Goal: Task Accomplishment & Management: Use online tool/utility

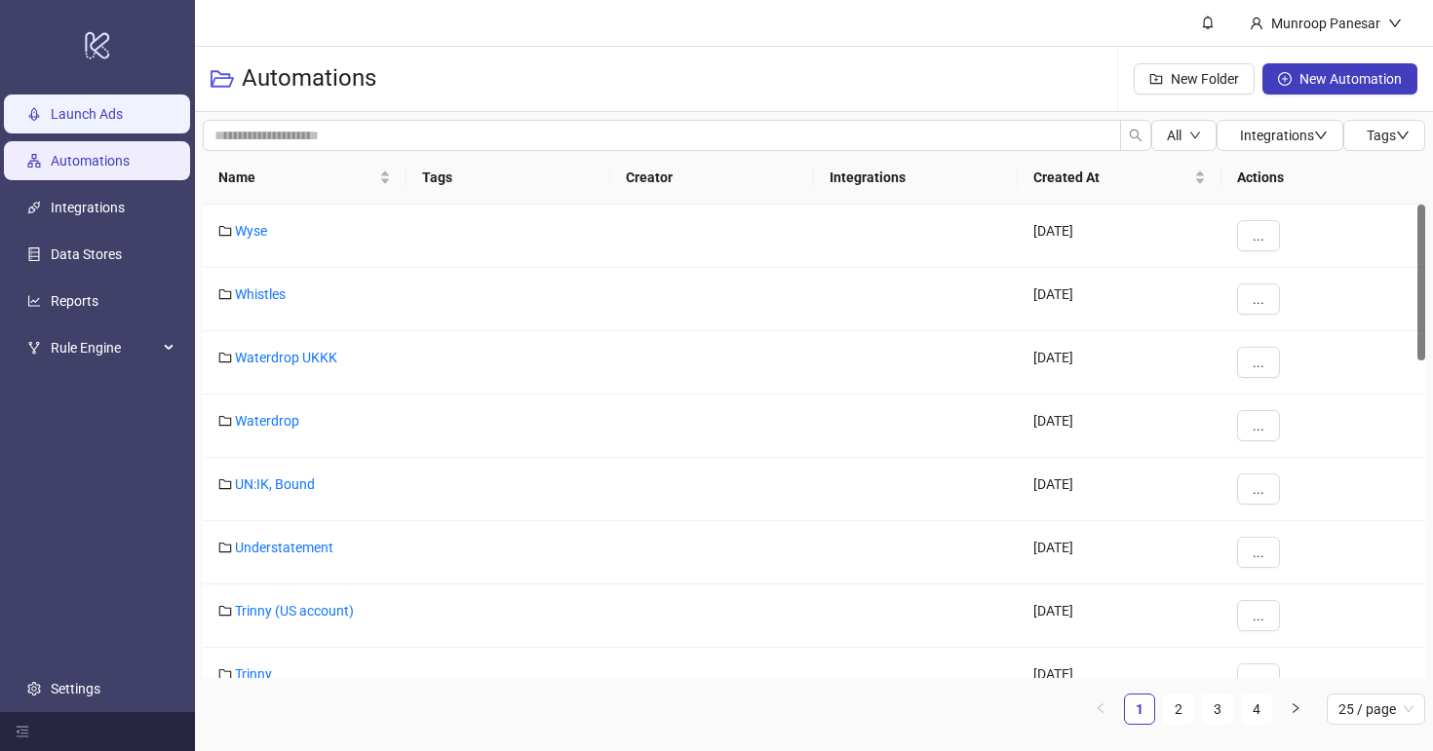
click at [123, 106] on link "Launch Ads" at bounding box center [87, 114] width 72 height 16
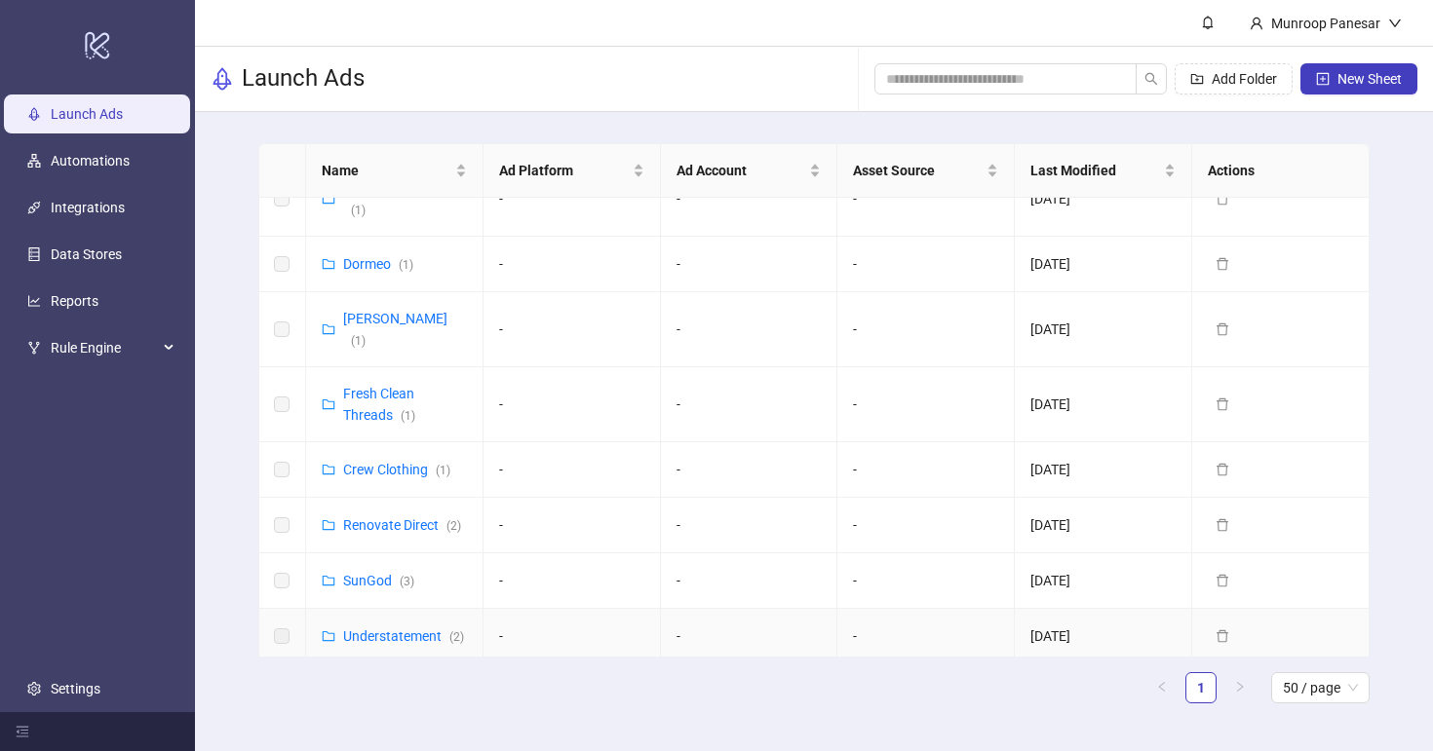
scroll to position [473, 0]
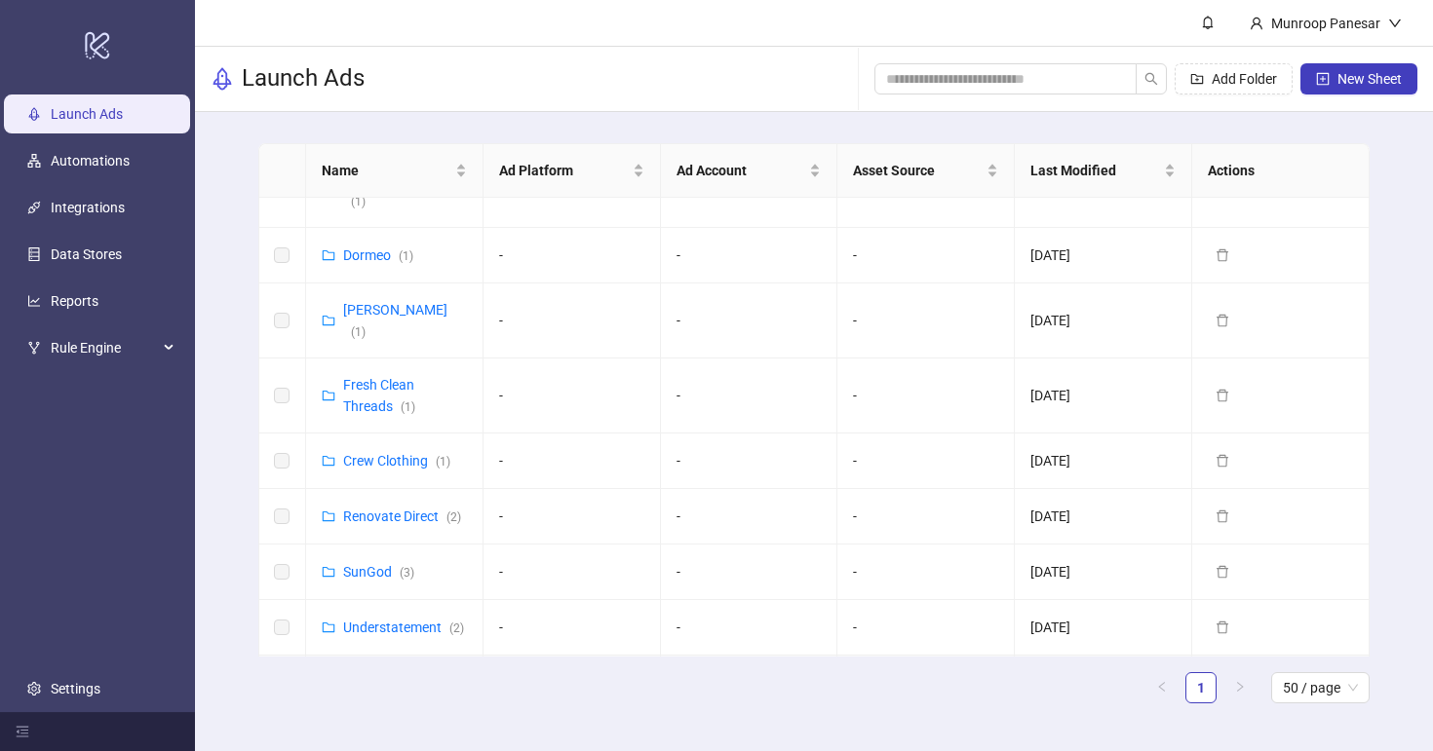
click at [376, 675] on link "Whistles ( 2 )" at bounding box center [379, 683] width 73 height 16
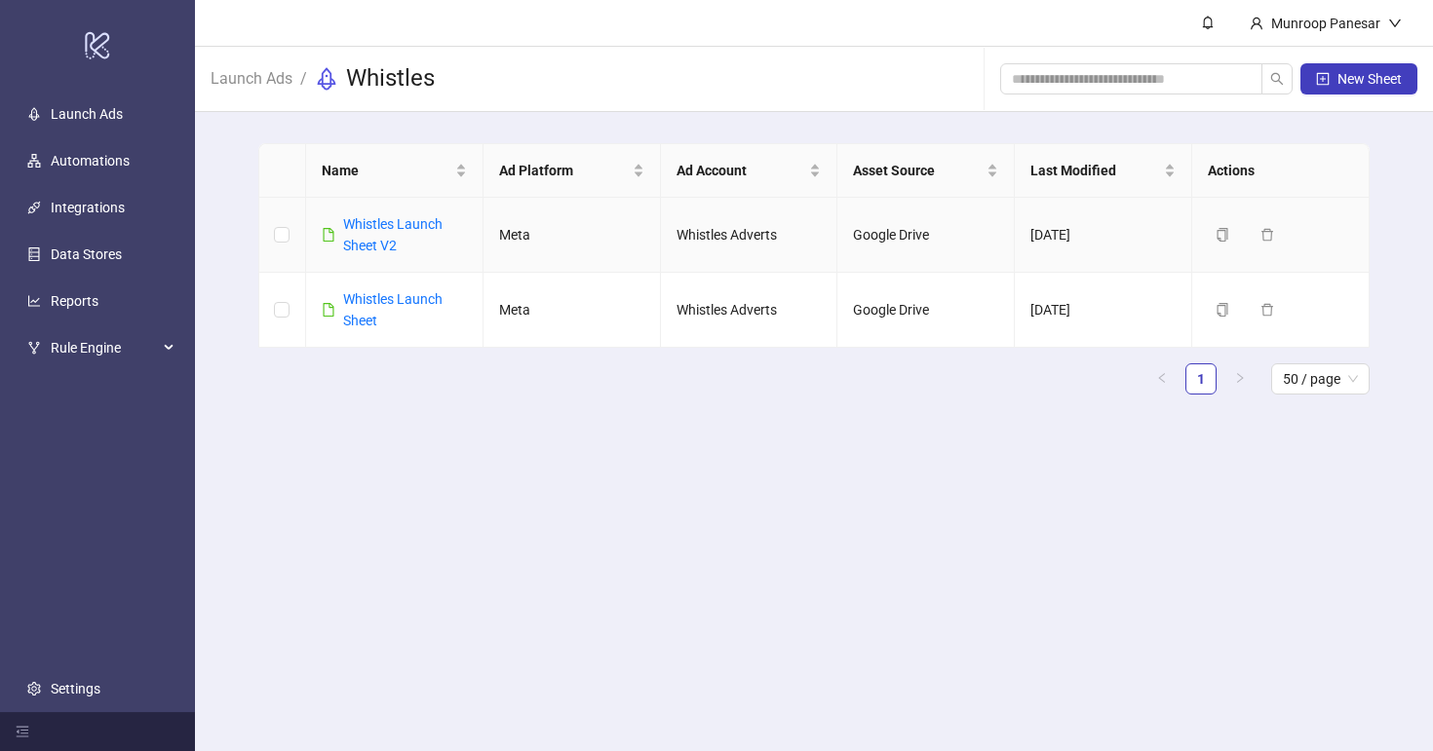
click at [398, 232] on div "Whistles Launch Sheet V2" at bounding box center [405, 234] width 124 height 43
click at [386, 227] on link "Whistles Launch Sheet V2" at bounding box center [392, 234] width 99 height 37
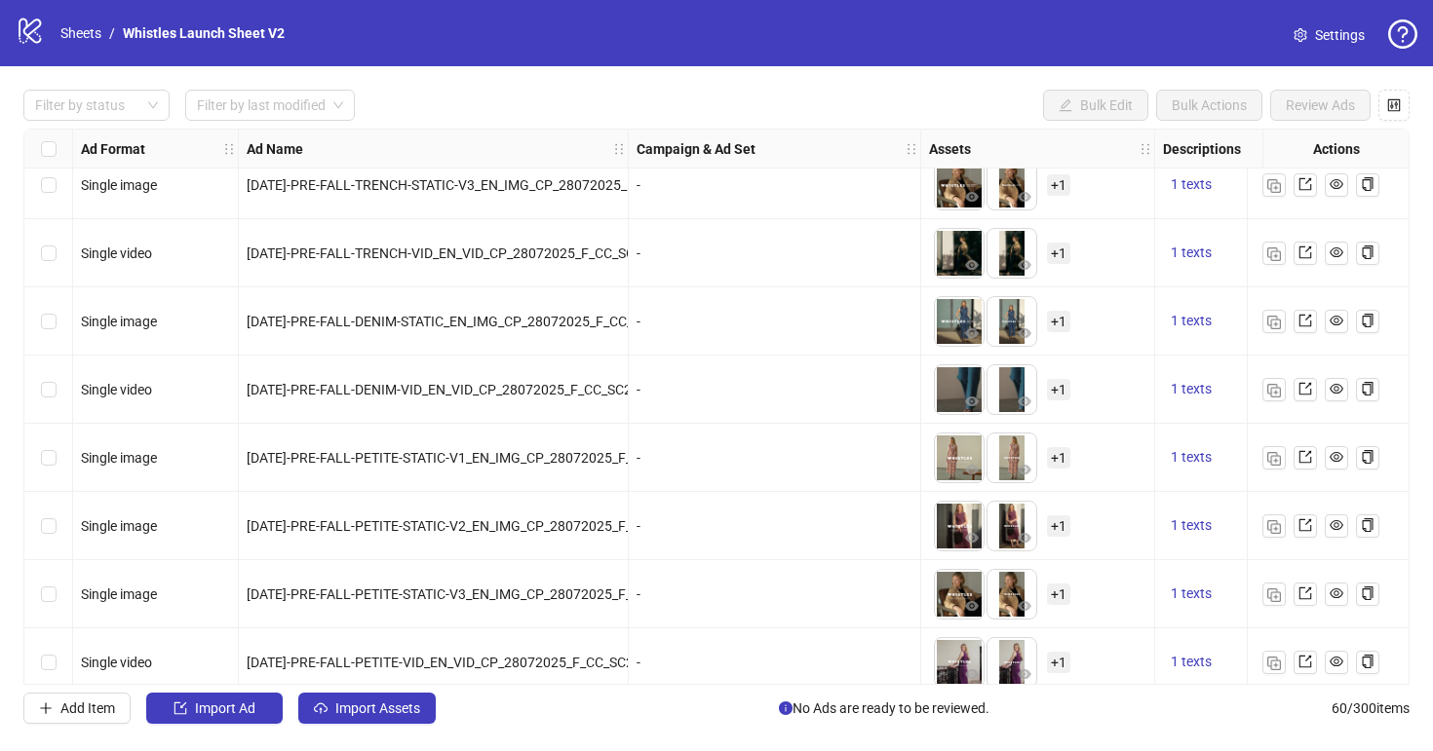
scroll to position [3585, 0]
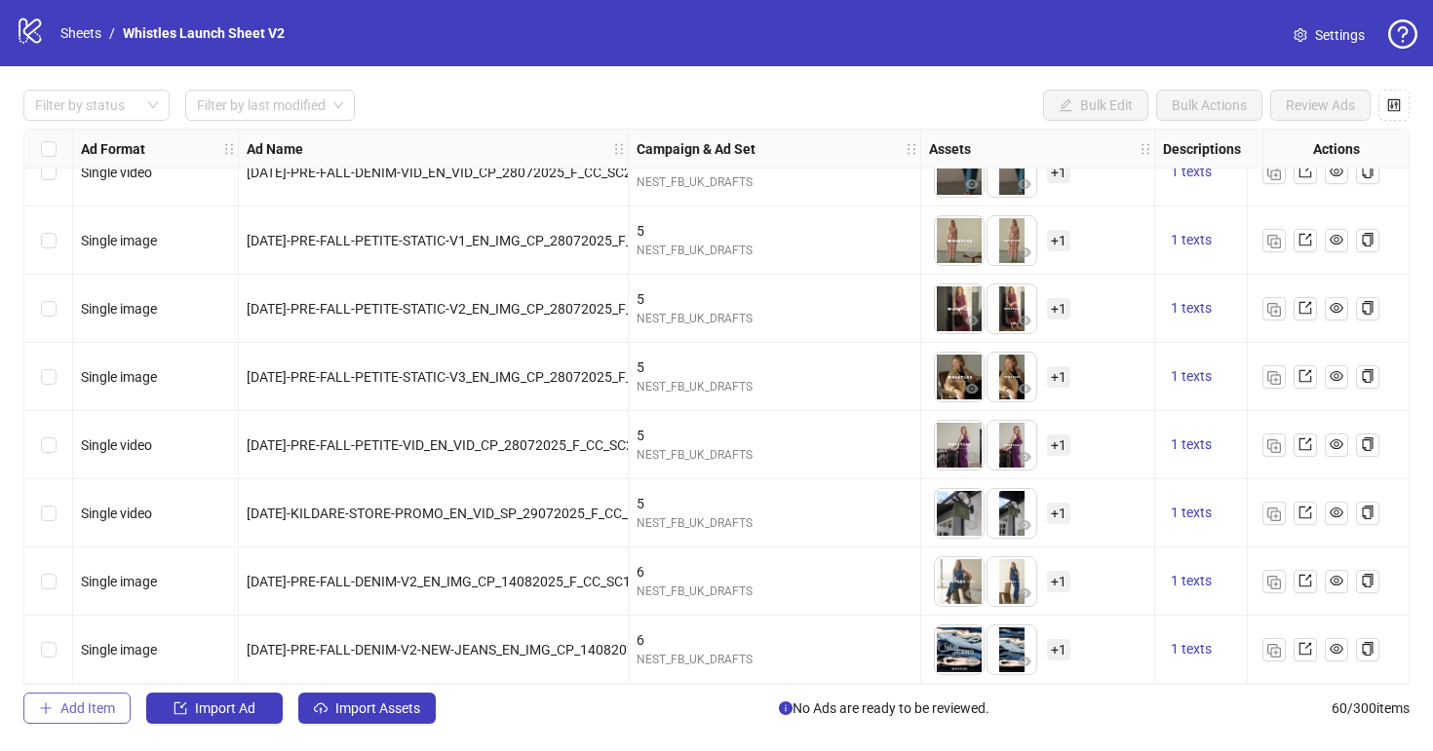
click at [101, 713] on span "Add Item" at bounding box center [87, 709] width 55 height 16
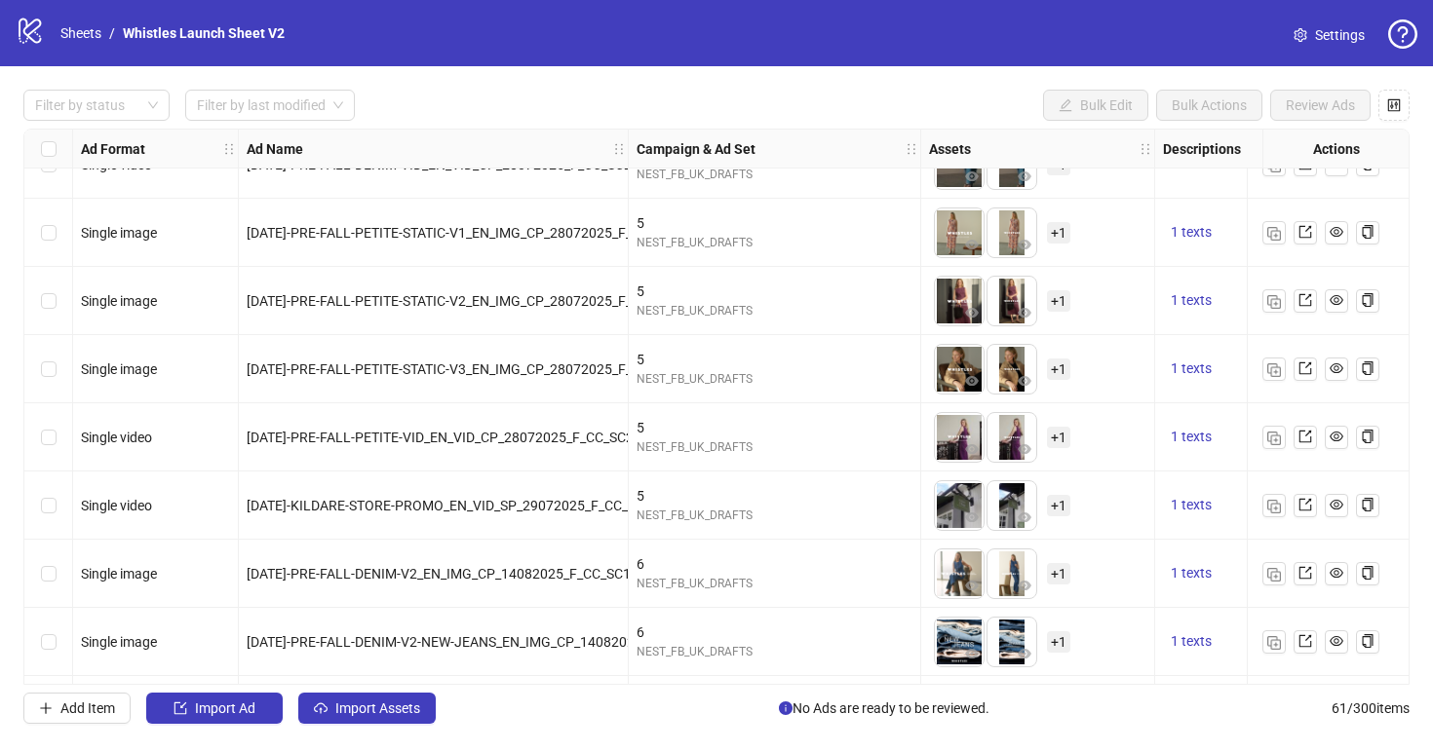
scroll to position [3654, 0]
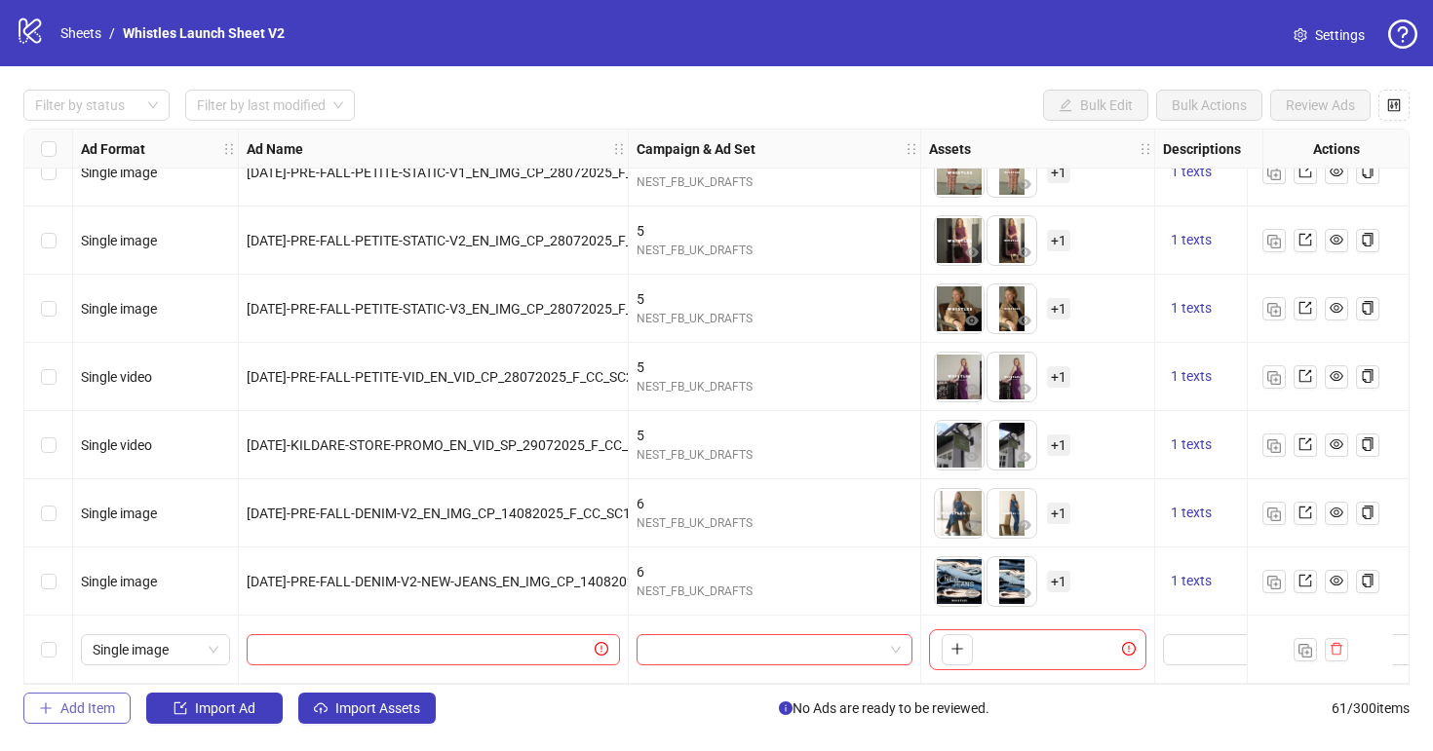
click at [96, 723] on button "Add Item" at bounding box center [76, 708] width 107 height 31
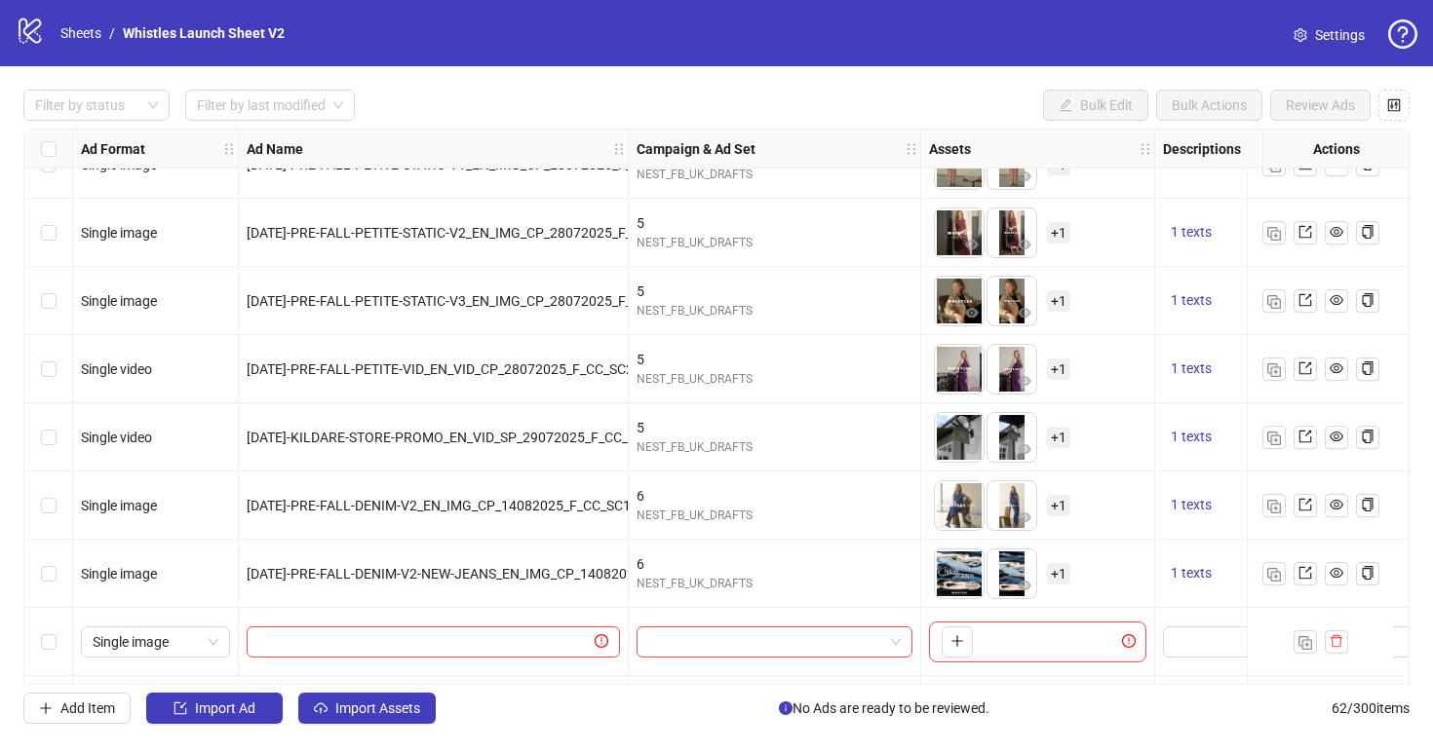
scroll to position [3722, 0]
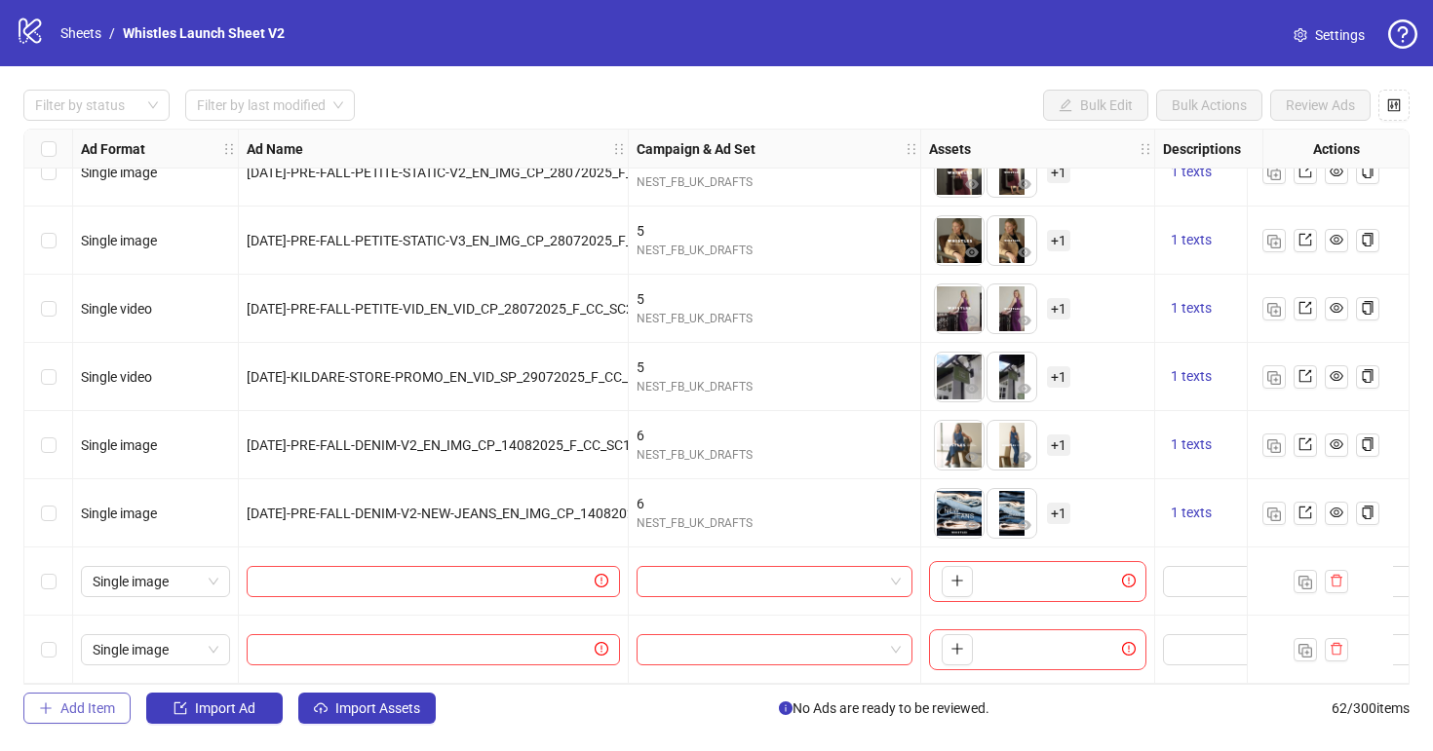
click at [111, 712] on span "Add Item" at bounding box center [87, 709] width 55 height 16
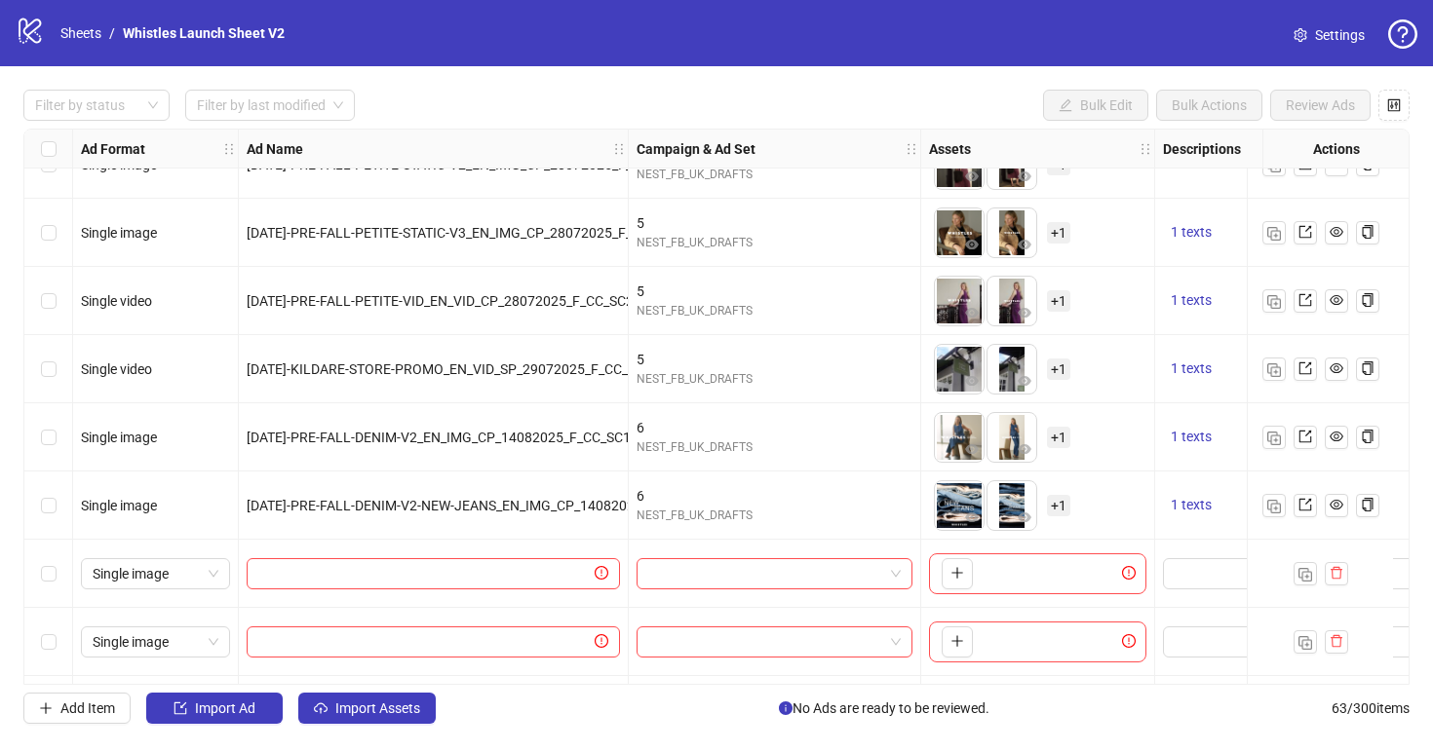
scroll to position [3790, 0]
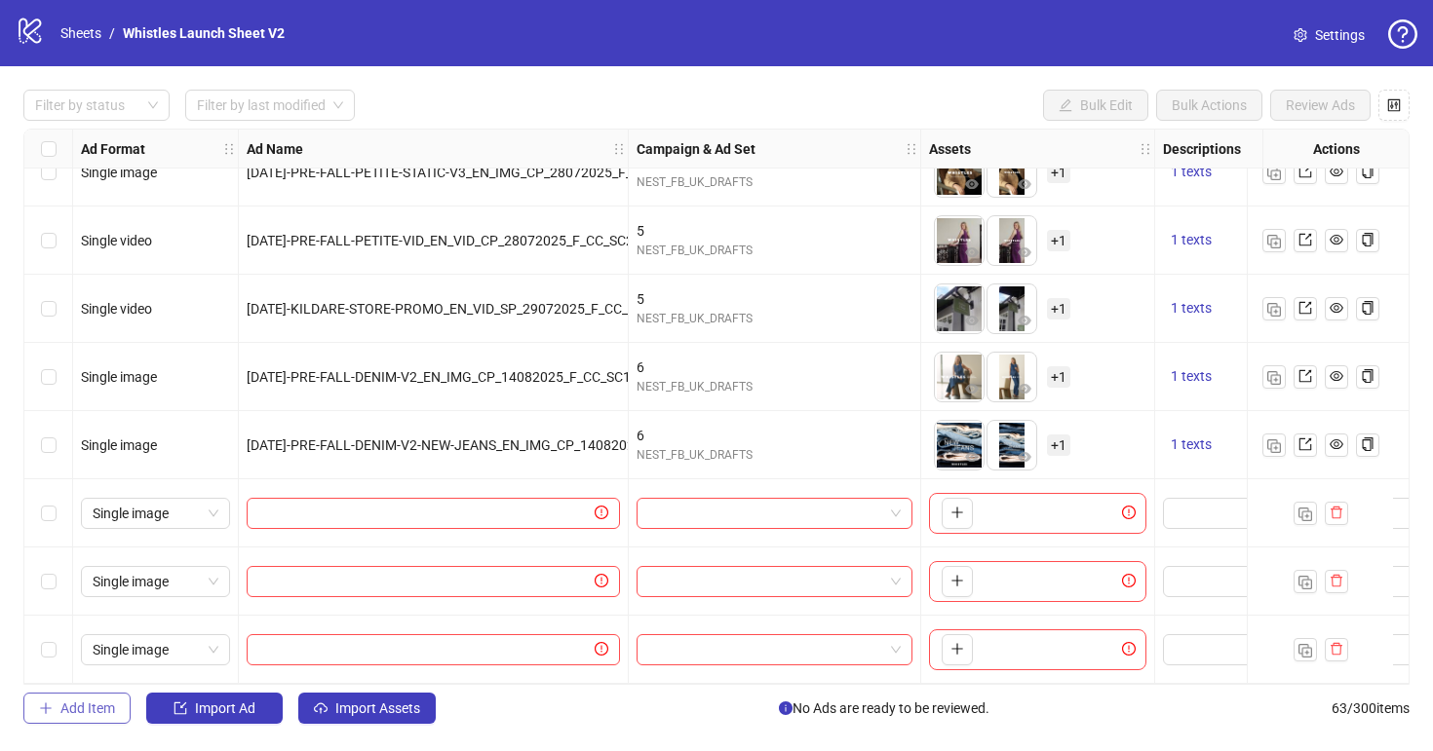
click at [108, 711] on span "Add Item" at bounding box center [87, 709] width 55 height 16
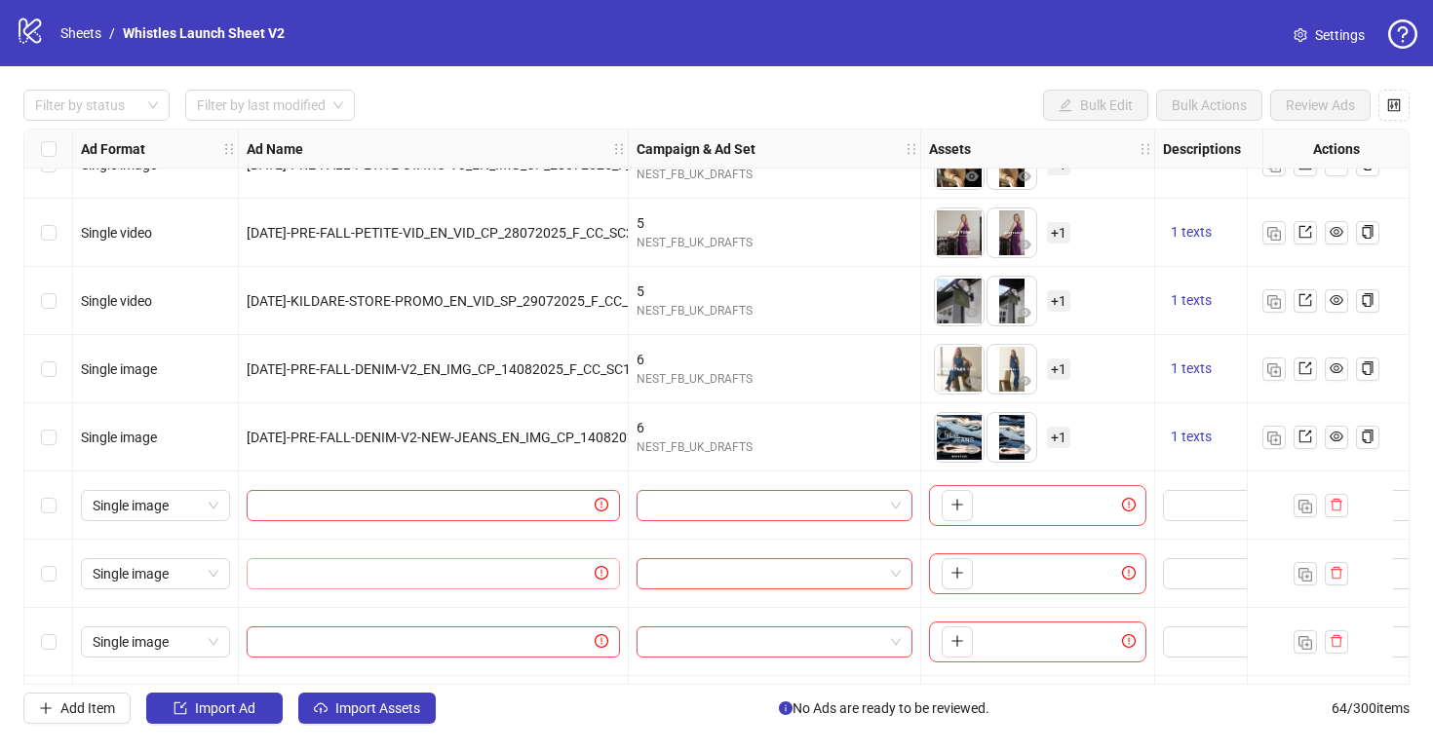
scroll to position [3858, 0]
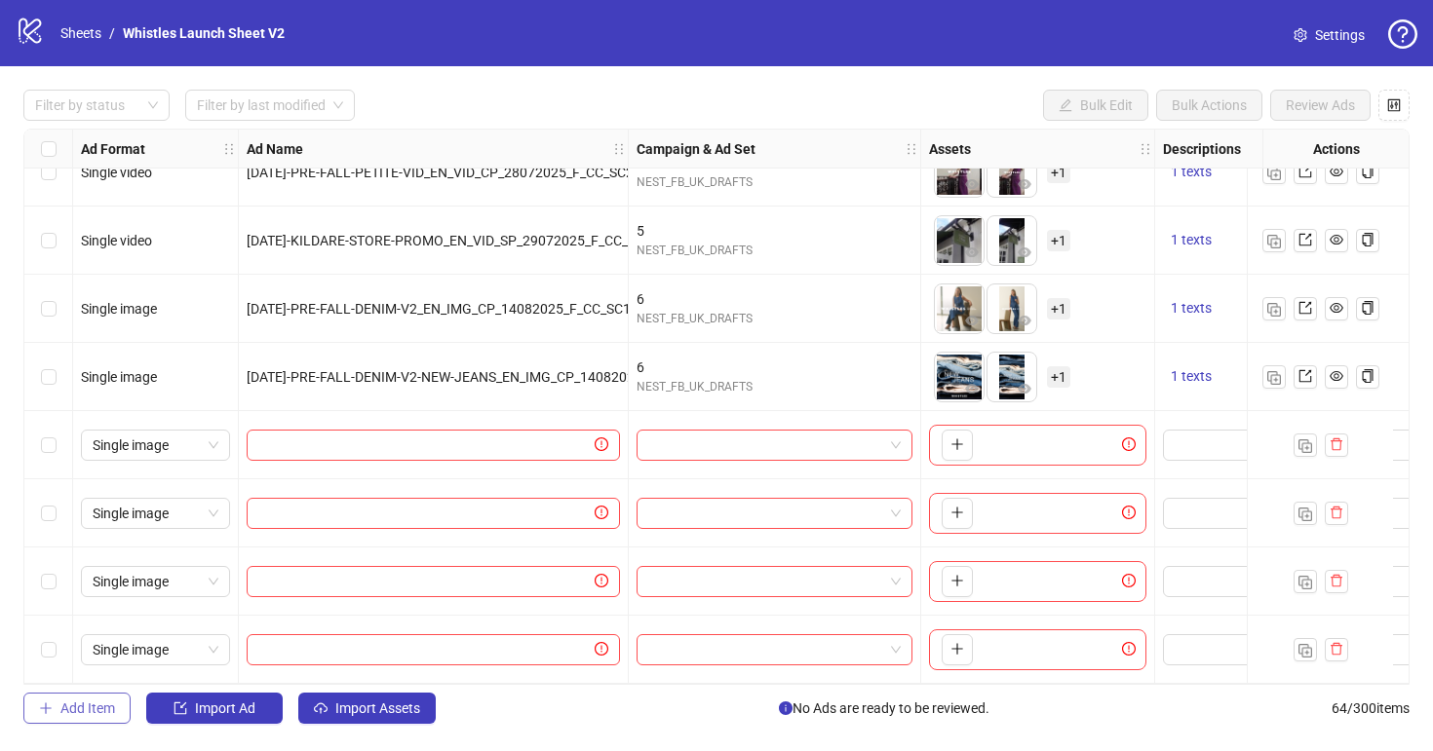
click at [110, 695] on button "Add Item" at bounding box center [76, 708] width 107 height 31
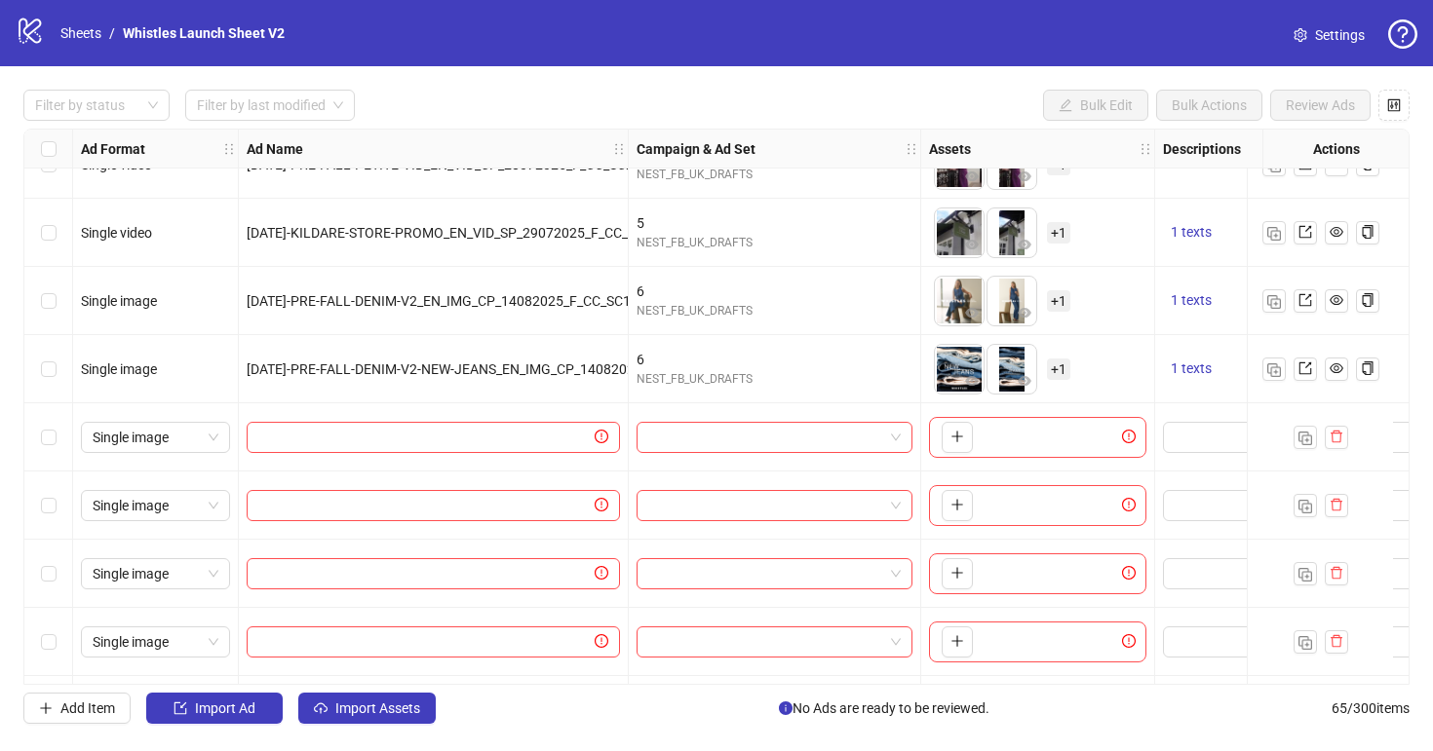
scroll to position [3926, 0]
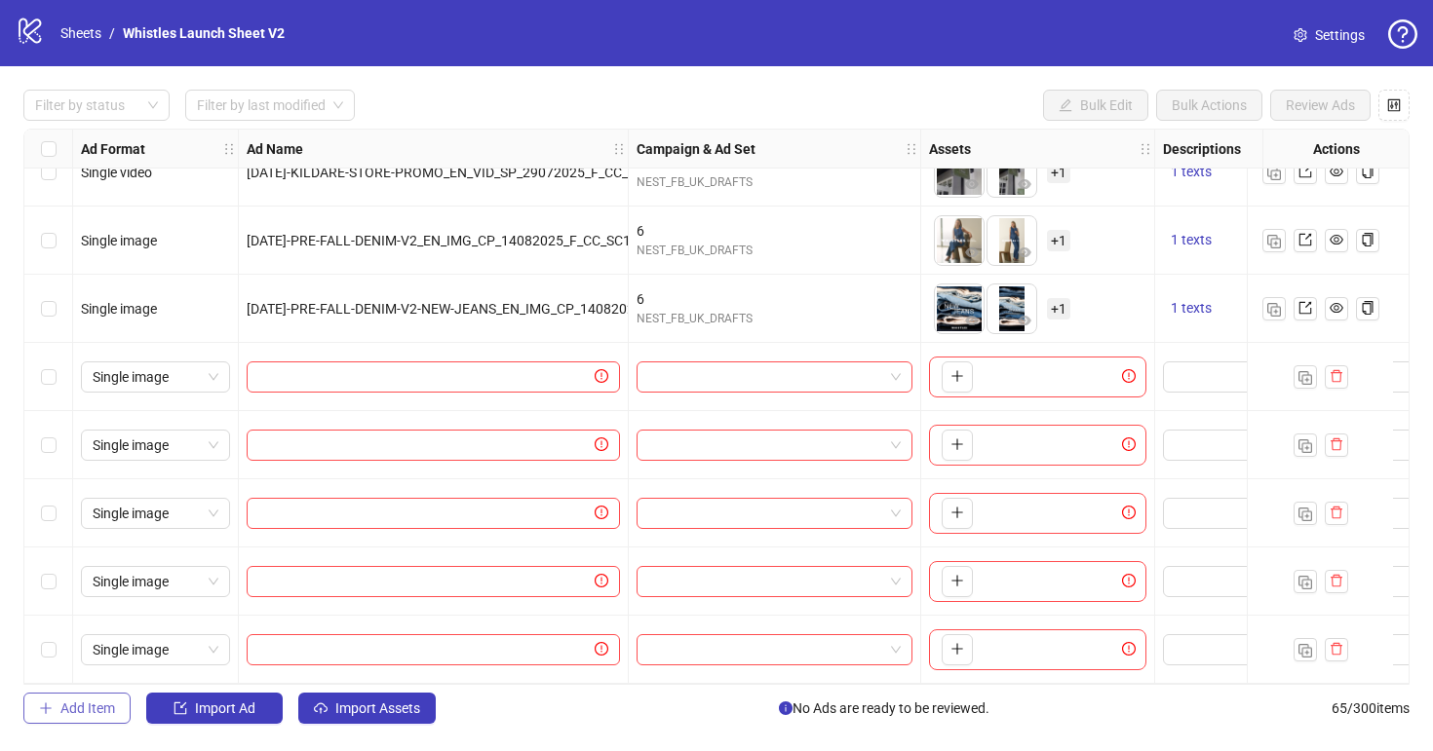
click at [101, 714] on span "Add Item" at bounding box center [87, 709] width 55 height 16
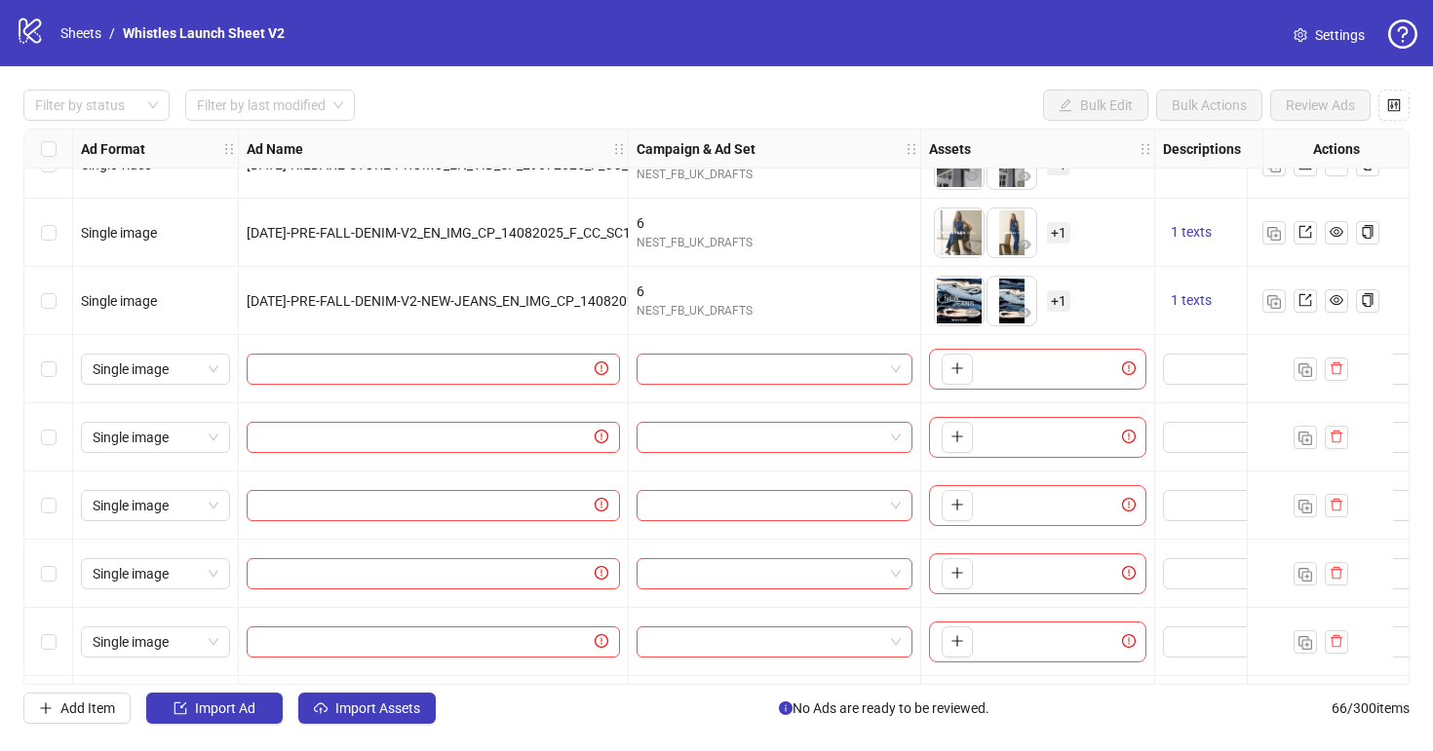
scroll to position [3995, 0]
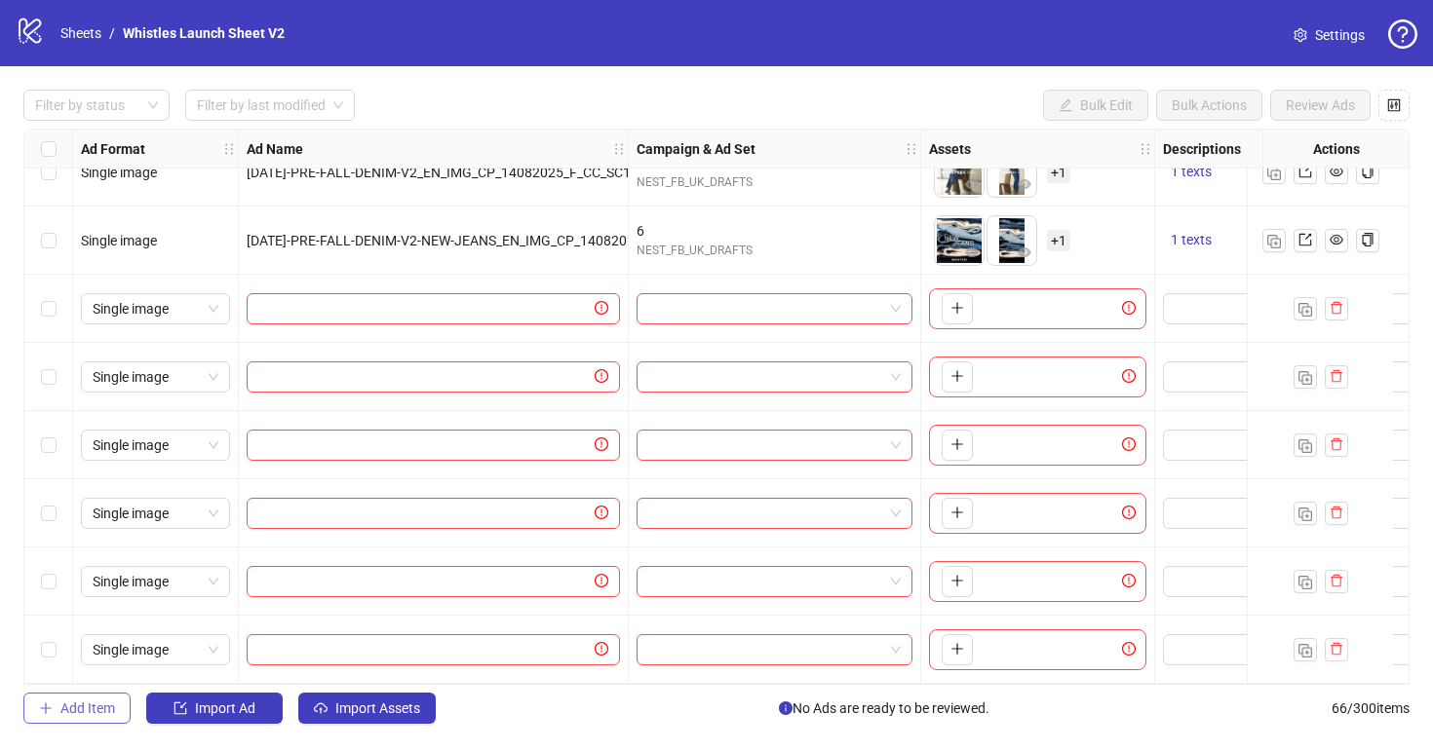
click at [101, 705] on span "Add Item" at bounding box center [87, 709] width 55 height 16
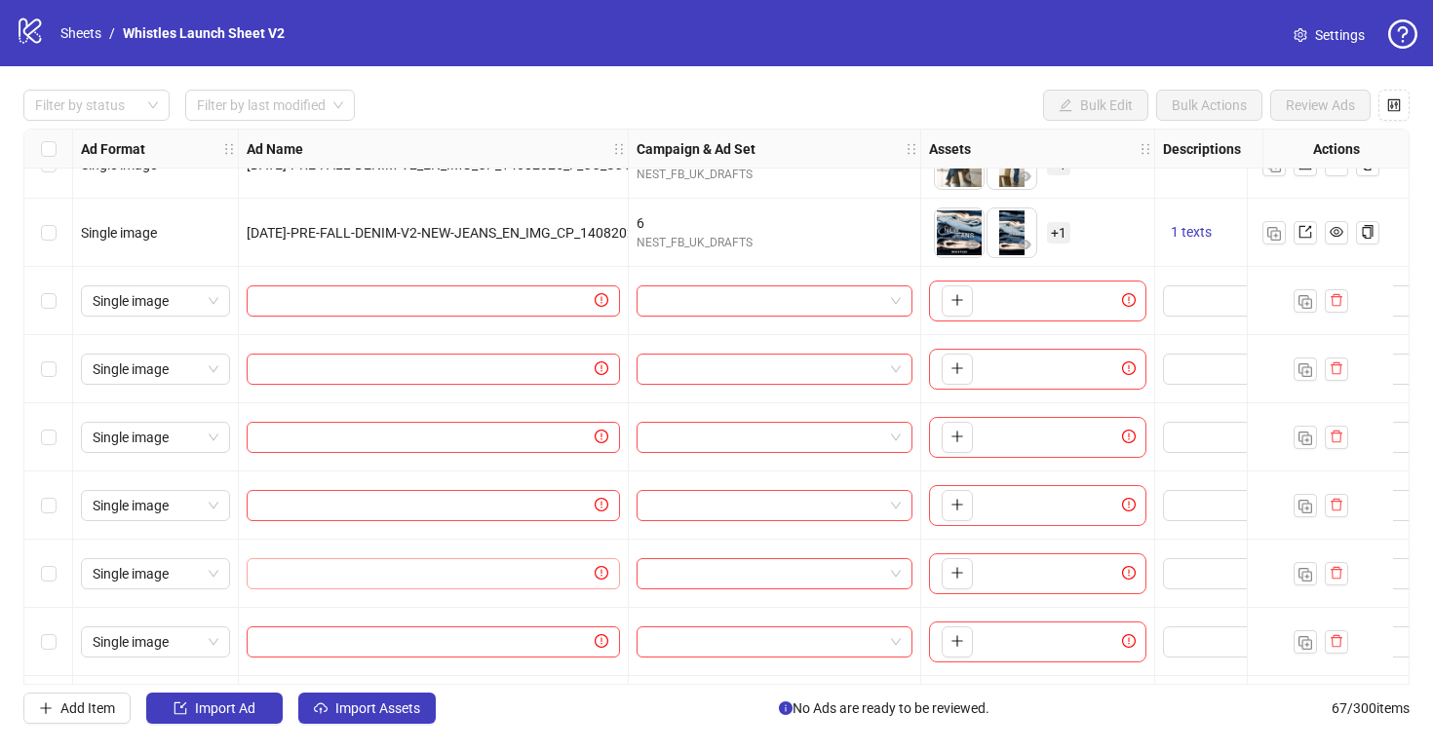
scroll to position [4063, 0]
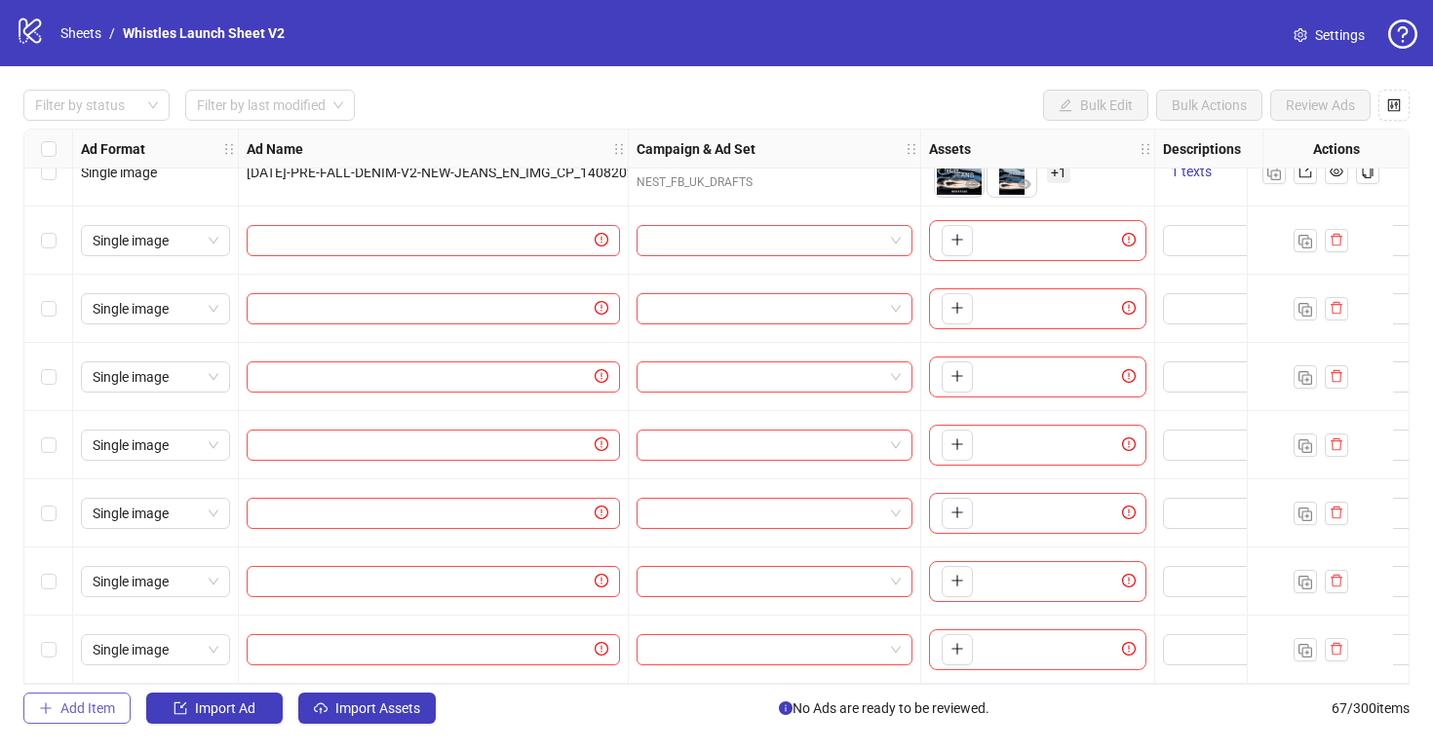
click at [109, 712] on span "Add Item" at bounding box center [87, 709] width 55 height 16
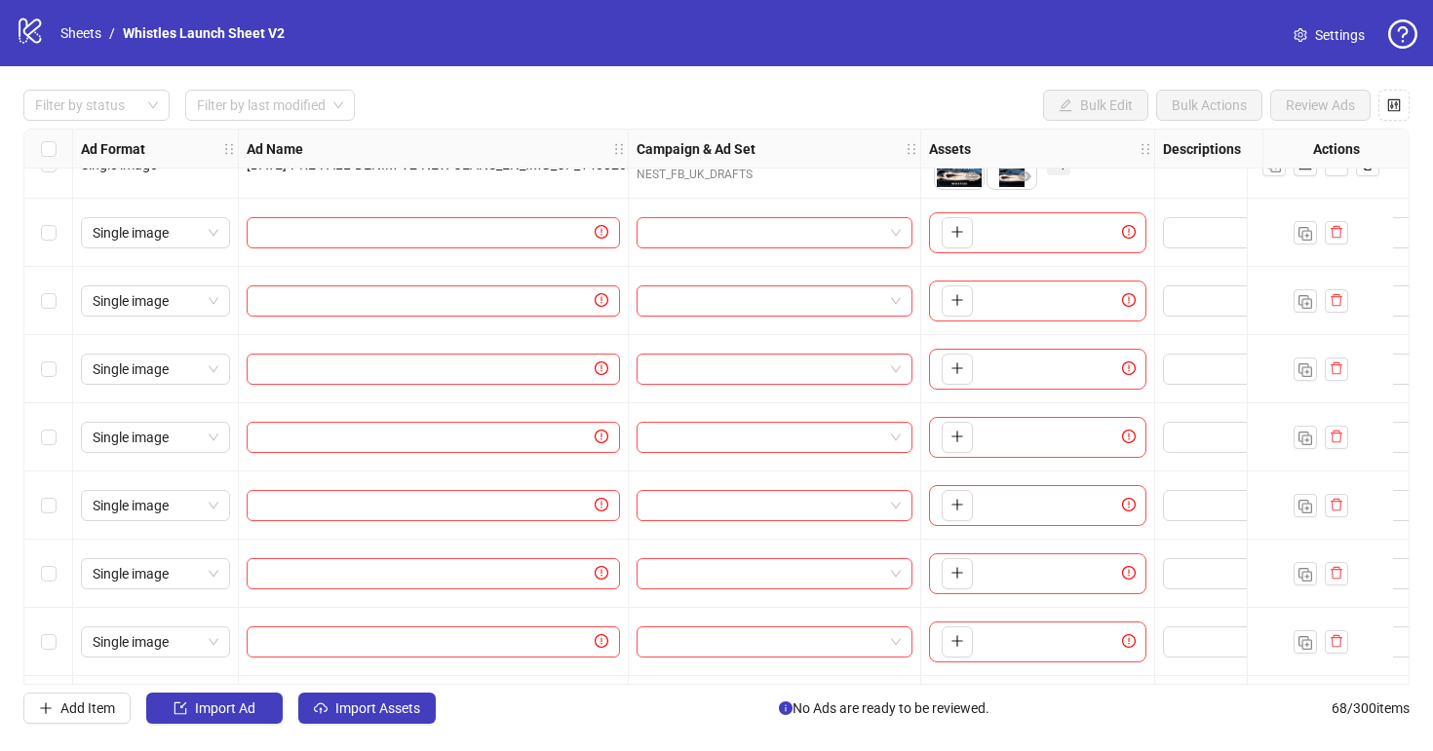
scroll to position [4131, 0]
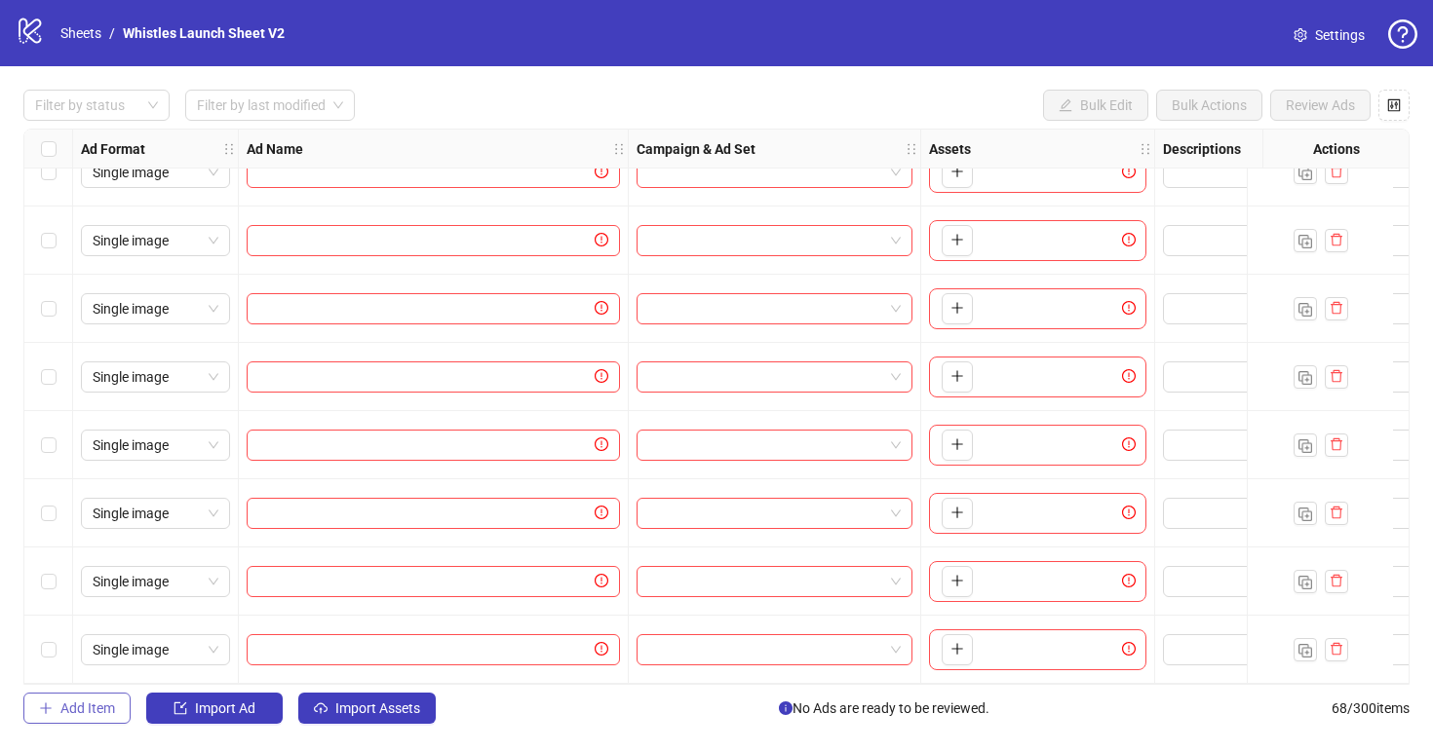
click at [108, 715] on span "Add Item" at bounding box center [87, 709] width 55 height 16
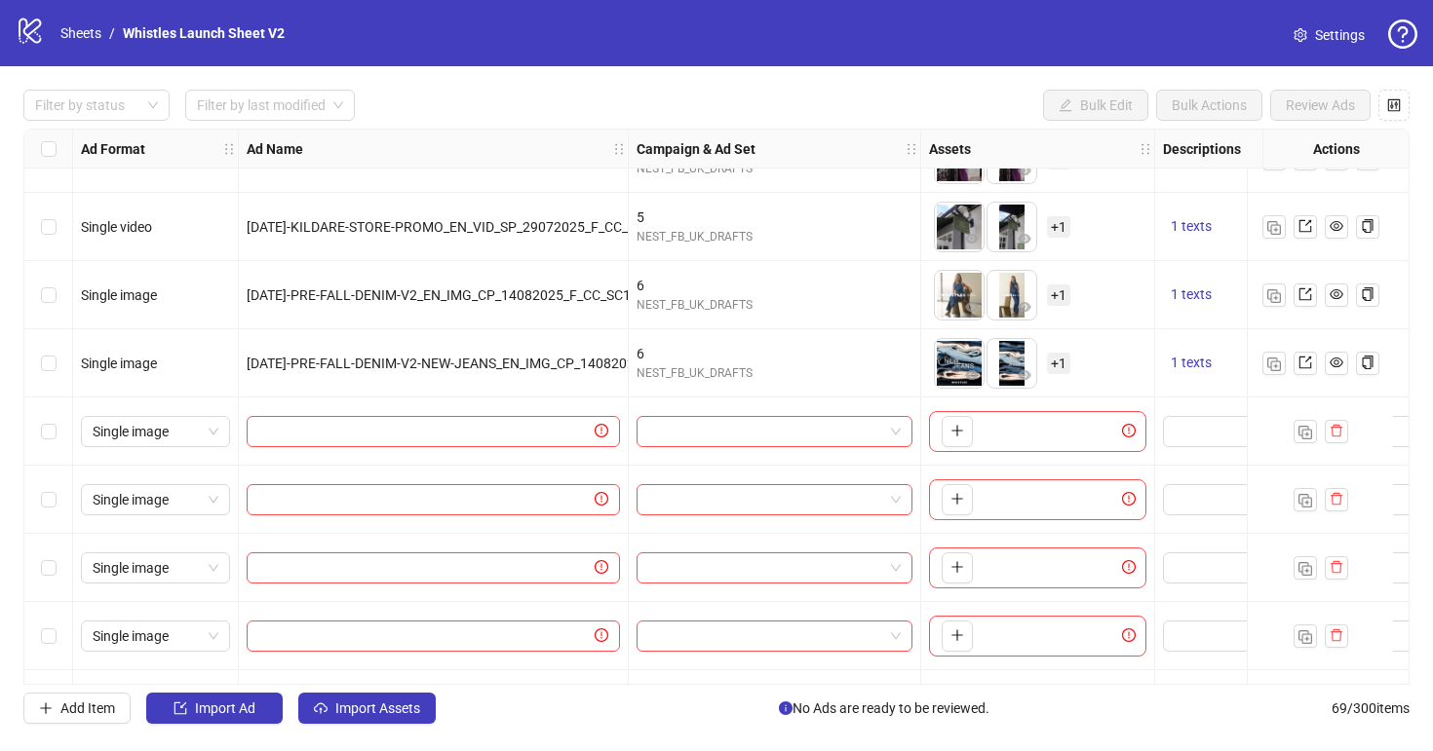
scroll to position [3878, 0]
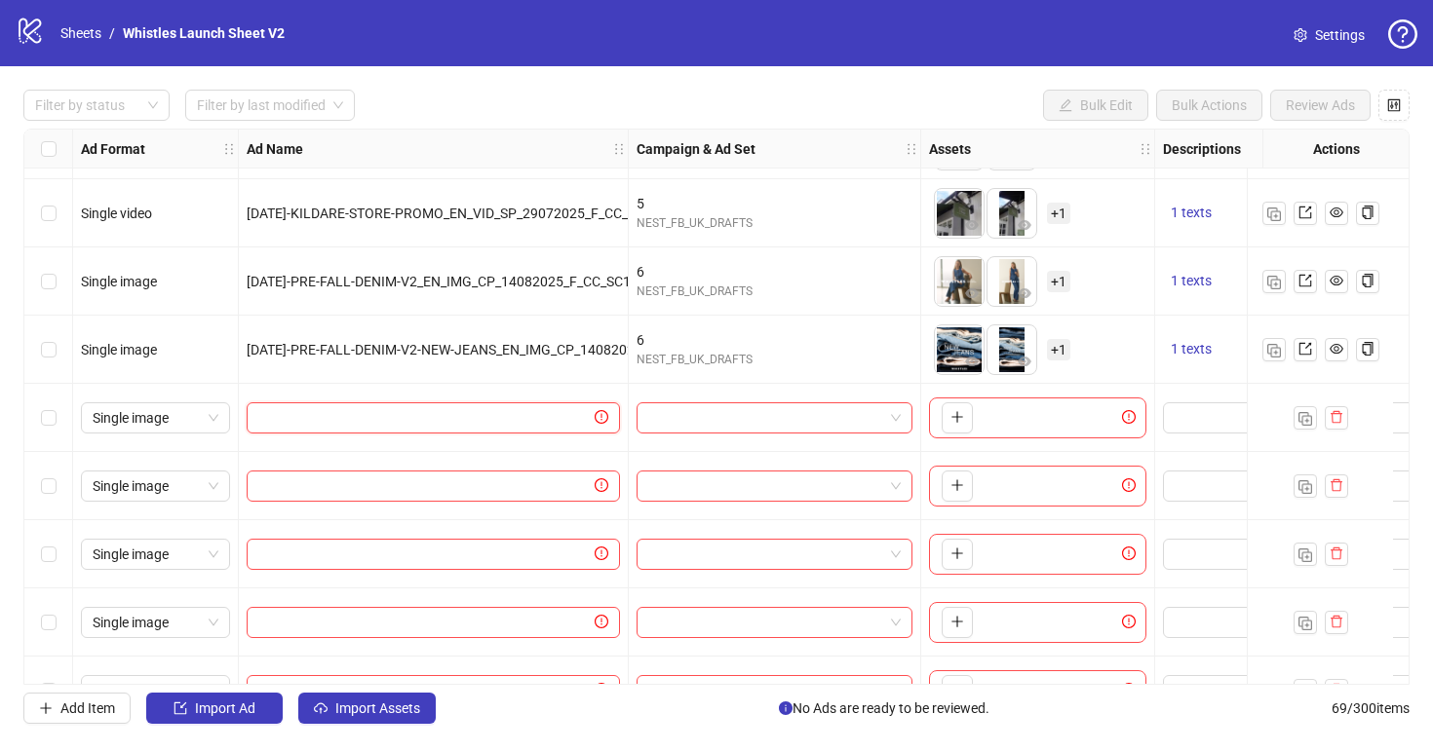
click at [389, 407] on input "text" at bounding box center [424, 417] width 332 height 21
paste input "**********"
type input "**********"
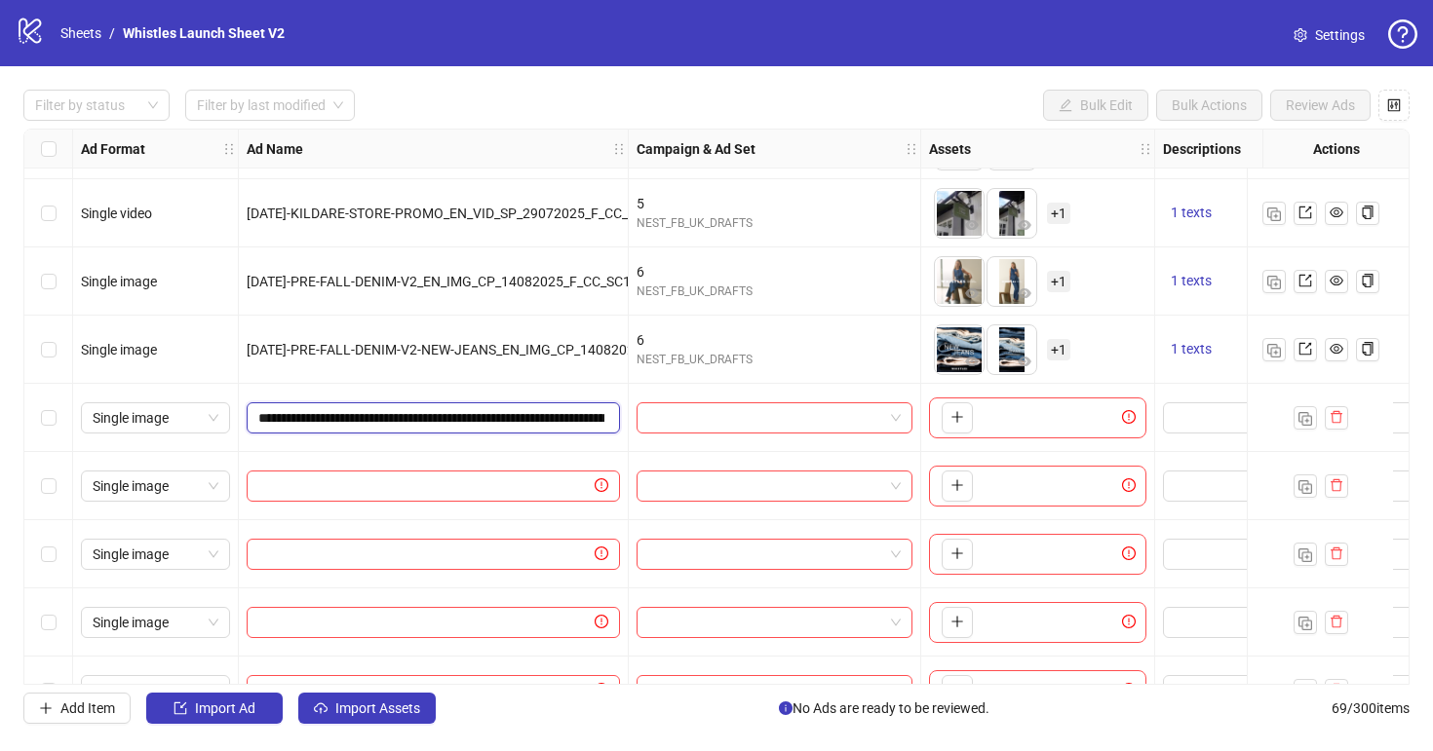
scroll to position [0, 237]
click at [476, 468] on div at bounding box center [434, 486] width 390 height 68
click at [482, 486] on input "text" at bounding box center [424, 486] width 332 height 21
paste input "**********"
type input "**********"
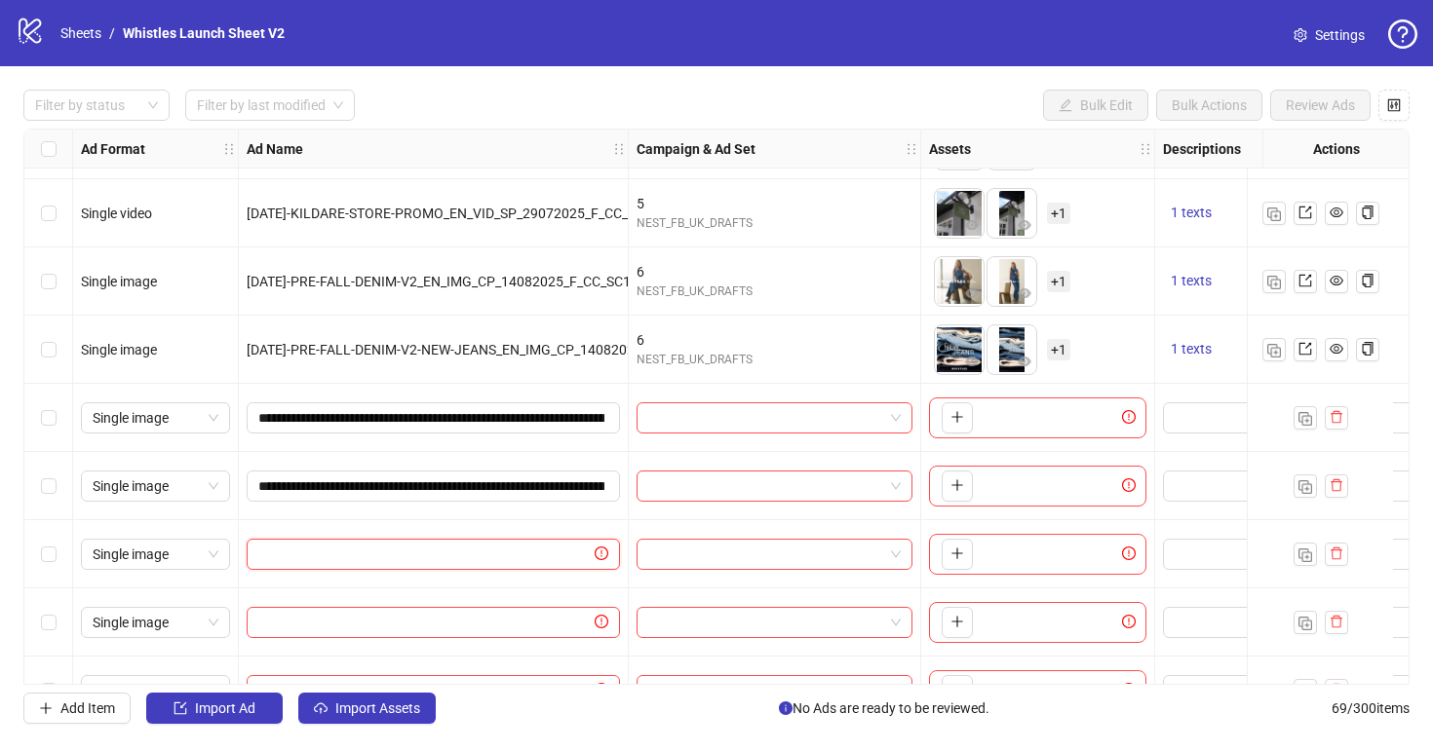
click at [497, 553] on input "text" at bounding box center [424, 554] width 332 height 21
paste input "**********"
type input "**********"
click at [404, 626] on input "text" at bounding box center [424, 622] width 332 height 21
paste input "**********"
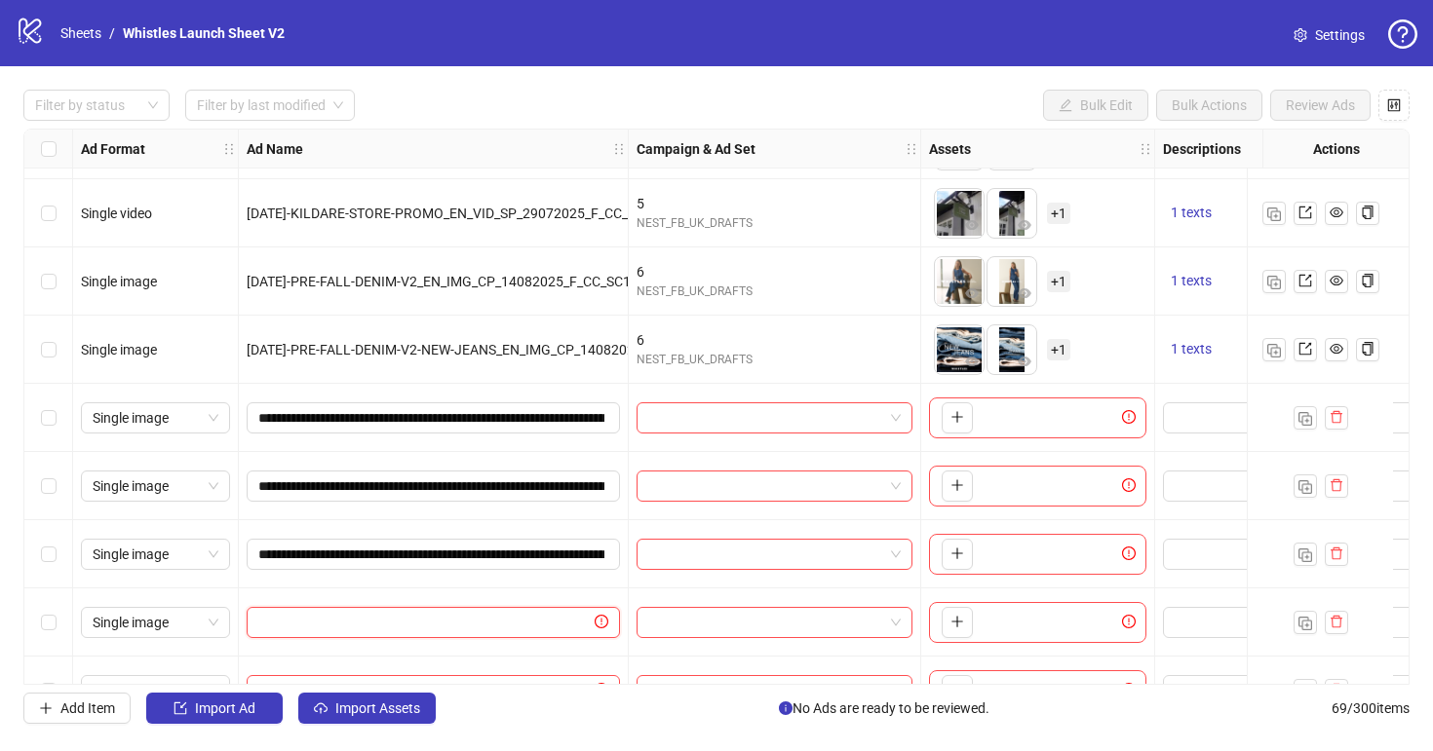
type input "**********"
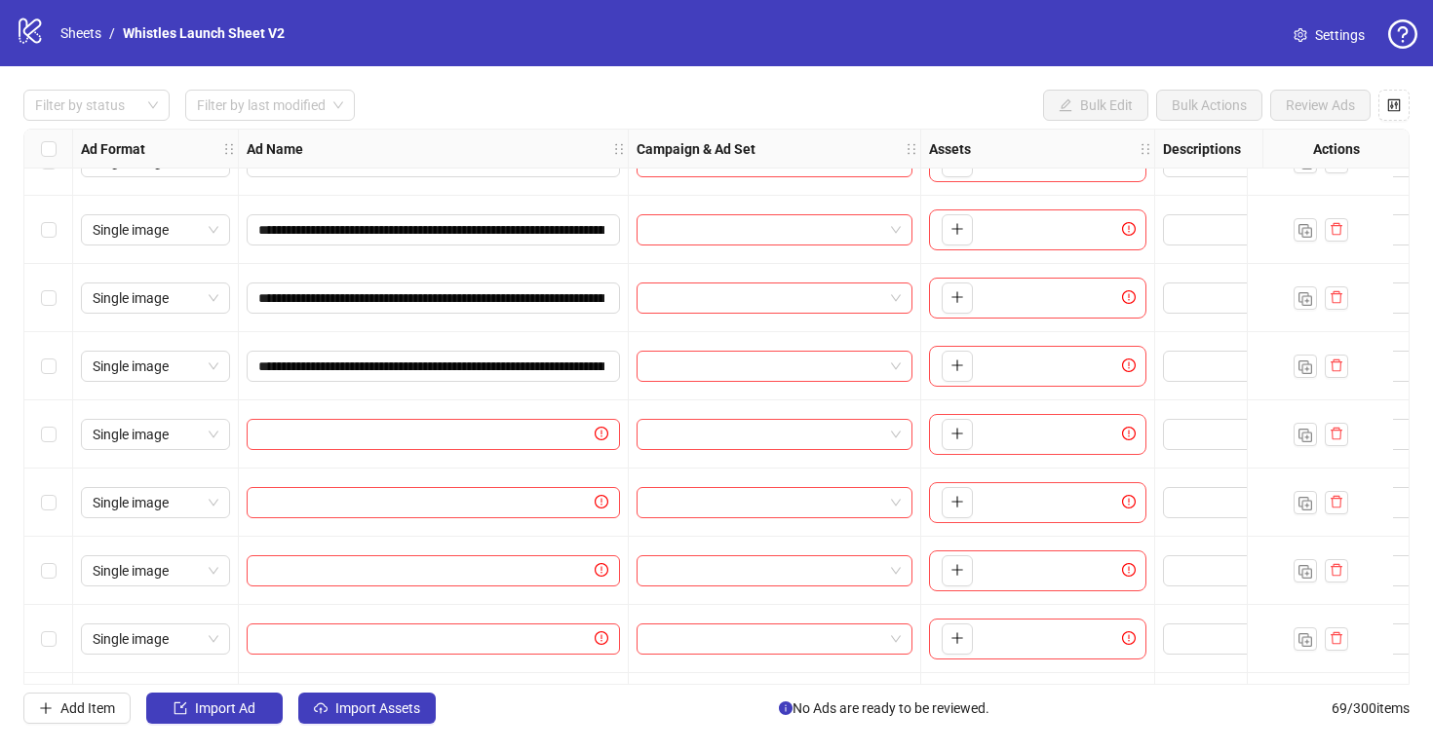
scroll to position [4199, 0]
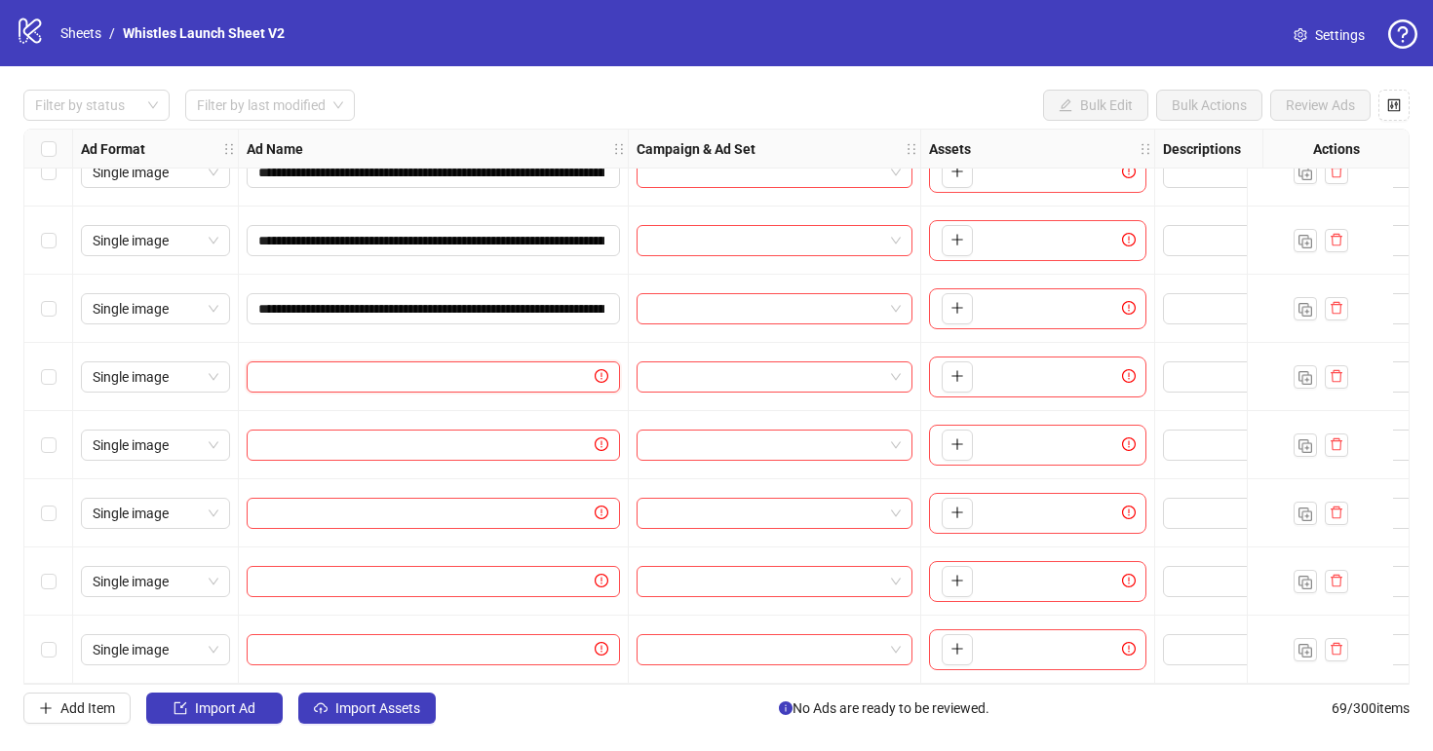
click at [510, 367] on input "text" at bounding box center [424, 376] width 332 height 21
paste input "**********"
type input "**********"
click at [566, 441] on input "text" at bounding box center [424, 445] width 332 height 21
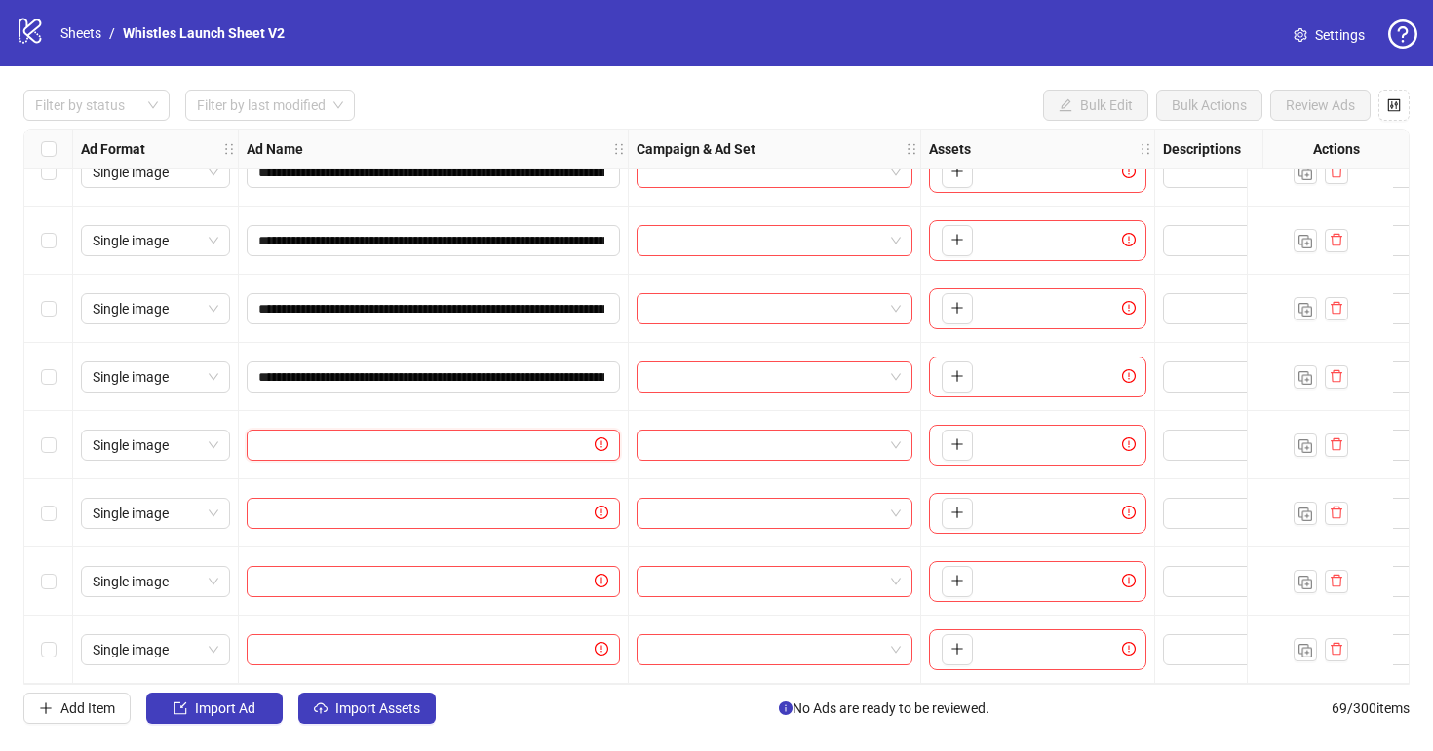
paste input "**********"
type input "**********"
click at [534, 512] on input "text" at bounding box center [424, 513] width 332 height 21
paste input "**********"
type input "**********"
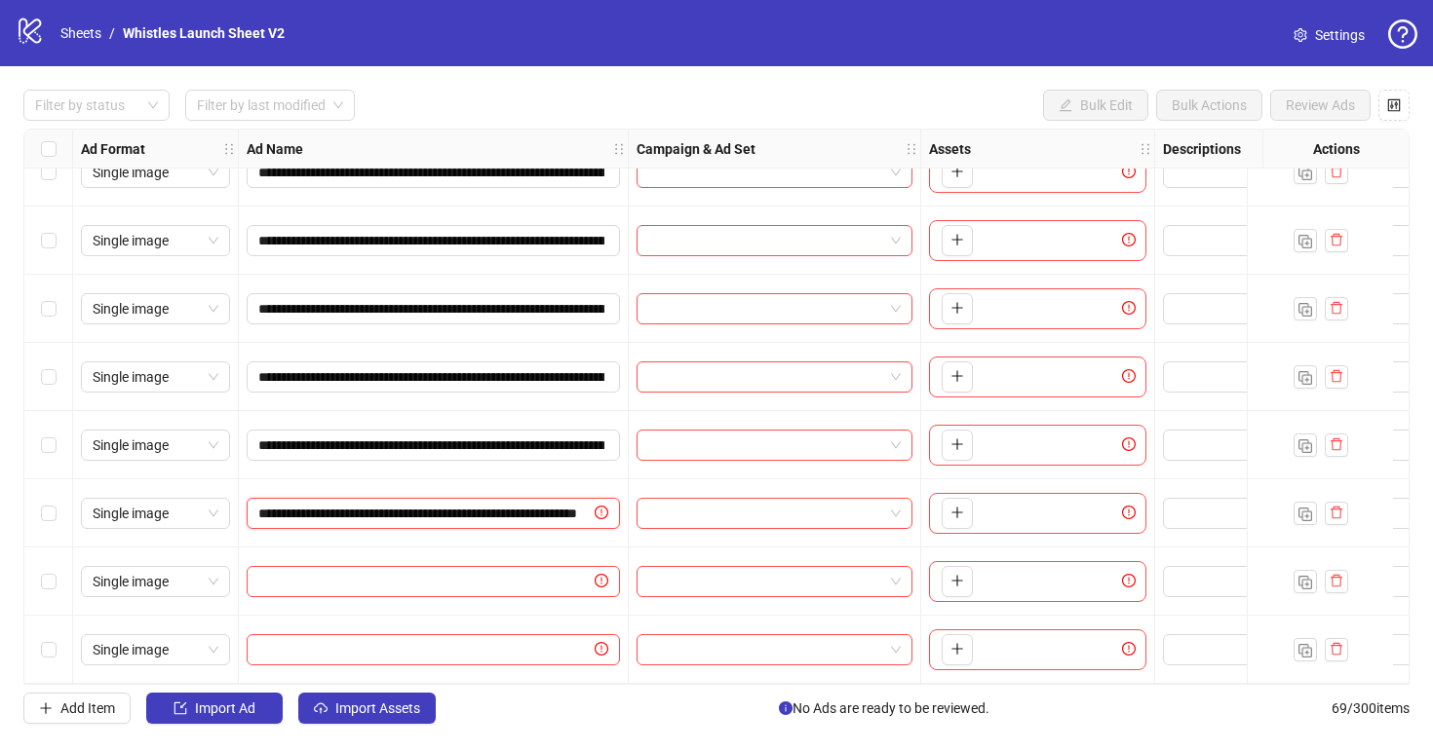
scroll to position [0, 160]
click at [507, 571] on input "text" at bounding box center [424, 581] width 332 height 21
paste input "**********"
type input "**********"
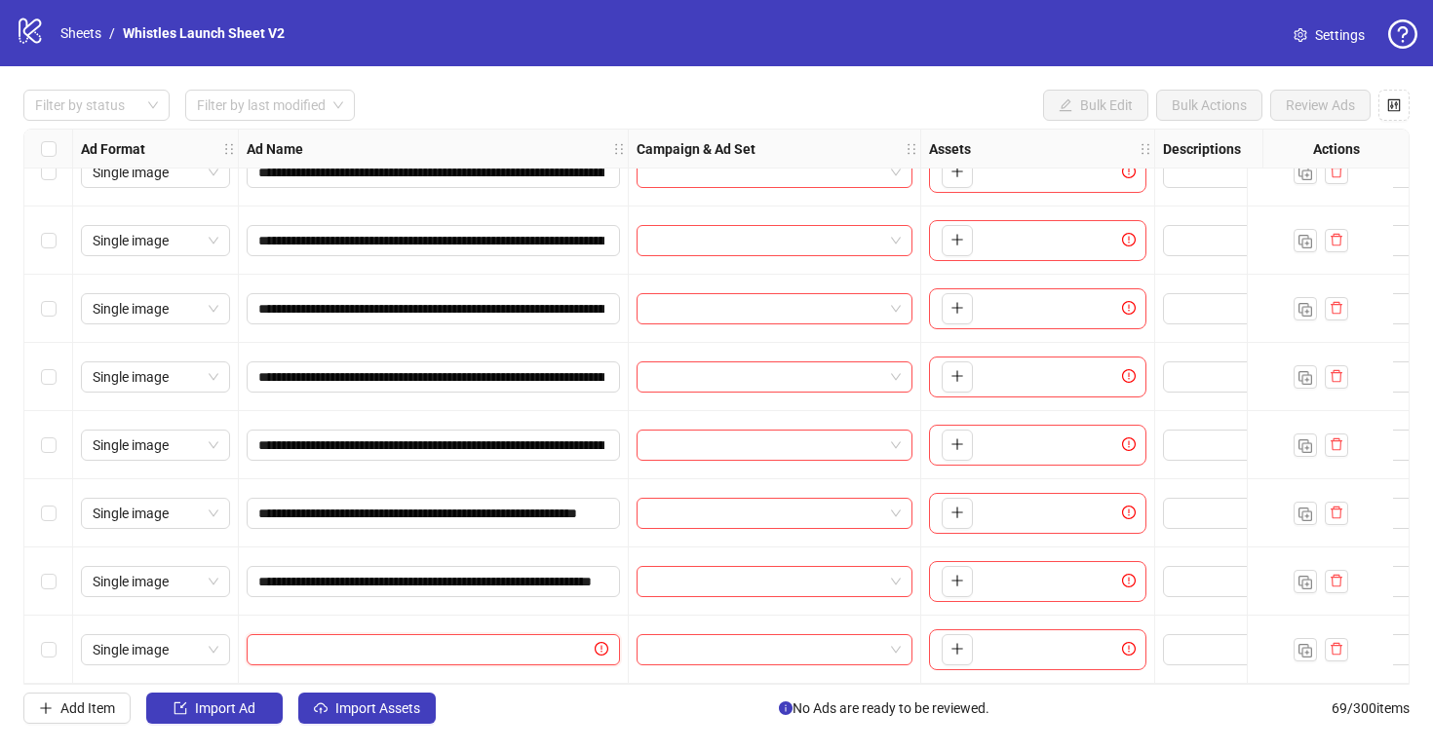
click at [520, 639] on input "text" at bounding box center [424, 649] width 332 height 21
paste input "**********"
type input "**********"
click at [551, 728] on div "**********" at bounding box center [716, 406] width 1433 height 681
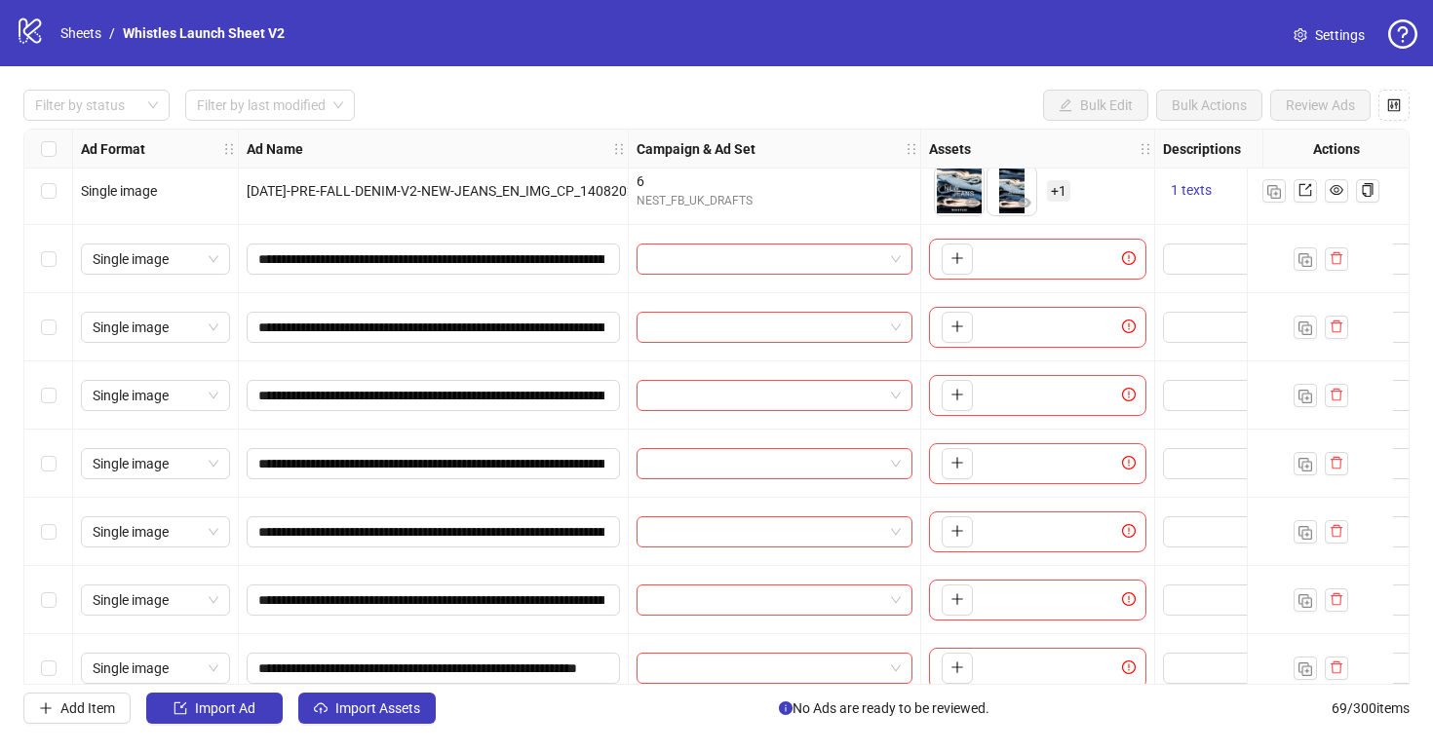
scroll to position [4021, 0]
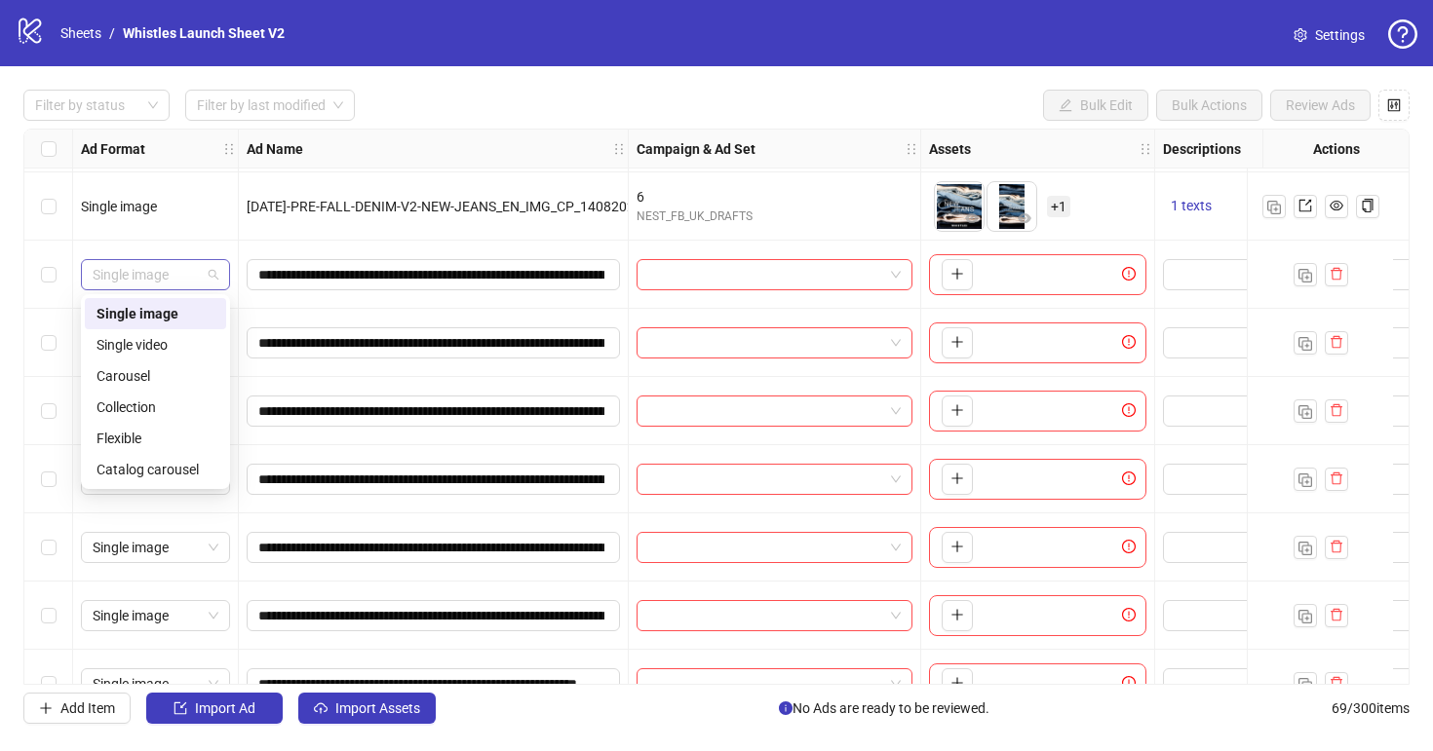
click at [191, 274] on span "Single image" at bounding box center [156, 274] width 126 height 29
click at [172, 337] on div "Single video" at bounding box center [155, 344] width 118 height 21
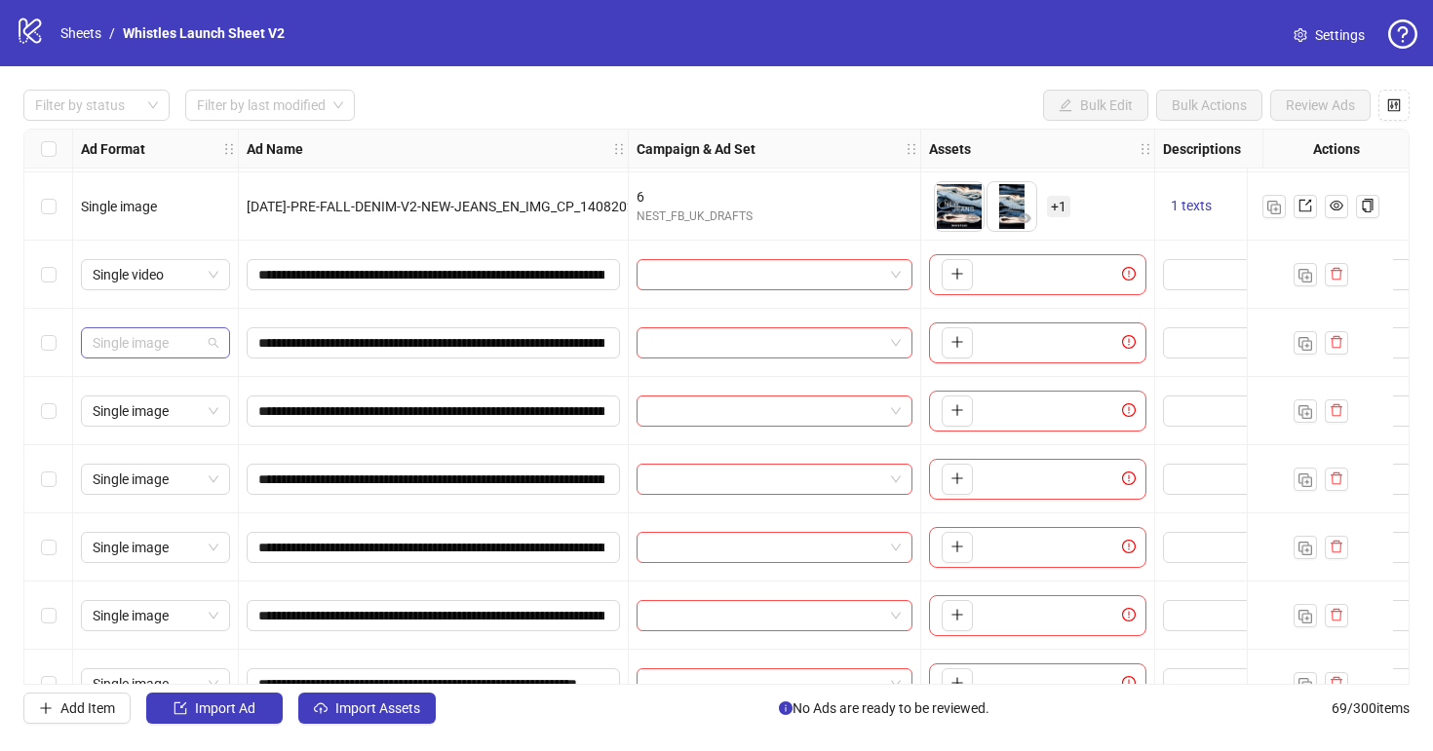
click at [186, 335] on span "Single image" at bounding box center [156, 342] width 126 height 29
click at [339, 501] on div "**********" at bounding box center [434, 479] width 390 height 68
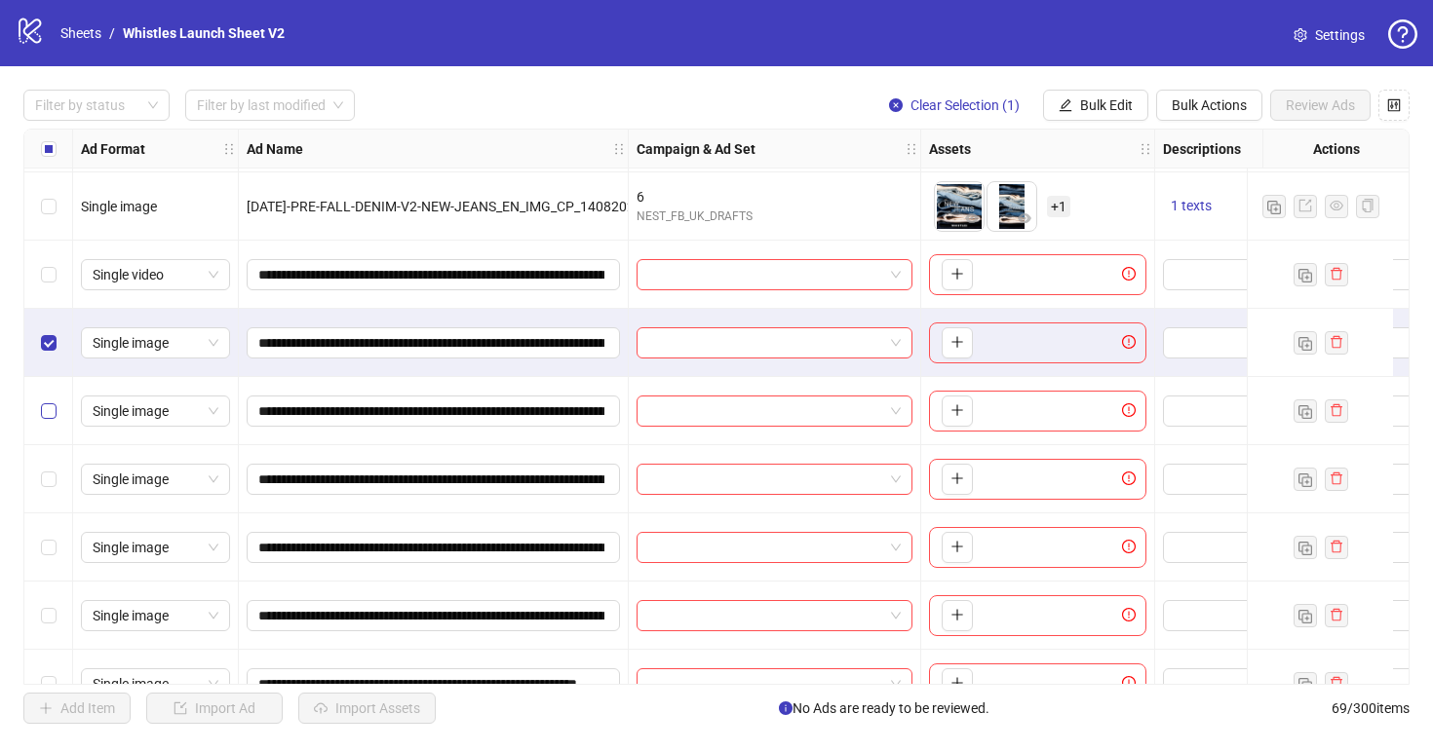
click at [51, 402] on label "Select row 63" at bounding box center [49, 411] width 16 height 21
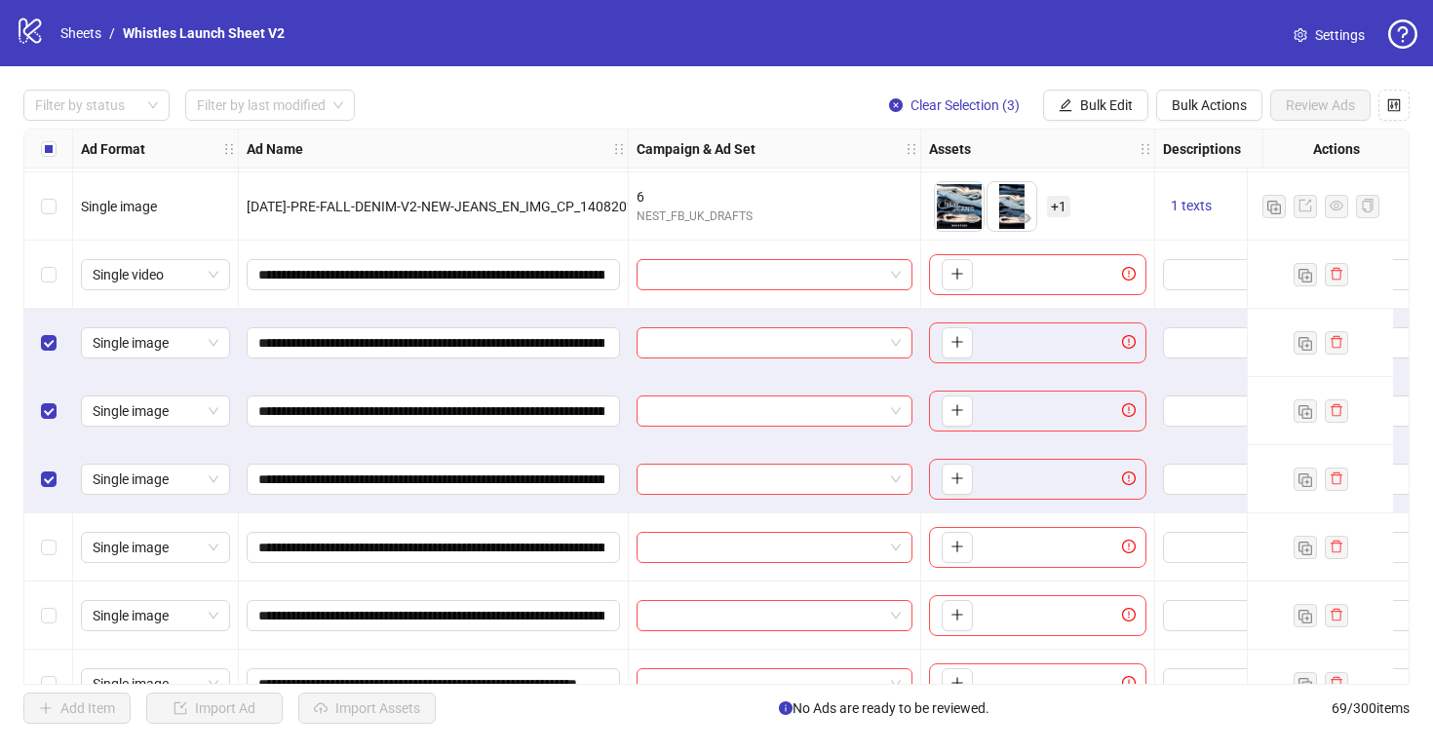
click at [47, 528] on div "Select row 65" at bounding box center [48, 548] width 49 height 68
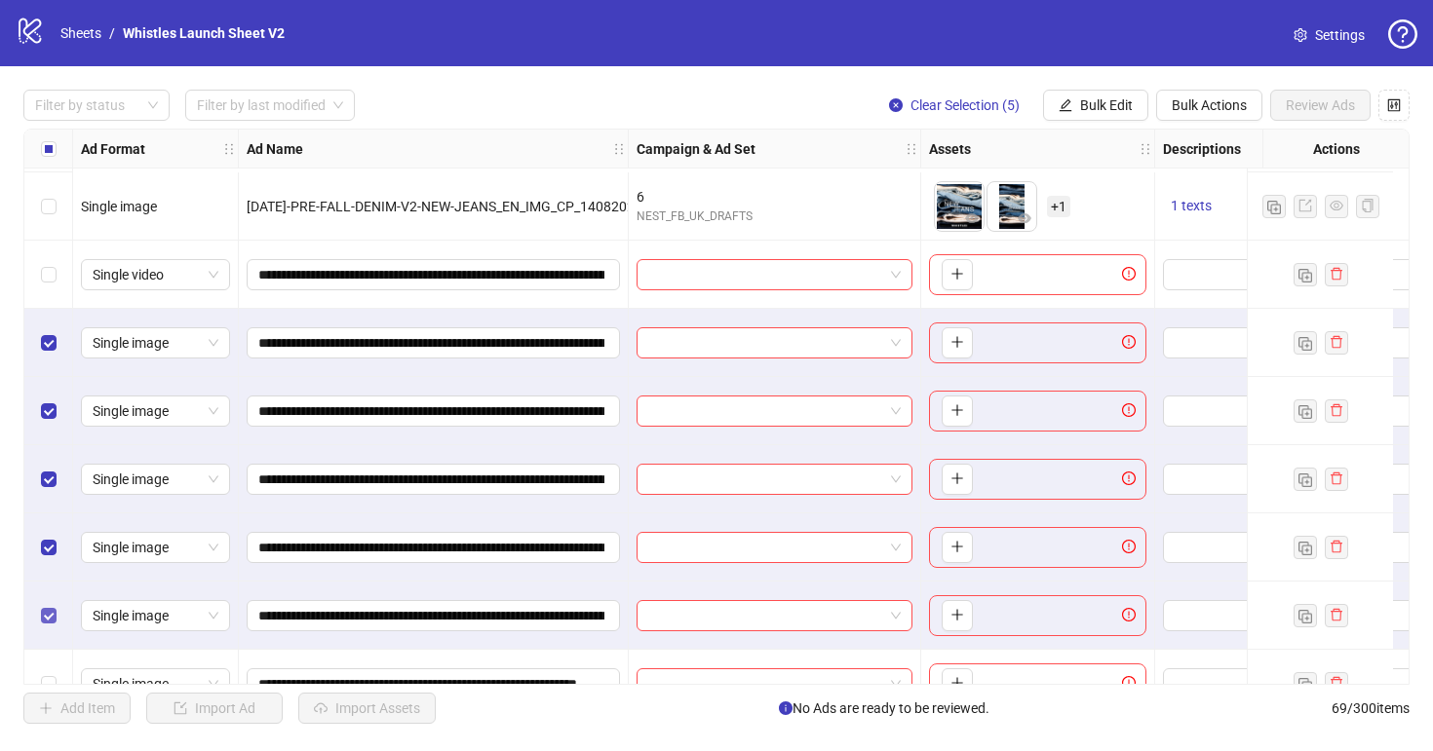
scroll to position [4199, 0]
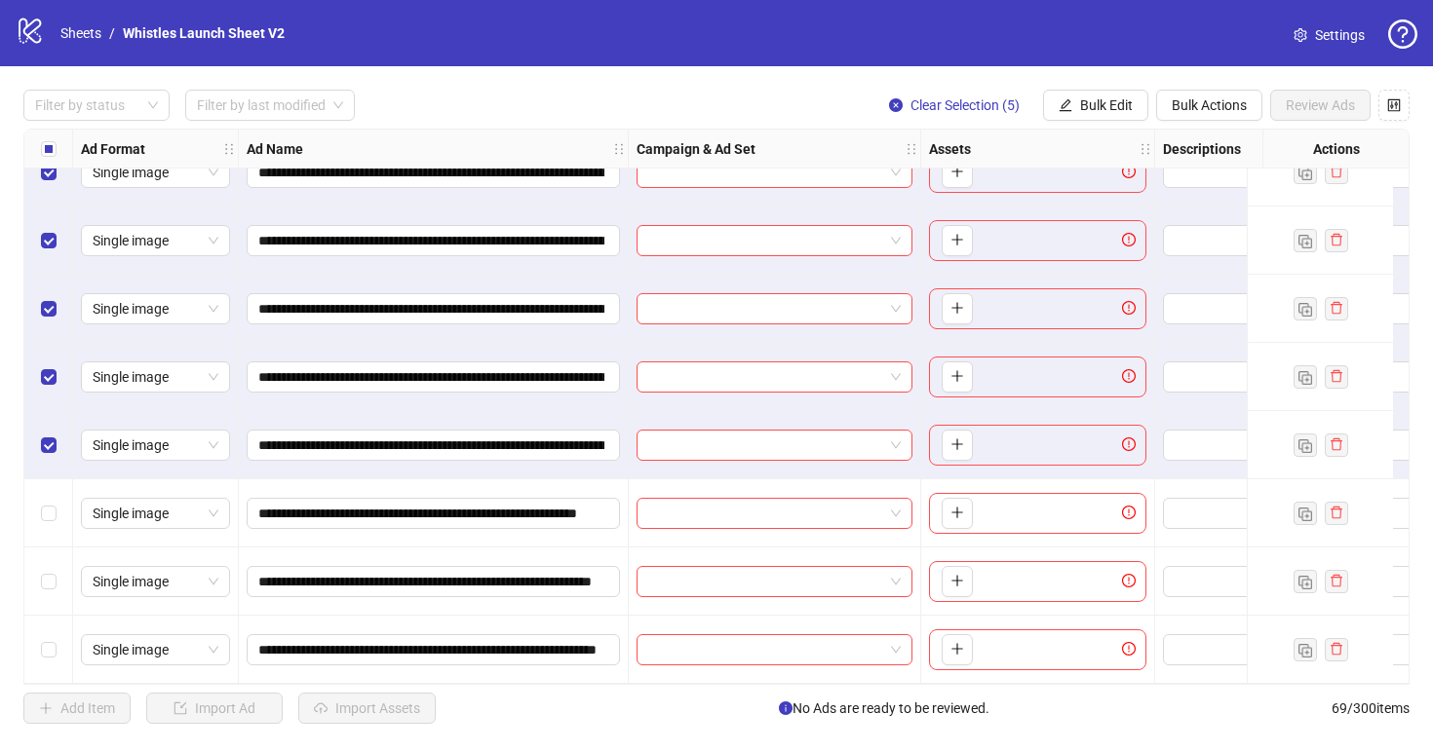
click at [56, 504] on div "Select row 67" at bounding box center [48, 513] width 49 height 68
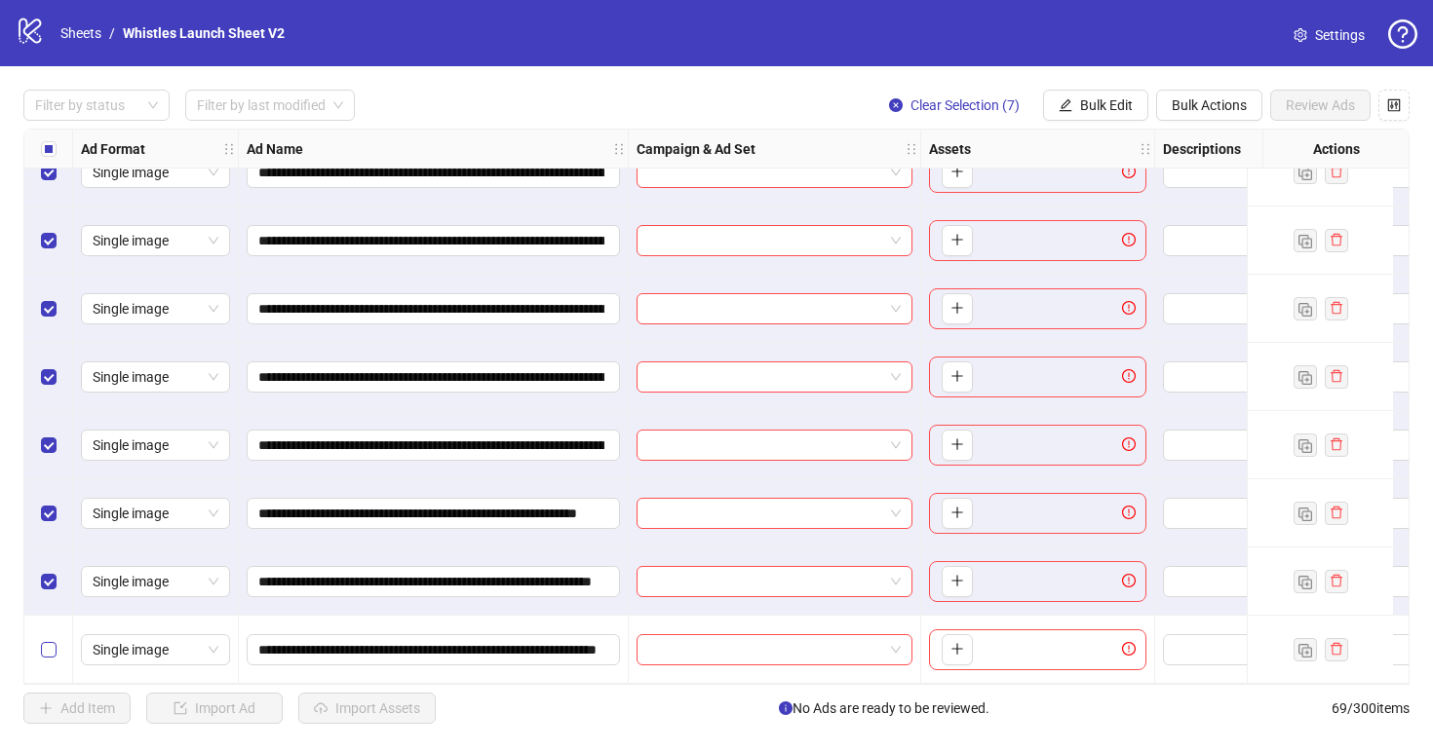
click at [51, 639] on label "Select row 69" at bounding box center [49, 649] width 16 height 21
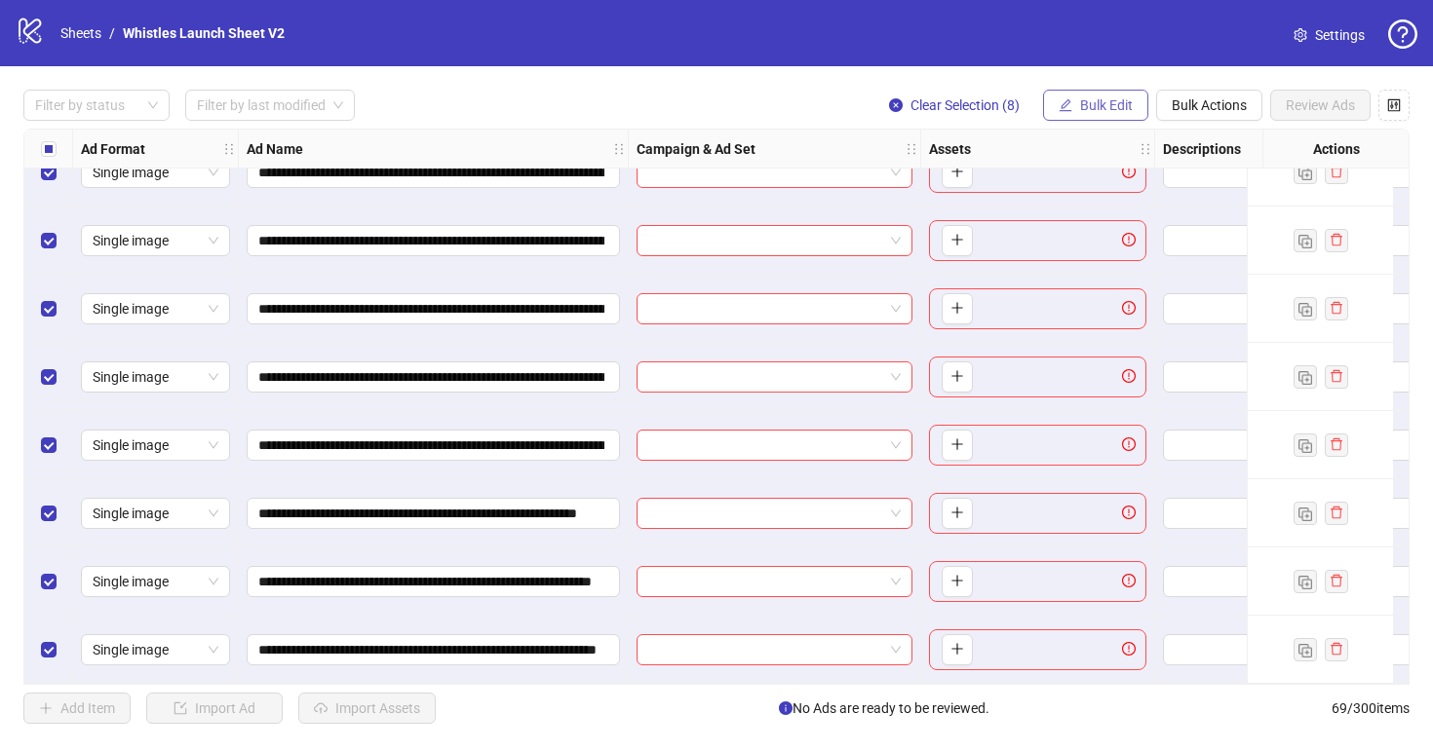
click at [1081, 113] on span "Bulk Edit" at bounding box center [1106, 105] width 53 height 16
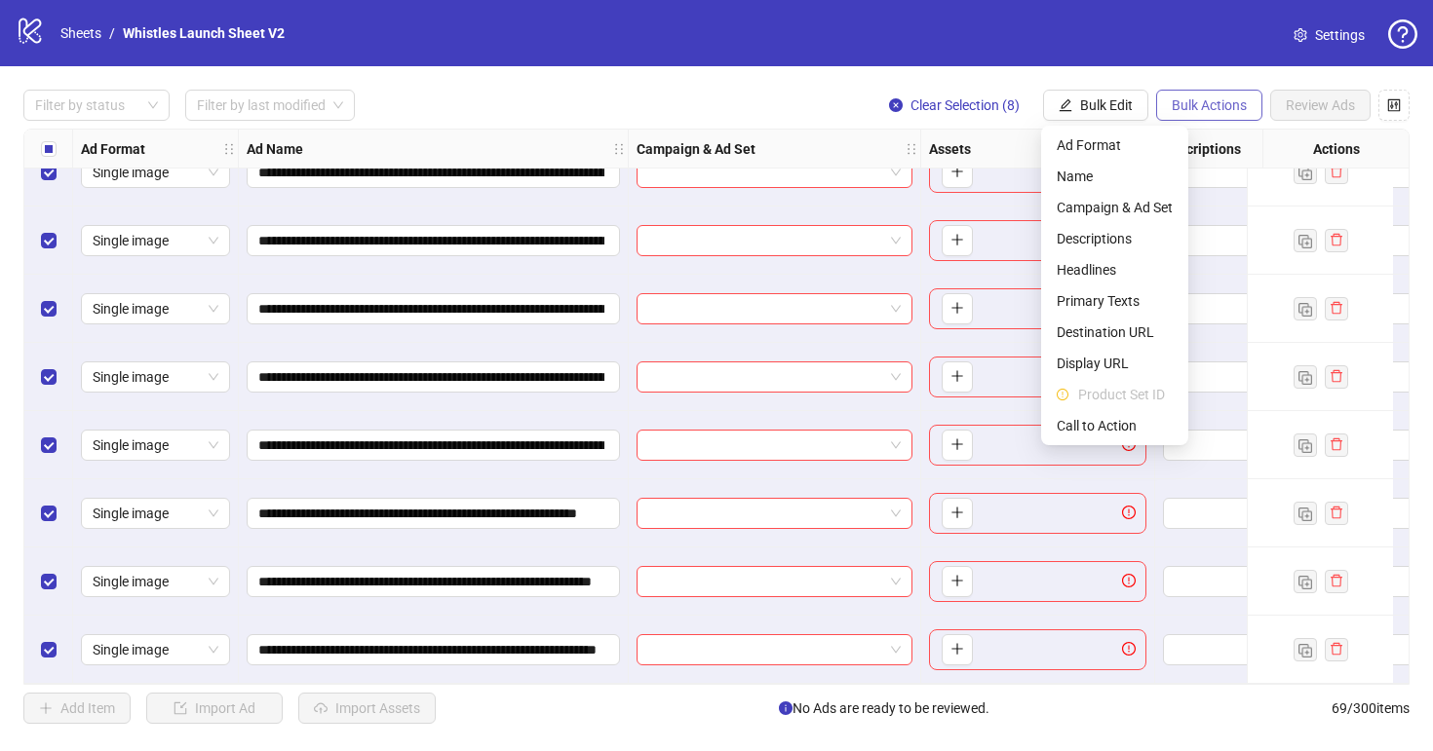
click at [1162, 108] on button "Bulk Actions" at bounding box center [1209, 105] width 106 height 31
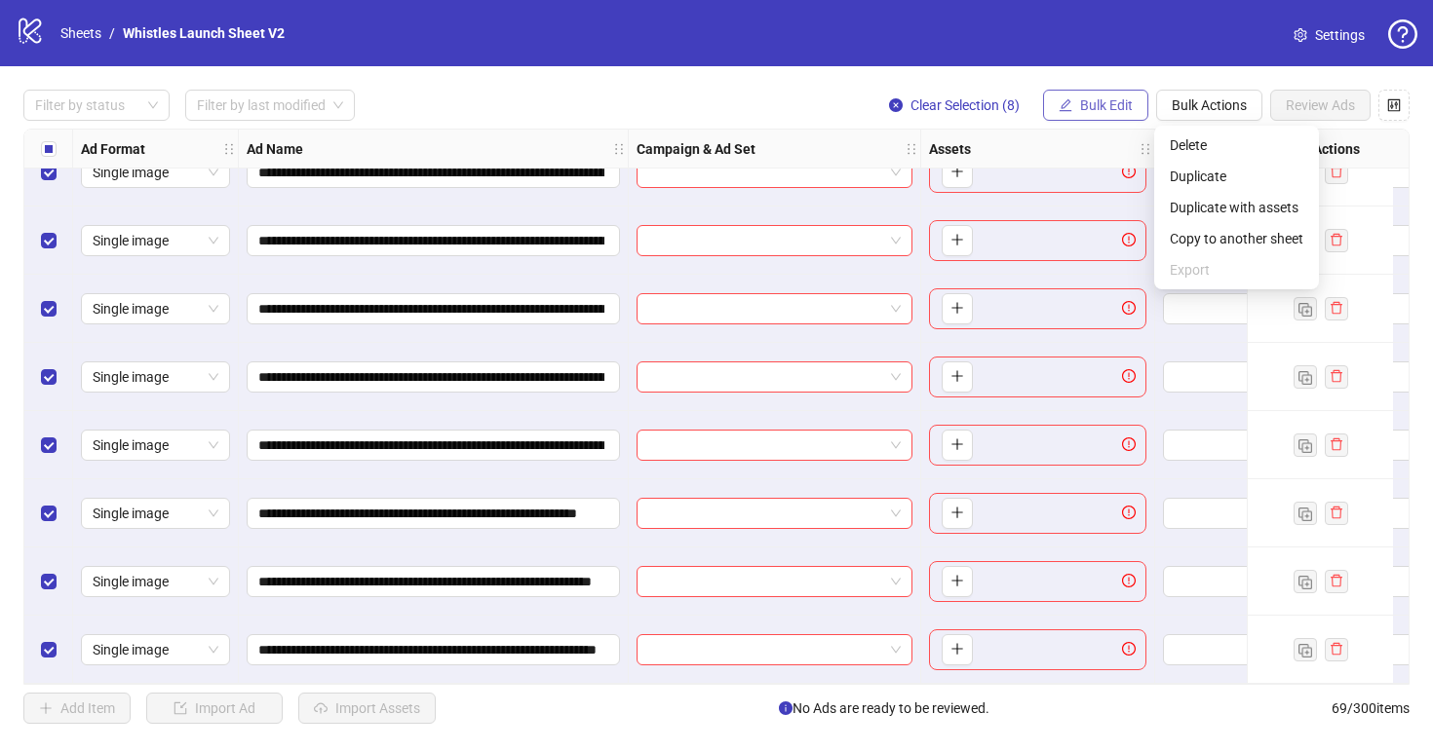
click at [1131, 104] on button "Bulk Edit" at bounding box center [1095, 105] width 105 height 31
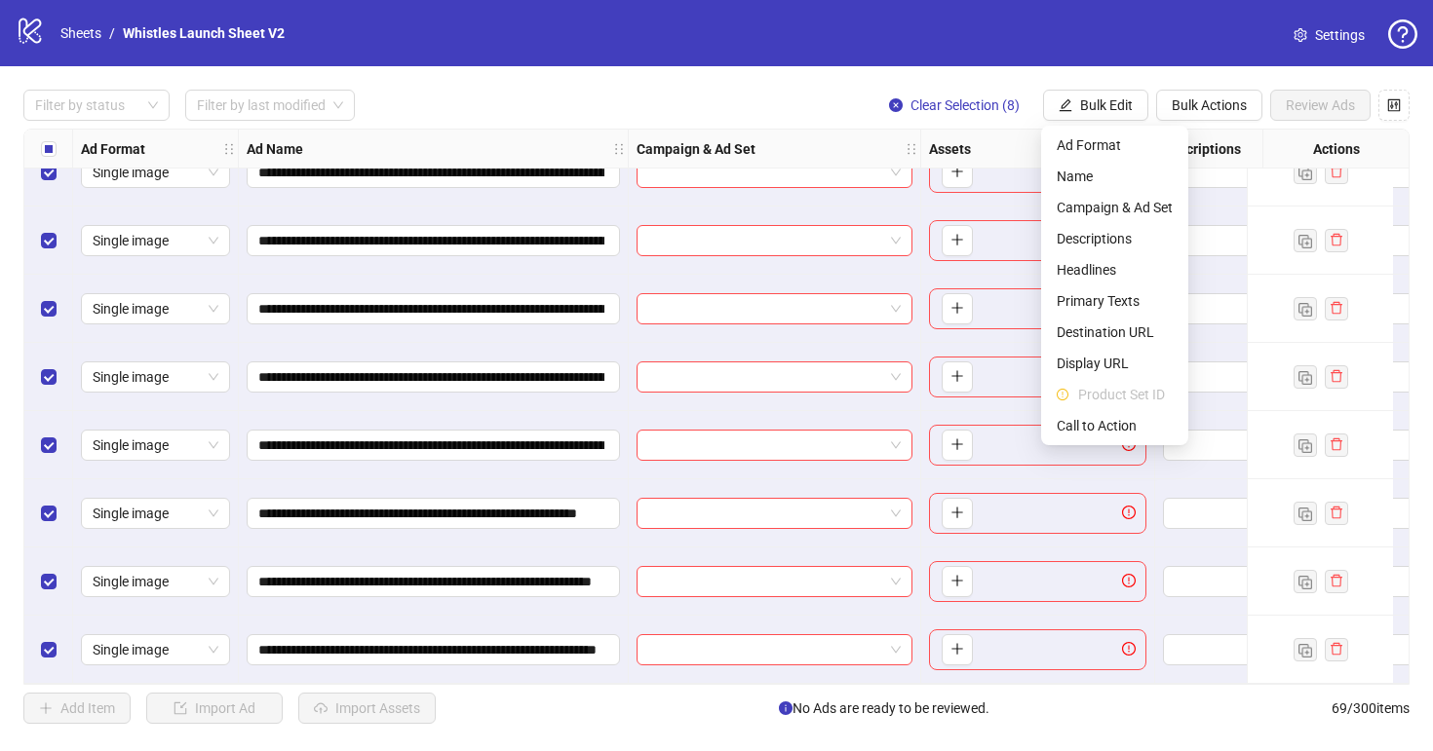
click at [788, 480] on div at bounding box center [775, 513] width 292 height 68
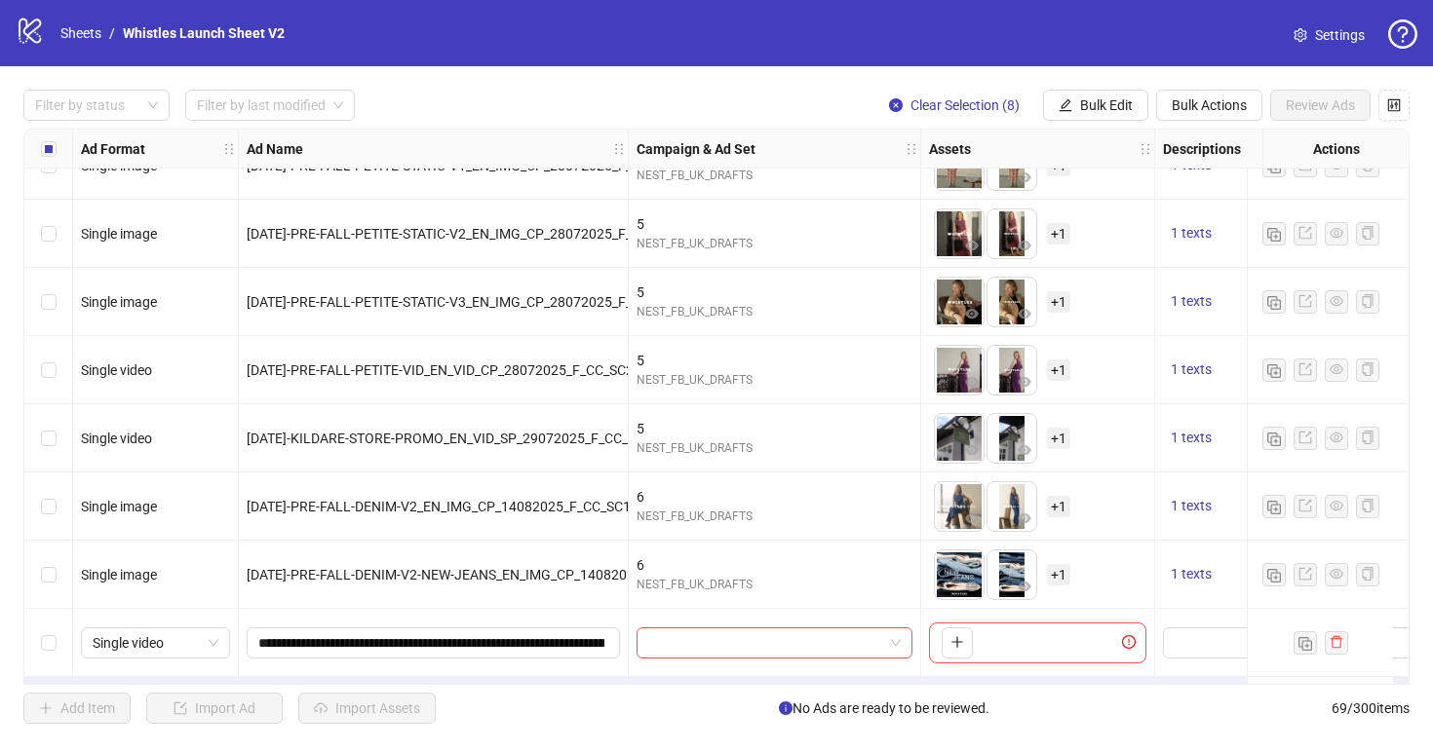
scroll to position [4037, 0]
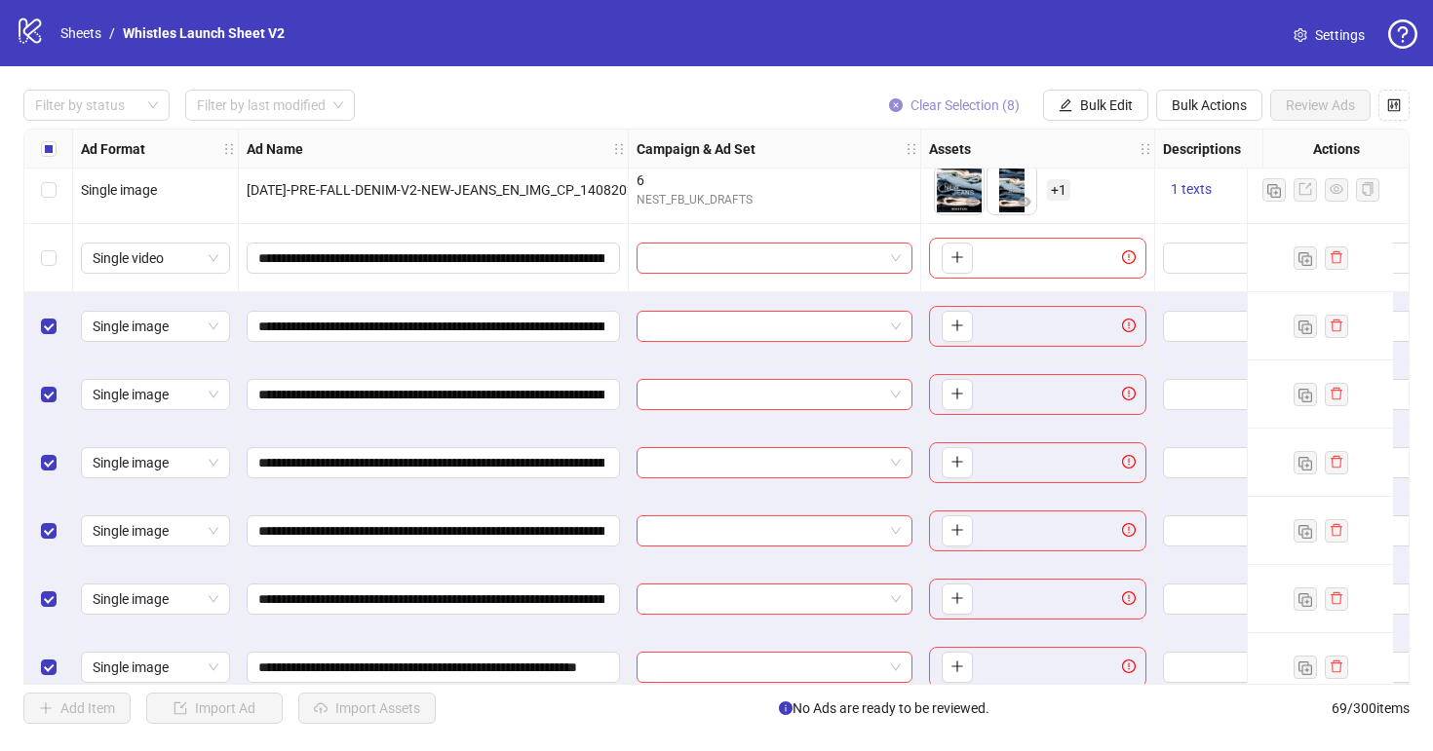
click at [890, 98] on icon "close-circle" at bounding box center [896, 105] width 14 height 14
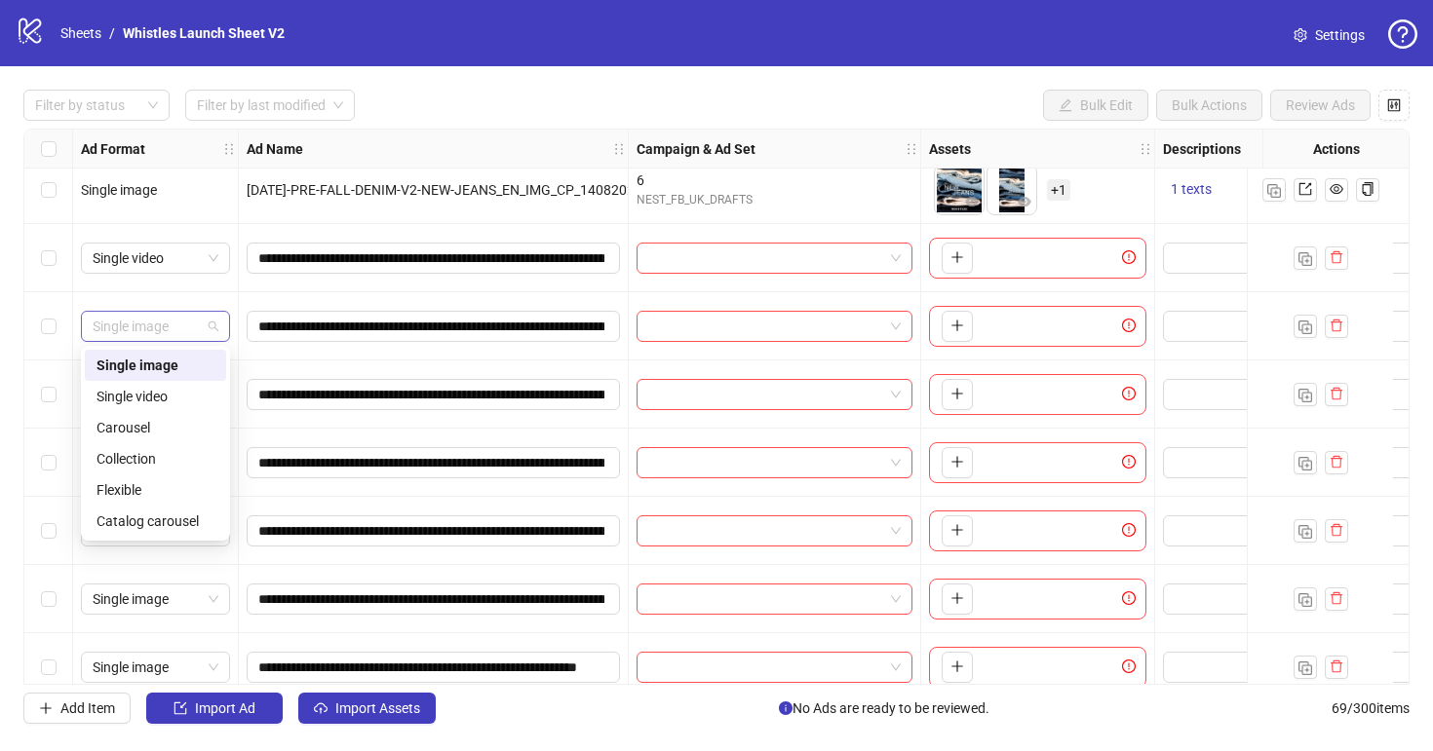
click at [155, 332] on span "Single image" at bounding box center [156, 326] width 126 height 29
click at [151, 392] on div "Single video" at bounding box center [155, 396] width 118 height 21
click at [172, 401] on span "Single image" at bounding box center [156, 394] width 126 height 29
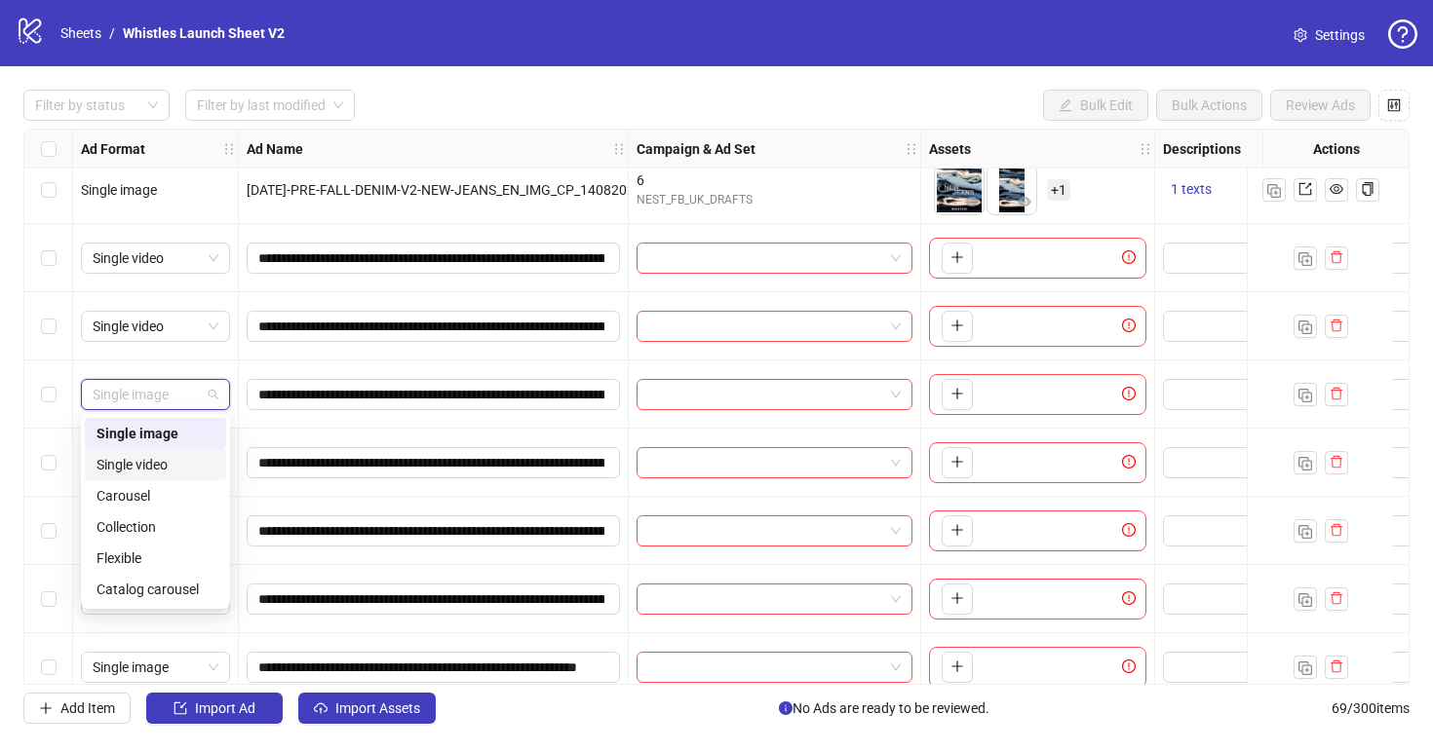
click at [169, 459] on div "Single video" at bounding box center [155, 464] width 118 height 21
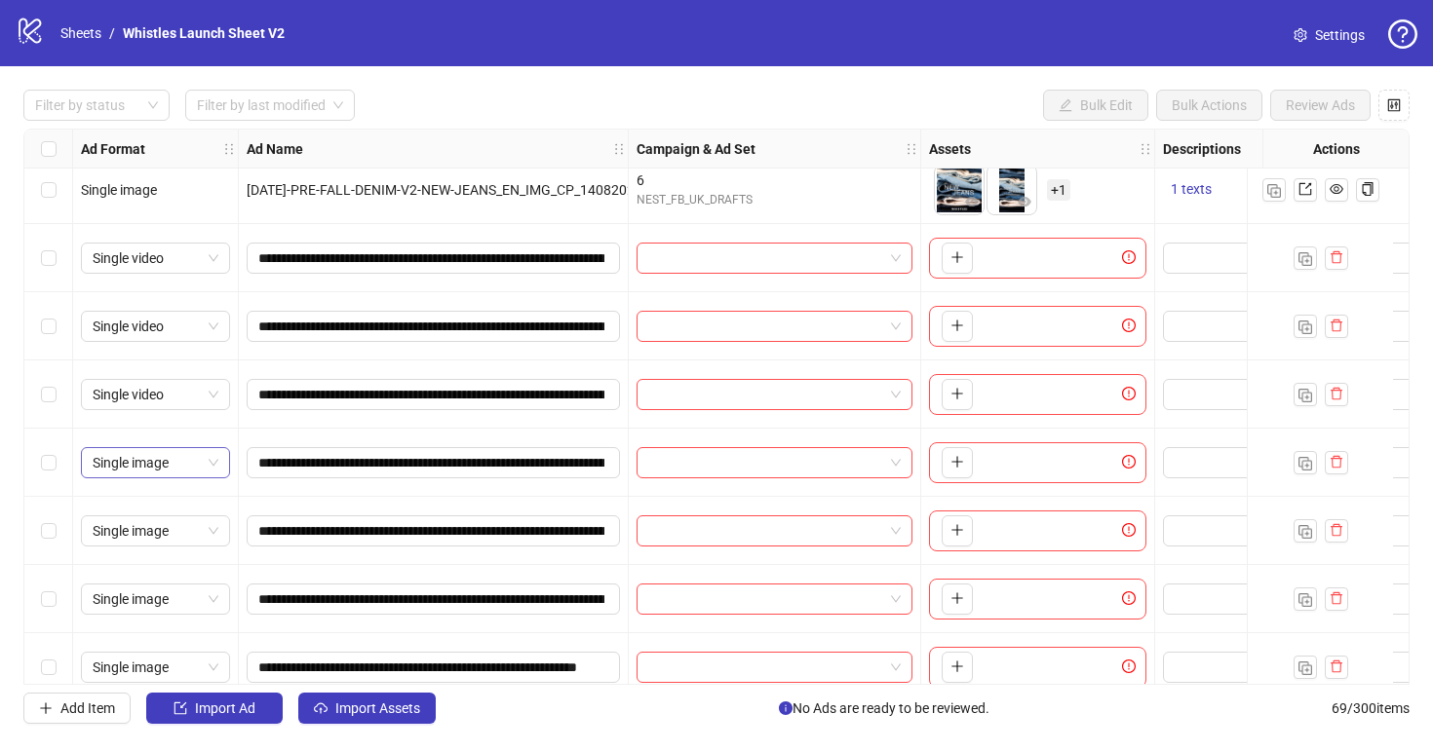
click at [186, 464] on span "Single image" at bounding box center [156, 462] width 126 height 29
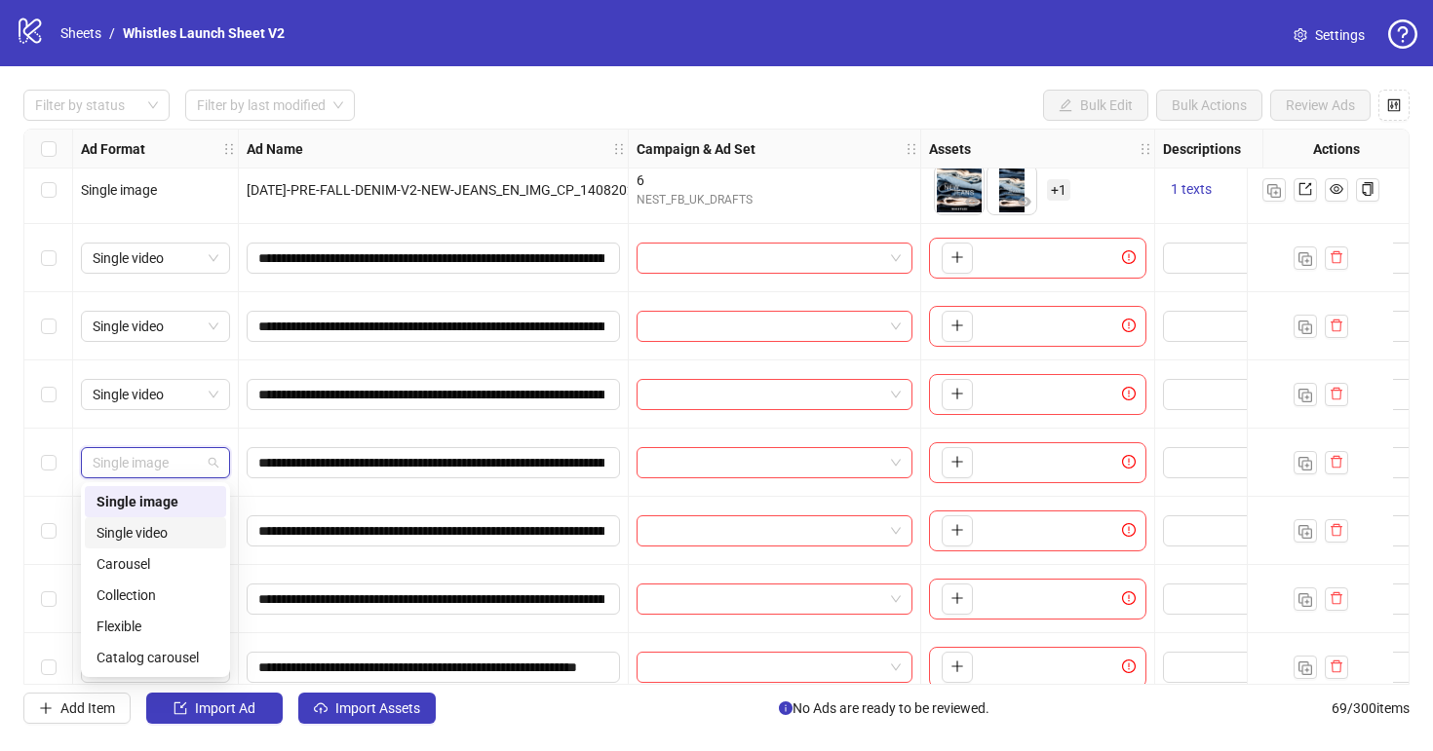
click at [176, 524] on div "Single video" at bounding box center [155, 532] width 118 height 21
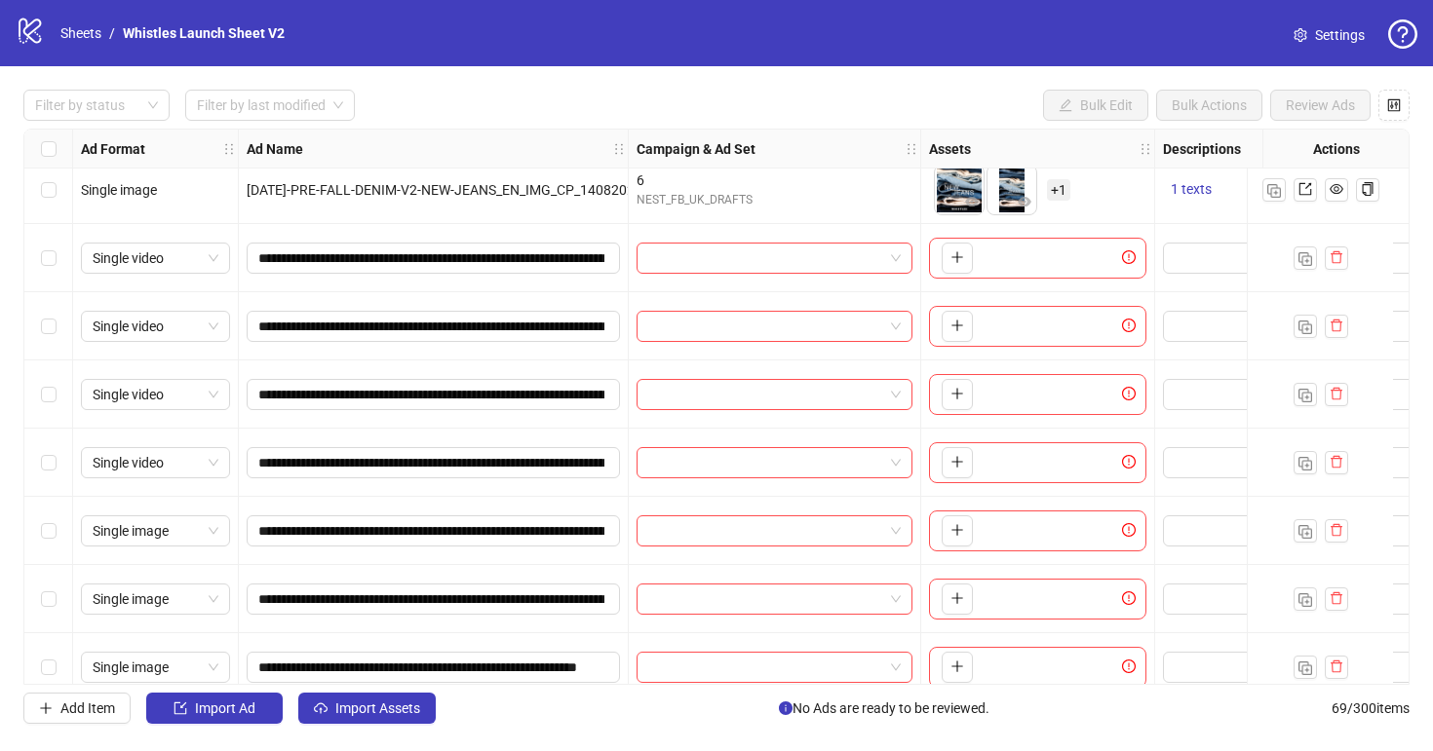
scroll to position [4127, 0]
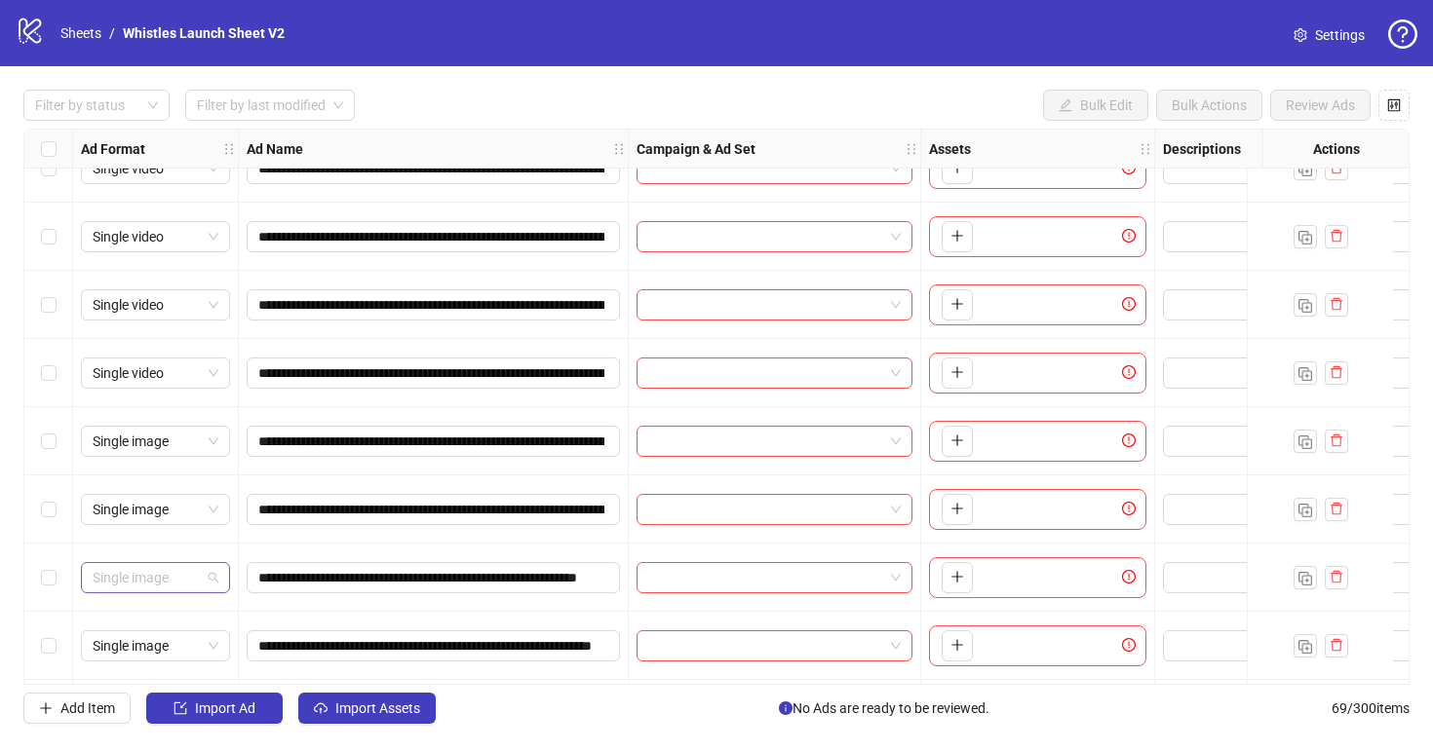
click at [165, 577] on span "Single image" at bounding box center [156, 577] width 126 height 29
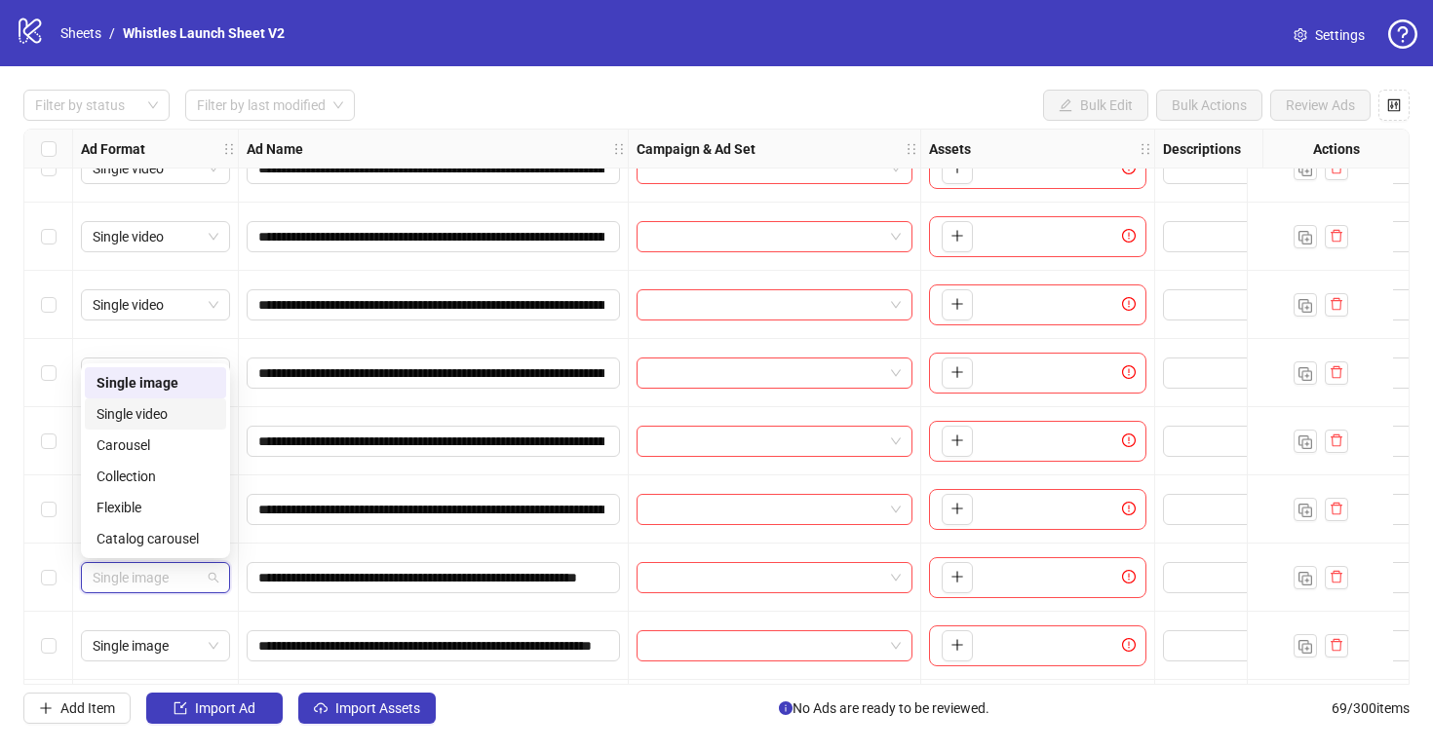
click at [177, 427] on div "Single video" at bounding box center [155, 414] width 141 height 31
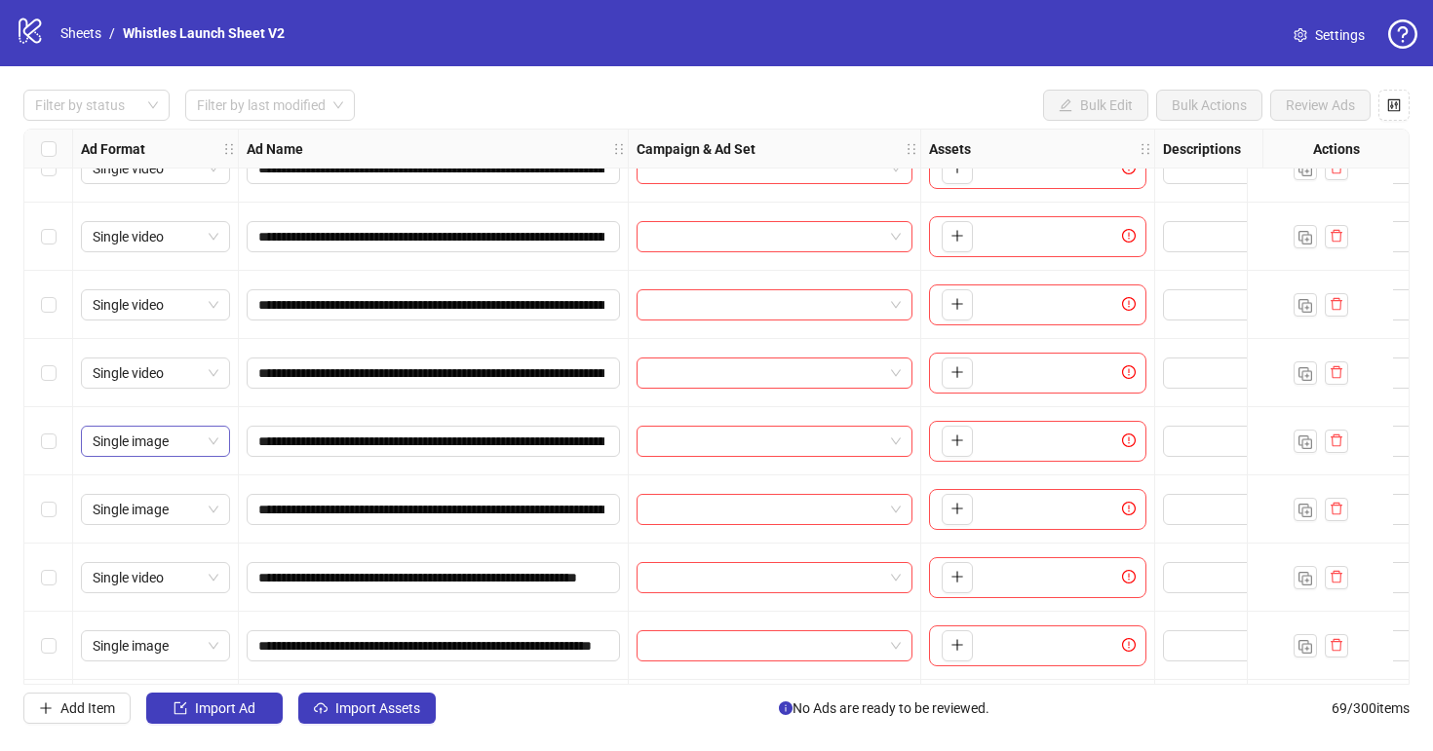
scroll to position [4199, 0]
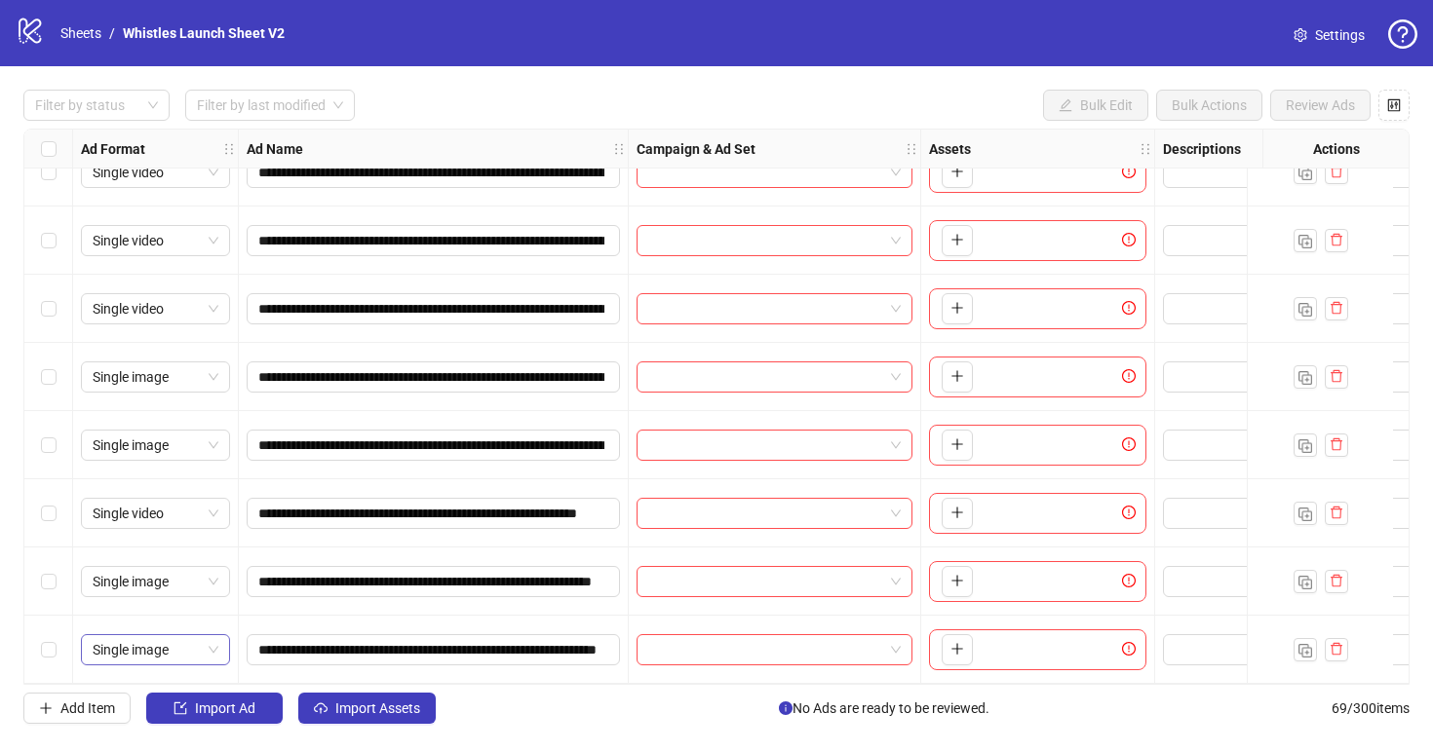
click at [150, 635] on span "Single image" at bounding box center [156, 649] width 126 height 29
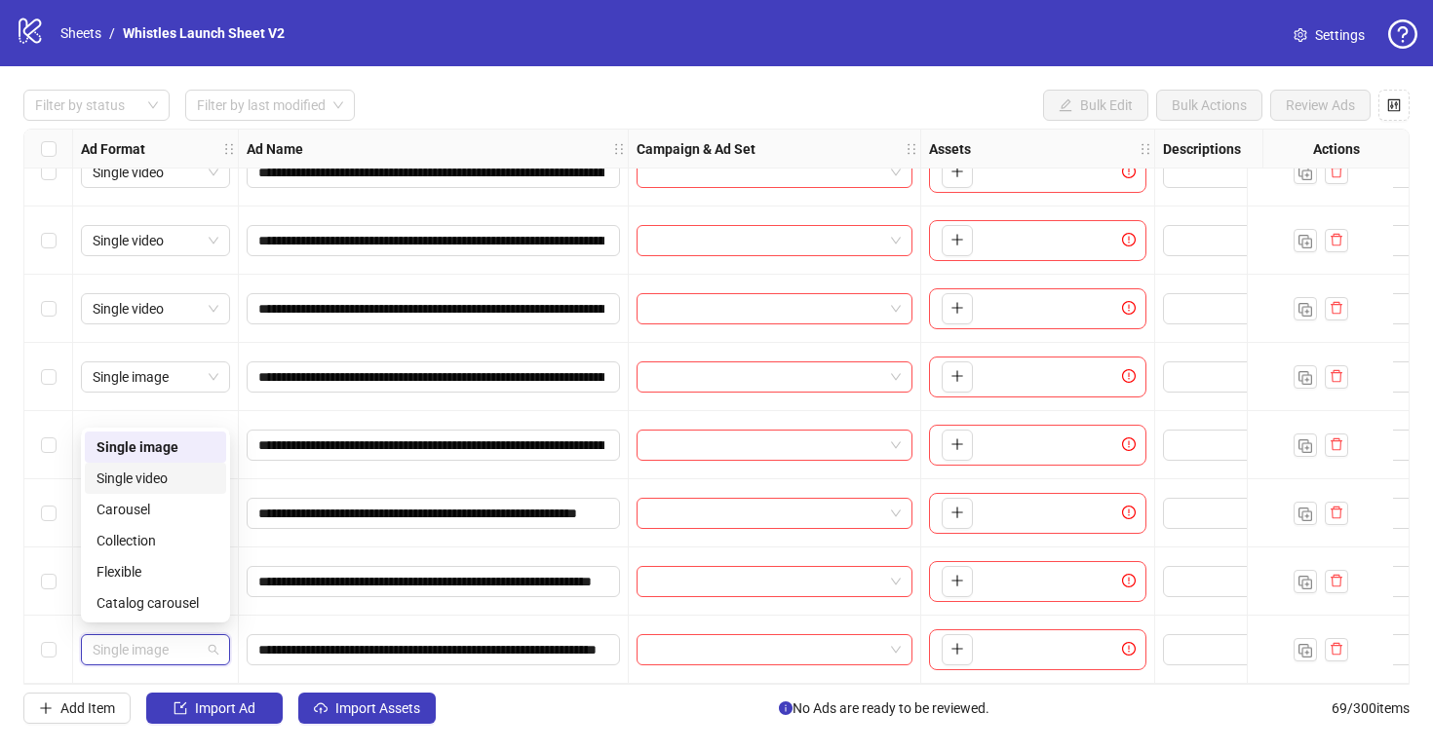
click at [167, 472] on div "Single video" at bounding box center [155, 478] width 118 height 21
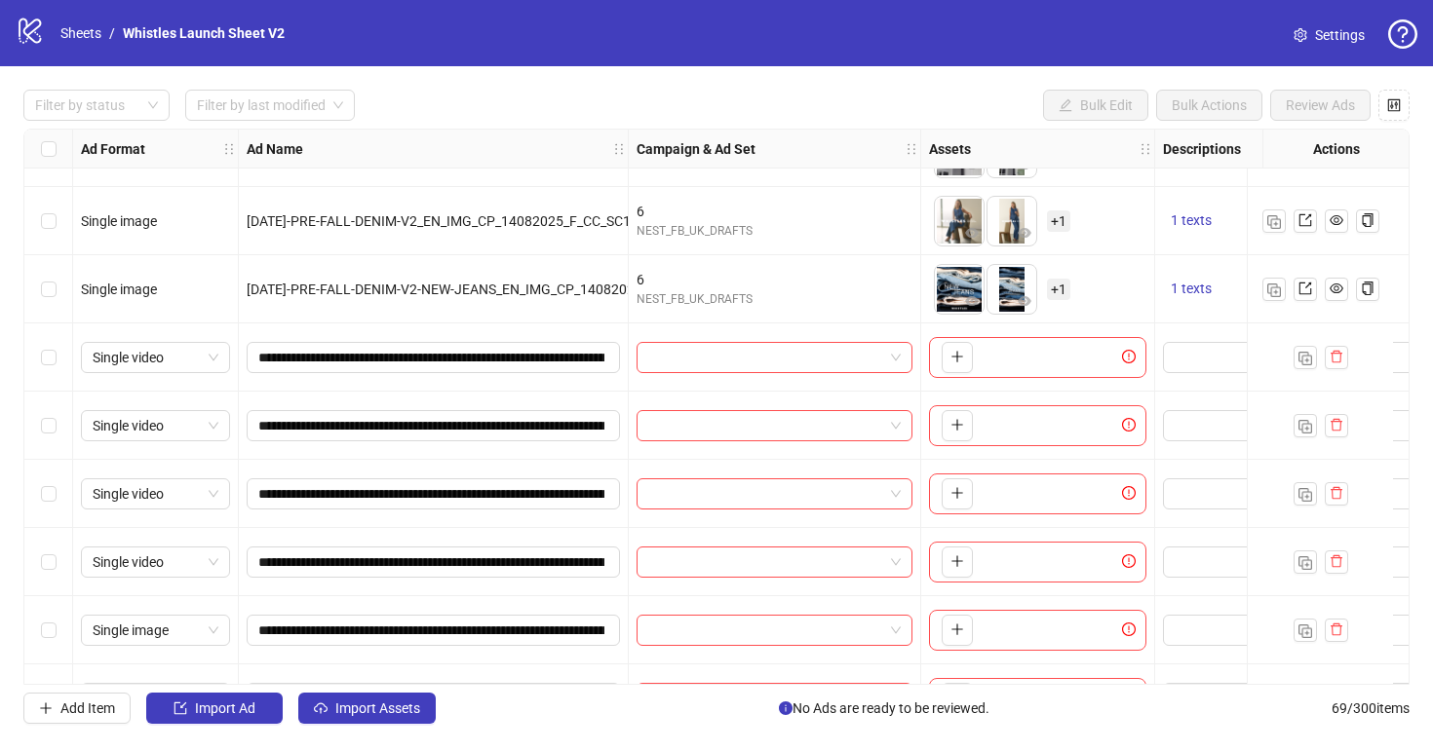
scroll to position [3939, 0]
click at [770, 349] on input "search" at bounding box center [765, 356] width 235 height 29
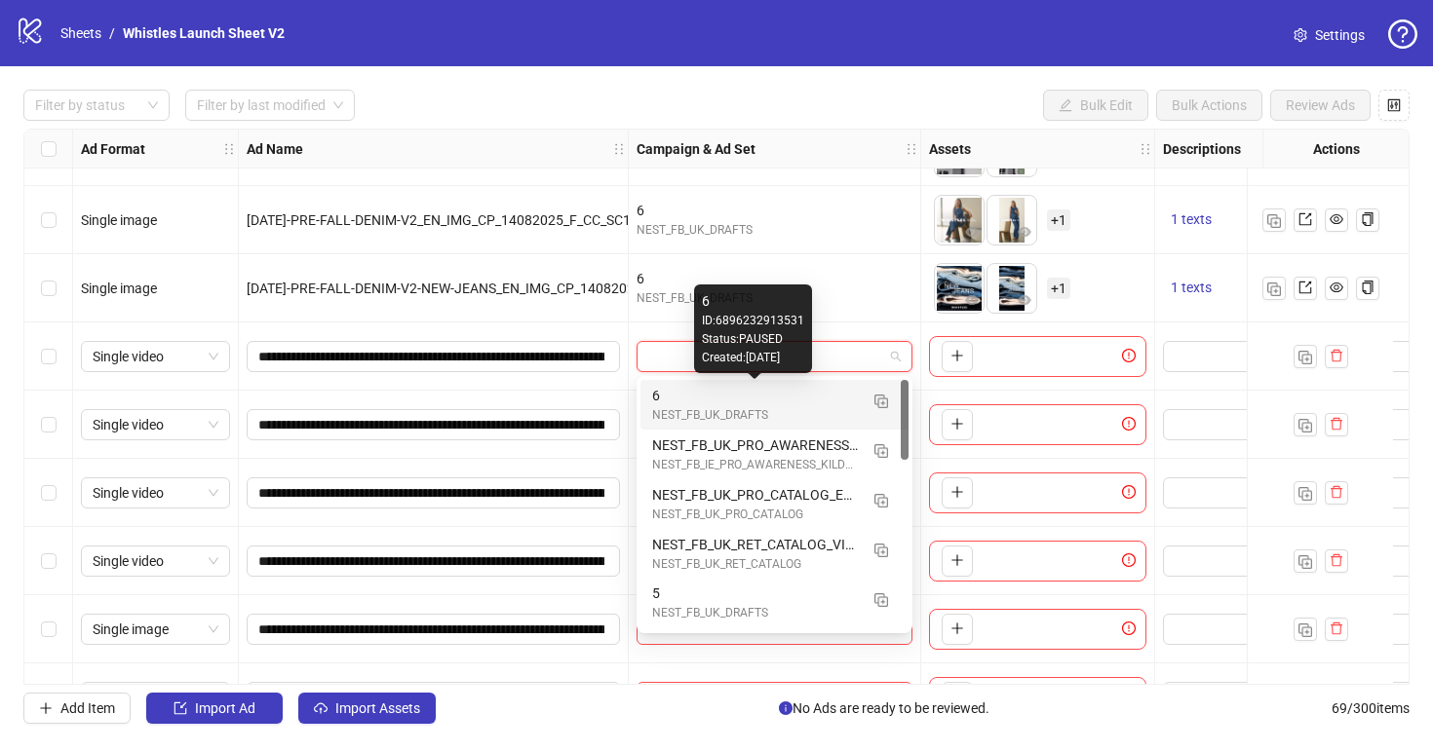
click at [753, 402] on div "6" at bounding box center [755, 395] width 206 height 21
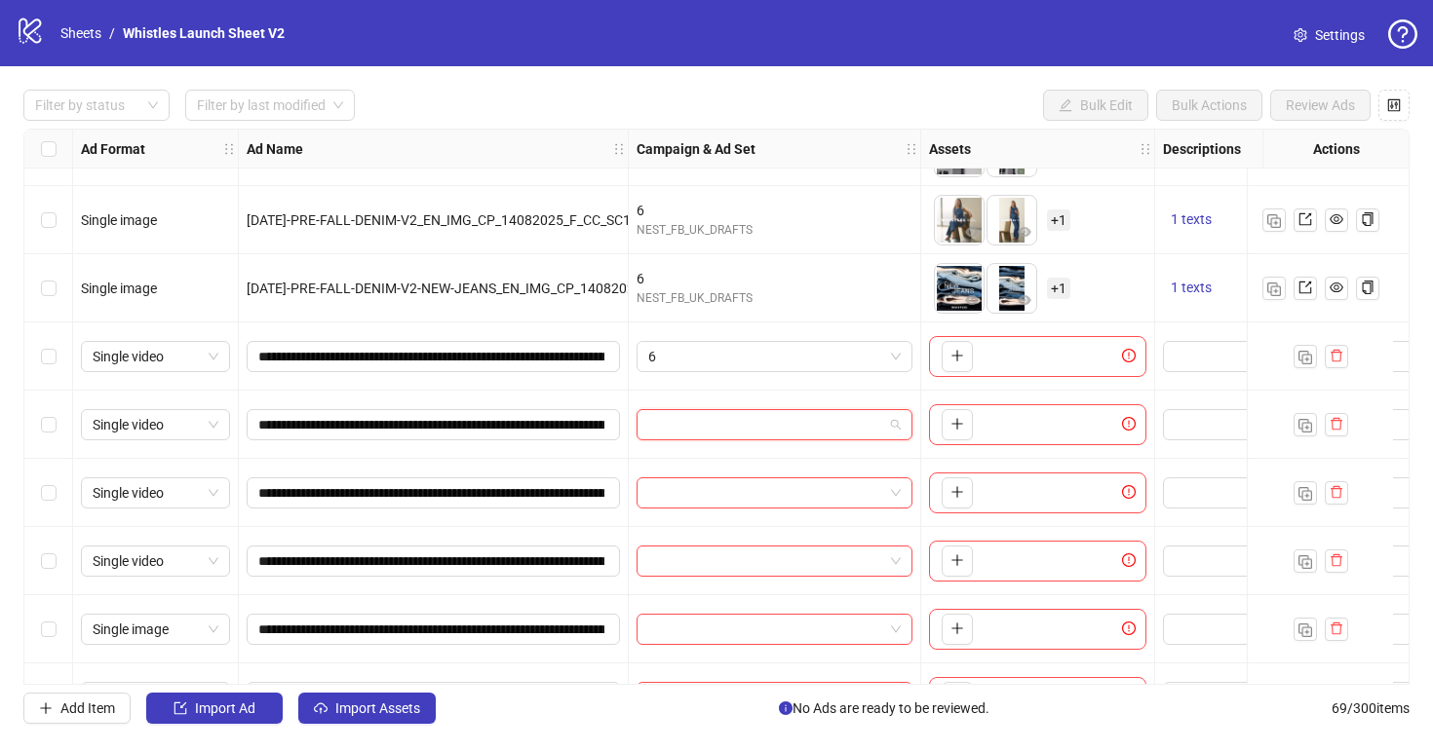
click at [746, 422] on input "search" at bounding box center [765, 424] width 235 height 29
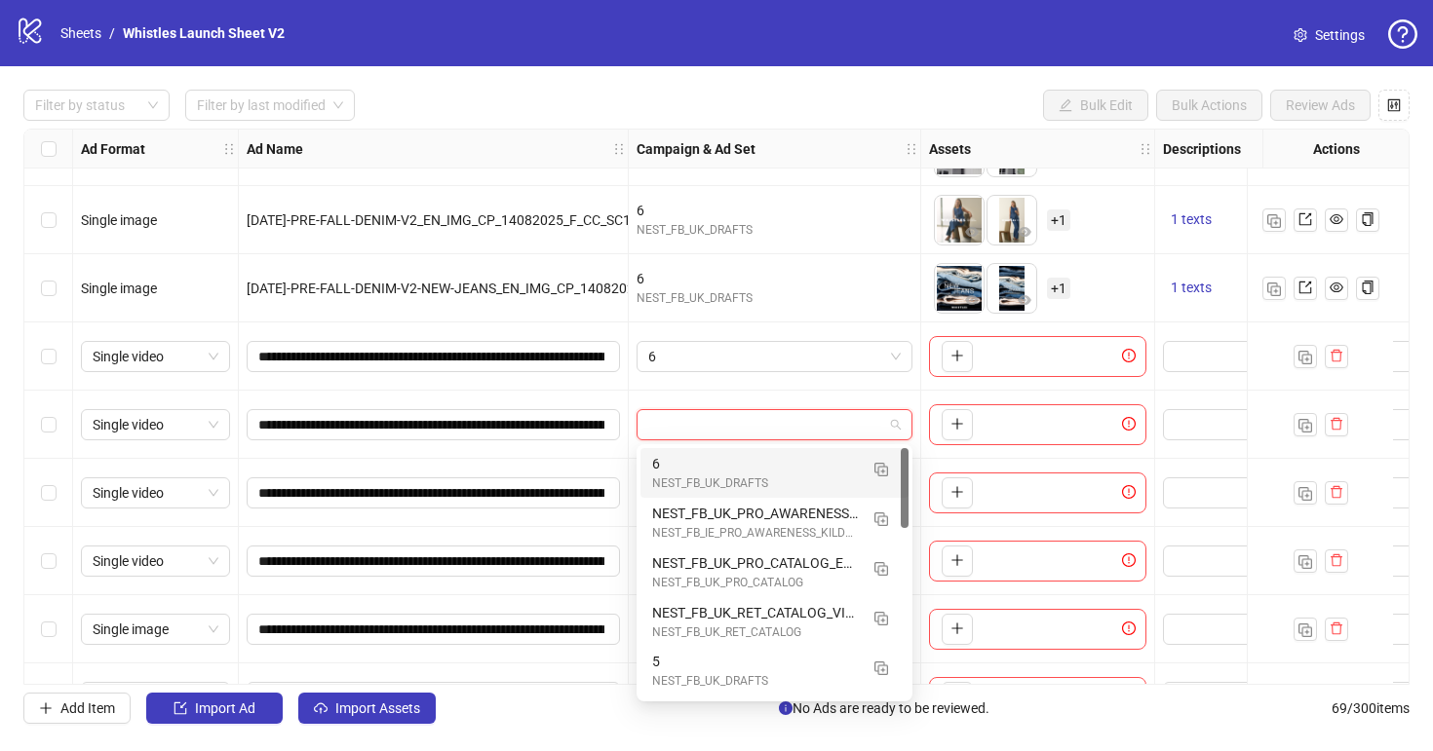
click at [741, 478] on div "NEST_FB_UK_DRAFTS" at bounding box center [755, 484] width 206 height 19
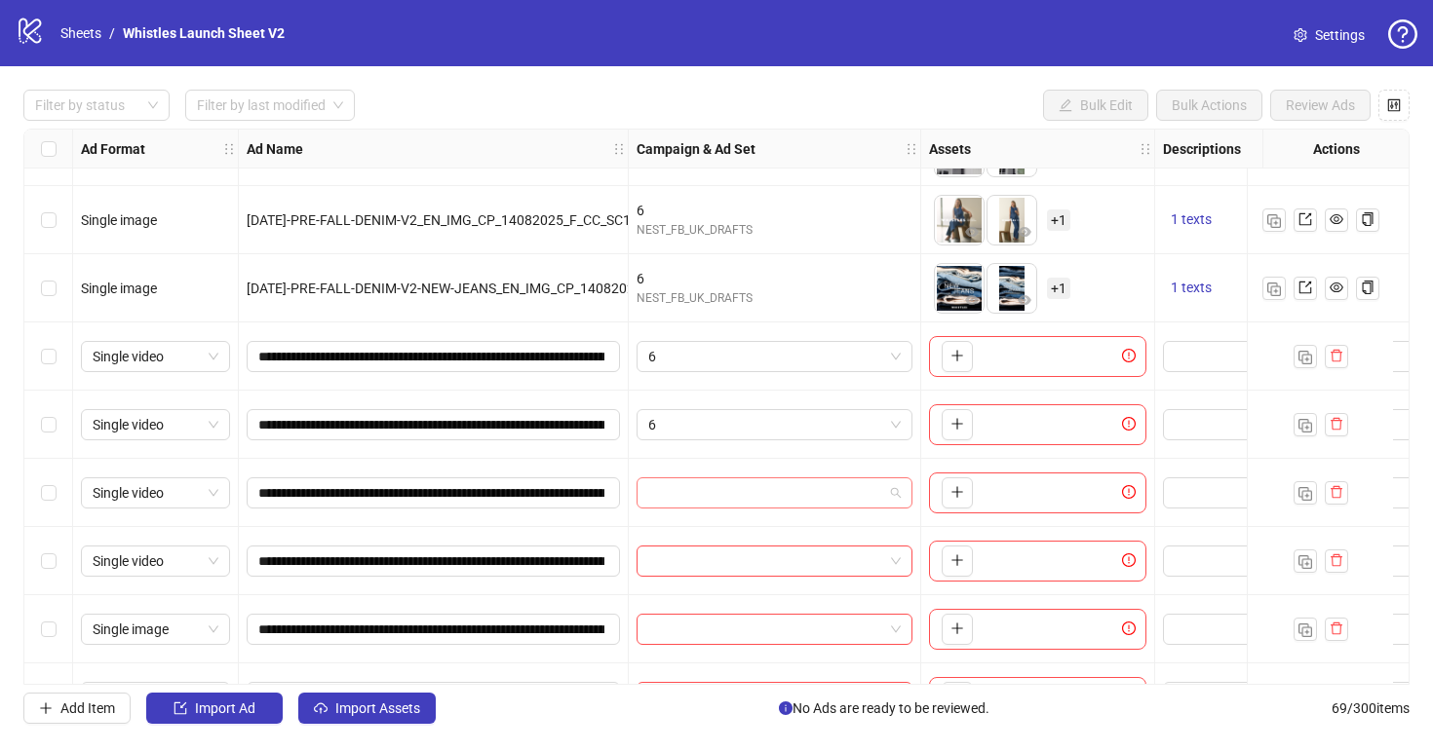
click at [742, 503] on input "search" at bounding box center [765, 492] width 235 height 29
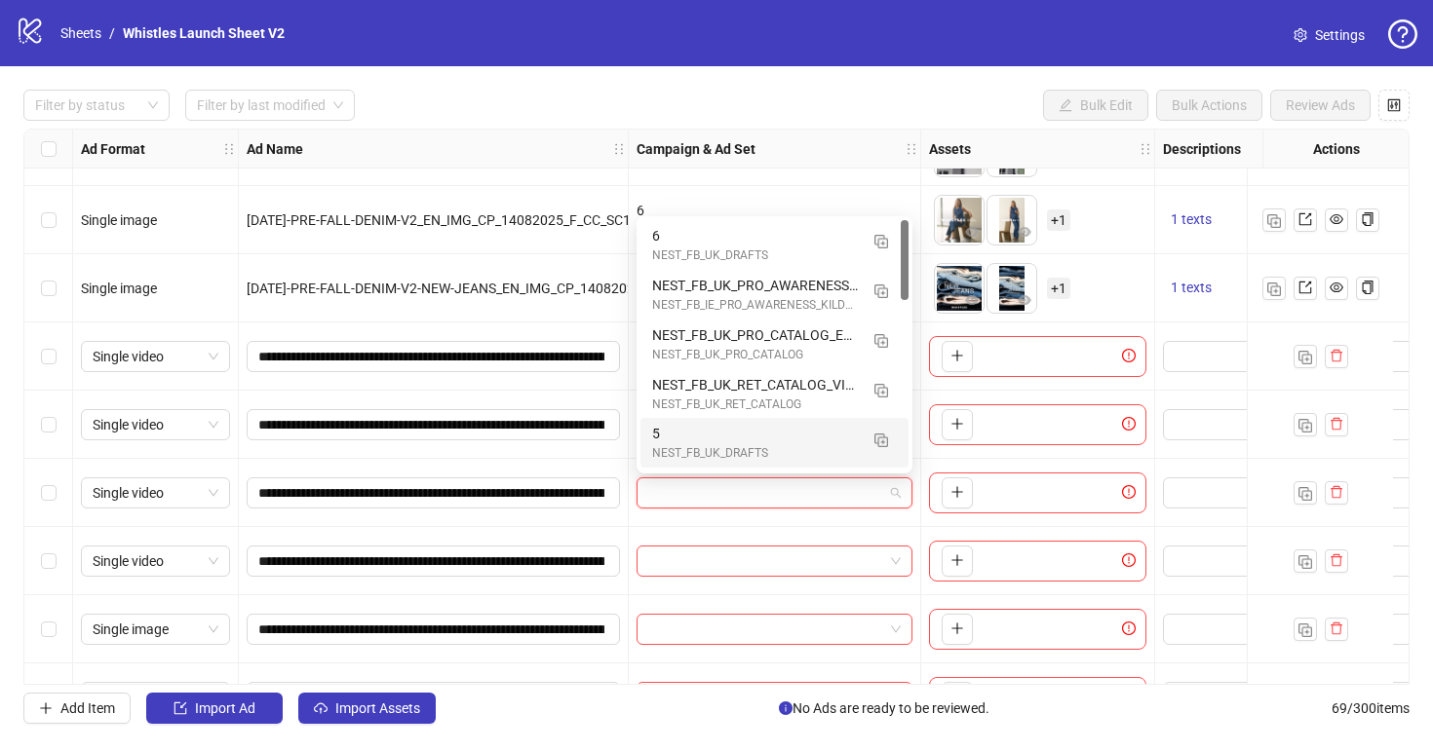
type input "*"
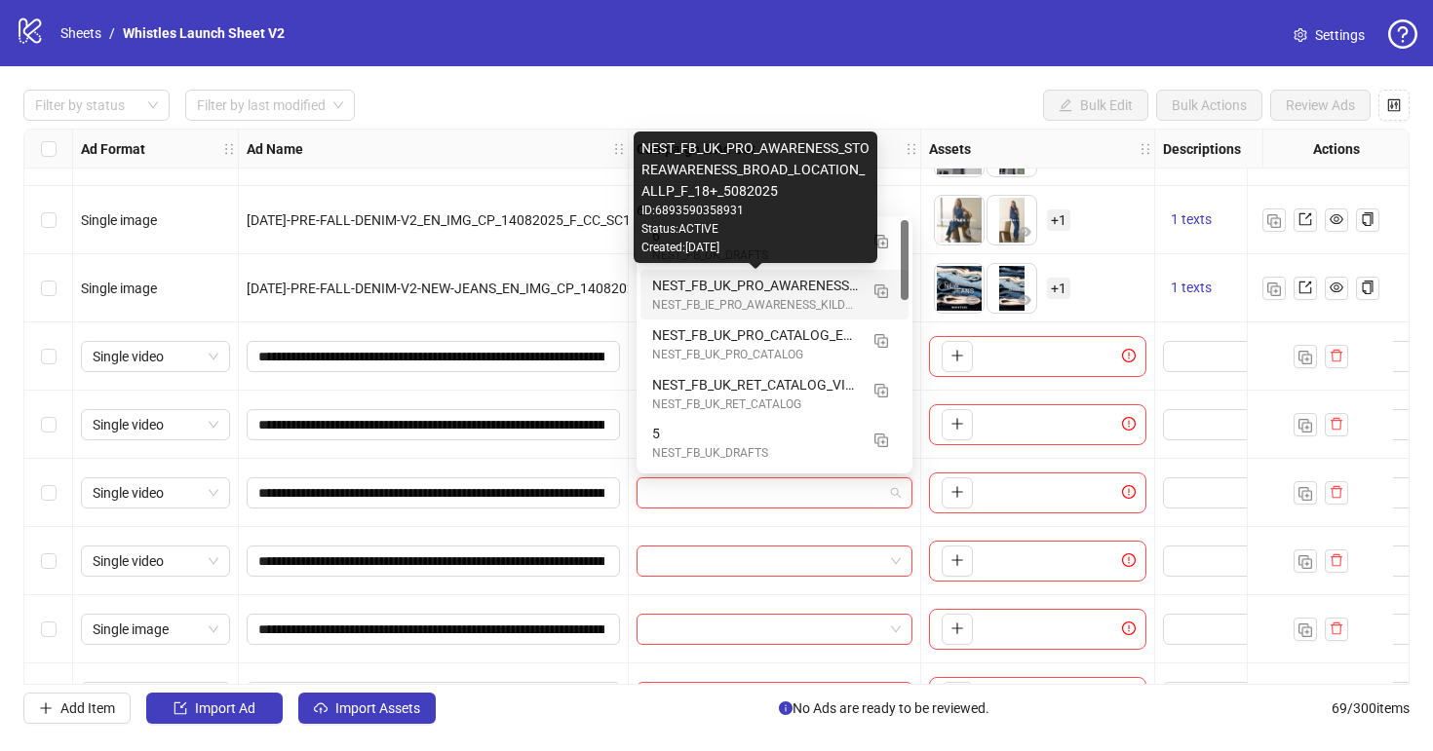
click at [801, 243] on div "Created: 2025-08-05" at bounding box center [755, 248] width 228 height 19
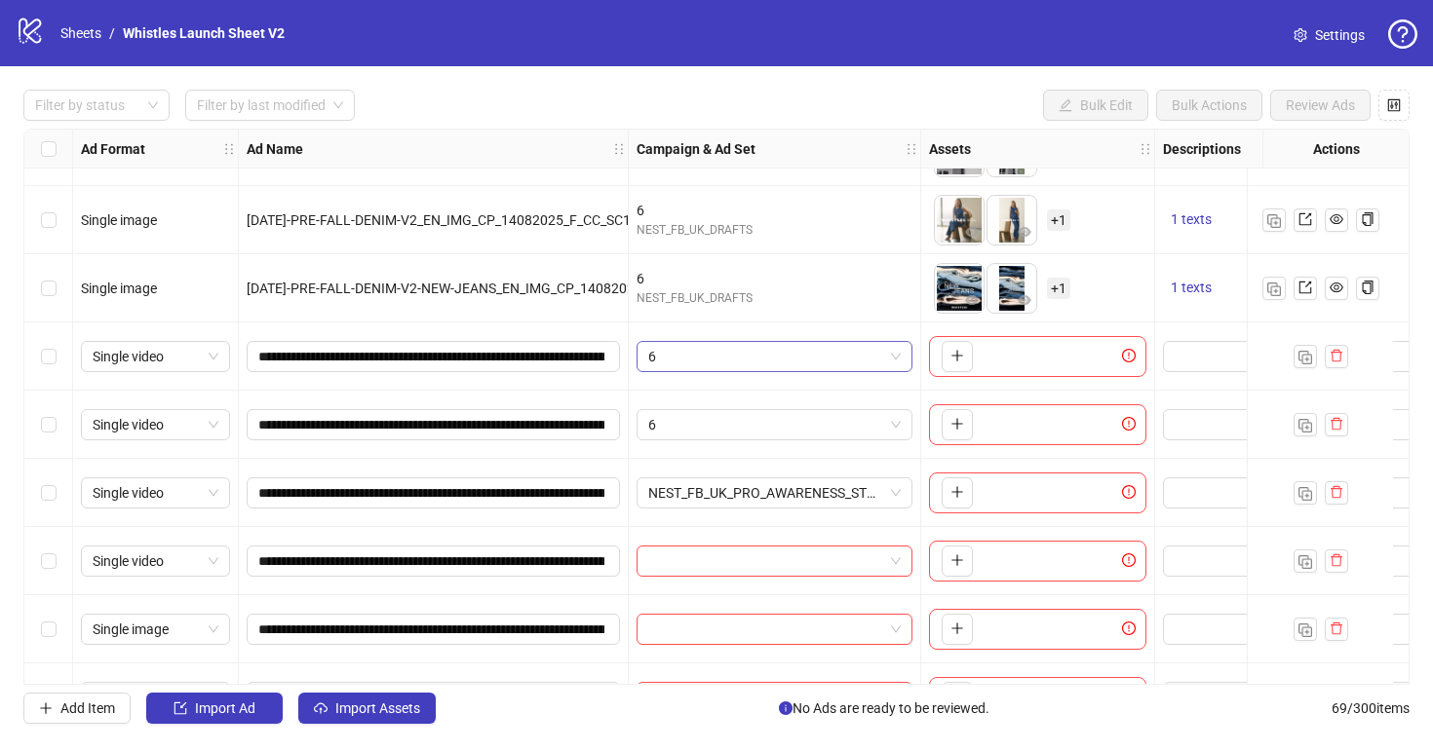
scroll to position [4160, 0]
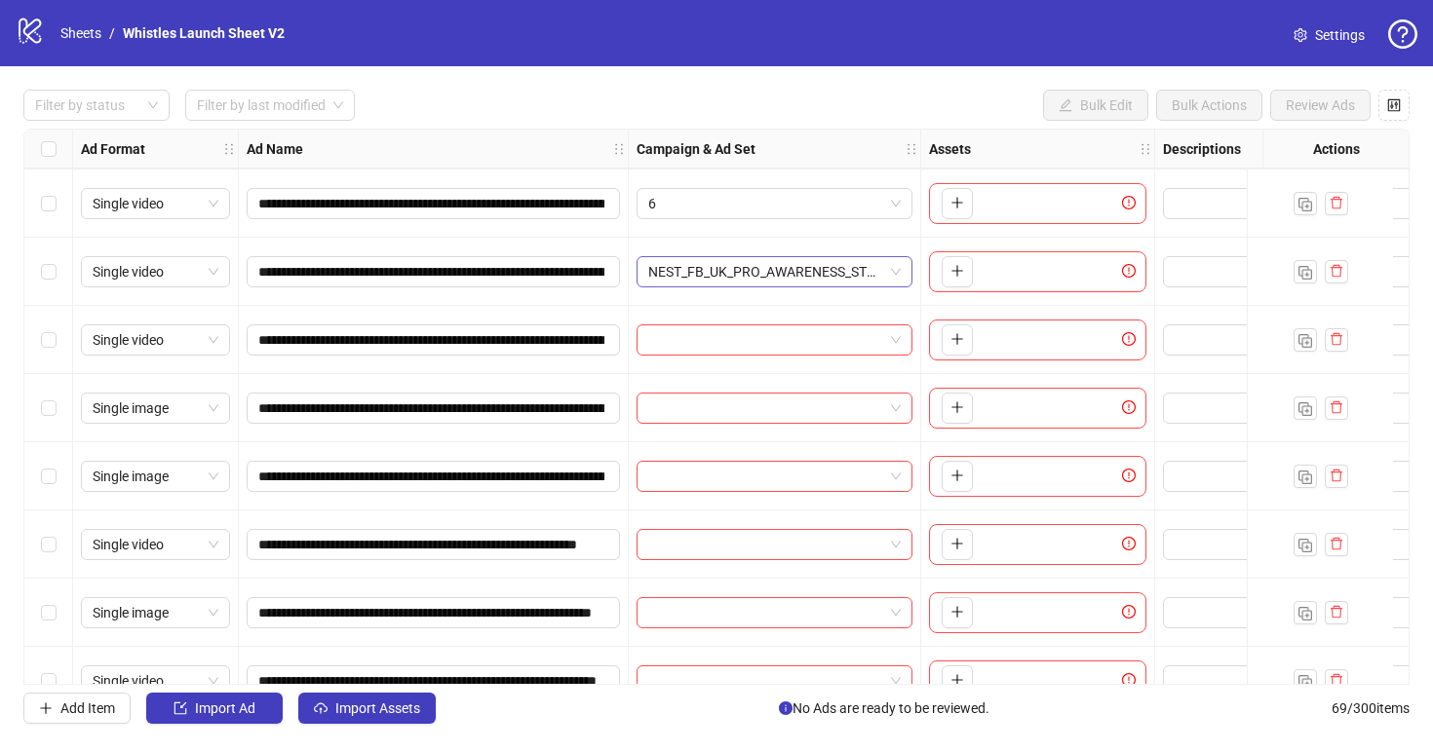
click at [809, 270] on span "NEST_FB_UK_PRO_AWARENESS_STOREAWARENESS_BROAD_LOCATION_ALLP_F_18+_5082025" at bounding box center [774, 271] width 252 height 29
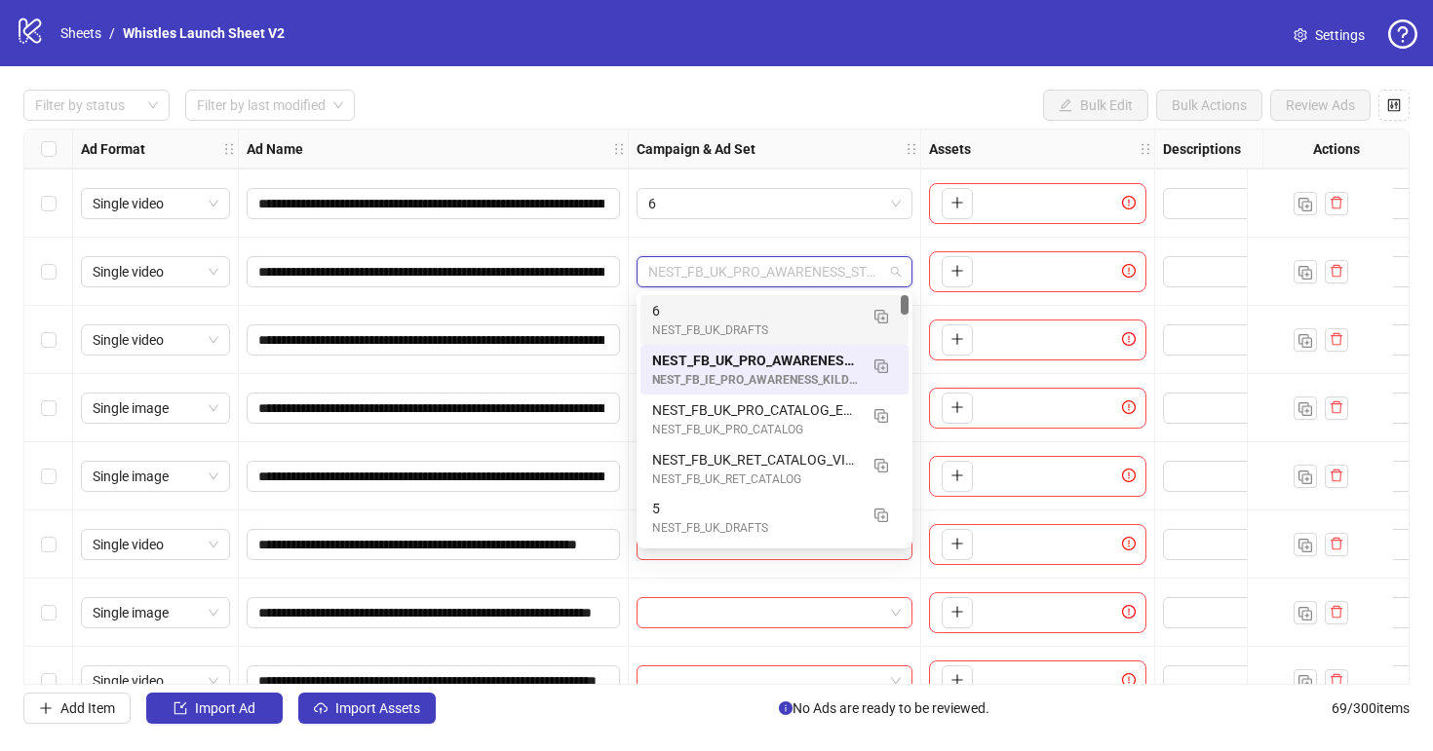
click at [768, 324] on div "NEST_FB_UK_DRAFTS" at bounding box center [755, 331] width 206 height 19
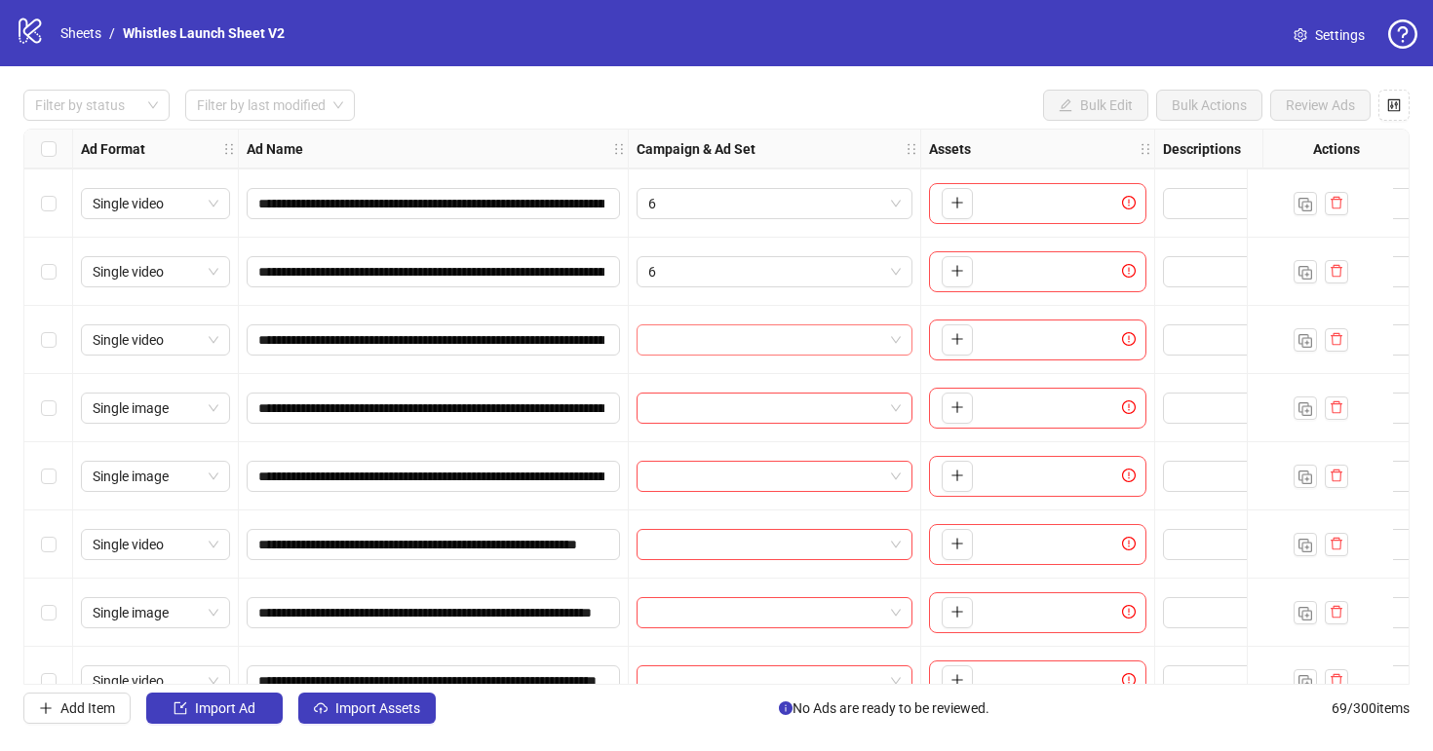
click at [761, 346] on input "search" at bounding box center [765, 339] width 235 height 29
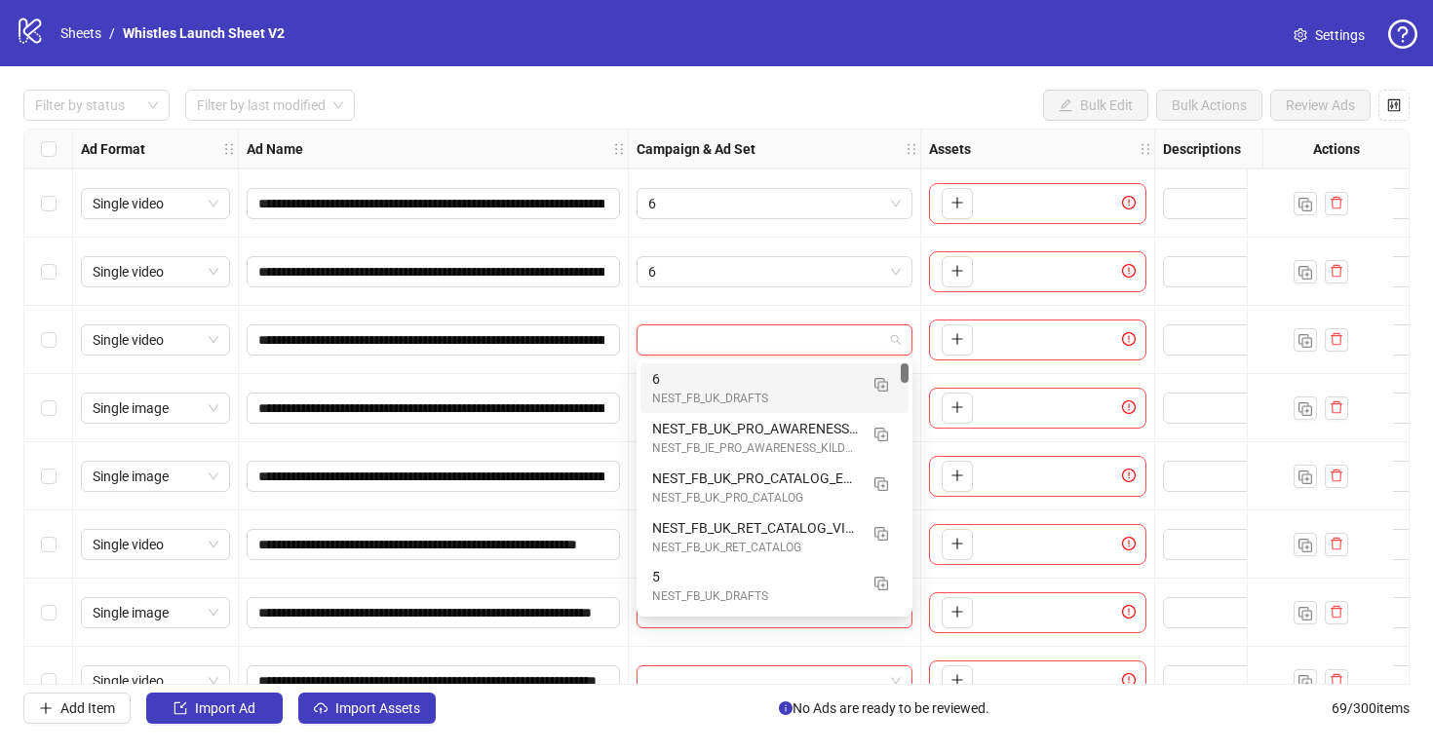
click at [764, 375] on div "6" at bounding box center [755, 378] width 206 height 21
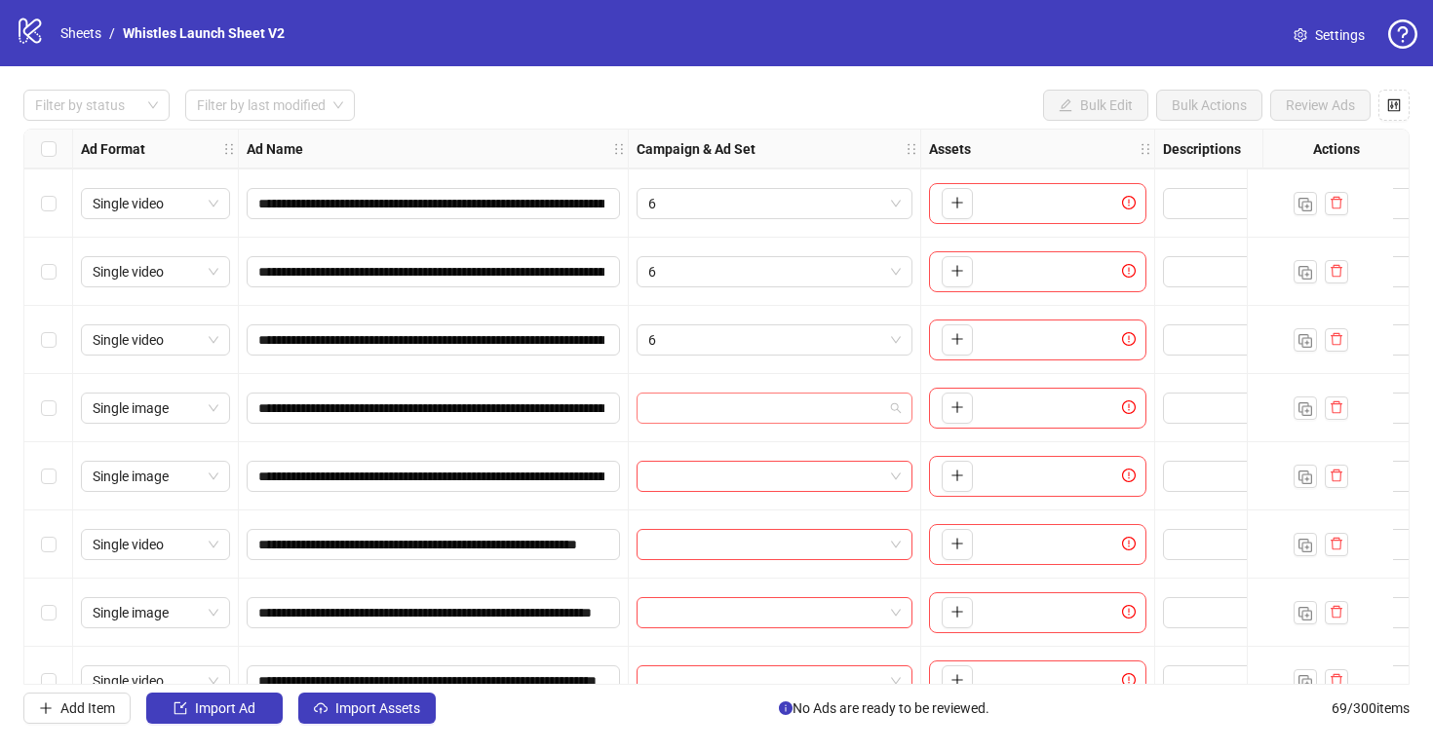
click at [765, 402] on input "search" at bounding box center [765, 408] width 235 height 29
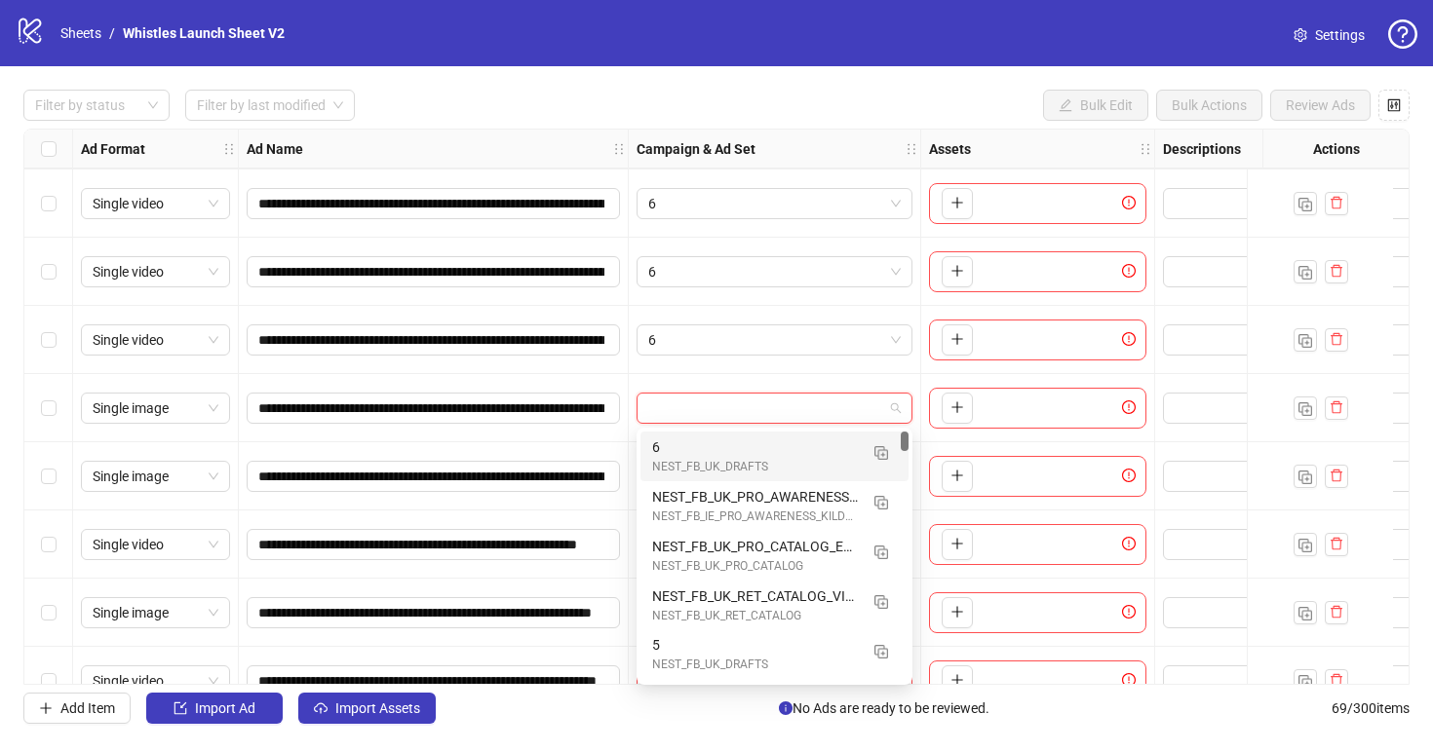
click at [766, 437] on div "6" at bounding box center [755, 447] width 206 height 21
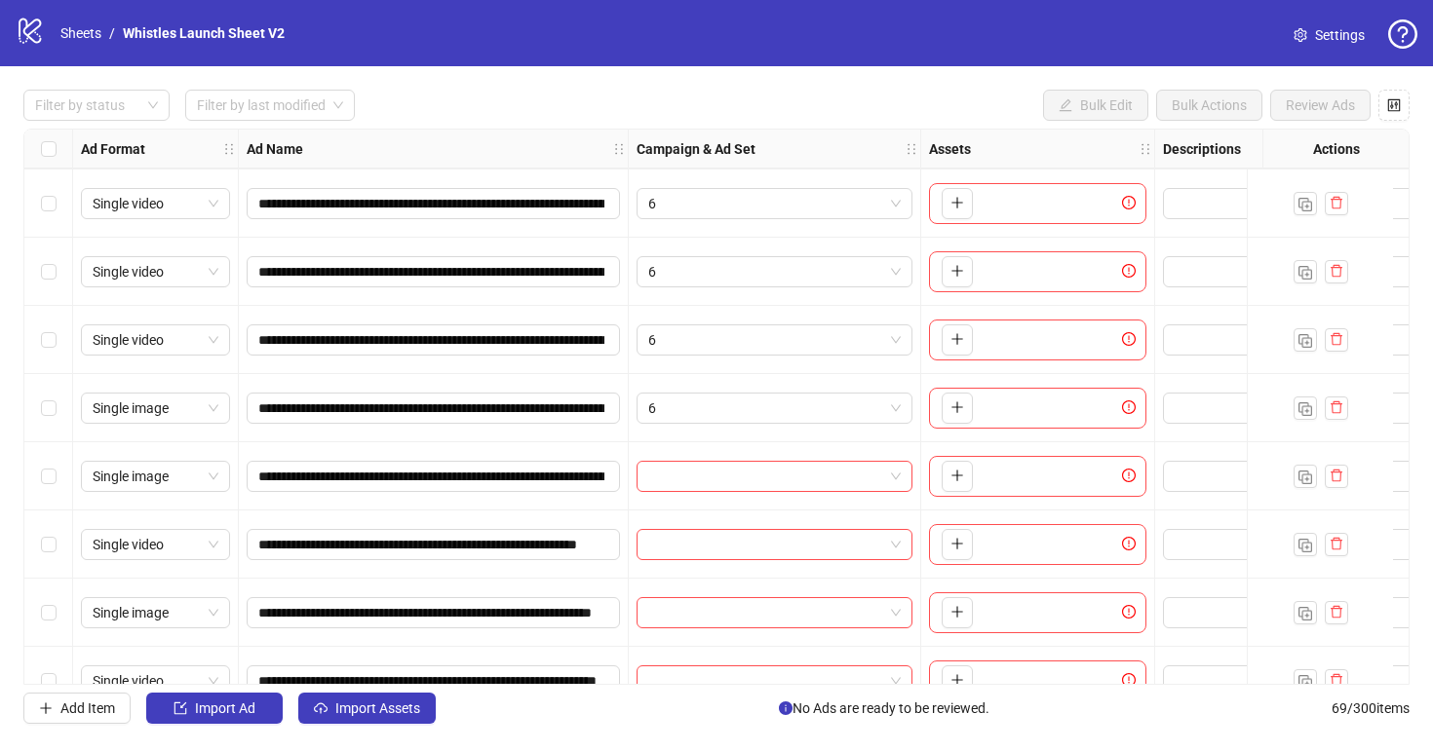
scroll to position [4199, 0]
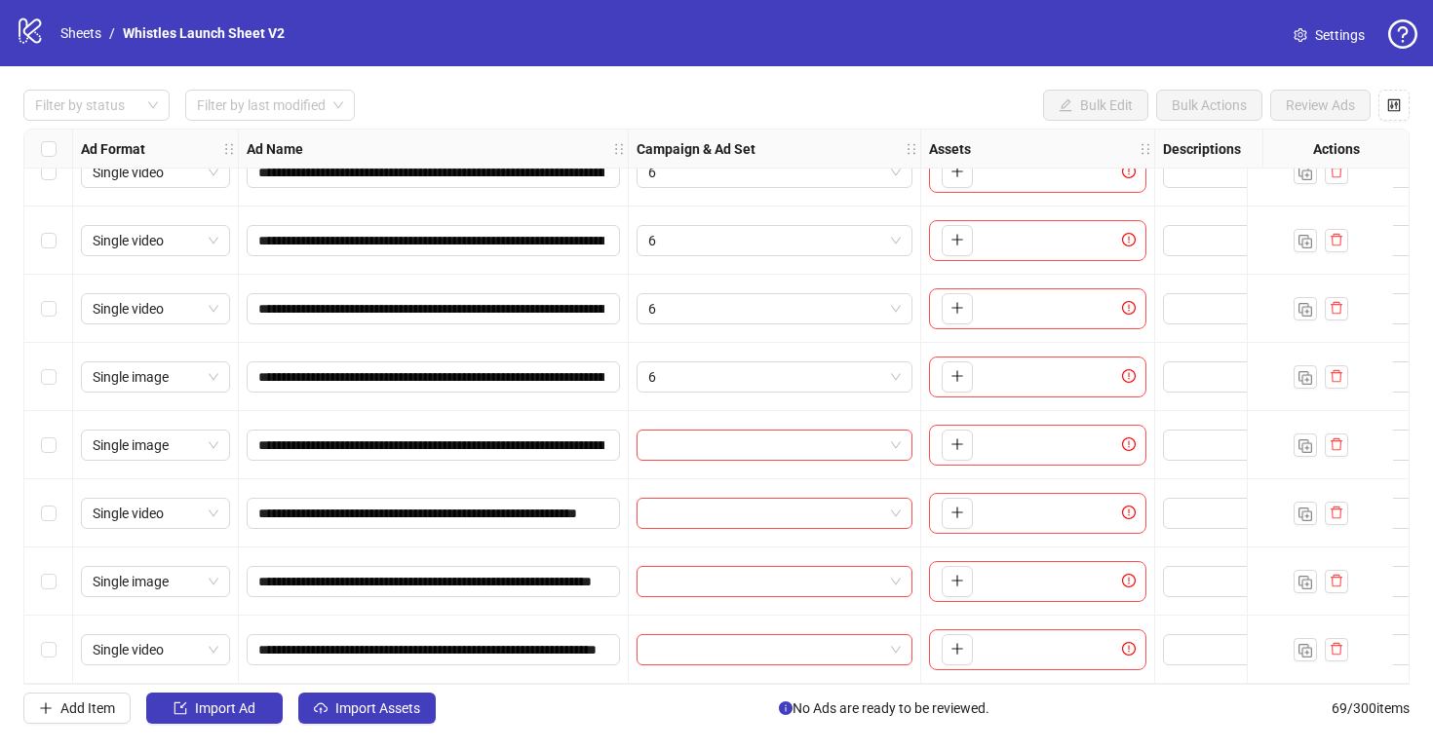
click at [766, 437] on input "search" at bounding box center [765, 445] width 235 height 29
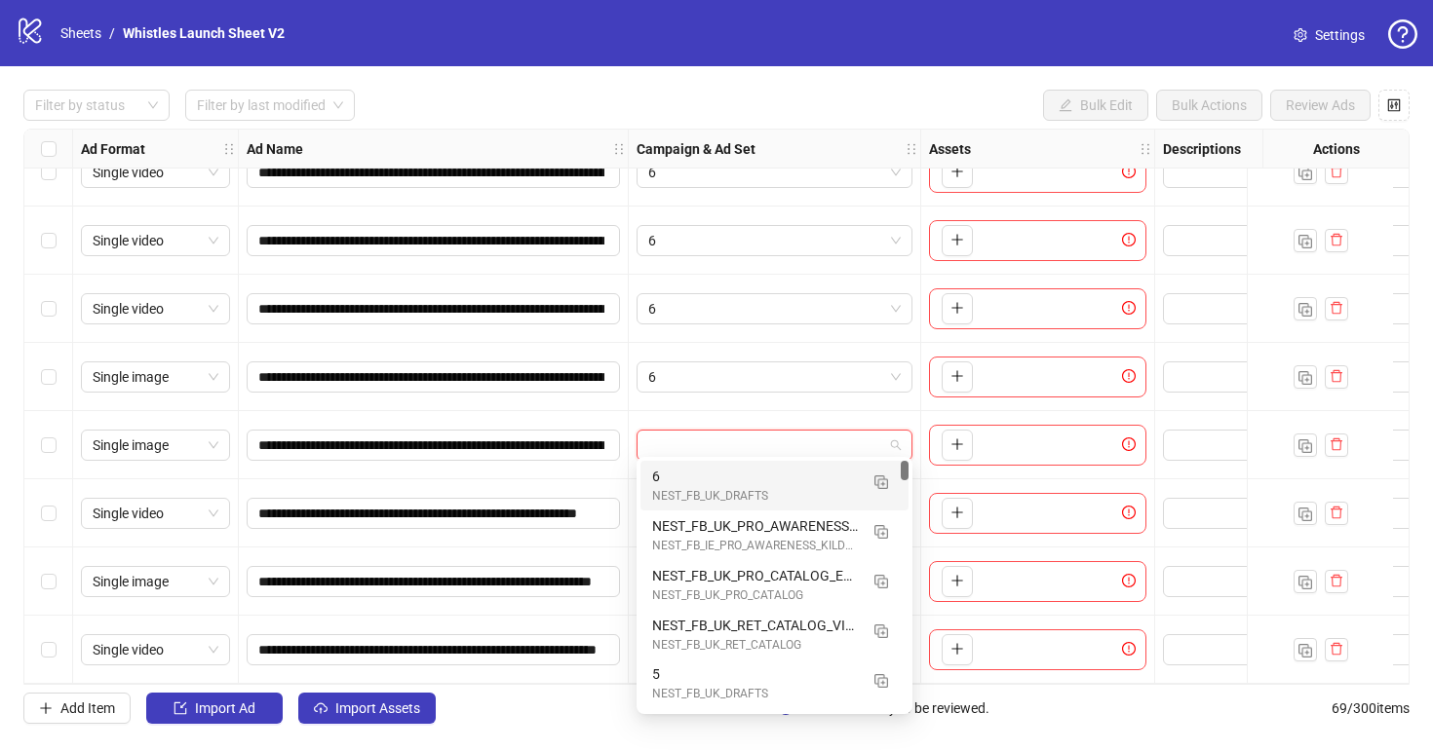
click at [763, 486] on div "6" at bounding box center [755, 476] width 206 height 21
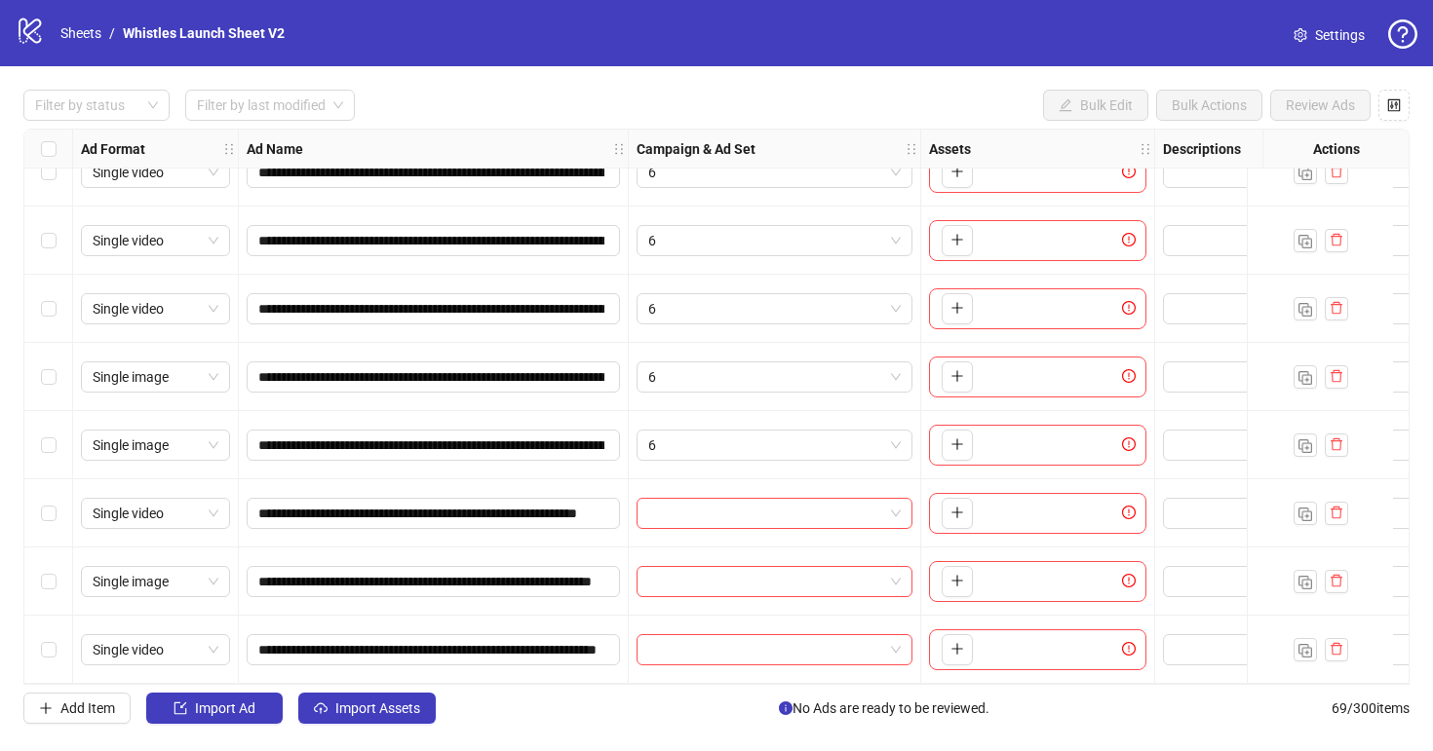
click at [764, 488] on div at bounding box center [775, 513] width 292 height 68
click at [765, 499] on input "search" at bounding box center [765, 513] width 235 height 29
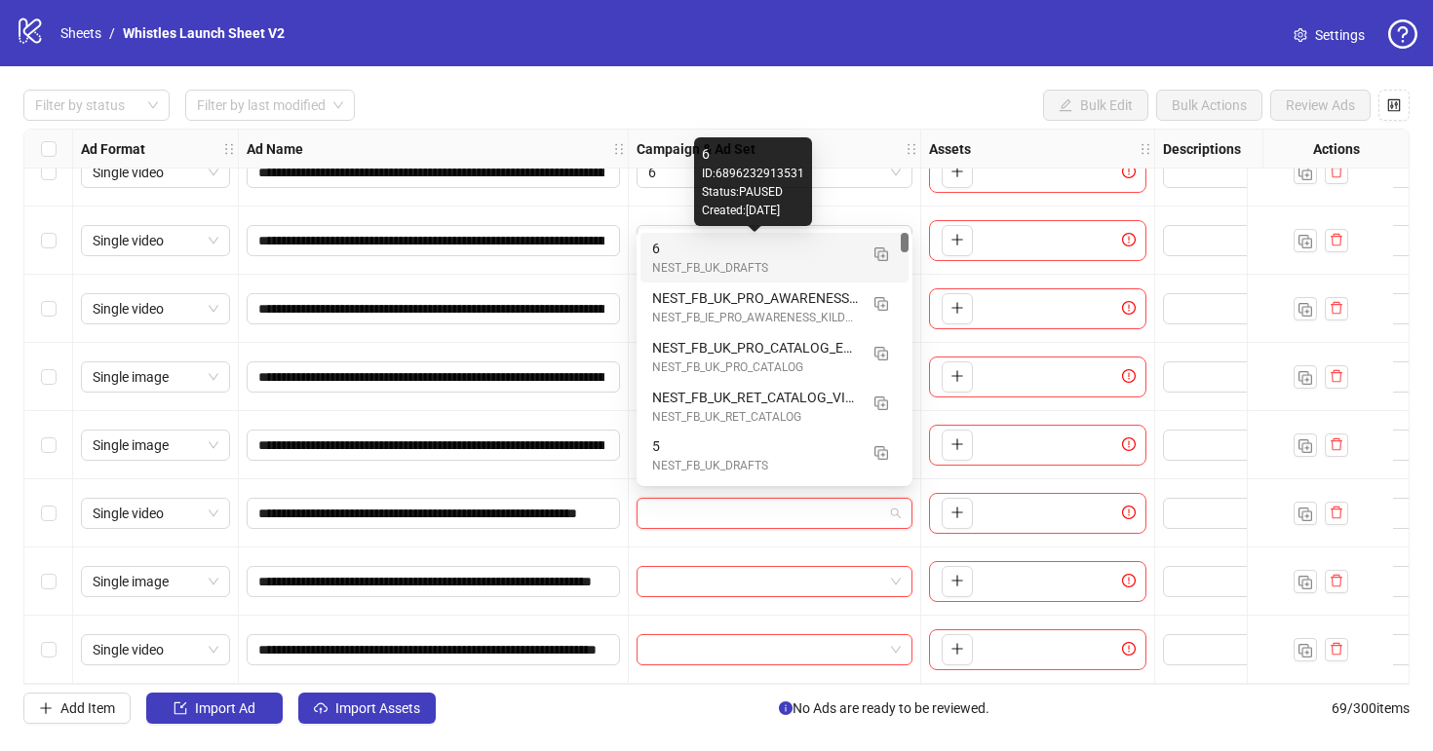
click at [778, 248] on div "6" at bounding box center [755, 248] width 206 height 21
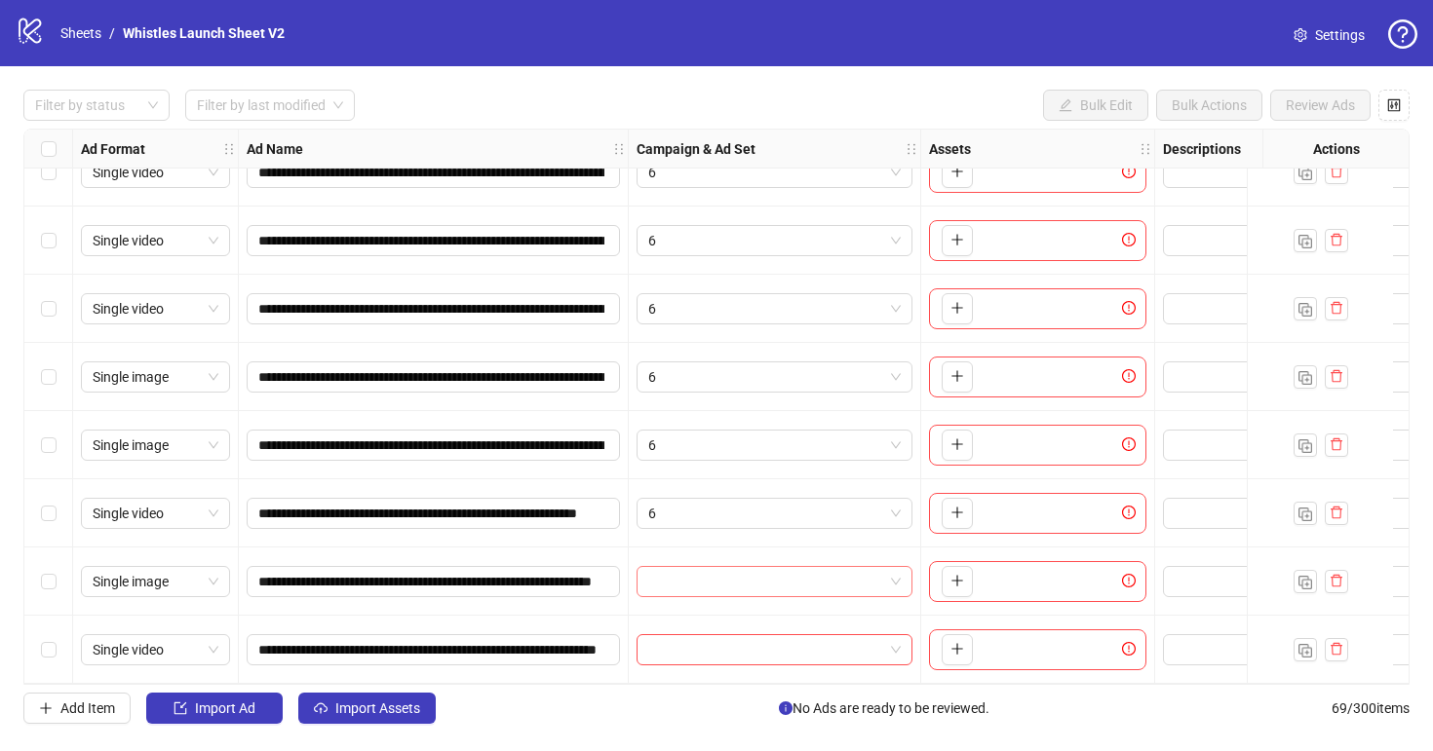
click at [754, 567] on input "search" at bounding box center [765, 581] width 235 height 29
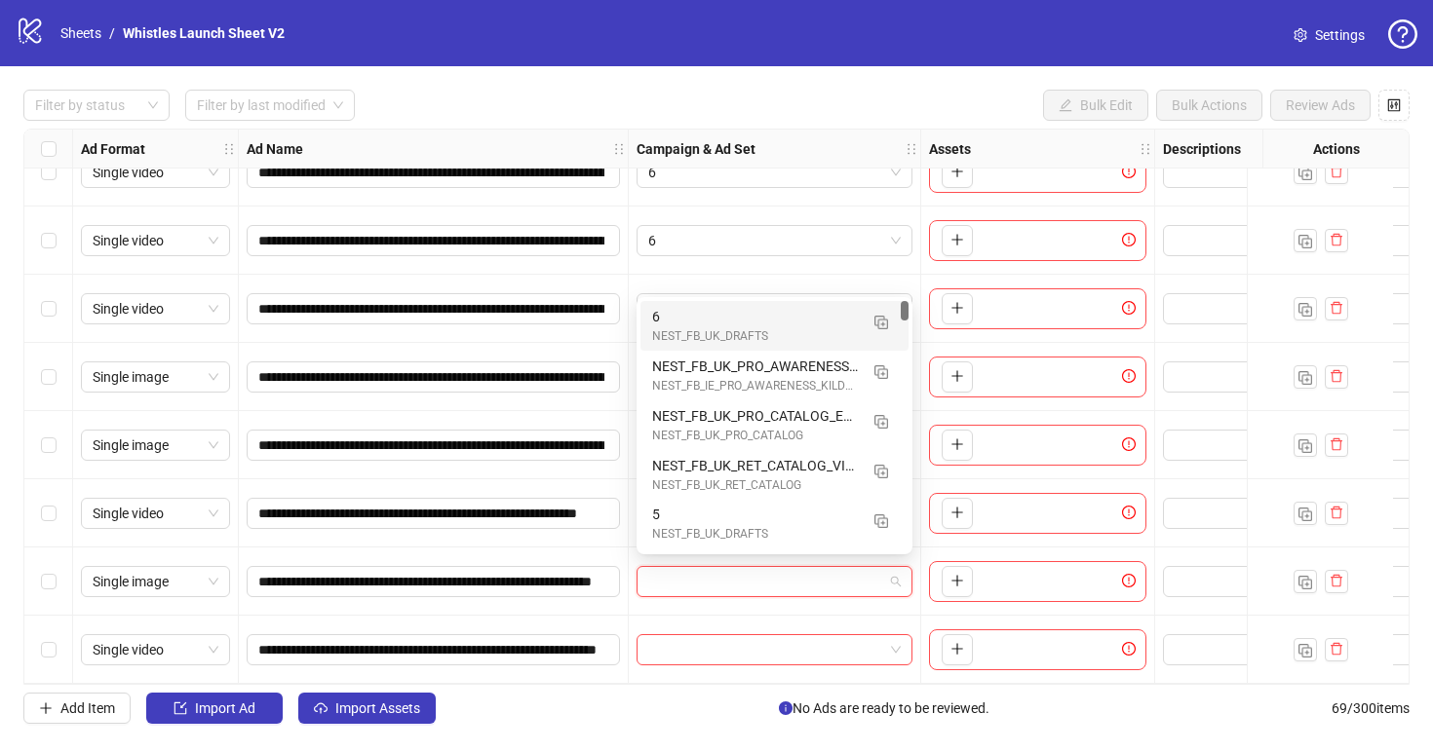
click at [752, 314] on div "6" at bounding box center [755, 316] width 206 height 21
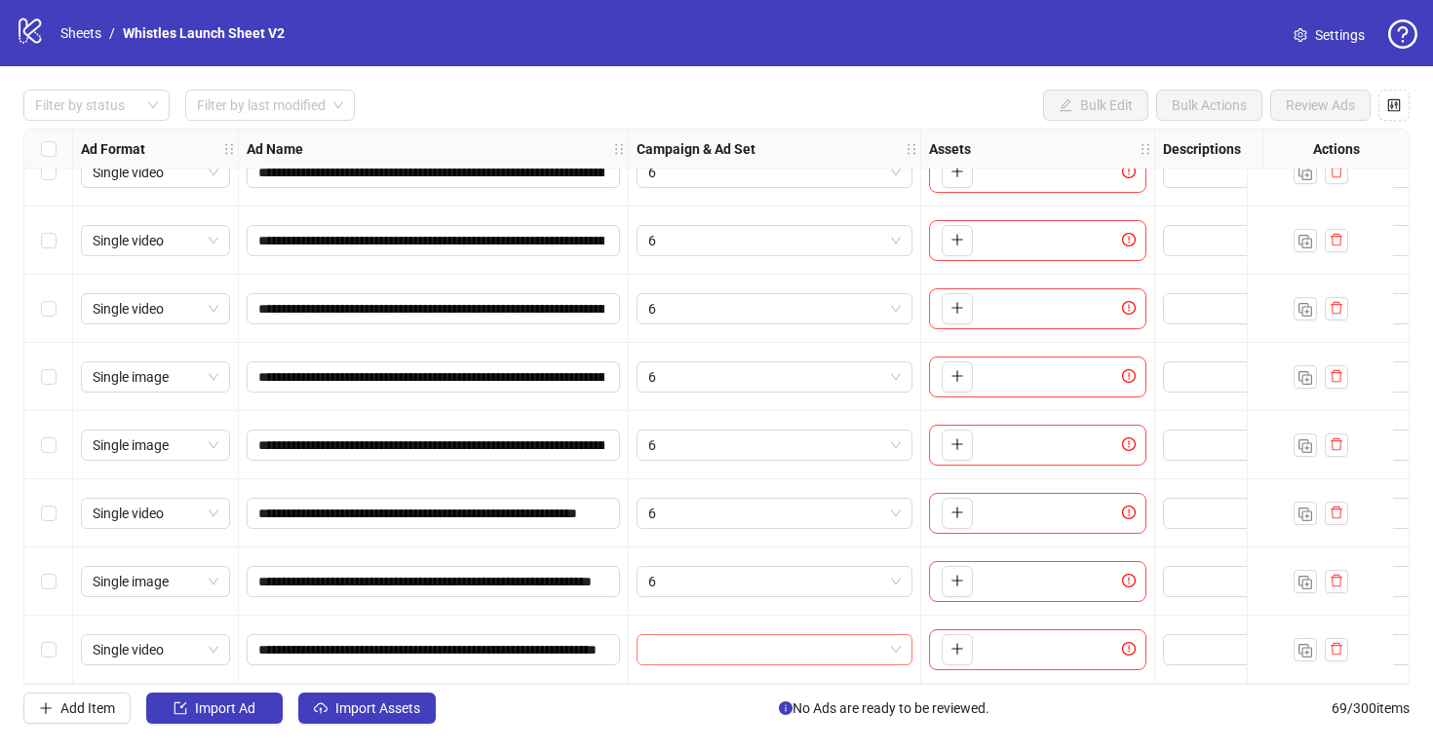
click at [753, 637] on input "search" at bounding box center [765, 649] width 235 height 29
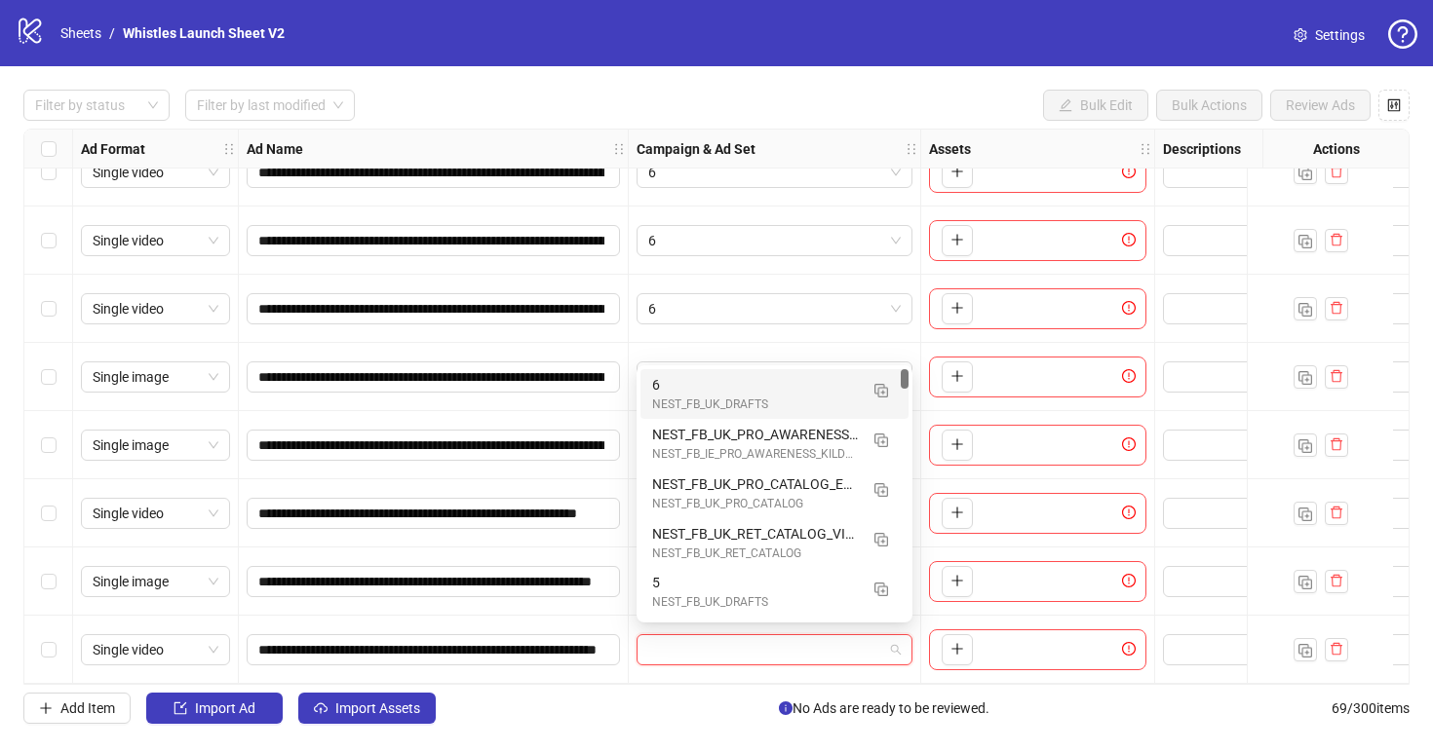
click at [748, 396] on div "NEST_FB_UK_DRAFTS" at bounding box center [755, 405] width 206 height 19
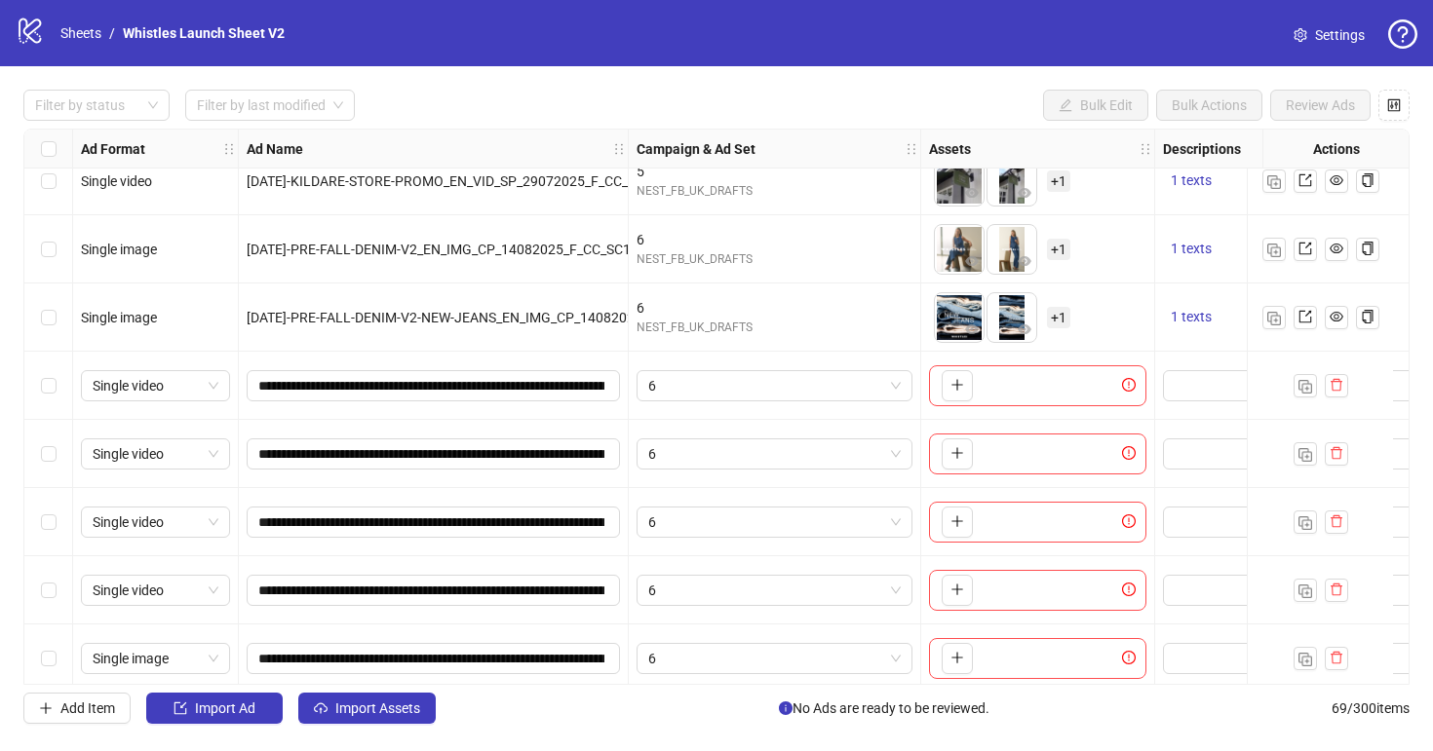
scroll to position [3910, 216]
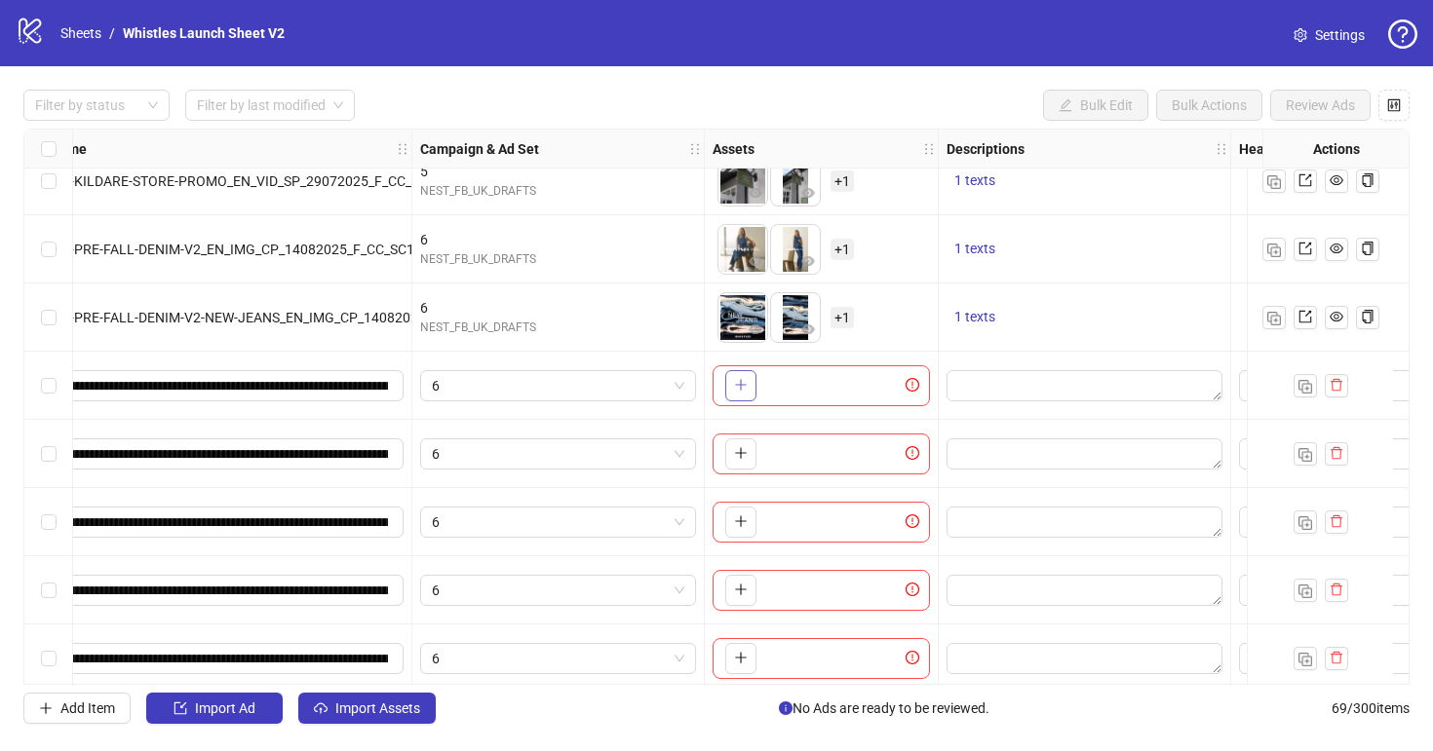
click at [748, 389] on button "button" at bounding box center [740, 385] width 31 height 31
click at [842, 390] on span "+ 1" at bounding box center [841, 385] width 23 height 21
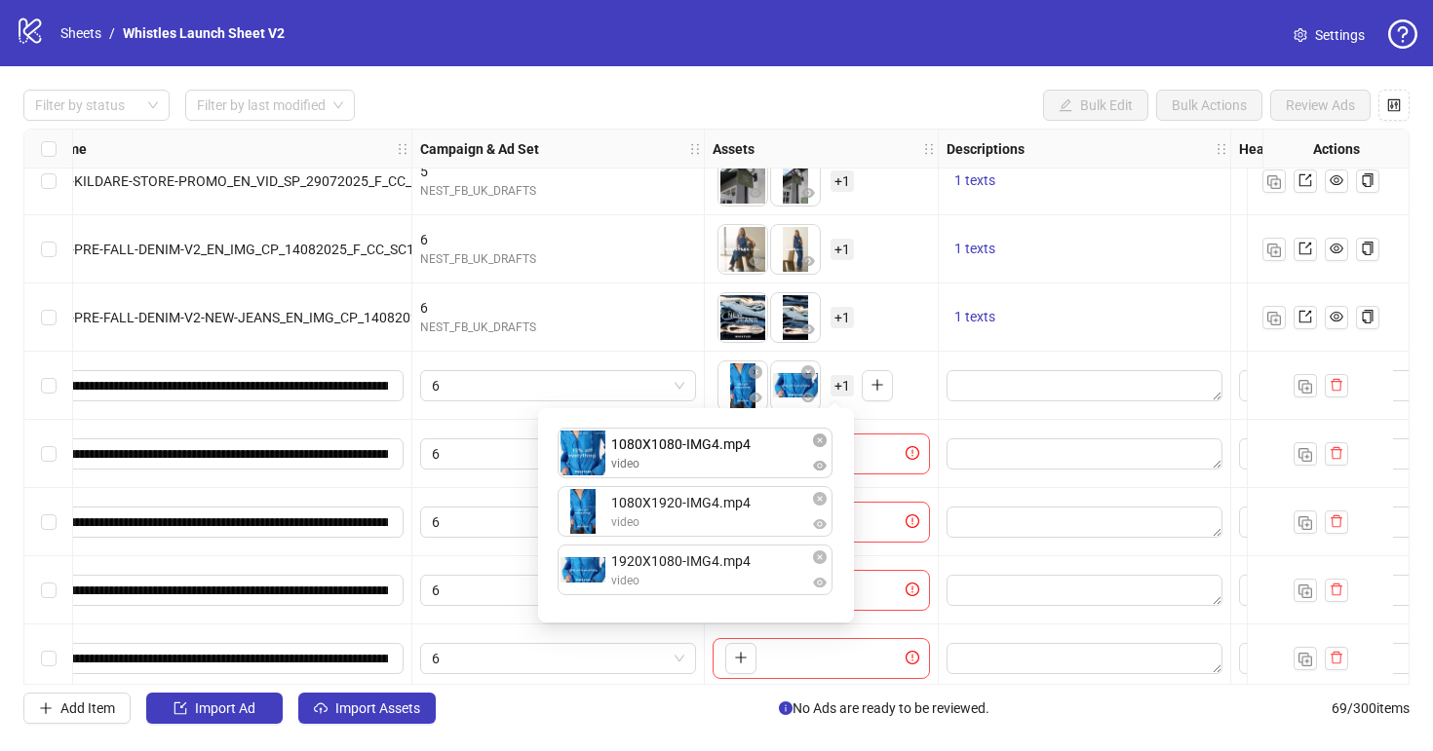
drag, startPoint x: 736, startPoint y: 570, endPoint x: 734, endPoint y: 407, distance: 162.8
click at [734, 420] on div "1080X1920-IMG4.mp4 video 1920X1080-IMG4.mp4 video 1080X1080-IMG4.mp4 video 1080…" at bounding box center [696, 515] width 292 height 191
click at [920, 399] on div "To pick up a draggable item, press the space bar. While dragging, use the arrow…" at bounding box center [820, 386] width 217 height 60
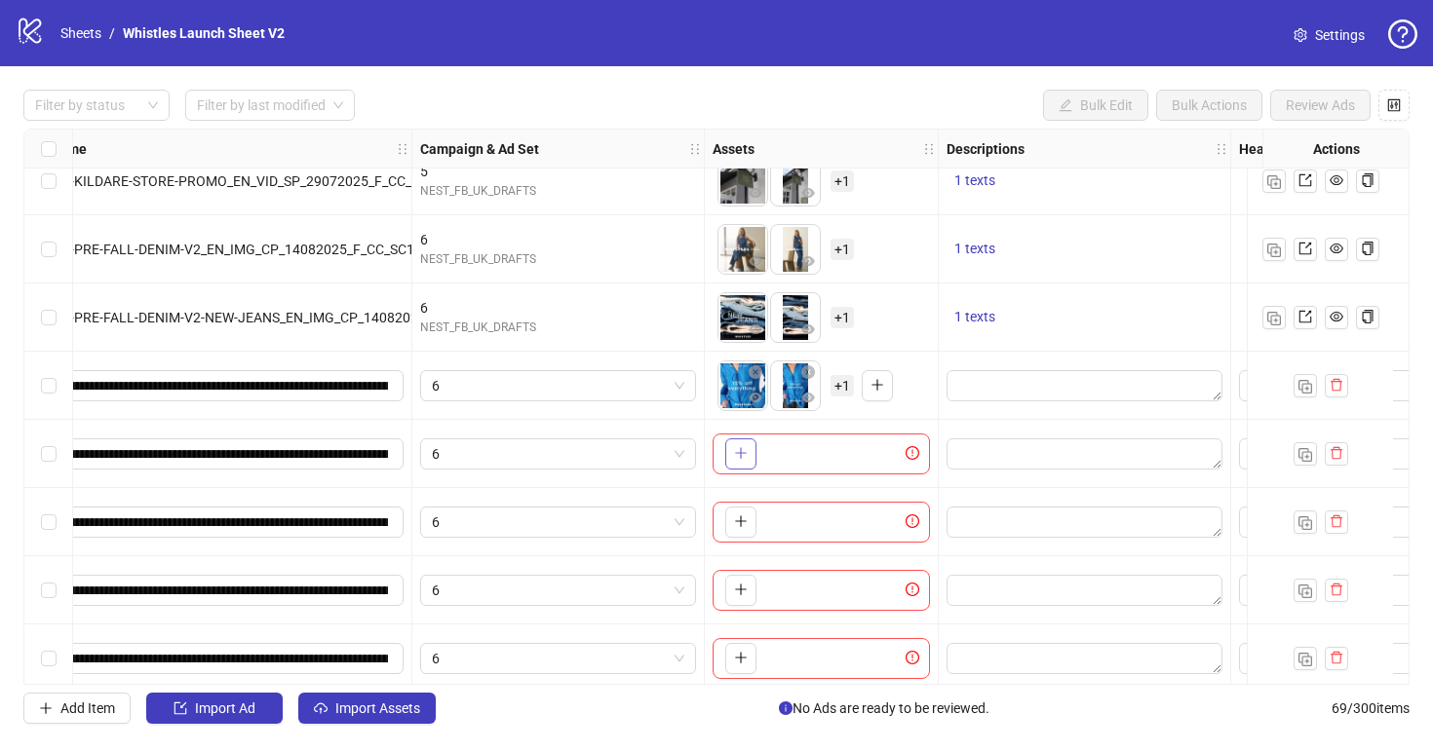
click at [732, 459] on button "button" at bounding box center [740, 454] width 31 height 31
click at [745, 517] on icon "plus" at bounding box center [741, 522] width 14 height 14
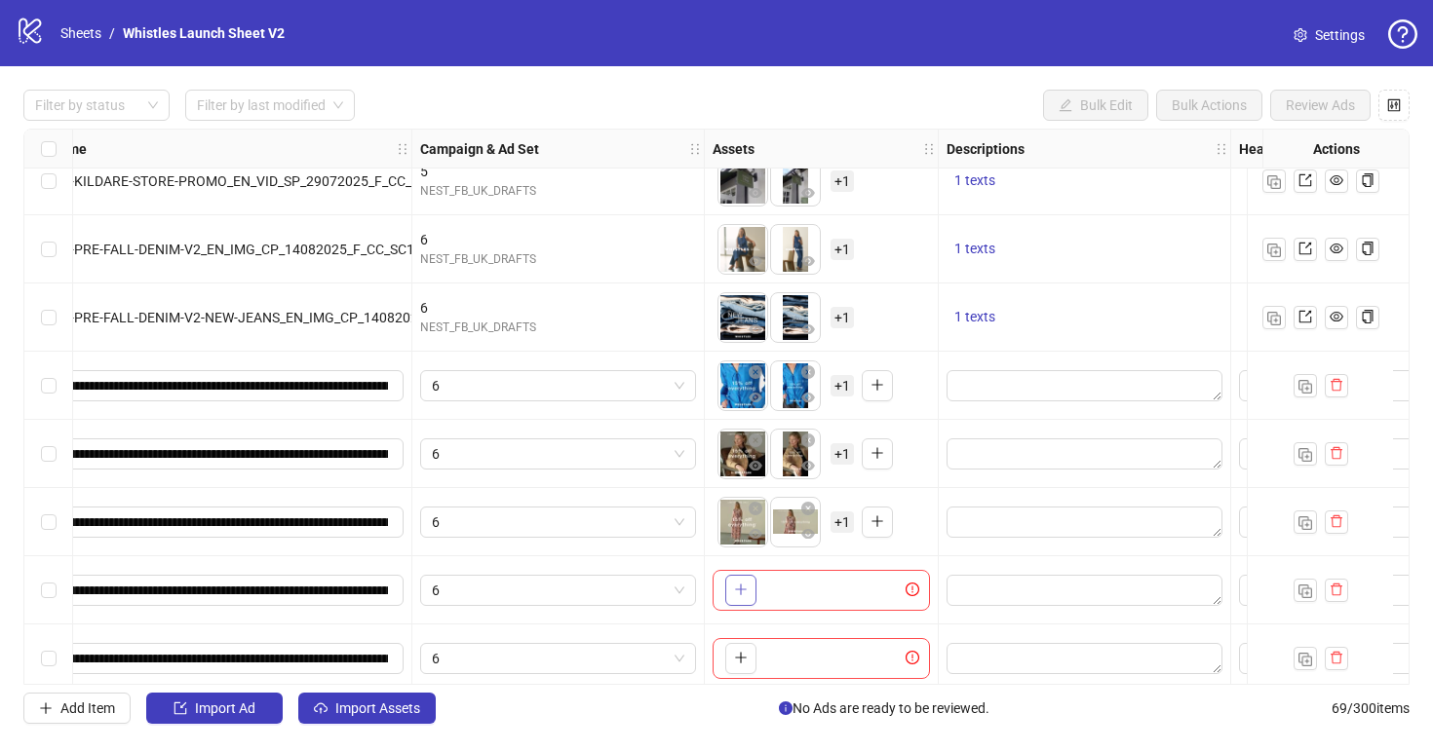
click at [740, 601] on button "button" at bounding box center [740, 590] width 31 height 31
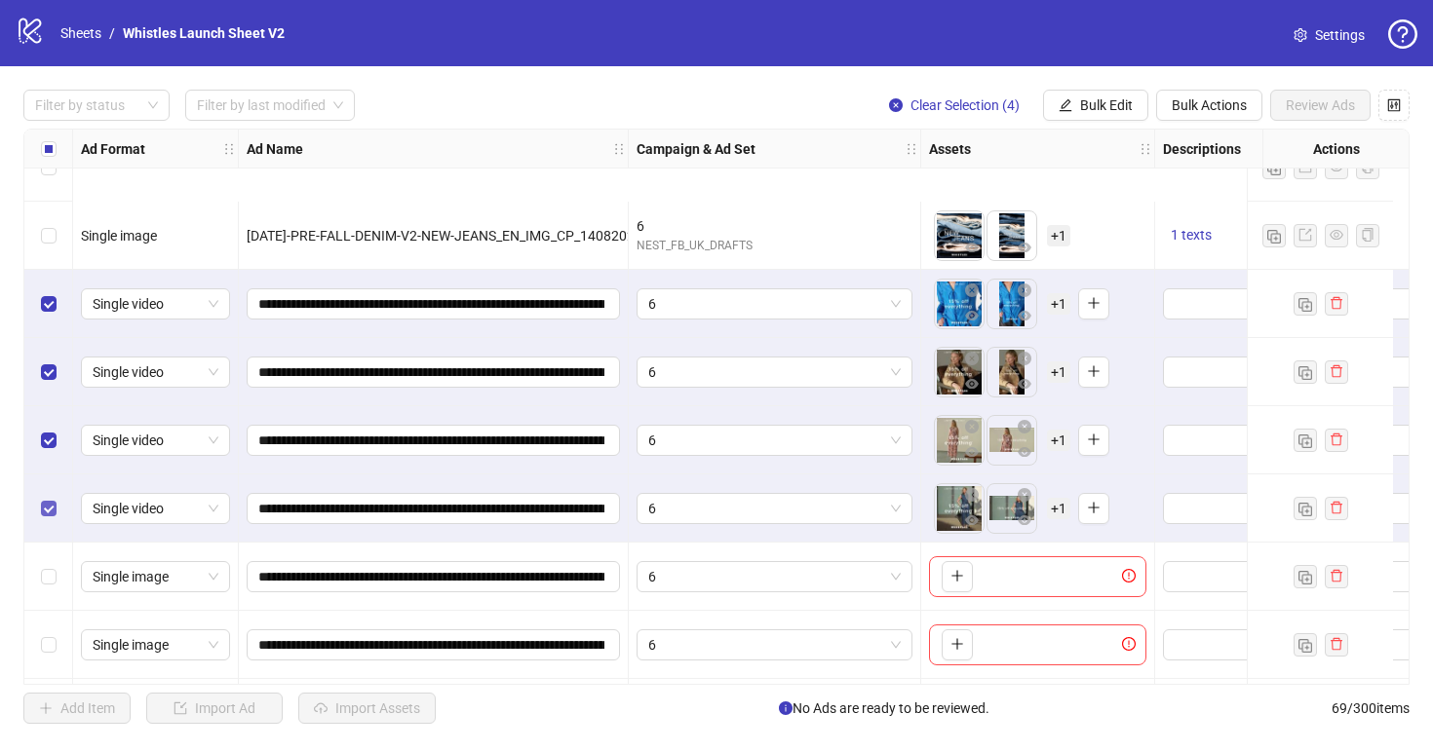
scroll to position [4170, 0]
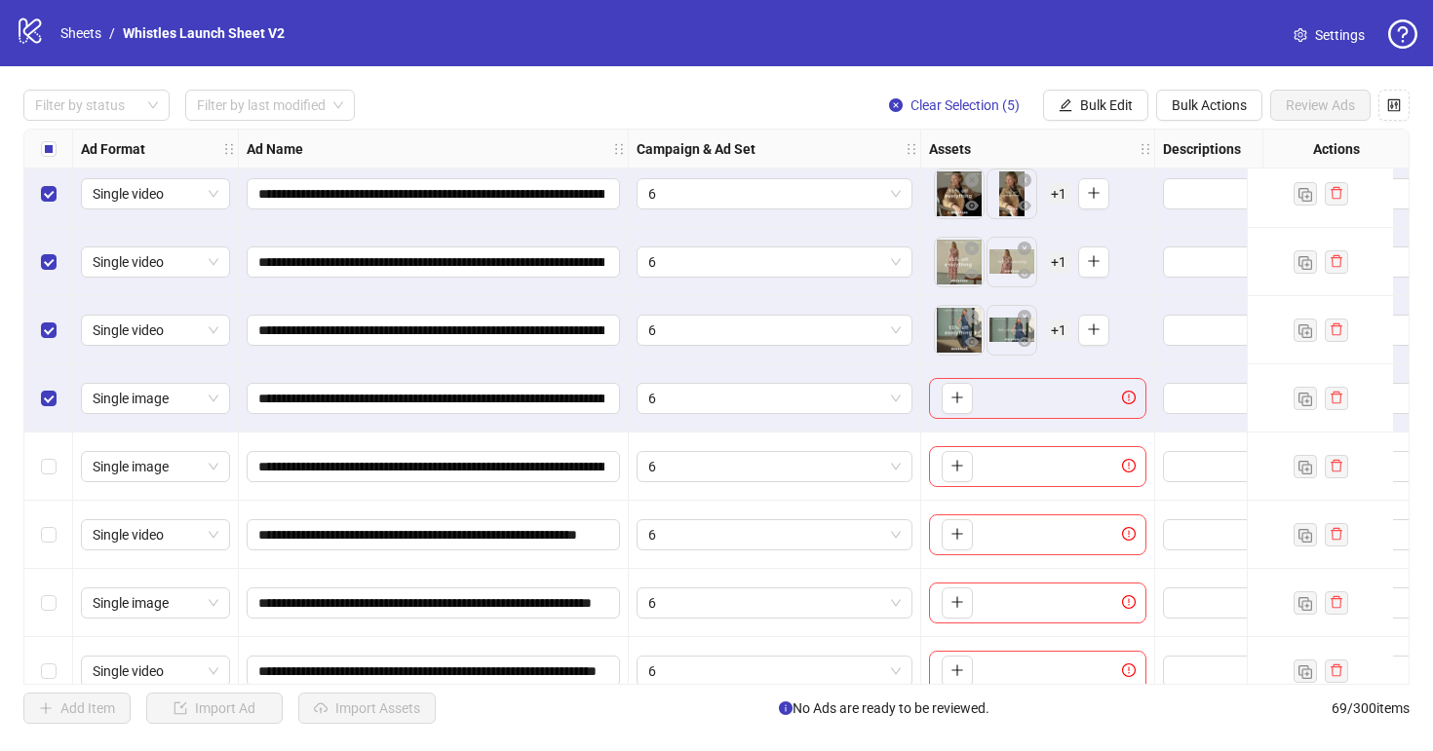
click at [50, 483] on div "Select row 66" at bounding box center [48, 467] width 49 height 68
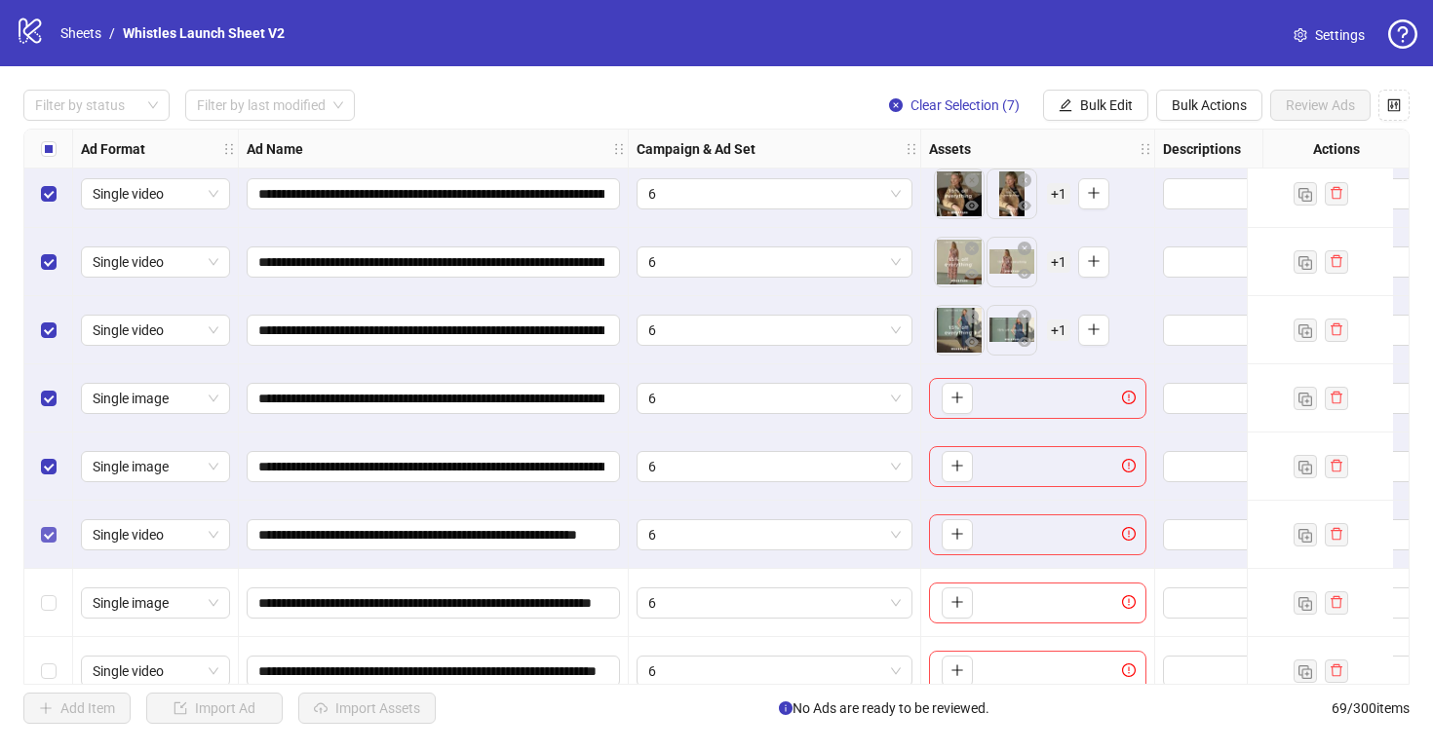
scroll to position [4199, 0]
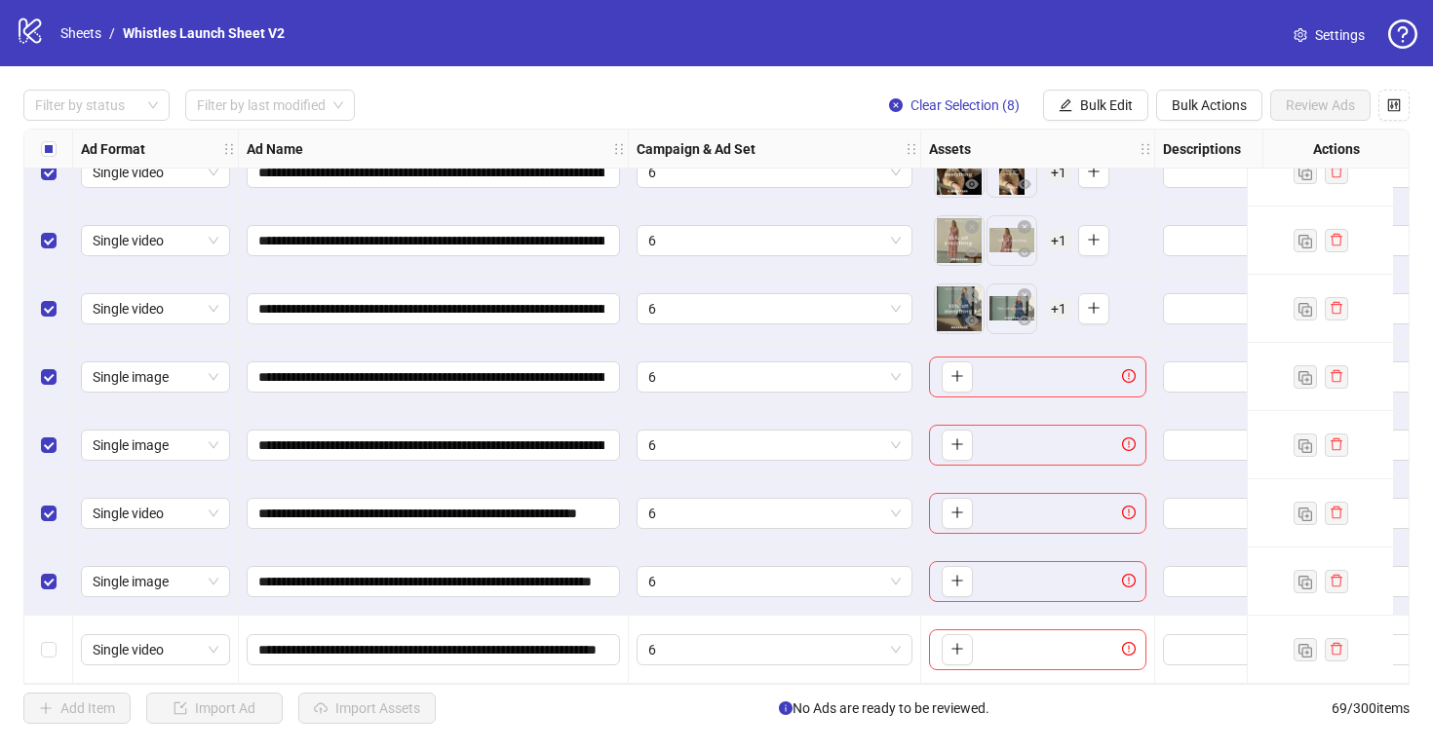
click at [50, 623] on div "Select row 69" at bounding box center [48, 650] width 49 height 68
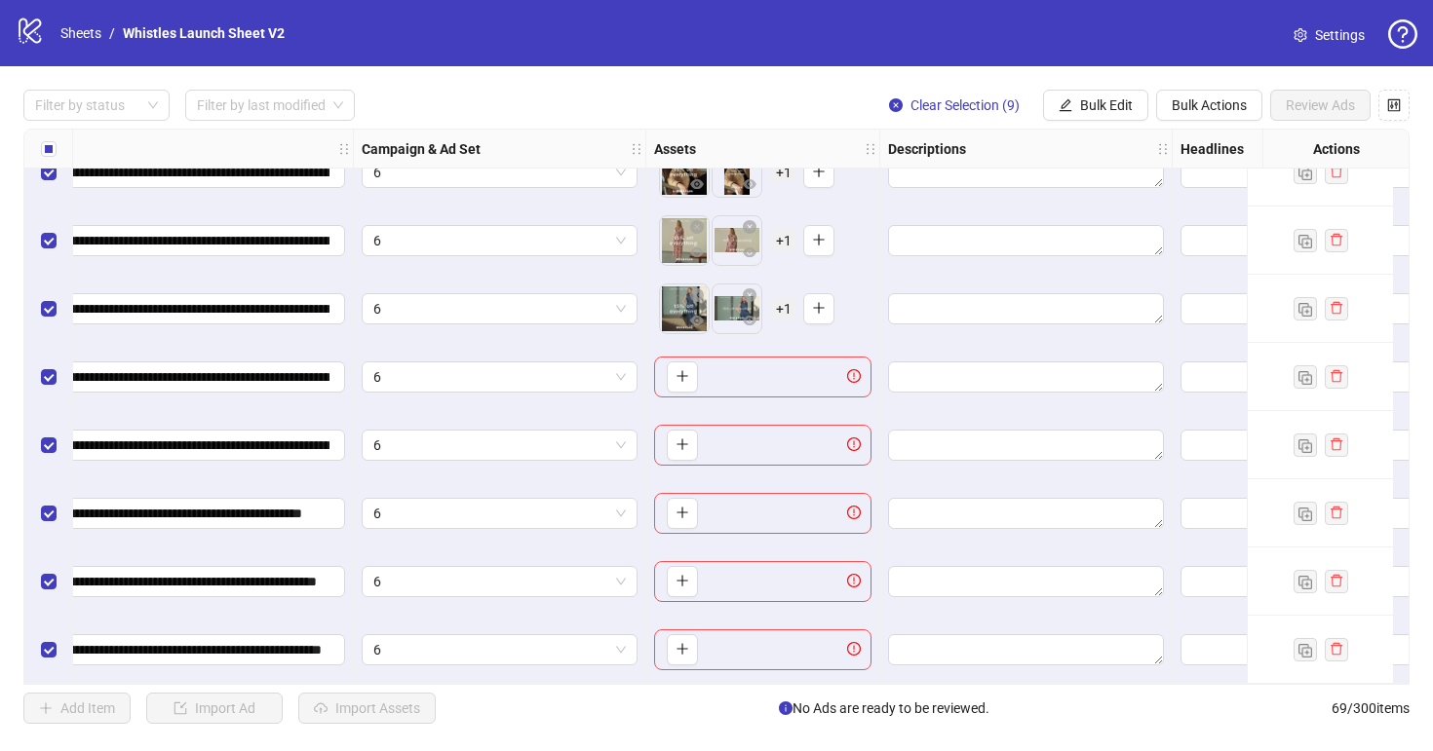
scroll to position [4198, 328]
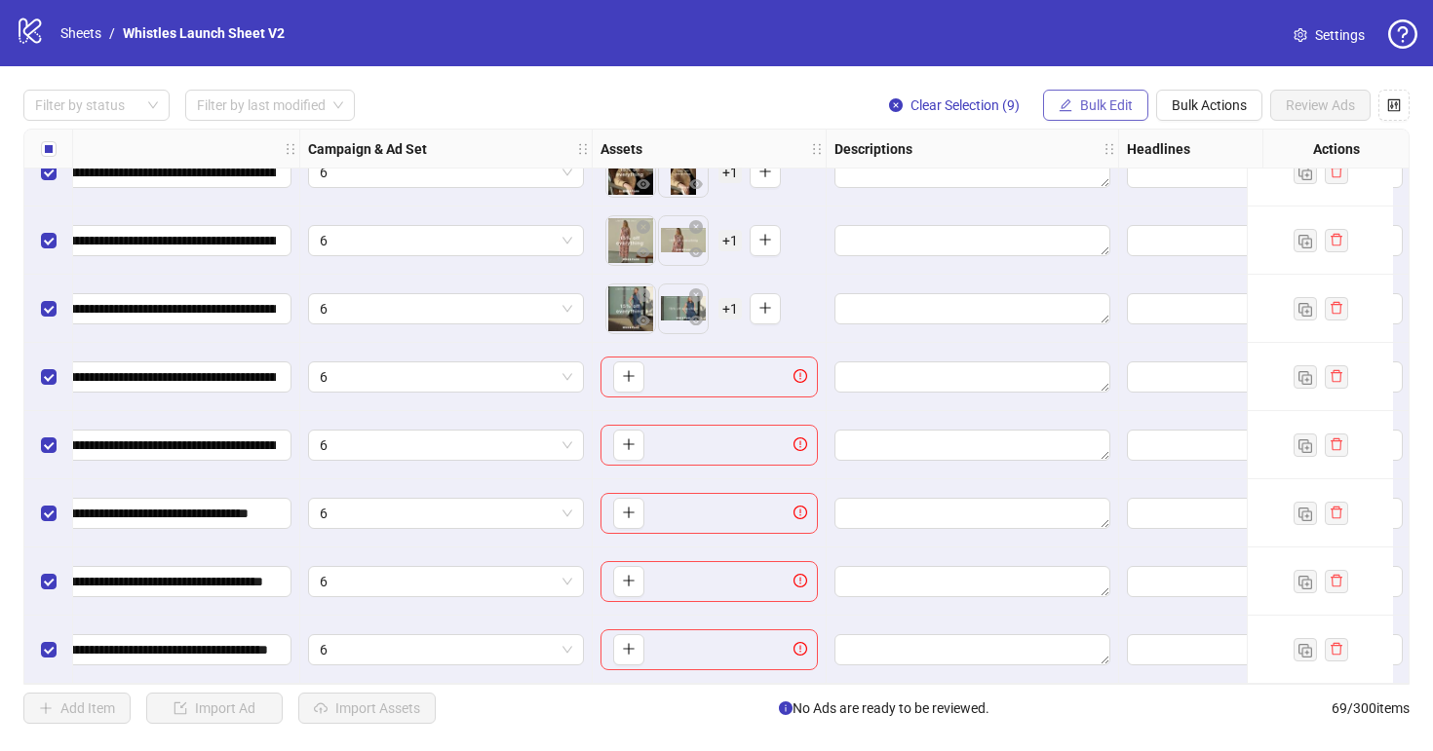
click at [1099, 106] on span "Bulk Edit" at bounding box center [1106, 105] width 53 height 16
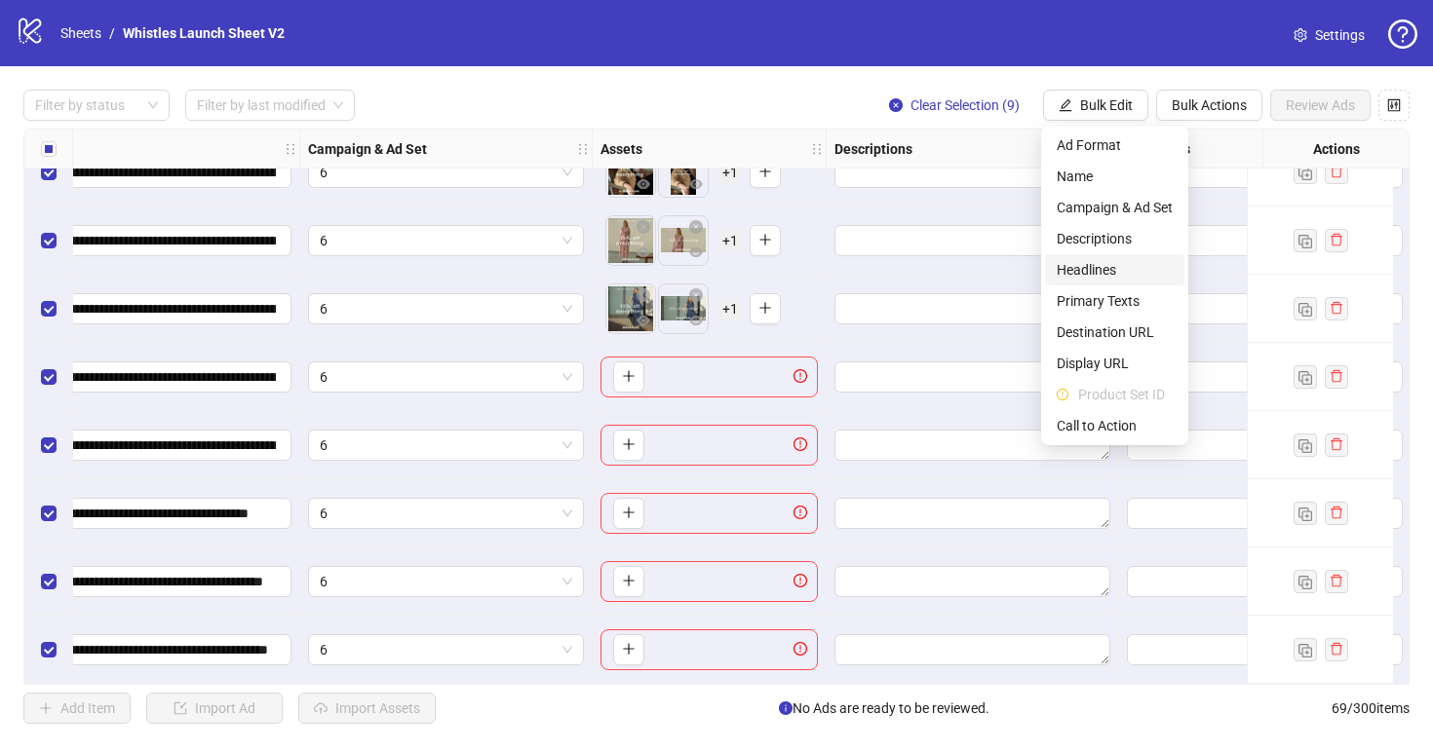
click at [1090, 268] on span "Headlines" at bounding box center [1114, 269] width 116 height 21
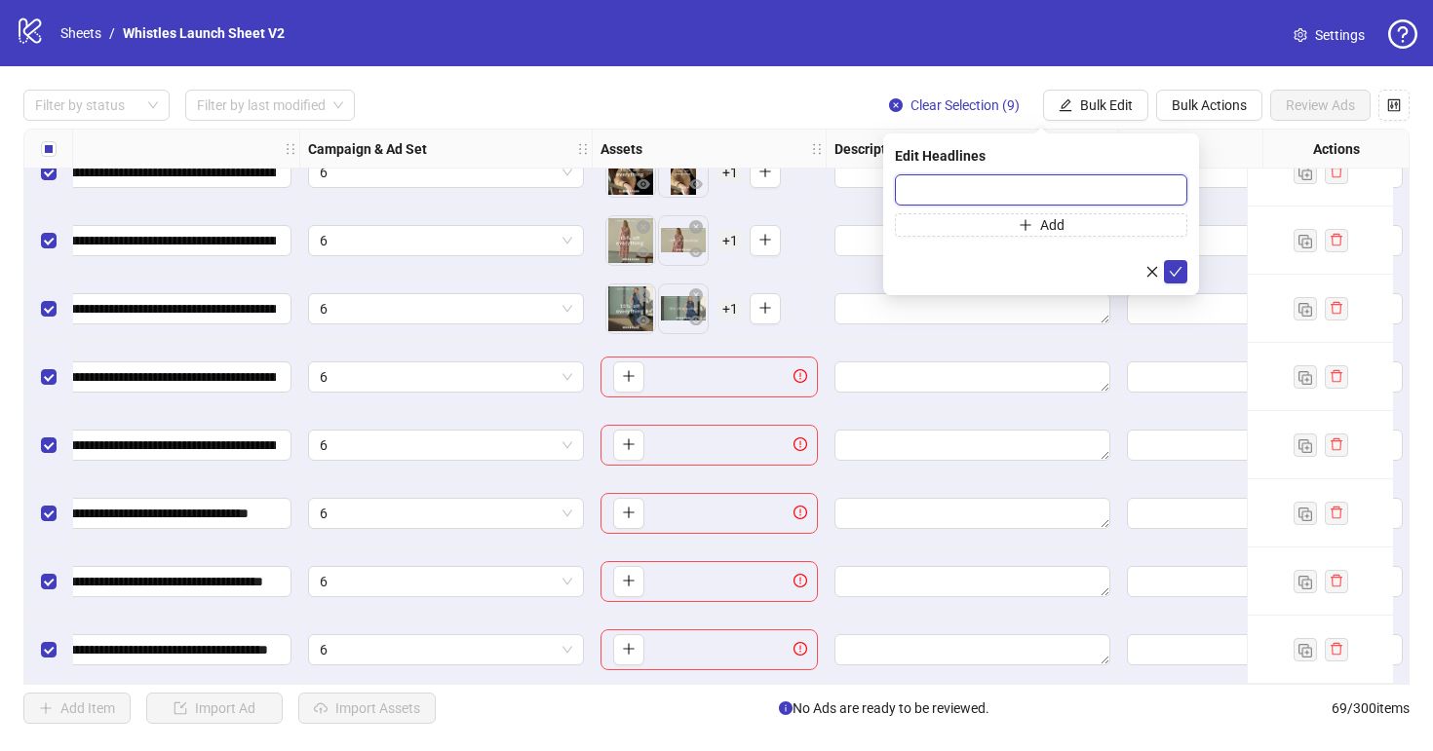
click at [928, 190] on input "text" at bounding box center [1041, 189] width 292 height 31
paste input "**********"
type input "**********"
click at [1178, 272] on icon "check" at bounding box center [1175, 272] width 14 height 14
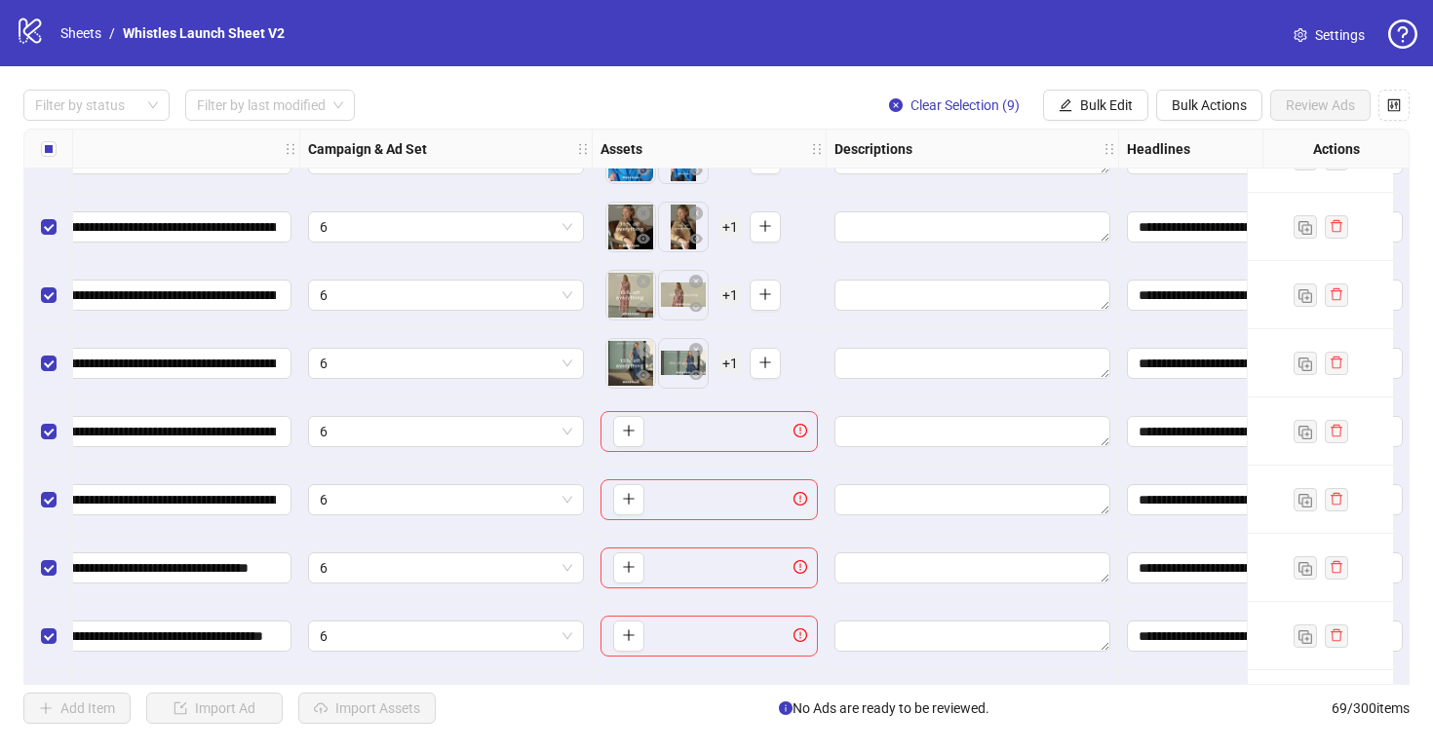
scroll to position [4136, 328]
click at [1090, 97] on span "Bulk Edit" at bounding box center [1106, 105] width 53 height 16
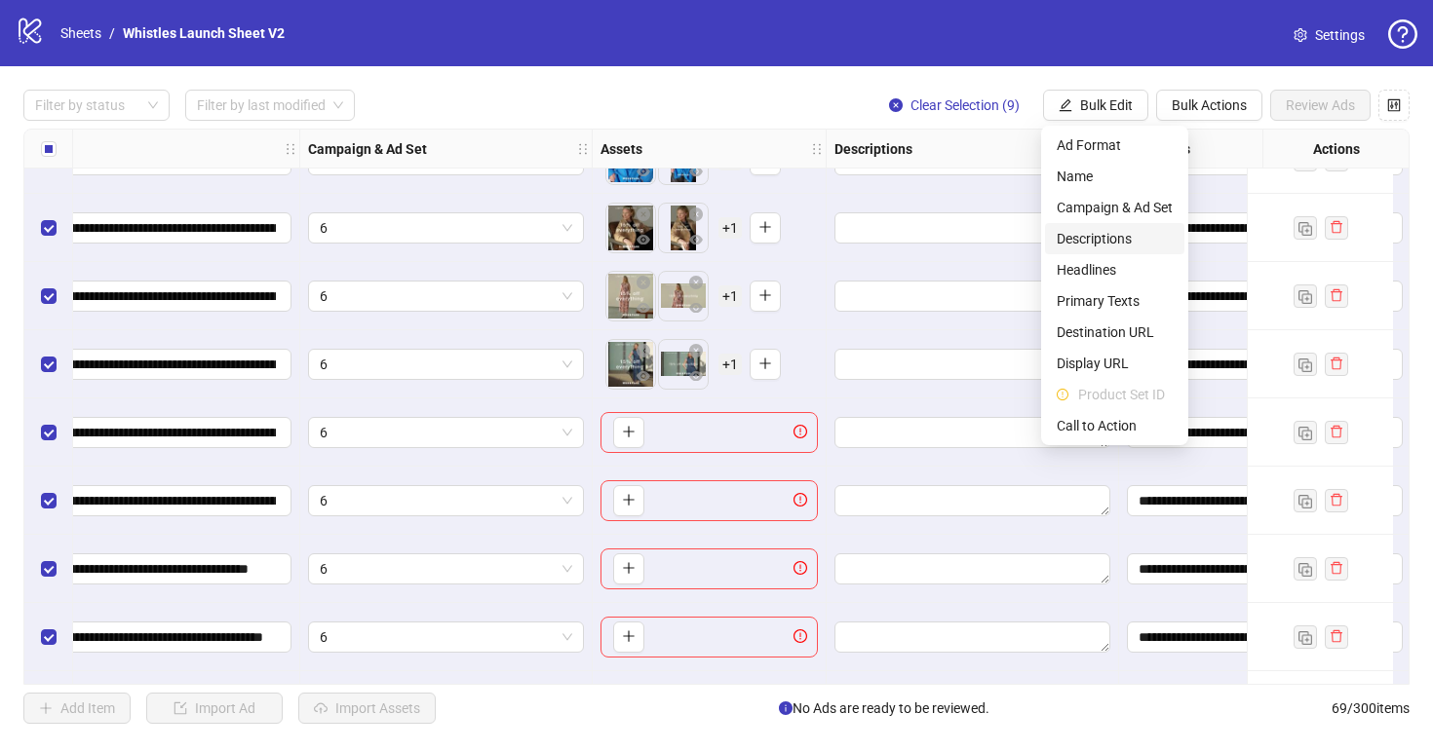
click at [1099, 235] on span "Descriptions" at bounding box center [1114, 238] width 116 height 21
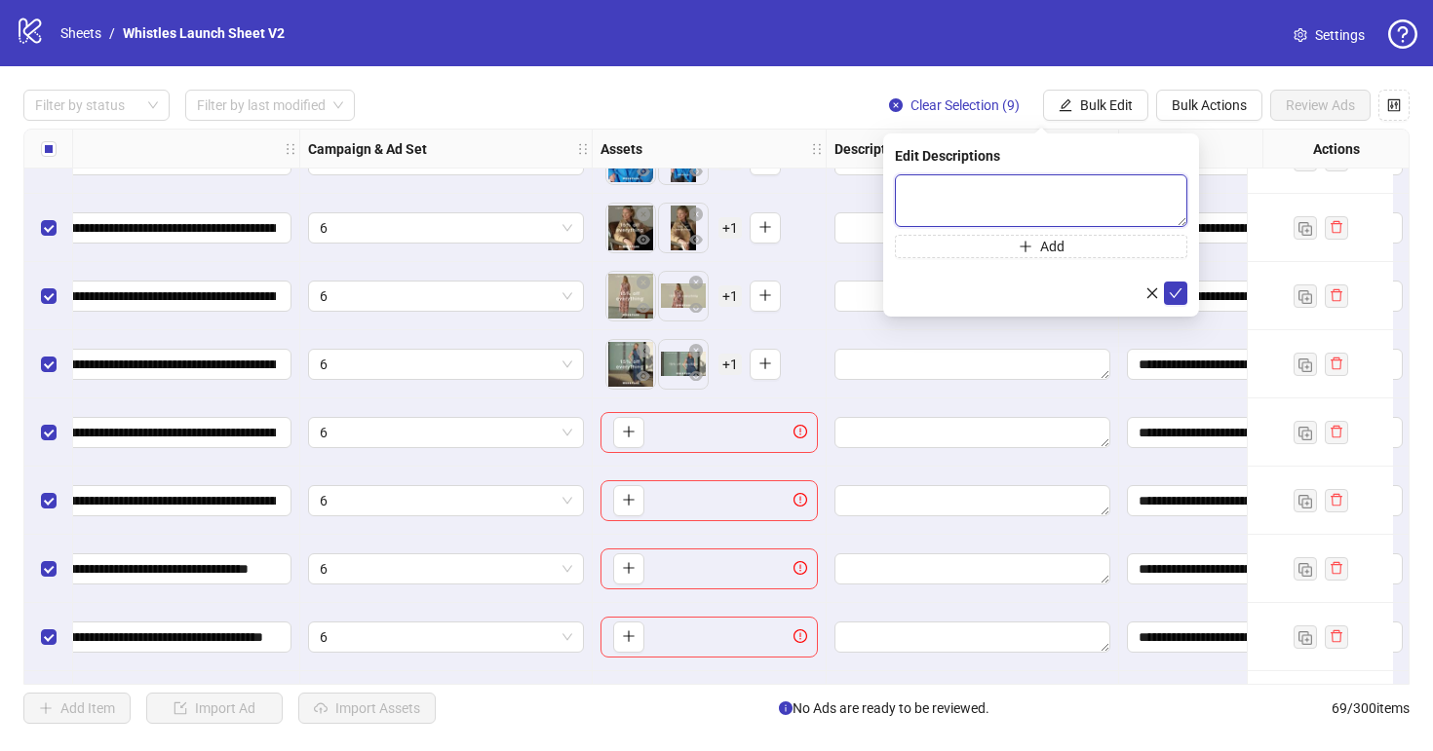
click at [959, 190] on textarea at bounding box center [1041, 200] width 292 height 53
paste textarea "**********"
type textarea "**********"
click at [1169, 287] on icon "check" at bounding box center [1175, 294] width 14 height 14
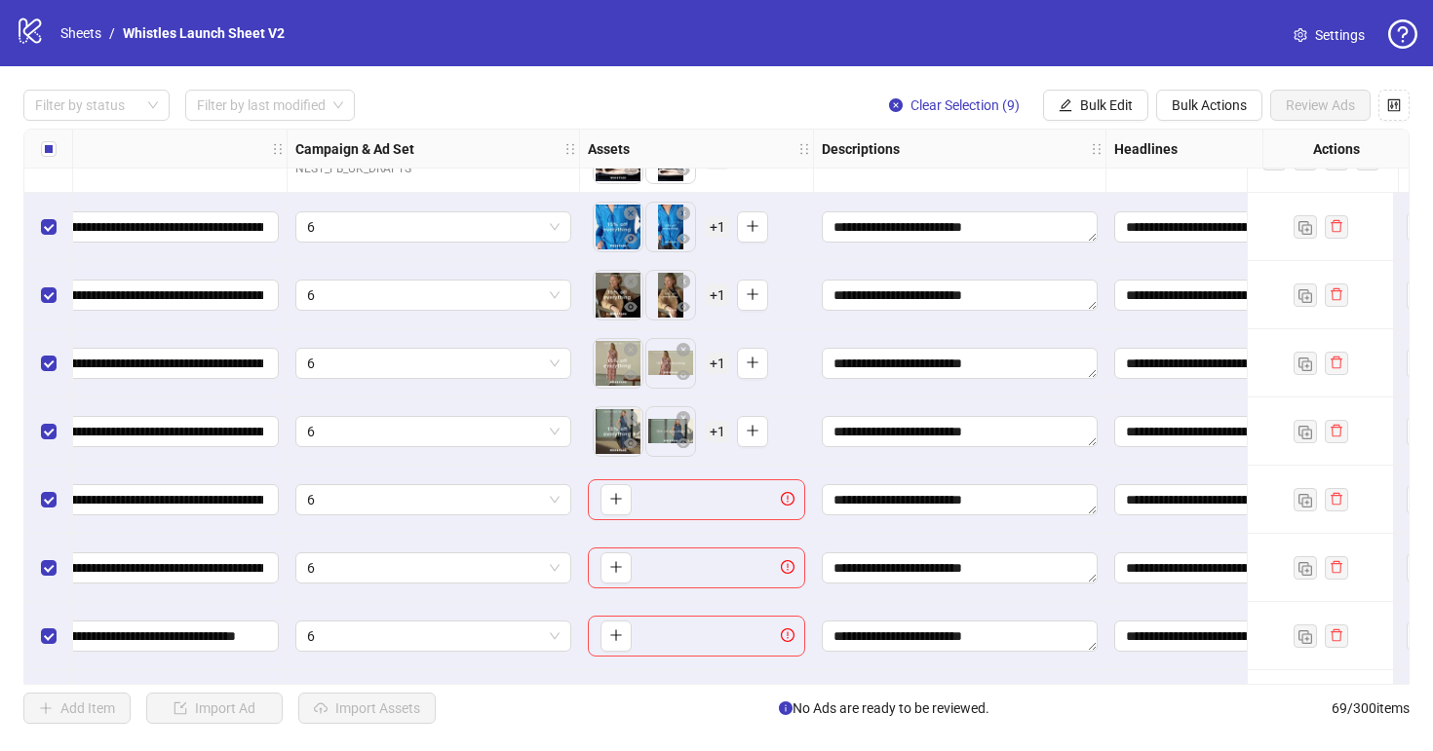
scroll to position [4069, 345]
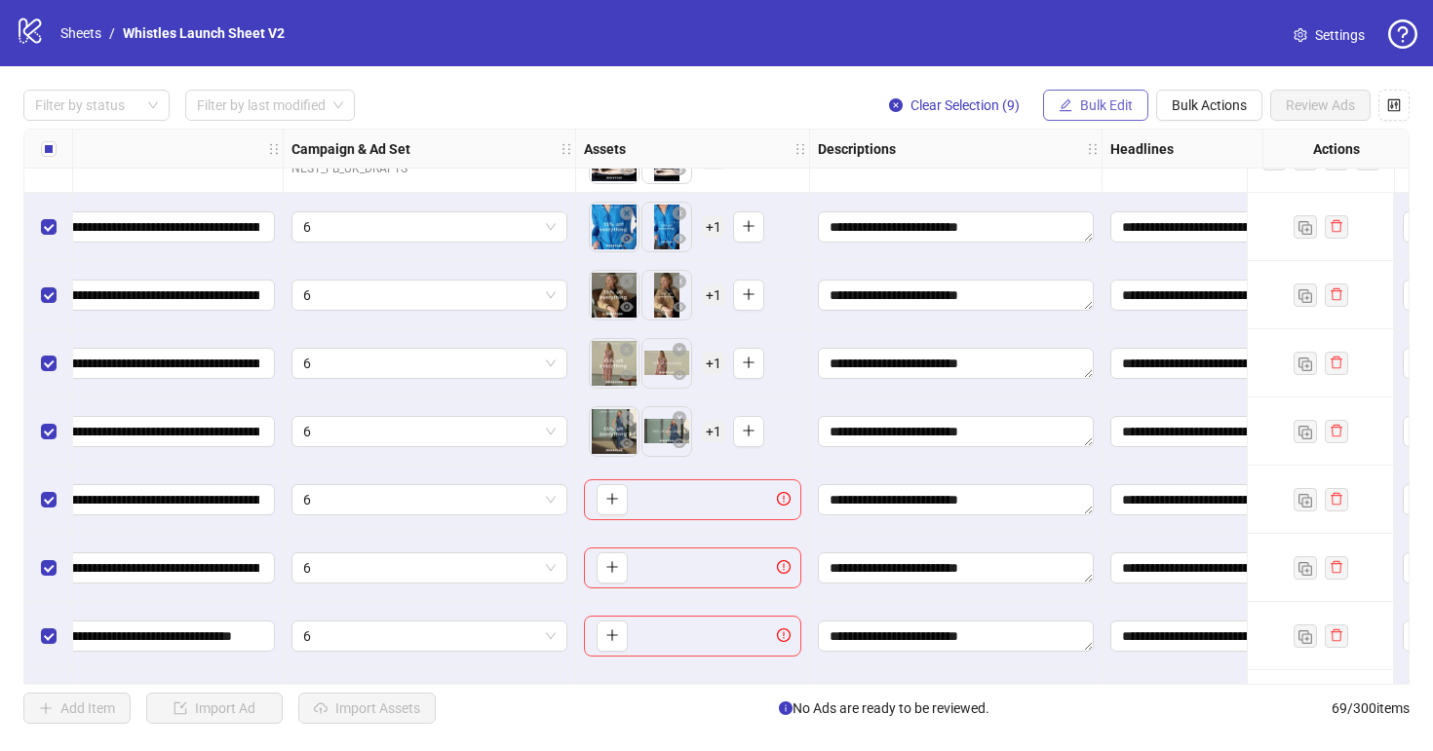
click at [1107, 111] on span "Bulk Edit" at bounding box center [1106, 105] width 53 height 16
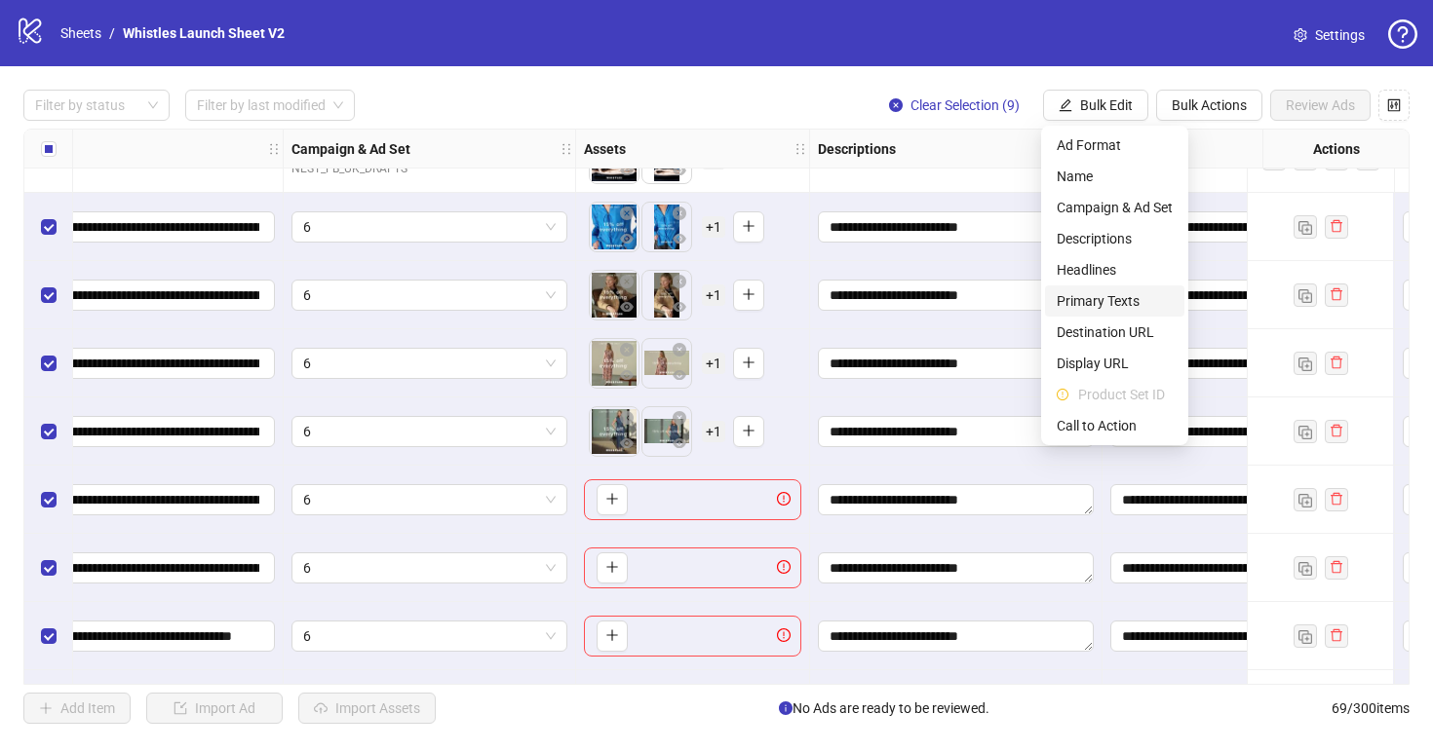
click at [1104, 300] on span "Primary Texts" at bounding box center [1114, 300] width 116 height 21
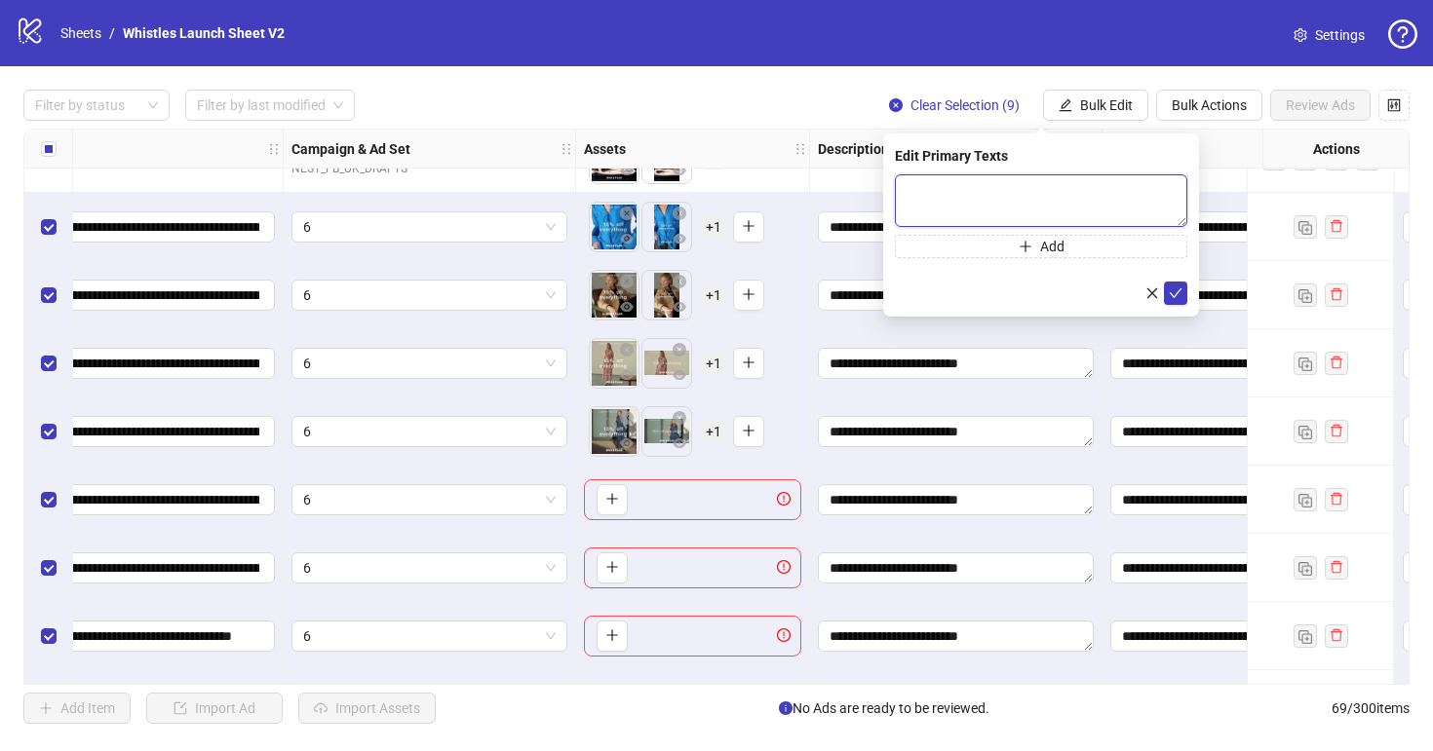
click at [992, 197] on textarea at bounding box center [1041, 200] width 292 height 53
paste textarea "**********"
type textarea "**********"
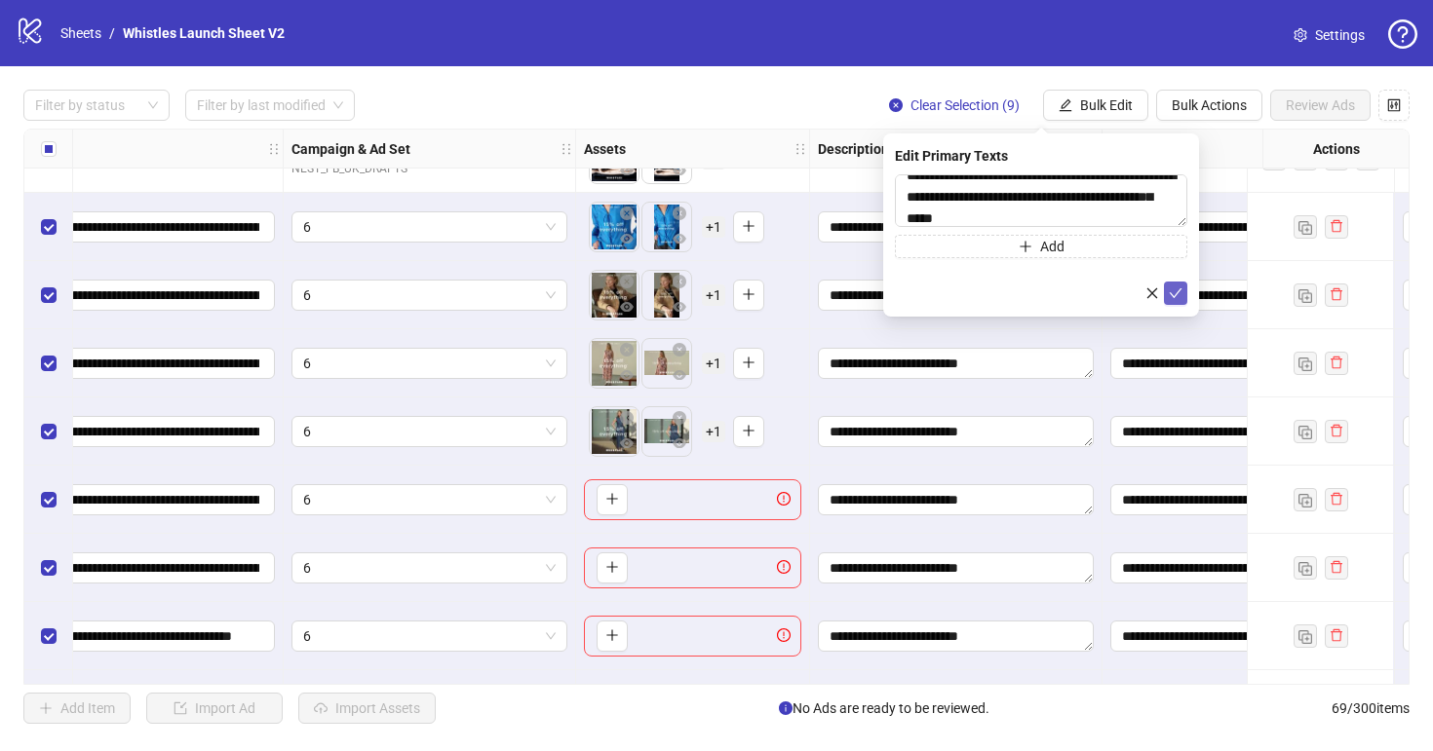
click at [1177, 294] on icon "check" at bounding box center [1175, 294] width 14 height 14
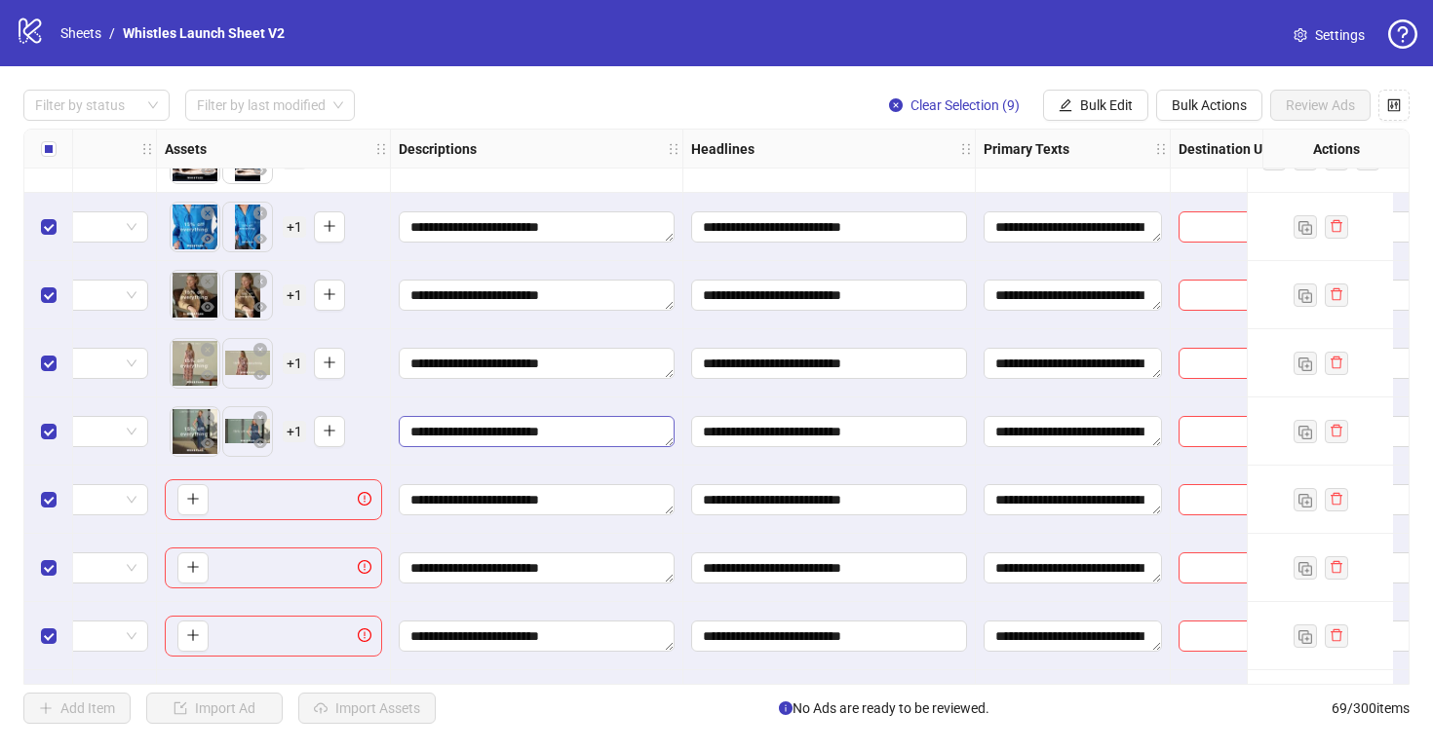
scroll to position [4069, 973]
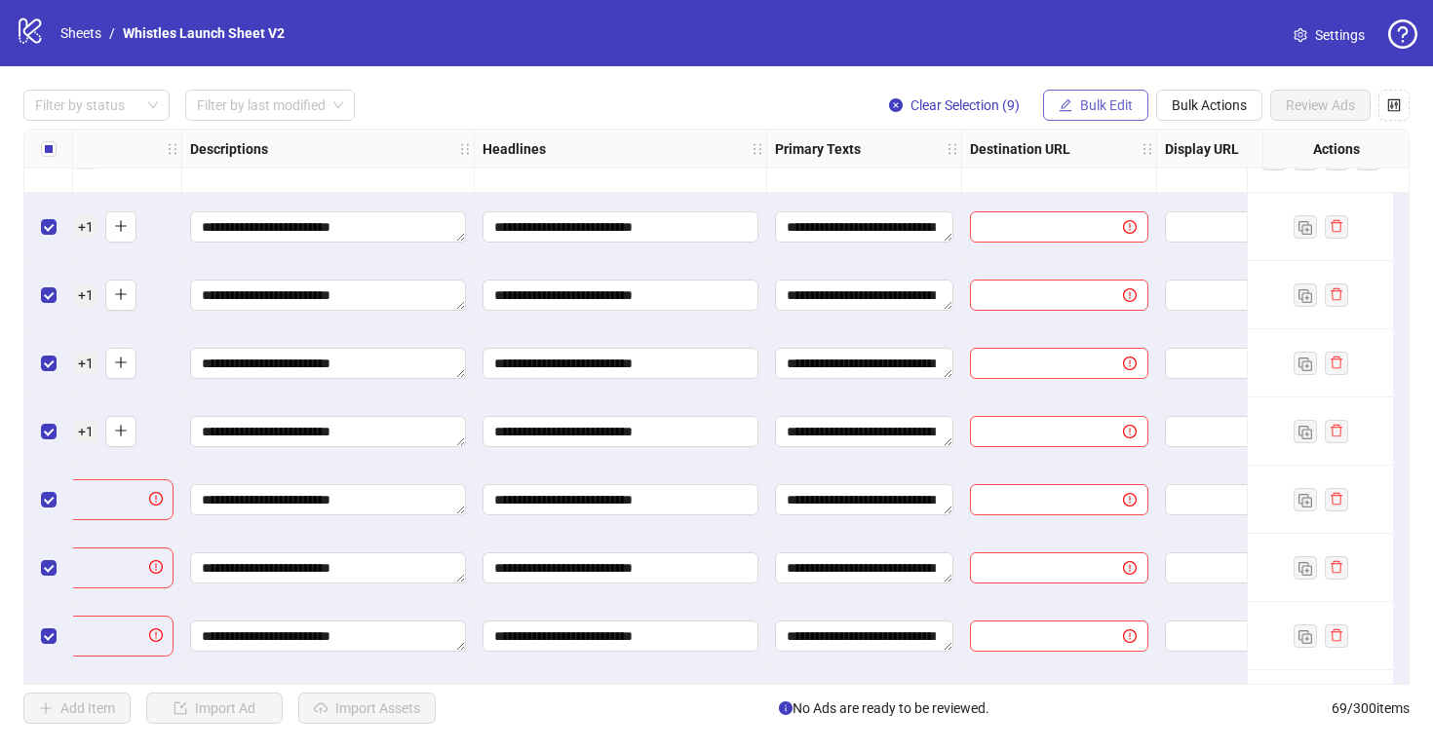
click at [1073, 97] on button "Bulk Edit" at bounding box center [1095, 105] width 105 height 31
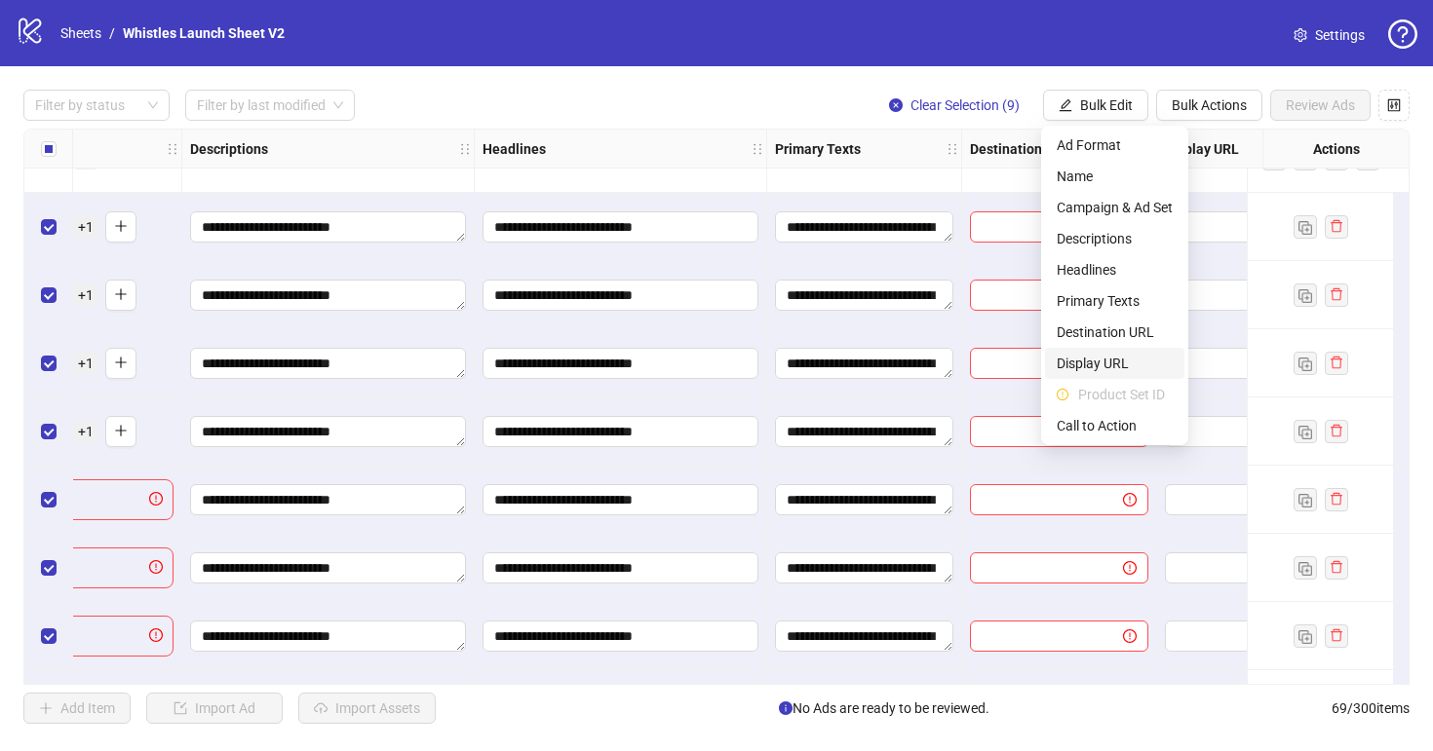
click at [1087, 365] on span "Display URL" at bounding box center [1114, 363] width 116 height 21
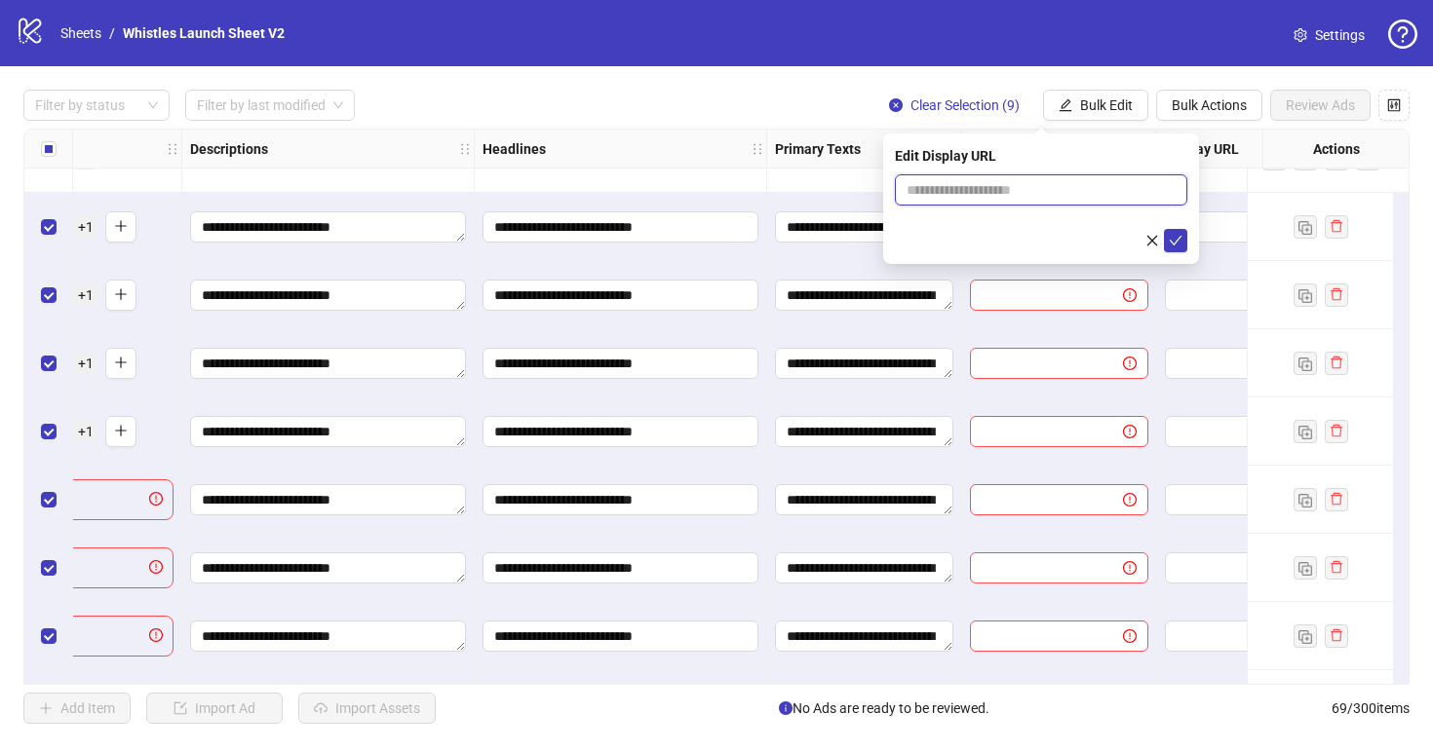
click at [998, 189] on input "text" at bounding box center [1041, 189] width 292 height 31
paste input "**********"
type input "**********"
click at [1176, 236] on icon "check" at bounding box center [1175, 241] width 14 height 14
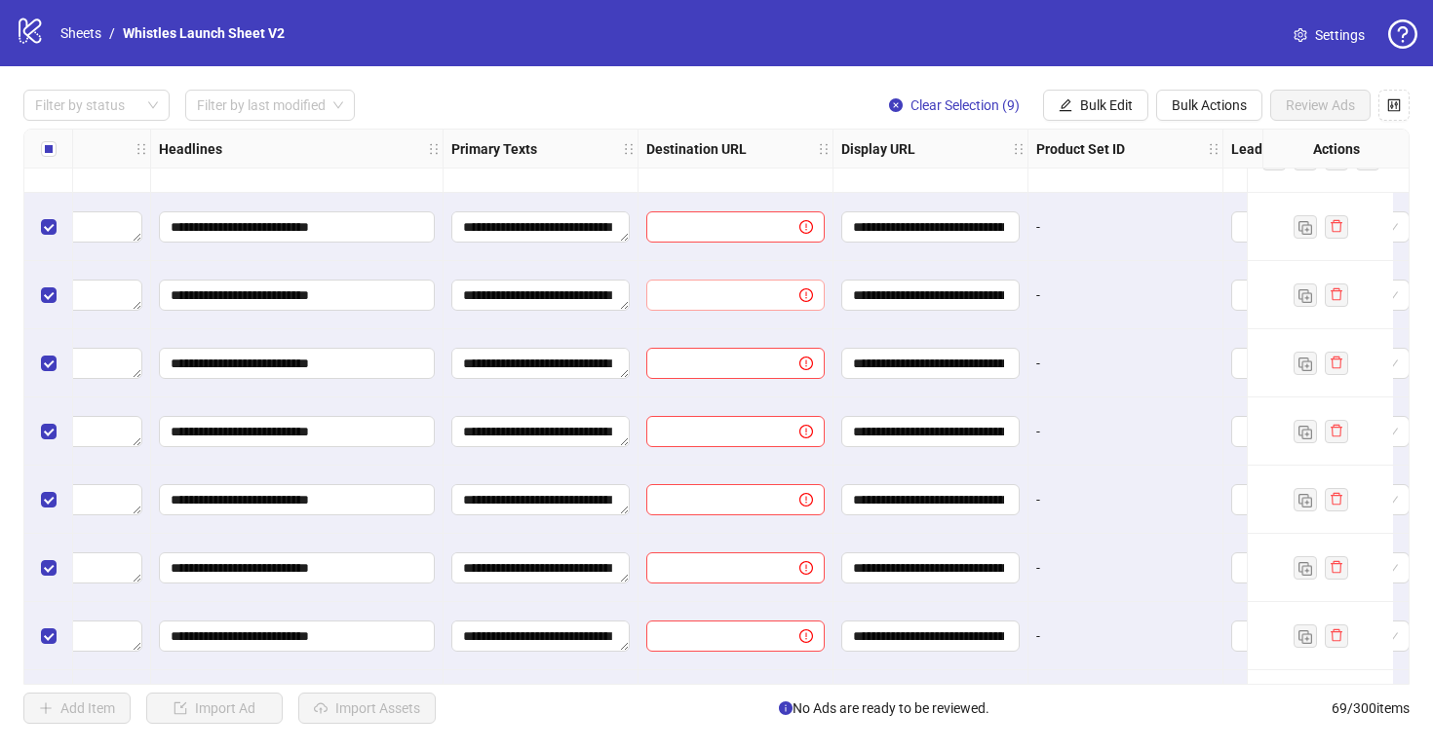
scroll to position [4069, 1284]
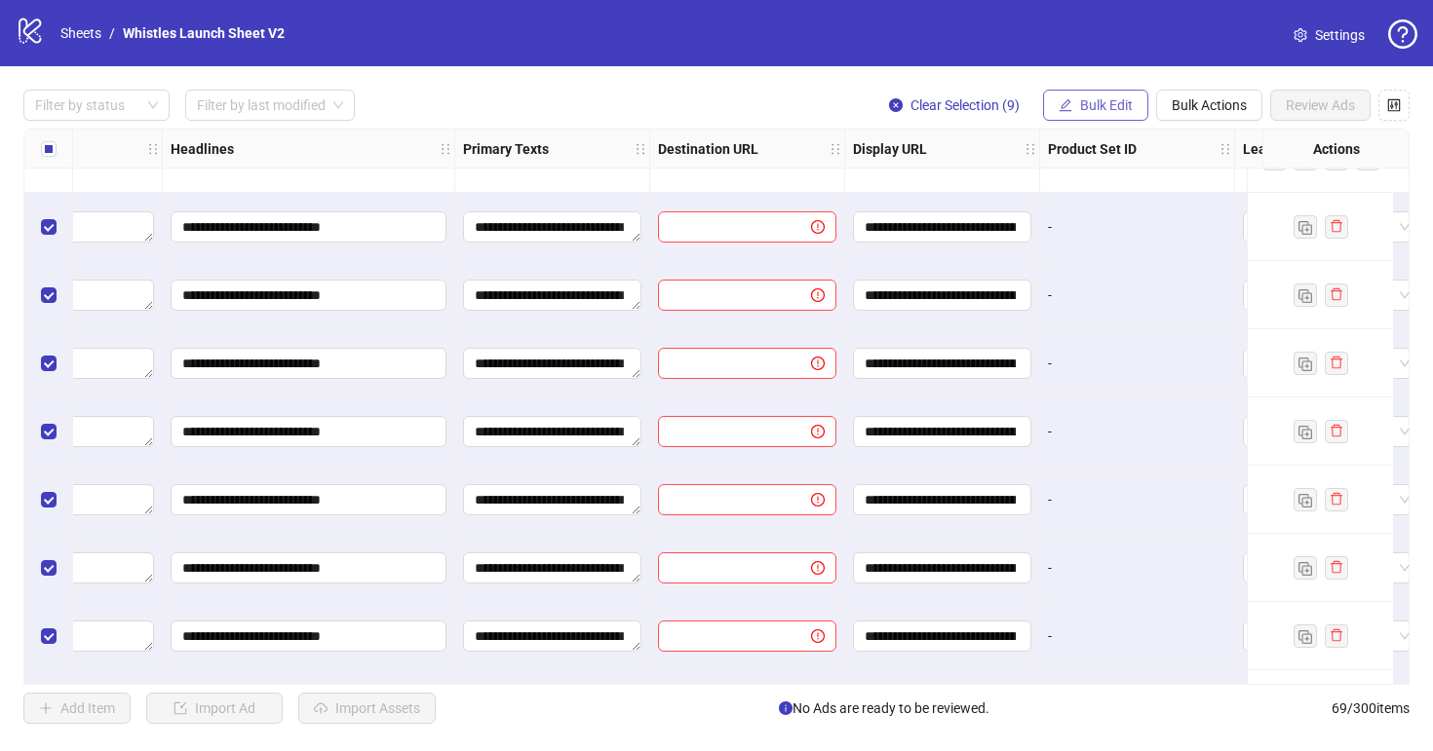
click at [1087, 103] on span "Bulk Edit" at bounding box center [1106, 105] width 53 height 16
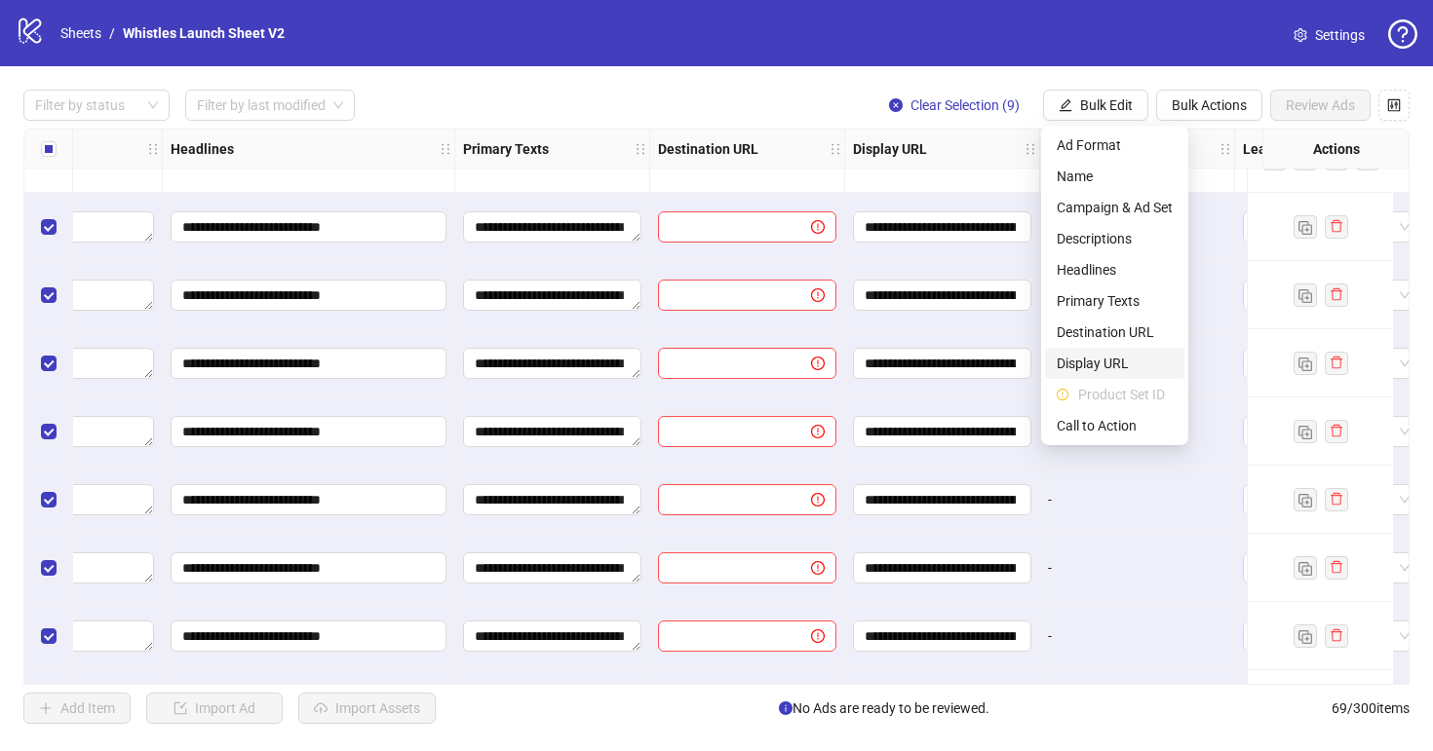
click at [1091, 369] on span "Display URL" at bounding box center [1114, 363] width 116 height 21
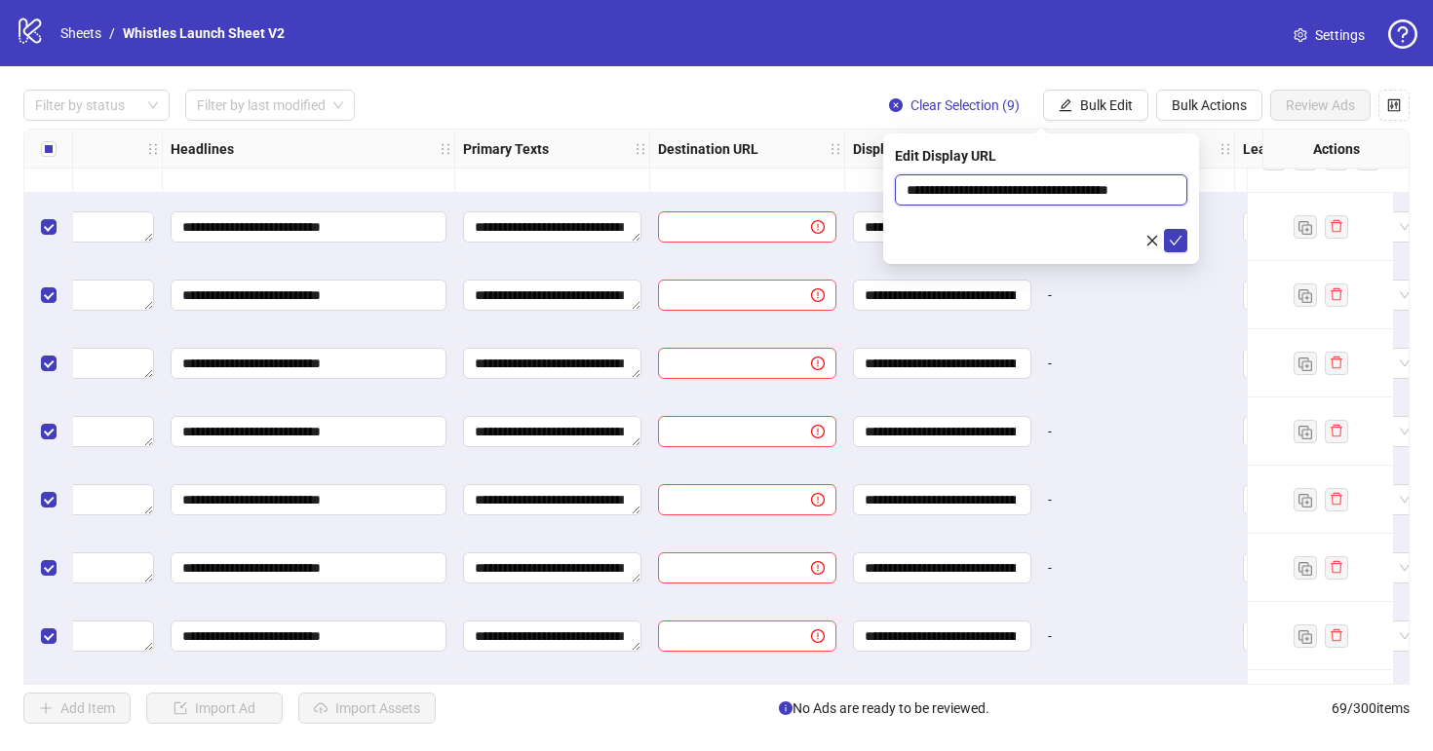
click at [985, 189] on input "**********" at bounding box center [1041, 189] width 292 height 31
click at [1173, 239] on icon "check" at bounding box center [1175, 241] width 14 height 14
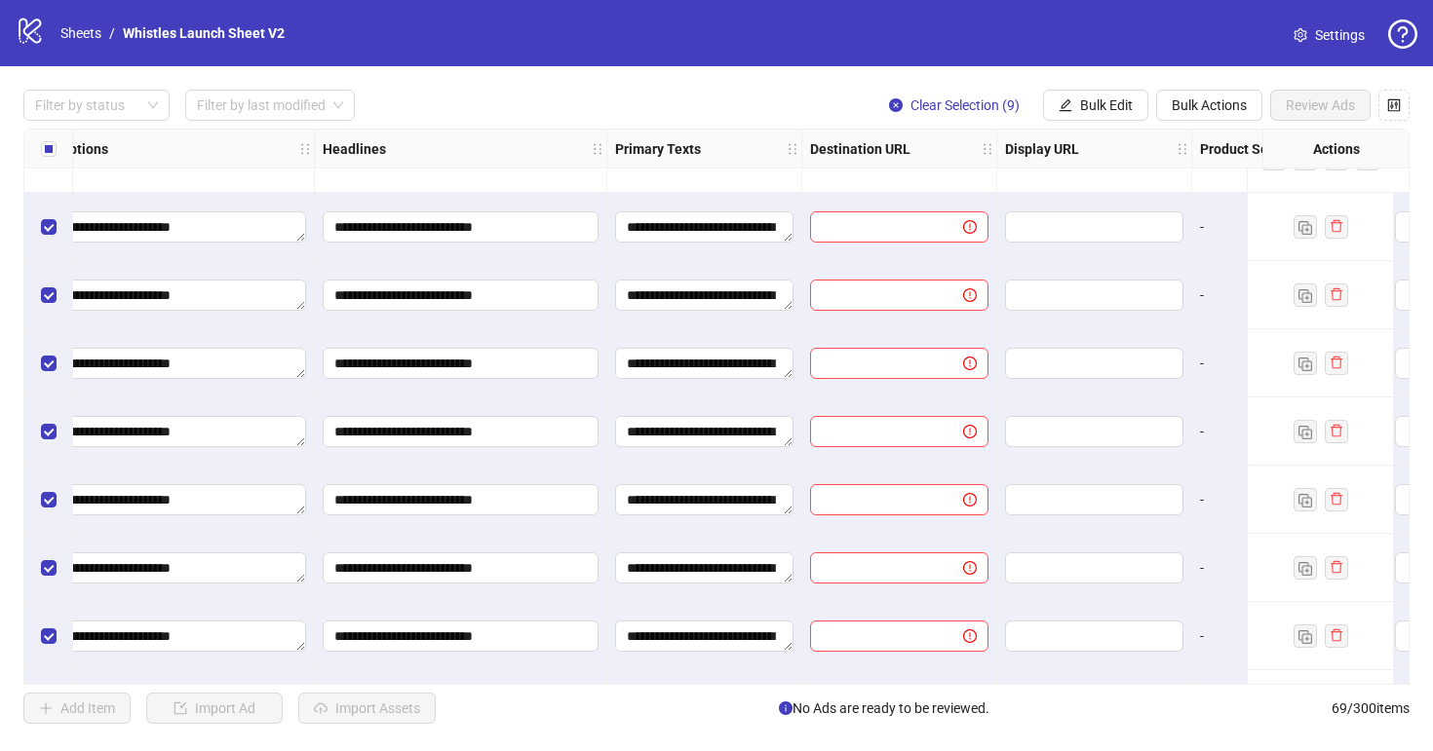
scroll to position [4069, 1128]
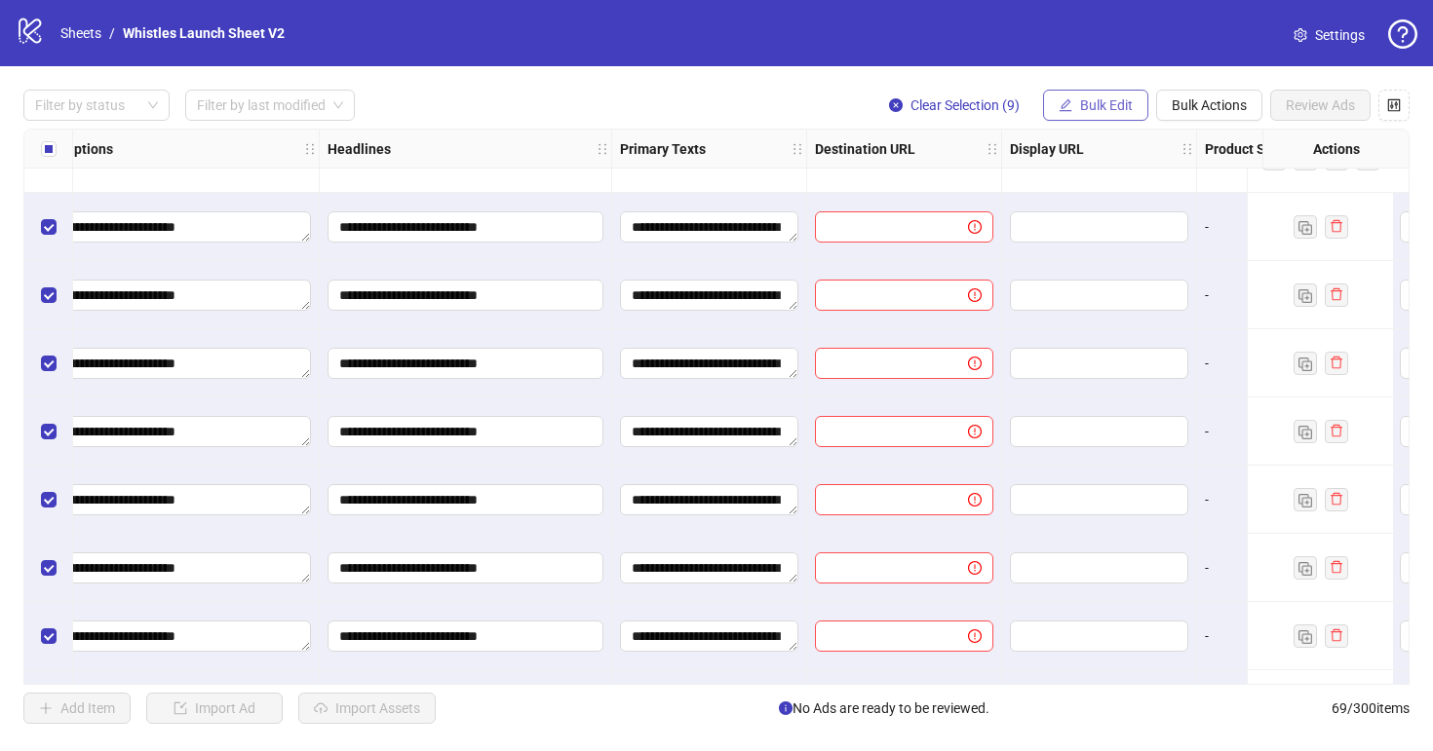
click at [1081, 111] on span "Bulk Edit" at bounding box center [1106, 105] width 53 height 16
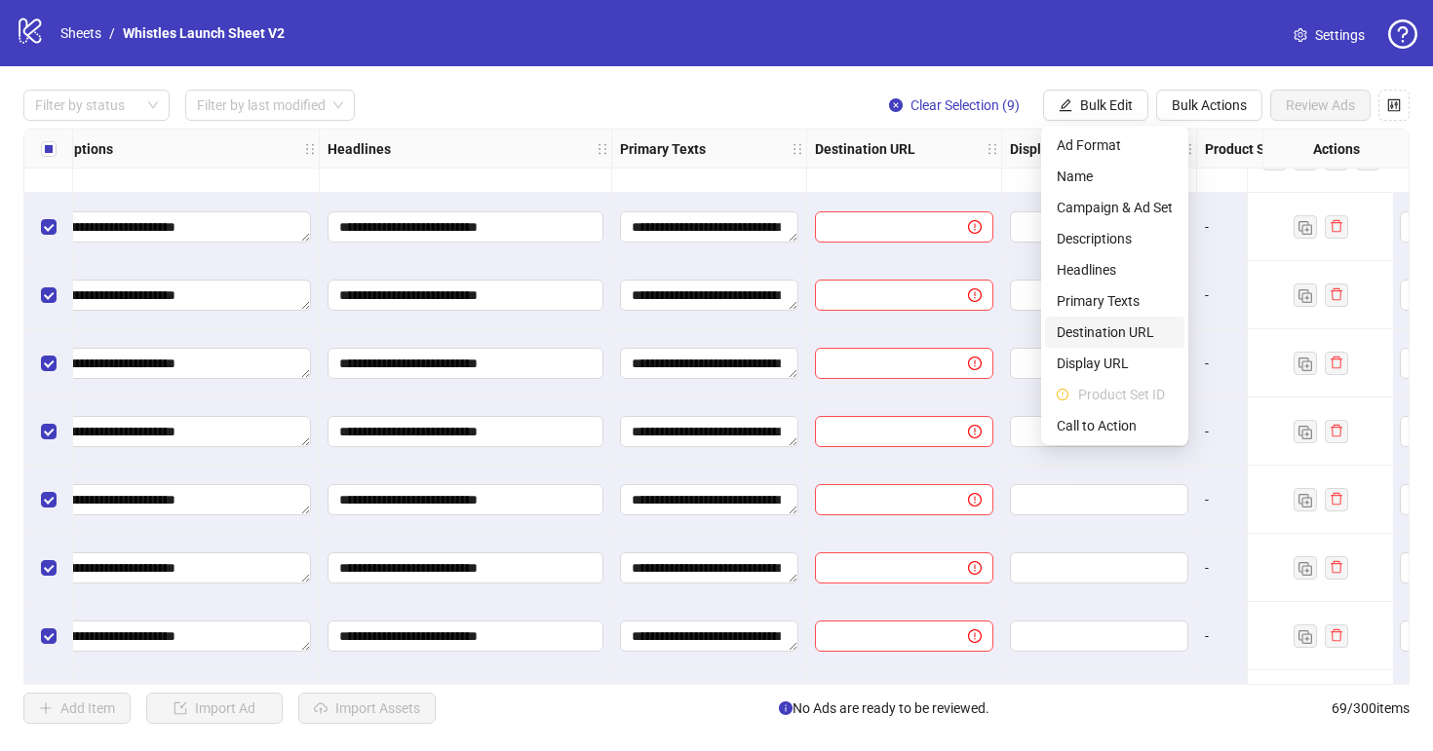
click at [1114, 334] on span "Destination URL" at bounding box center [1114, 332] width 116 height 21
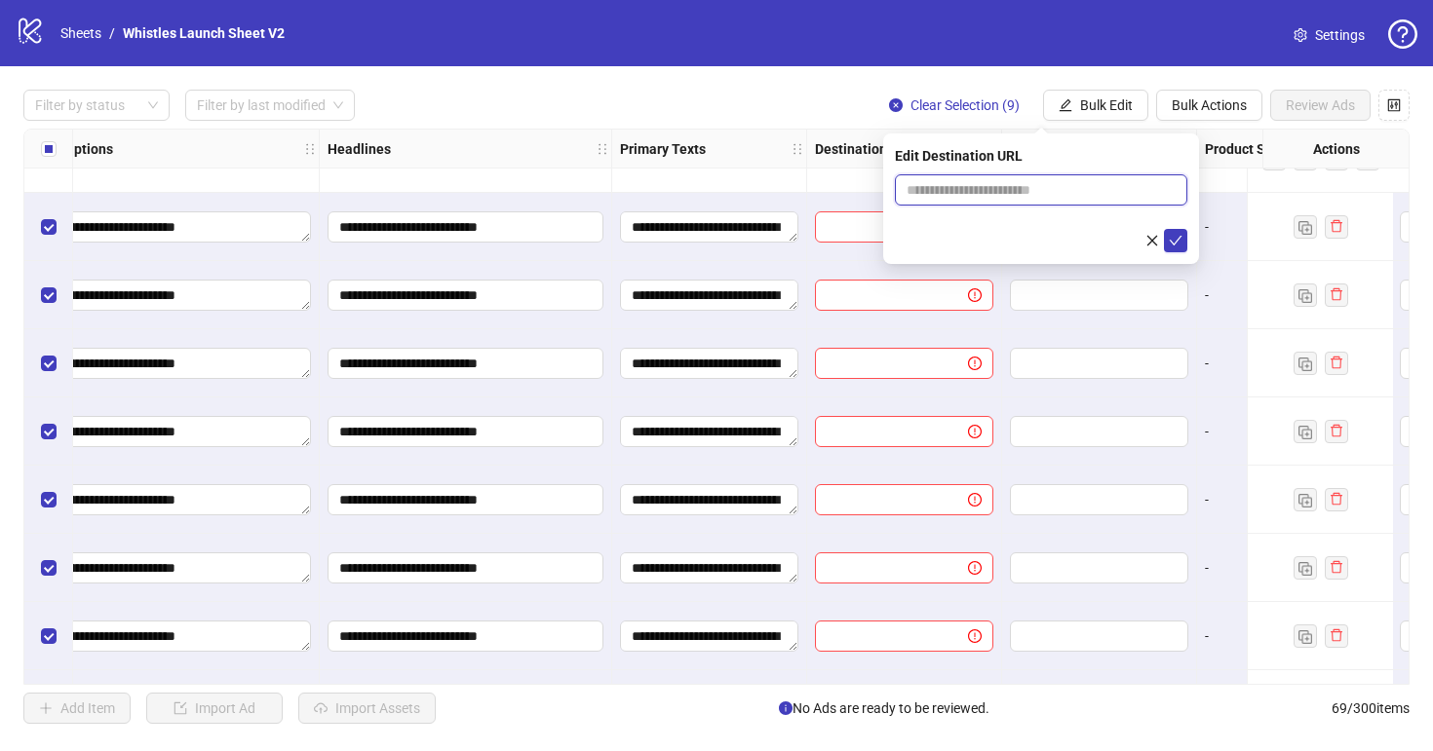
click at [944, 186] on input "text" at bounding box center [1032, 189] width 253 height 21
paste input "**********"
type input "**********"
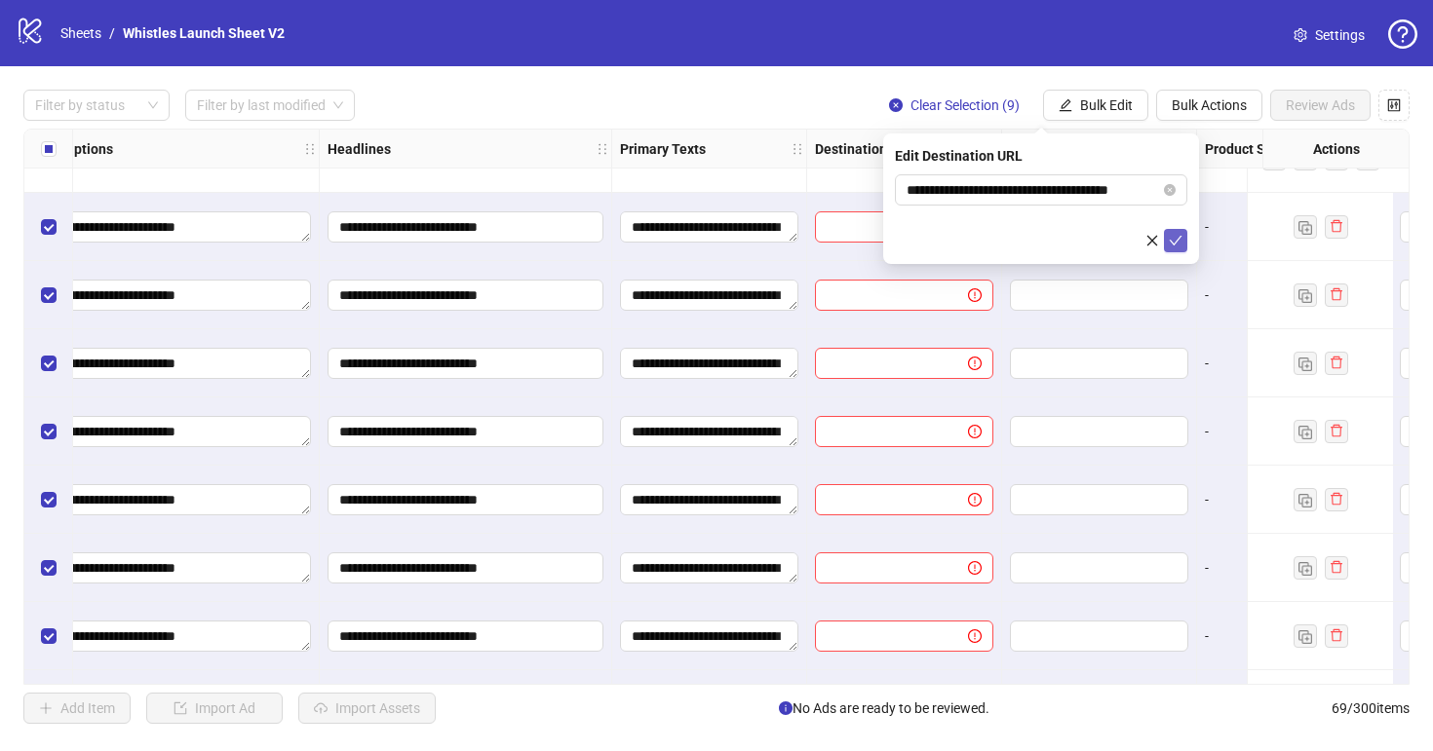
click at [1182, 236] on button "submit" at bounding box center [1175, 240] width 23 height 23
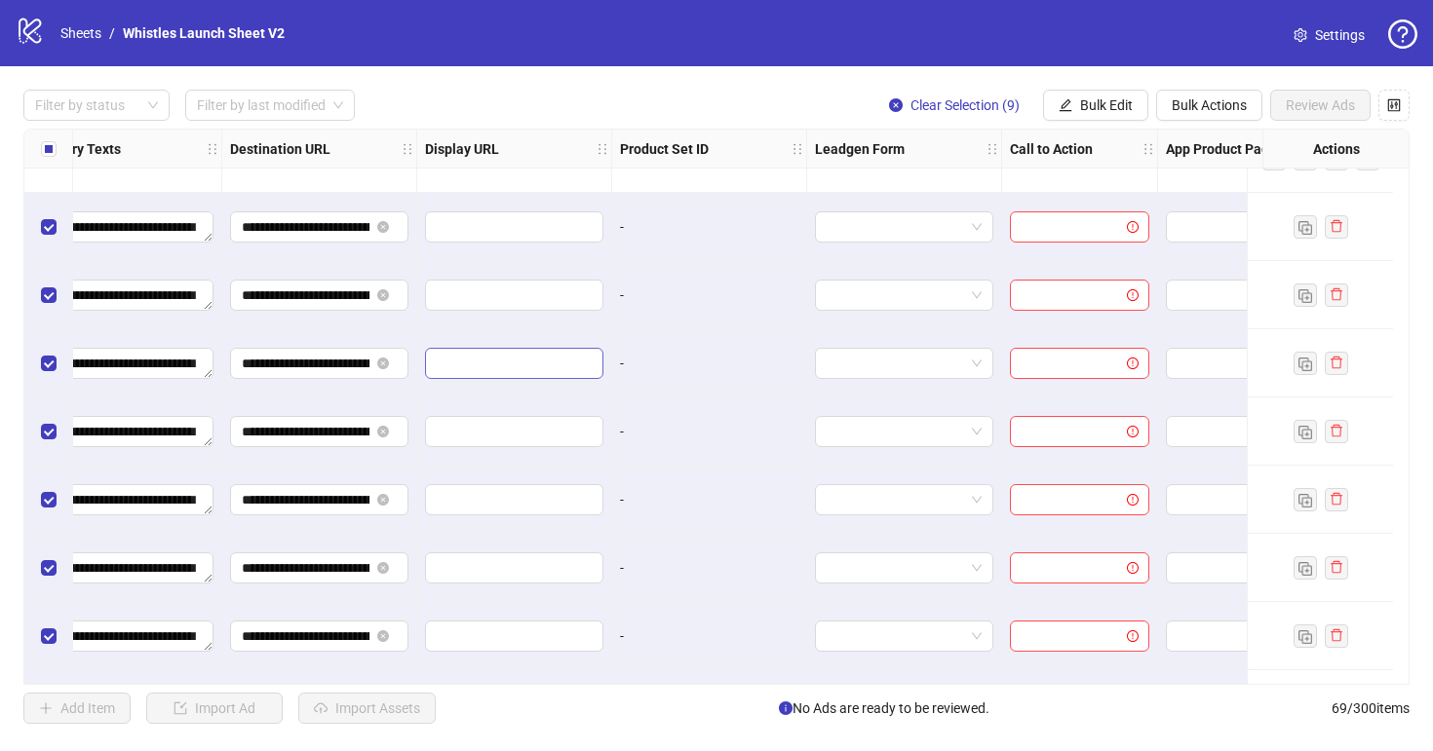
scroll to position [4069, 1818]
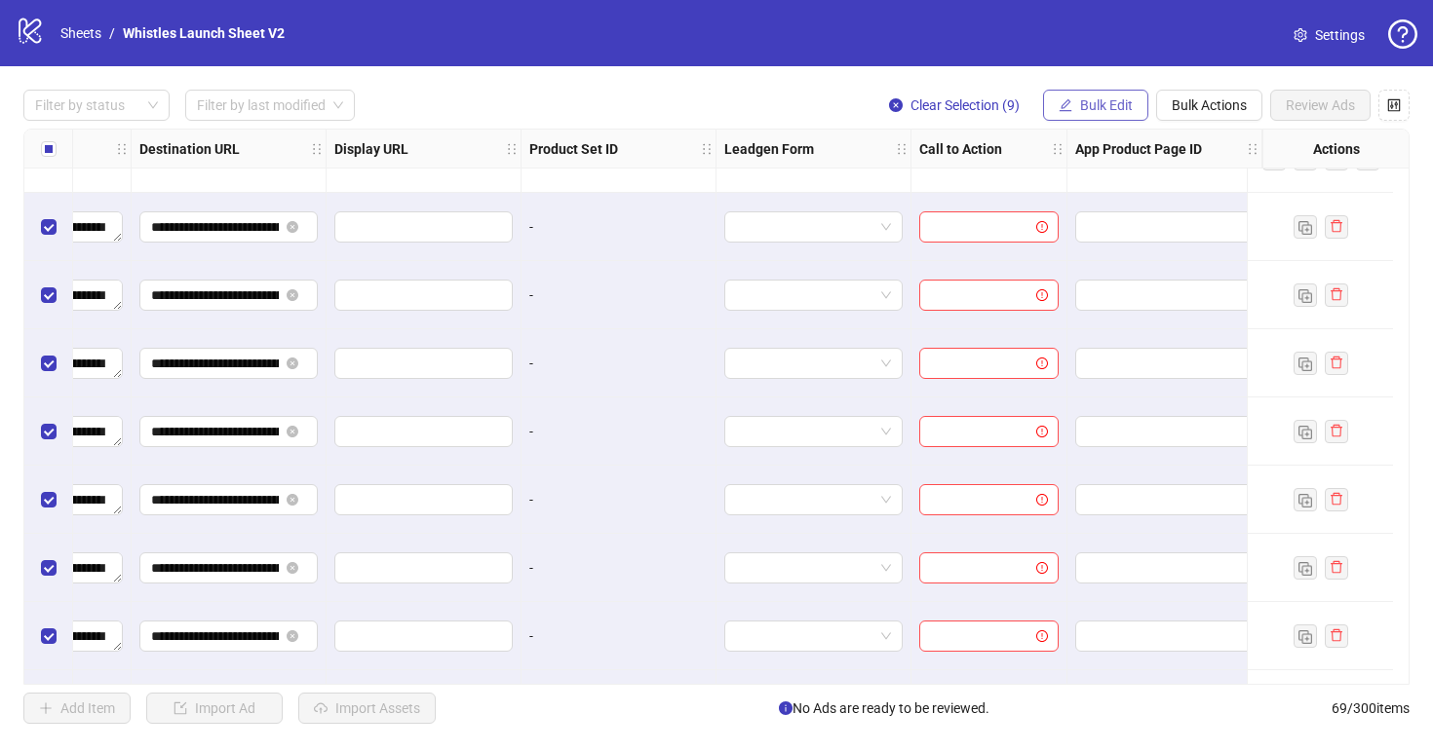
click at [1074, 114] on button "Bulk Edit" at bounding box center [1095, 105] width 105 height 31
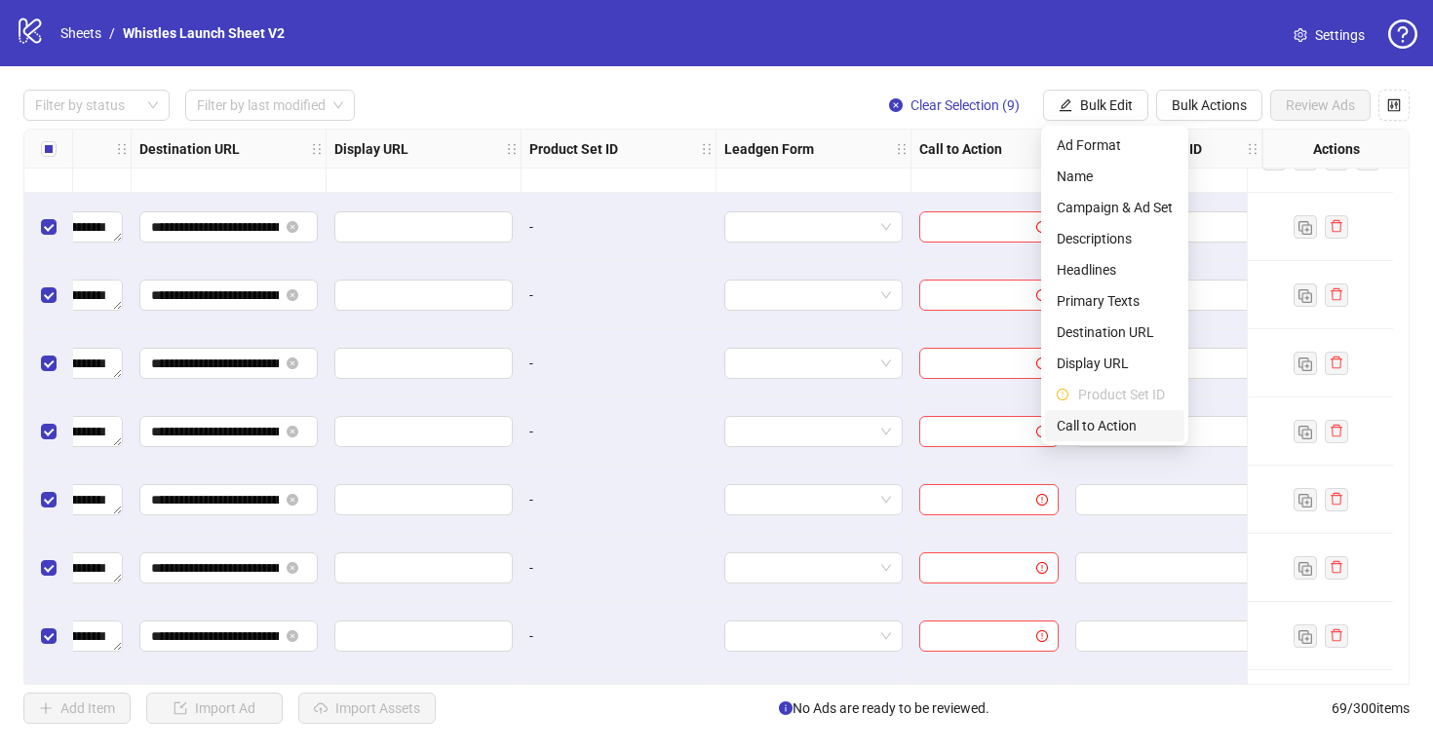
click at [1106, 426] on span "Call to Action" at bounding box center [1114, 425] width 116 height 21
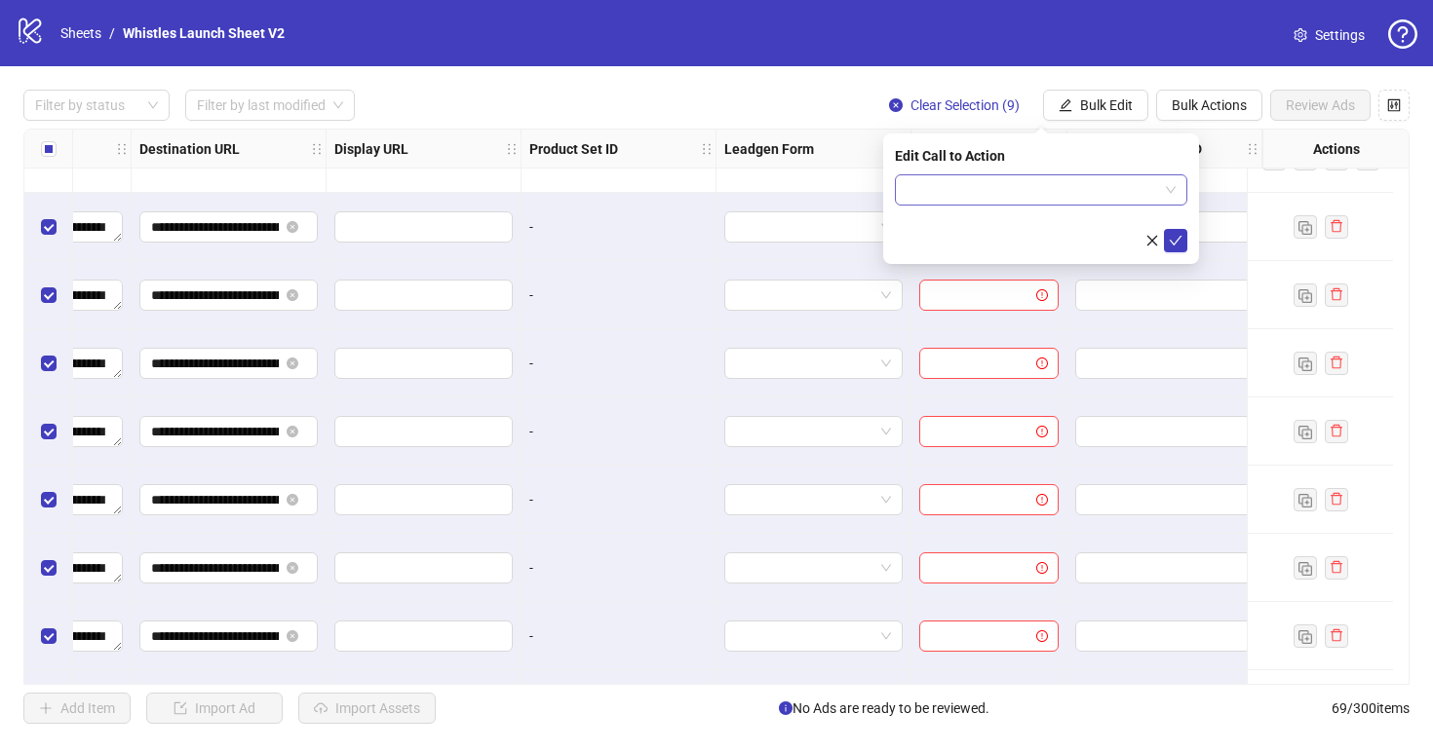
click at [1018, 197] on input "search" at bounding box center [1031, 189] width 251 height 29
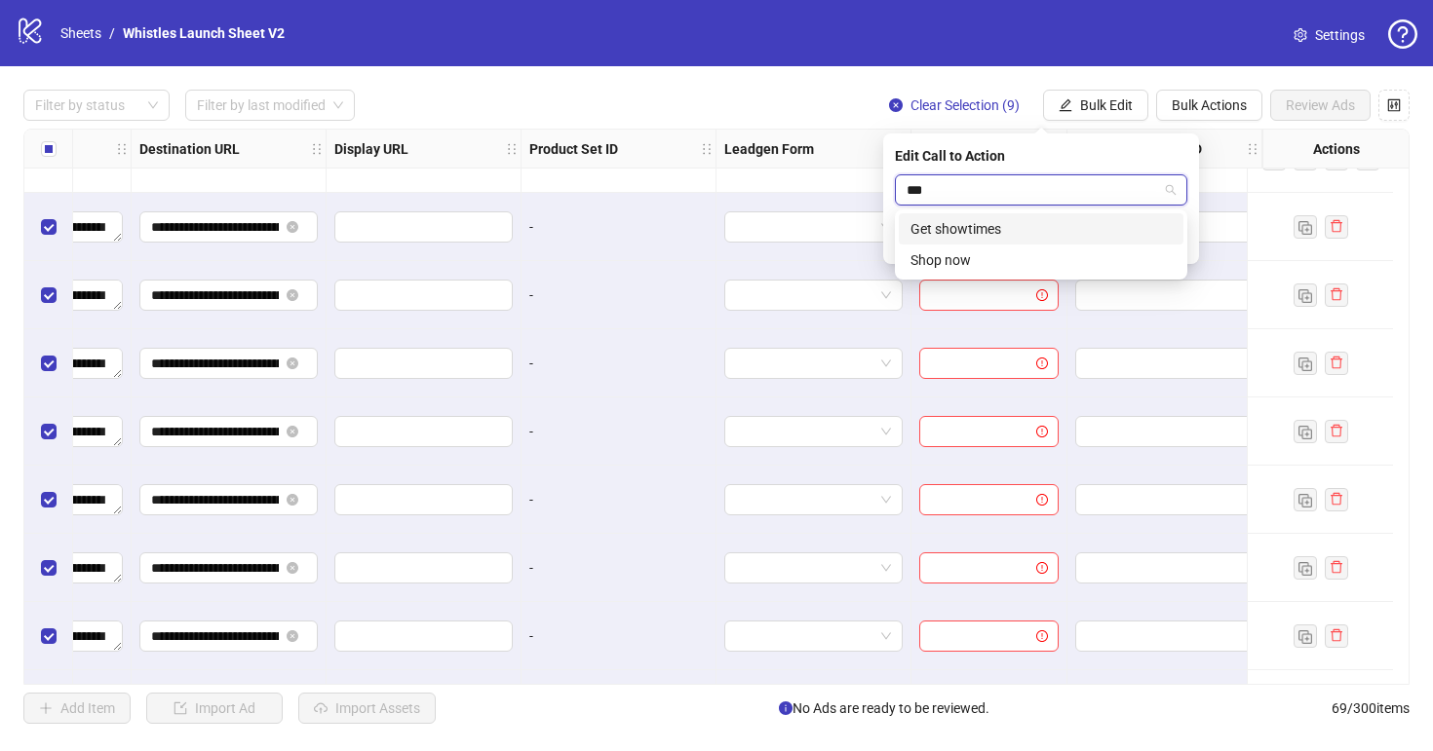
type input "****"
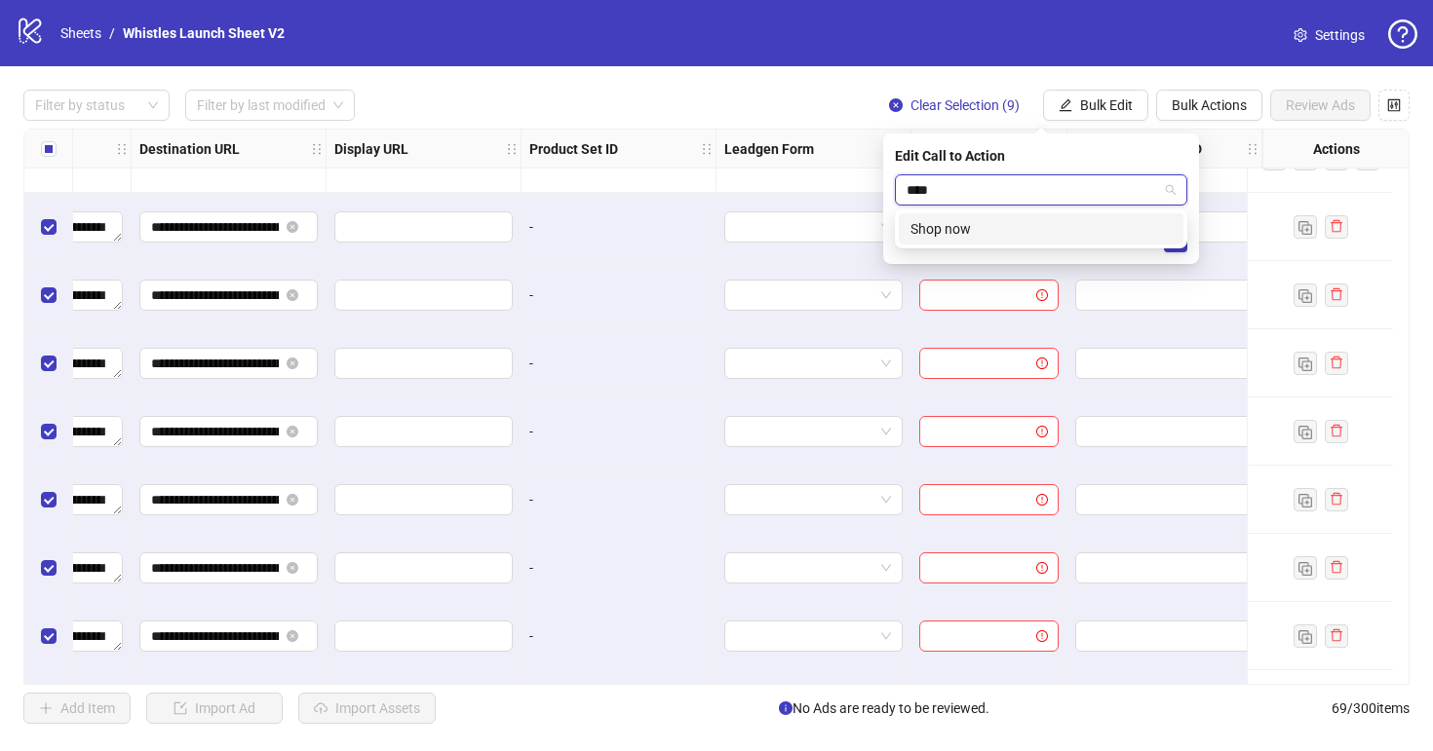
click at [1024, 222] on div "Shop now" at bounding box center [1040, 228] width 261 height 21
click at [1175, 244] on icon "check" at bounding box center [1175, 241] width 14 height 14
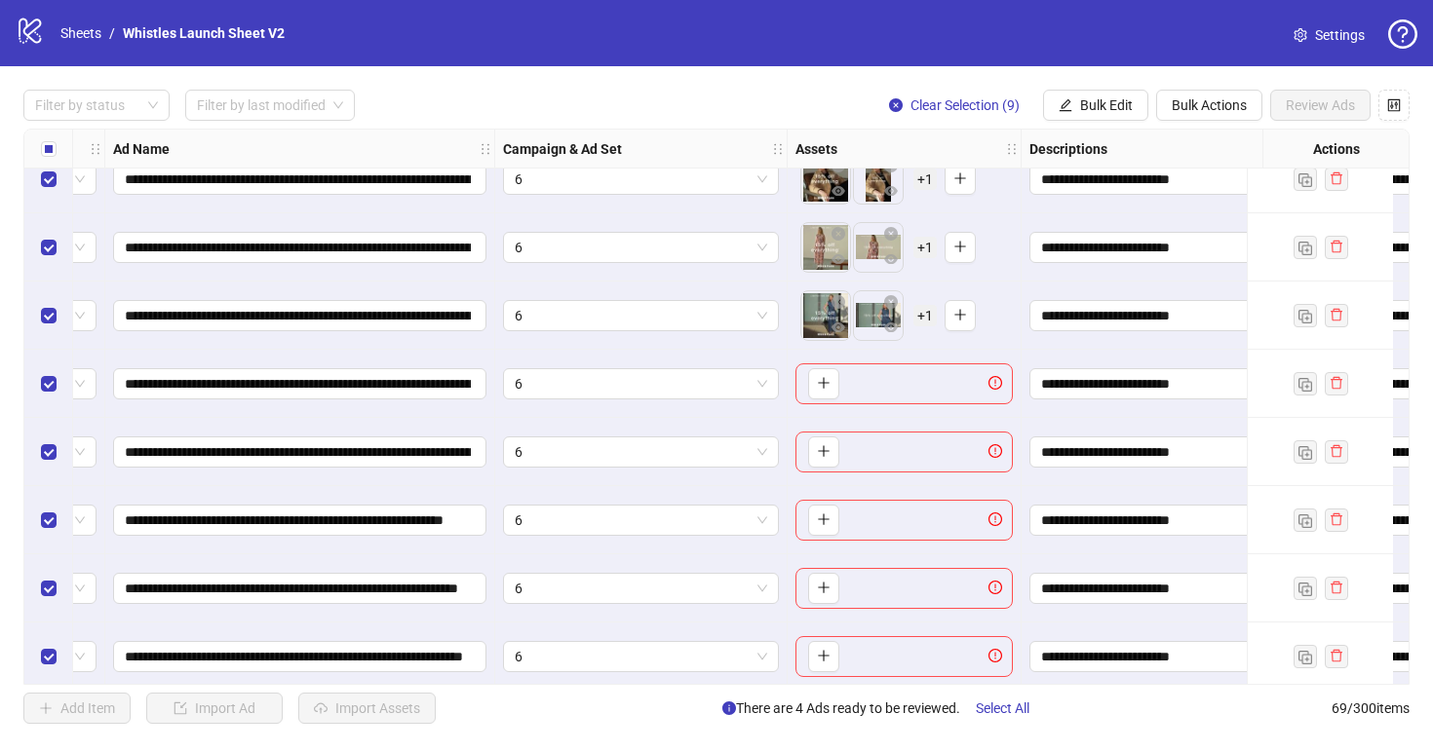
scroll to position [4199, 134]
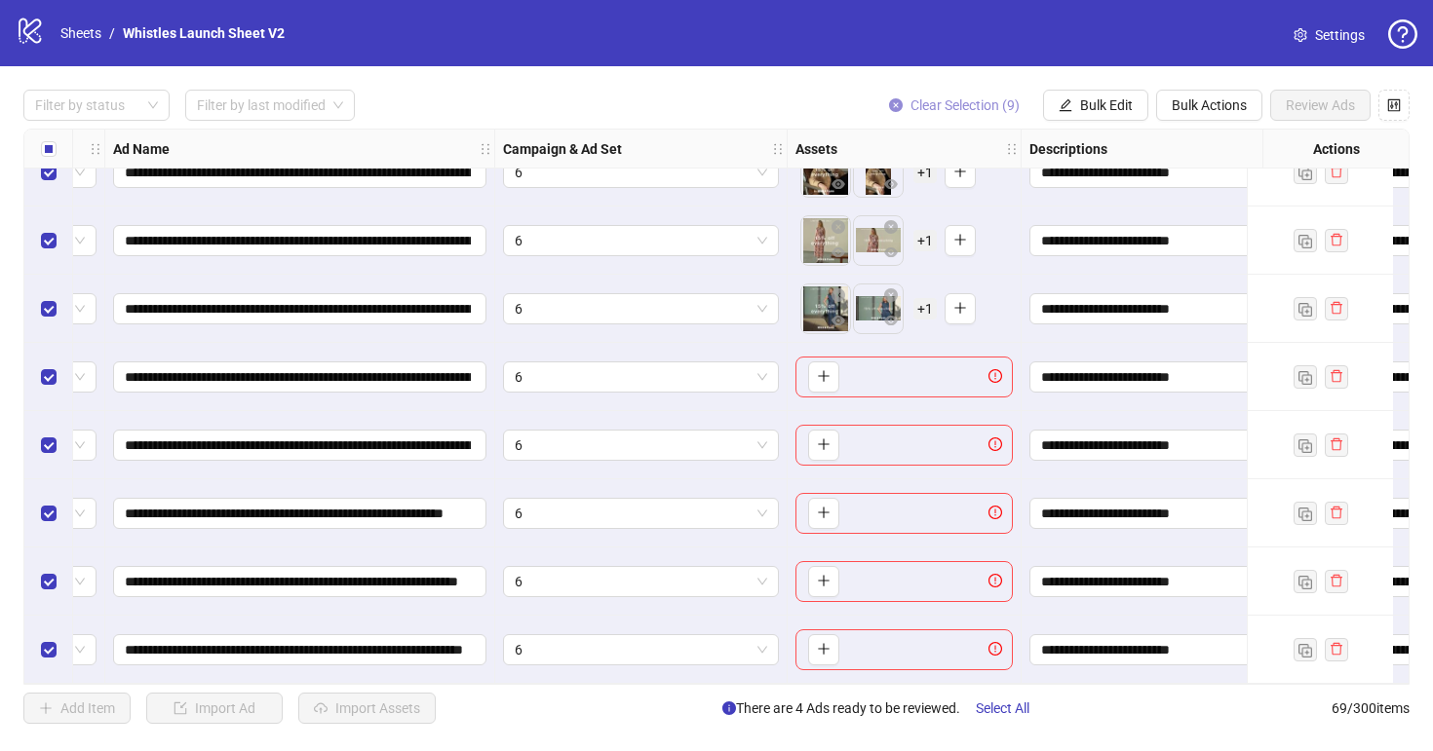
click at [893, 106] on icon "close-circle" at bounding box center [896, 105] width 14 height 14
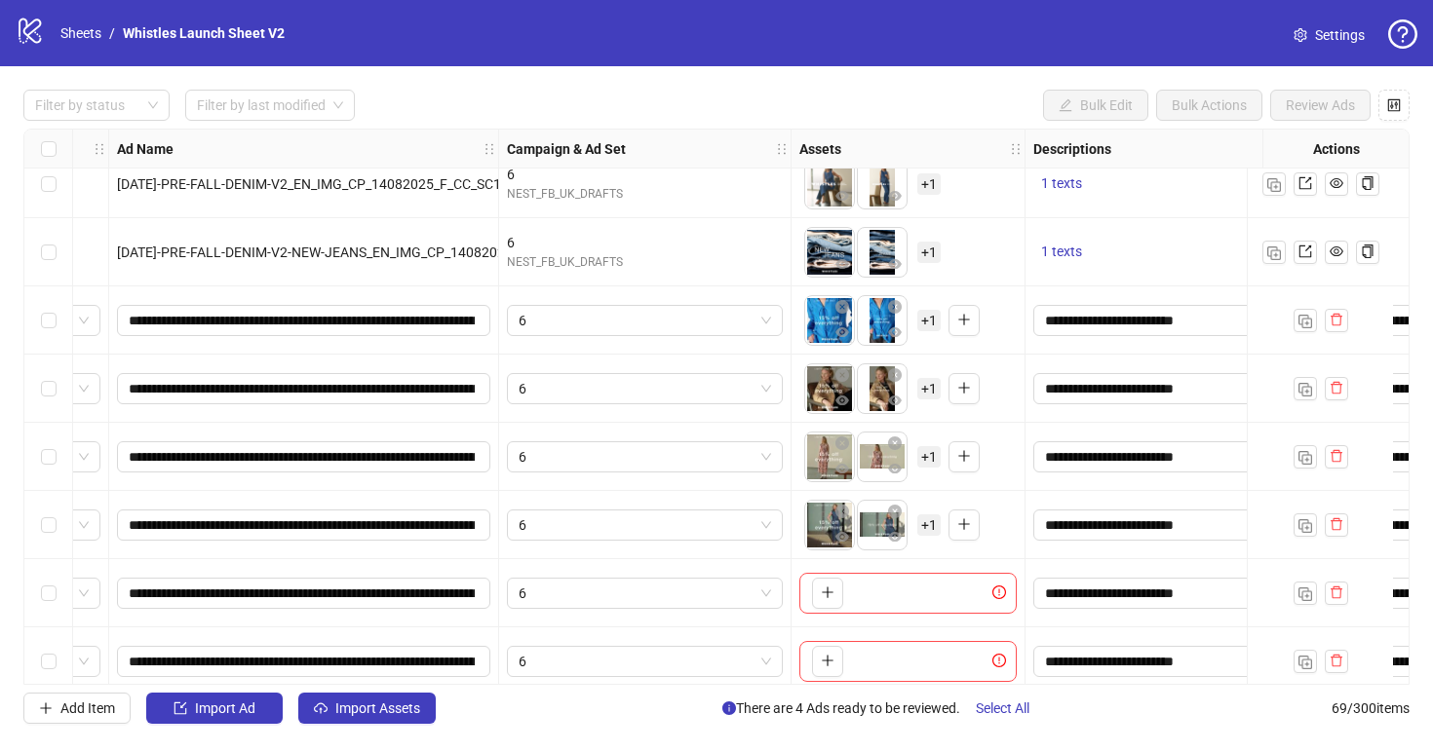
scroll to position [4199, 130]
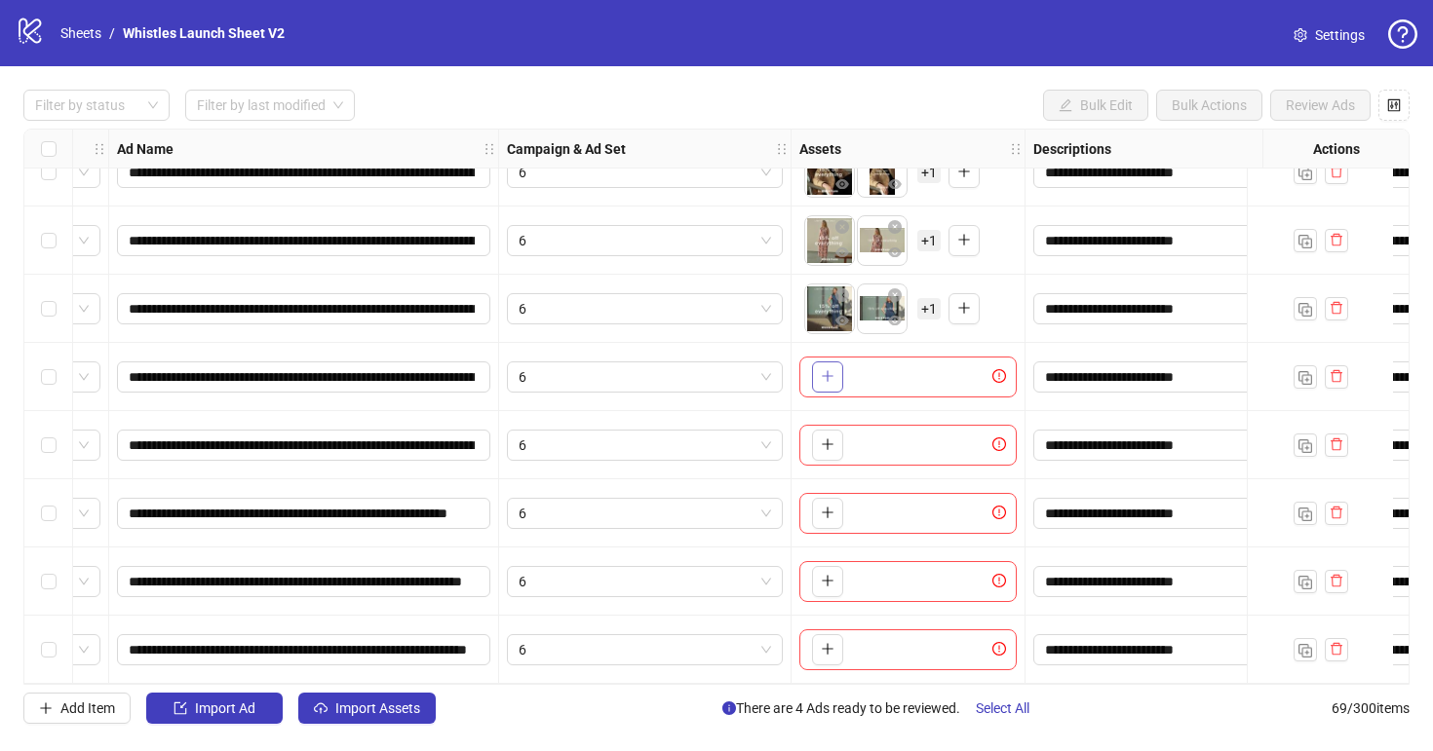
click at [828, 374] on icon "plus" at bounding box center [828, 376] width 14 height 14
click at [821, 440] on icon "plus" at bounding box center [828, 445] width 14 height 14
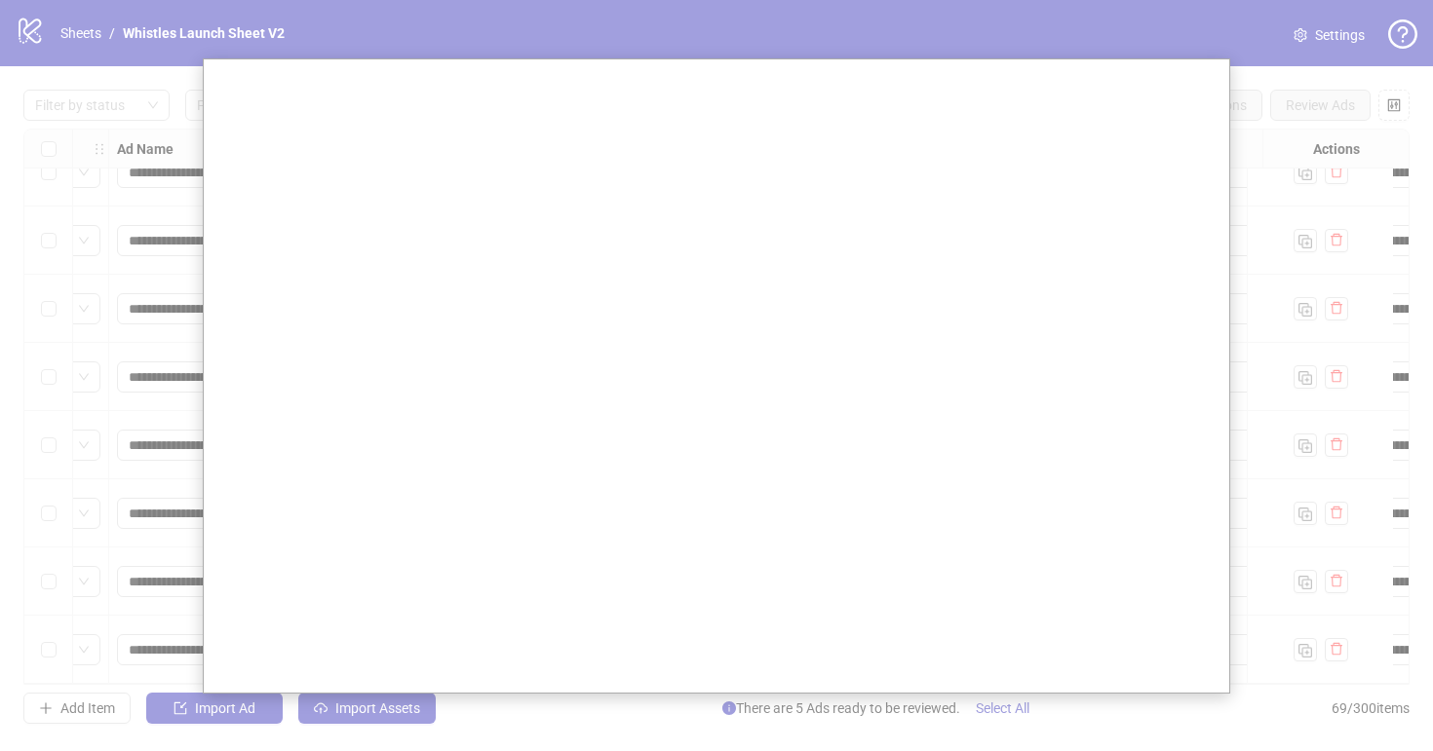
click at [839, 50] on div at bounding box center [716, 375] width 1433 height 751
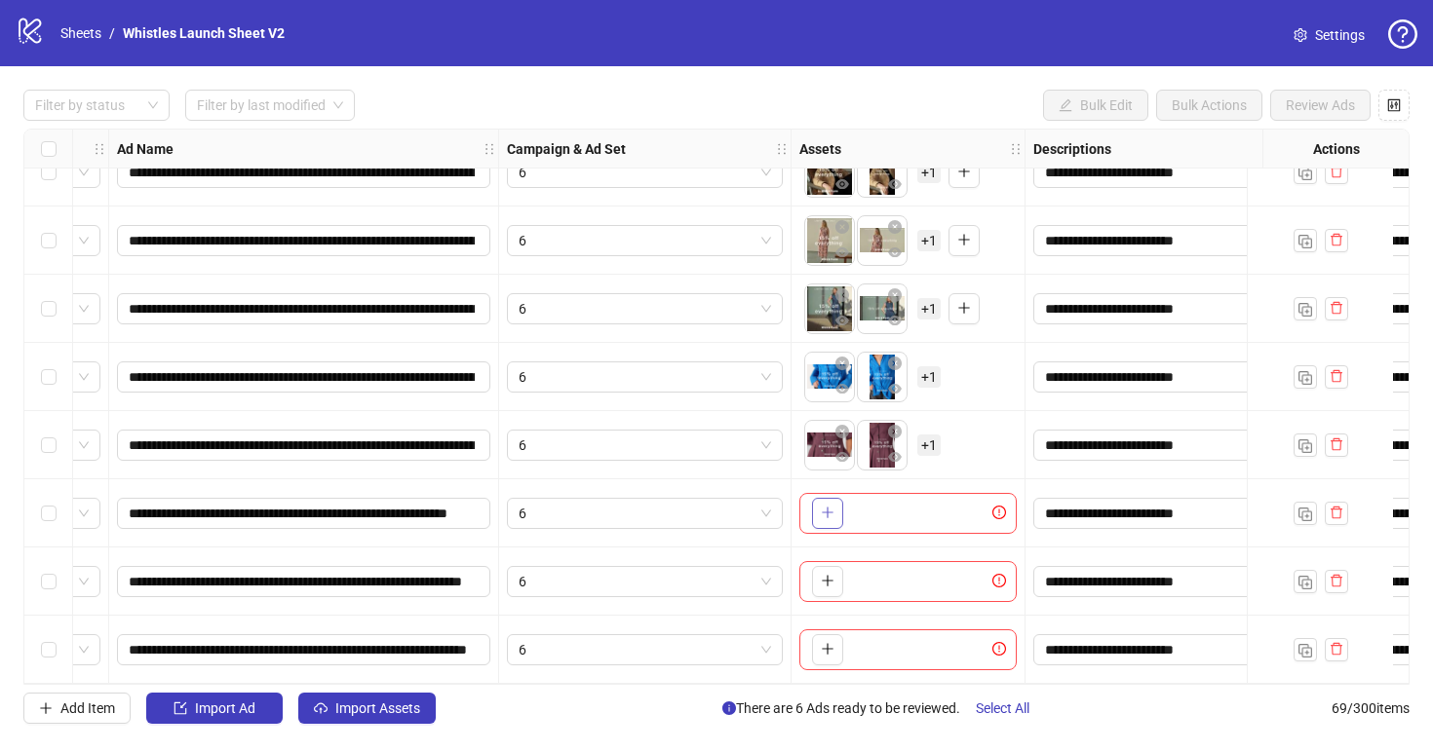
click at [827, 508] on icon "plus" at bounding box center [826, 513] width 1 height 11
click at [823, 577] on icon "plus" at bounding box center [828, 581] width 14 height 14
click at [822, 642] on icon "plus" at bounding box center [828, 649] width 14 height 14
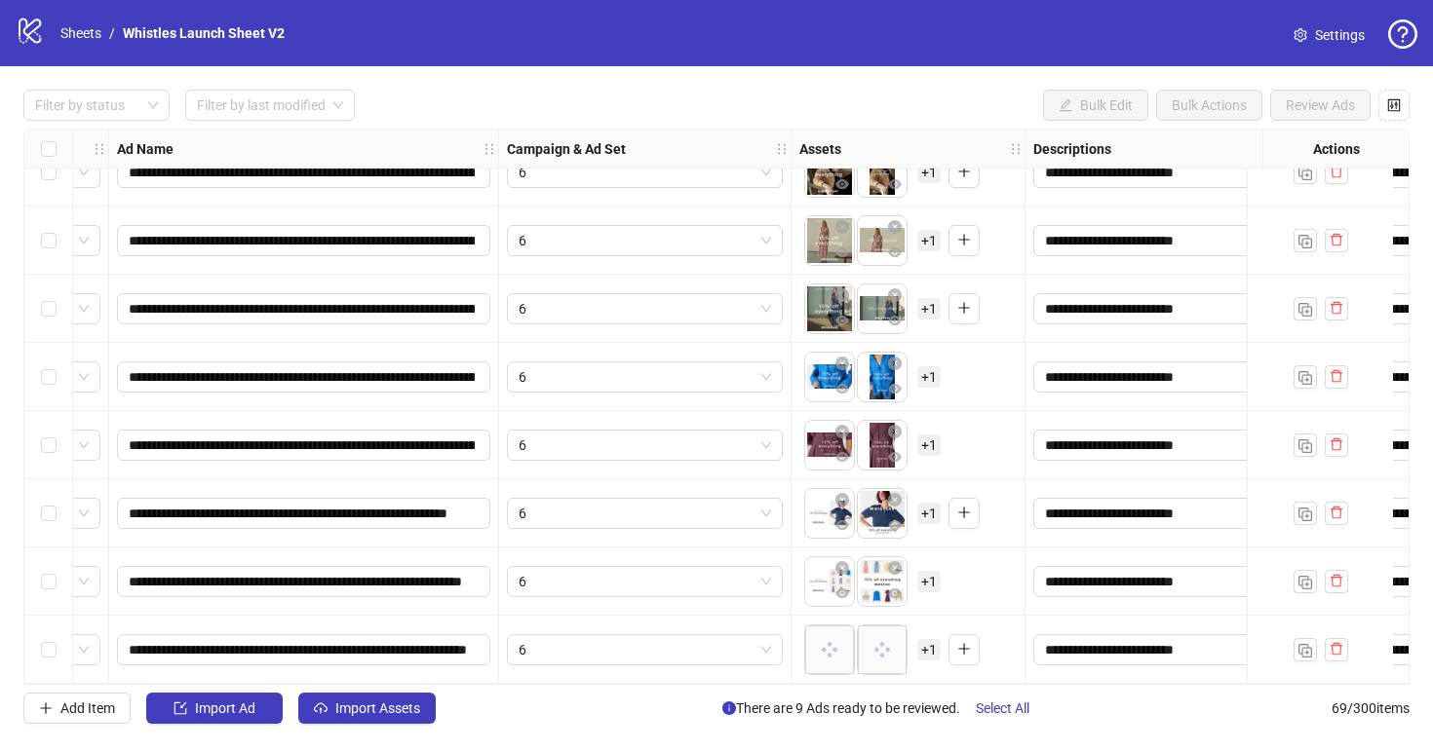
click at [1306, 29] on icon "setting" at bounding box center [1300, 35] width 14 height 14
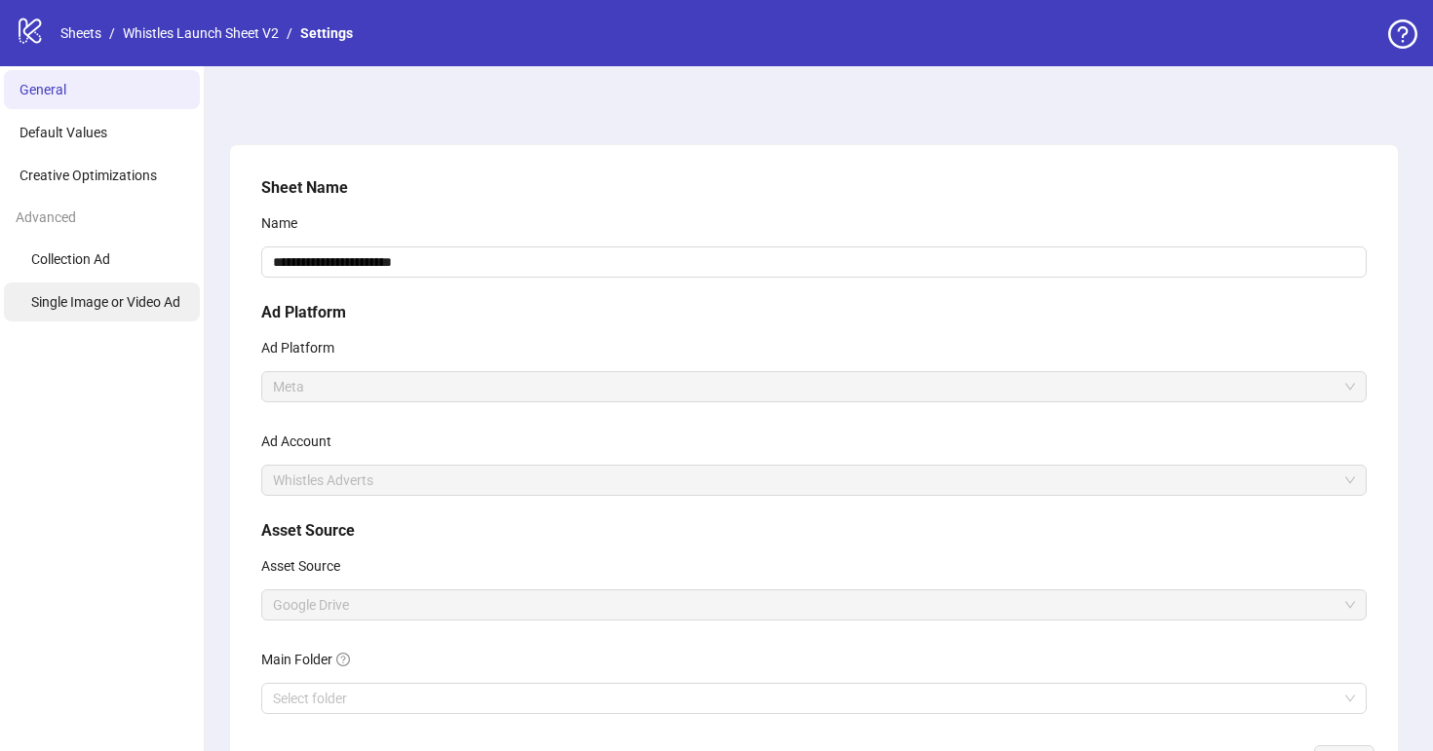
click at [131, 301] on span "Single Image or Video Ad" at bounding box center [105, 302] width 149 height 16
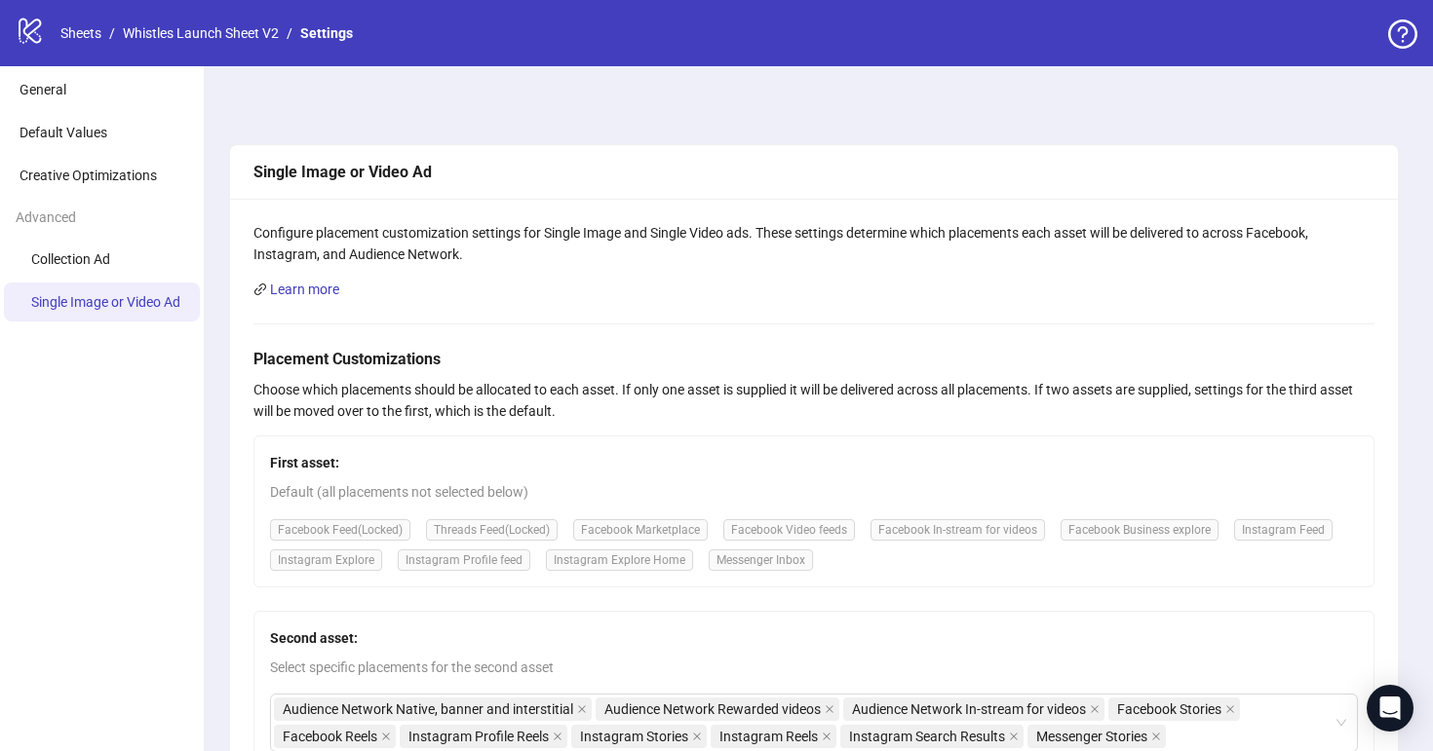
click at [177, 47] on div "logo/logo-mobile Sheets / Whistles Launch Sheet V2 / Settings" at bounding box center [188, 33] width 345 height 35
click at [223, 49] on div "logo/logo-mobile Sheets / Whistles Launch Sheet V2 / Settings" at bounding box center [188, 33] width 345 height 35
click at [243, 30] on link "Whistles Launch Sheet V2" at bounding box center [201, 32] width 164 height 21
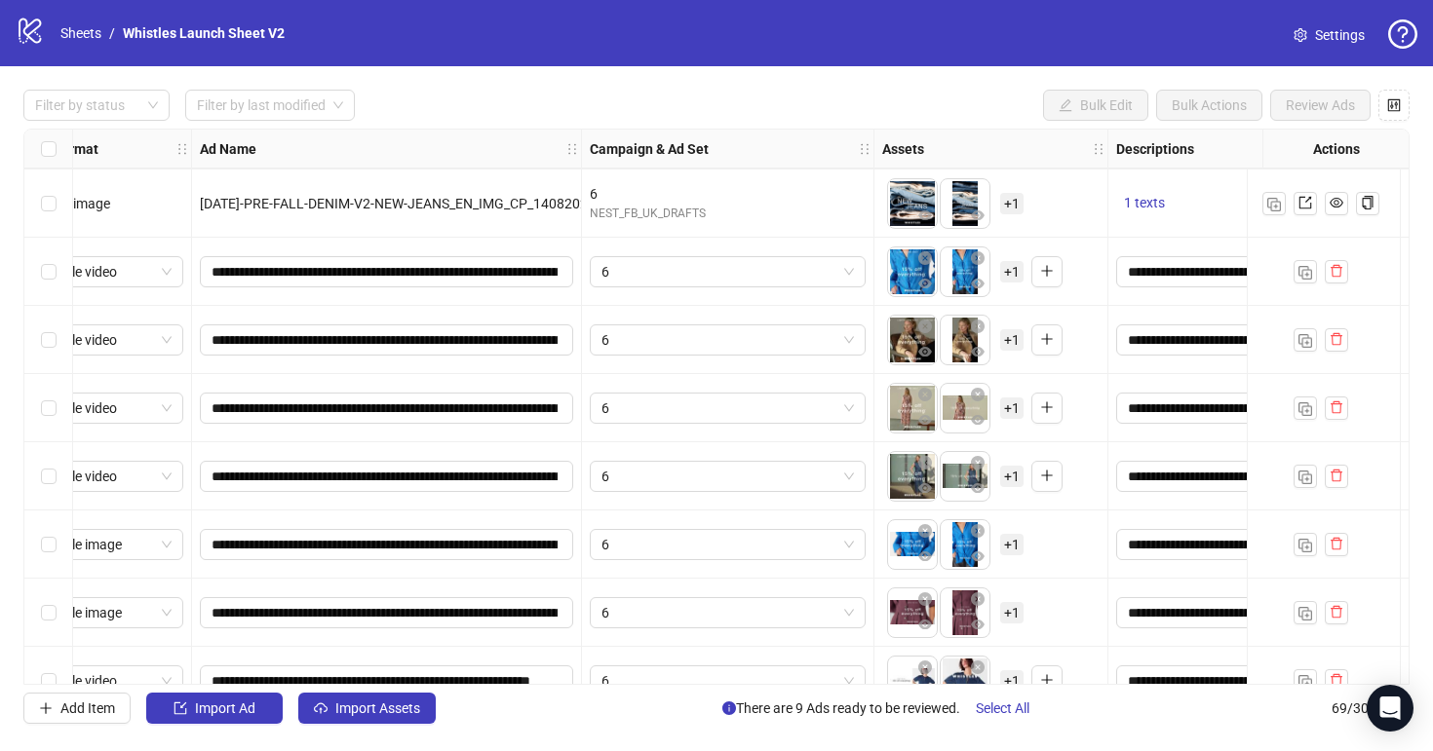
scroll to position [3998, 47]
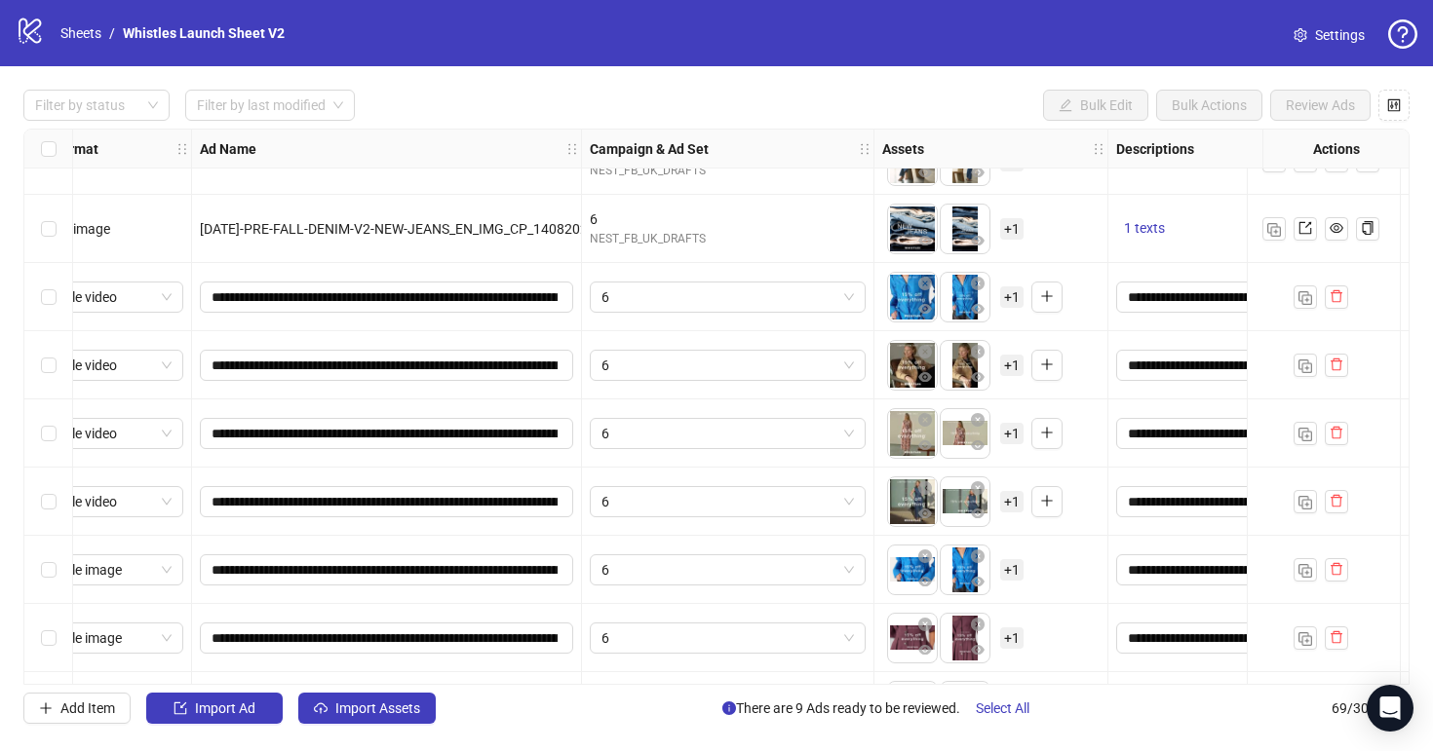
click at [1014, 295] on span "+ 1" at bounding box center [1011, 297] width 23 height 21
click at [1081, 329] on div "To pick up a draggable item, press the space bar. While dragging, use the arrow…" at bounding box center [991, 297] width 234 height 68
click at [1002, 365] on span "+ 1" at bounding box center [1011, 365] width 23 height 21
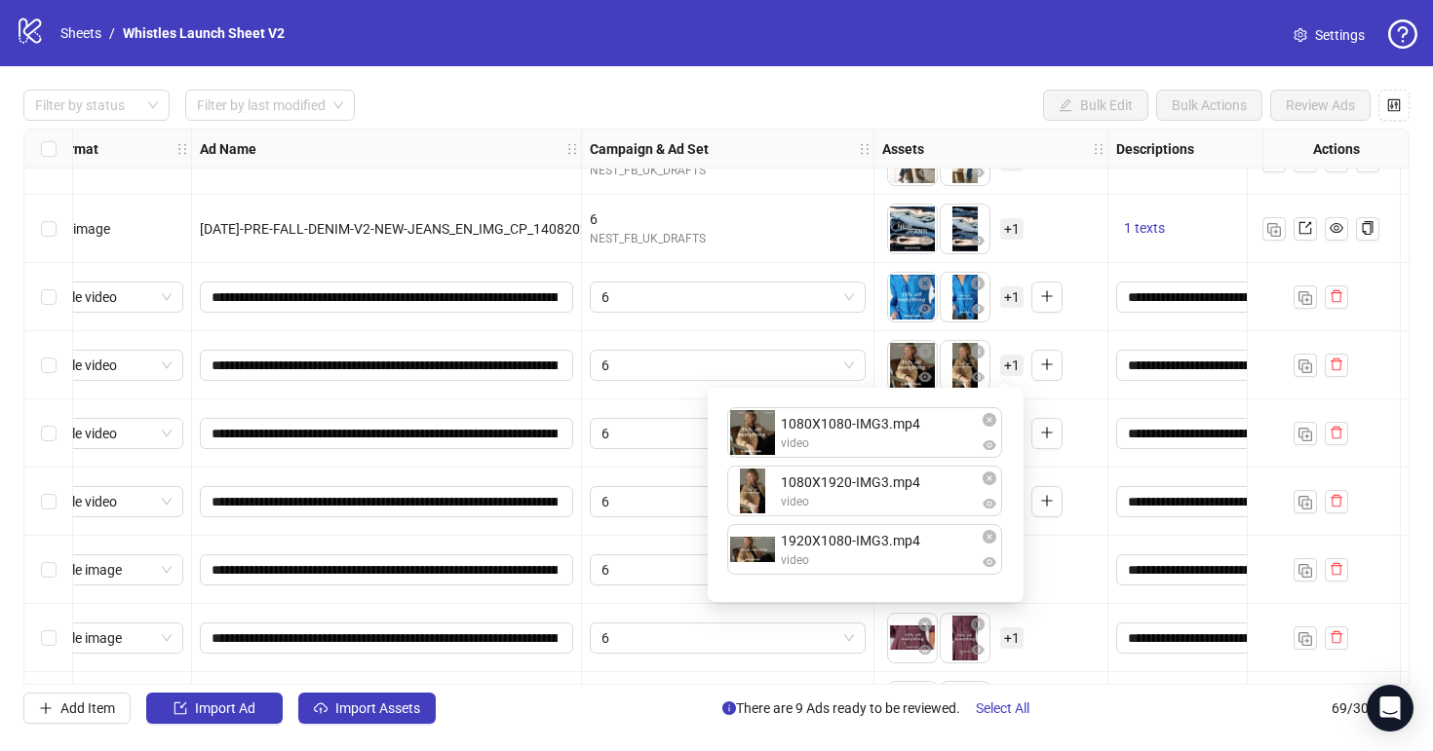
click at [1093, 417] on div "To pick up a draggable item, press the space bar. While dragging, use the arrow…" at bounding box center [990, 433] width 217 height 60
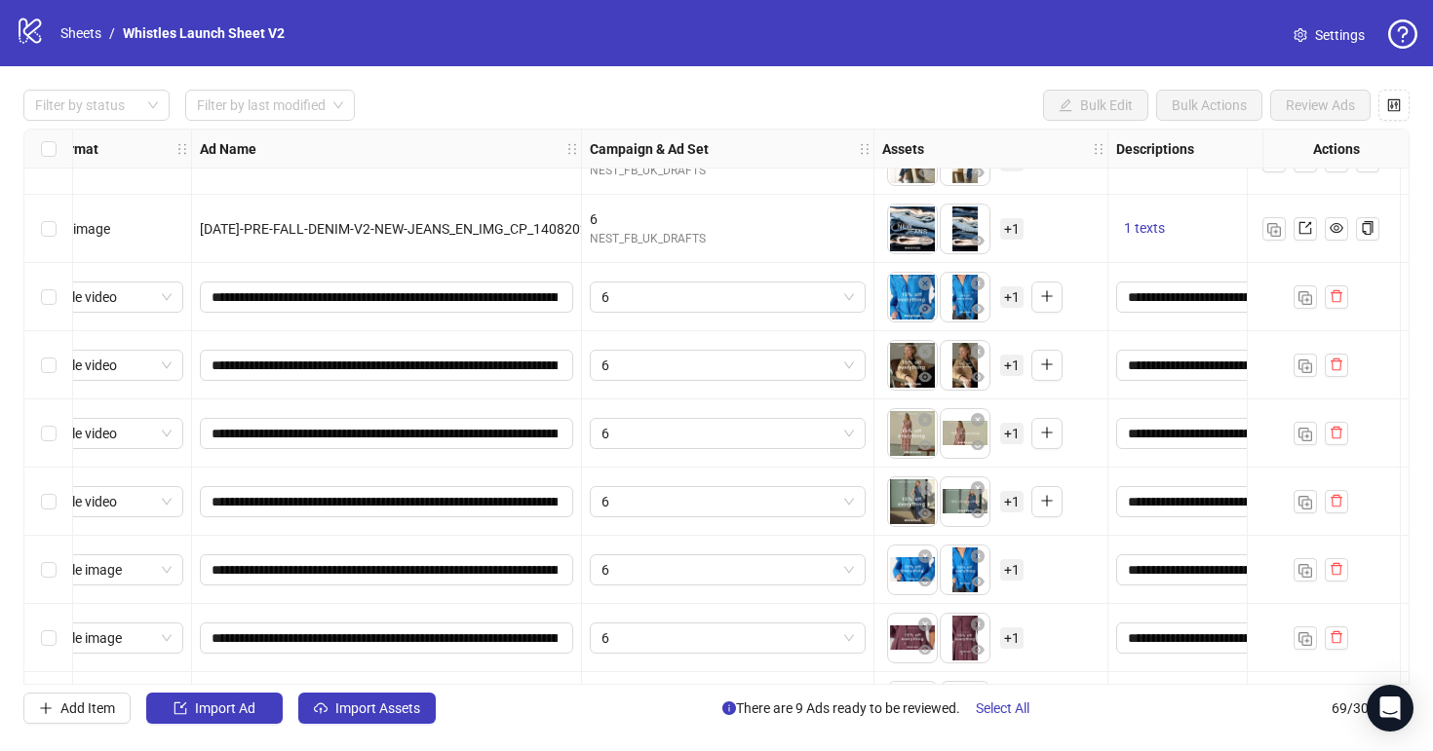
click at [1019, 429] on span "+ 1" at bounding box center [1011, 433] width 23 height 21
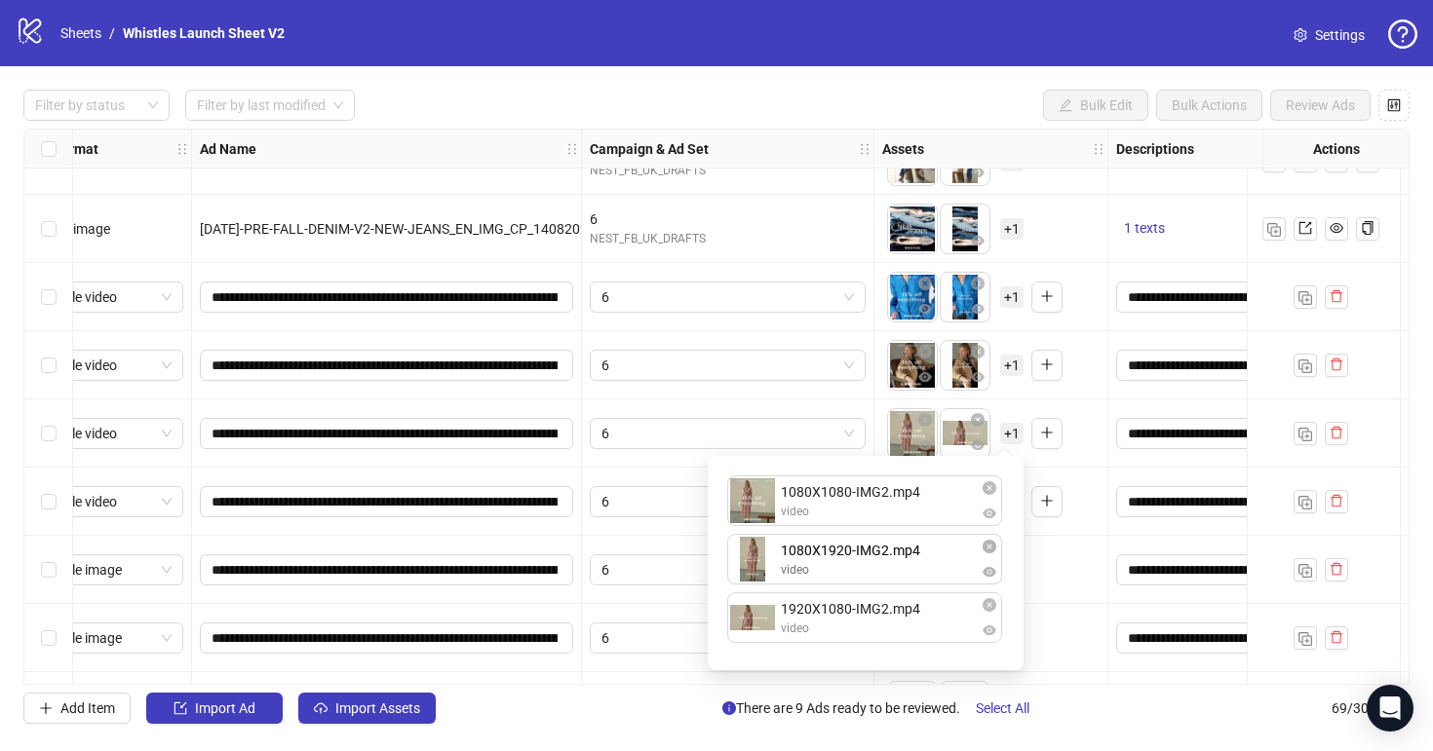
drag, startPoint x: 872, startPoint y: 608, endPoint x: 872, endPoint y: 552, distance: 56.5
click at [872, 552] on div "1080X1080-IMG2.mp4 video 1920X1080-IMG2.mp4 video 1080X1920-IMG2.mp4 video 1080…" at bounding box center [865, 563] width 292 height 191
click at [1080, 556] on div "To pick up a draggable item, press the space bar. While dragging, use the arrow…" at bounding box center [990, 570] width 217 height 60
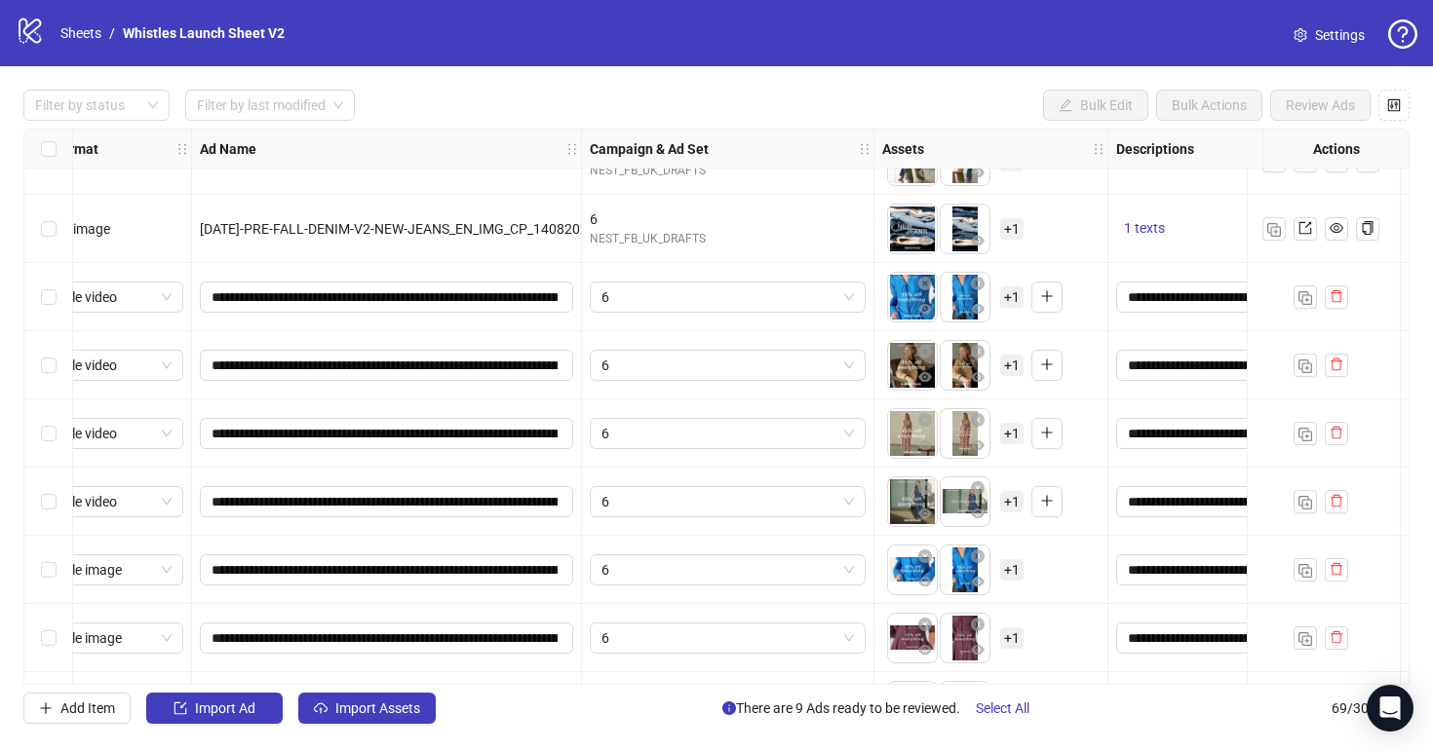
click at [1012, 497] on span "+ 1" at bounding box center [1011, 501] width 23 height 21
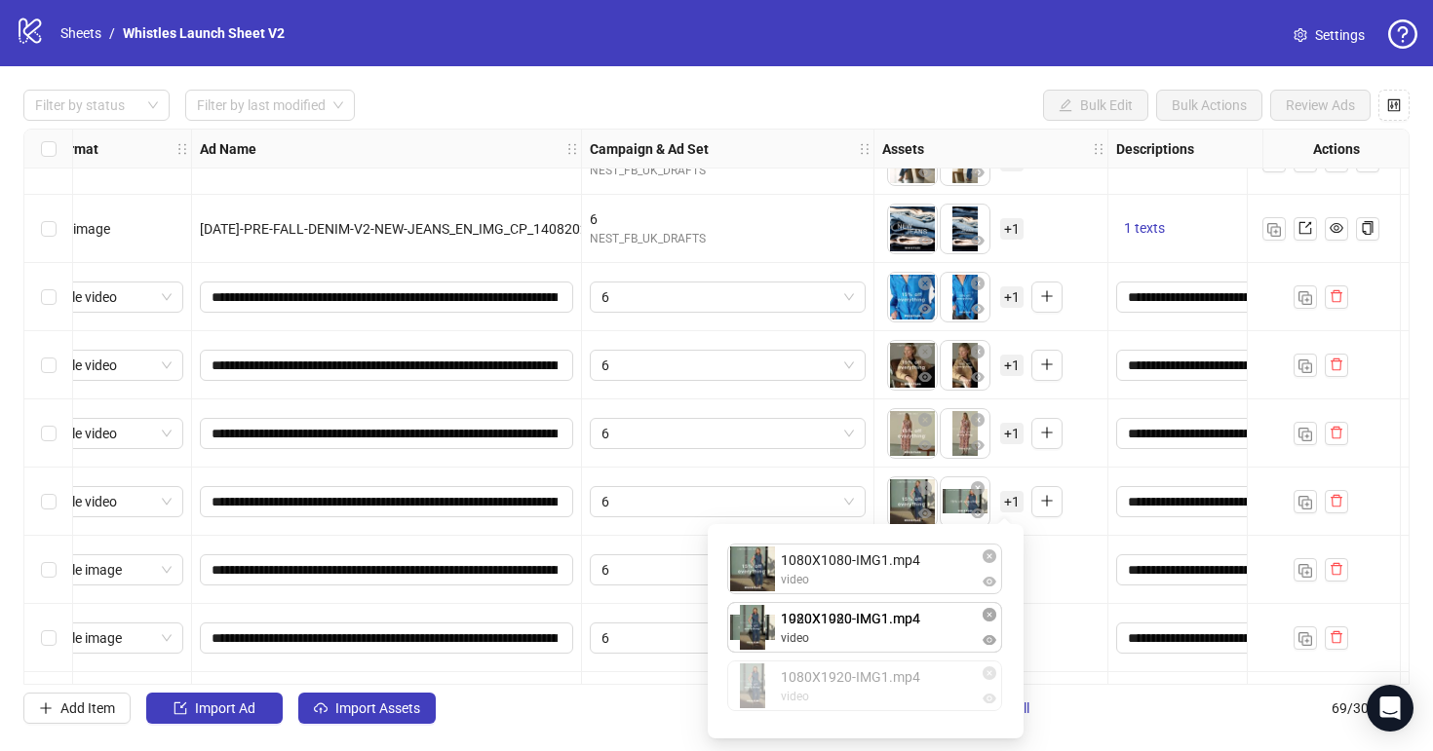
drag, startPoint x: 868, startPoint y: 678, endPoint x: 867, endPoint y: 625, distance: 53.6
click at [867, 625] on div "1080X1080-IMG1.mp4 video 1920X1080-IMG1.mp4 video 1080X1920-IMG1.mp4 video 1080…" at bounding box center [865, 631] width 292 height 191
click at [1054, 597] on div "To pick up a draggable item, press the space bar. While dragging, use the arrow…" at bounding box center [990, 570] width 217 height 60
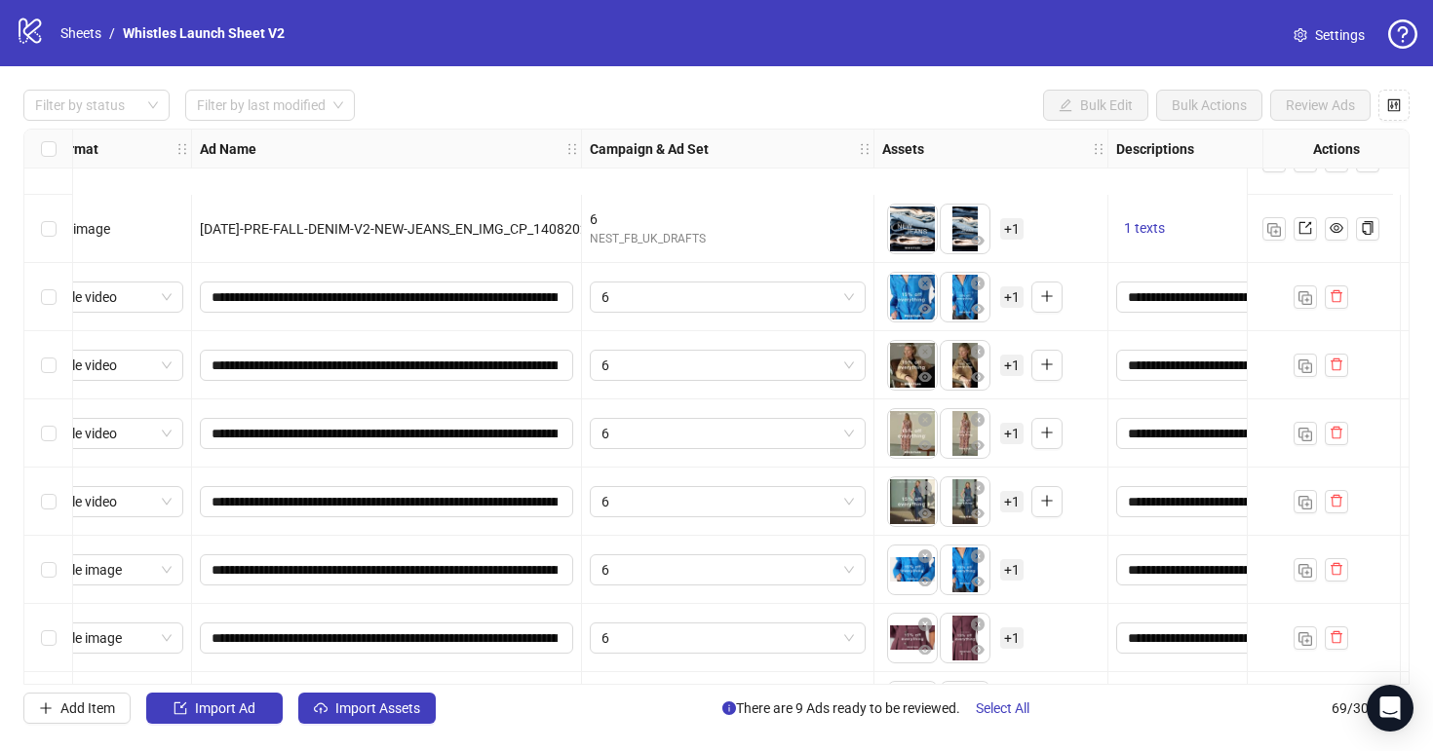
scroll to position [4199, 47]
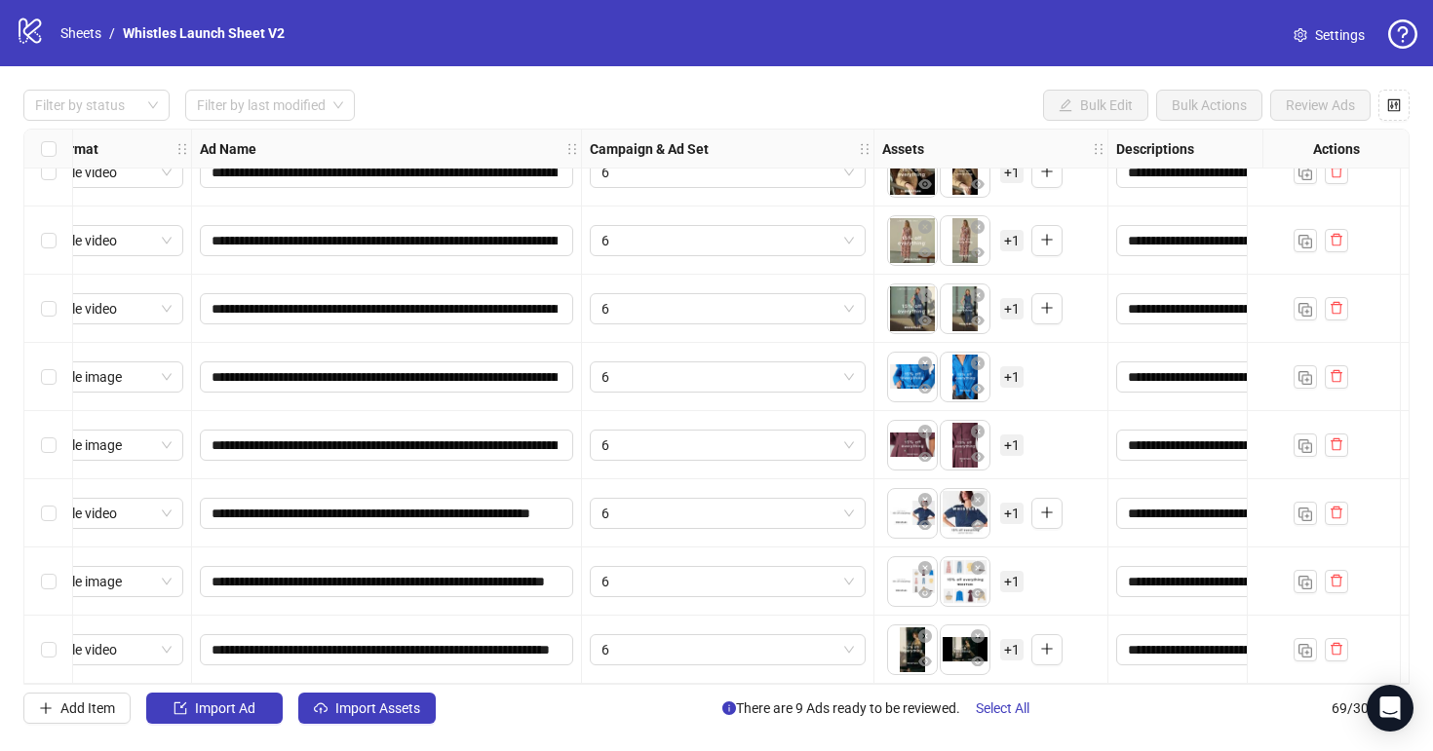
click at [1011, 366] on span "+ 1" at bounding box center [1011, 376] width 23 height 21
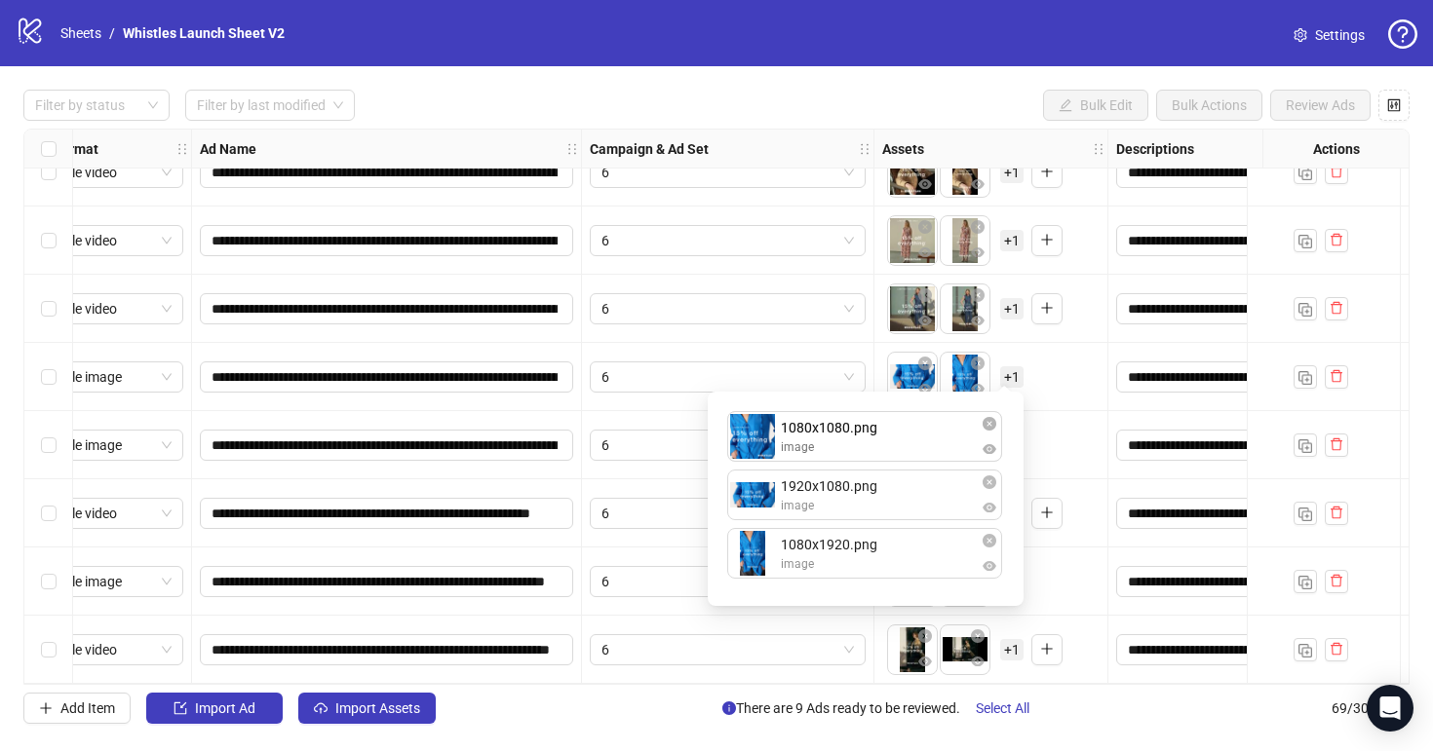
drag, startPoint x: 839, startPoint y: 569, endPoint x: 837, endPoint y: 423, distance: 146.2
click at [837, 423] on div "1920x1080.png image 1080x1920.png image 1080x1080.png image 1080x1080.png image…" at bounding box center [865, 498] width 292 height 191
drag, startPoint x: 802, startPoint y: 577, endPoint x: 801, endPoint y: 519, distance: 57.5
click at [802, 519] on div "1080x1080.png image 1920x1080.png image 1080x1920.png image 1080x1920.png image…" at bounding box center [865, 498] width 292 height 191
click at [1056, 432] on div "To pick up a draggable item, press the space bar. While dragging, use the arrow…" at bounding box center [990, 445] width 217 height 60
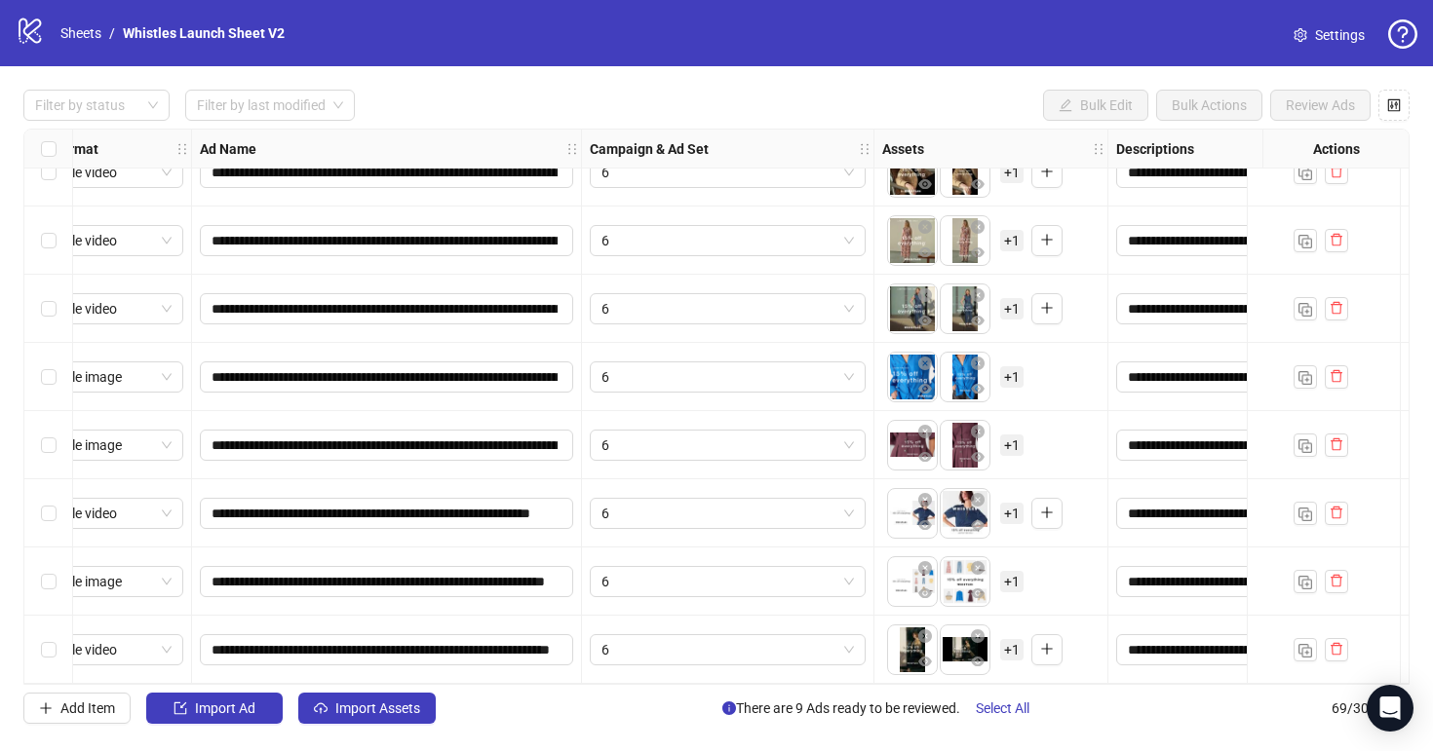
click at [1008, 441] on span "+ 1" at bounding box center [1011, 445] width 23 height 21
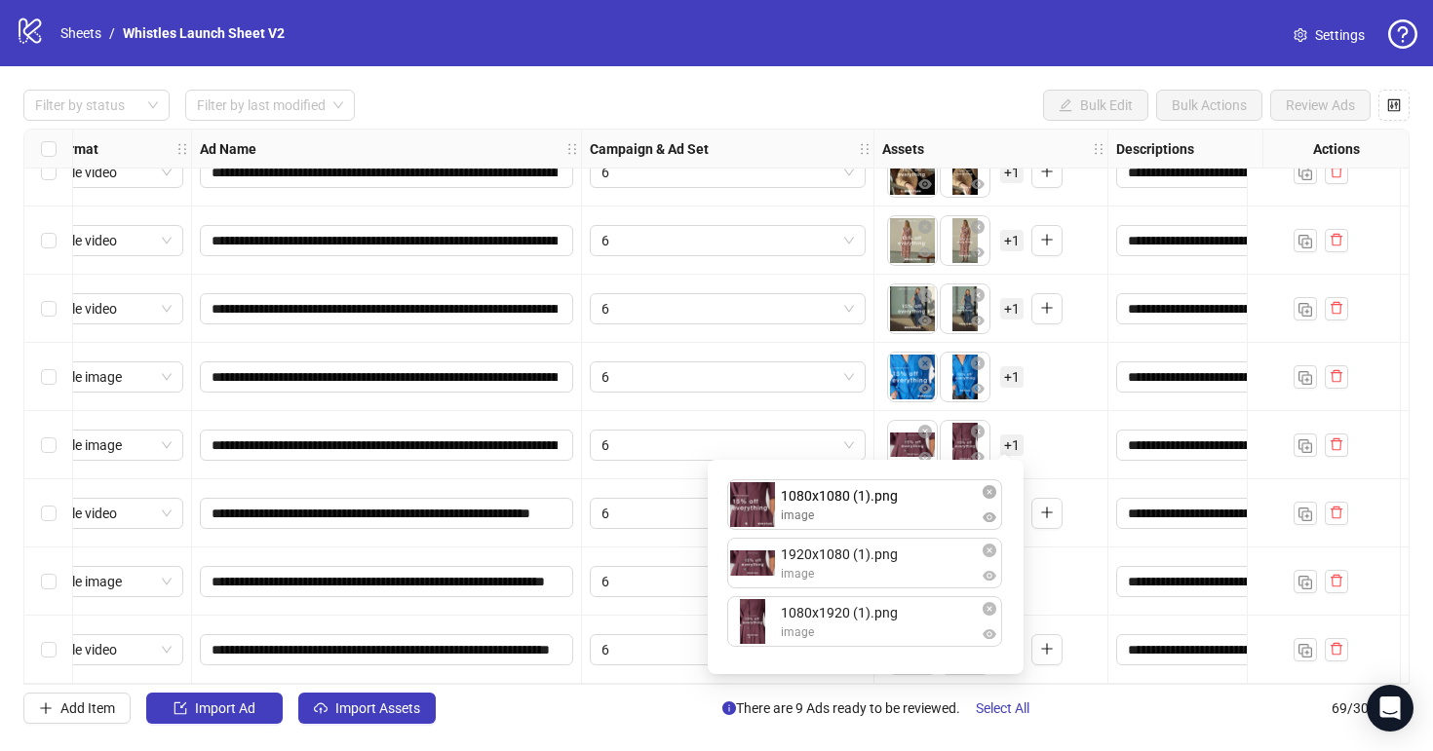
drag, startPoint x: 801, startPoint y: 624, endPoint x: 802, endPoint y: 510, distance: 114.0
click at [803, 511] on div "1920x1080 (1).png image 1080x1920 (1).png image 1080x1080 (1).png image 1080x10…" at bounding box center [865, 567] width 292 height 191
drag, startPoint x: 799, startPoint y: 631, endPoint x: 799, endPoint y: 578, distance: 52.6
click at [799, 578] on div "1080x1080 (1).png image 1920x1080 (1).png image 1080x1920 (1).png image 1080x19…" at bounding box center [865, 567] width 292 height 191
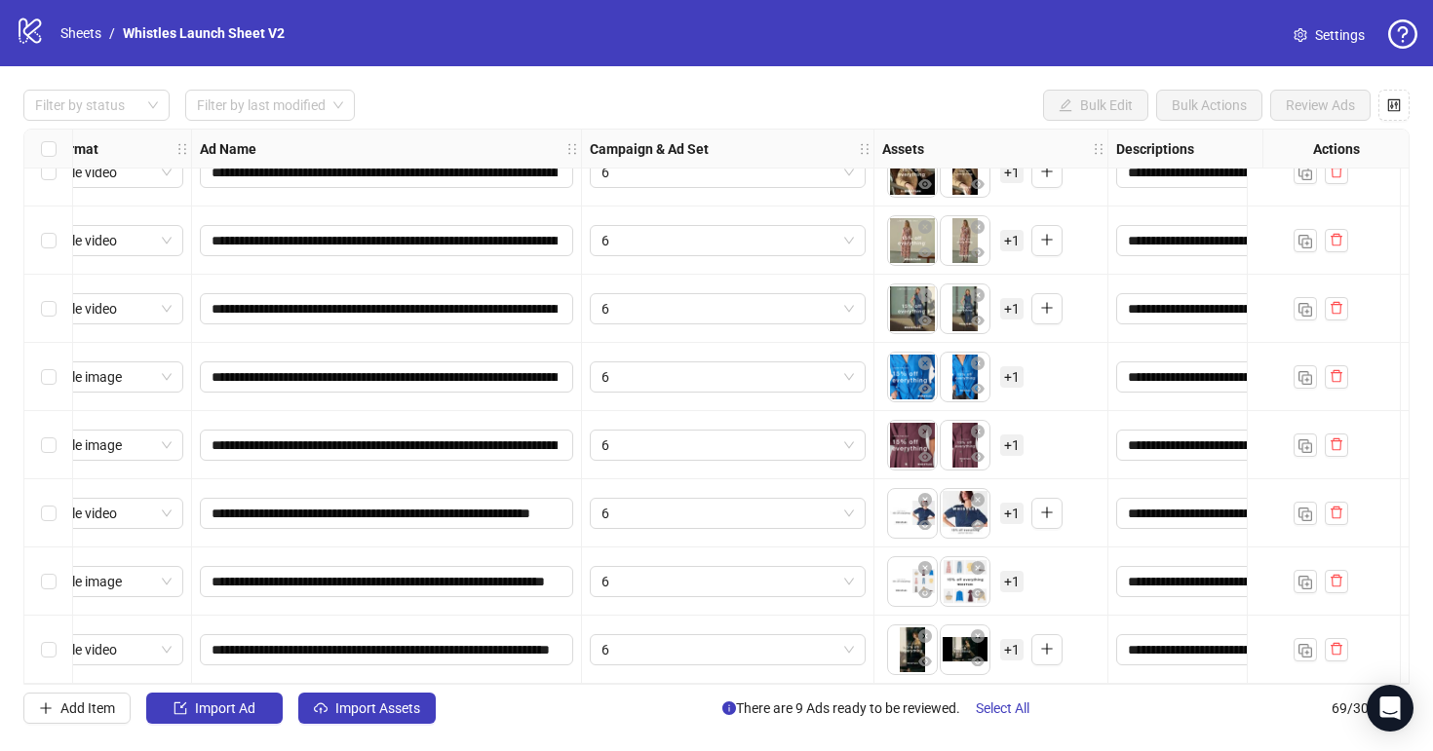
click at [1039, 479] on div "To pick up a draggable item, press the space bar. While dragging, use the arrow…" at bounding box center [991, 513] width 234 height 68
click at [1005, 511] on span "+ 1" at bounding box center [1011, 513] width 23 height 21
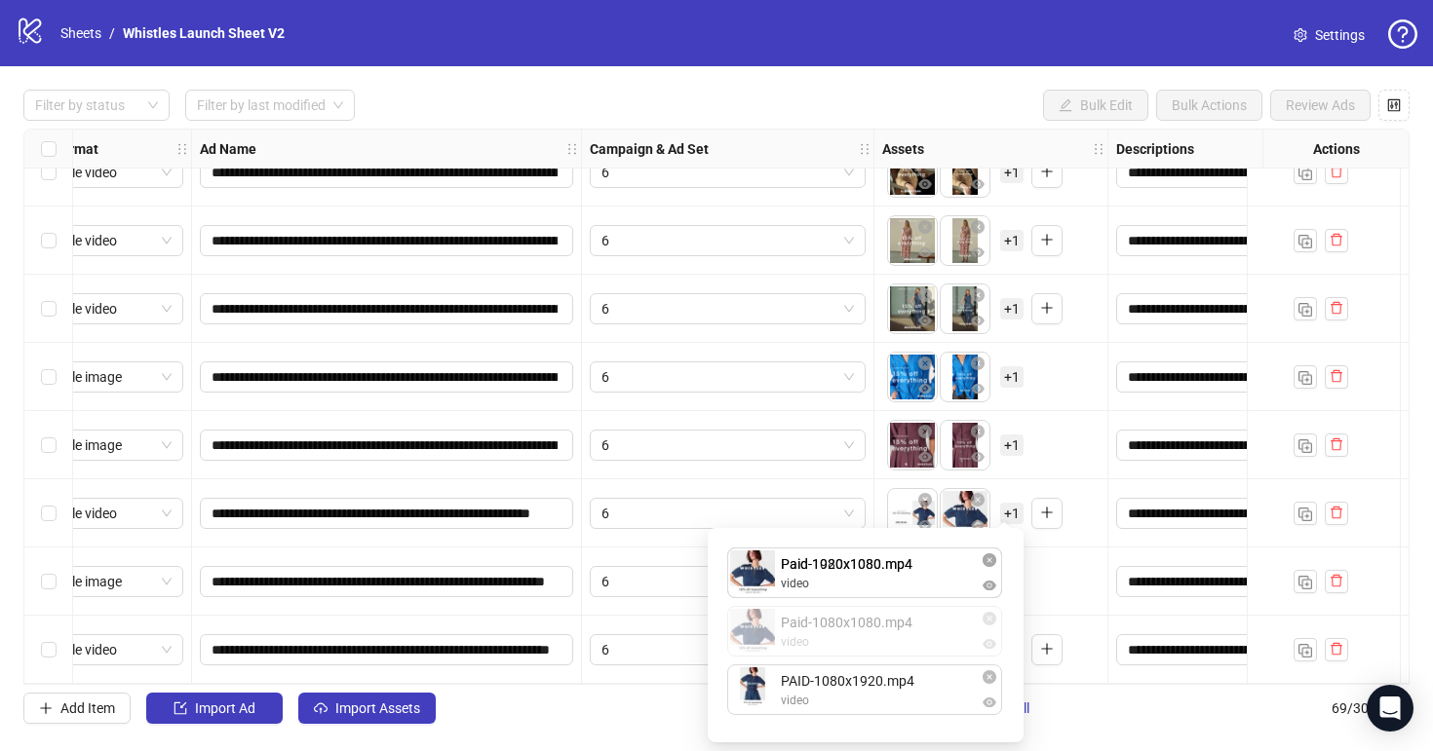
drag, startPoint x: 848, startPoint y: 627, endPoint x: 847, endPoint y: 573, distance: 53.6
click at [848, 576] on div "Paid-1920x1080.mp4 video Paid-1080x1080.mp4 video PAID-1080x1920.mp4 video Paid…" at bounding box center [865, 635] width 292 height 191
click at [832, 734] on div "Paid-1080x1080.mp4 video Paid-1920x1080.mp4 video PAID-1080x1920.mp4 video To p…" at bounding box center [866, 635] width 316 height 214
drag, startPoint x: 831, startPoint y: 709, endPoint x: 837, endPoint y: 622, distance: 87.9
click at [837, 622] on div "Paid-1080x1080.mp4 video Paid-1920x1080.mp4 video PAID-1080x1920.mp4 video PAID…" at bounding box center [865, 635] width 292 height 191
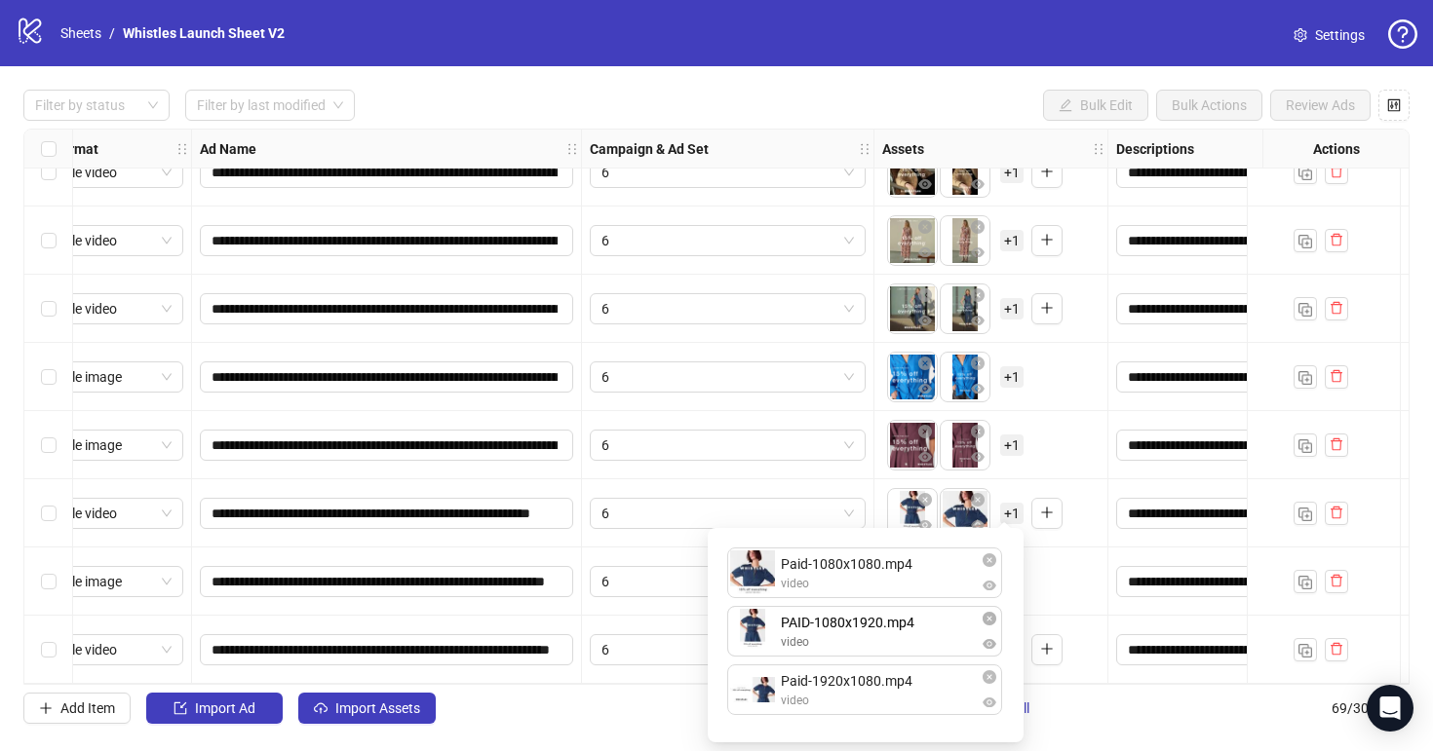
drag, startPoint x: 834, startPoint y: 573, endPoint x: 834, endPoint y: 620, distance: 46.8
click at [1059, 554] on div "To pick up a draggable item, press the space bar. While dragging, use the arrow…" at bounding box center [990, 582] width 217 height 60
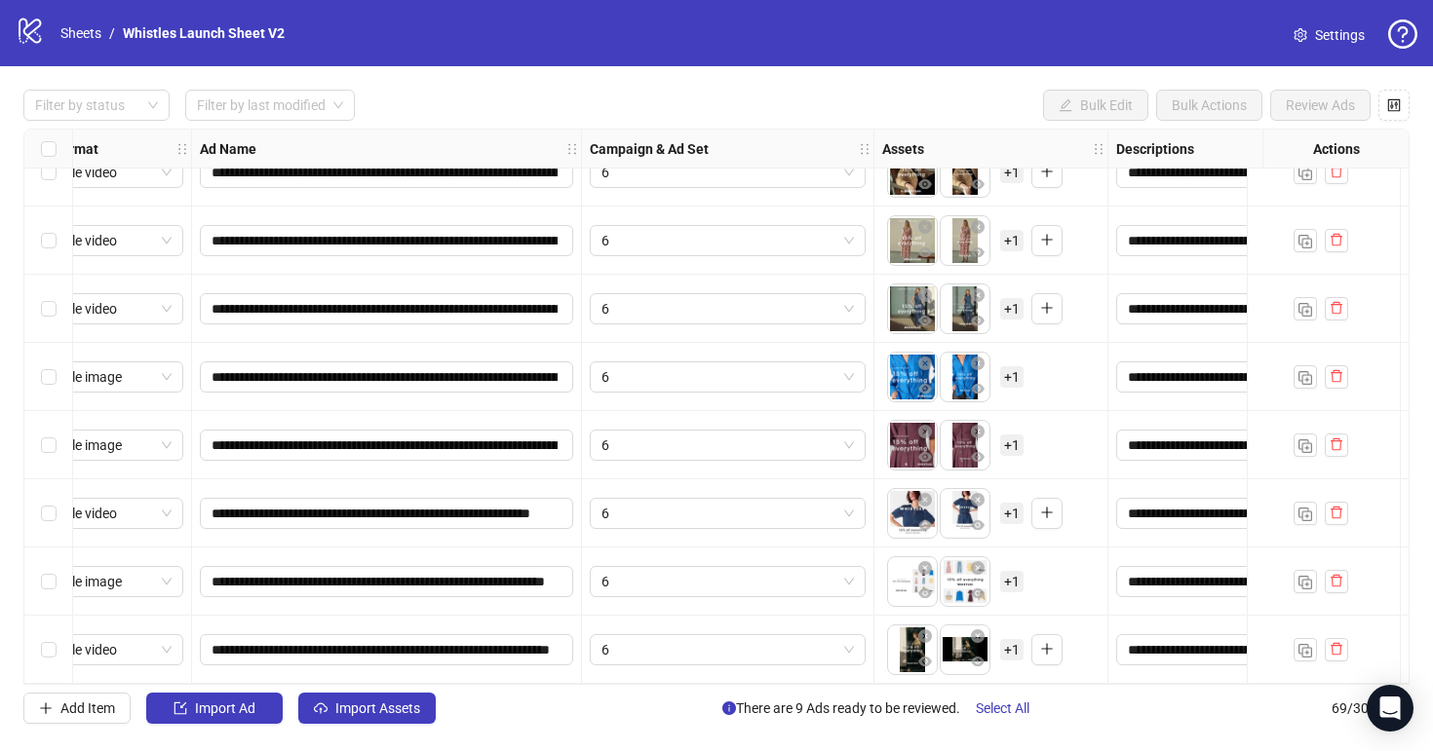
click at [1018, 571] on span "+ 1" at bounding box center [1011, 581] width 23 height 21
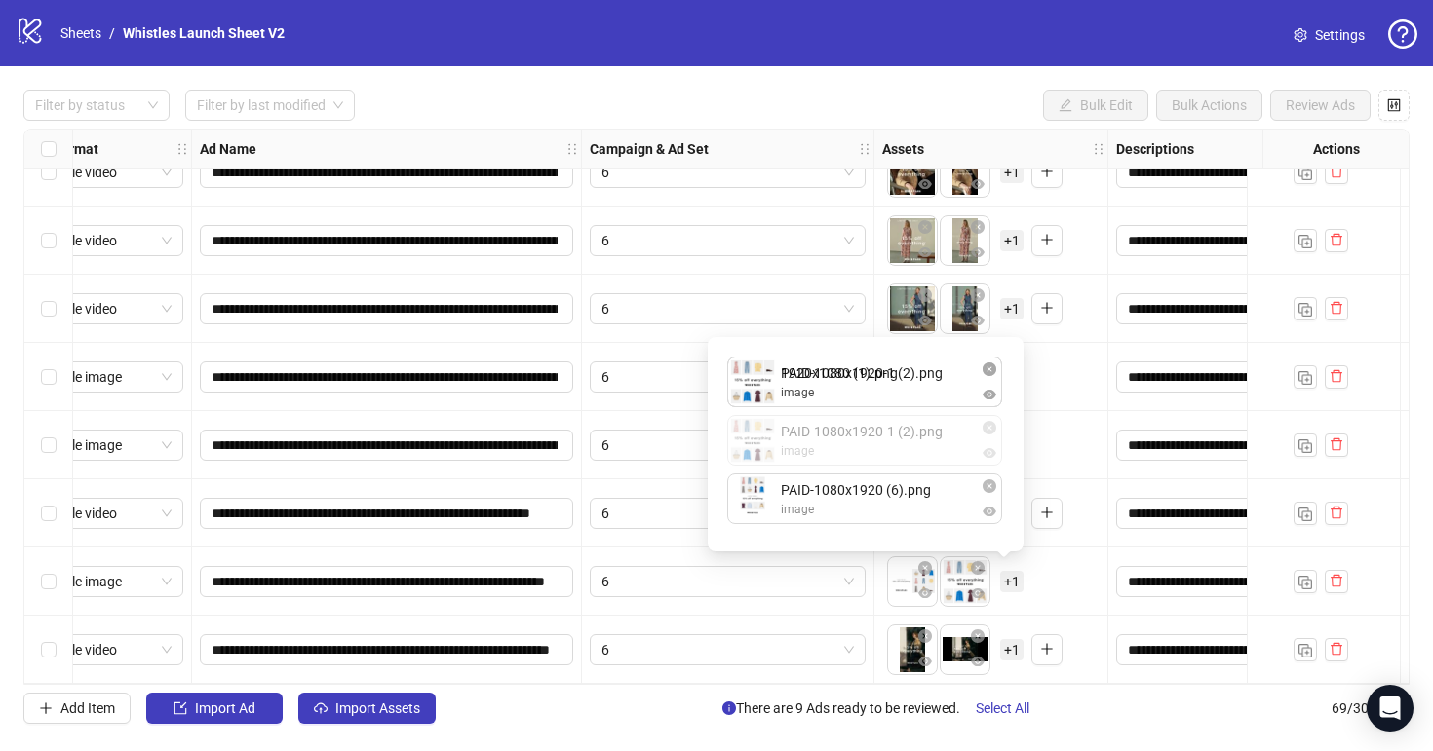
drag, startPoint x: 869, startPoint y: 457, endPoint x: 868, endPoint y: 405, distance: 51.7
click at [869, 405] on div "1920x1080 (1).png image PAID-1080x1920-1 (2).png image PAID-1080x1920 (6).png i…" at bounding box center [865, 444] width 292 height 191
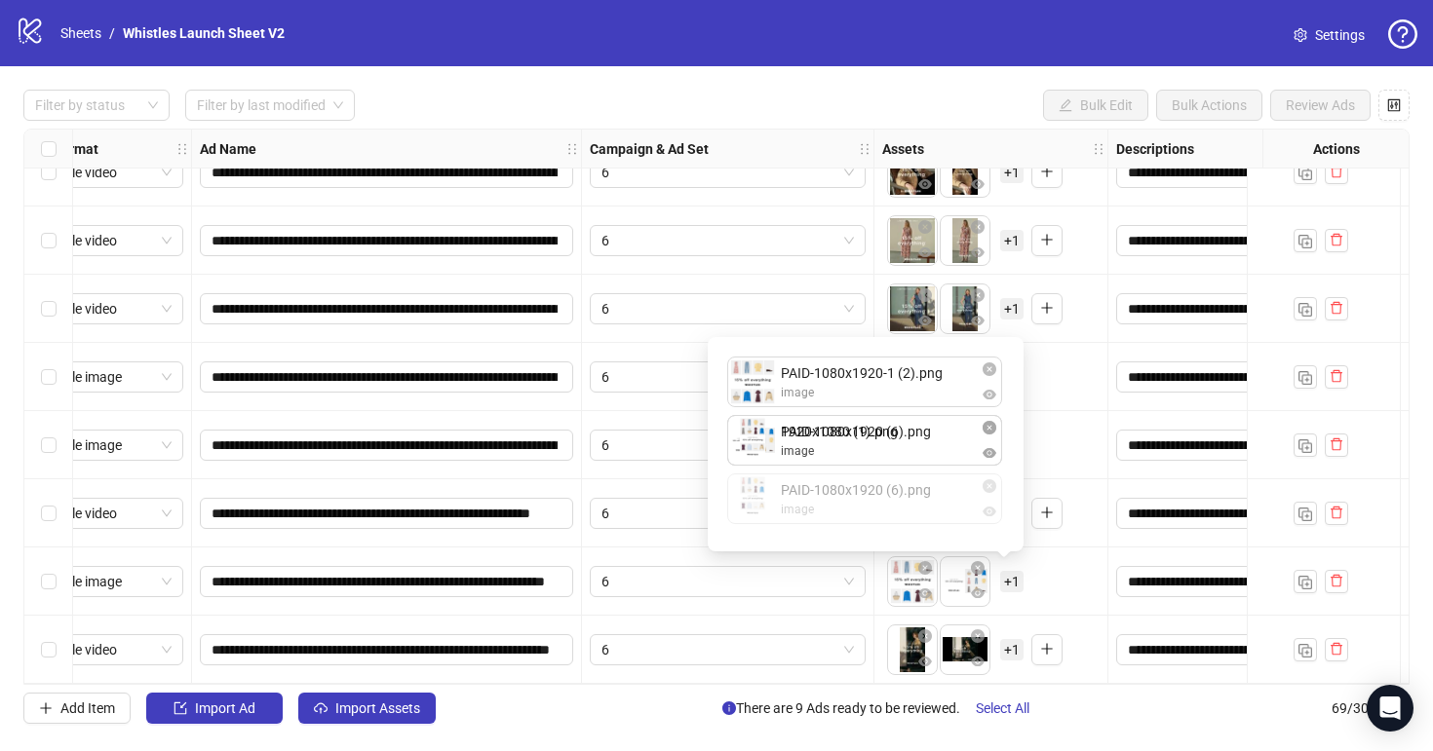
drag, startPoint x: 852, startPoint y: 517, endPoint x: 850, endPoint y: 458, distance: 59.5
click at [852, 458] on div "PAID-1080x1920-1 (2).png image 1920x1080 (1).png image PAID-1080x1920 (6).png i…" at bounding box center [865, 444] width 292 height 191
click at [1039, 576] on div "To pick up a draggable item, press the space bar. While dragging, use the arrow…" at bounding box center [990, 582] width 217 height 60
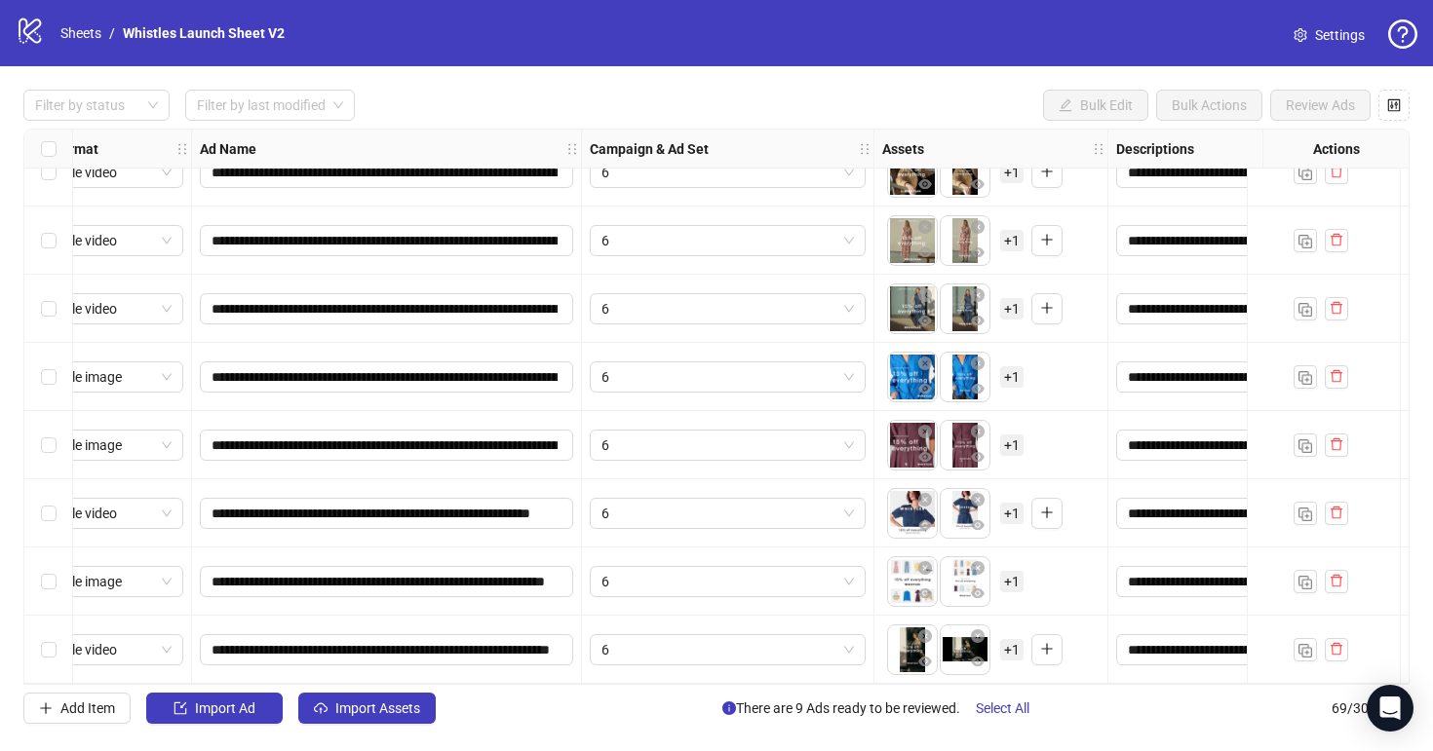
click at [1009, 639] on span "+ 1" at bounding box center [1011, 649] width 23 height 21
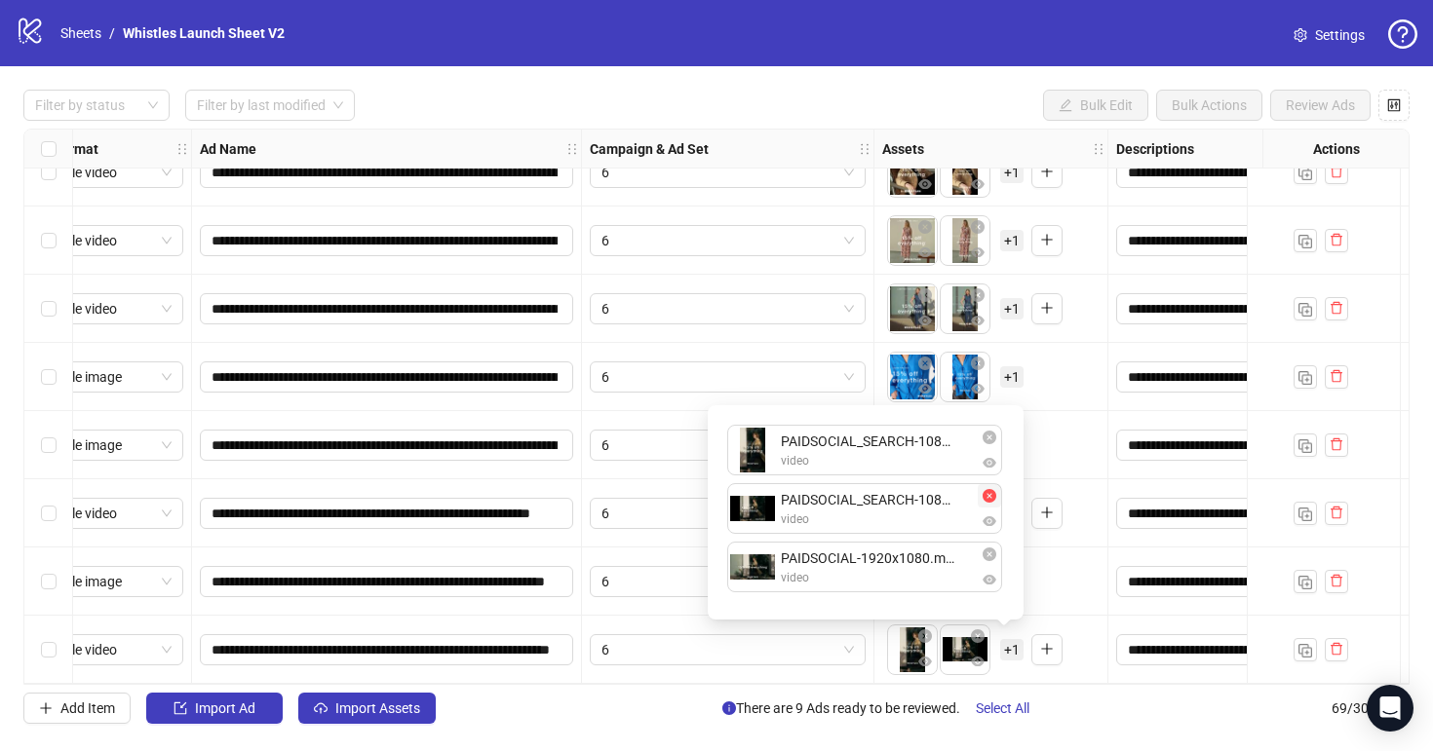
click at [988, 493] on icon "close-circle" at bounding box center [989, 496] width 14 height 14
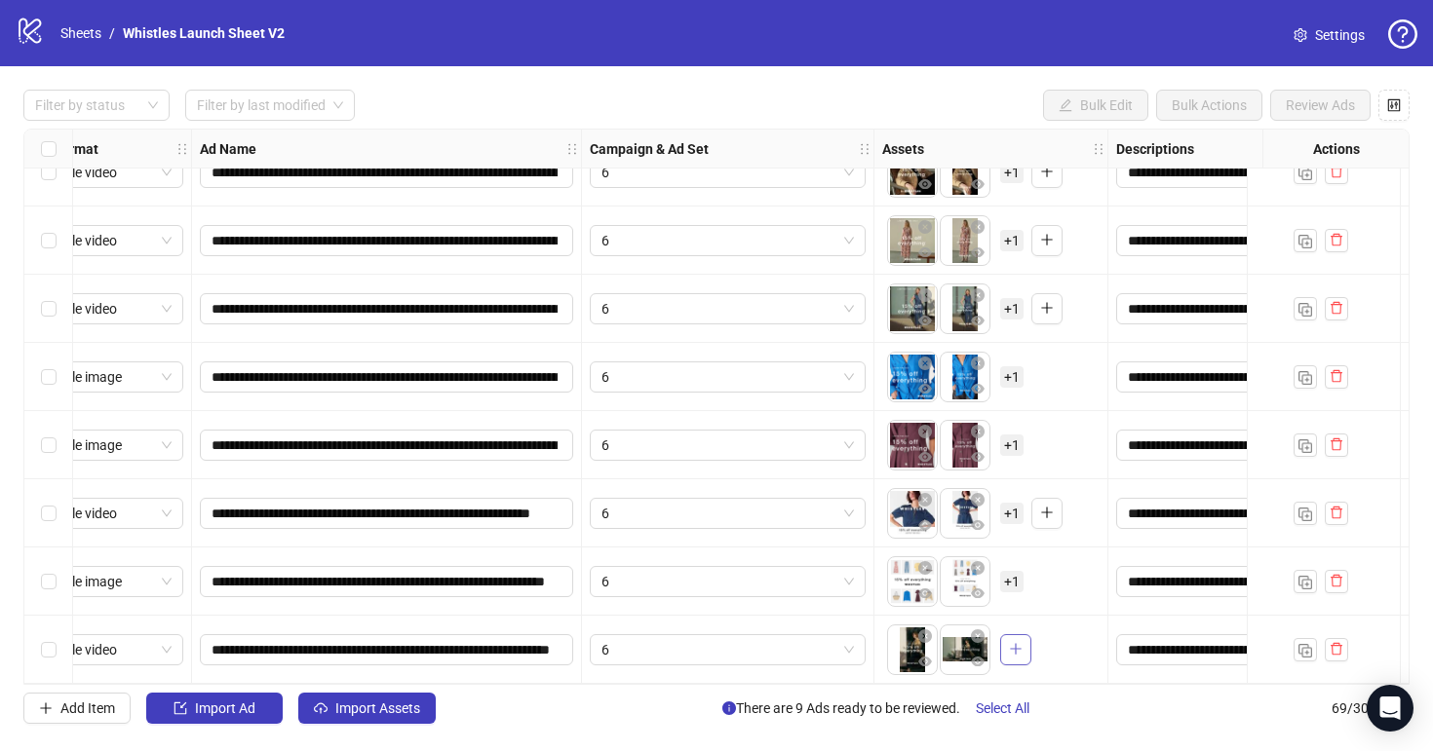
click at [1019, 647] on icon "plus" at bounding box center [1016, 649] width 14 height 14
click at [1017, 644] on span "+ 1" at bounding box center [1011, 649] width 23 height 21
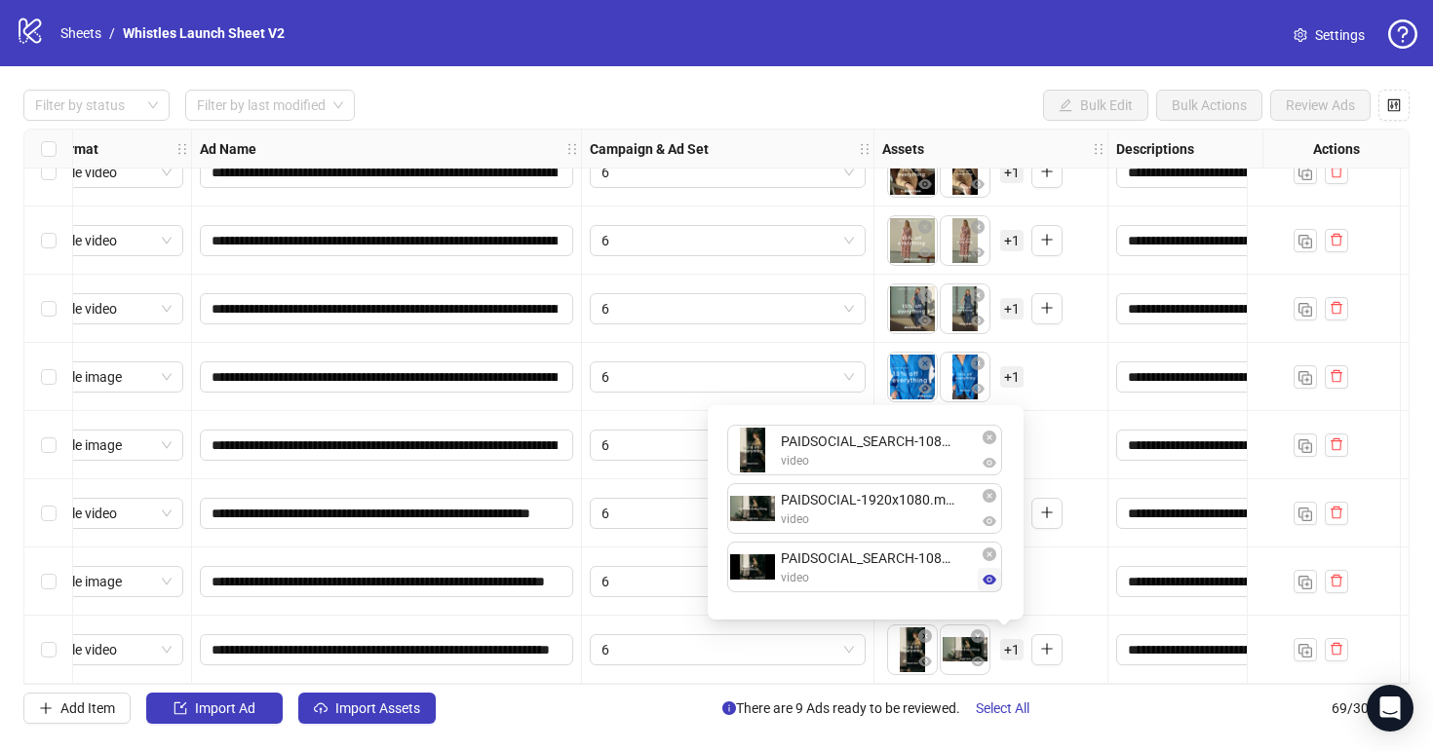
click at [987, 585] on icon "eye" at bounding box center [989, 580] width 14 height 14
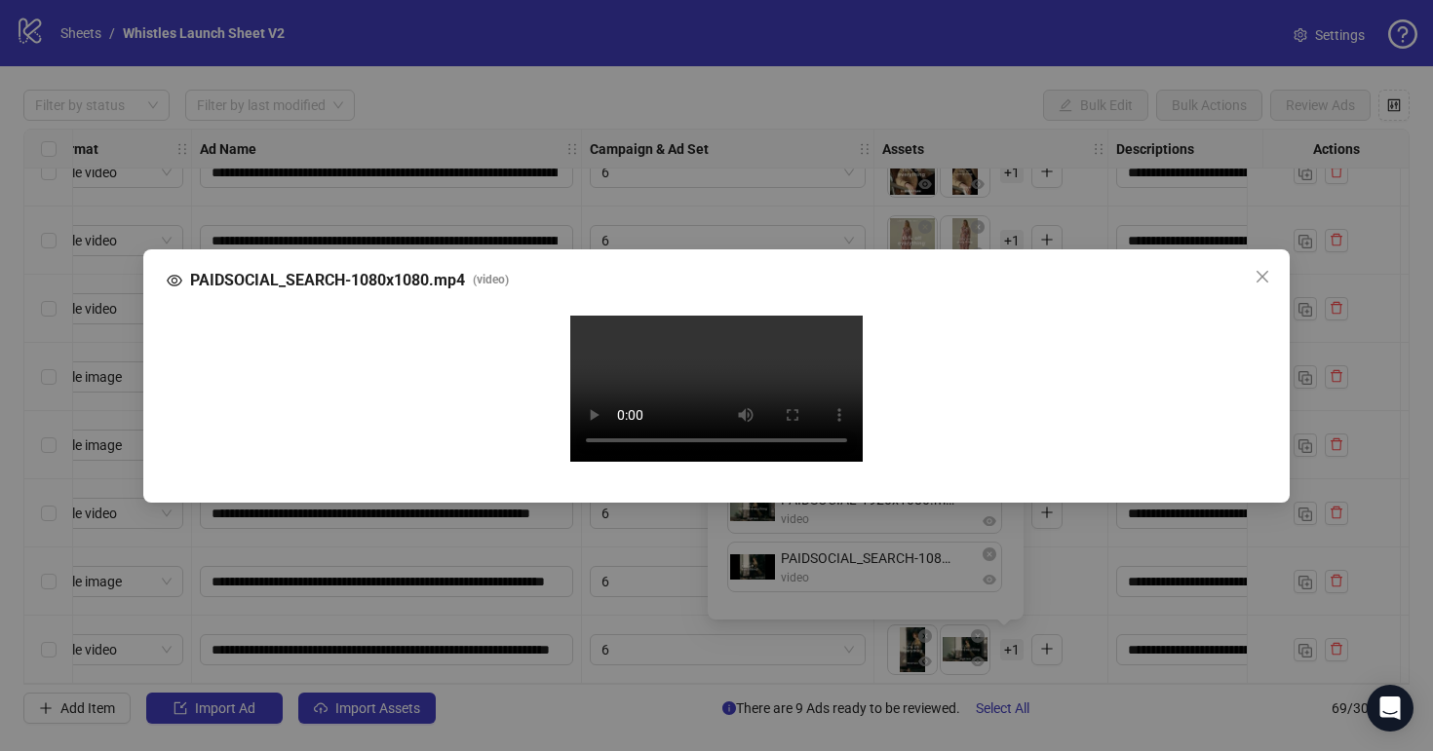
click at [1242, 269] on div "PAIDSOCIAL_SEARCH-1080x1080.mp4 ( video )" at bounding box center [716, 280] width 1099 height 23
click at [1248, 261] on button "Close" at bounding box center [1261, 276] width 31 height 31
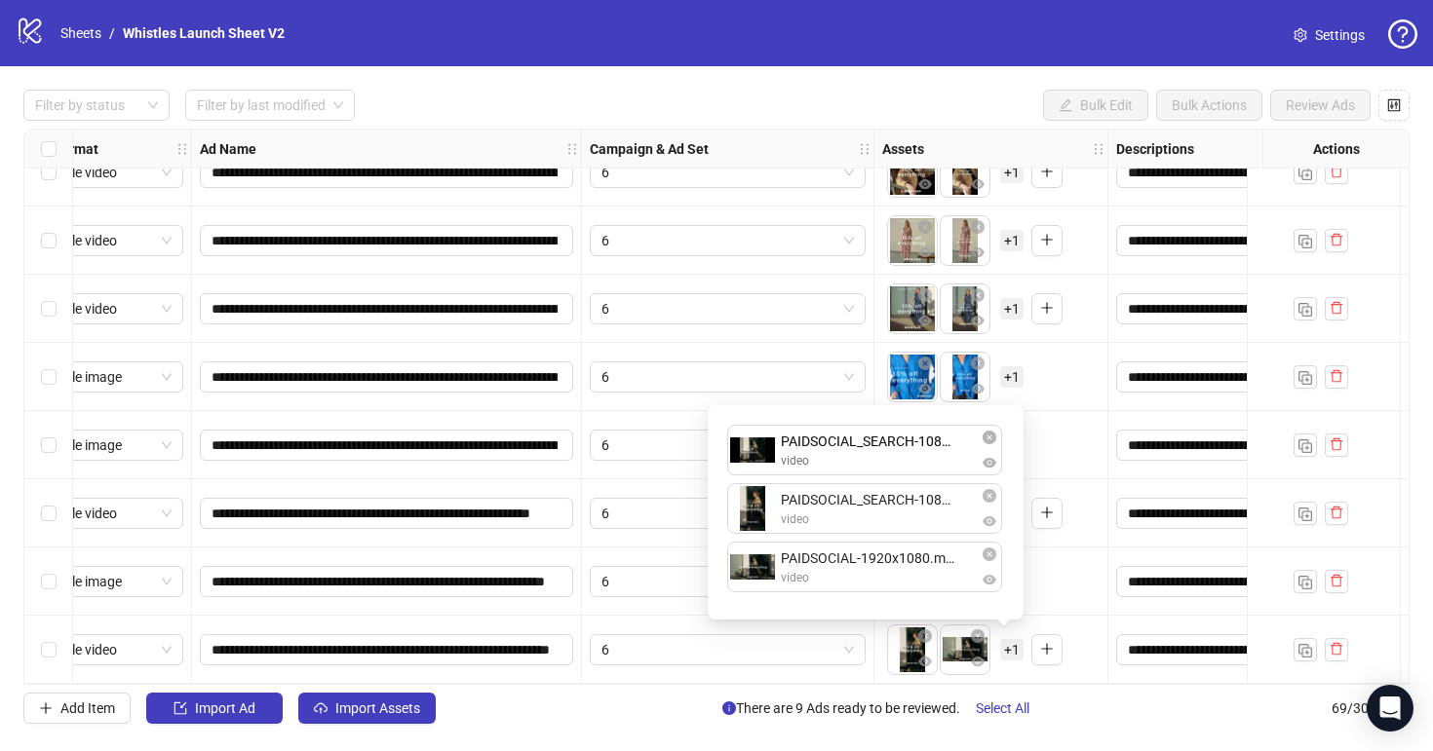
drag, startPoint x: 822, startPoint y: 564, endPoint x: 825, endPoint y: 439, distance: 125.8
click at [825, 439] on div "PAIDSOCIAL_SEARCH-1080x1920.mp4 video PAIDSOCIAL-1920x1080.mp4 video PAIDSOCIAL…" at bounding box center [865, 512] width 292 height 191
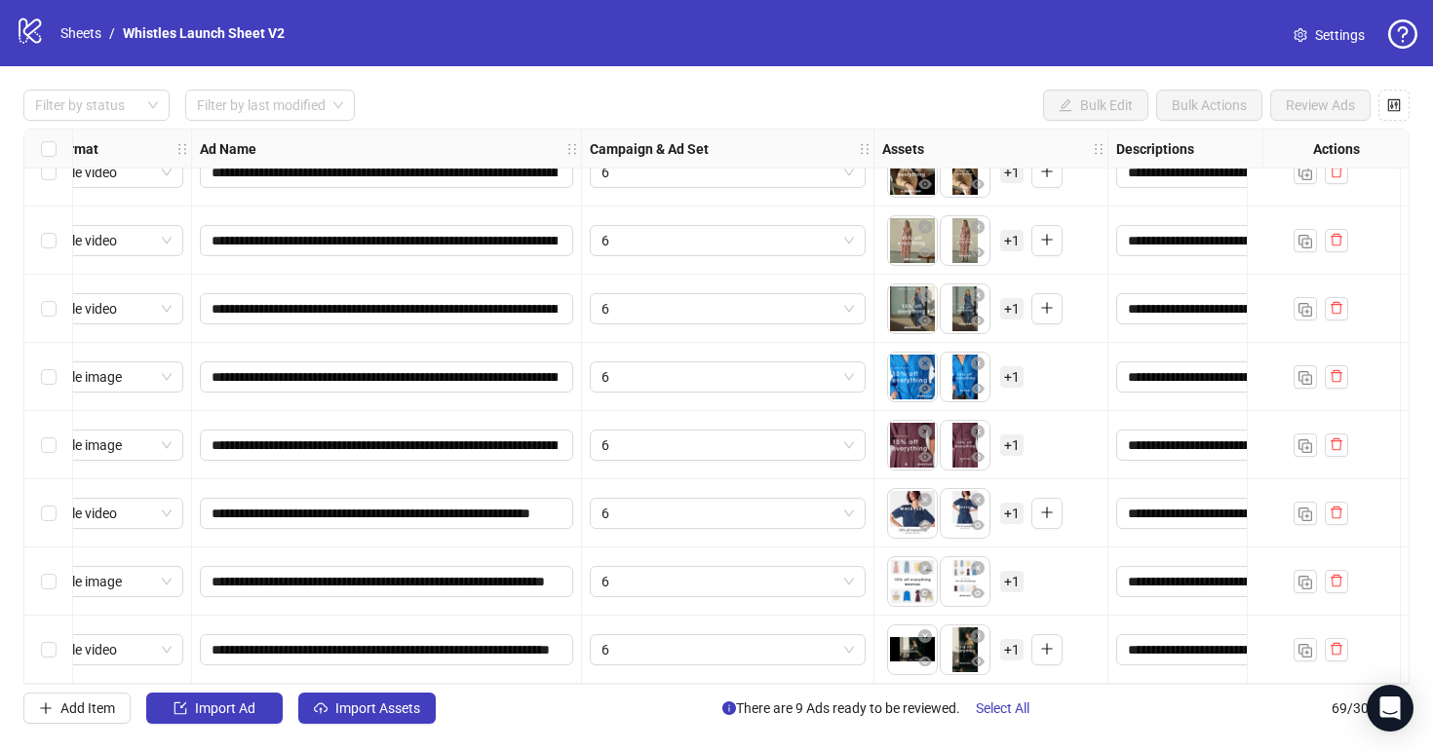
click at [1076, 640] on div "To pick up a draggable item, press the space bar. While dragging, use the arrow…" at bounding box center [990, 650] width 217 height 60
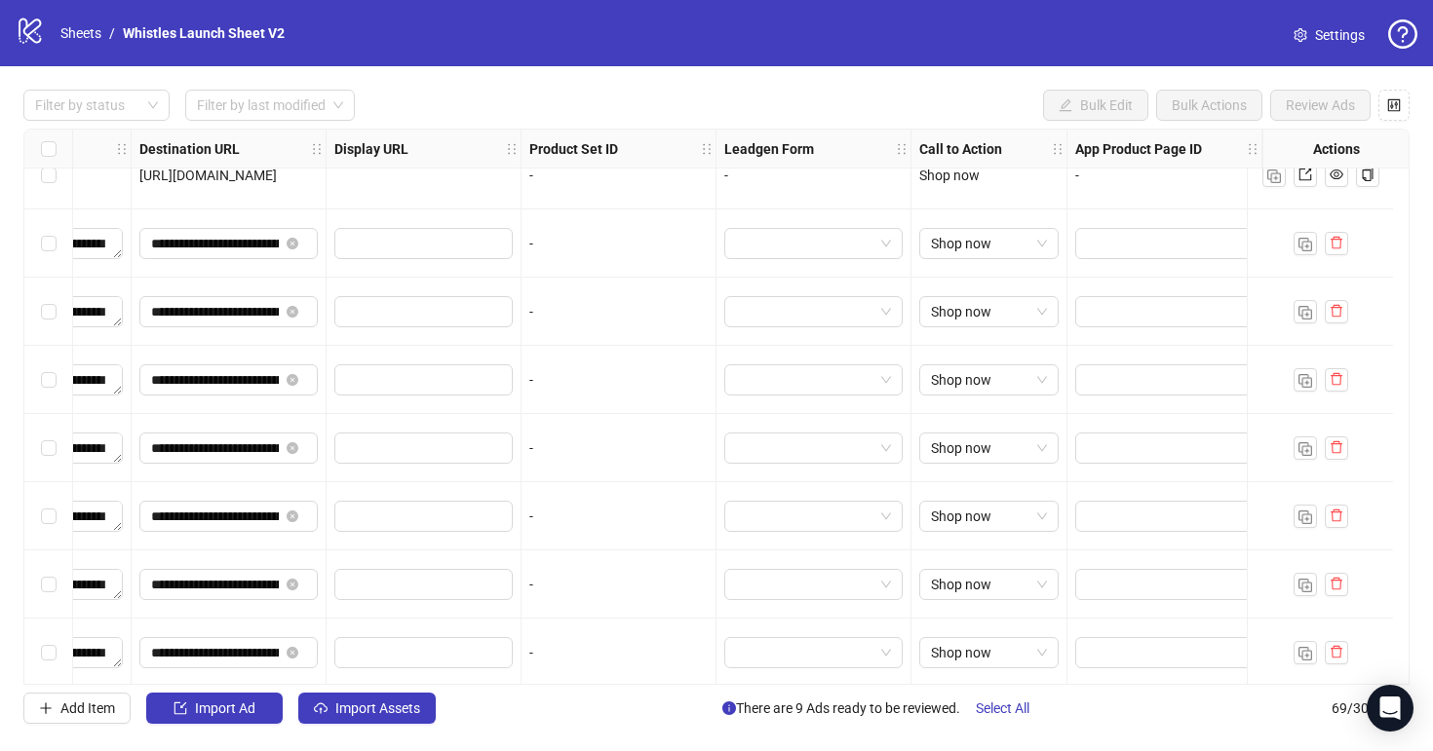
scroll to position [4078, 1818]
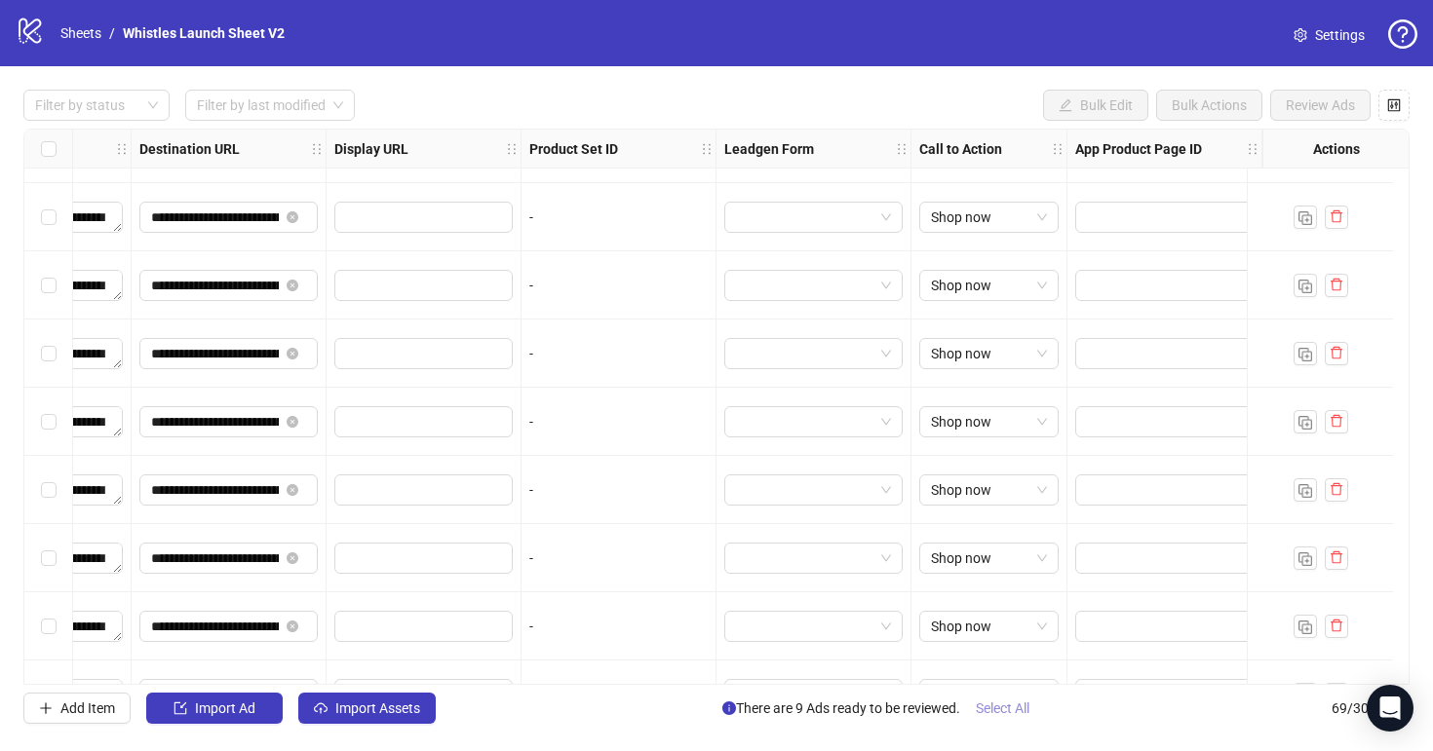
click at [1000, 705] on span "Select All" at bounding box center [1003, 709] width 54 height 16
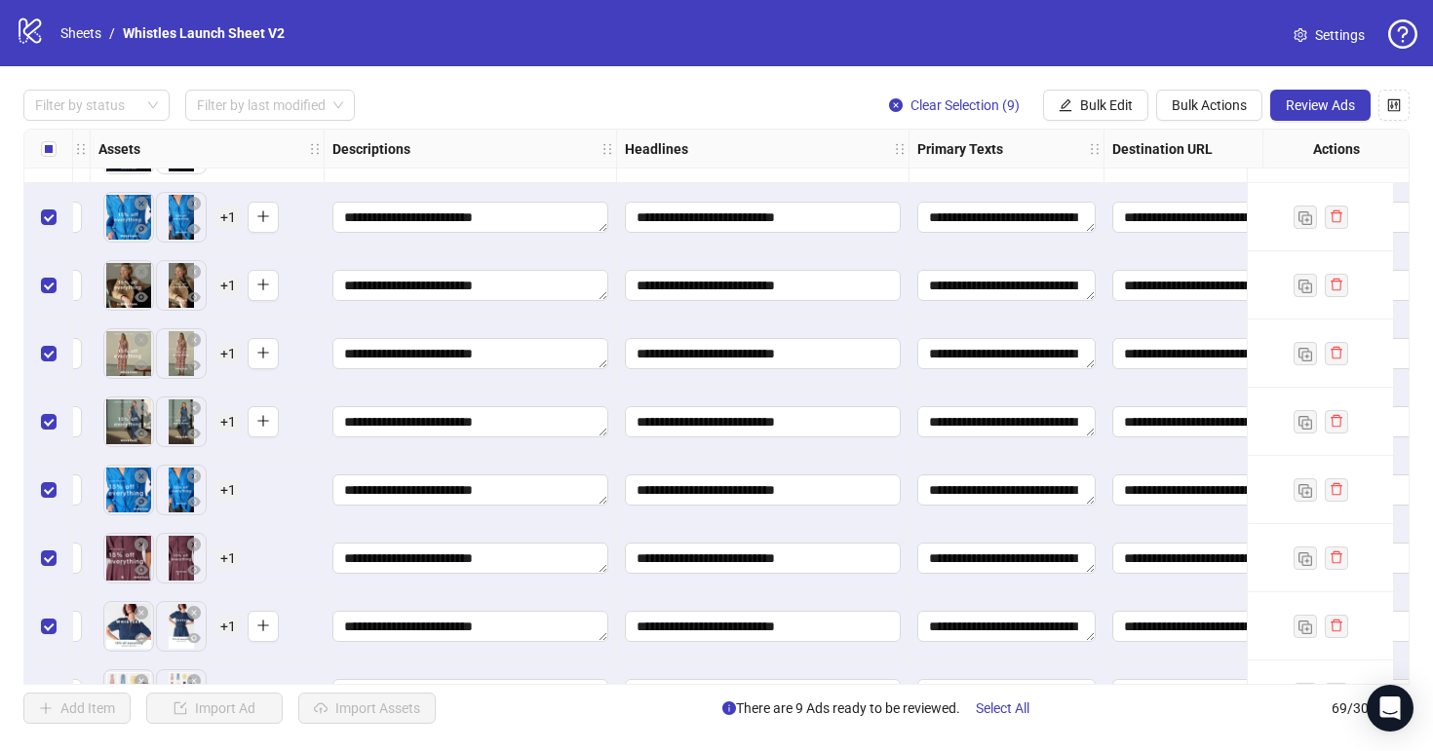
scroll to position [4078, 0]
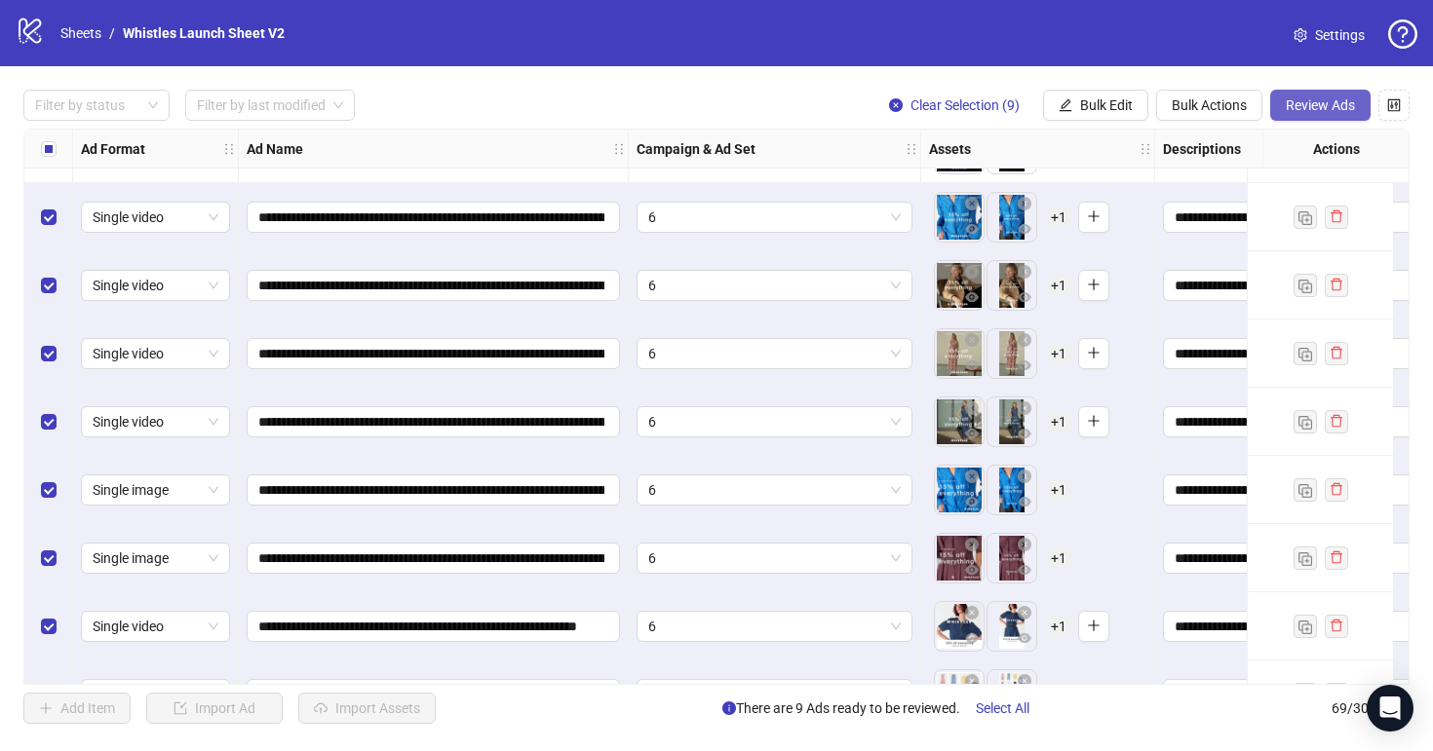
click at [1320, 106] on span "Review Ads" at bounding box center [1319, 105] width 69 height 16
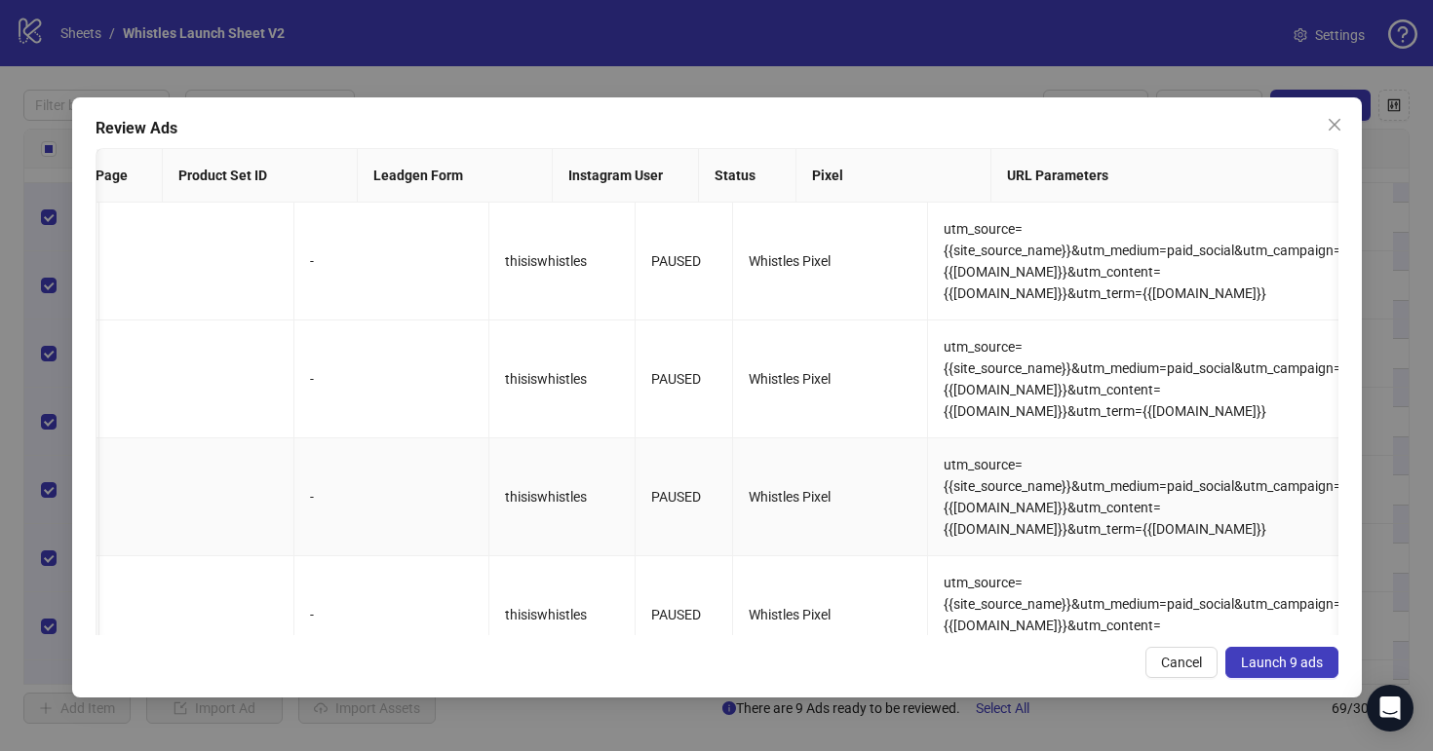
scroll to position [0, 2244]
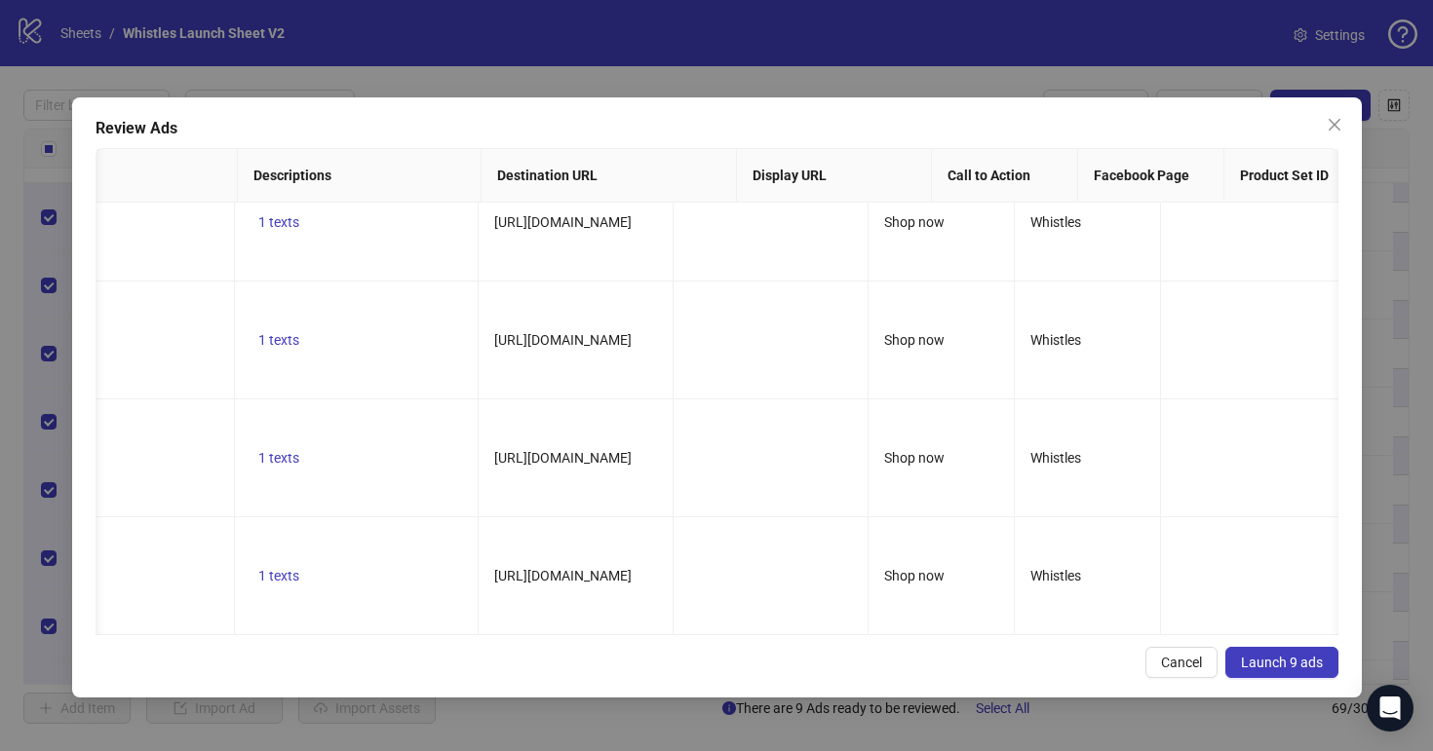
click at [1261, 660] on span "Launch 9 ads" at bounding box center [1282, 663] width 82 height 16
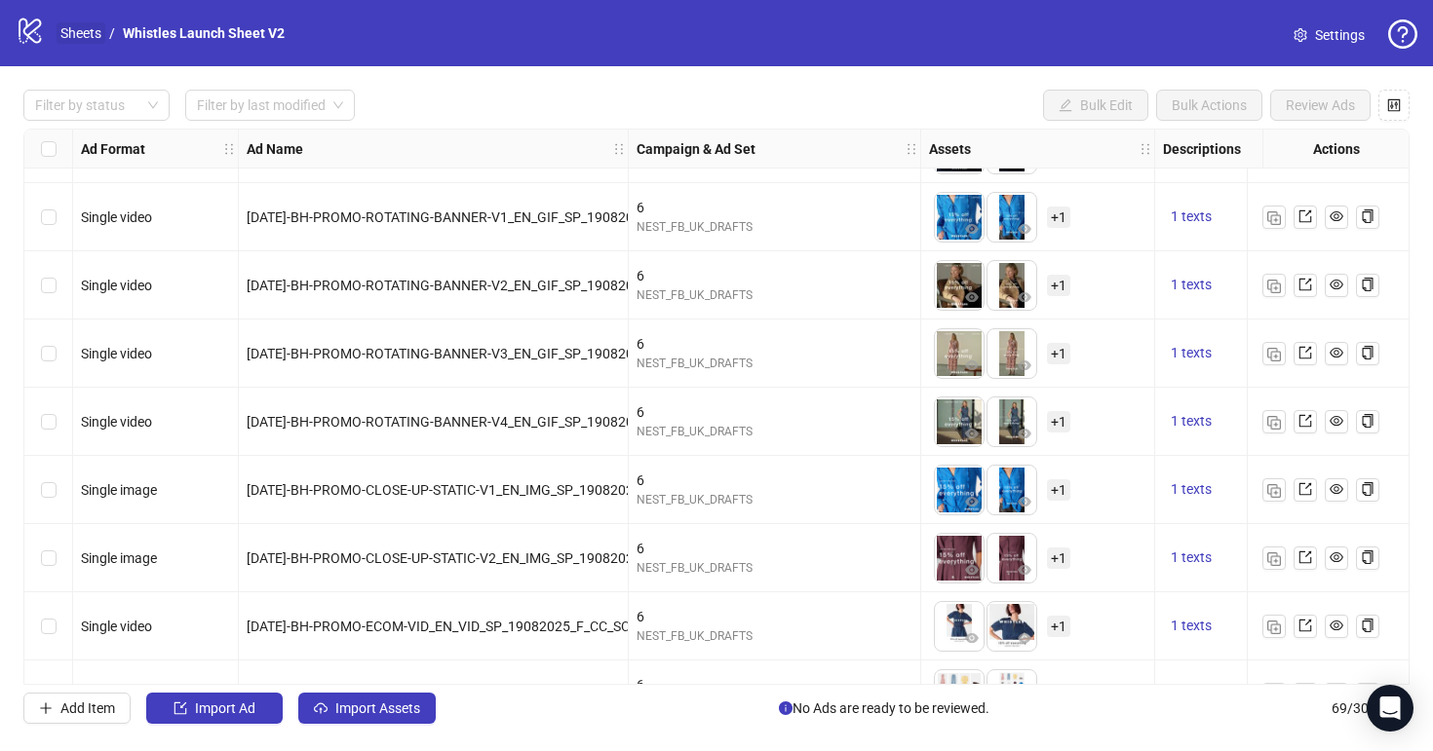
click at [80, 34] on link "Sheets" at bounding box center [81, 32] width 49 height 21
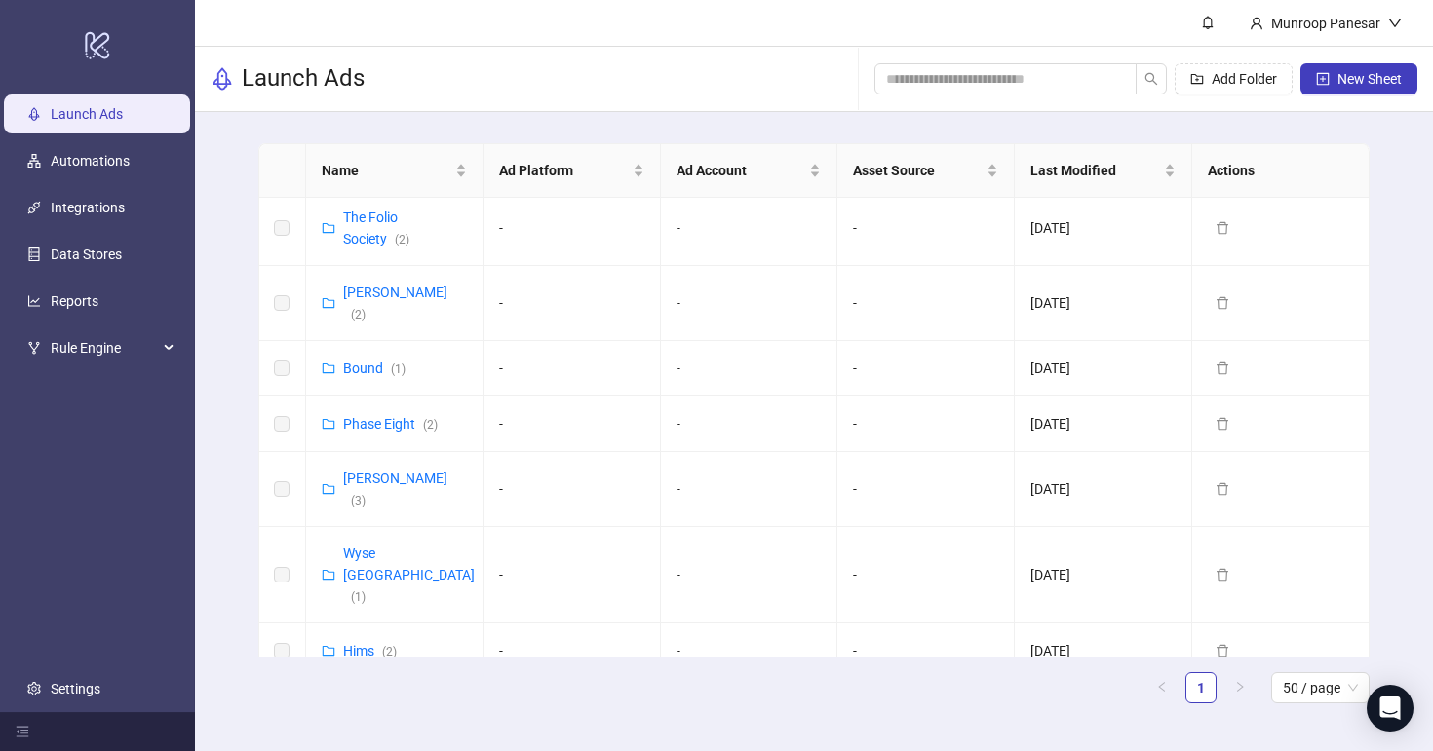
scroll to position [990, 0]
click at [399, 419] on link "Phase Eight ( 2 )" at bounding box center [390, 427] width 95 height 16
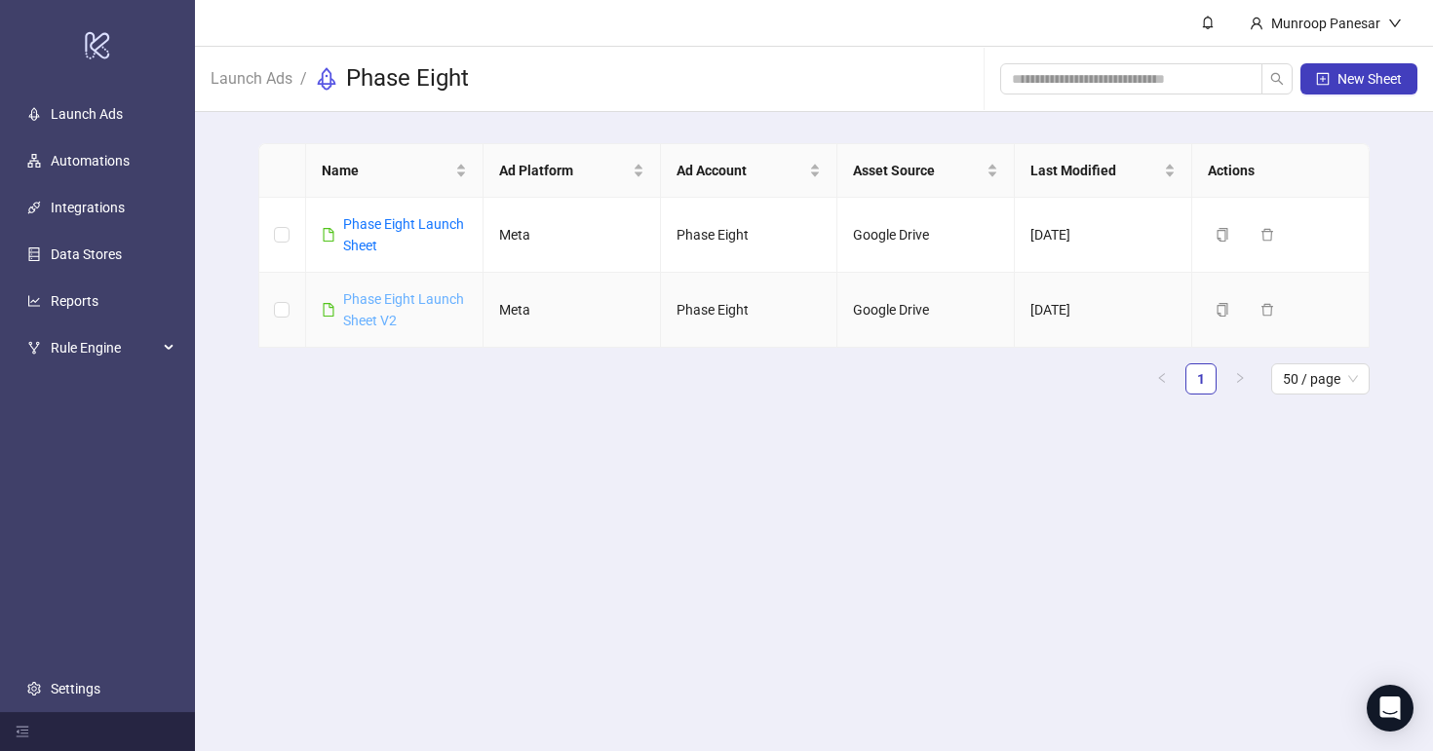
click at [410, 299] on link "Phase Eight Launch Sheet V2" at bounding box center [403, 309] width 121 height 37
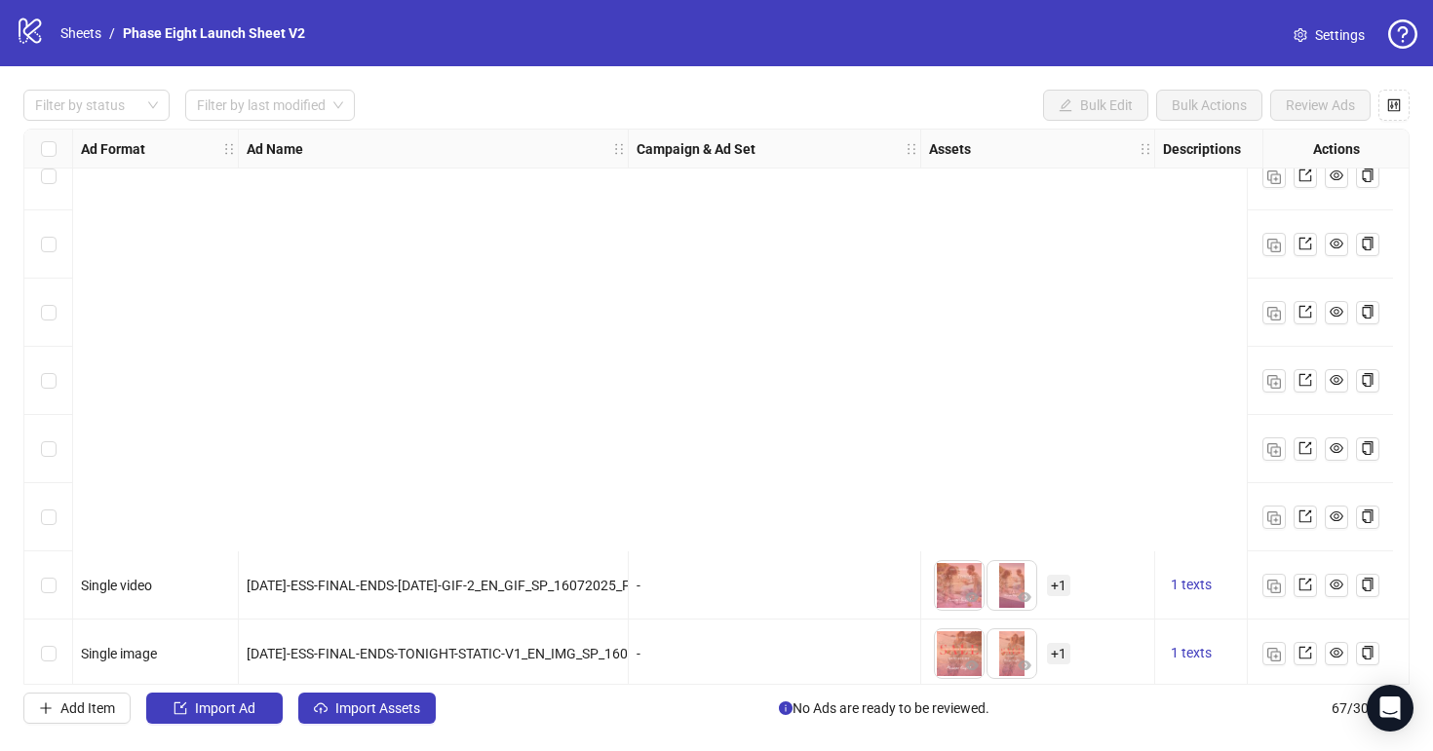
scroll to position [4063, 0]
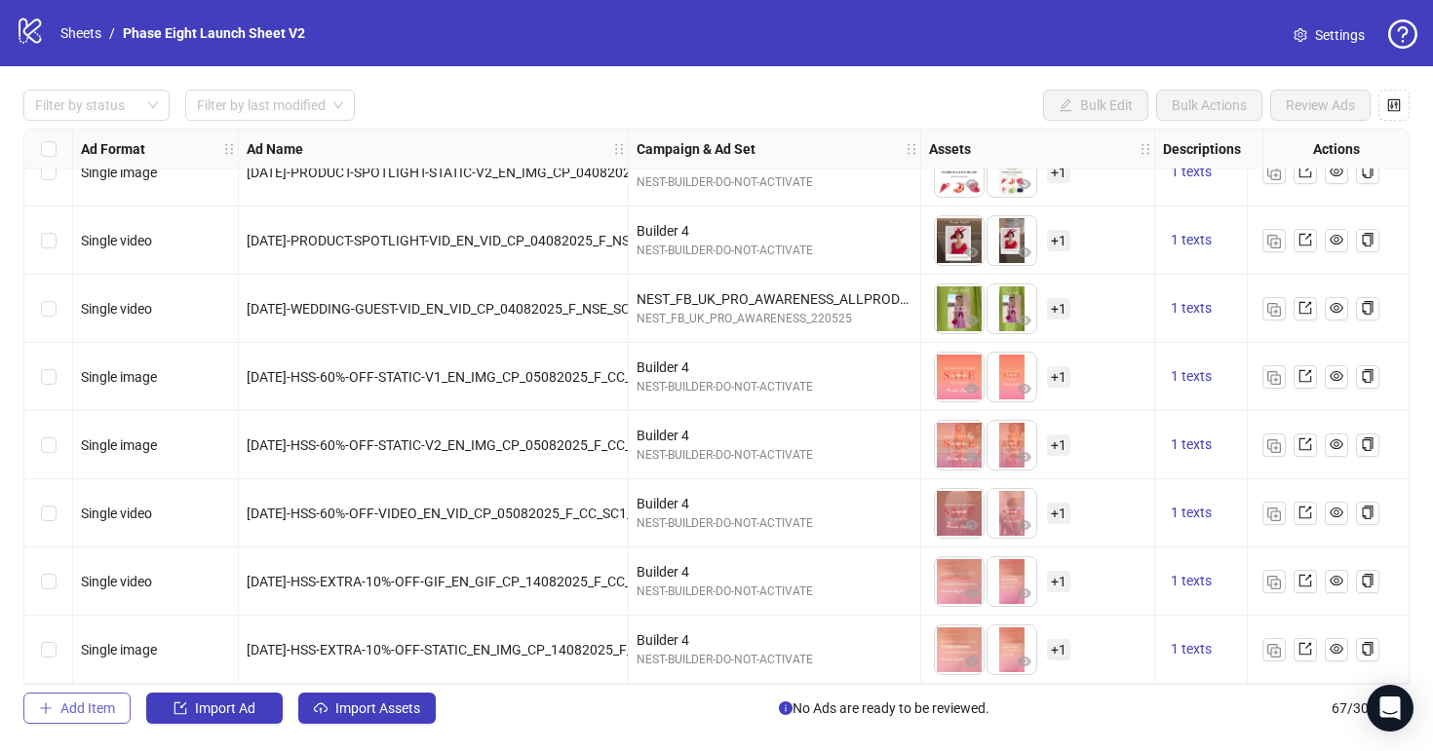
click at [86, 695] on button "Add Item" at bounding box center [76, 708] width 107 height 31
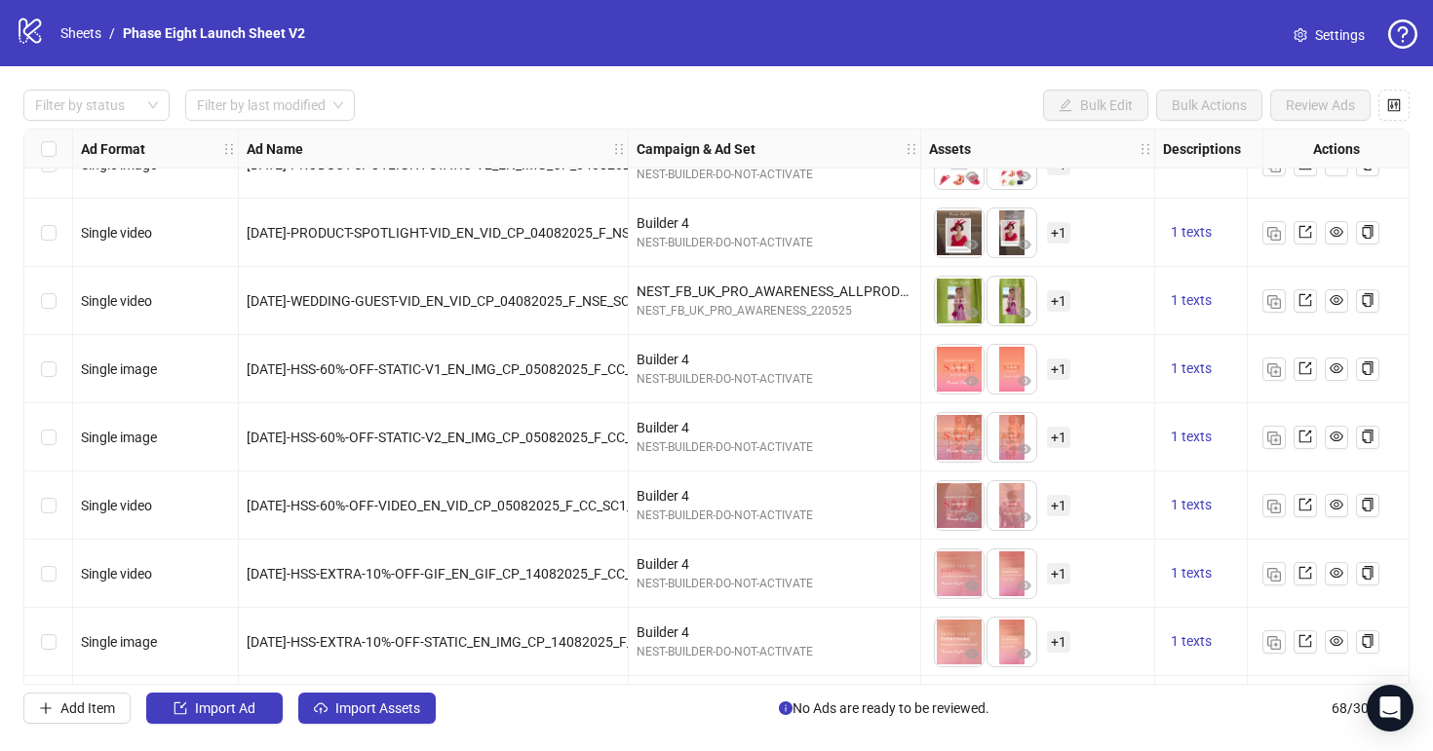
scroll to position [4131, 0]
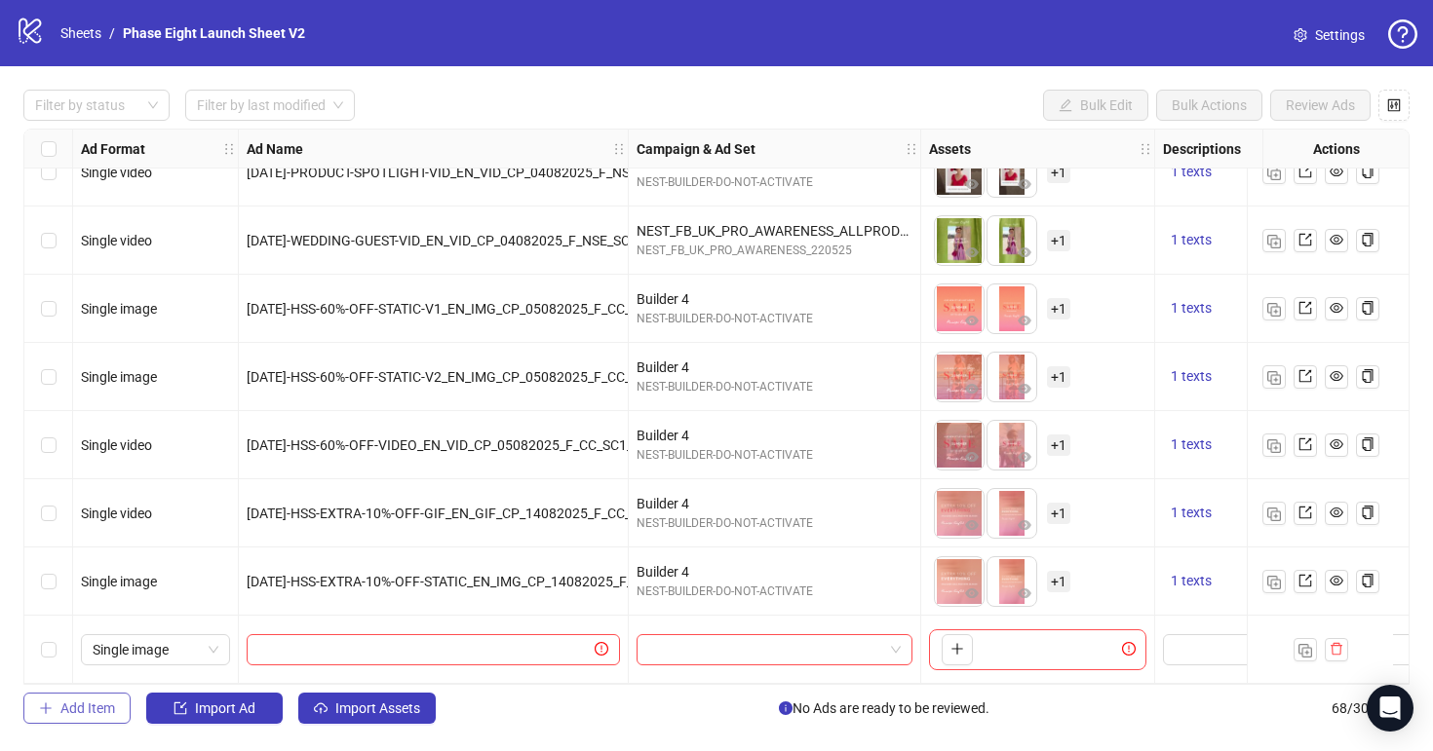
click at [105, 708] on span "Add Item" at bounding box center [87, 709] width 55 height 16
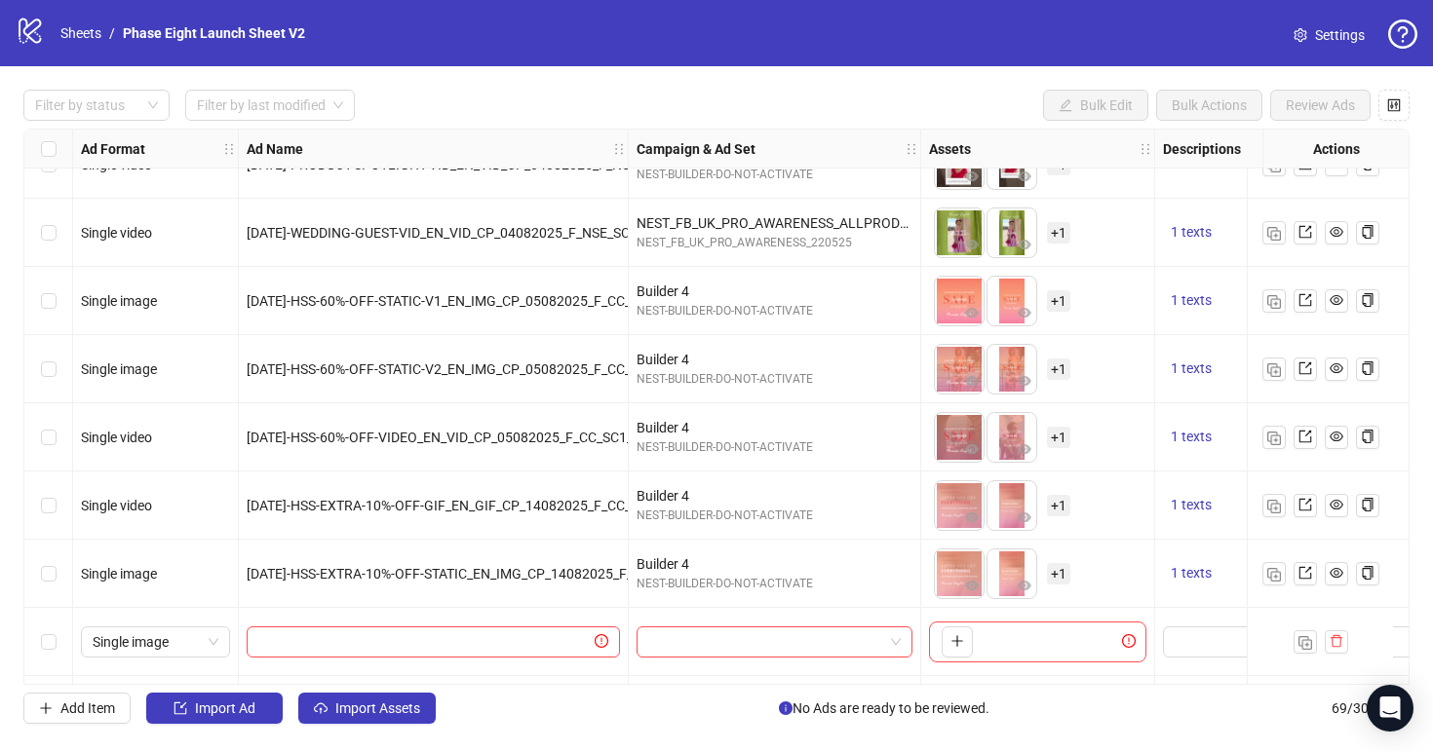
scroll to position [4199, 0]
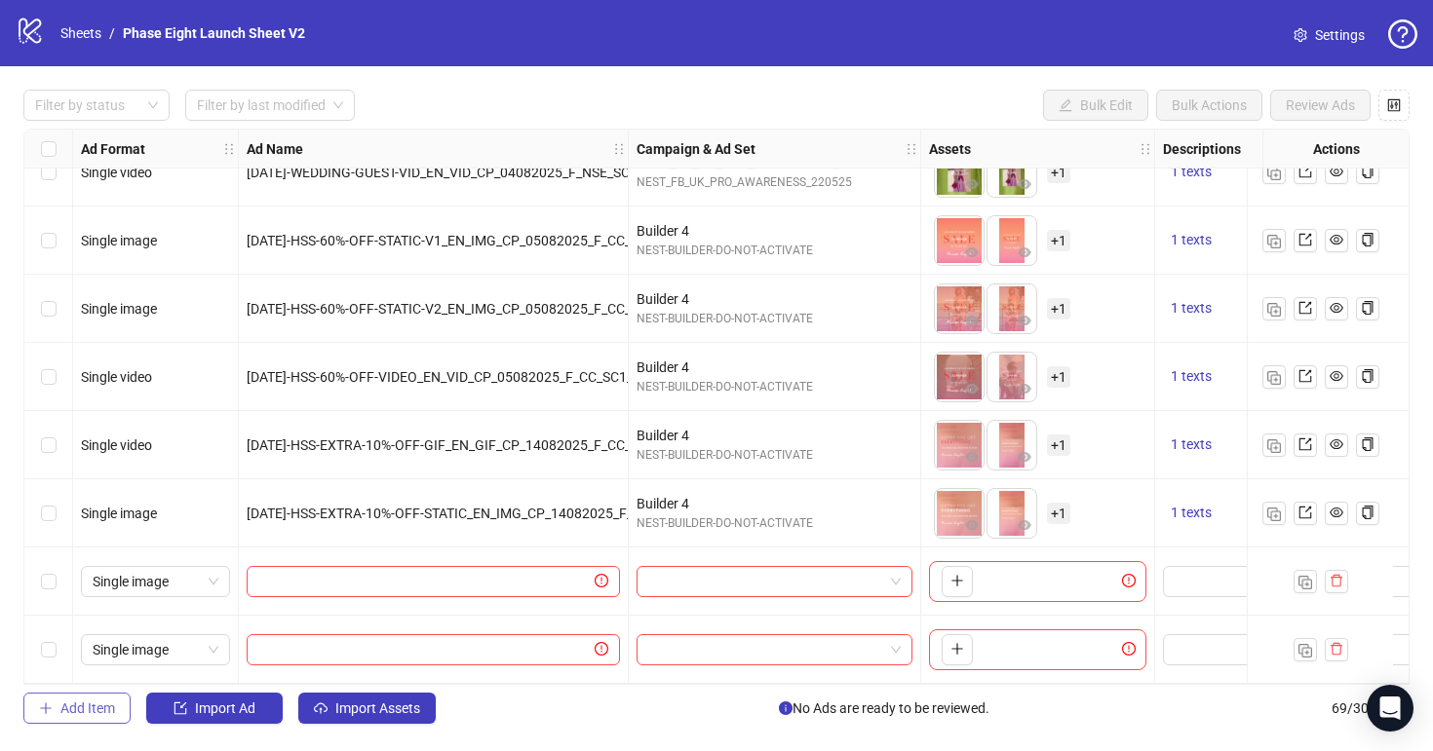
click at [111, 703] on span "Add Item" at bounding box center [87, 709] width 55 height 16
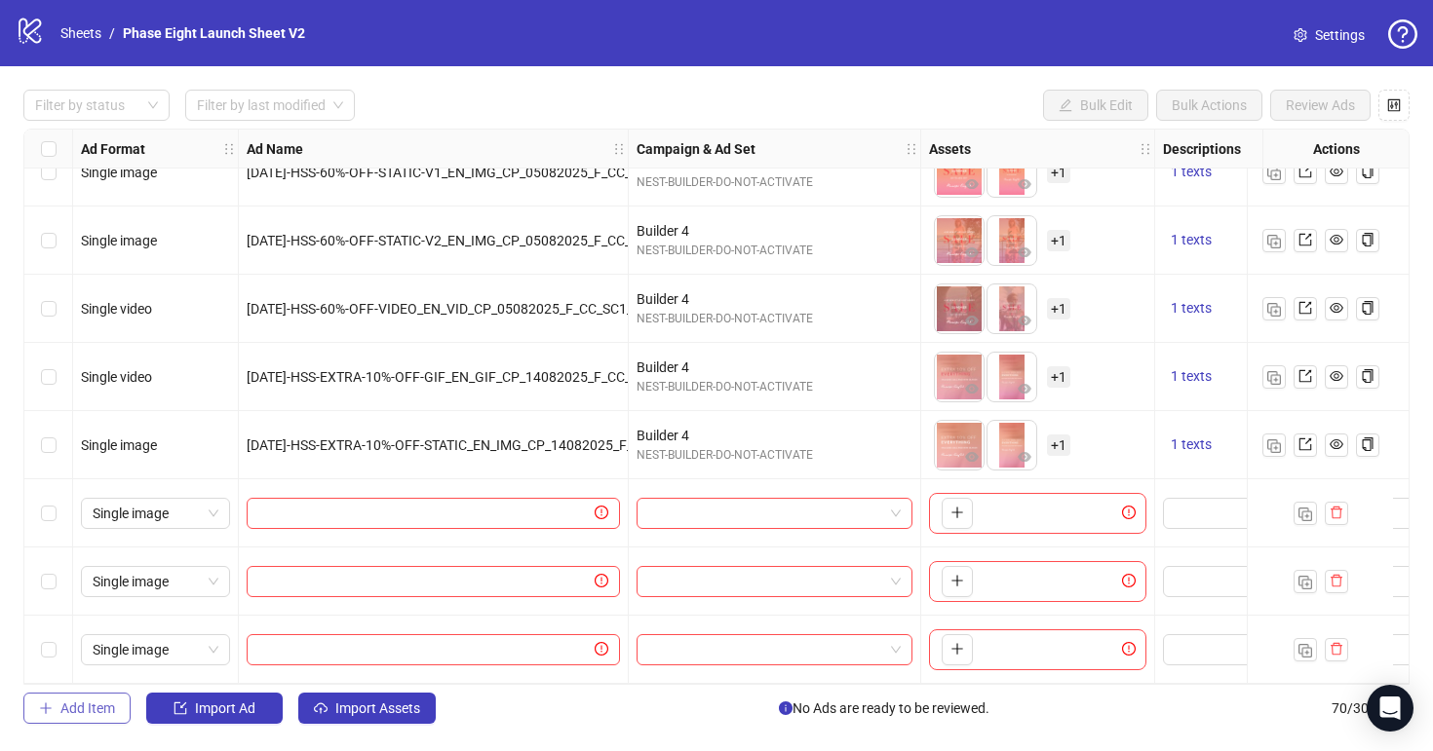
click at [108, 704] on span "Add Item" at bounding box center [87, 709] width 55 height 16
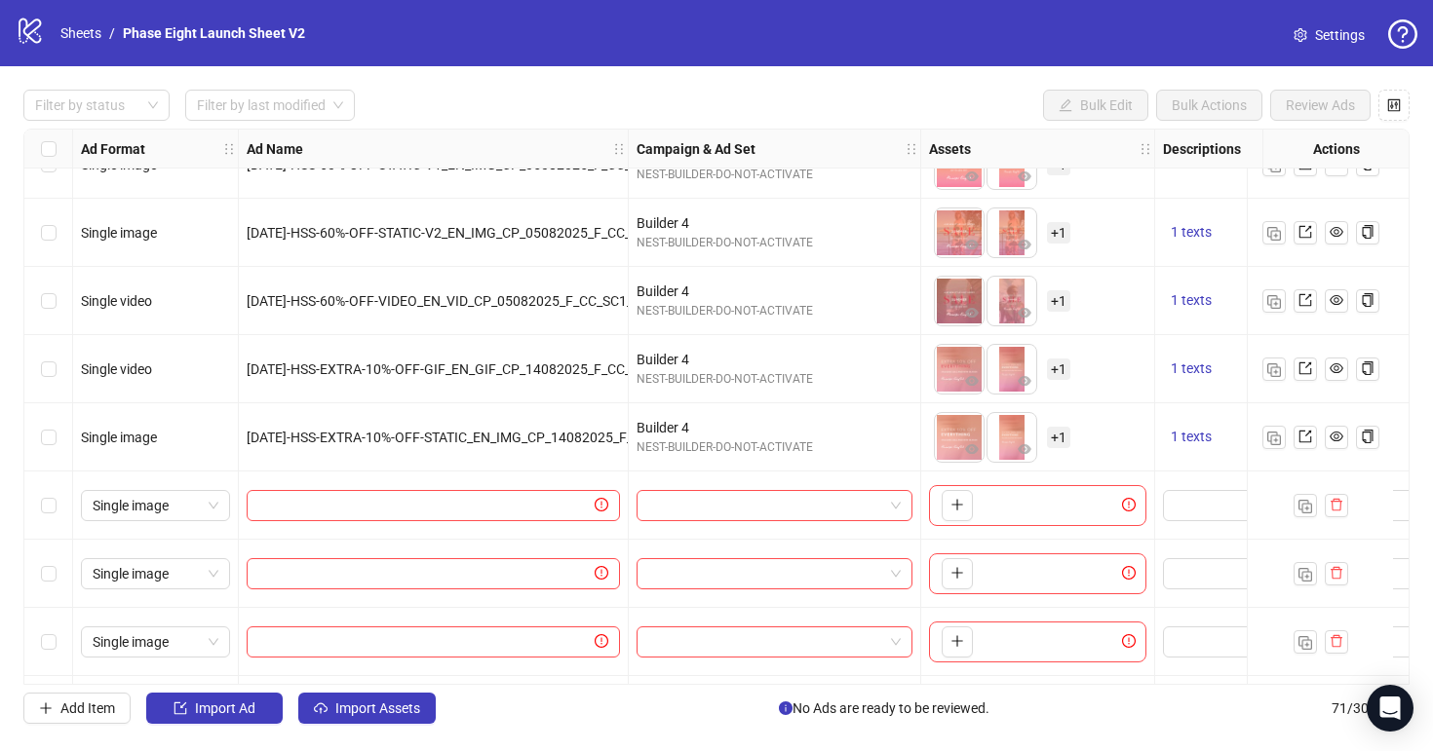
scroll to position [4336, 0]
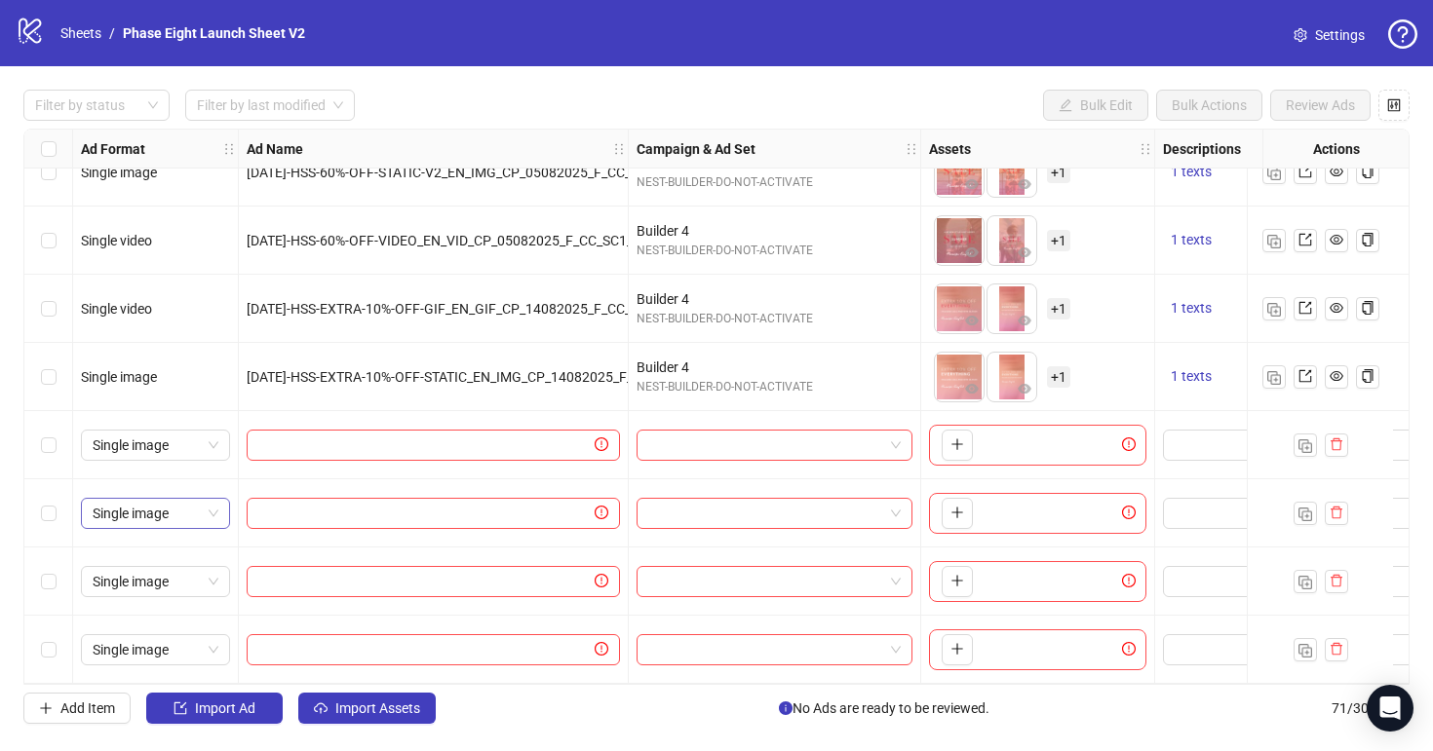
click at [215, 503] on span "Single image" at bounding box center [156, 513] width 126 height 29
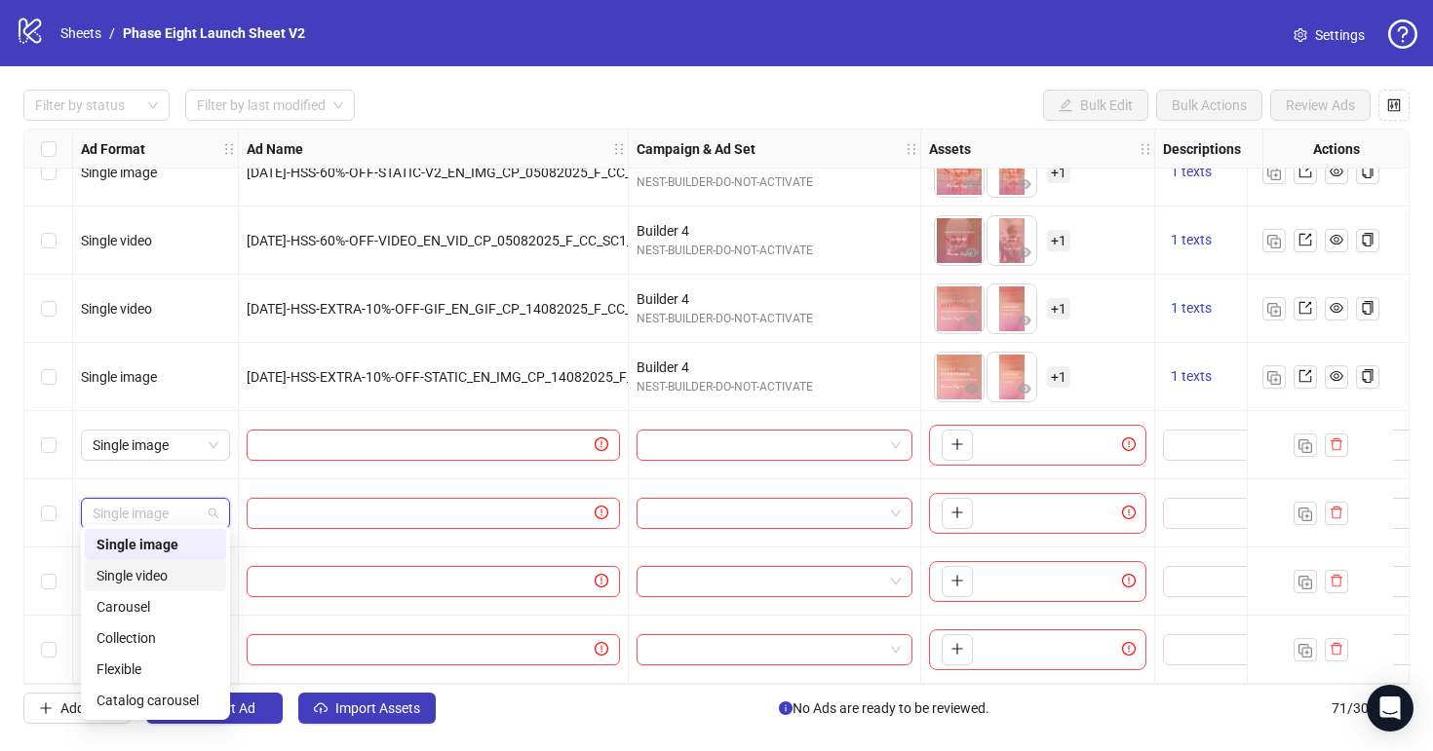
click at [169, 587] on div "Single video" at bounding box center [155, 575] width 141 height 31
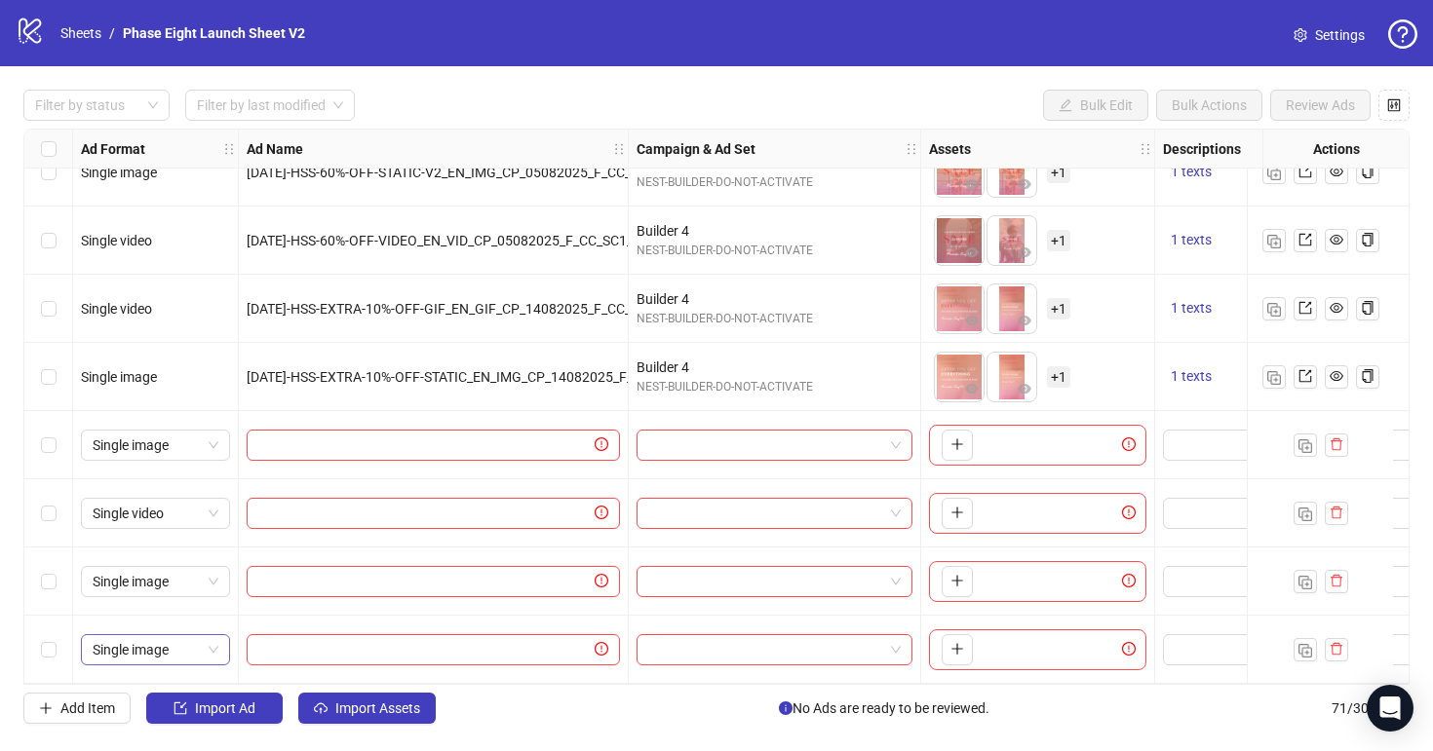
click at [181, 650] on span "Single image" at bounding box center [156, 649] width 126 height 29
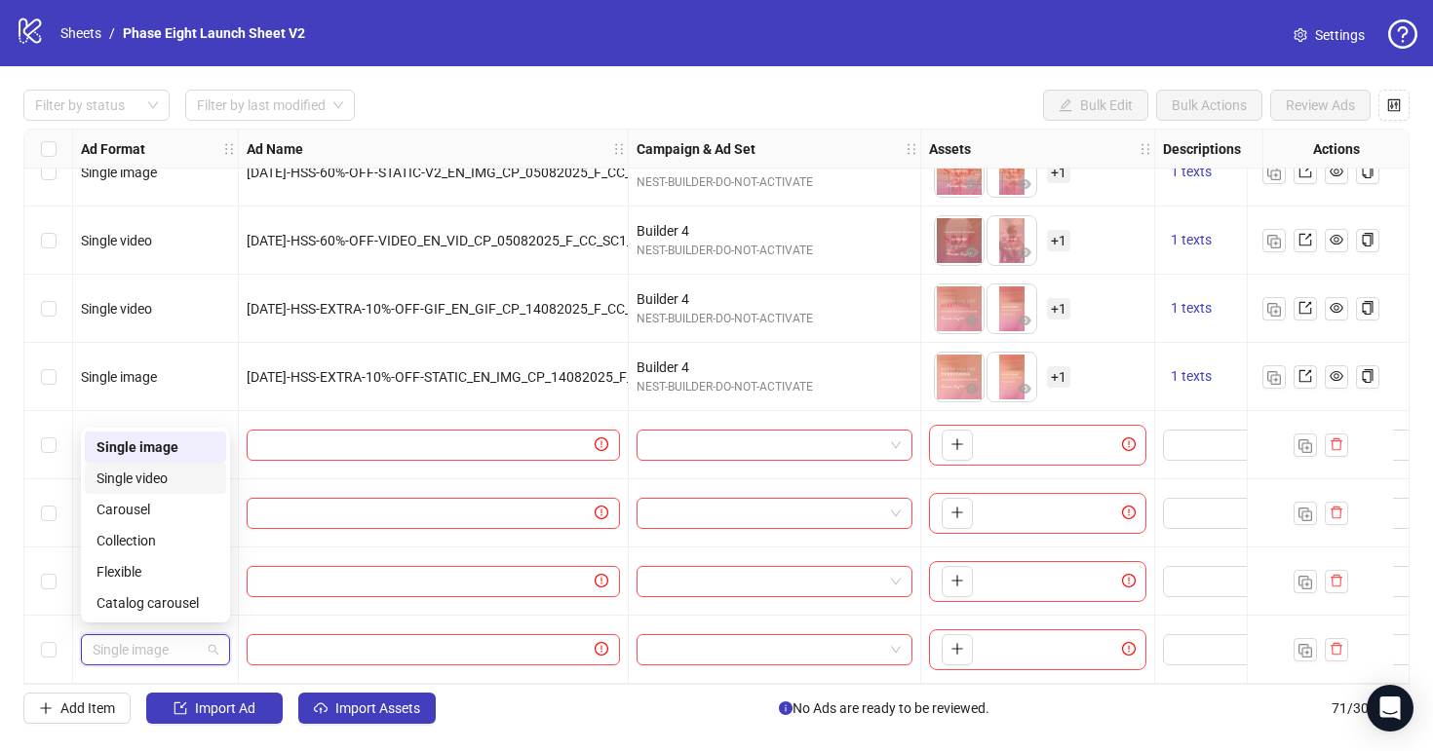
click at [186, 490] on div "Single video" at bounding box center [155, 478] width 141 height 31
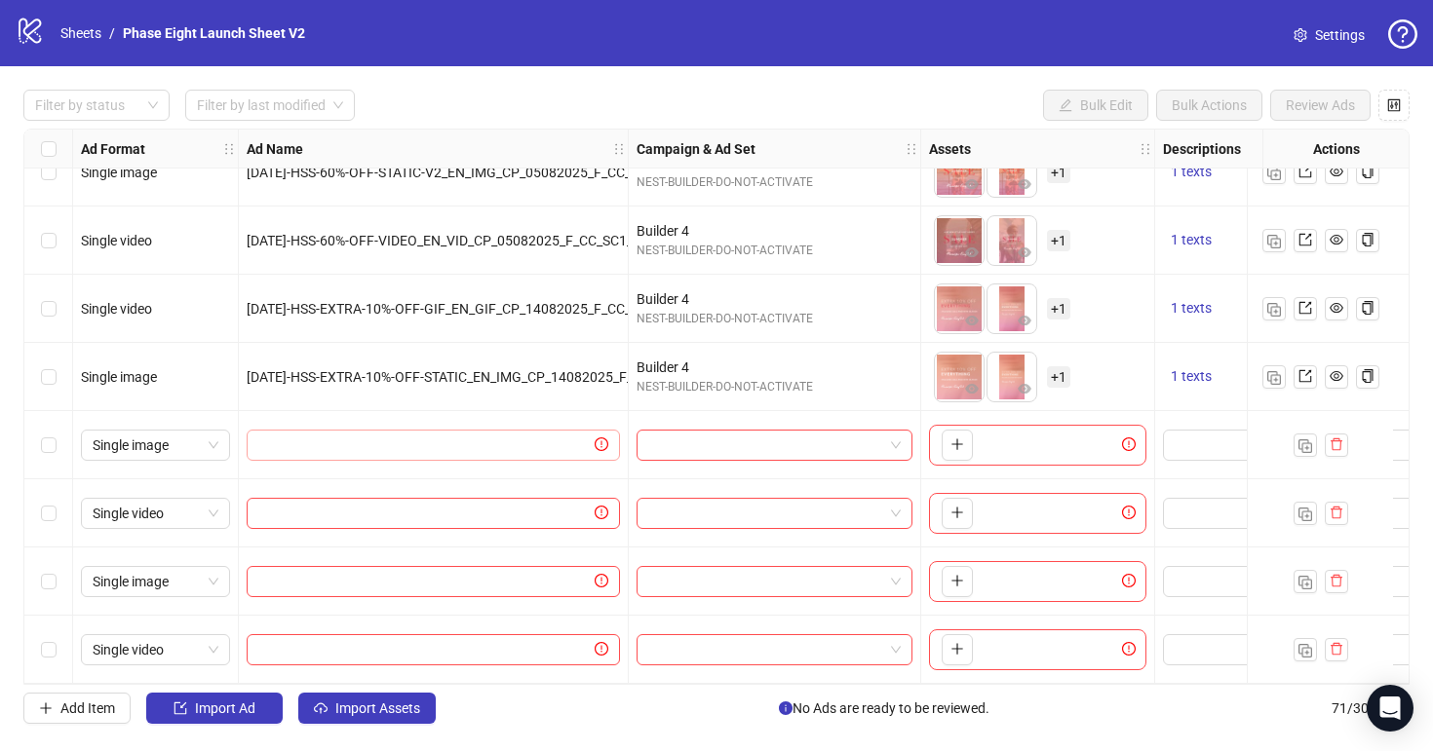
click at [511, 449] on span at bounding box center [433, 445] width 373 height 31
paste input "**********"
type input "**********"
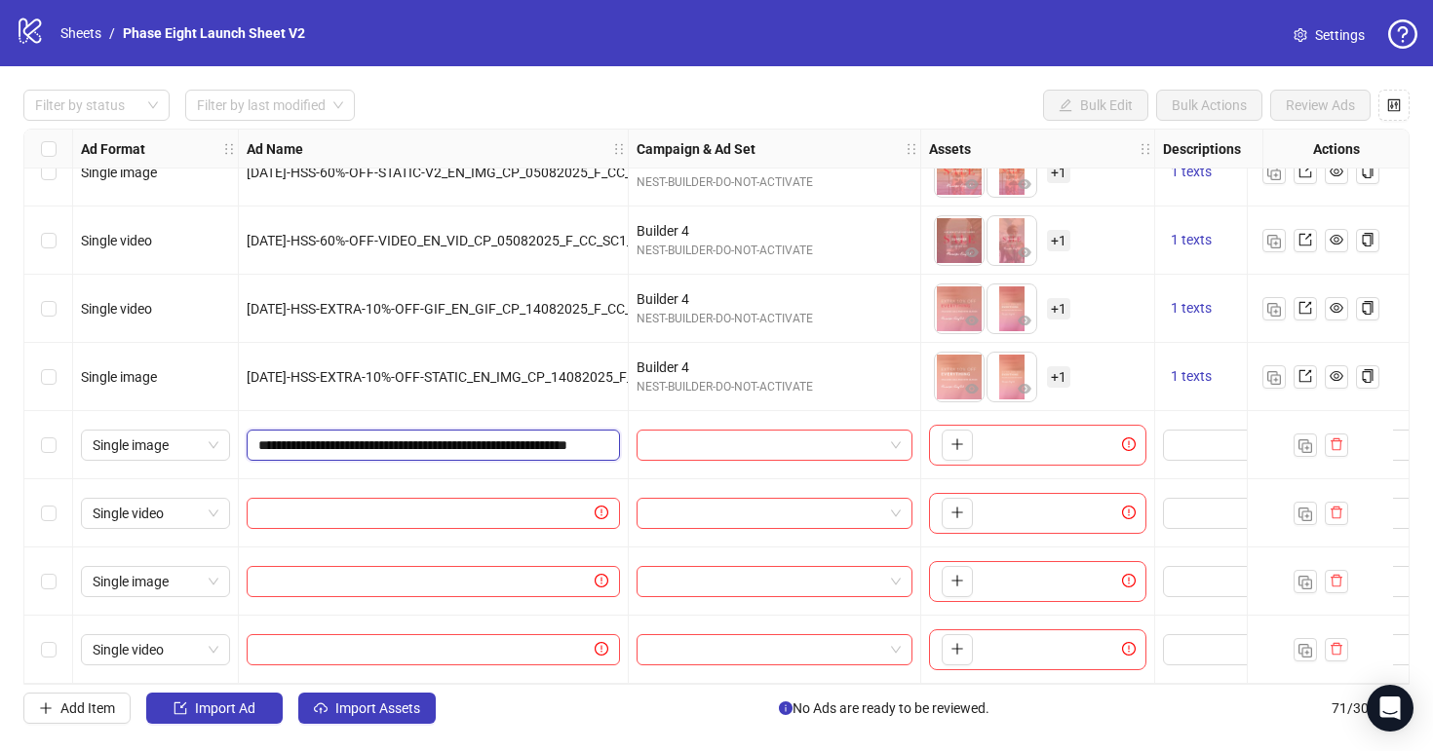
scroll to position [0, 136]
click at [475, 498] on span at bounding box center [433, 513] width 373 height 31
paste input "**********"
type input "**********"
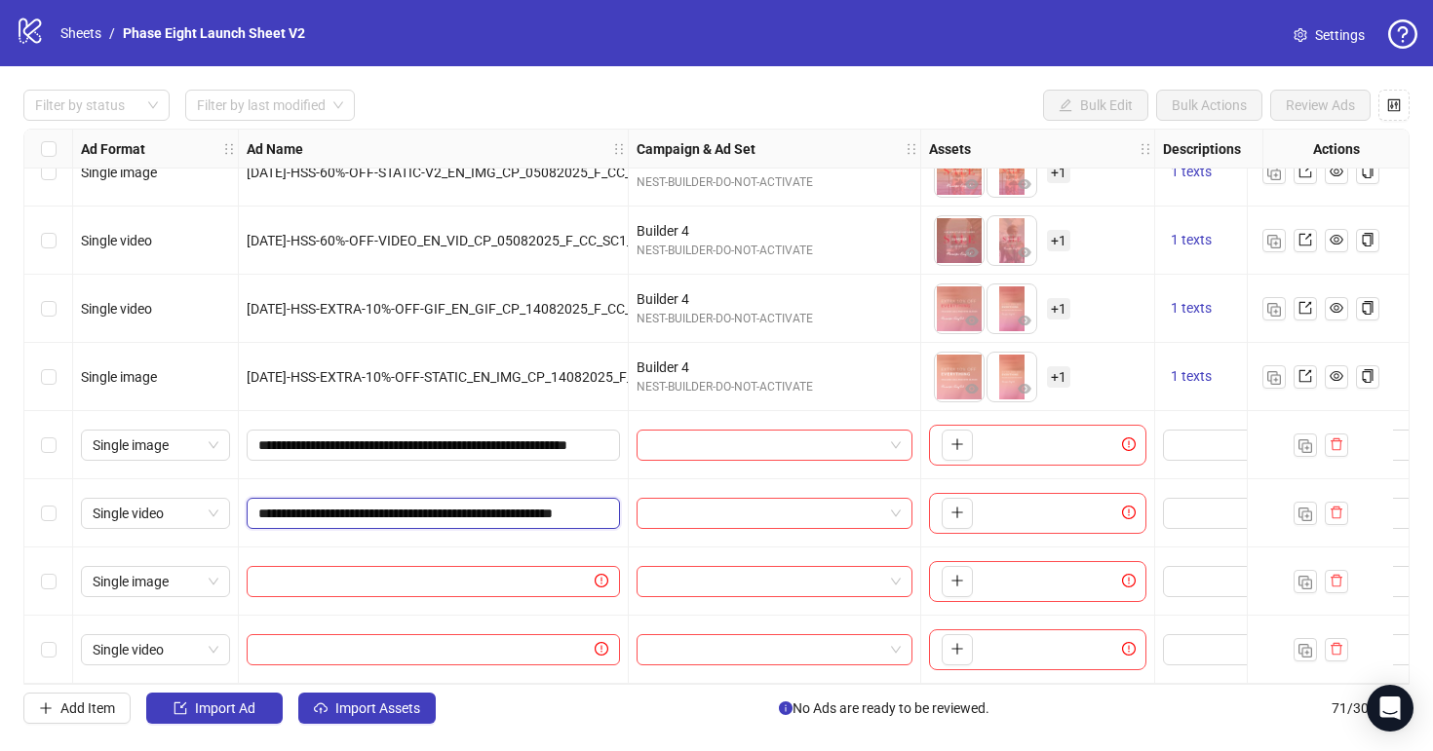
scroll to position [0, 109]
click at [556, 575] on input "text" at bounding box center [424, 581] width 332 height 21
paste input "**********"
type input "**********"
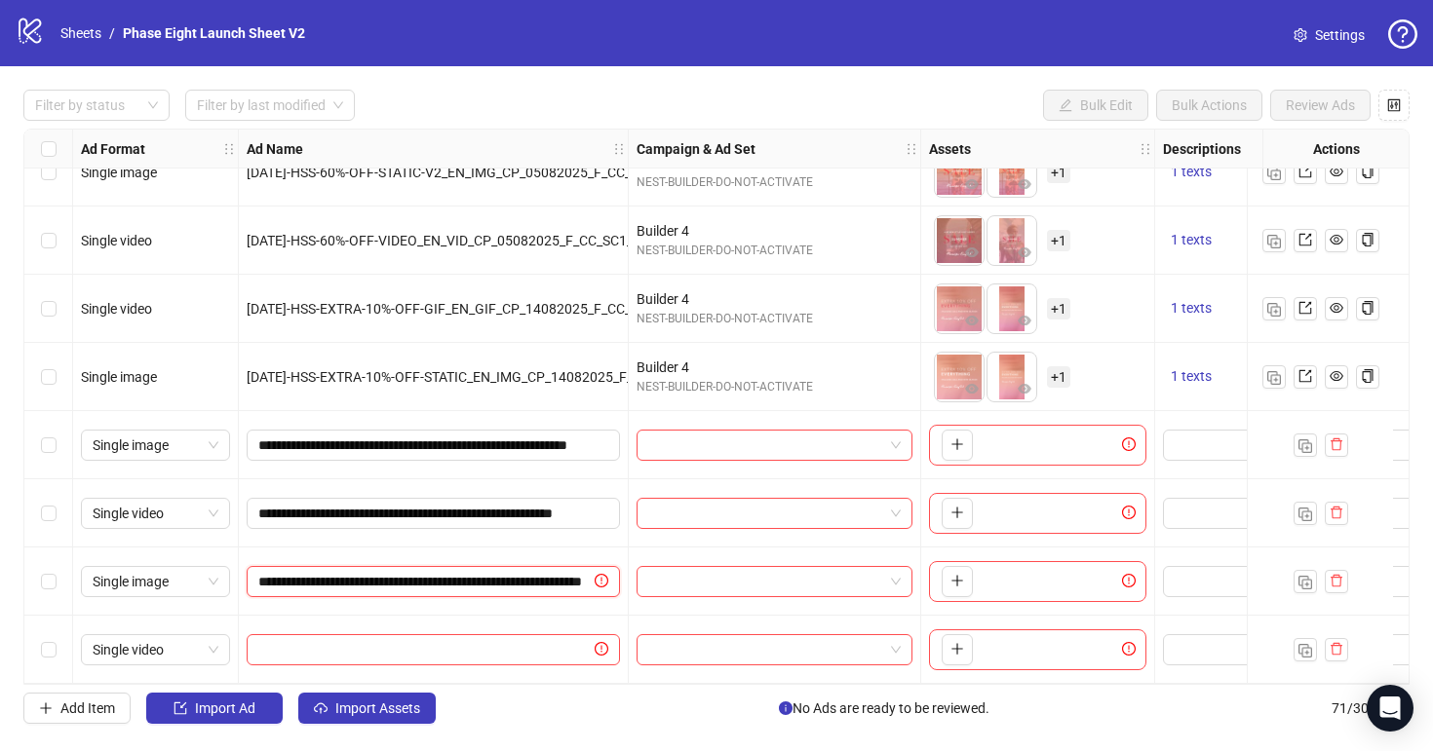
scroll to position [0, 156]
click at [540, 643] on input "text" at bounding box center [424, 649] width 332 height 21
paste input "**********"
type input "**********"
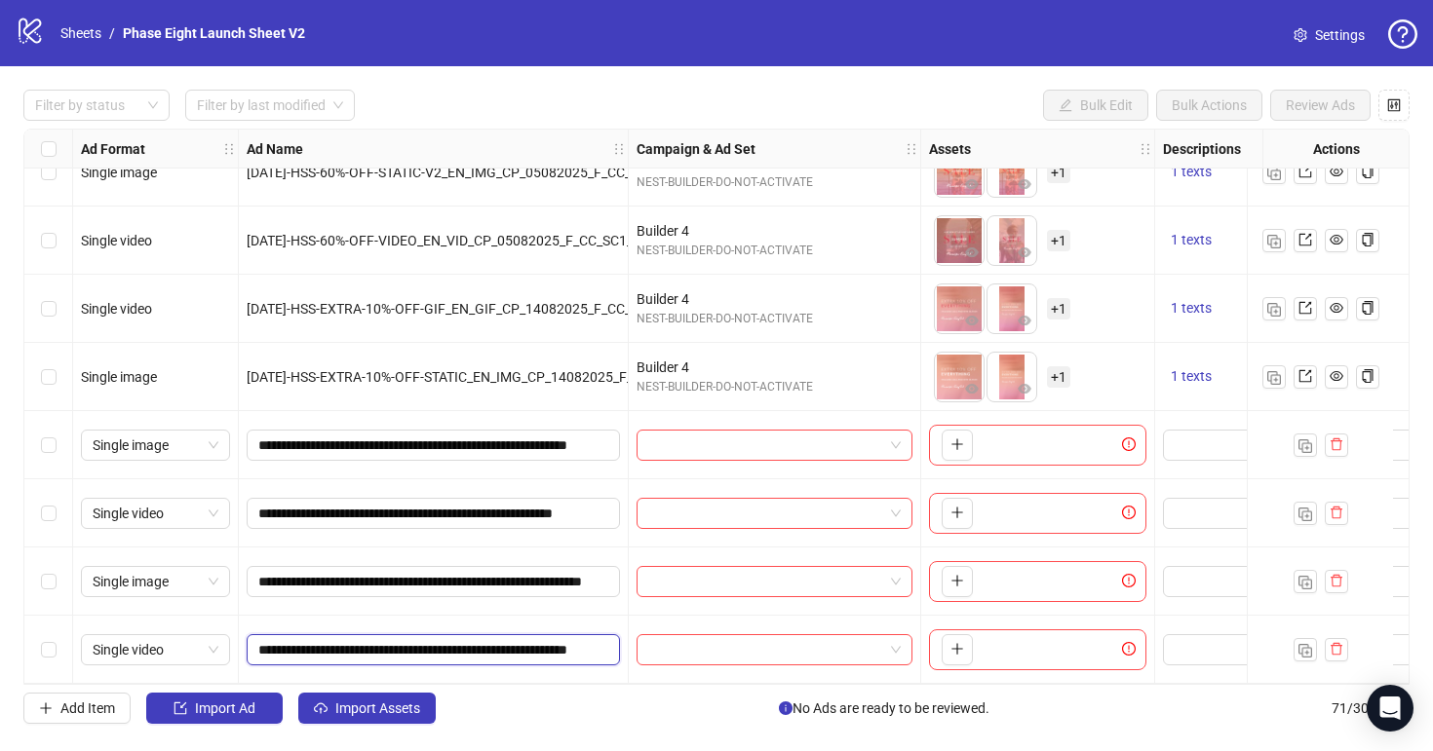
scroll to position [0, 129]
click at [698, 438] on input "search" at bounding box center [765, 445] width 235 height 29
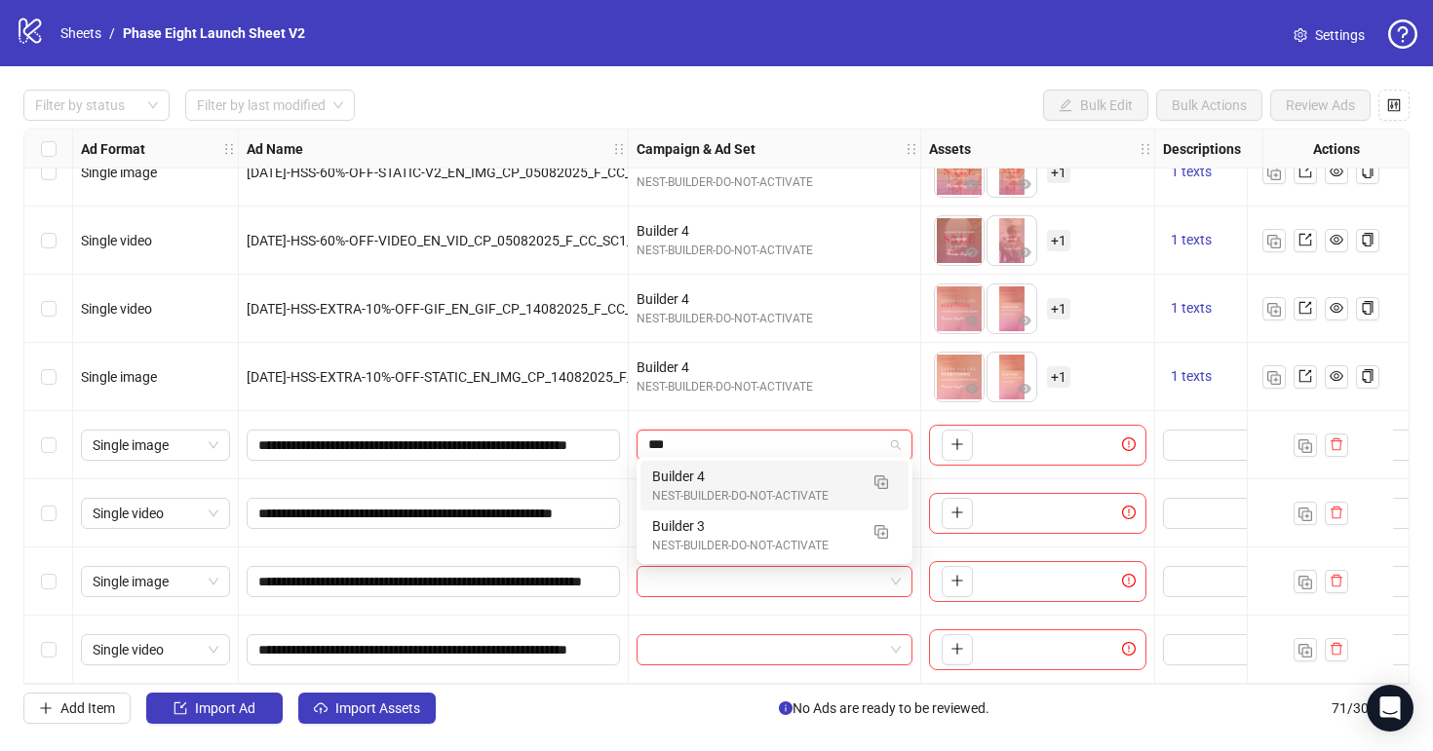
type input "****"
click at [715, 478] on div "Builder 4" at bounding box center [755, 476] width 206 height 21
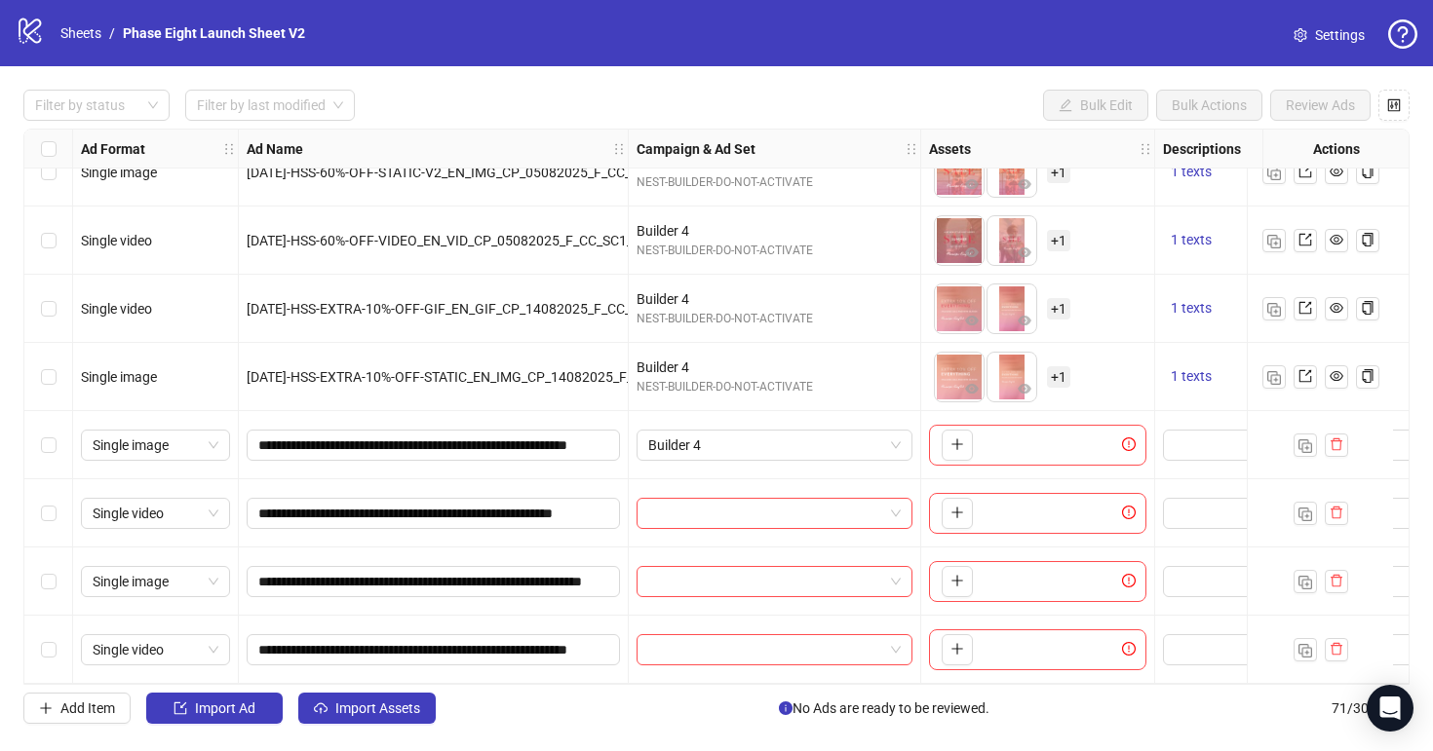
click at [715, 480] on div at bounding box center [775, 513] width 292 height 68
click at [715, 499] on input "search" at bounding box center [765, 513] width 235 height 29
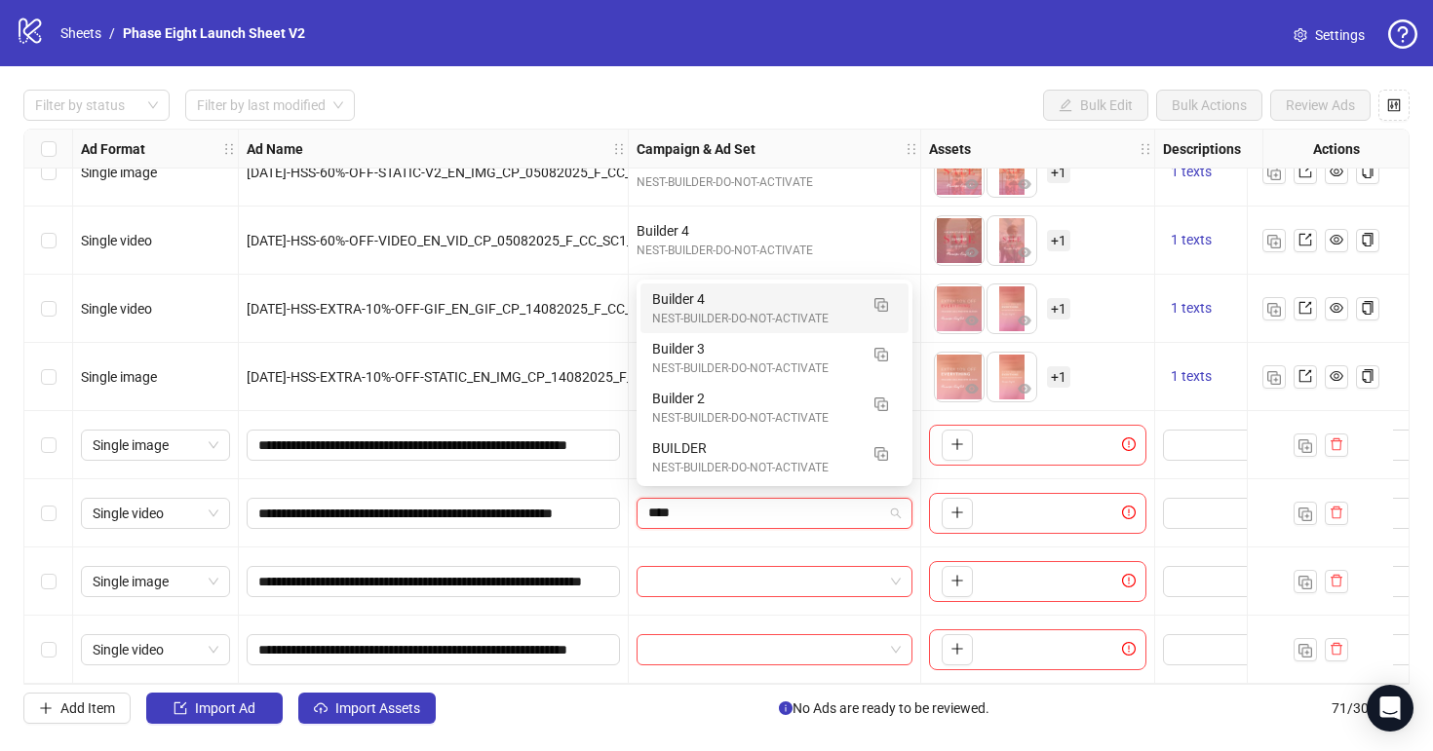
type input "*****"
click at [733, 328] on div "Builder 4 NEST-BUILDER-DO-NOT-ACTIVATE" at bounding box center [774, 309] width 268 height 50
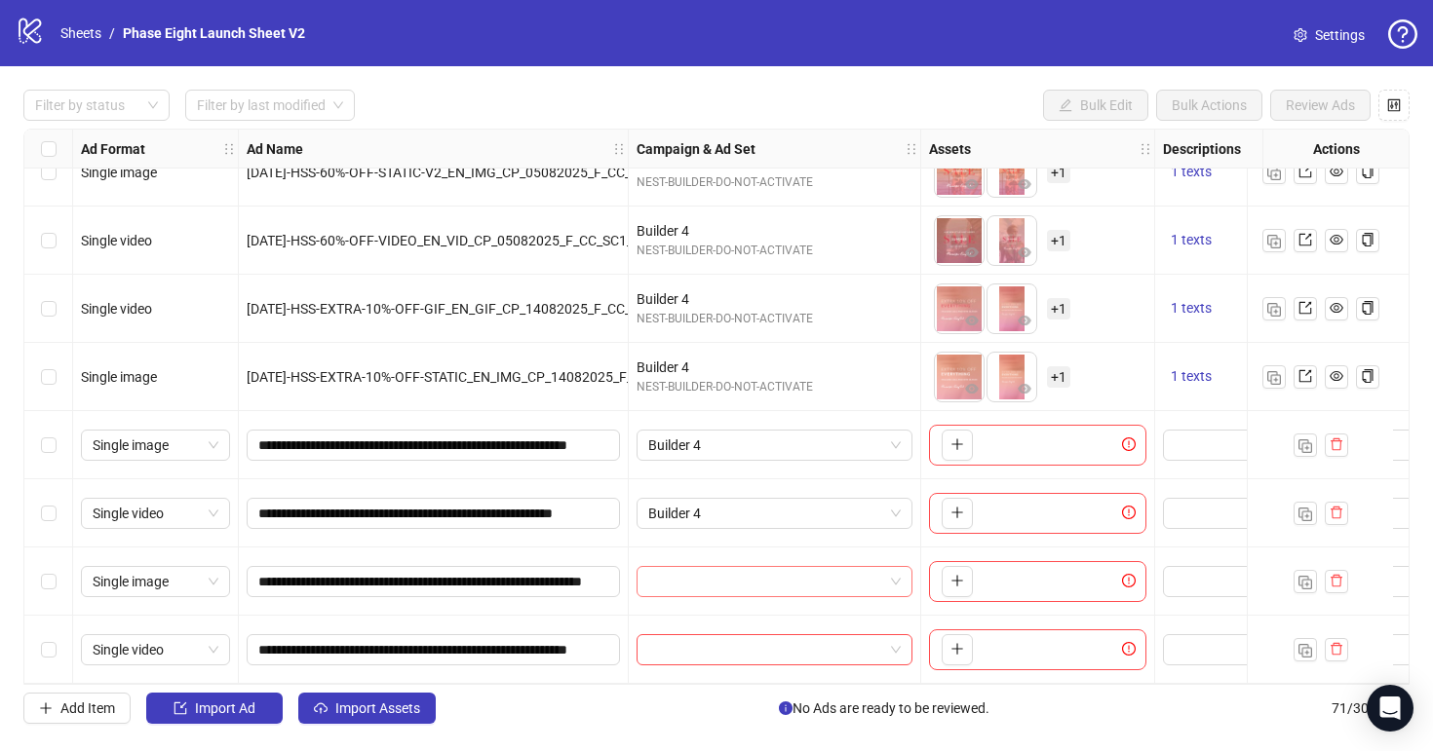
click at [707, 571] on input "search" at bounding box center [765, 581] width 235 height 29
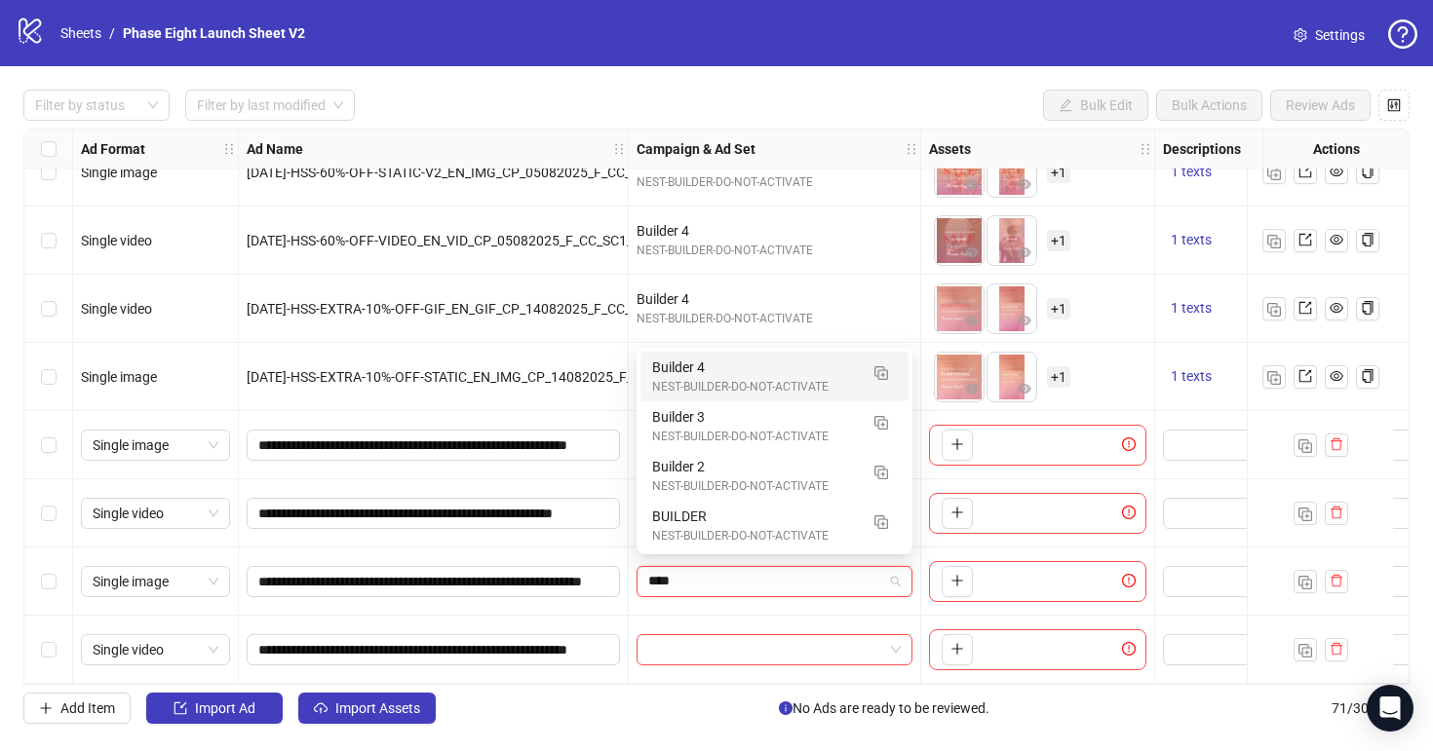
type input "*****"
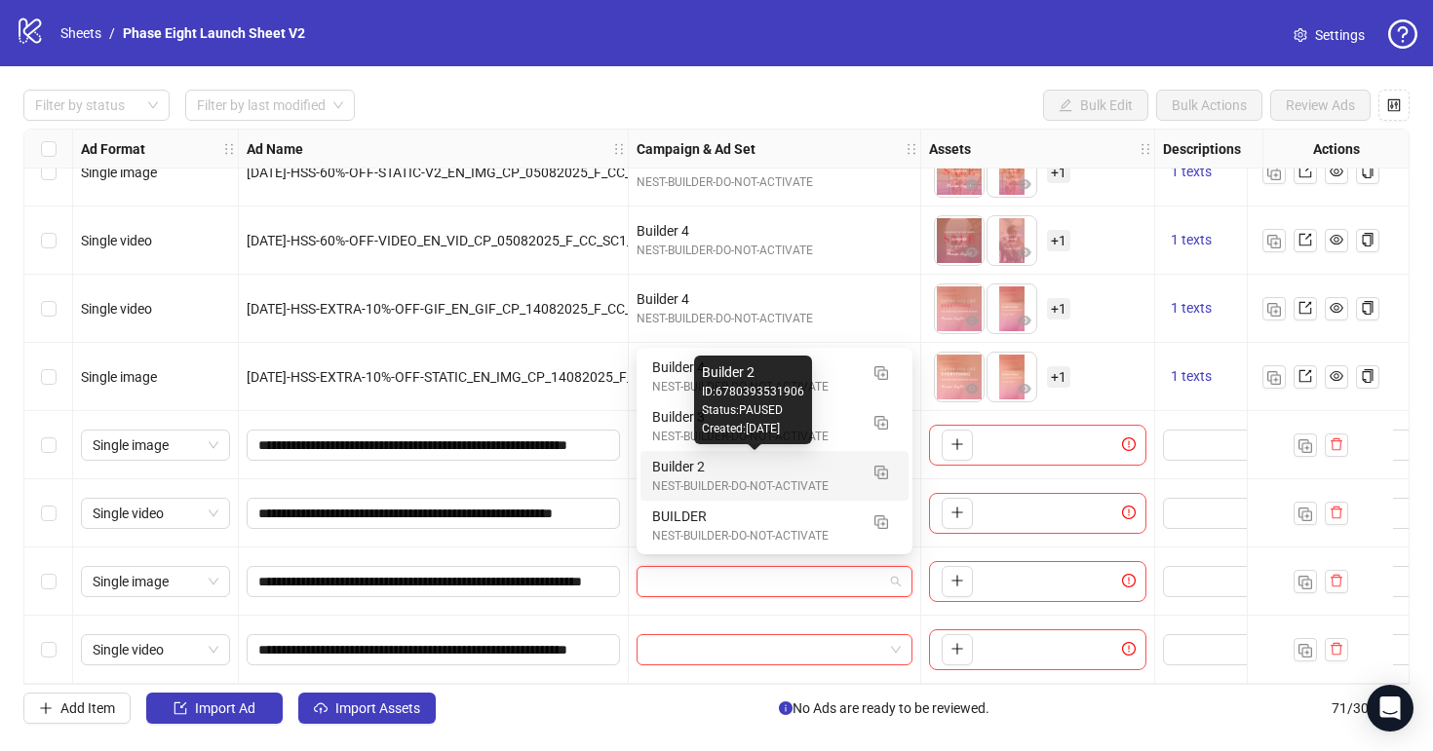
click at [708, 374] on div "Builder 2" at bounding box center [753, 372] width 102 height 21
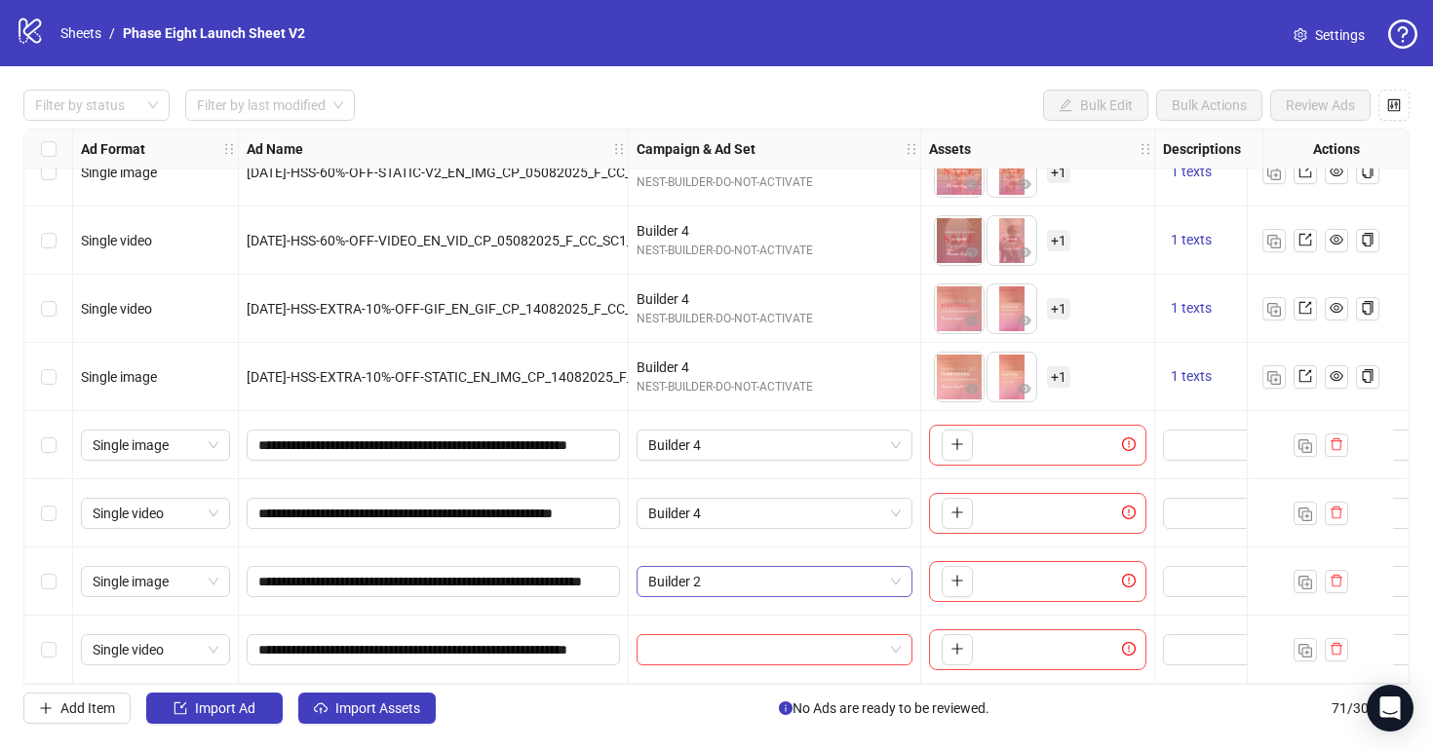
click at [712, 581] on span "Builder 2" at bounding box center [774, 581] width 252 height 29
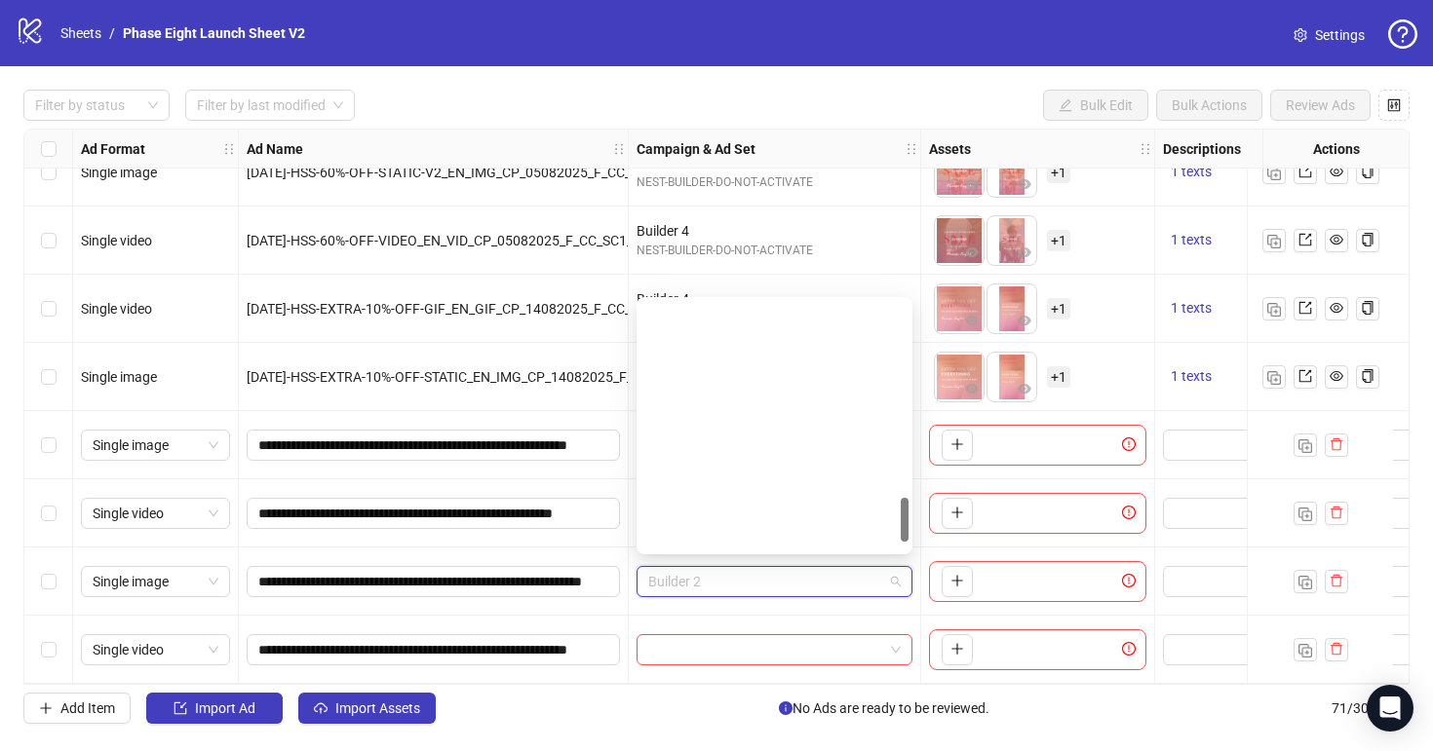
scroll to position [1100, 0]
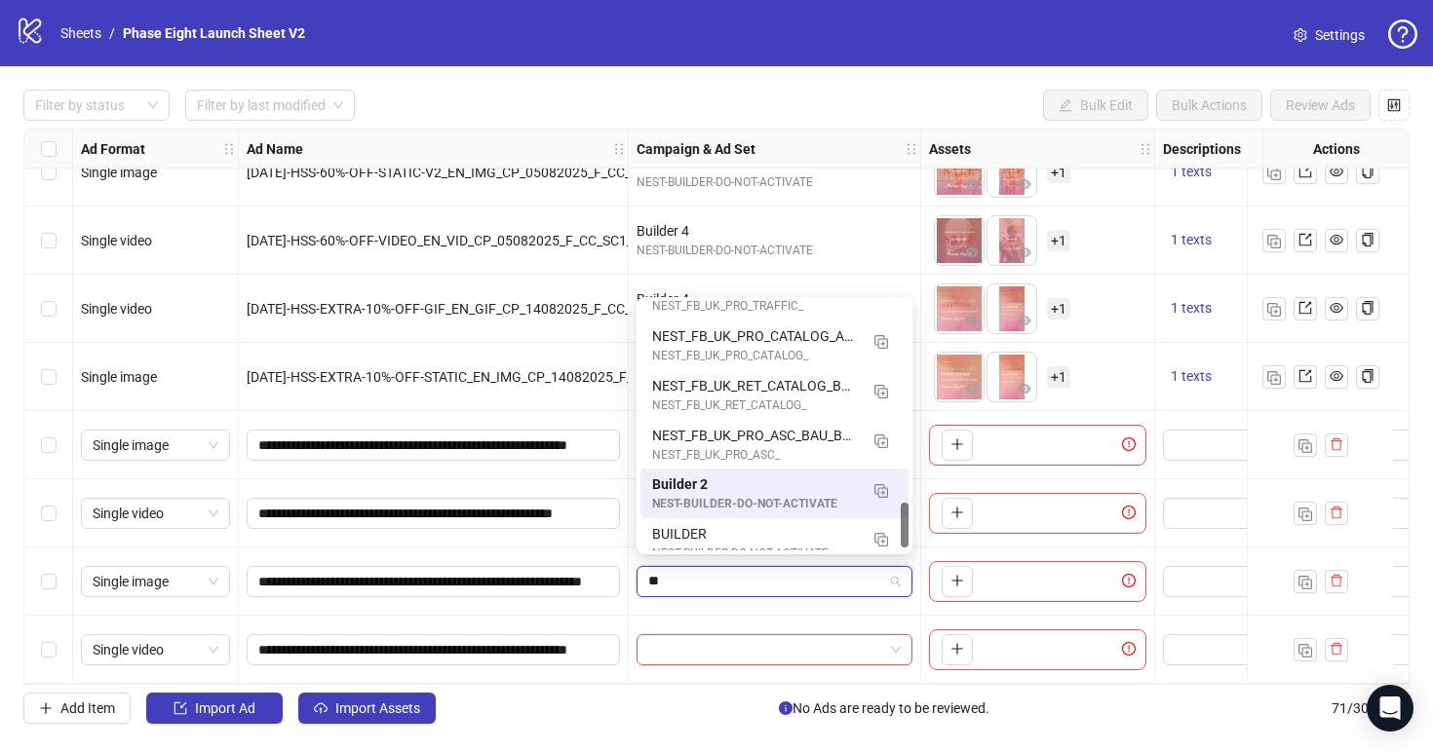
type input "***"
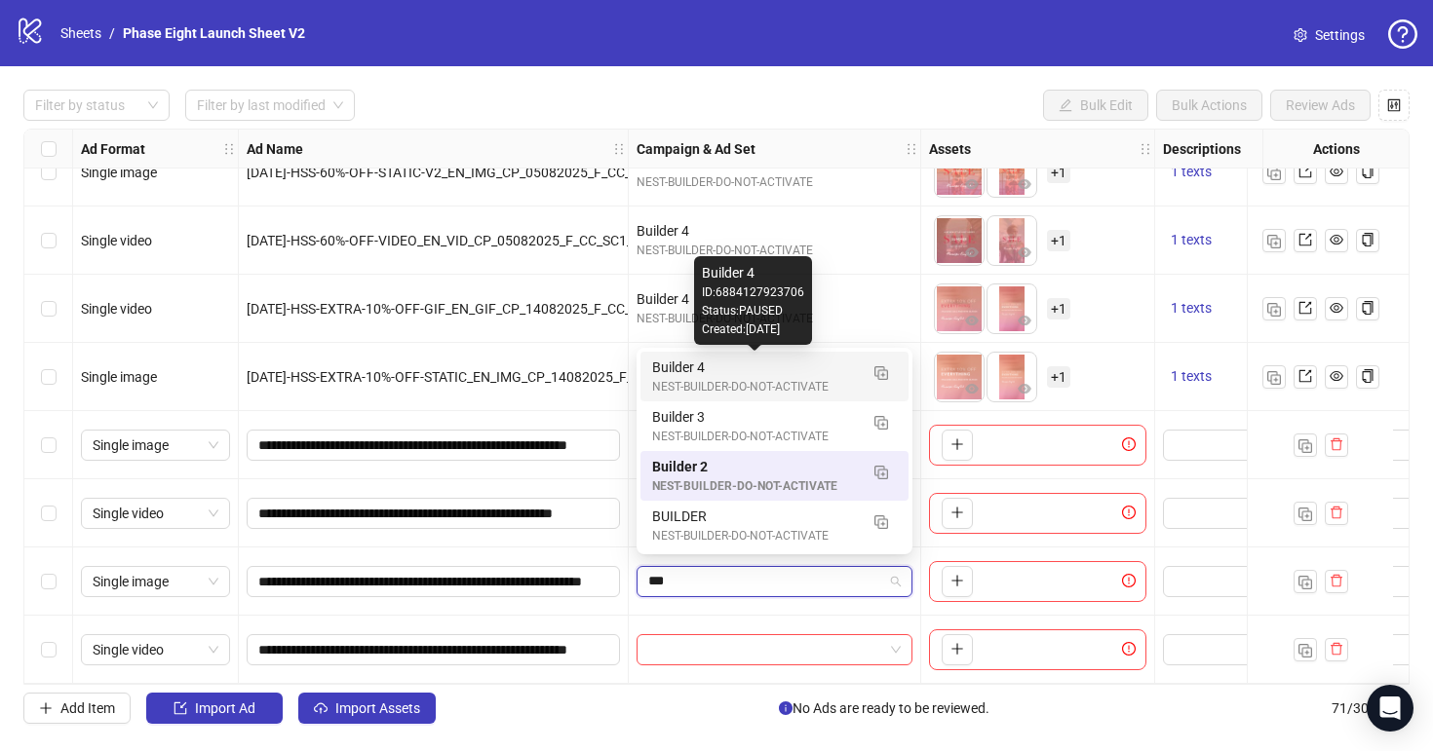
click at [731, 376] on div "Builder 4" at bounding box center [755, 367] width 206 height 21
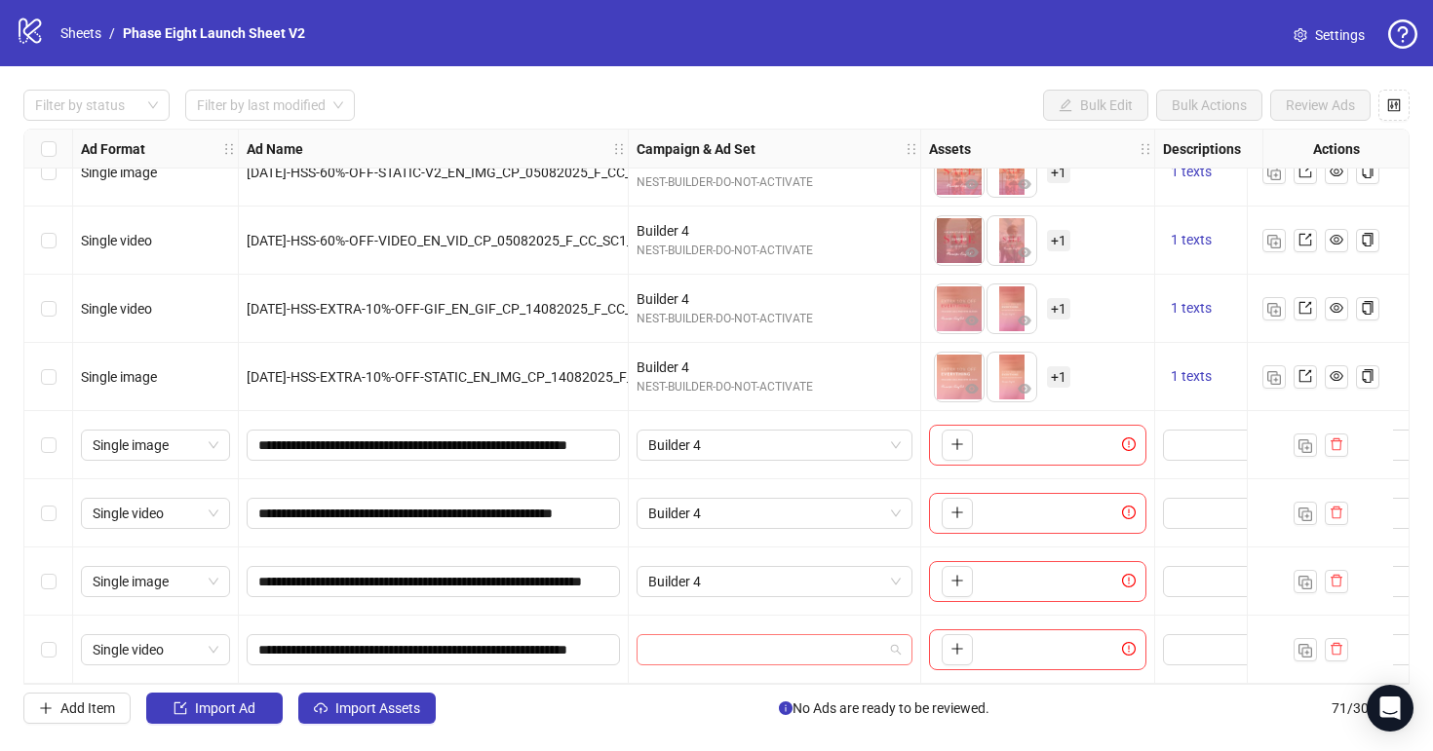
click at [715, 644] on input "search" at bounding box center [765, 649] width 235 height 29
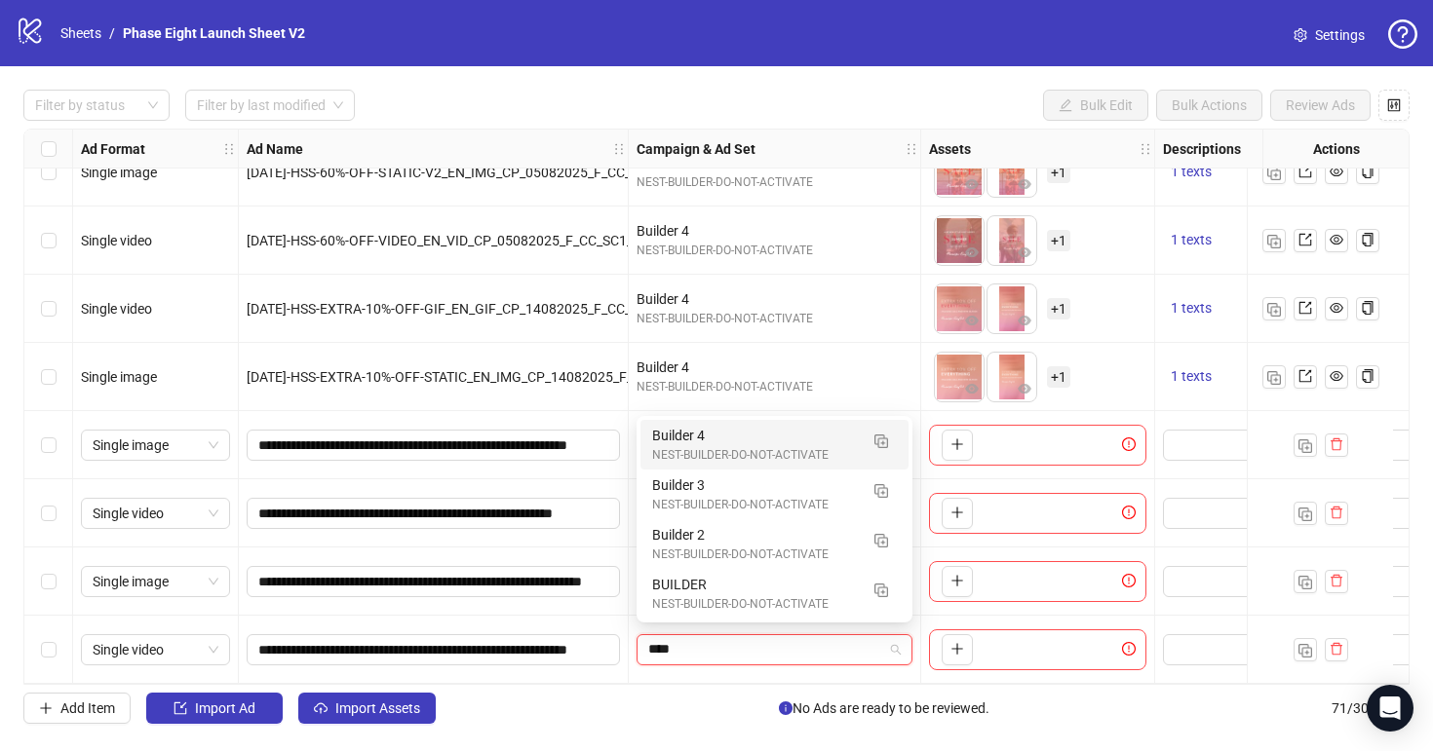
type input "*****"
click at [729, 447] on div "NEST-BUILDER-DO-NOT-ACTIVATE" at bounding box center [755, 455] width 206 height 19
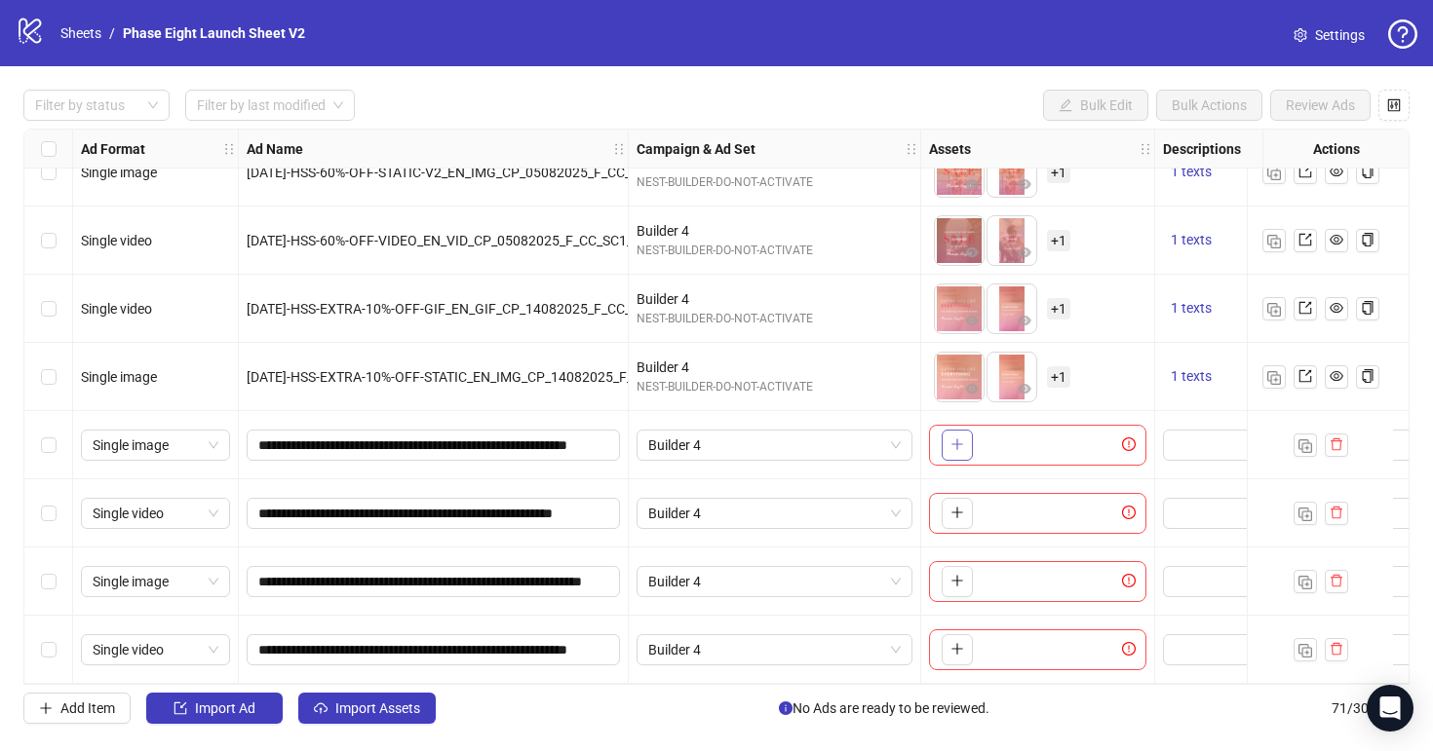
click at [956, 440] on icon "plus" at bounding box center [956, 445] width 1 height 11
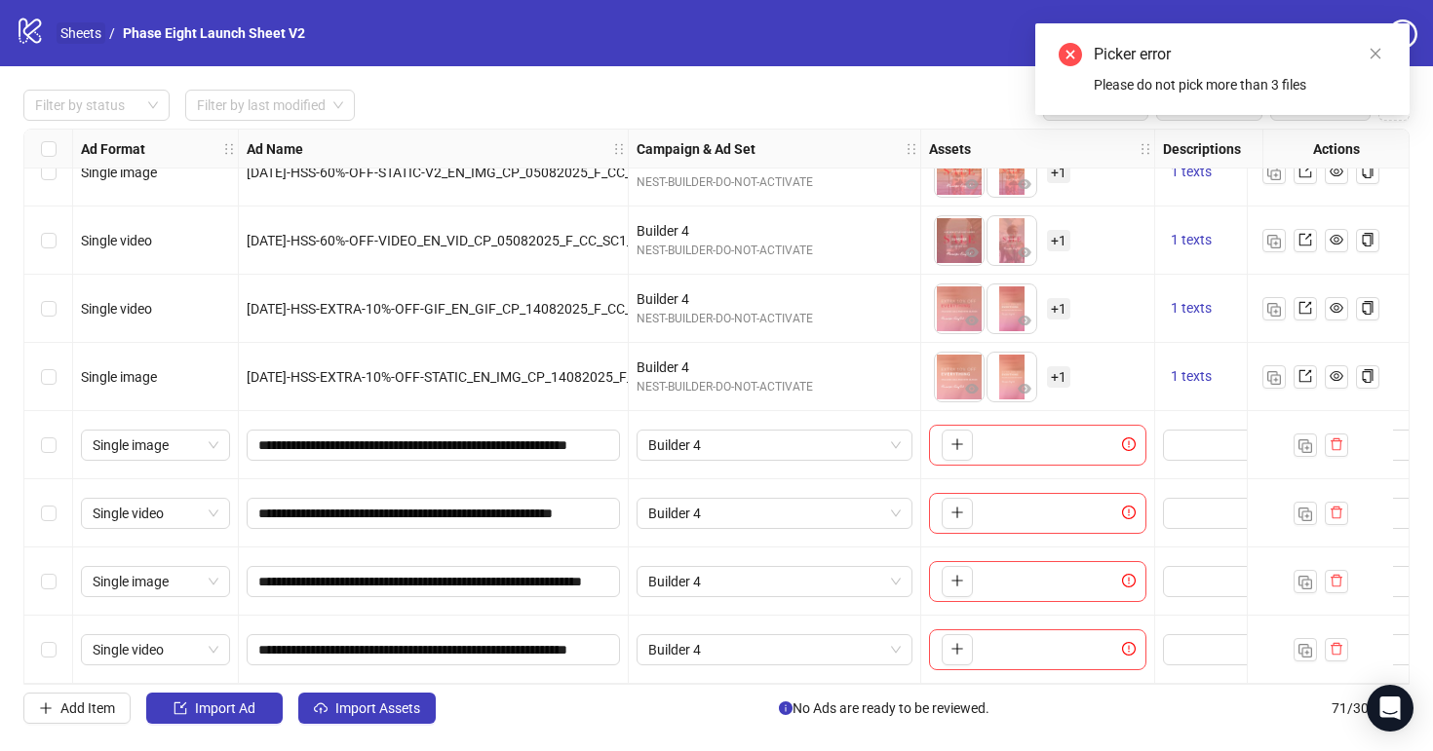
click at [62, 31] on link "Sheets" at bounding box center [81, 32] width 49 height 21
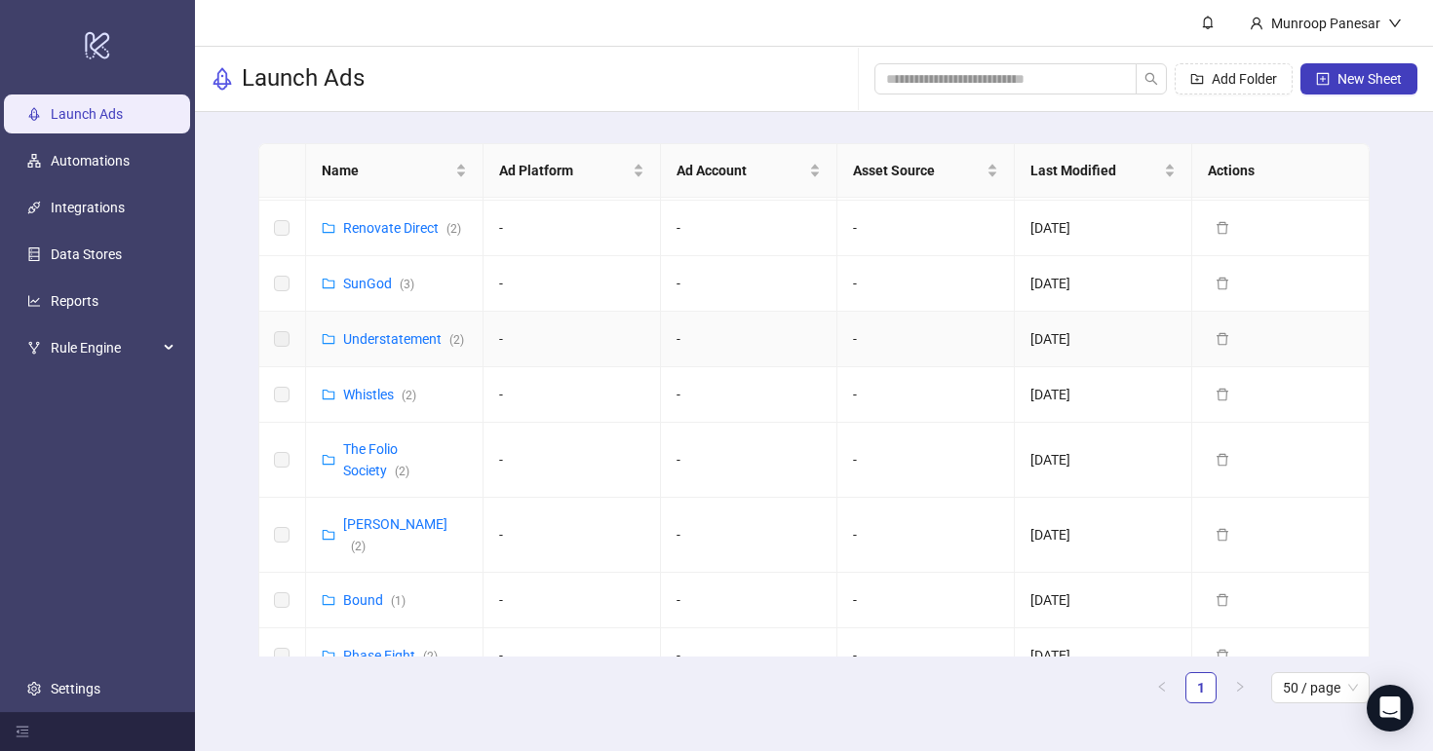
scroll to position [817, 0]
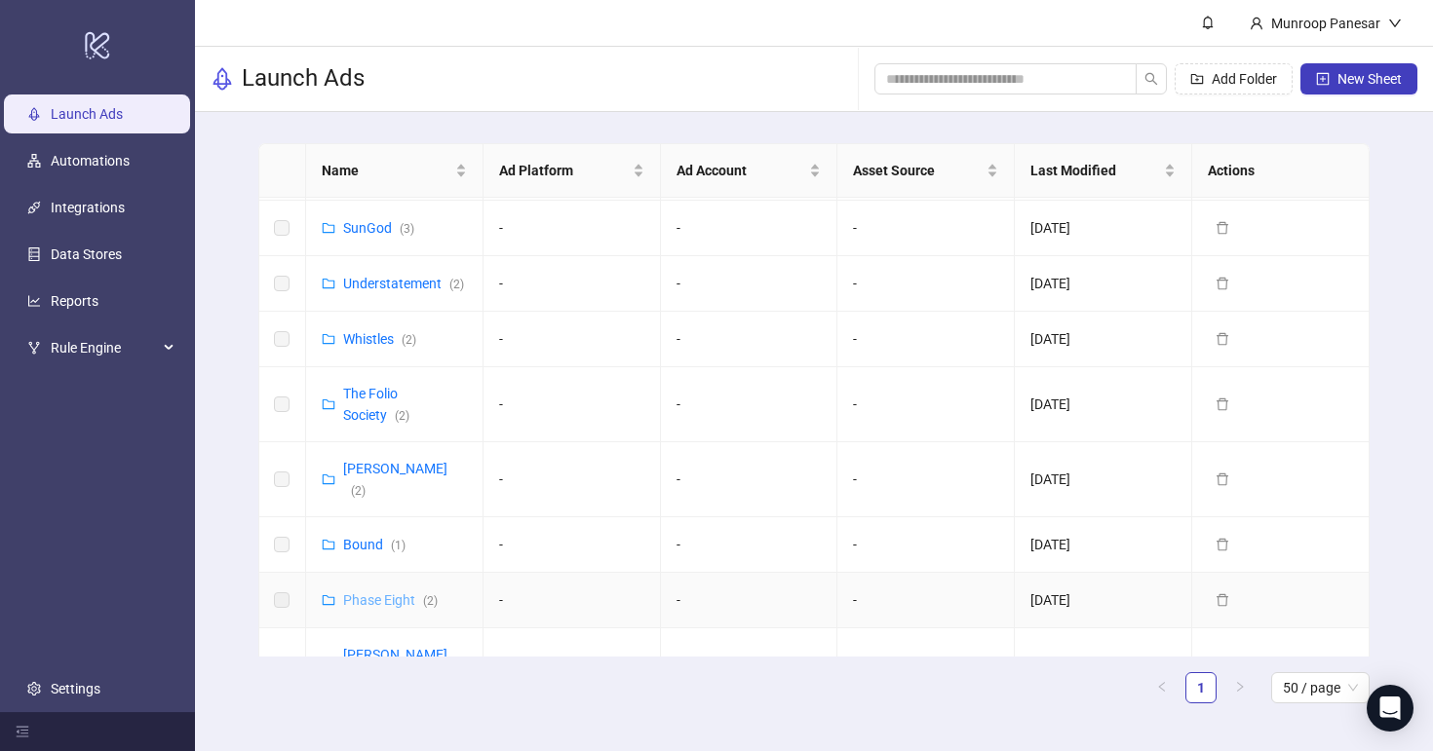
click at [378, 593] on link "Phase Eight ( 2 )" at bounding box center [390, 601] width 95 height 16
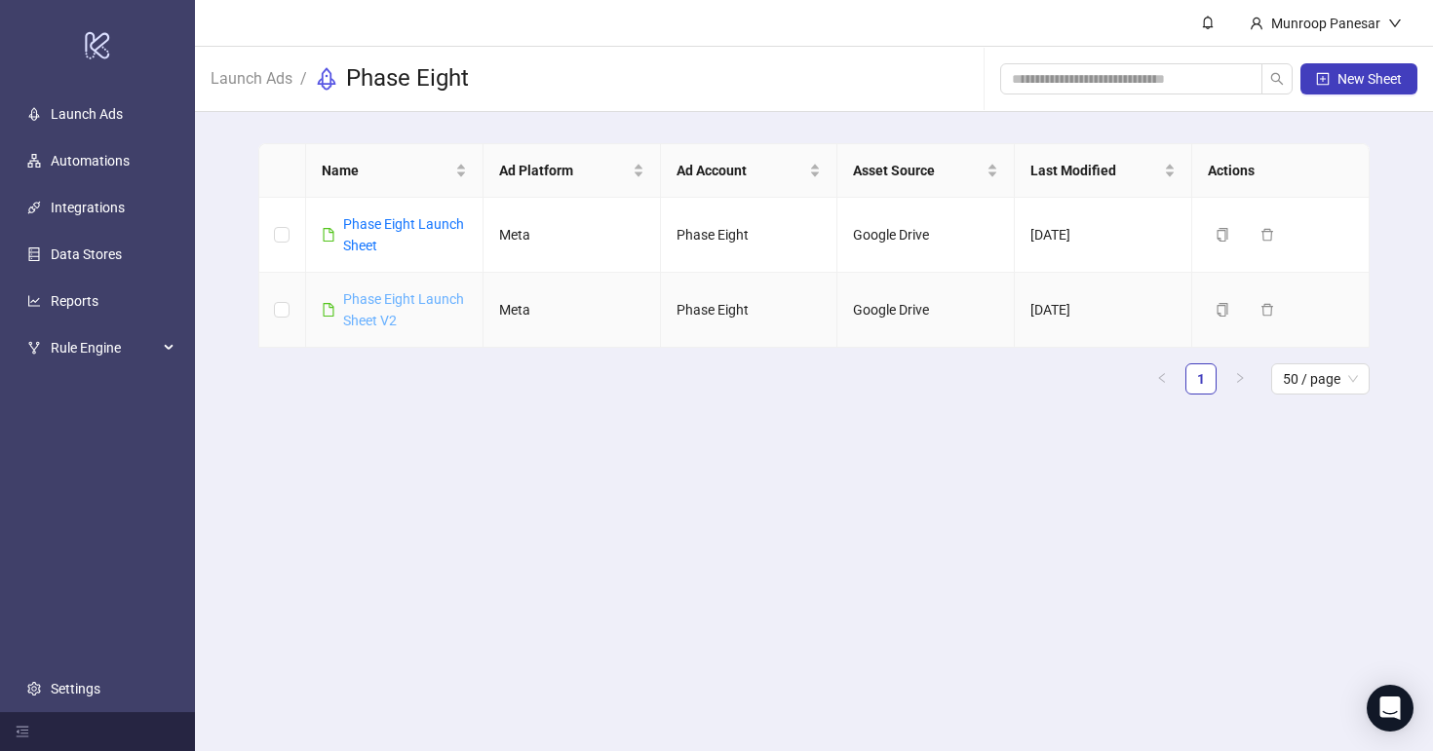
click at [393, 291] on link "Phase Eight Launch Sheet V2" at bounding box center [403, 309] width 121 height 37
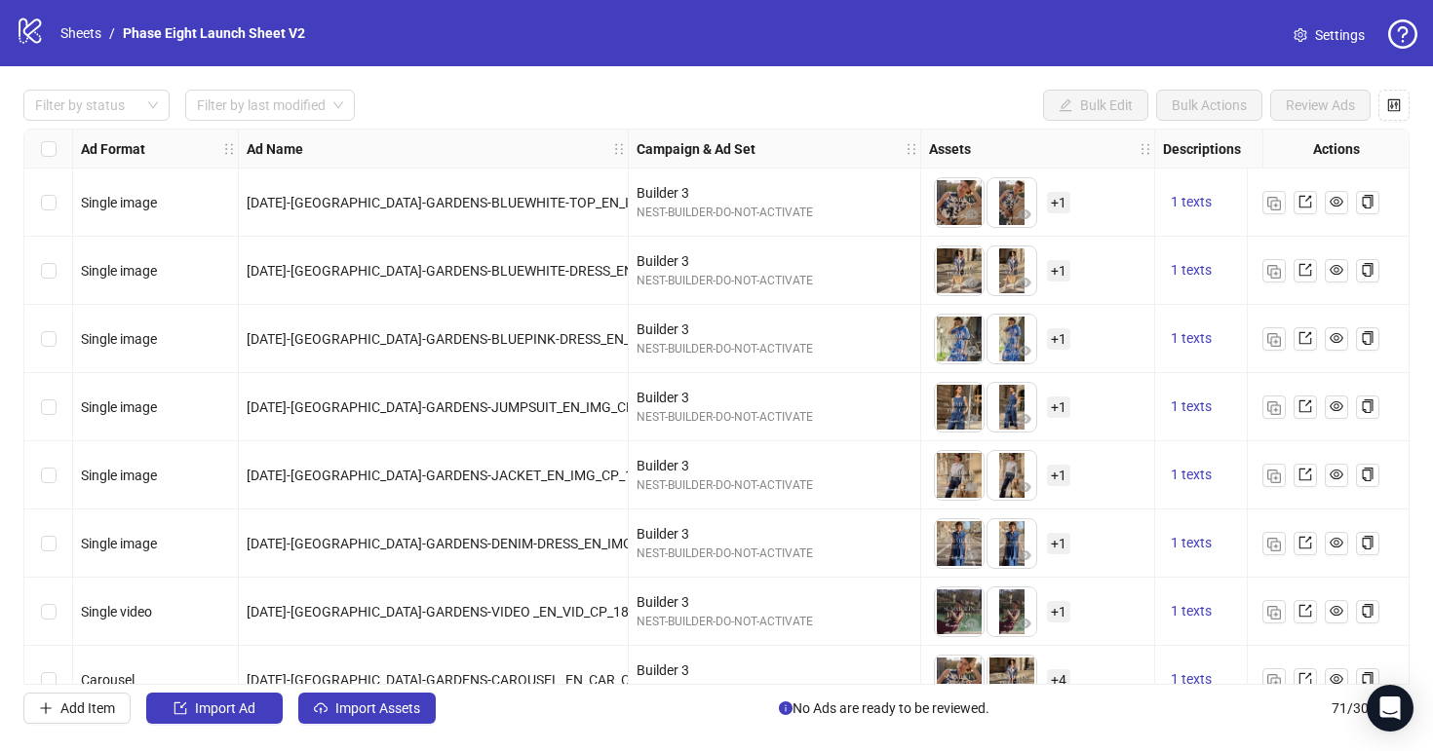
click at [1309, 17] on div "logo/logo-mobile Sheets / Phase Eight Launch Sheet V2 Settings" at bounding box center [716, 33] width 1401 height 35
click at [1310, 25] on link "Settings" at bounding box center [1329, 34] width 102 height 31
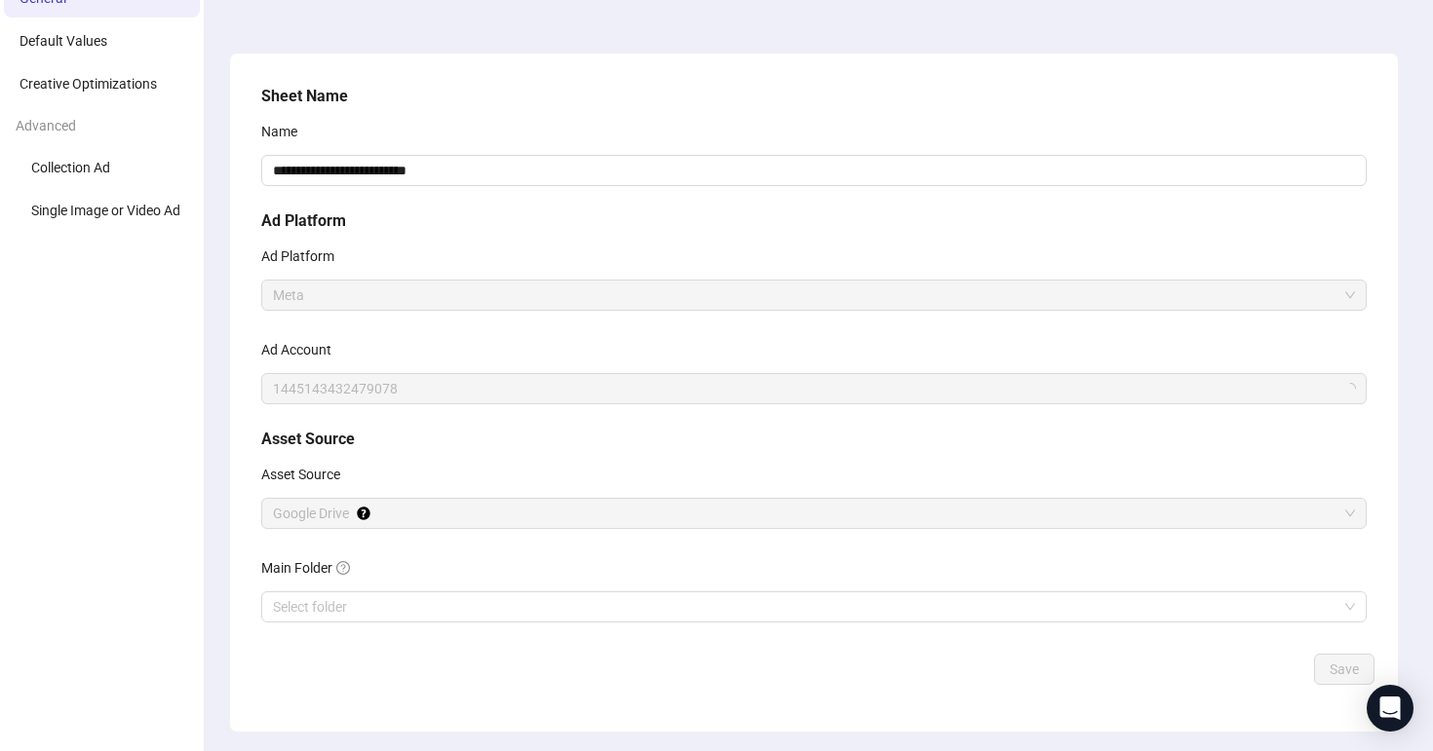
scroll to position [151, 0]
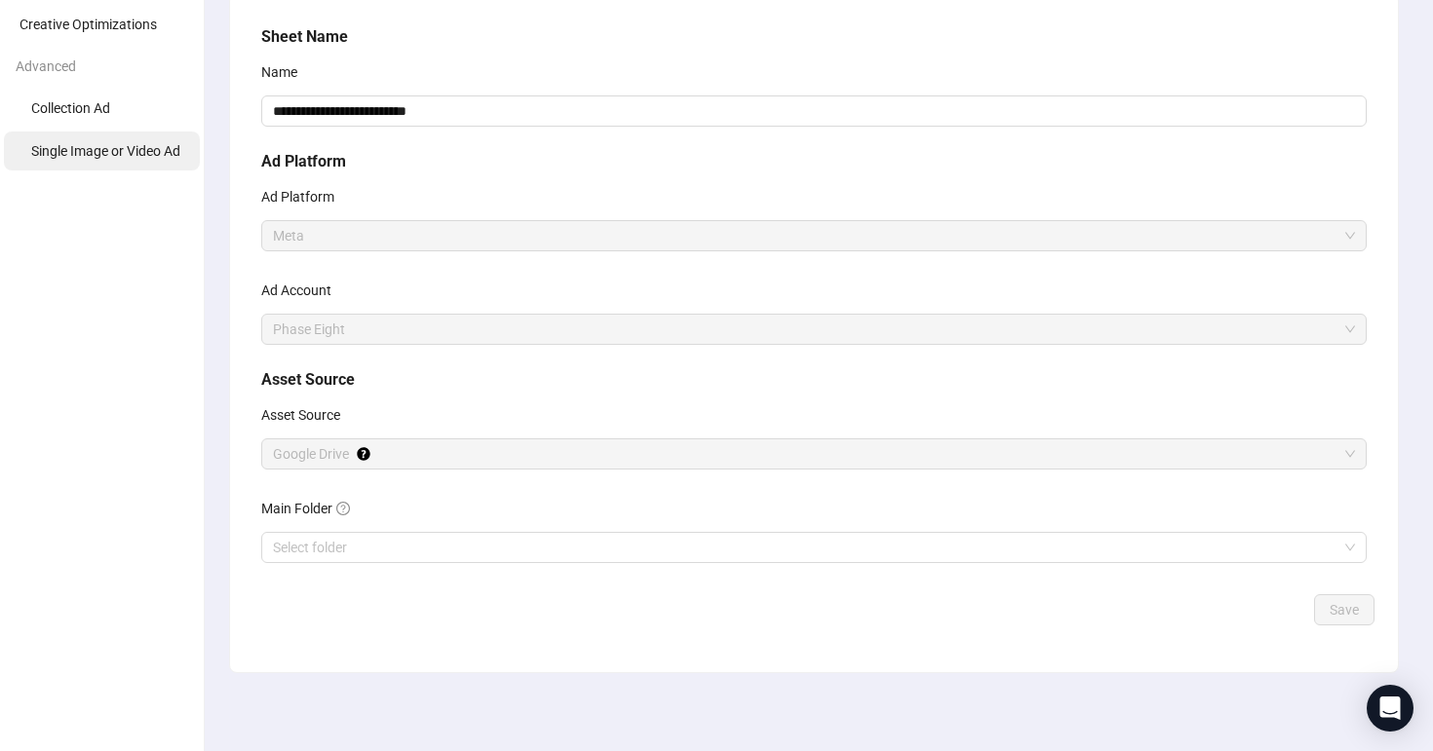
click at [139, 152] on span "Single Image or Video Ad" at bounding box center [105, 151] width 149 height 16
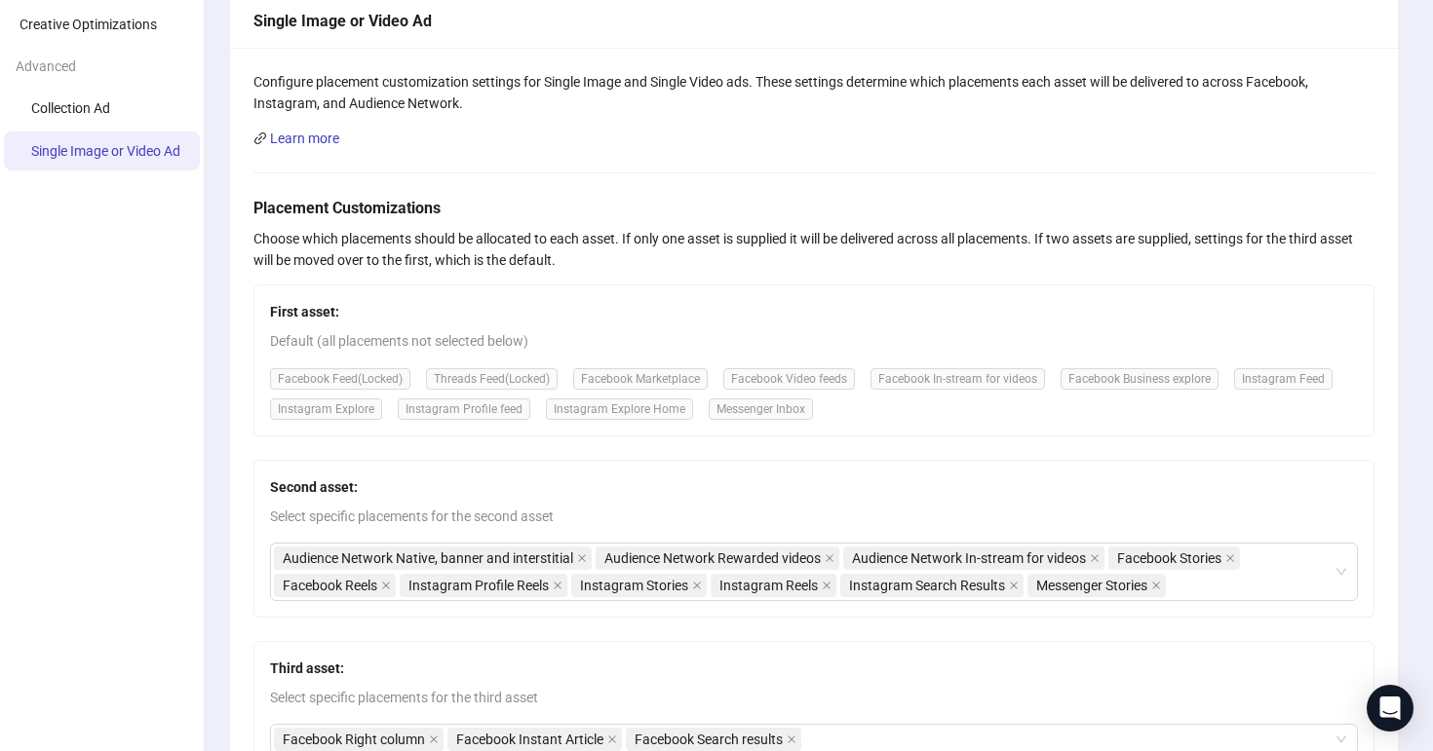
scroll to position [429, 0]
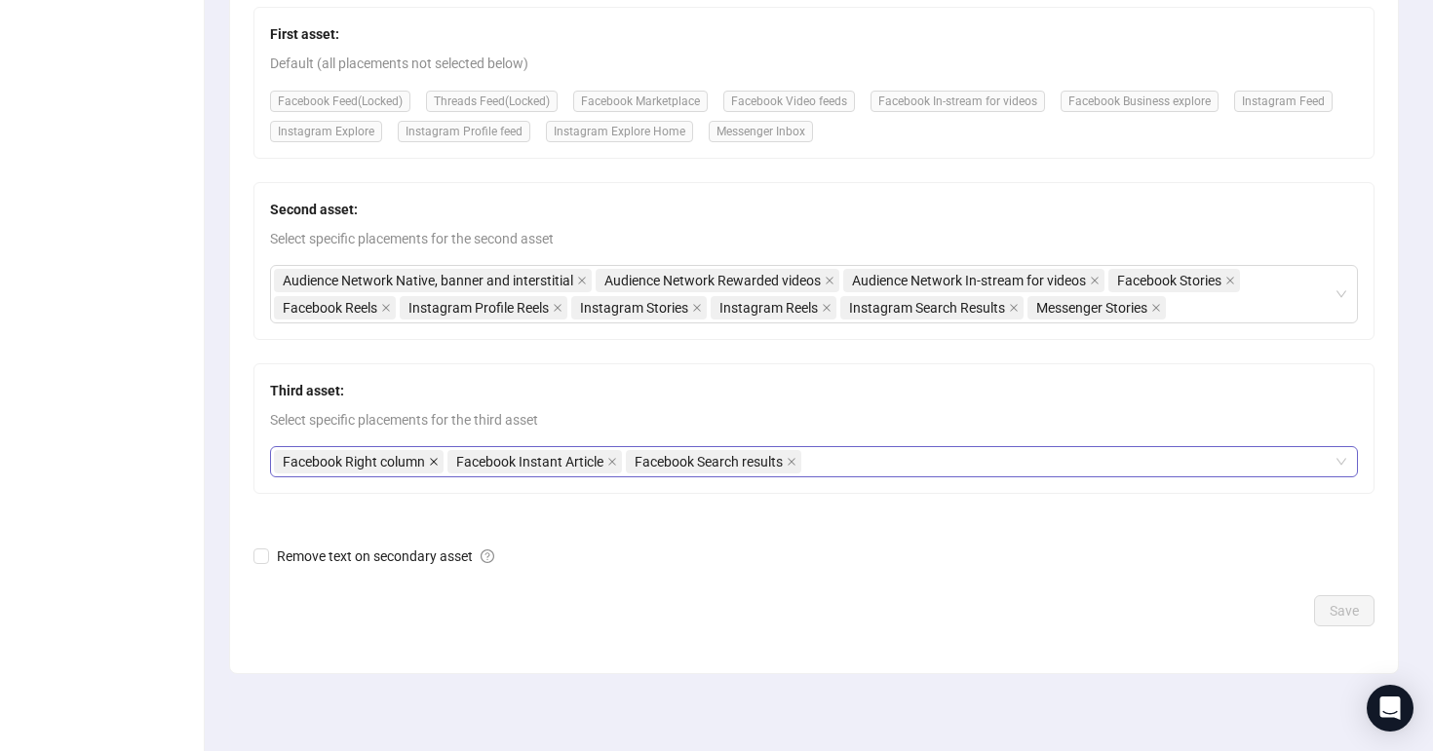
click at [433, 466] on span at bounding box center [434, 461] width 10 height 21
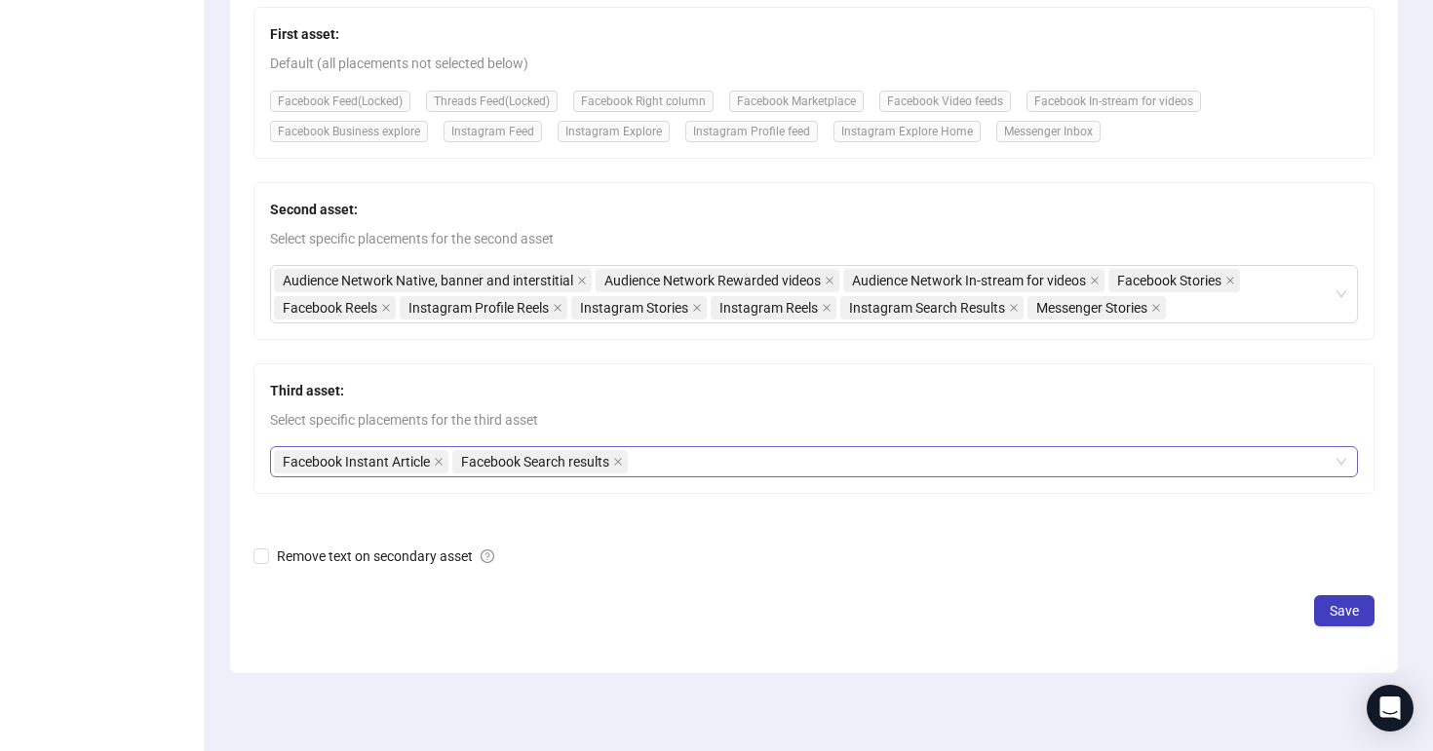
click at [433, 466] on span "Facebook Instant Article" at bounding box center [361, 461] width 174 height 23
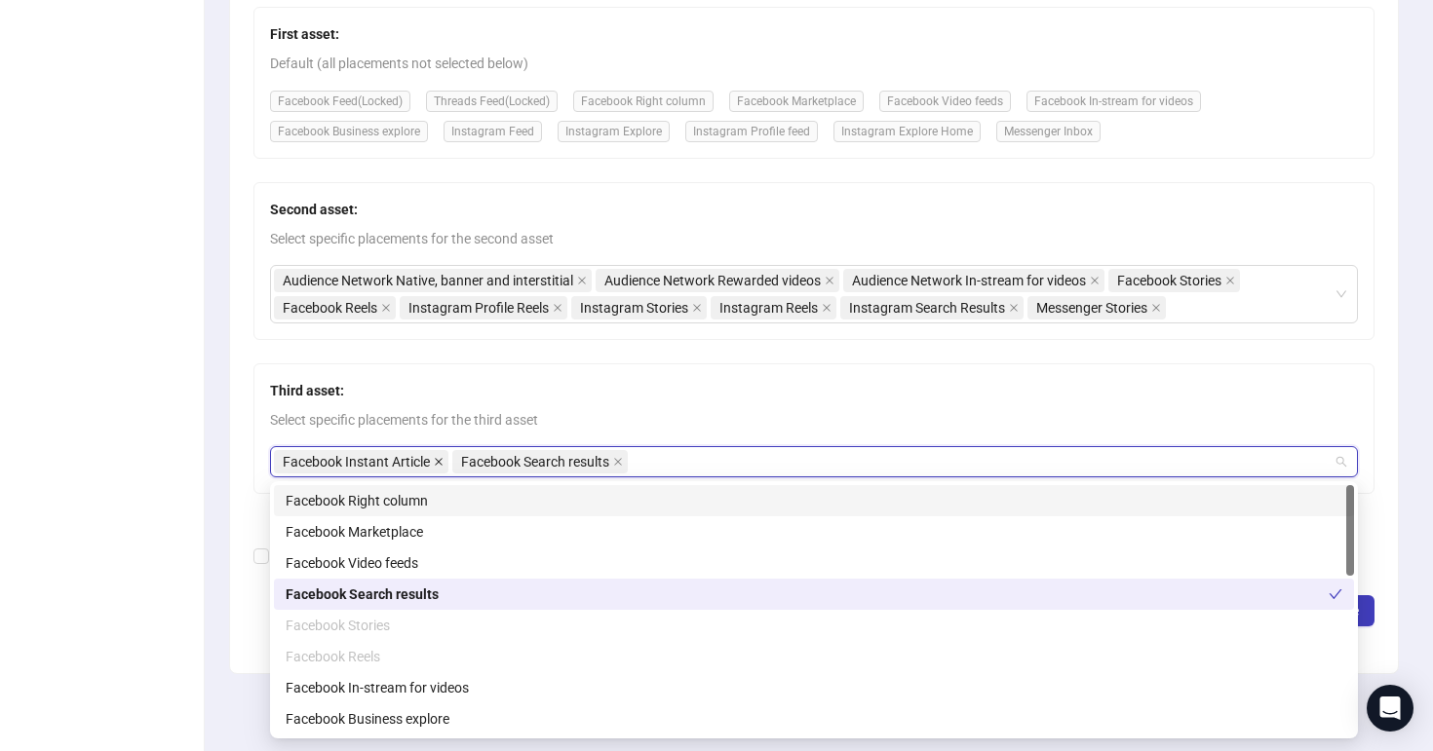
click at [437, 458] on icon "close" at bounding box center [439, 462] width 8 height 8
click at [437, 458] on icon "close" at bounding box center [440, 462] width 10 height 10
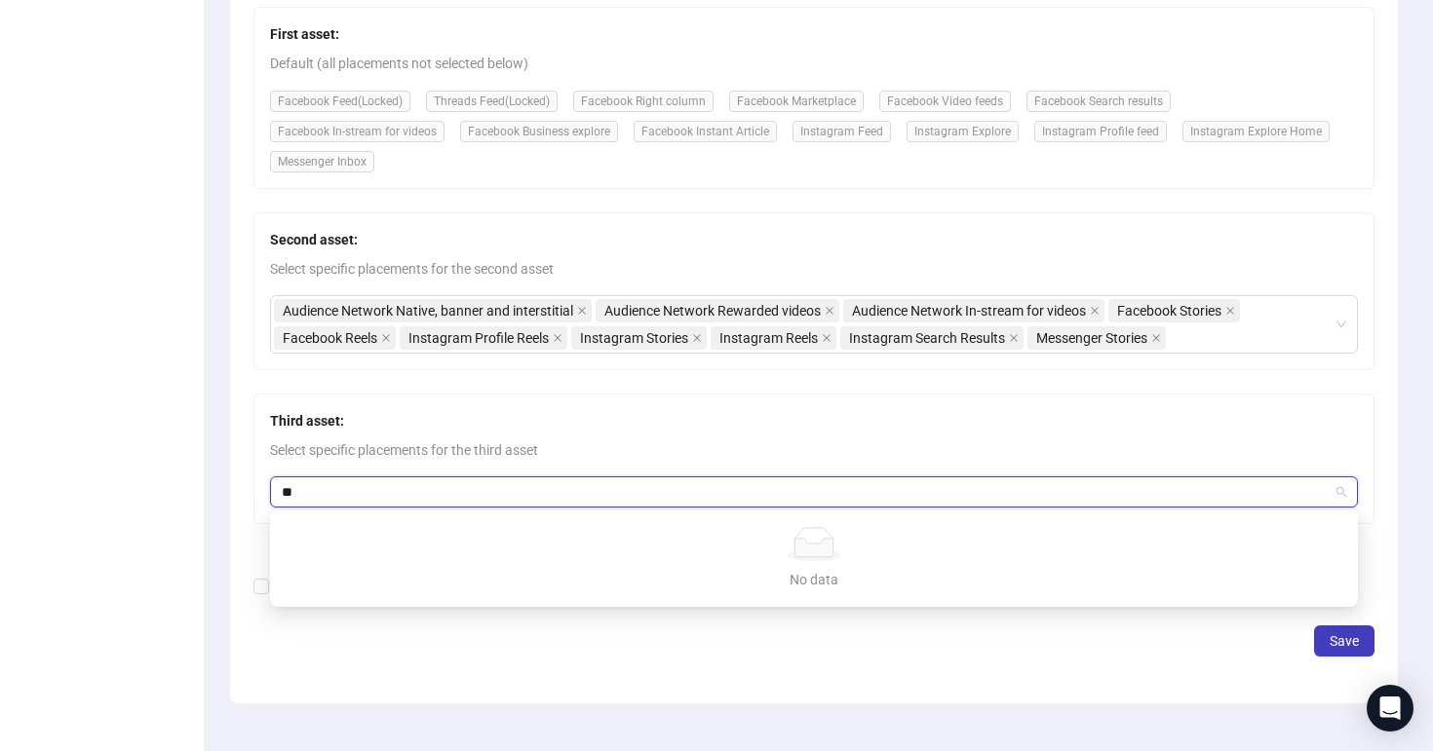
type input "***"
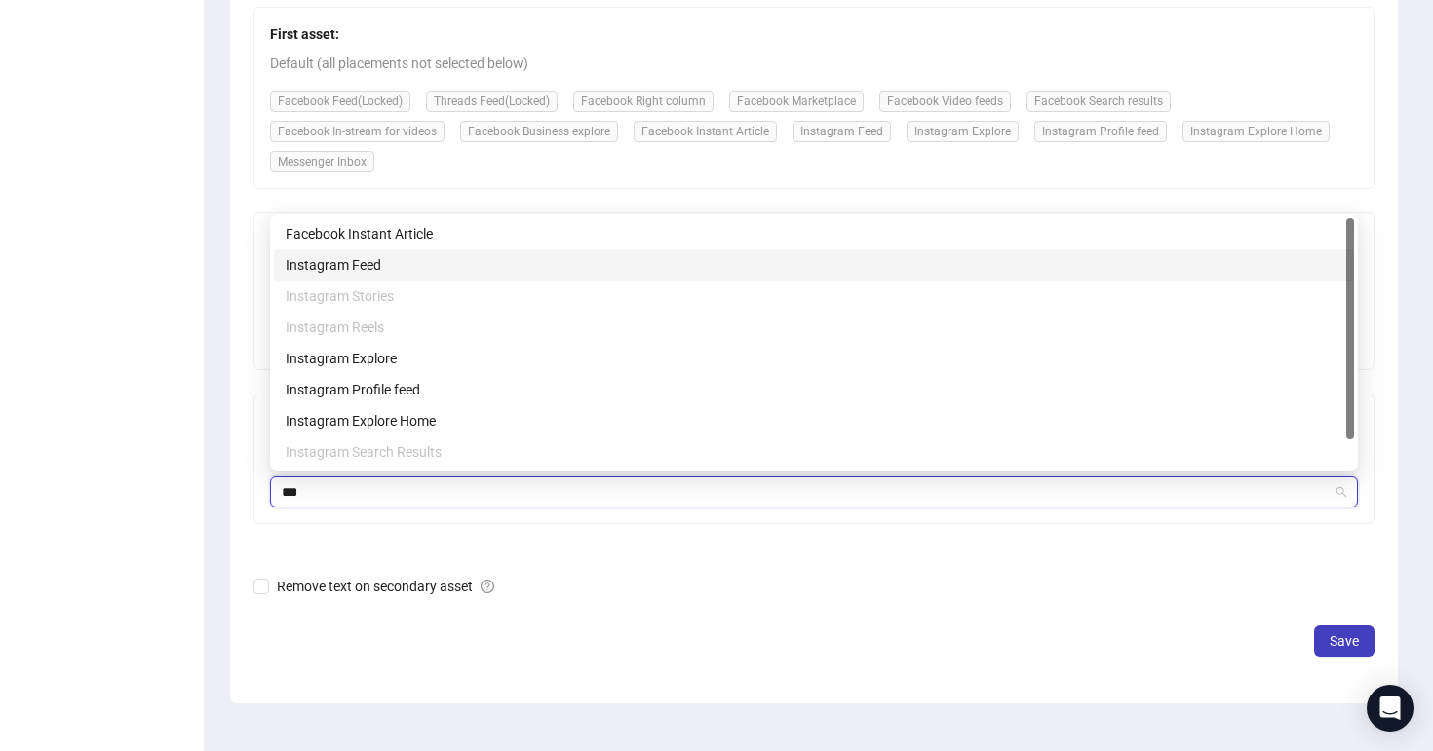
click at [460, 270] on div "Instagram Feed" at bounding box center [814, 264] width 1056 height 21
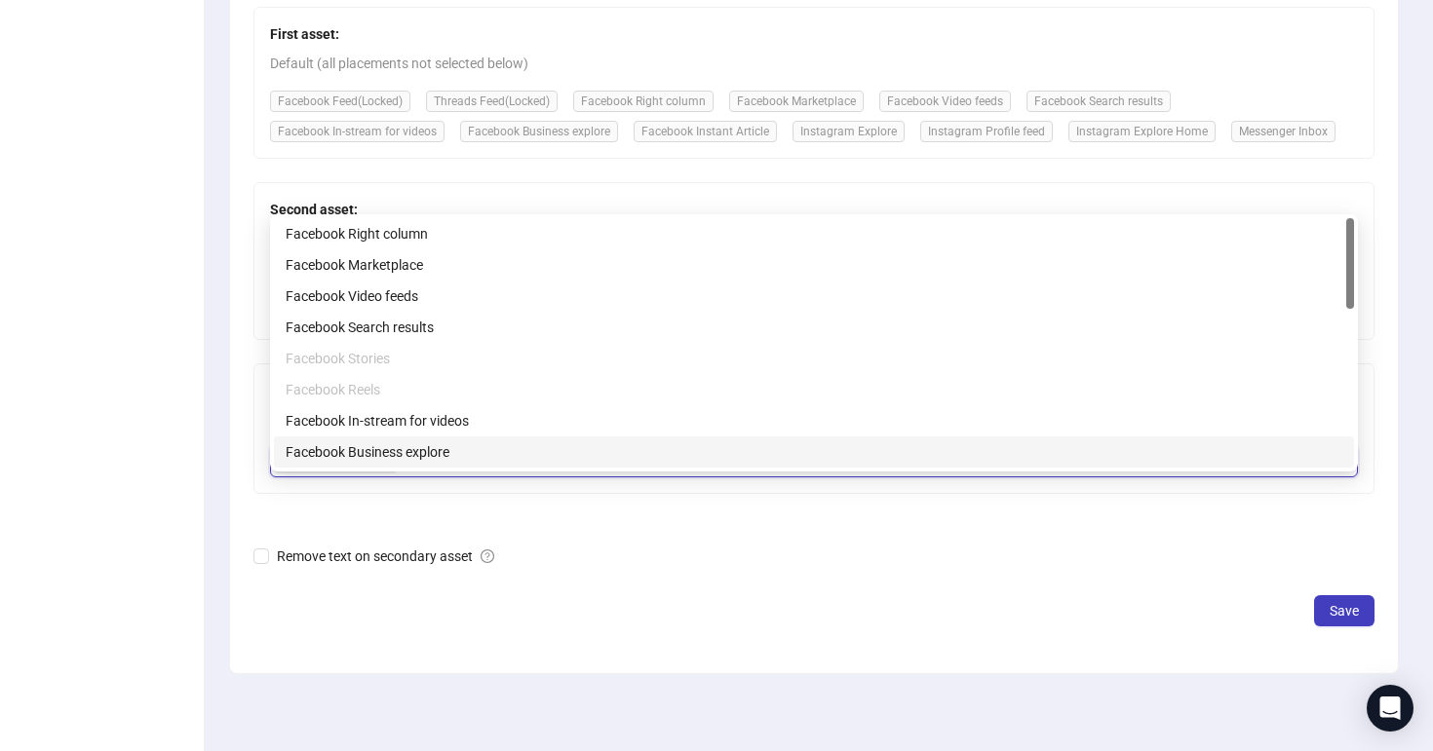
click at [787, 641] on div "Configure placement customization settings for Single Image and Single Video ad…" at bounding box center [813, 221] width 1167 height 903
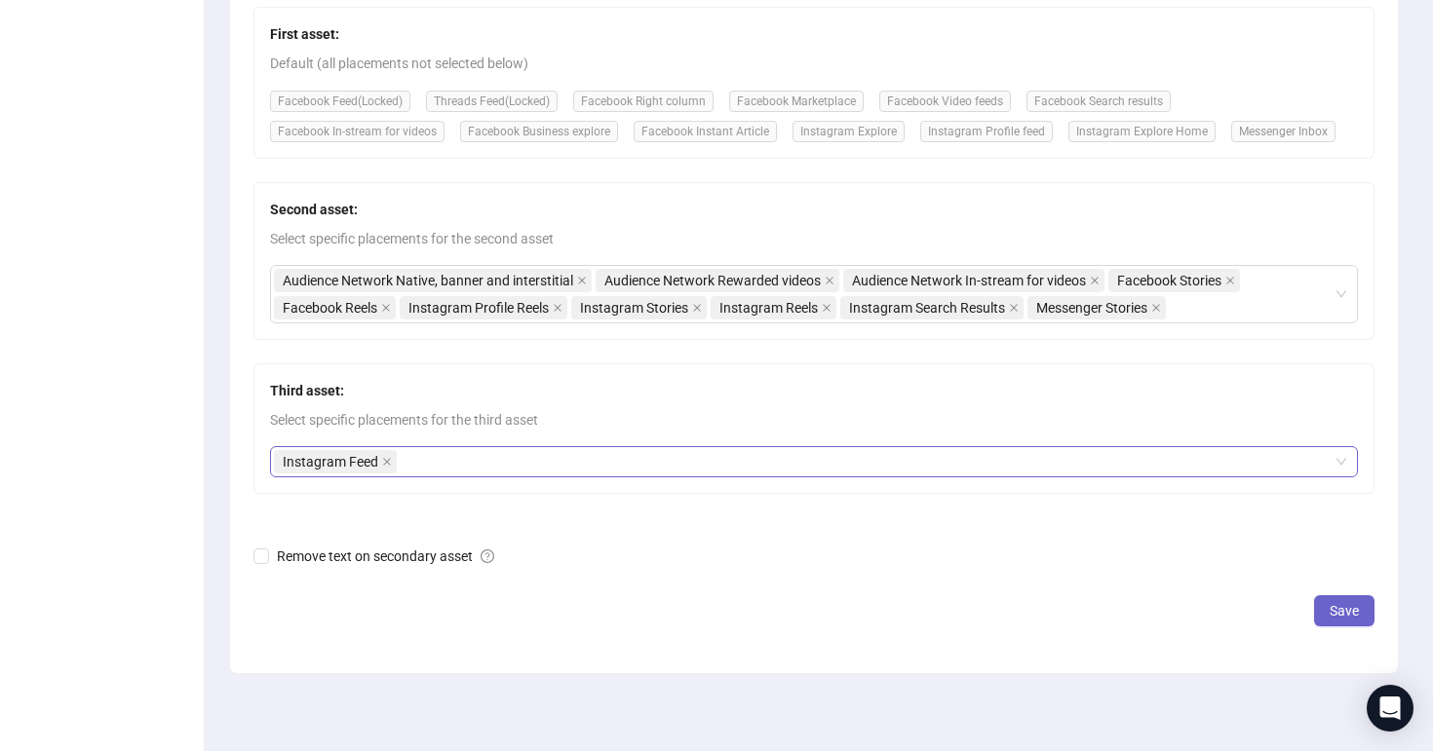
click at [1330, 618] on button "Save" at bounding box center [1344, 610] width 60 height 31
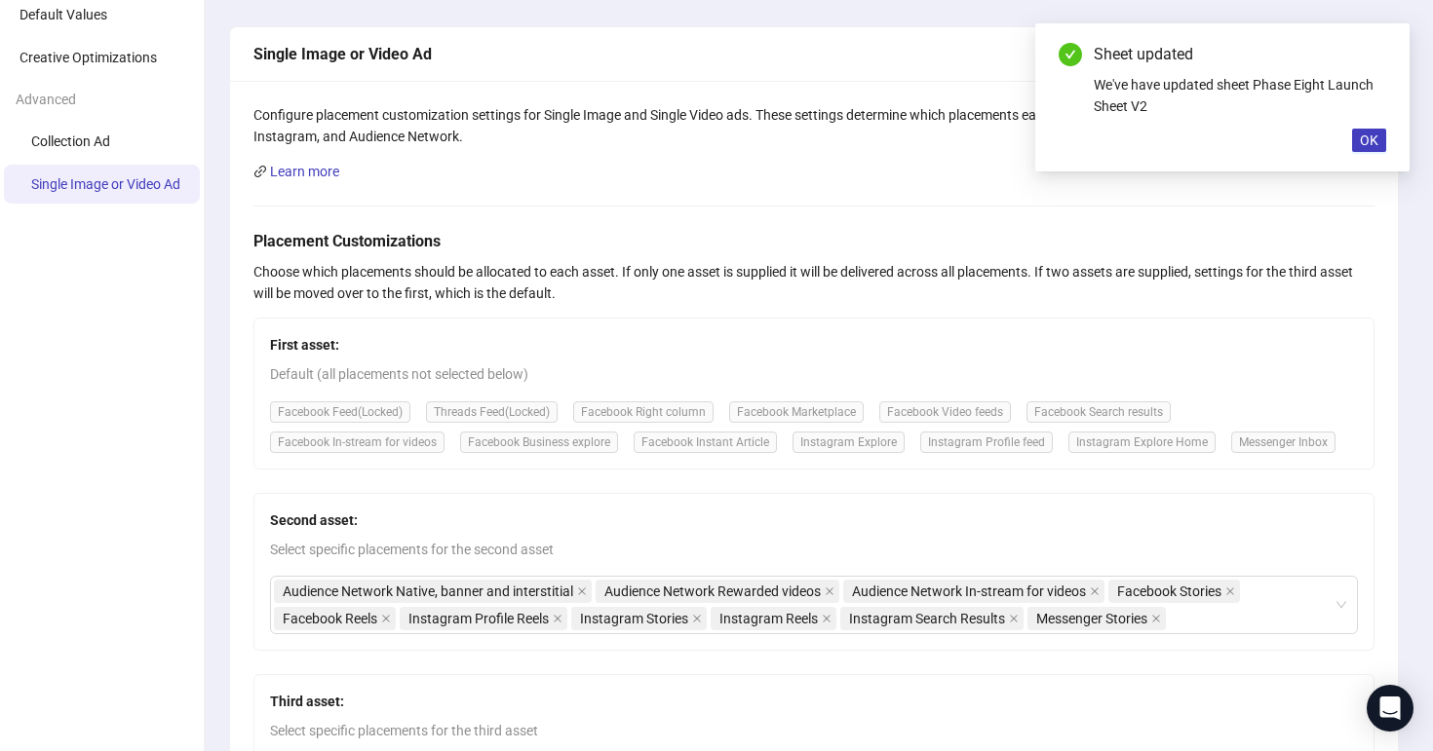
scroll to position [0, 0]
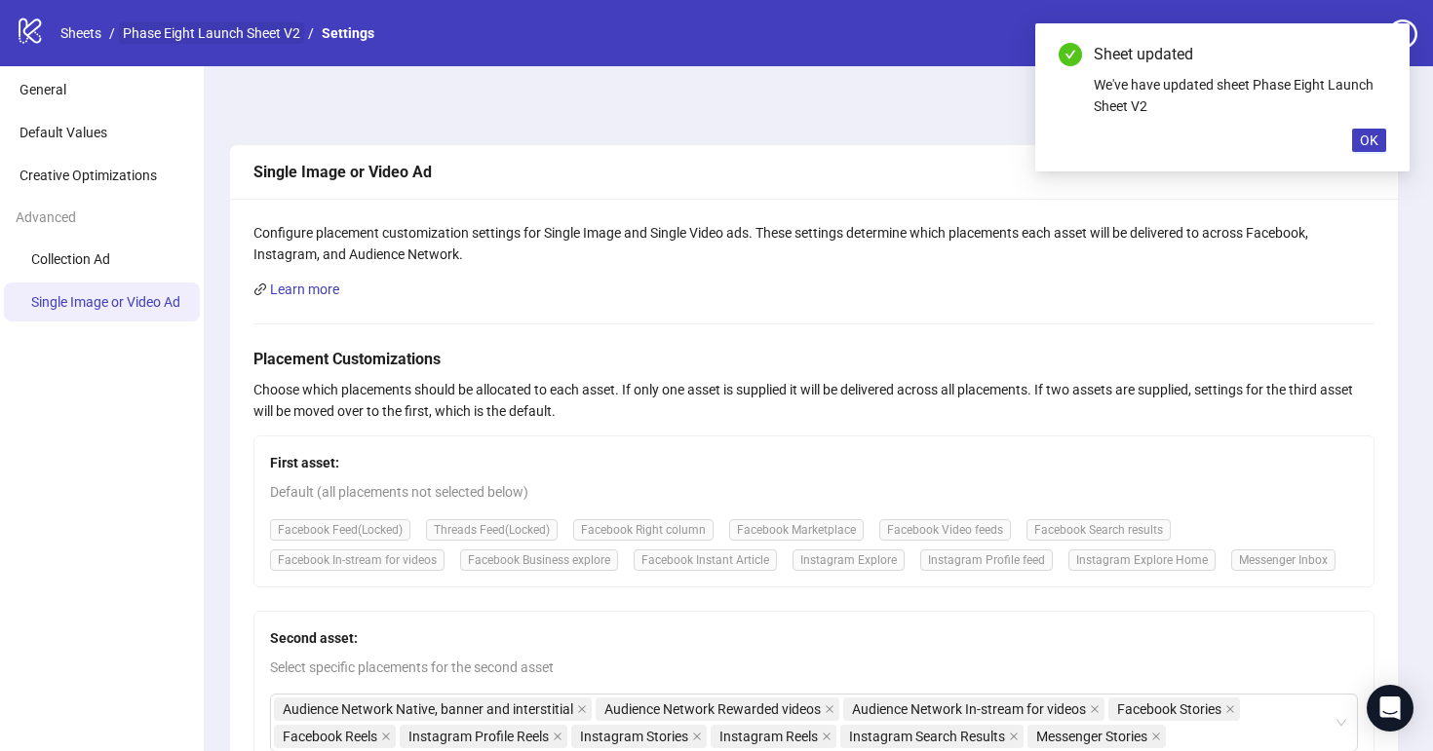
click at [165, 33] on link "Phase Eight Launch Sheet V2" at bounding box center [211, 32] width 185 height 21
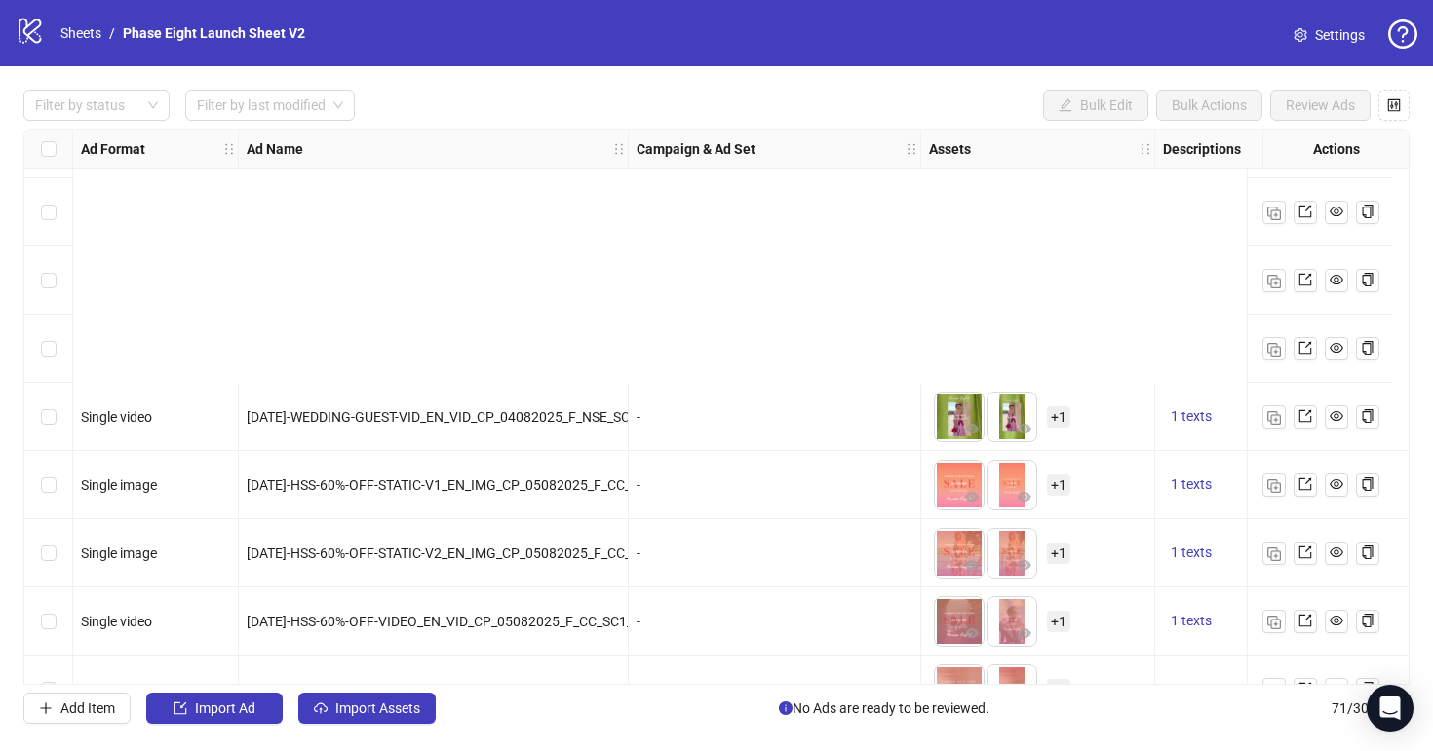
scroll to position [4336, 0]
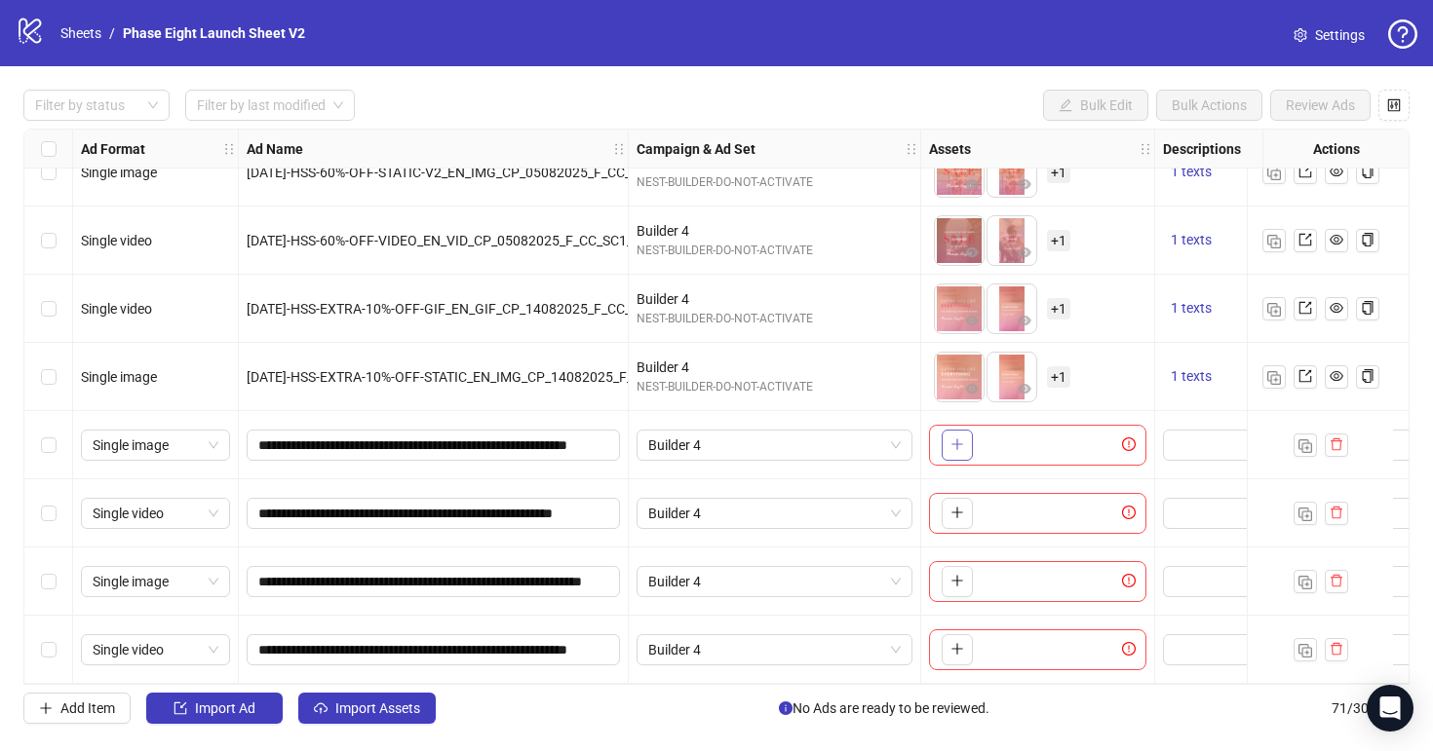
click at [967, 436] on button "button" at bounding box center [956, 445] width 31 height 31
click at [1052, 438] on span "+ 1" at bounding box center [1058, 445] width 23 height 21
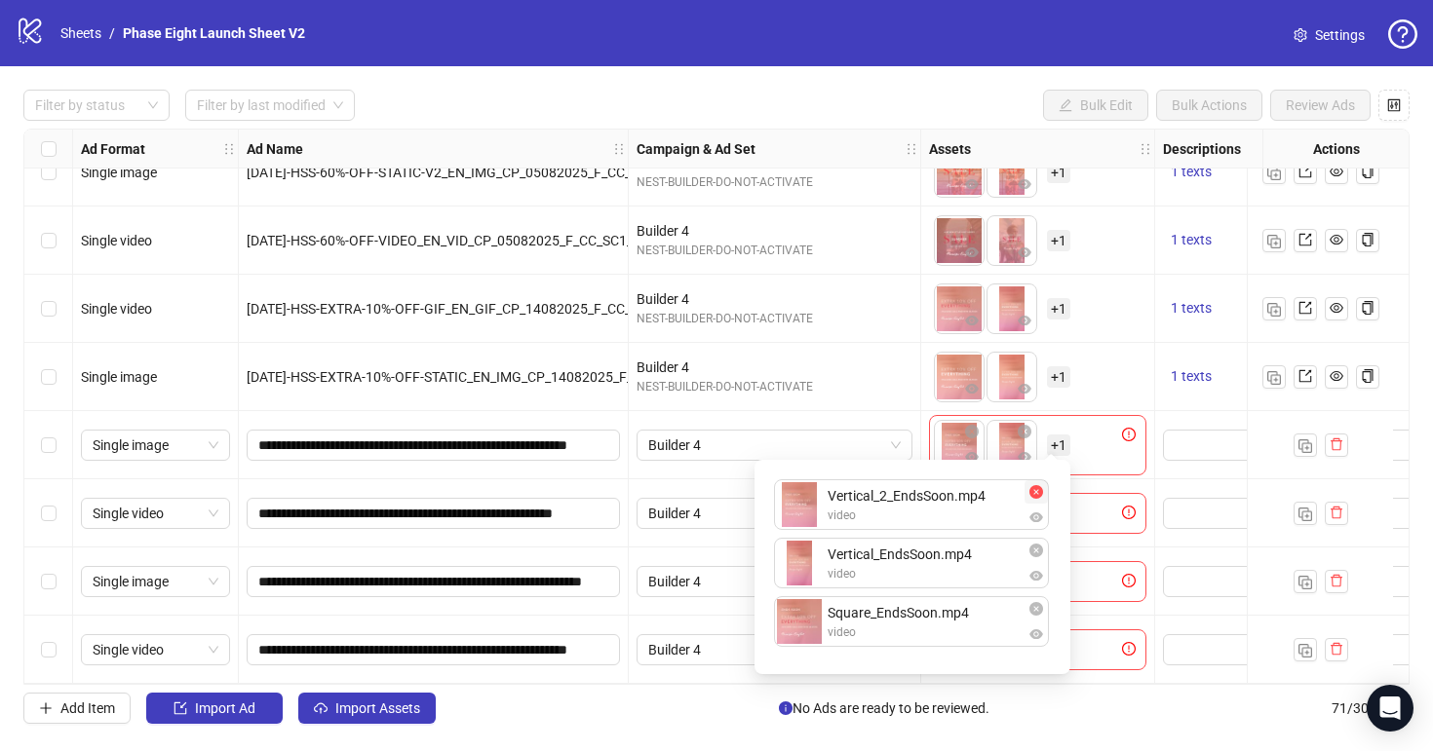
click at [1036, 489] on icon "close-circle" at bounding box center [1036, 492] width 14 height 14
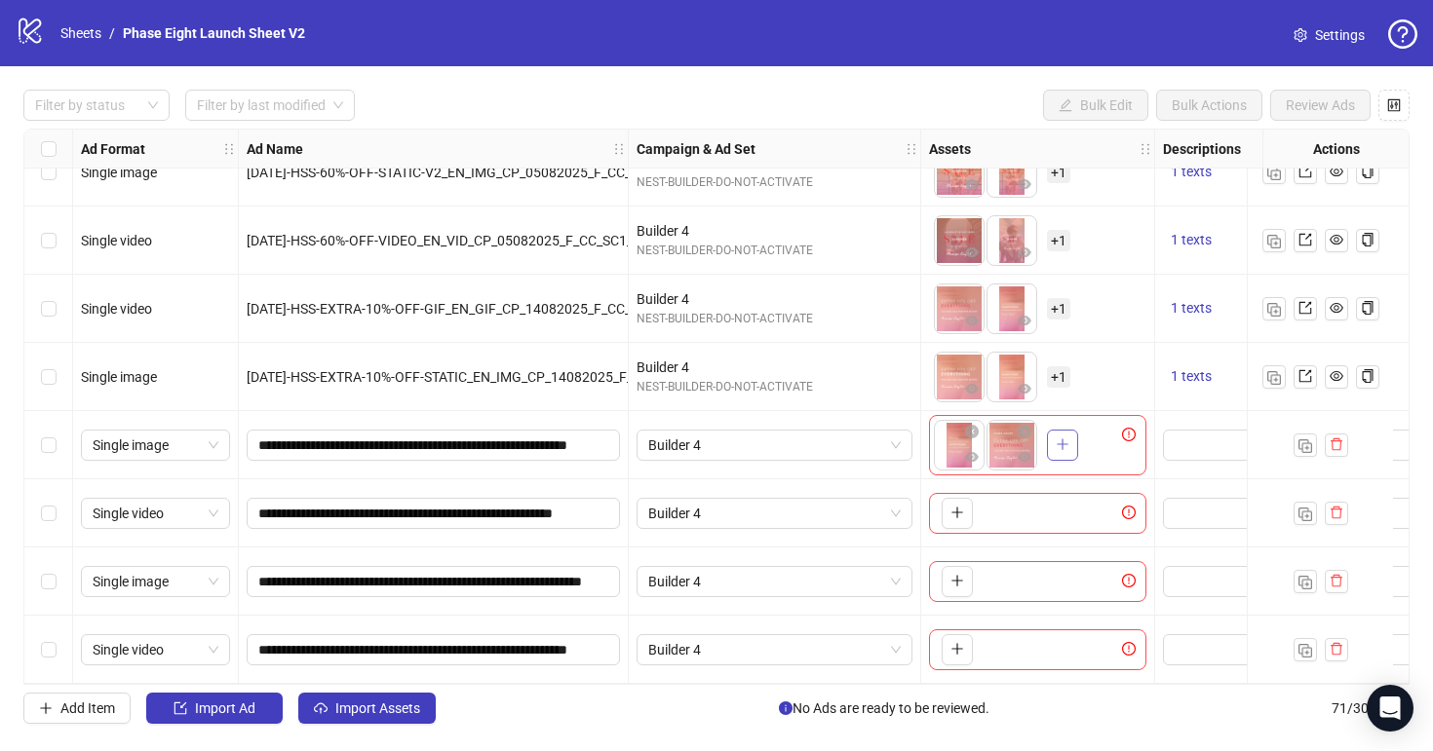
click at [1054, 440] on button "button" at bounding box center [1062, 445] width 31 height 31
click at [1021, 425] on icon "close-circle" at bounding box center [1024, 432] width 14 height 14
click at [973, 425] on icon "close-circle" at bounding box center [972, 432] width 14 height 14
click at [961, 509] on icon "plus" at bounding box center [957, 513] width 14 height 14
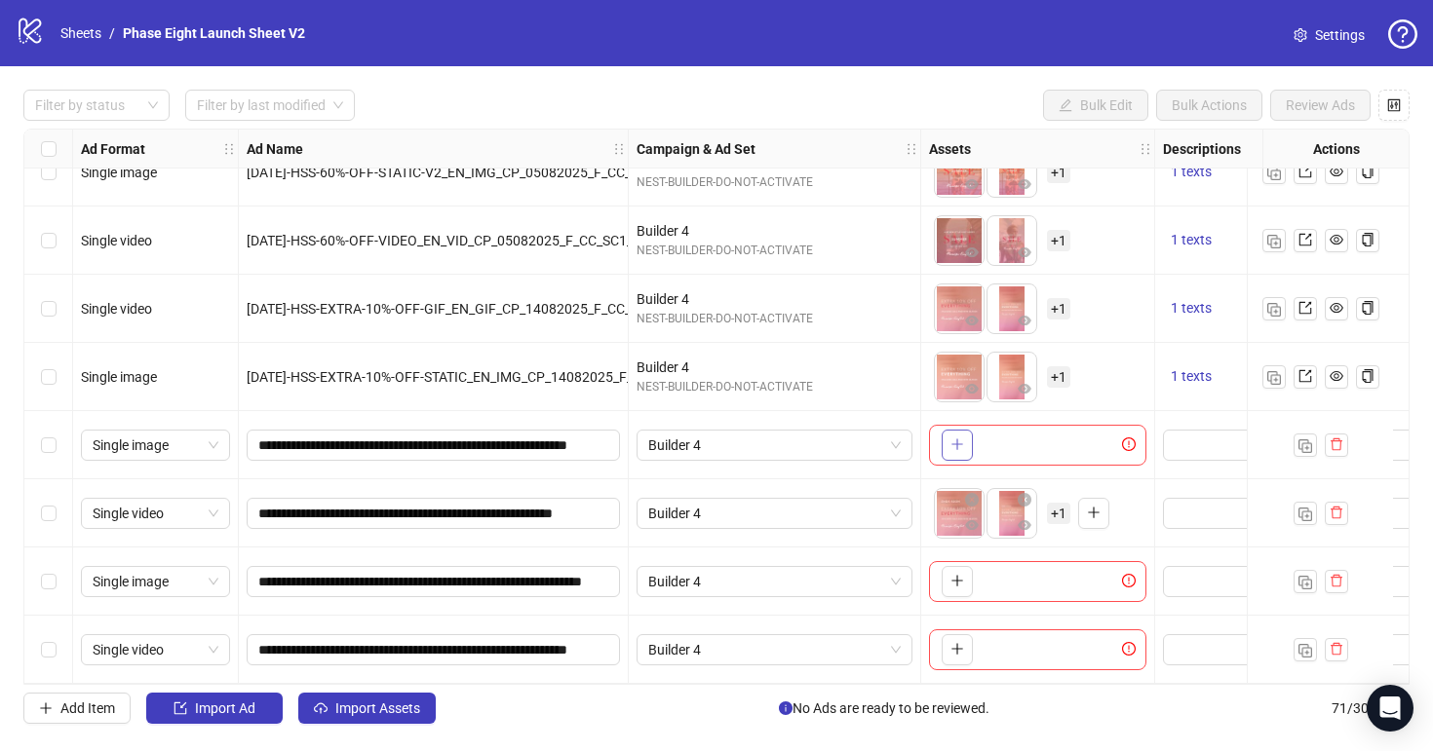
click at [954, 438] on icon "plus" at bounding box center [957, 445] width 14 height 14
click at [1057, 435] on span "+ 1" at bounding box center [1058, 445] width 23 height 21
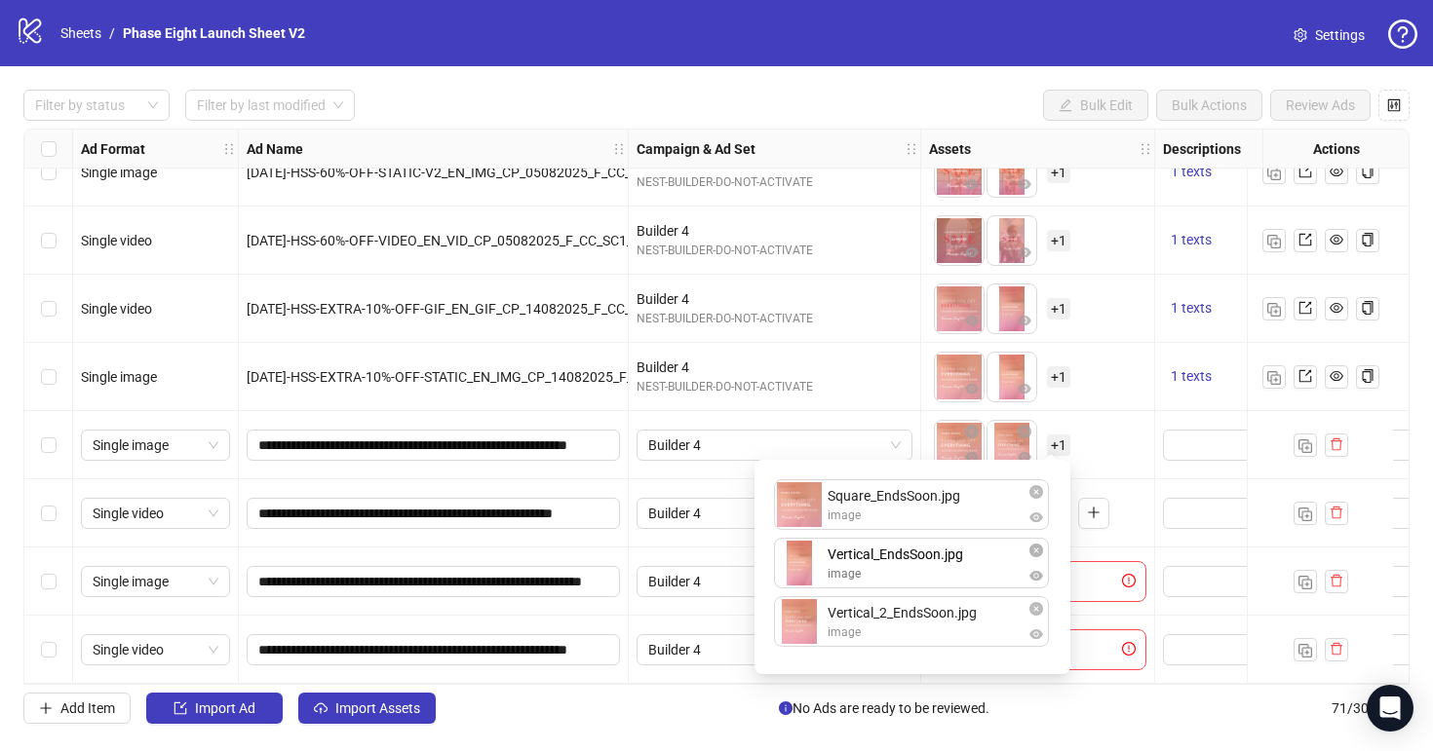
drag, startPoint x: 867, startPoint y: 623, endPoint x: 867, endPoint y: 565, distance: 57.5
click at [867, 565] on div "Square_EndsSoon.jpg image Vertical_2_EndsSoon.jpg image Vertical_EndsSoon.jpg i…" at bounding box center [912, 567] width 292 height 191
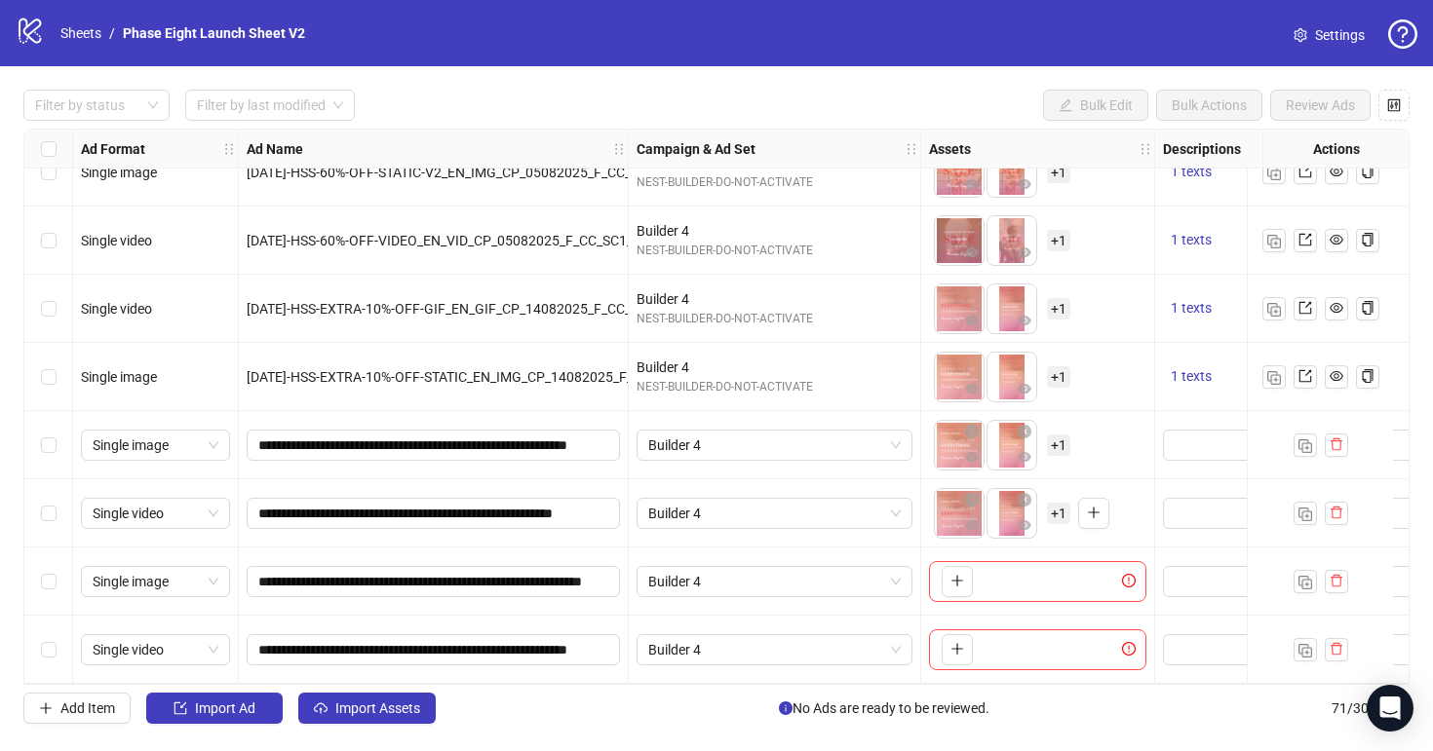
click at [1122, 432] on div "To pick up a draggable item, press the space bar. While dragging, use the arrow…" at bounding box center [1037, 445] width 217 height 60
click at [1052, 507] on span "+ 1" at bounding box center [1058, 513] width 23 height 21
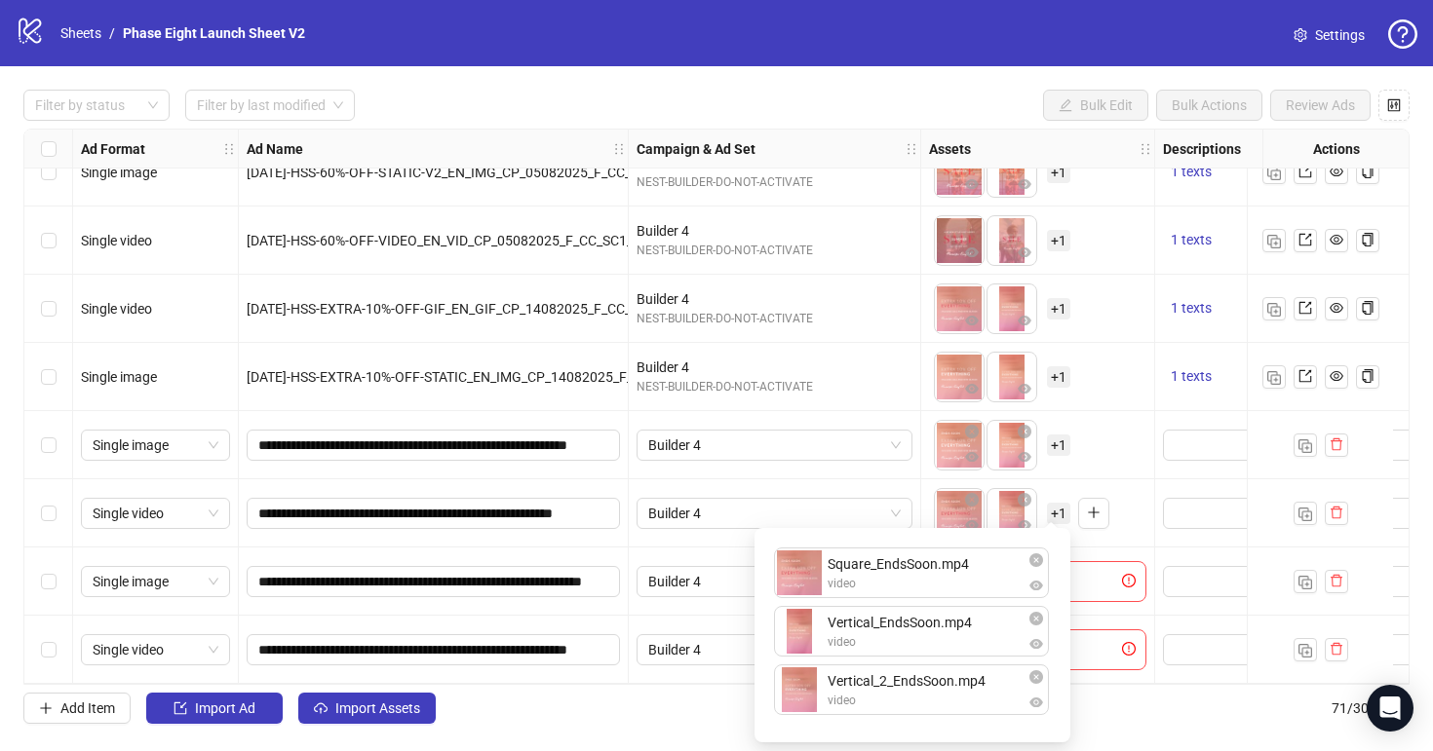
click at [1096, 453] on div "To pick up a draggable item, press the space bar. While dragging, use the arrow…" at bounding box center [1037, 445] width 217 height 60
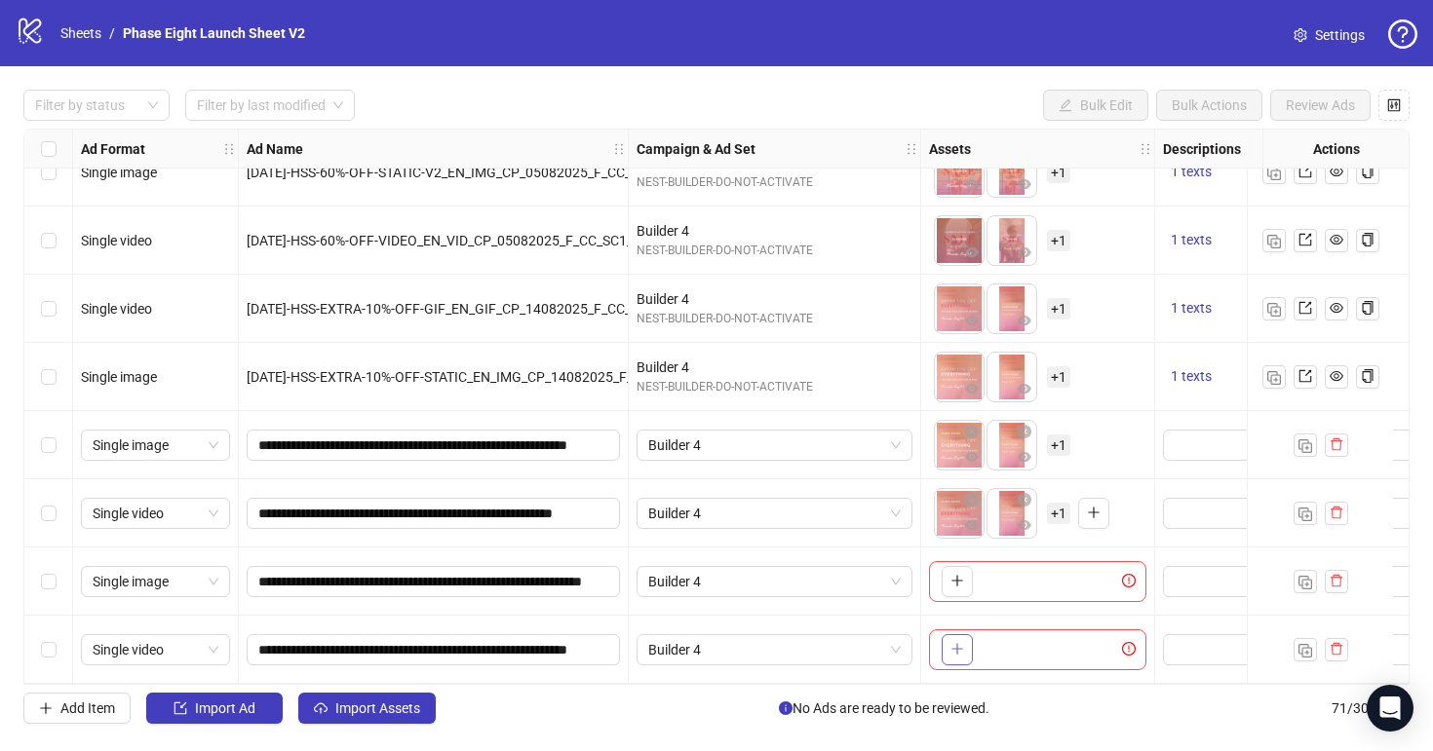
click at [957, 644] on icon "plus" at bounding box center [956, 649] width 1 height 11
click at [963, 574] on icon "plus" at bounding box center [957, 581] width 14 height 14
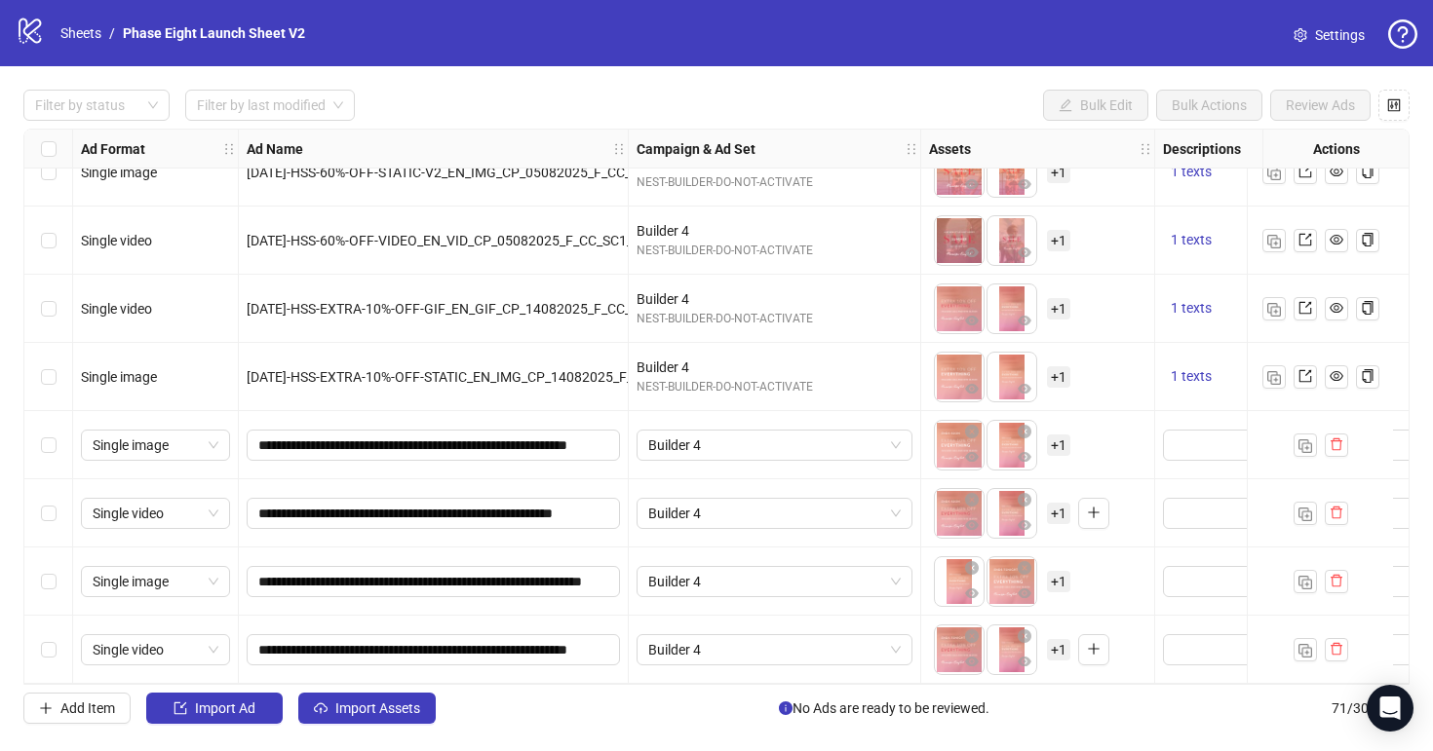
click at [1053, 575] on span "+ 1" at bounding box center [1058, 581] width 23 height 21
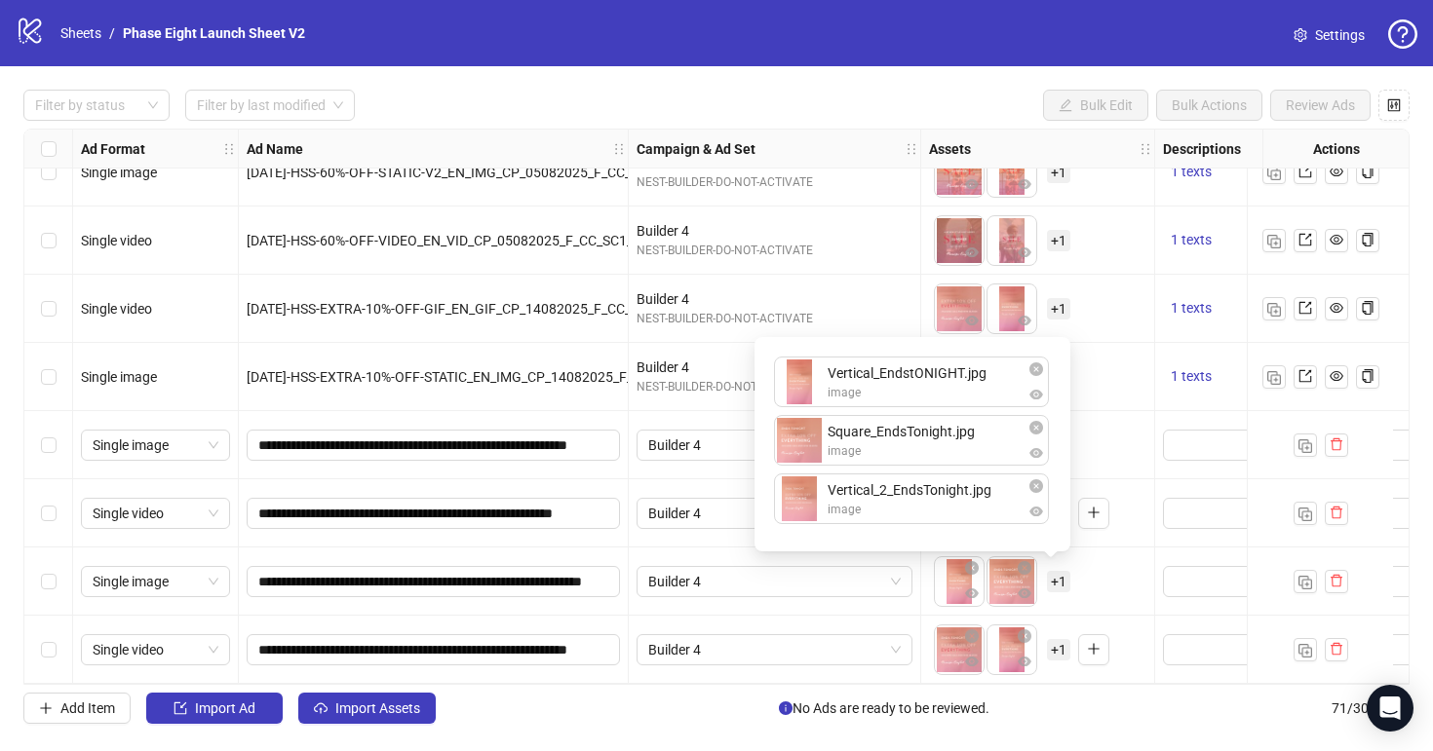
click at [895, 508] on div "Vertical_EndstONIGHT.jpg image Square_EndsTonight.jpg image Vertical_2_EndsToni…" at bounding box center [912, 444] width 292 height 191
drag, startPoint x: 895, startPoint y: 456, endPoint x: 893, endPoint y: 407, distance: 48.8
click at [894, 407] on div "Vertical_EndstONIGHT.jpg image Square_EndsTonight.jpg image Vertical_2_EndsToni…" at bounding box center [912, 444] width 292 height 191
click at [1128, 559] on div "To pick up a draggable item, press the space bar. While dragging, use the arrow…" at bounding box center [1037, 582] width 217 height 60
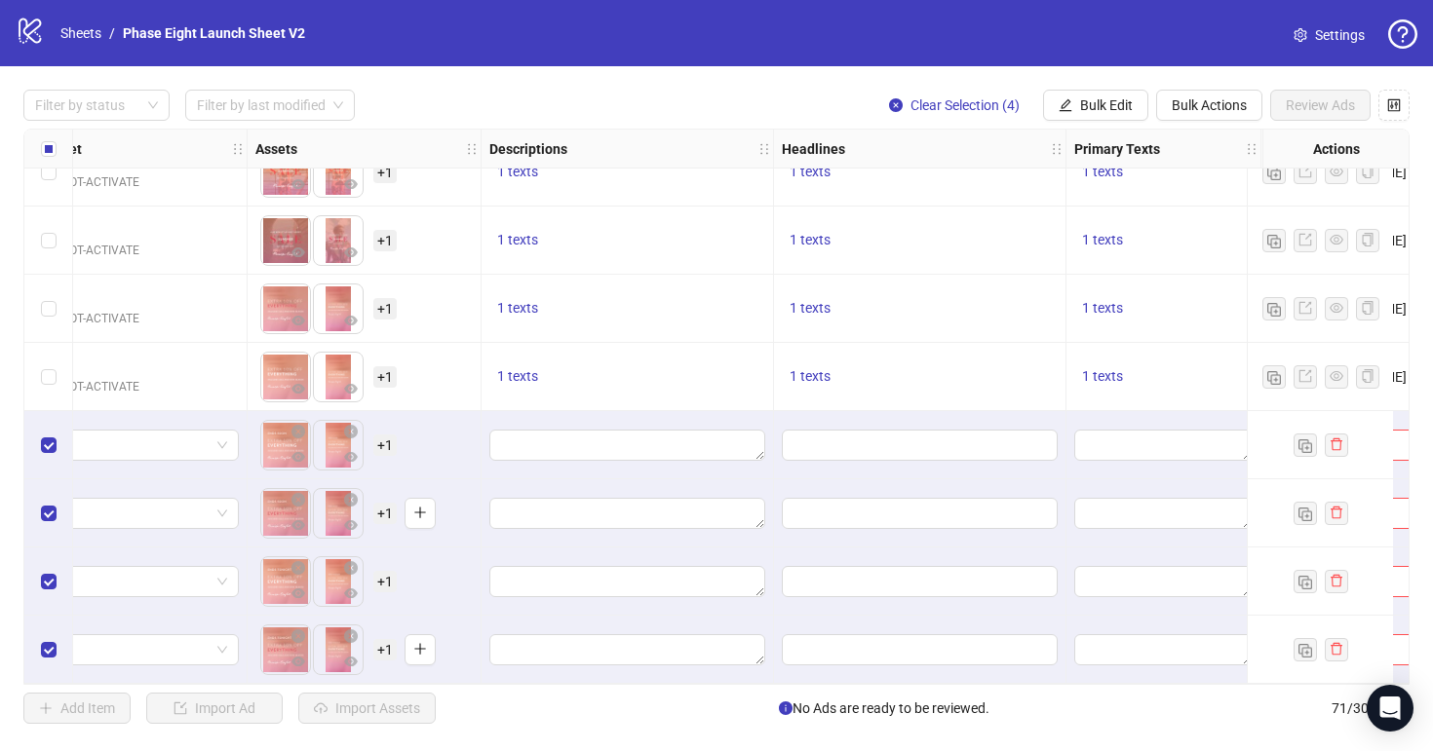
scroll to position [4336, 779]
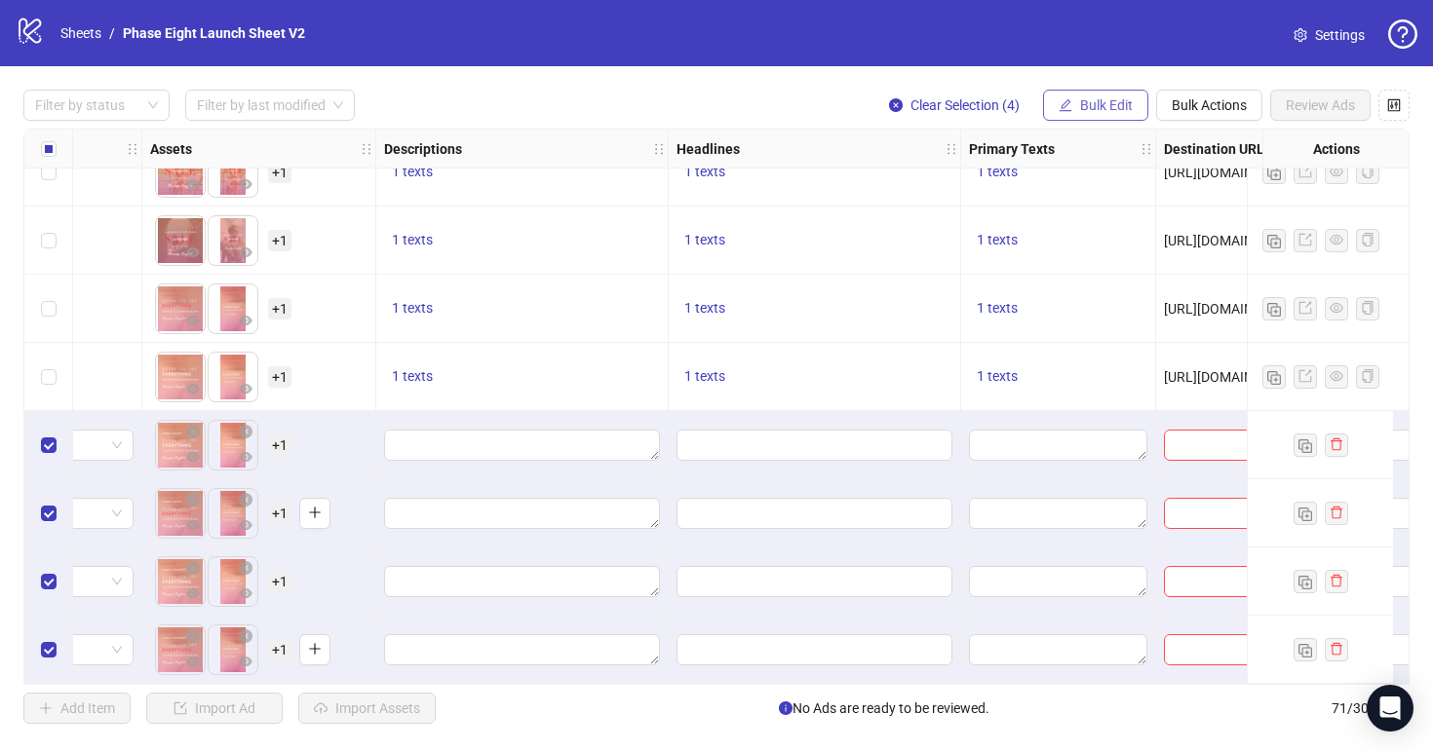
click at [1110, 99] on span "Bulk Edit" at bounding box center [1106, 105] width 53 height 16
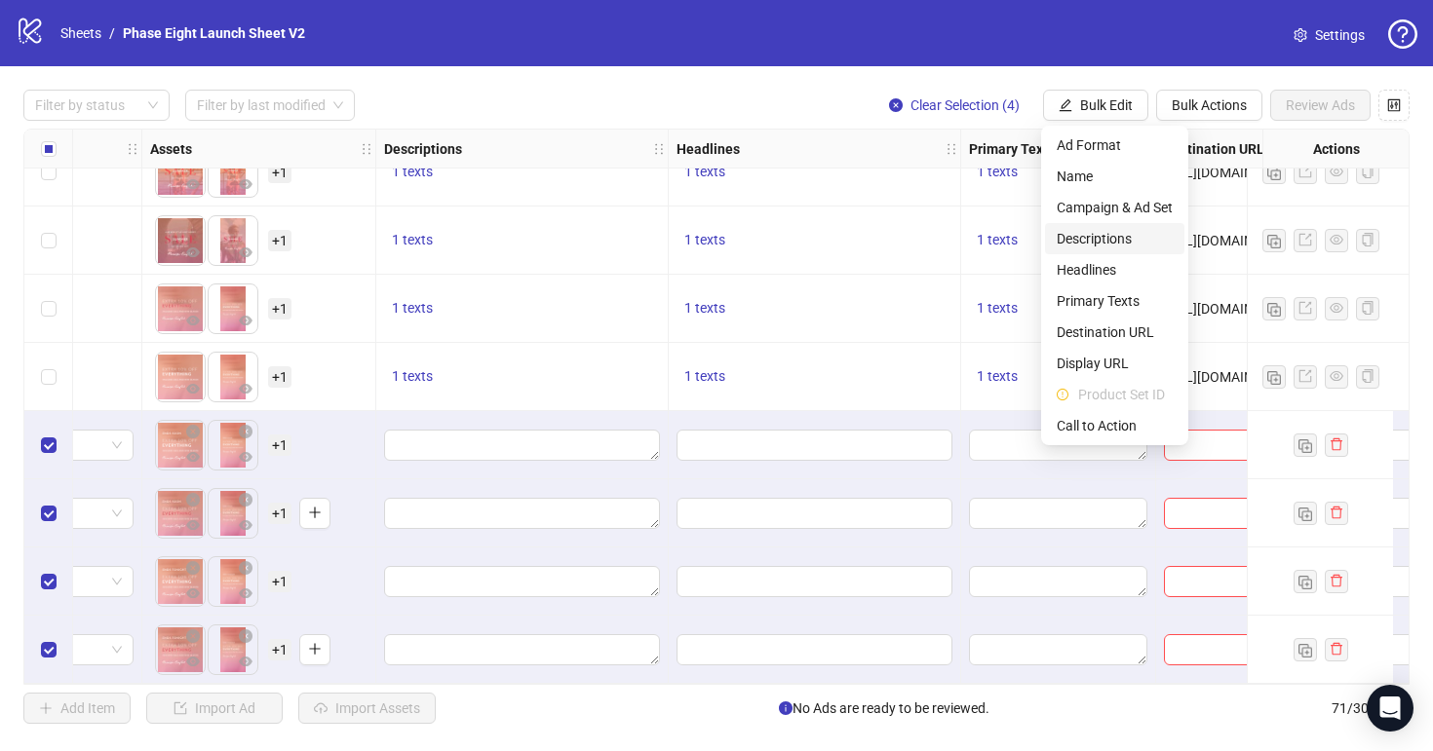
click at [1129, 233] on span "Descriptions" at bounding box center [1114, 238] width 116 height 21
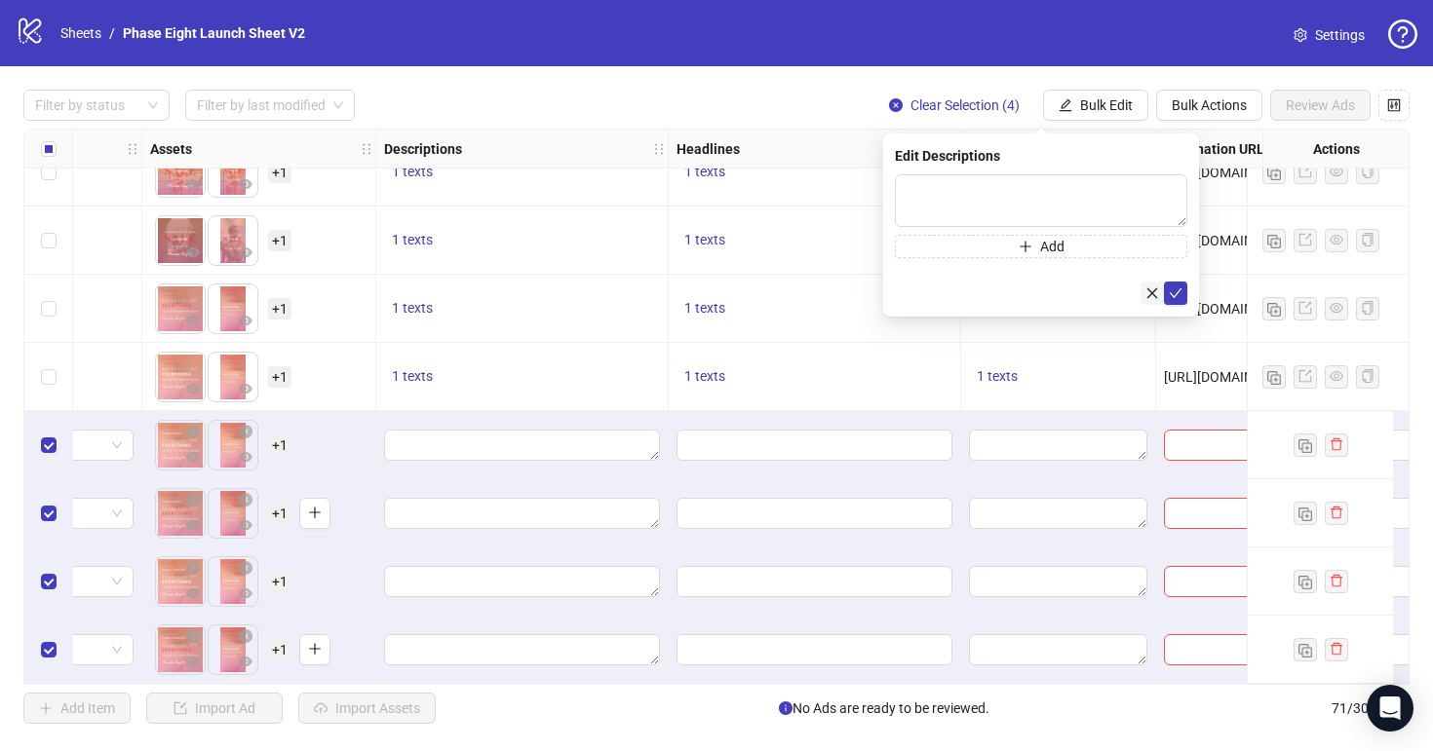
click at [1149, 292] on icon "close" at bounding box center [1152, 294] width 14 height 14
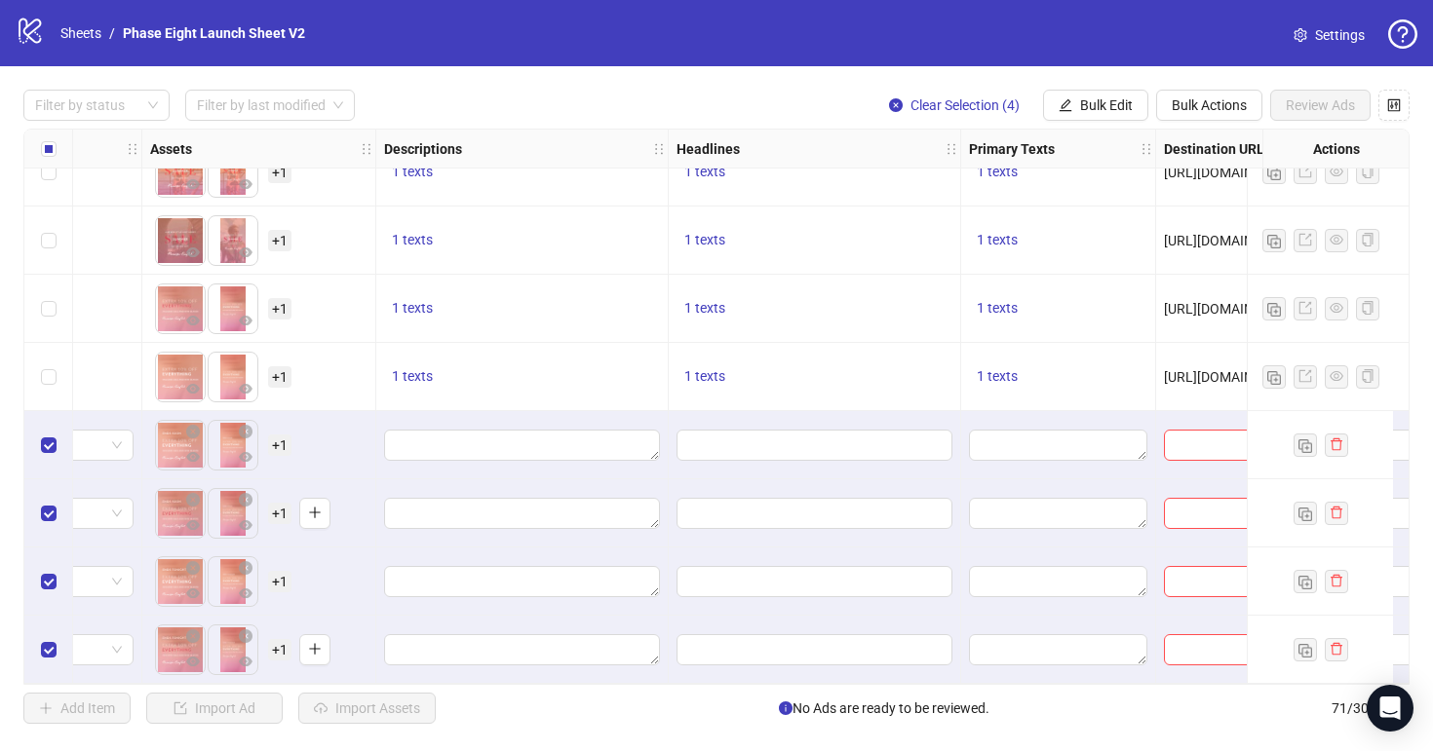
click at [39, 645] on div "Select row 71" at bounding box center [48, 650] width 49 height 68
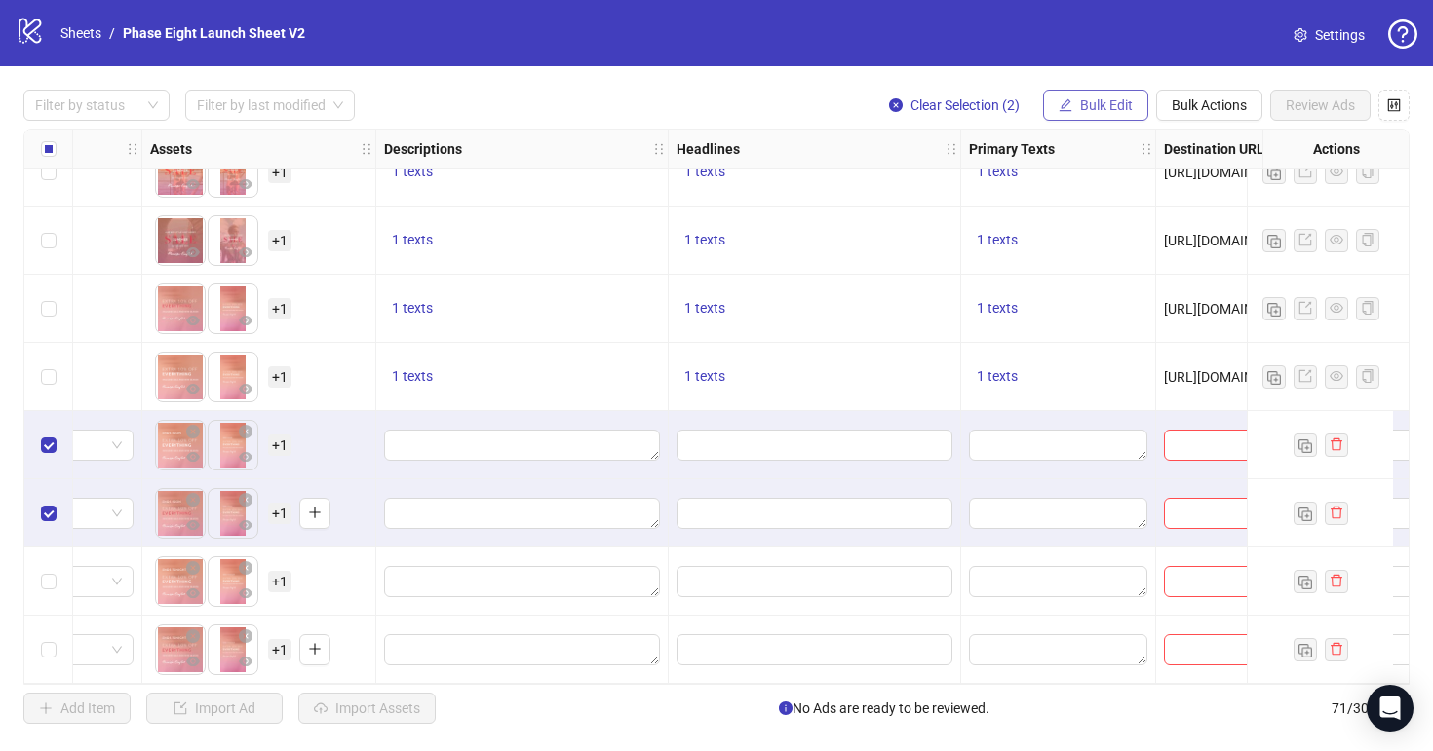
click at [1060, 95] on button "Bulk Edit" at bounding box center [1095, 105] width 105 height 31
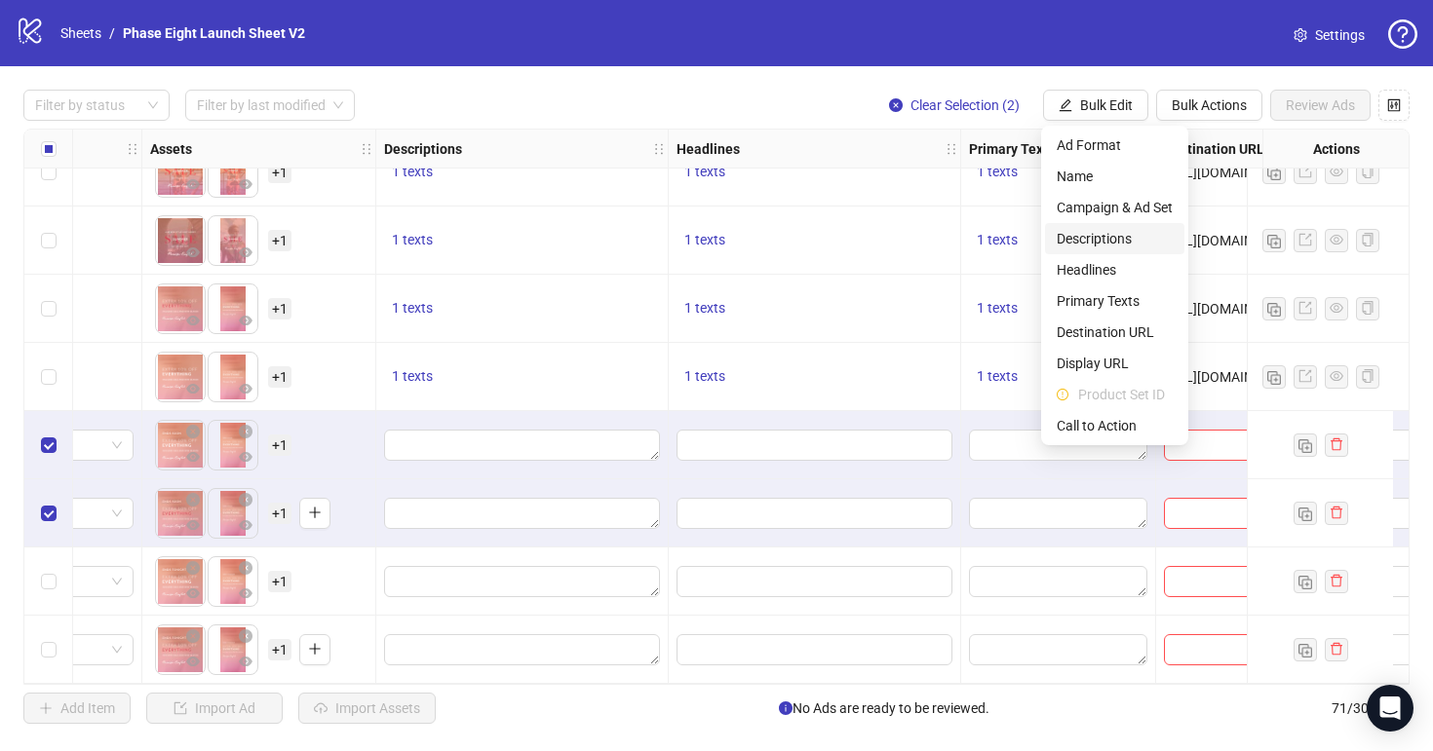
click at [1110, 231] on span "Descriptions" at bounding box center [1114, 238] width 116 height 21
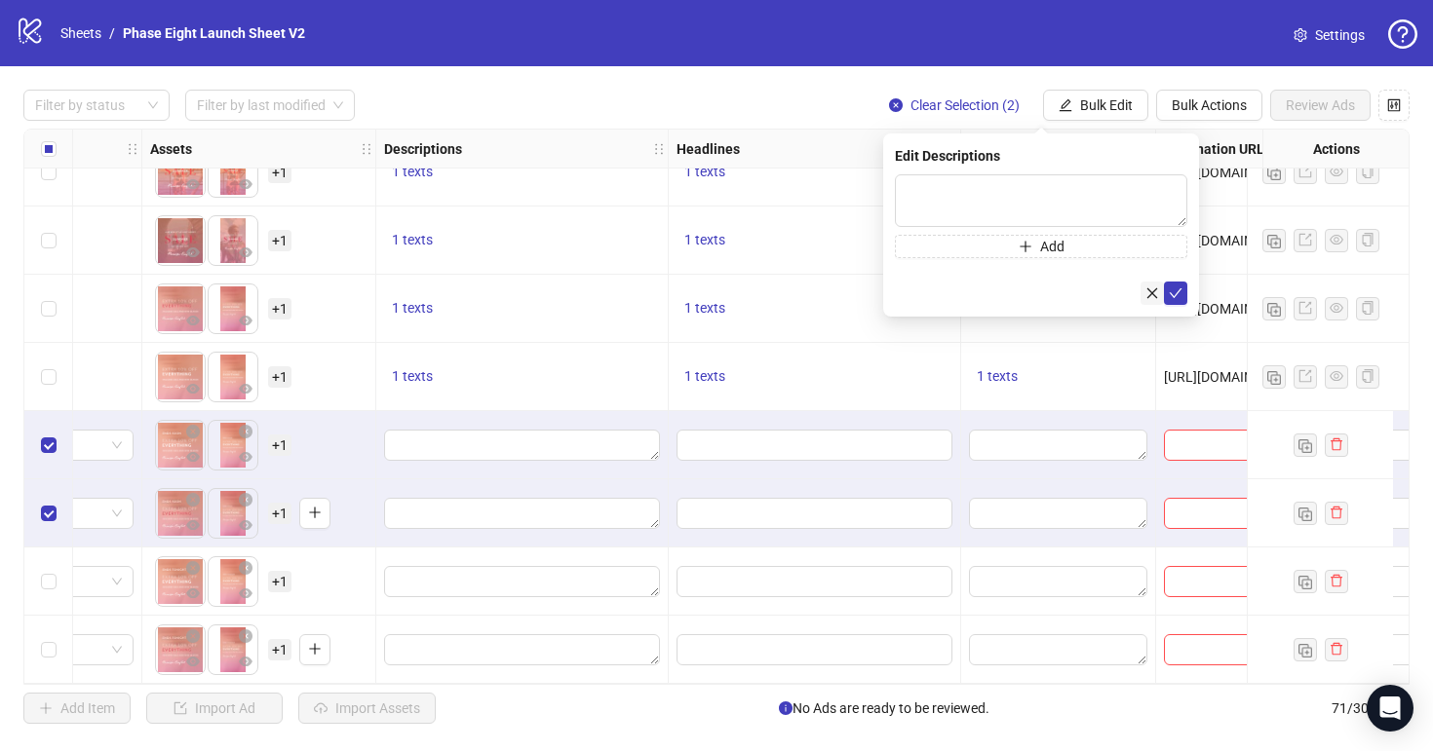
click at [1156, 291] on icon "close" at bounding box center [1152, 294] width 14 height 14
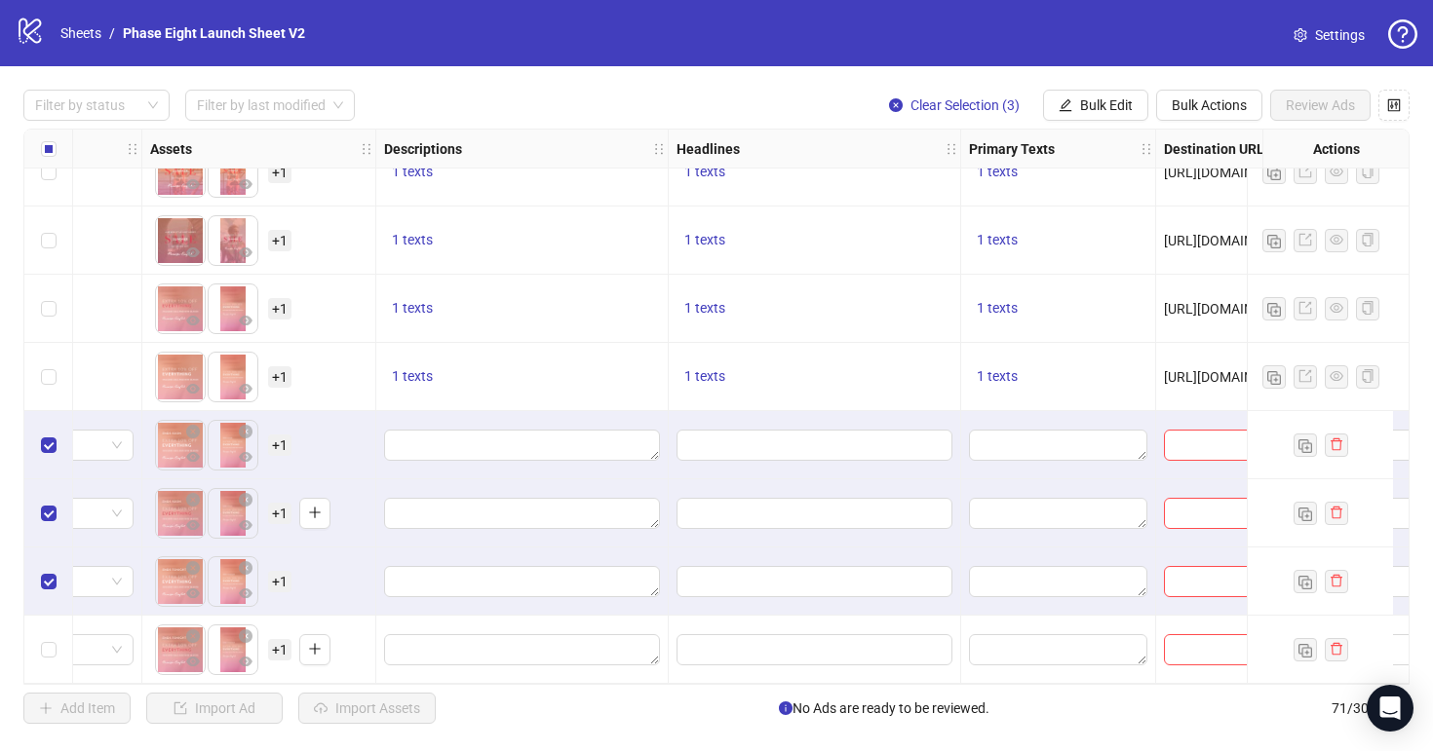
click at [49, 654] on div "Select row 71" at bounding box center [48, 650] width 49 height 68
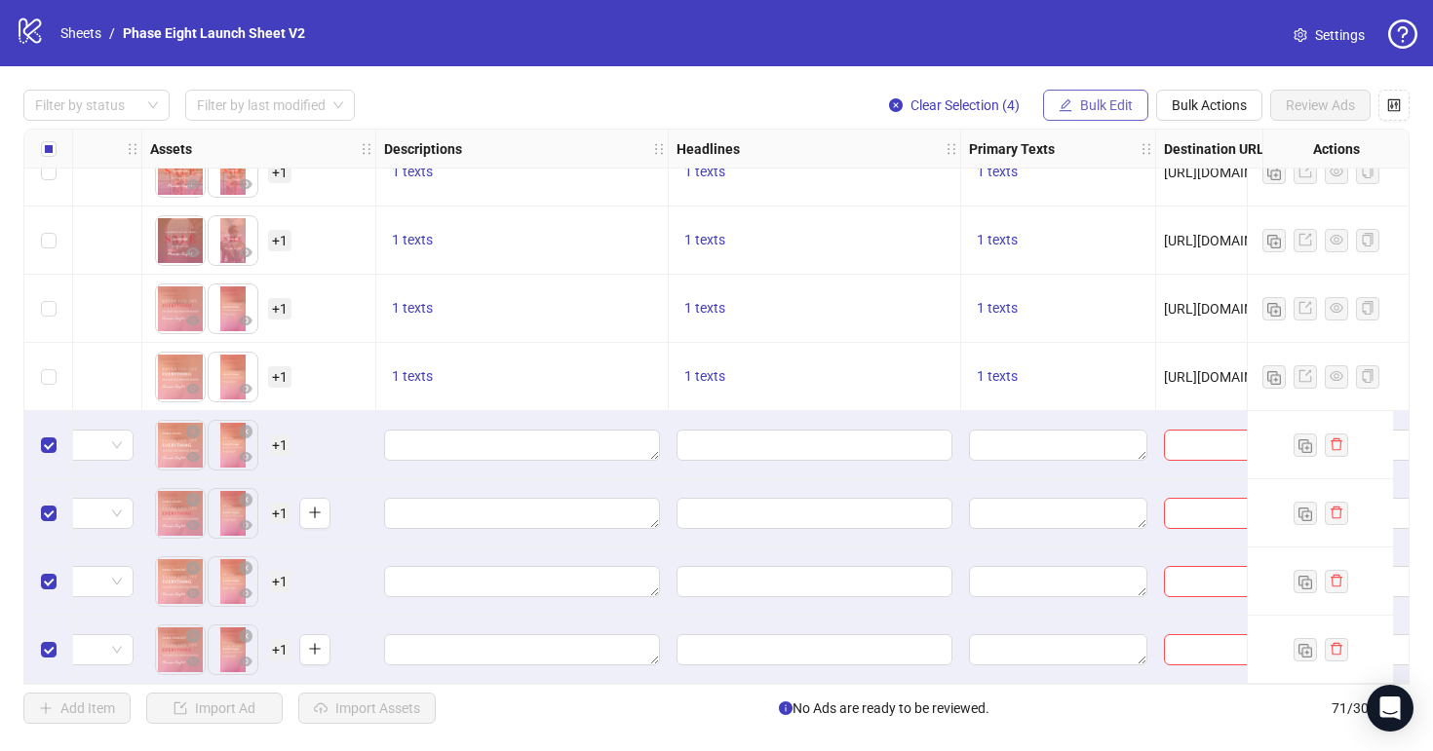
click at [1097, 100] on span "Bulk Edit" at bounding box center [1106, 105] width 53 height 16
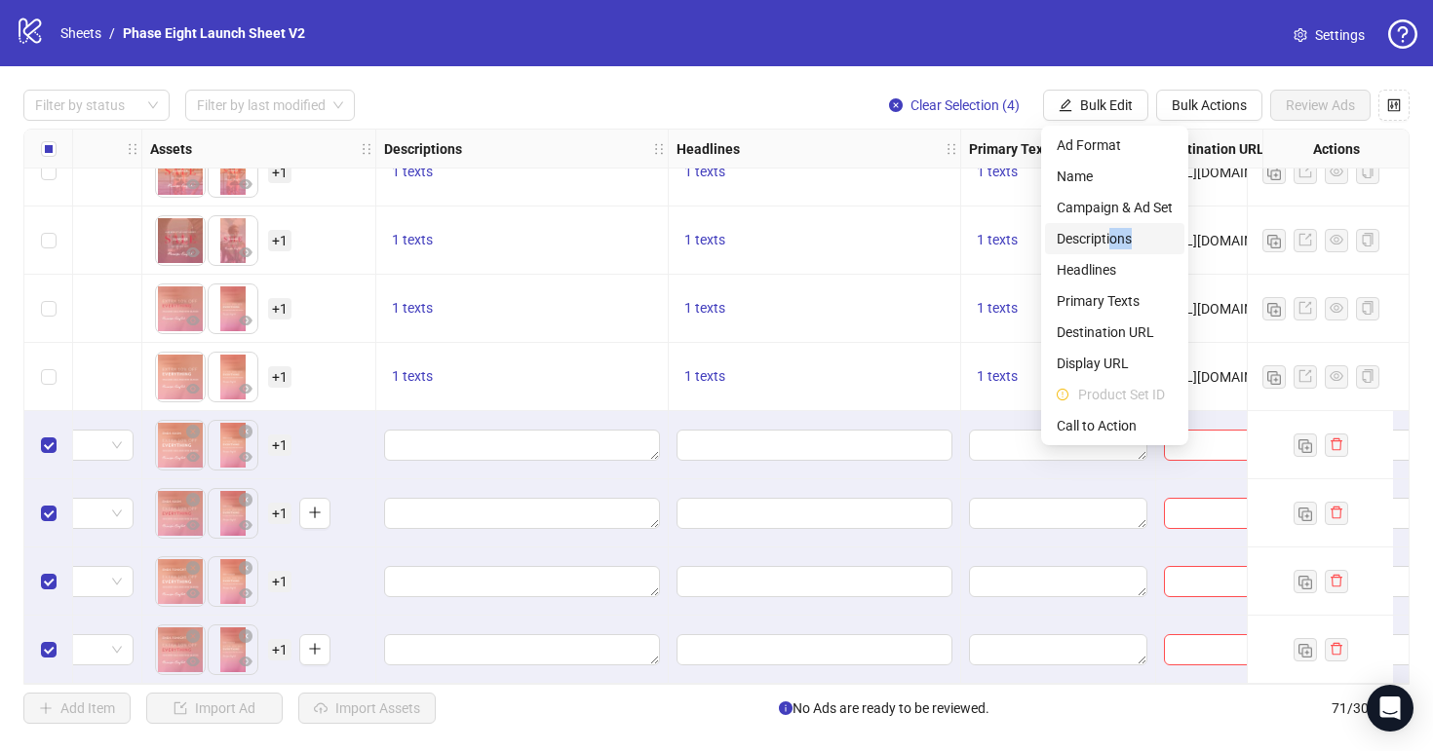
click at [1108, 249] on li "Descriptions" at bounding box center [1114, 238] width 139 height 31
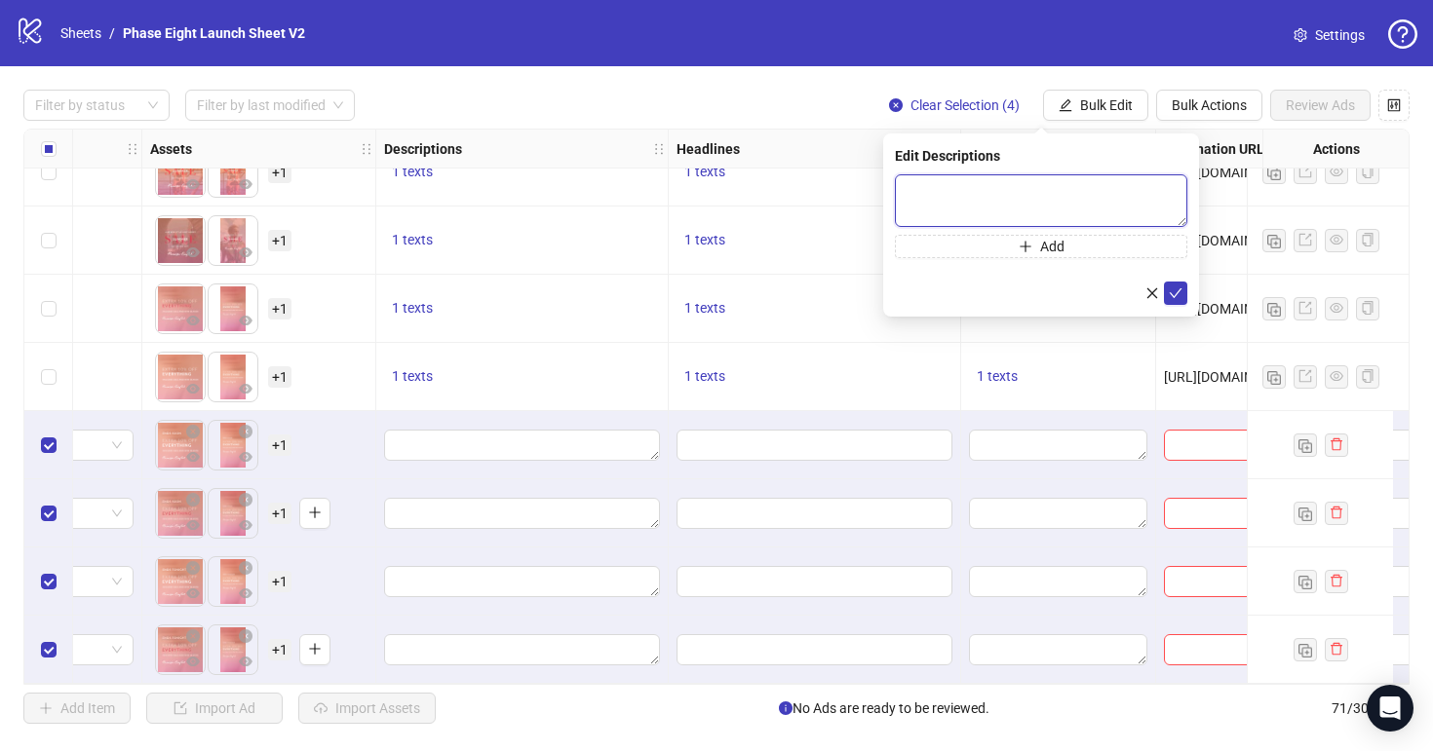
click at [968, 191] on textarea at bounding box center [1041, 200] width 292 height 53
paste textarea "**********"
type textarea "**********"
click at [1171, 287] on icon "check" at bounding box center [1175, 294] width 14 height 14
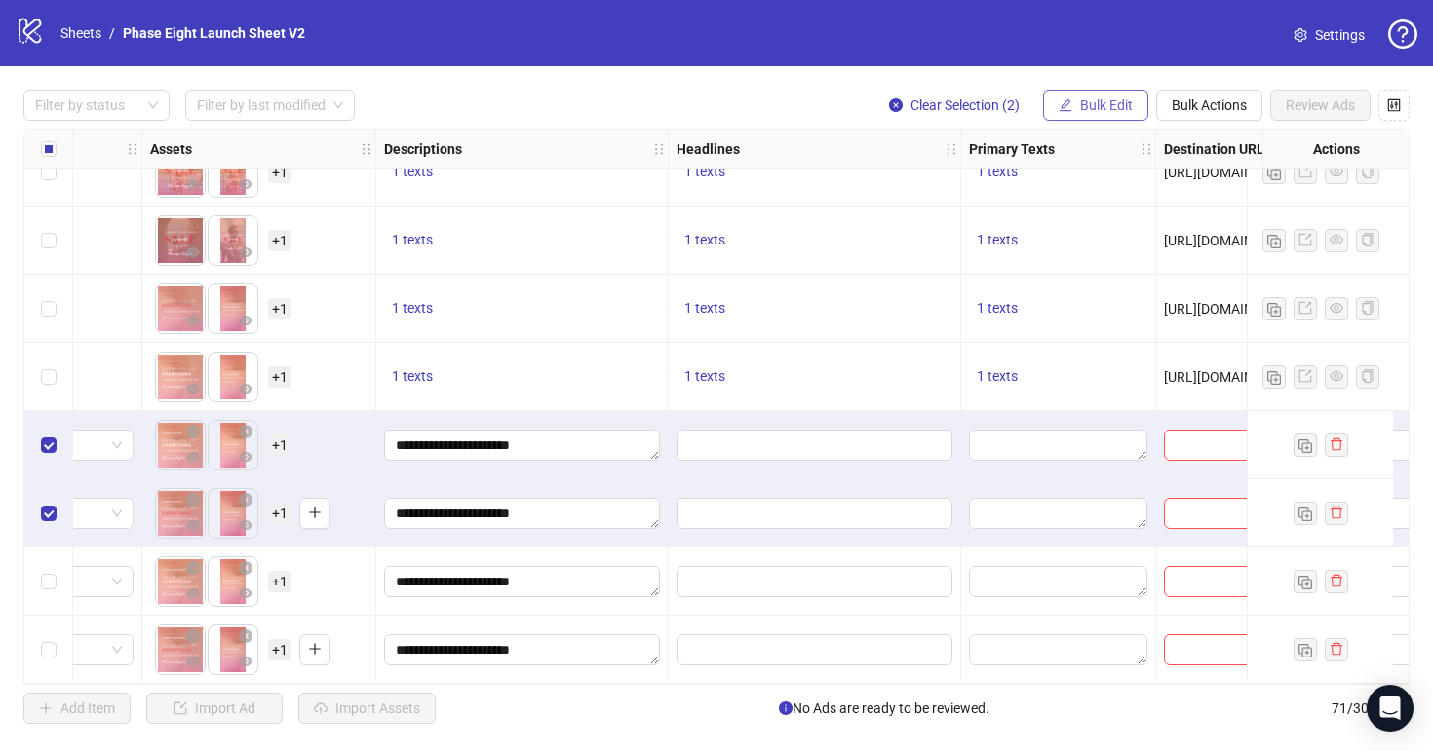
click at [1125, 91] on button "Bulk Edit" at bounding box center [1095, 105] width 105 height 31
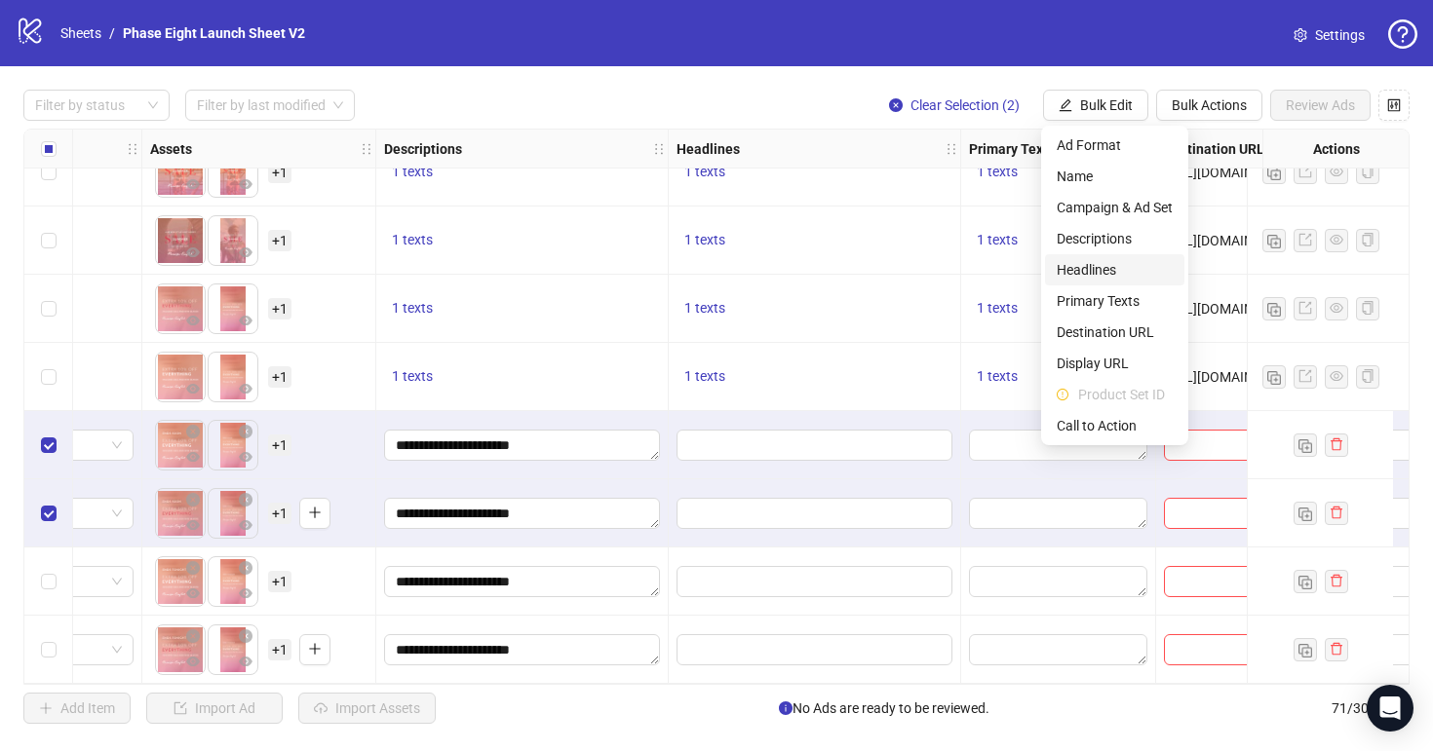
click at [1119, 269] on span "Headlines" at bounding box center [1114, 269] width 116 height 21
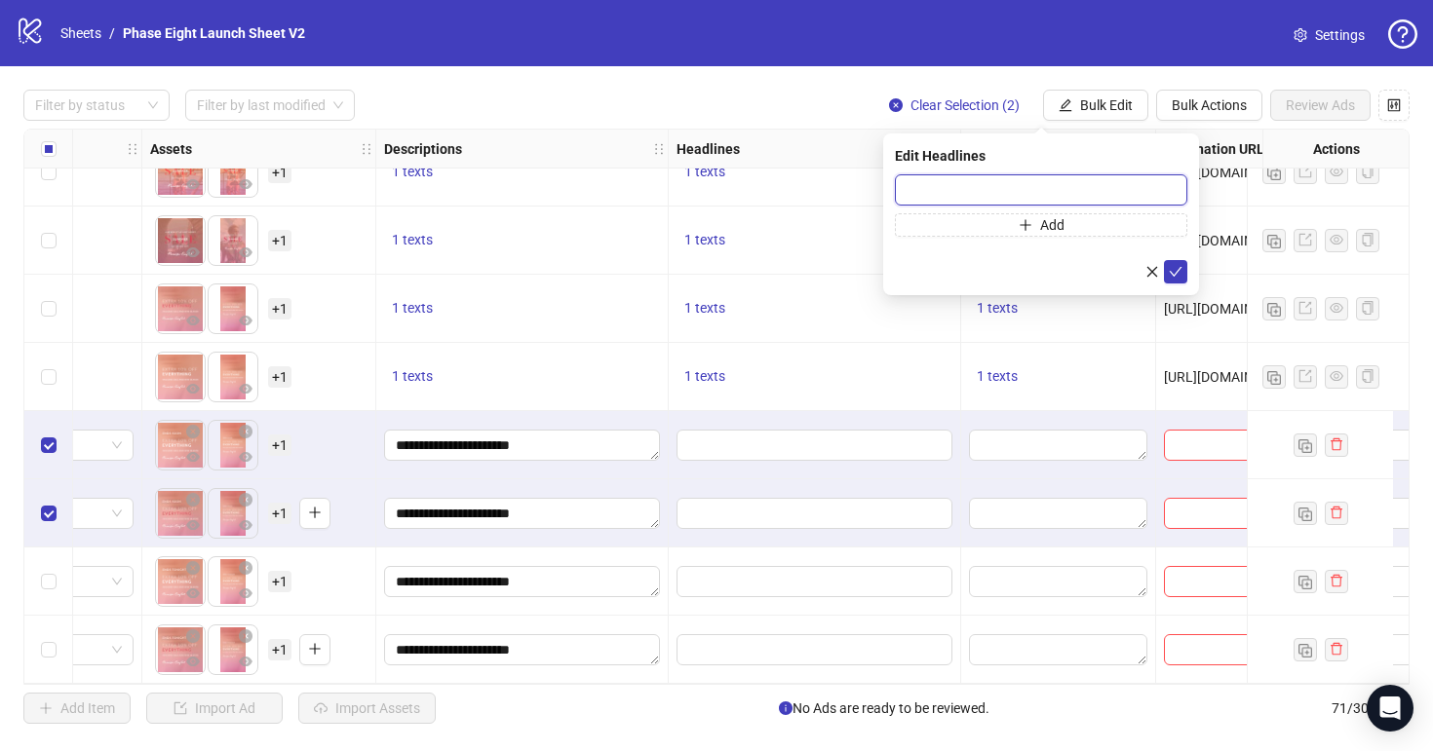
click at [980, 177] on input "text" at bounding box center [1041, 189] width 292 height 31
paste input "**********"
type input "**********"
click at [1174, 269] on icon "check" at bounding box center [1175, 272] width 14 height 14
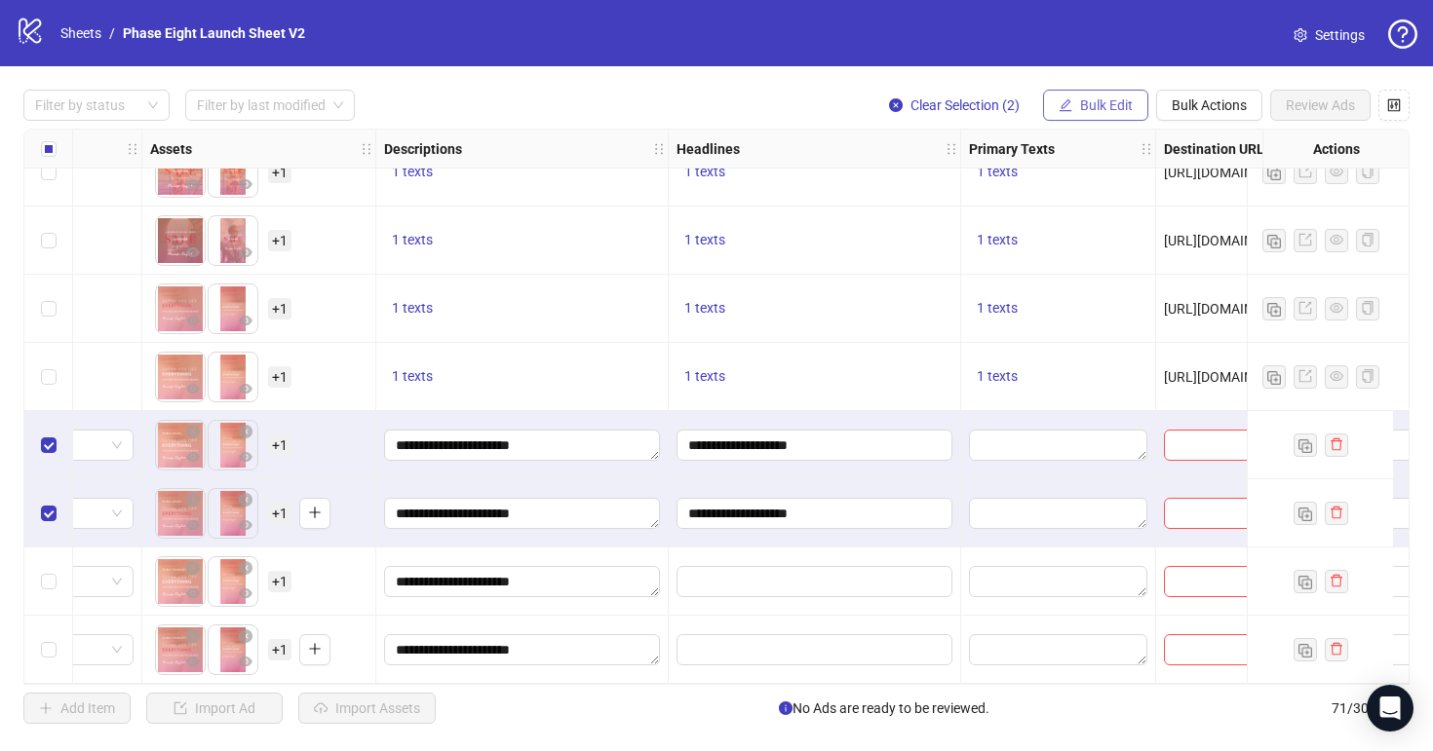
click at [1095, 100] on span "Bulk Edit" at bounding box center [1106, 105] width 53 height 16
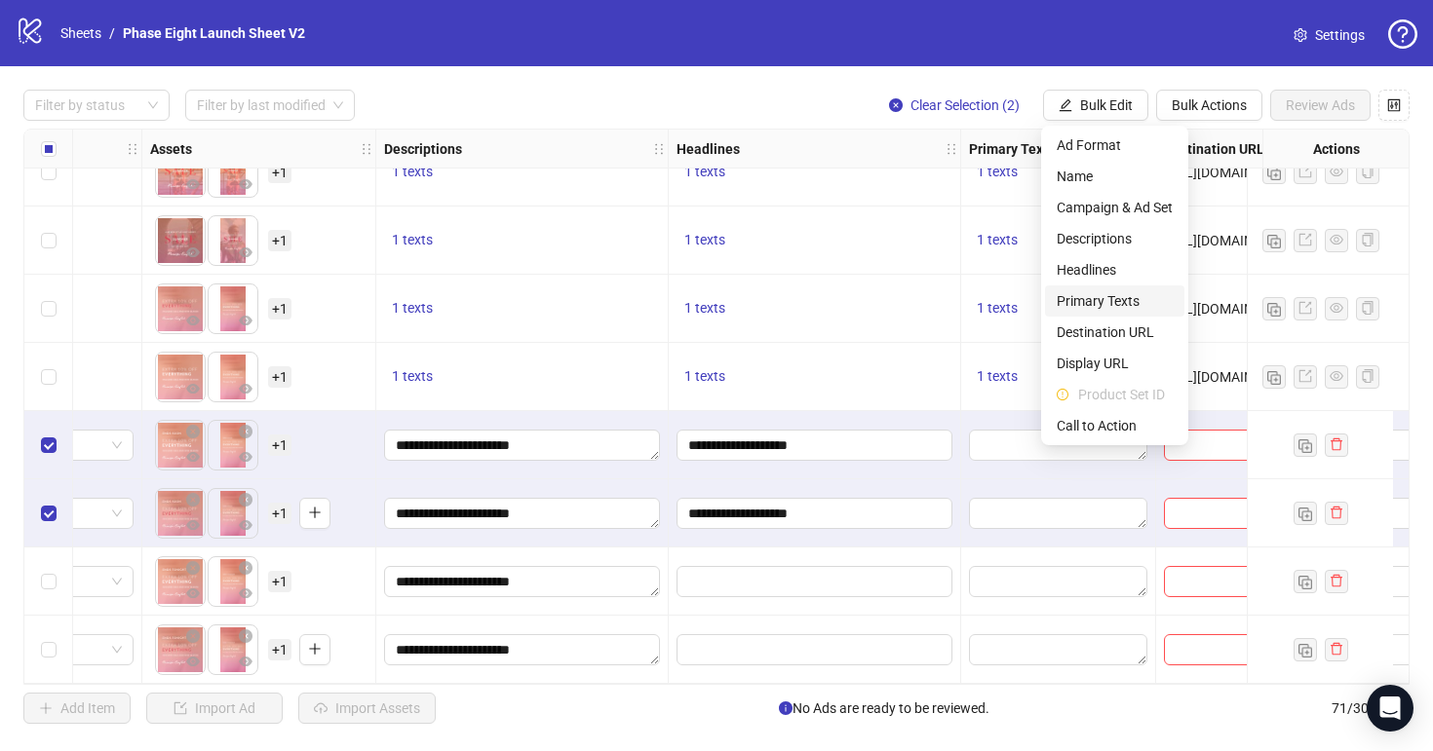
click at [1118, 294] on span "Primary Texts" at bounding box center [1114, 300] width 116 height 21
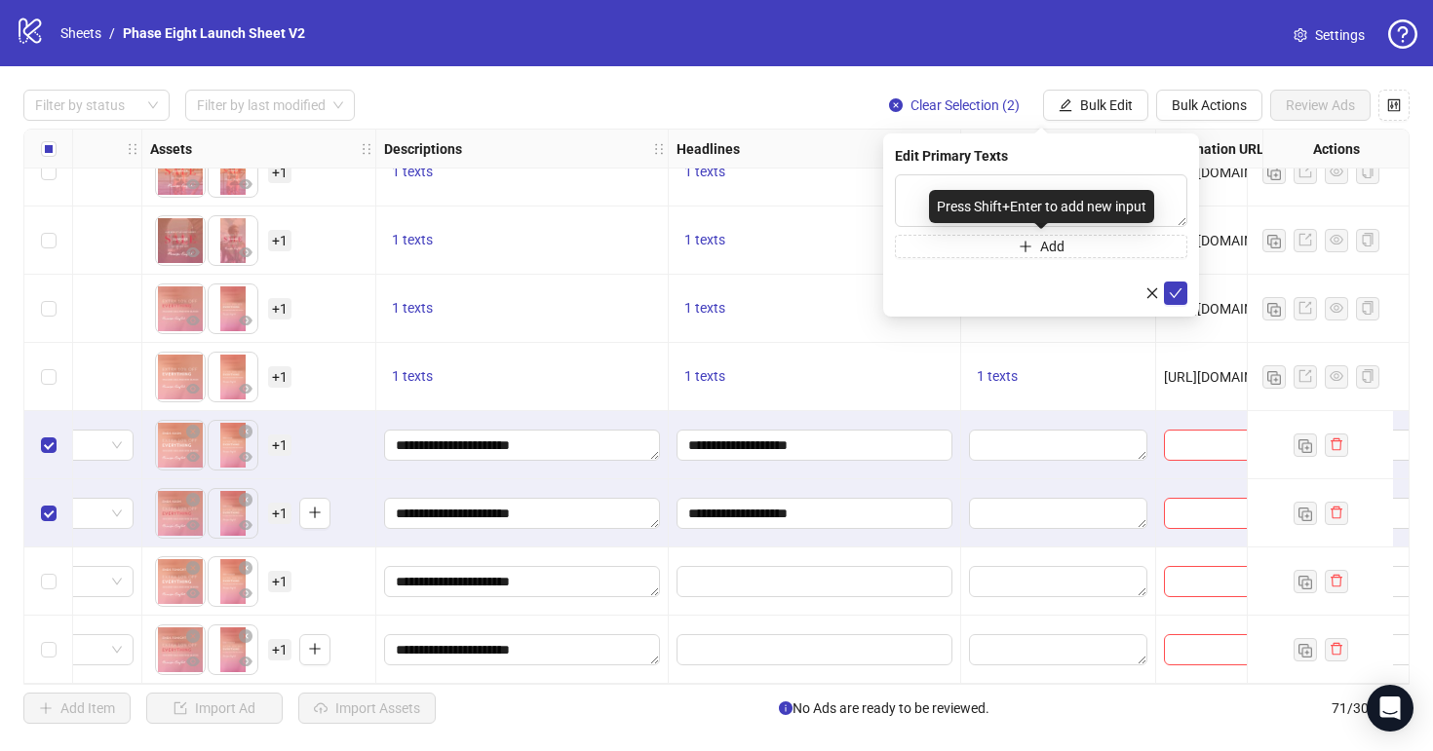
click at [951, 196] on div "Press Shift+Enter to add new input" at bounding box center [1041, 206] width 225 height 33
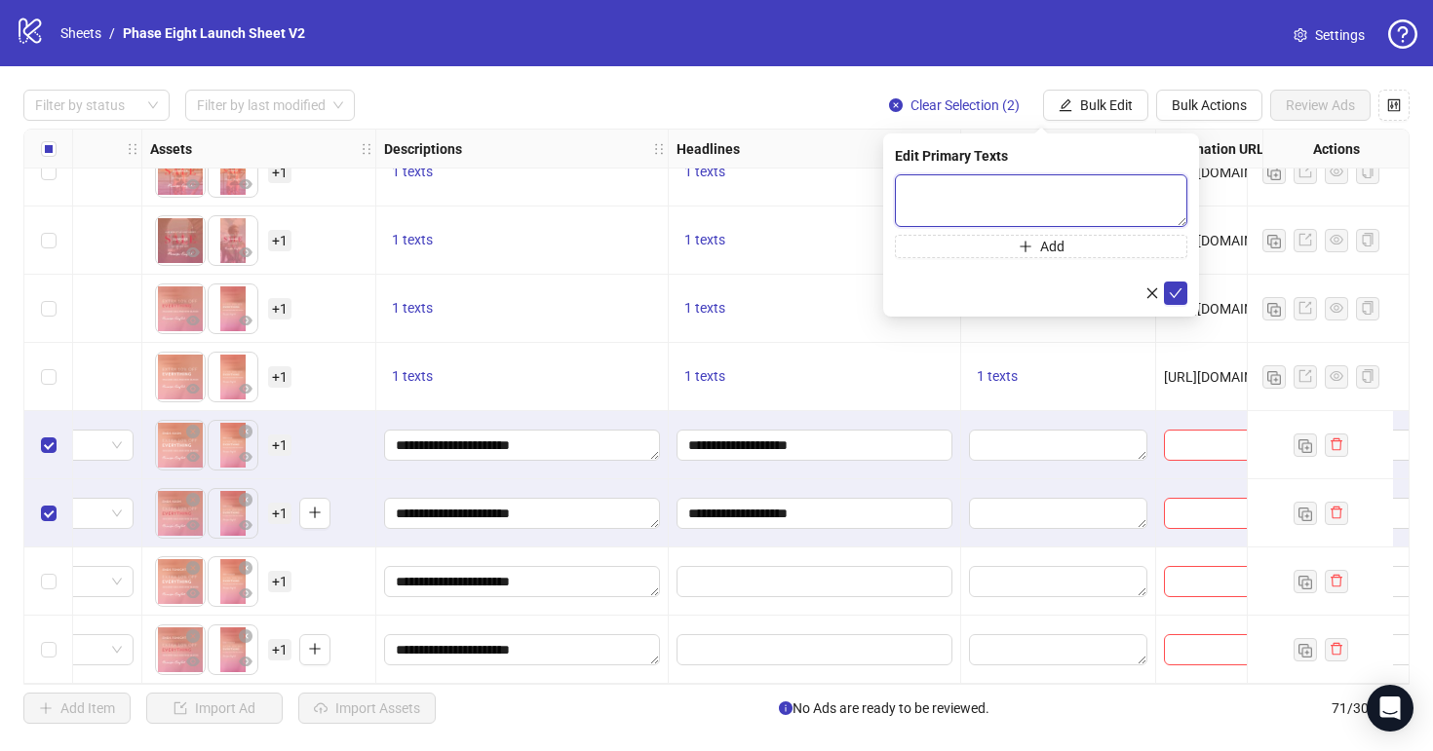
click at [912, 198] on textarea at bounding box center [1041, 200] width 292 height 53
paste textarea "**********"
type textarea "**********"
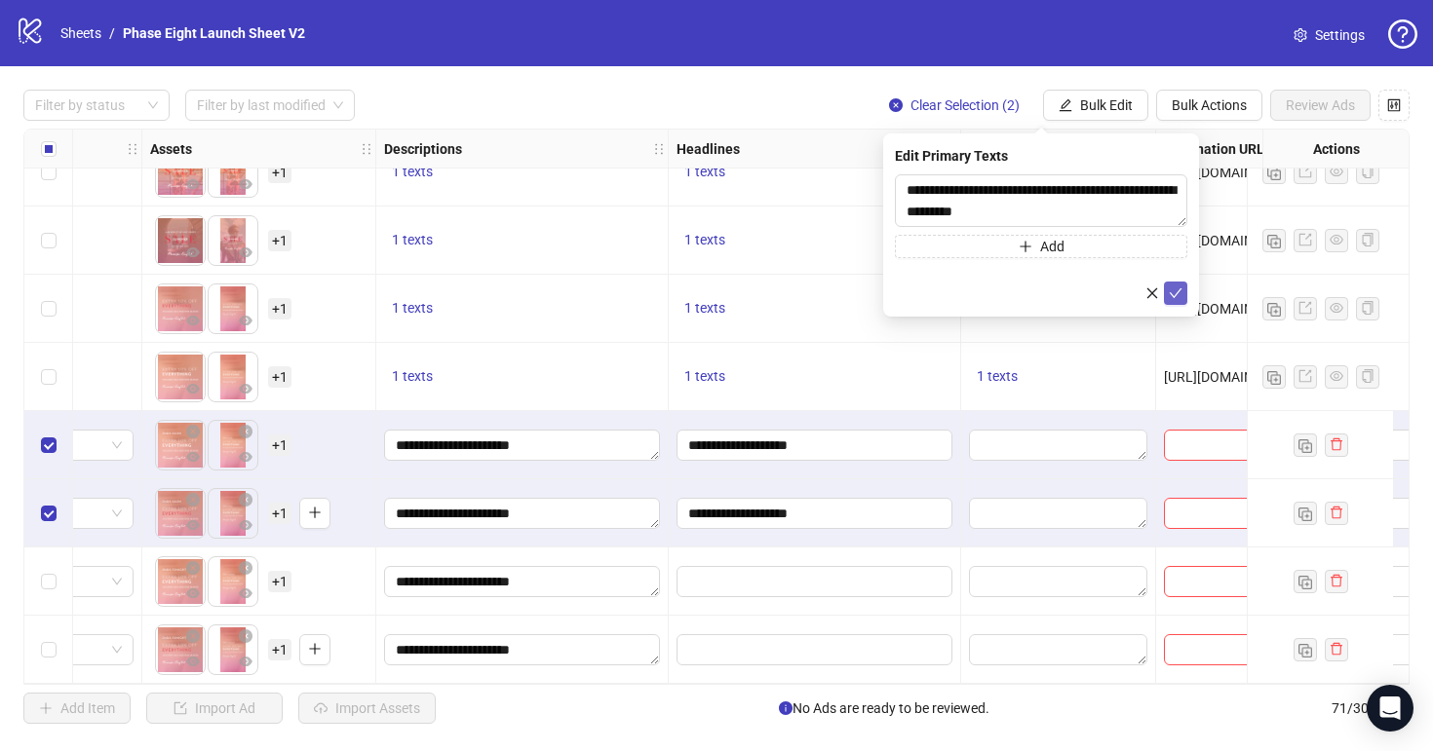
click at [1176, 292] on icon "check" at bounding box center [1175, 293] width 13 height 10
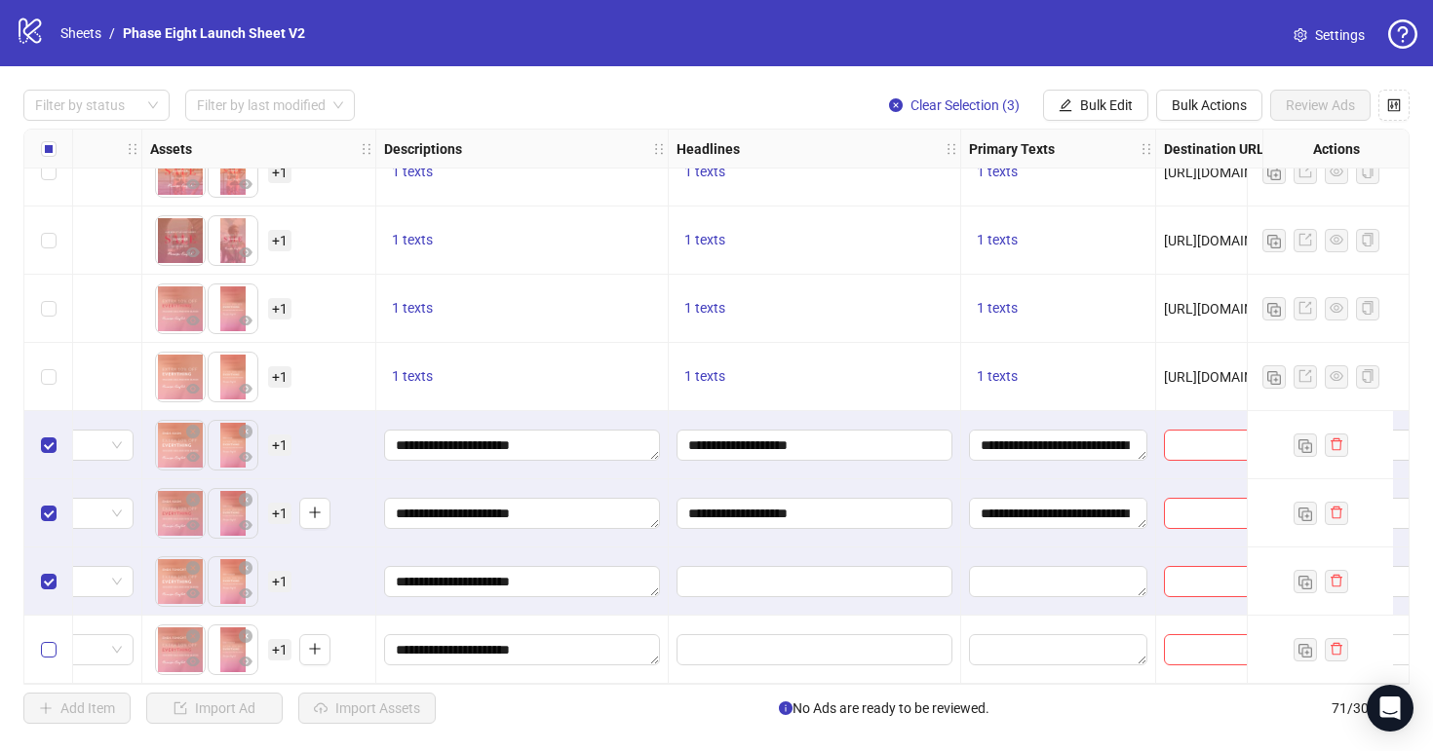
click at [51, 639] on label "Select row 71" at bounding box center [49, 649] width 16 height 21
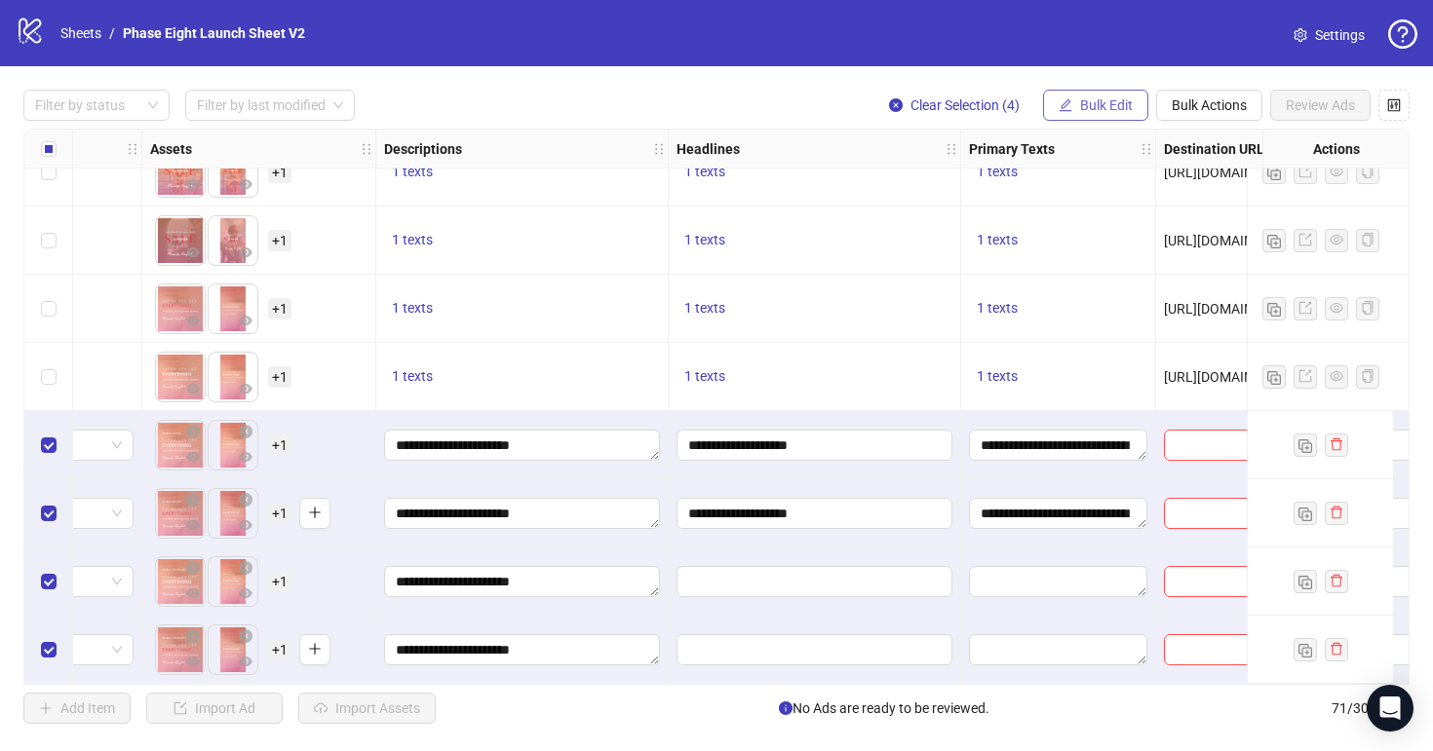
click at [1086, 99] on span "Bulk Edit" at bounding box center [1106, 105] width 53 height 16
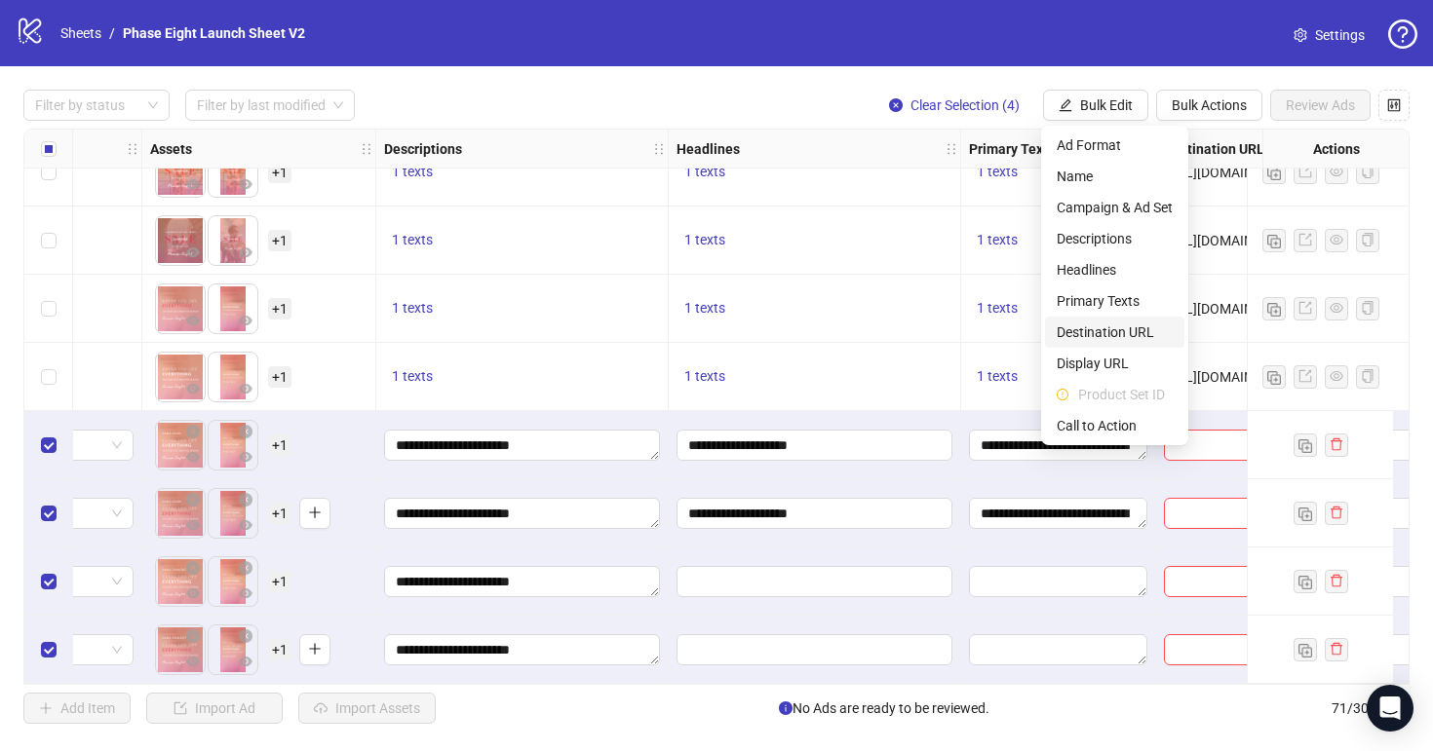
click at [1115, 329] on span "Destination URL" at bounding box center [1114, 332] width 116 height 21
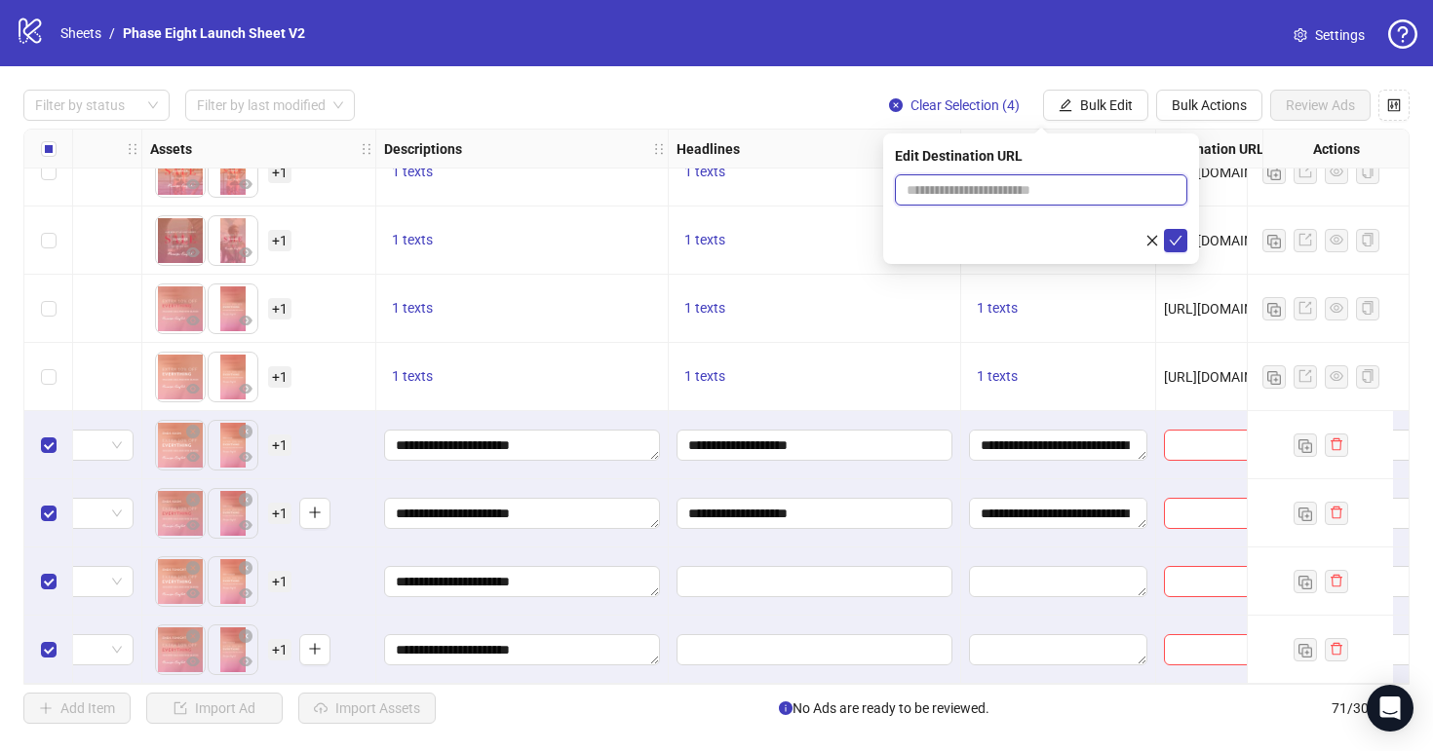
click at [1019, 182] on input "text" at bounding box center [1032, 189] width 253 height 21
paste input "**********"
type input "**********"
click at [1167, 240] on button "submit" at bounding box center [1175, 240] width 23 height 23
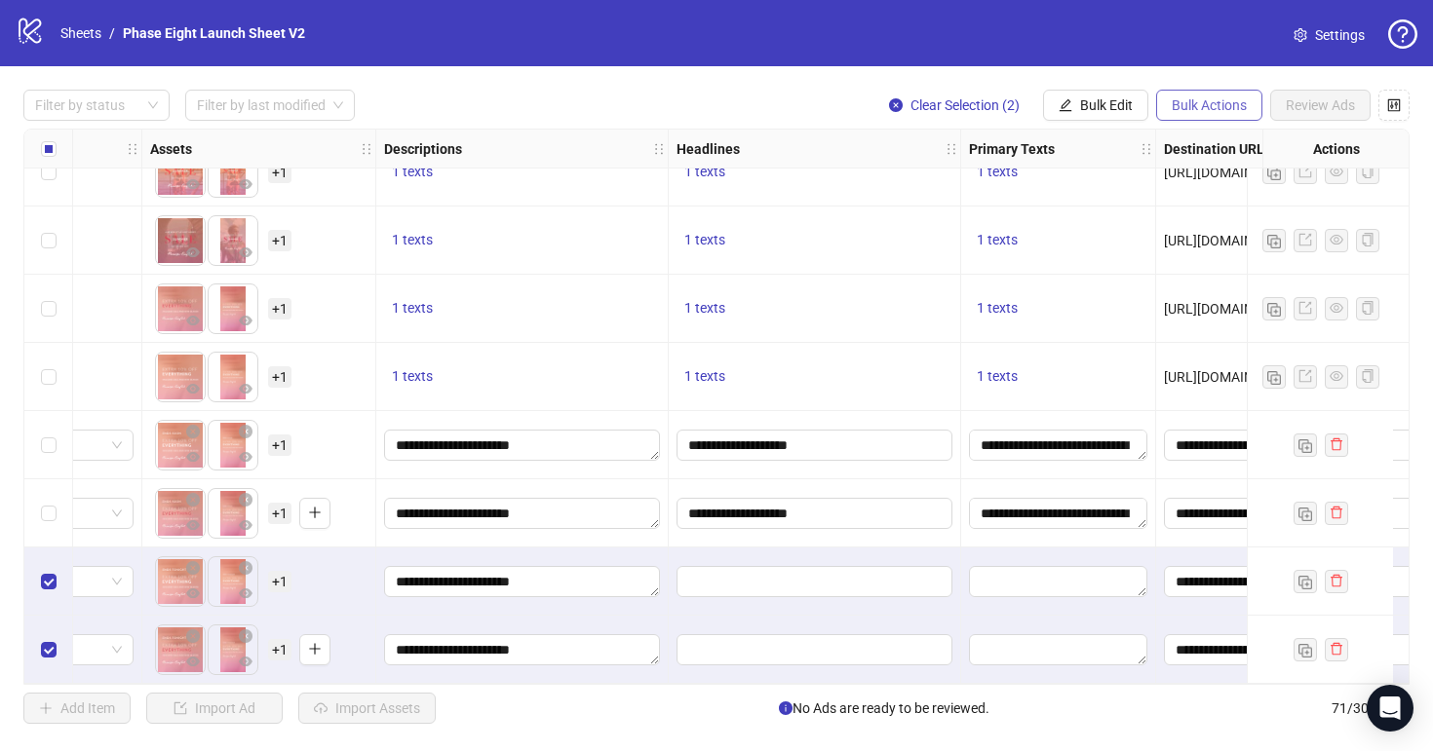
click at [1206, 100] on span "Bulk Actions" at bounding box center [1208, 105] width 75 height 16
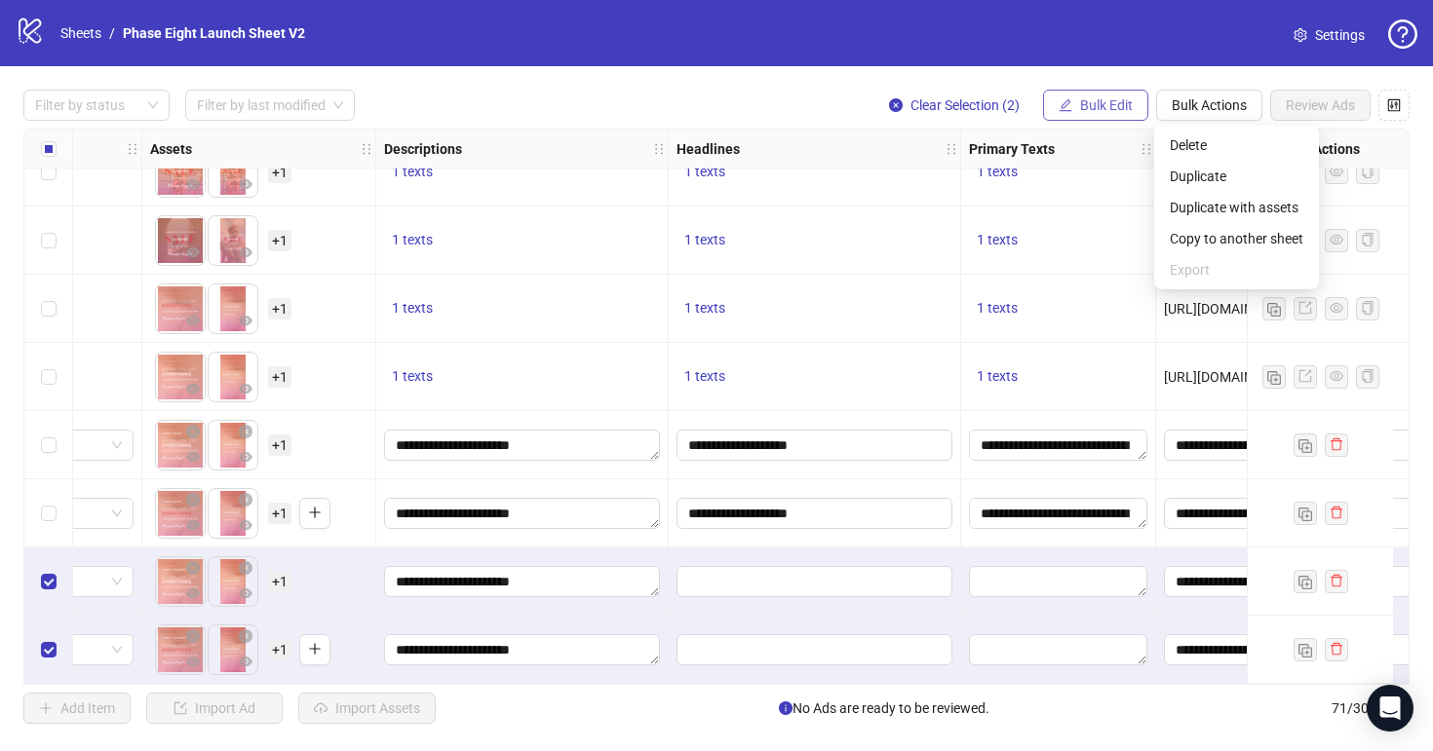
click at [1122, 115] on button "Bulk Edit" at bounding box center [1095, 105] width 105 height 31
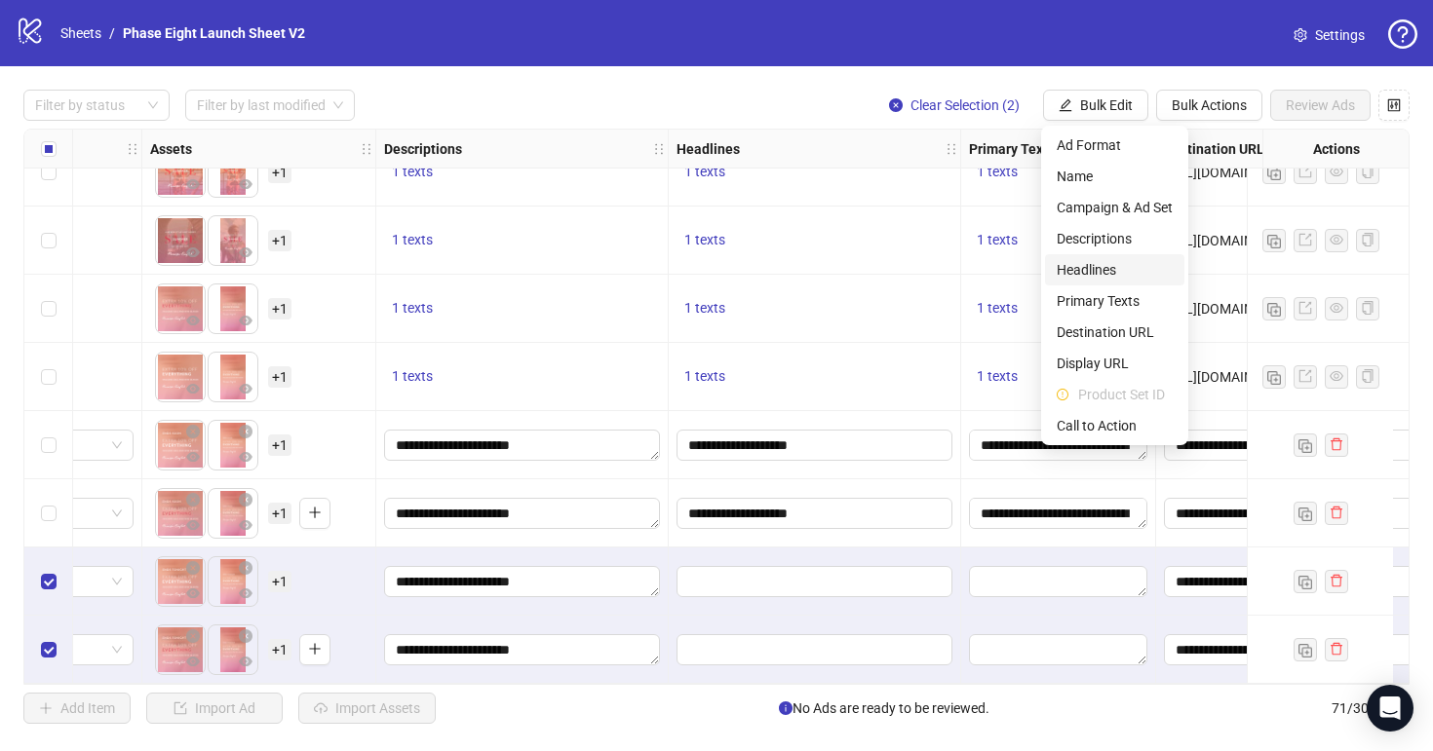
click at [1114, 277] on span "Headlines" at bounding box center [1114, 269] width 116 height 21
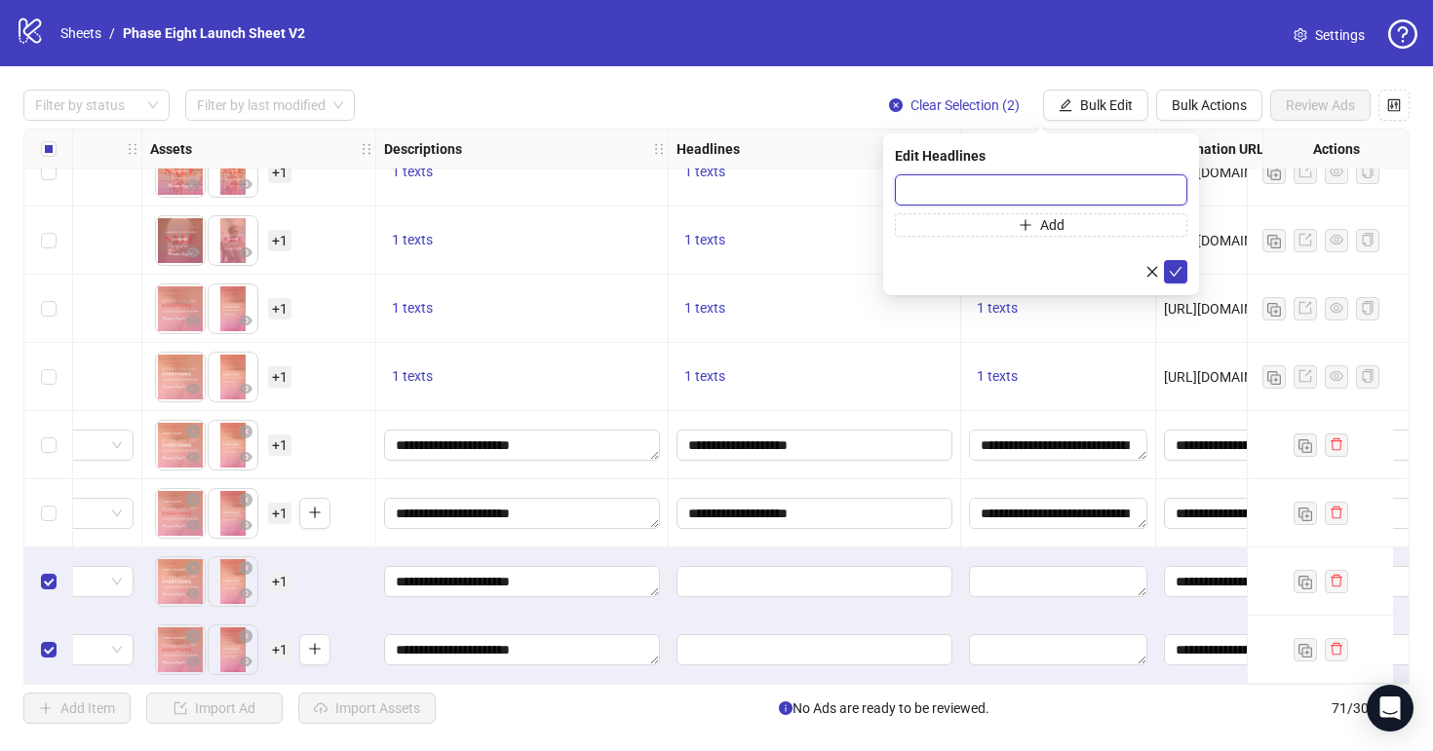
click at [1053, 187] on input "text" at bounding box center [1041, 189] width 292 height 31
paste input "**********"
type input "**********"
click at [1168, 271] on icon "check" at bounding box center [1175, 272] width 14 height 14
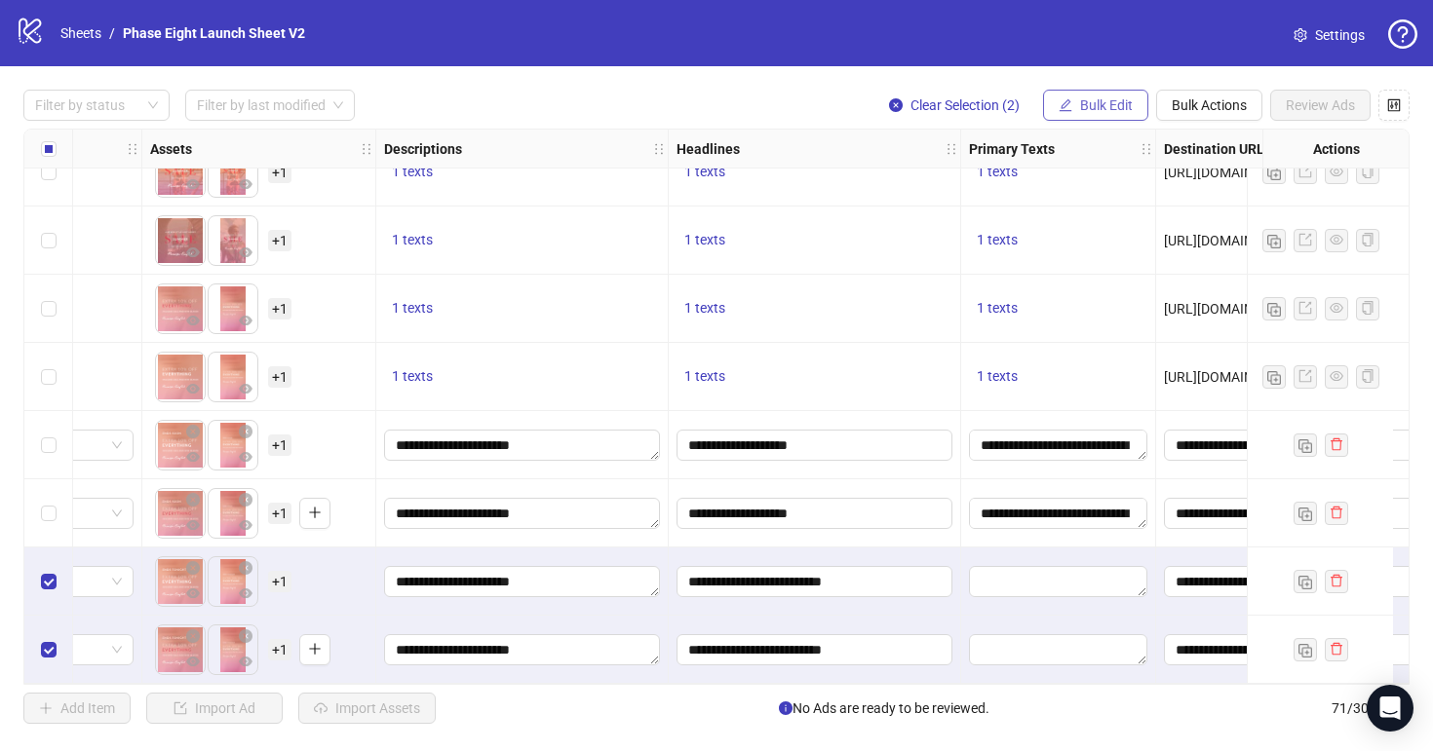
click at [1104, 110] on span "Bulk Edit" at bounding box center [1106, 105] width 53 height 16
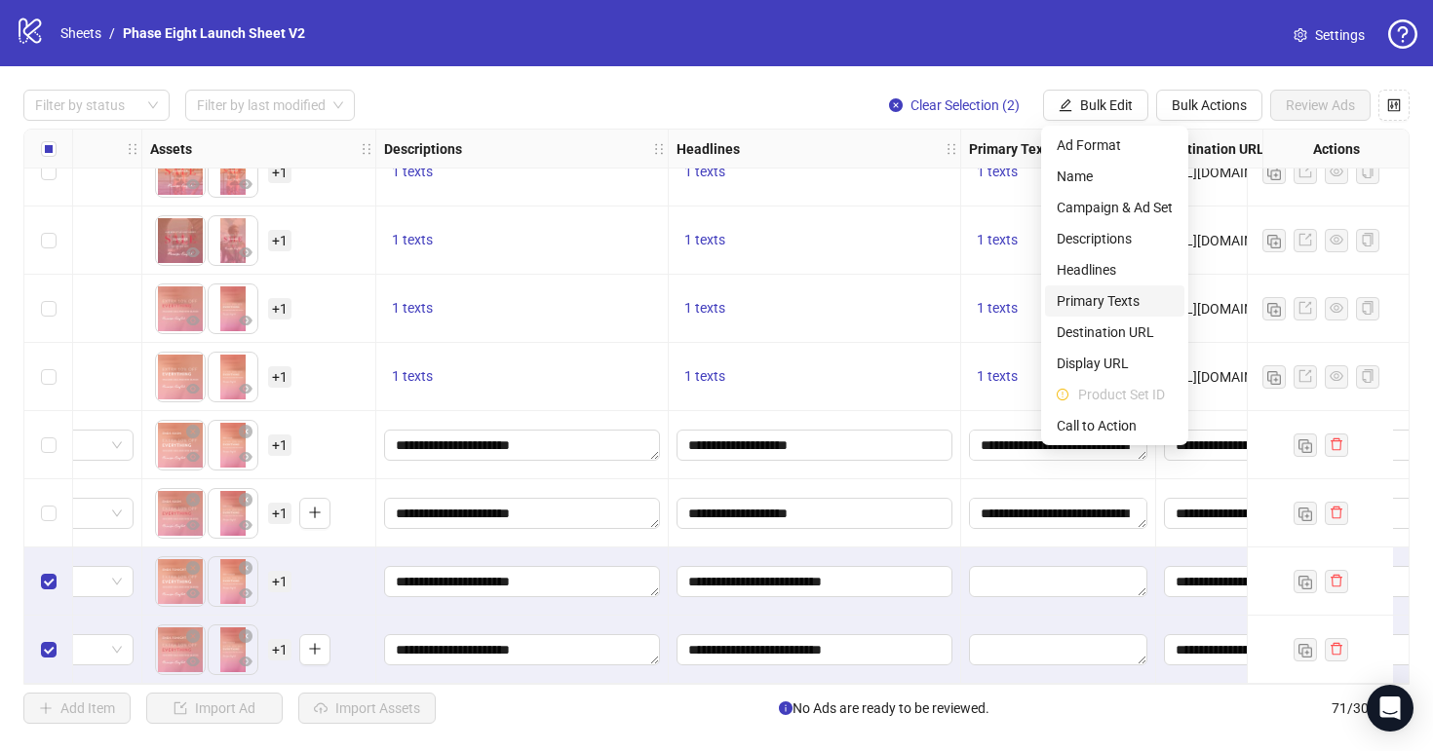
click at [1103, 302] on span "Primary Texts" at bounding box center [1114, 300] width 116 height 21
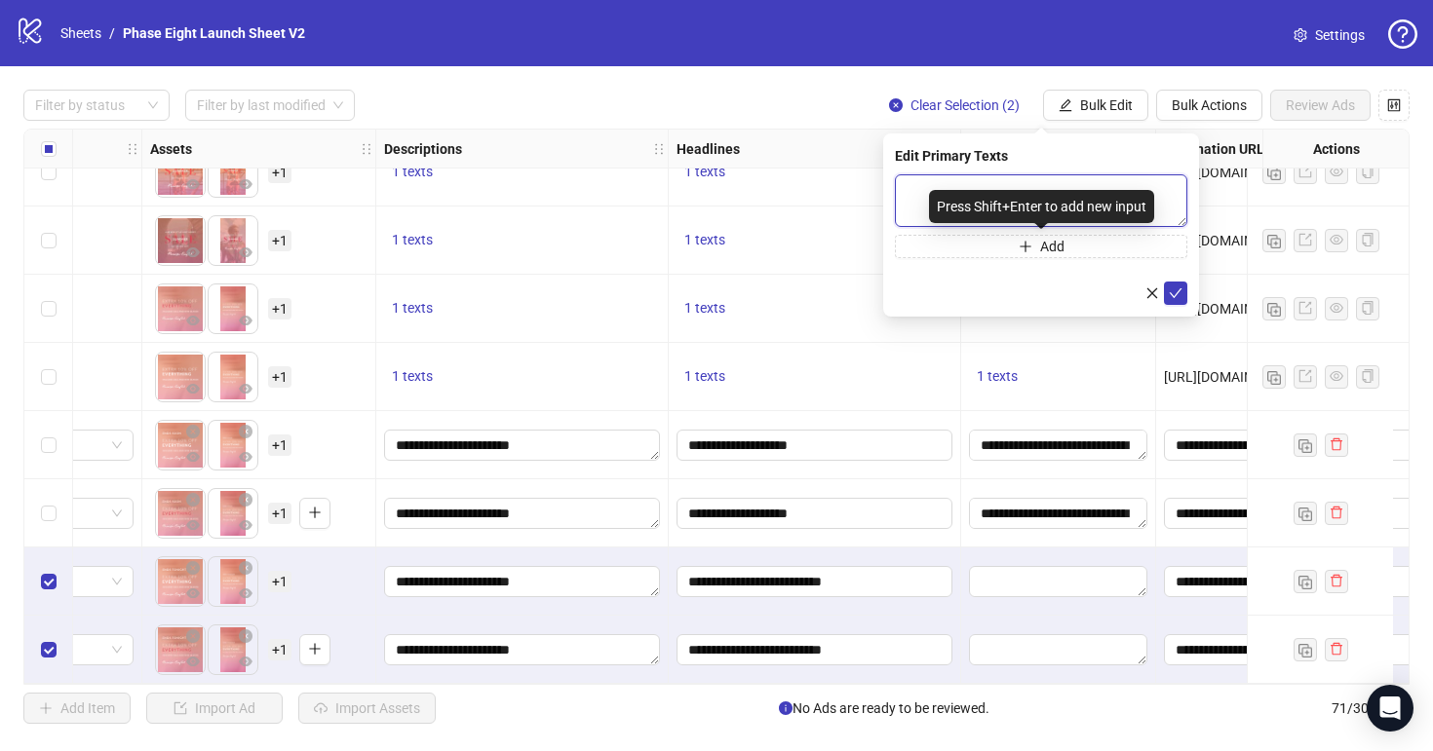
click at [951, 187] on textarea at bounding box center [1041, 200] width 292 height 53
paste textarea "**********"
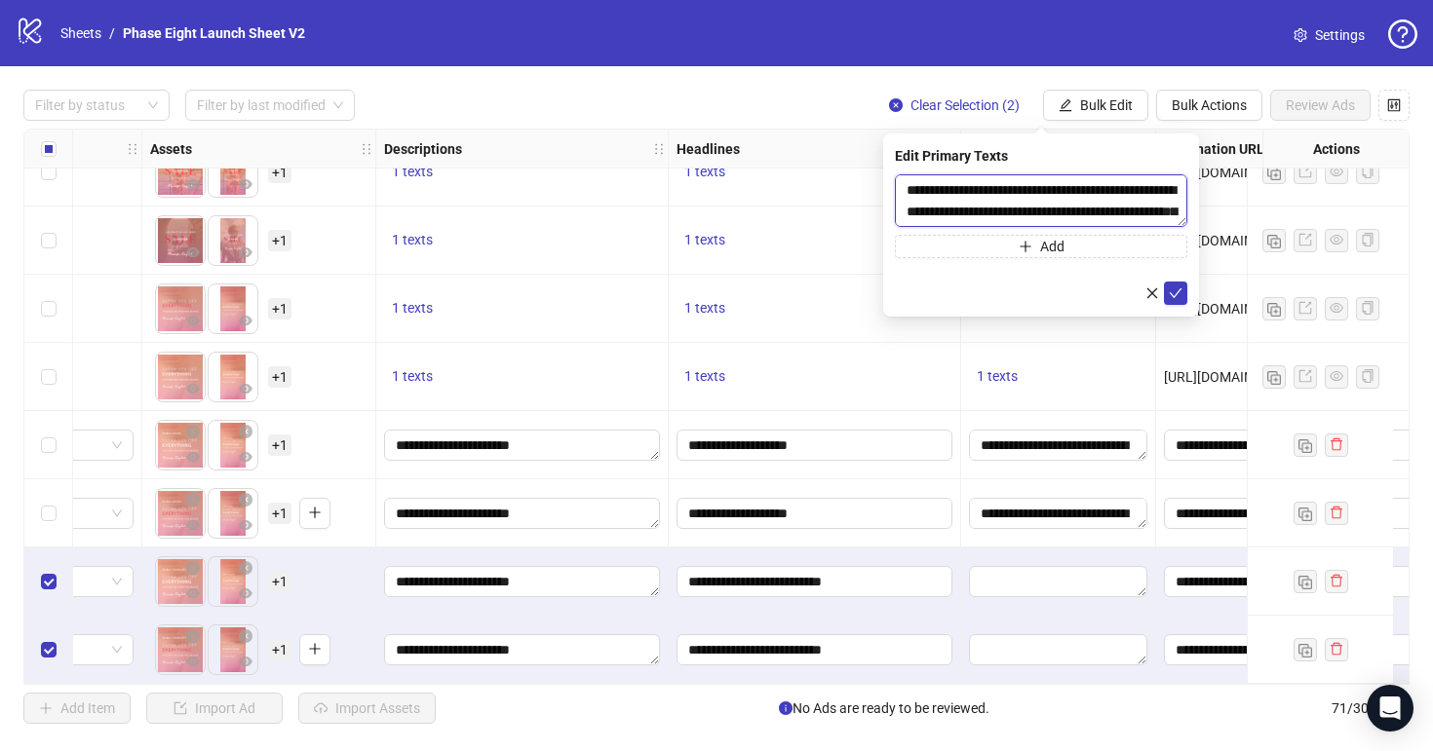
scroll to position [15, 0]
type textarea "**********"
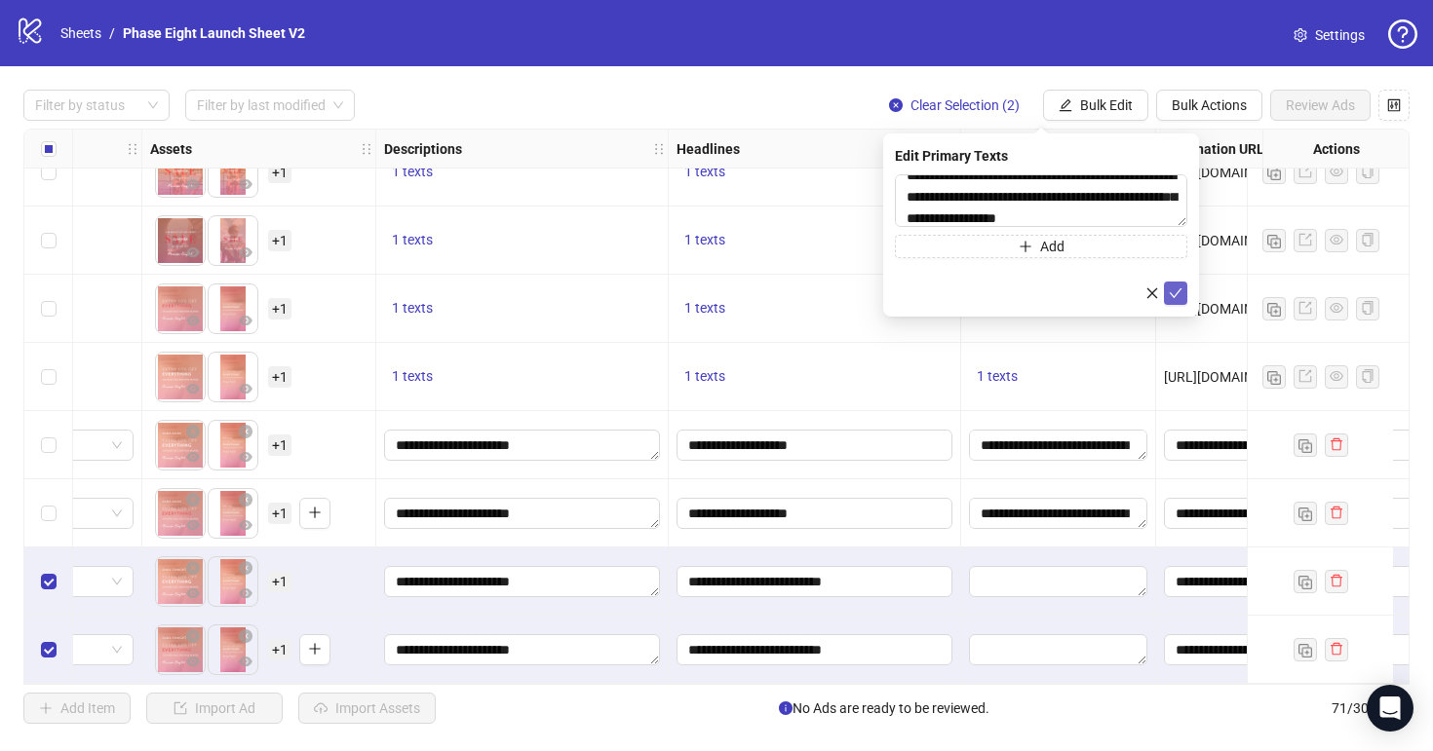
click at [1172, 294] on icon "check" at bounding box center [1175, 294] width 14 height 14
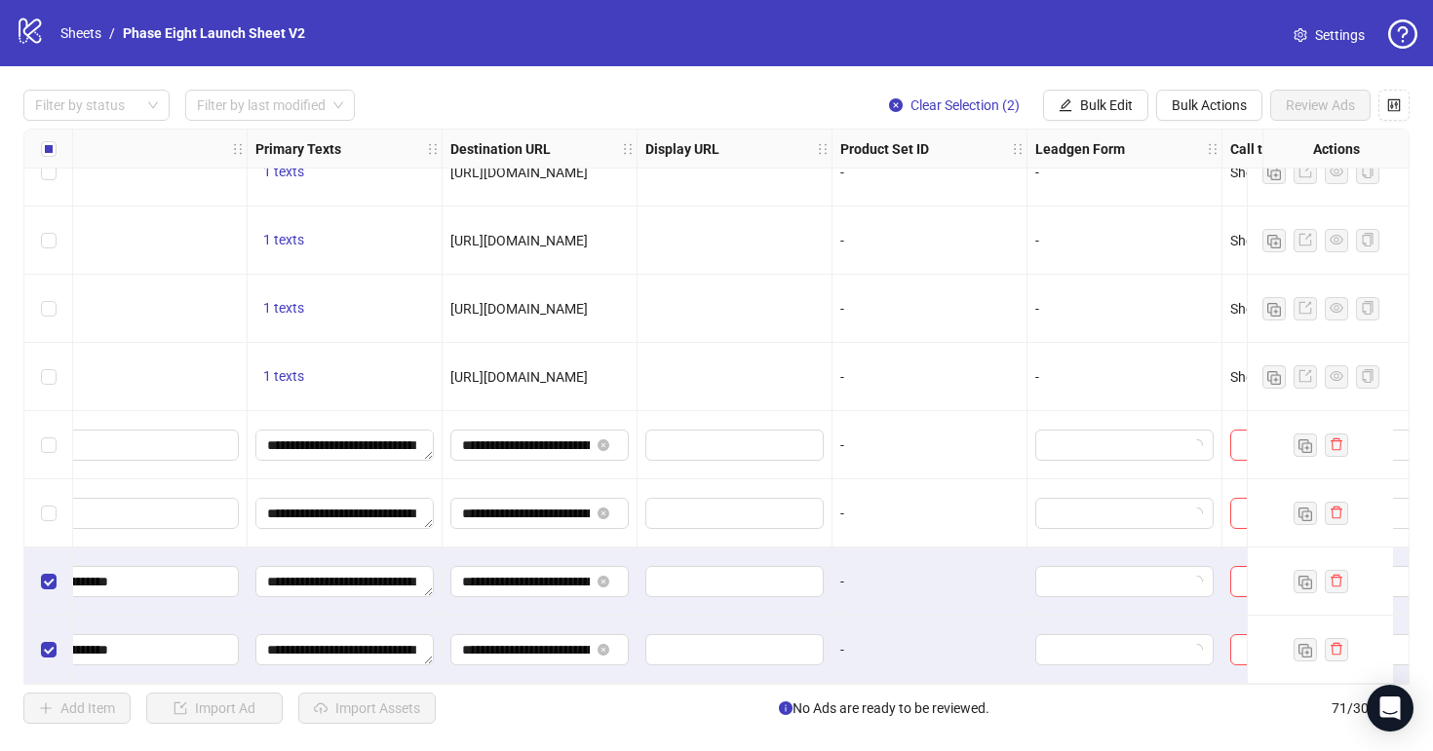
scroll to position [4336, 1818]
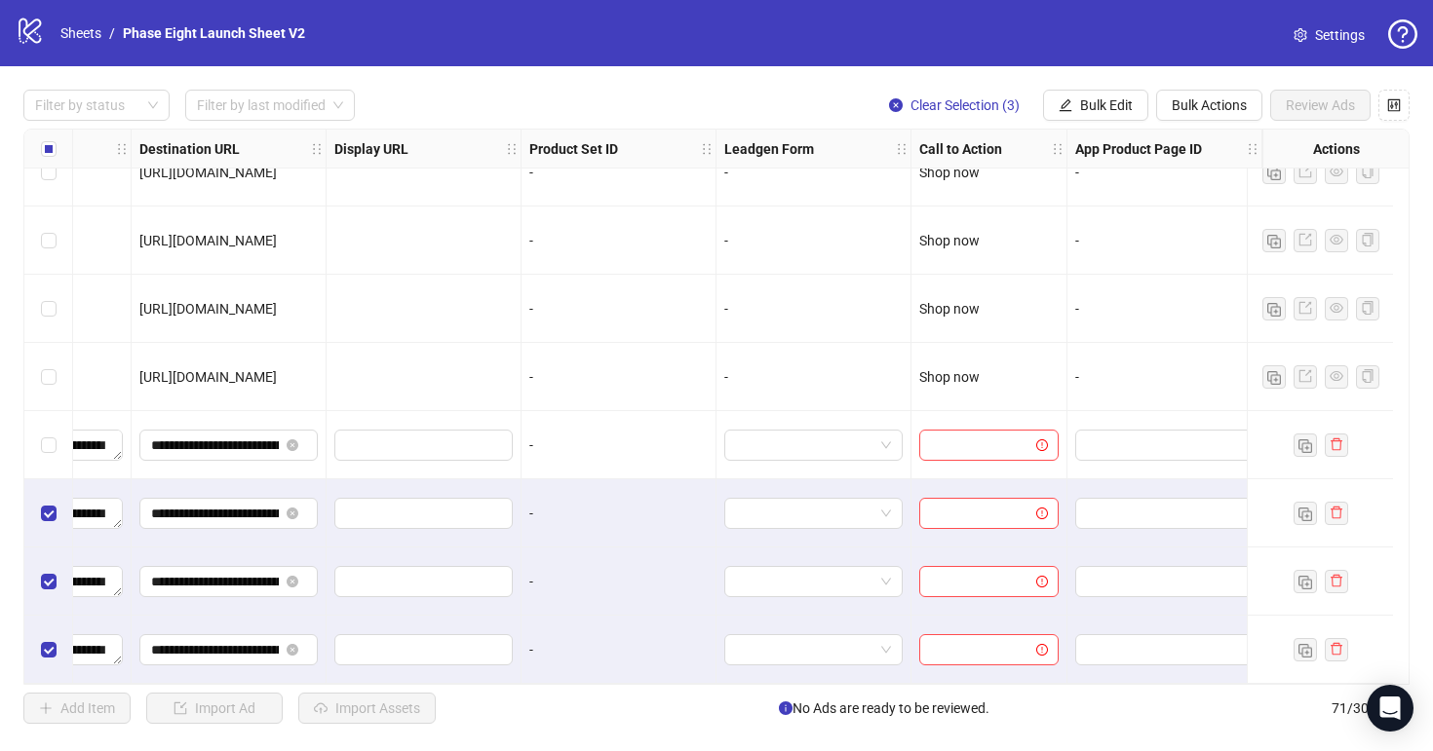
click at [51, 418] on div "Select row 68" at bounding box center [48, 445] width 49 height 68
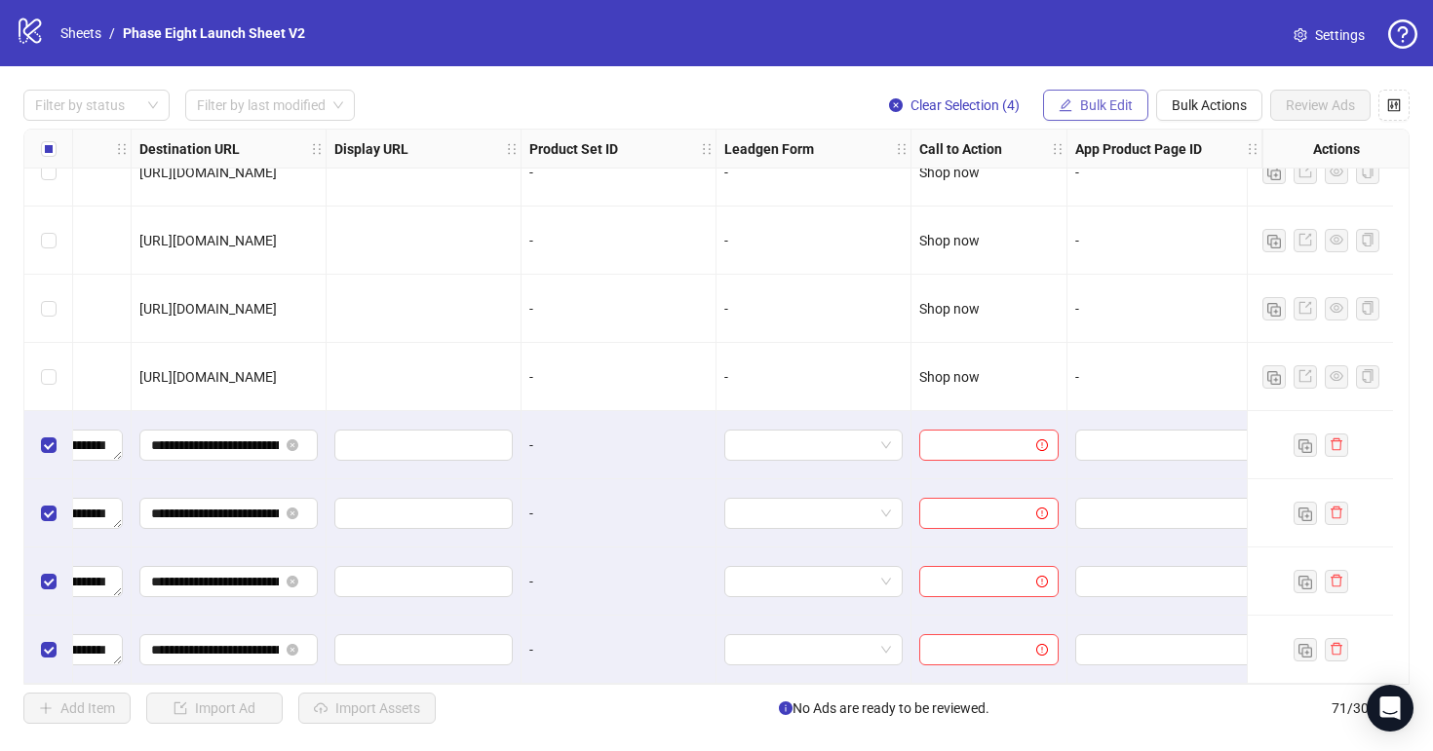
click at [1081, 110] on span "Bulk Edit" at bounding box center [1106, 105] width 53 height 16
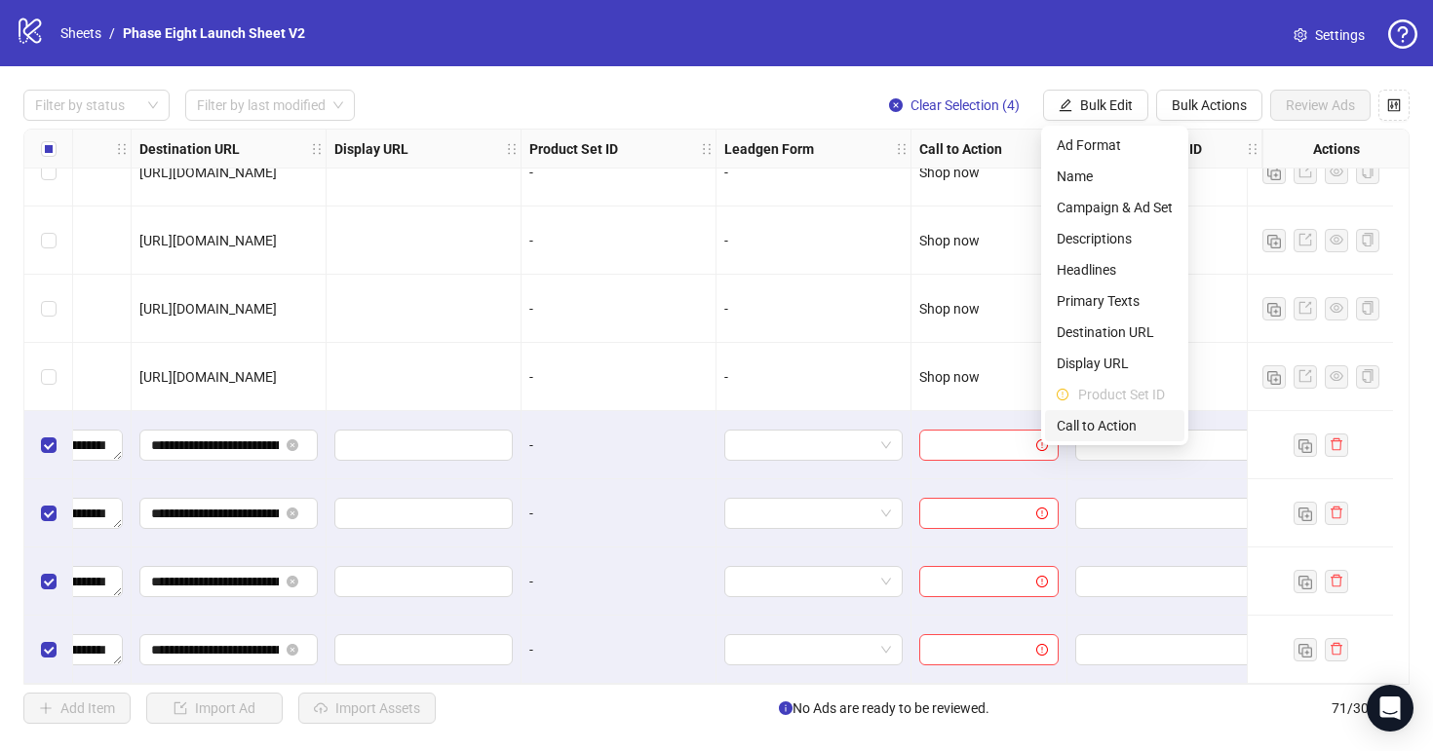
click at [1121, 422] on span "Call to Action" at bounding box center [1114, 425] width 116 height 21
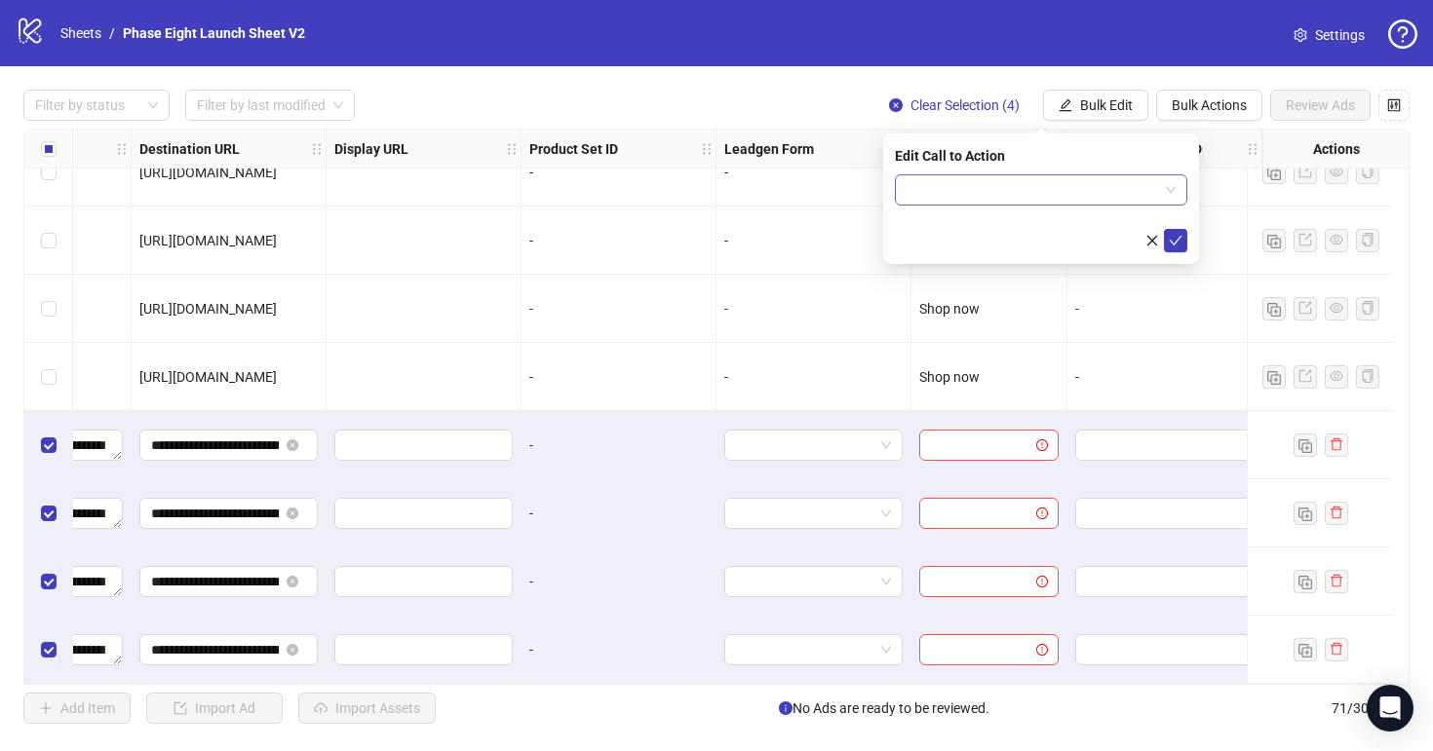
click at [1014, 196] on input "search" at bounding box center [1031, 189] width 251 height 29
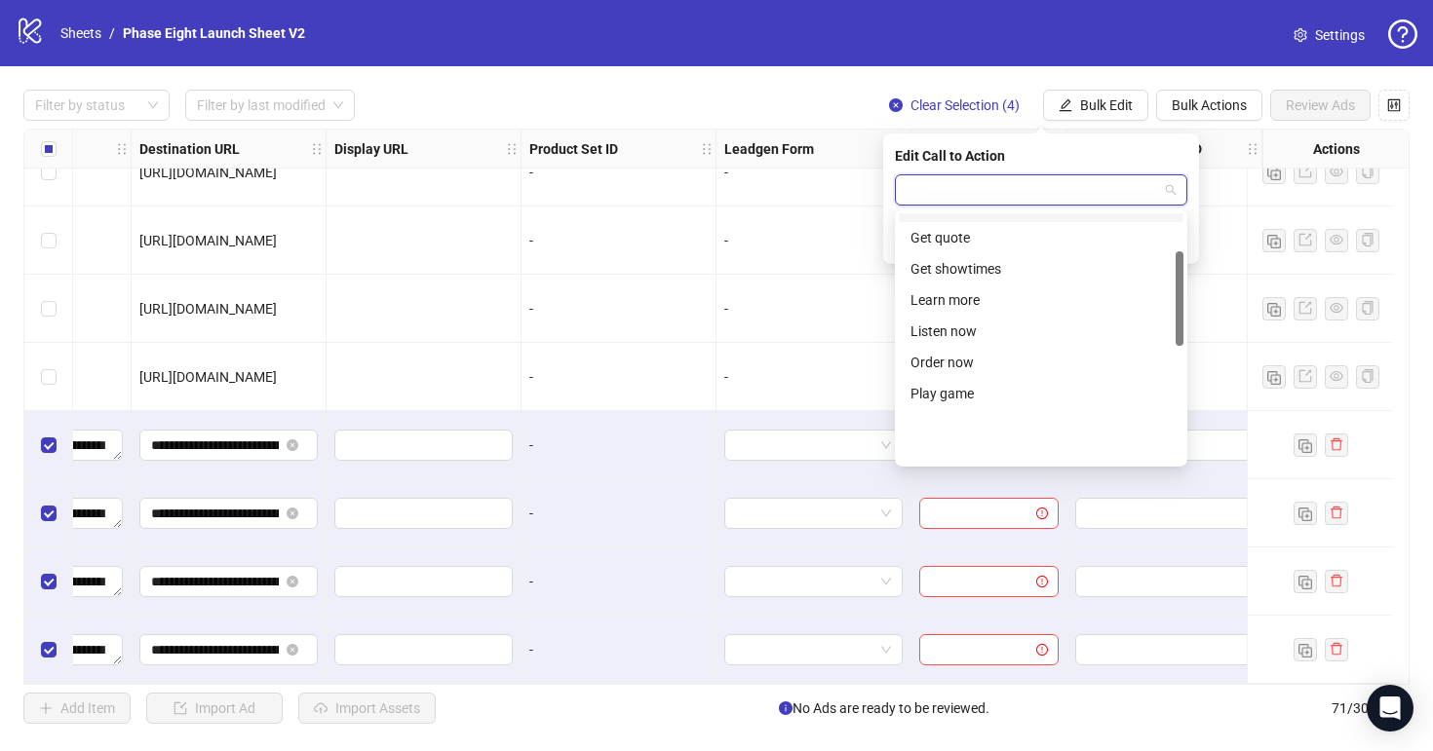
scroll to position [274, 0]
click at [960, 428] on div "Shop now" at bounding box center [1040, 422] width 261 height 21
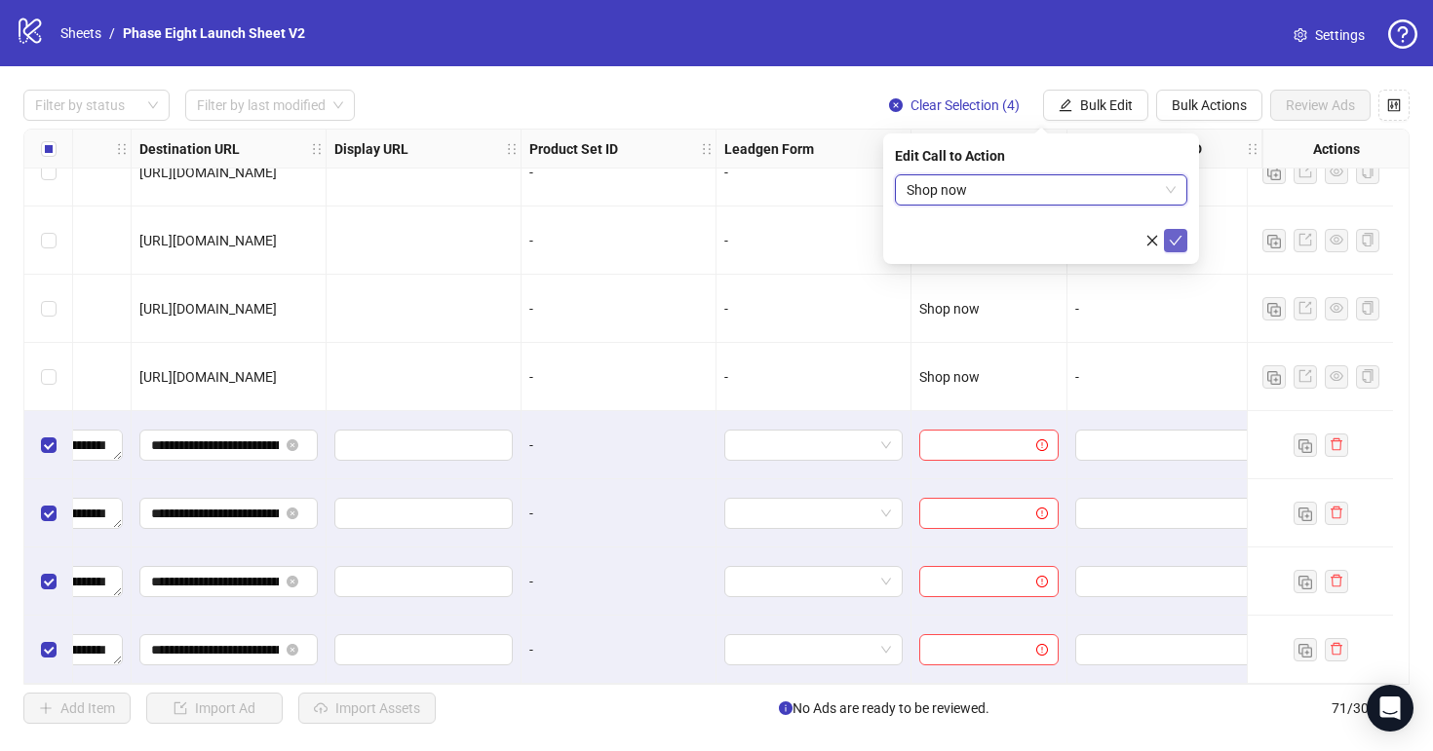
click at [1185, 238] on button "submit" at bounding box center [1175, 240] width 23 height 23
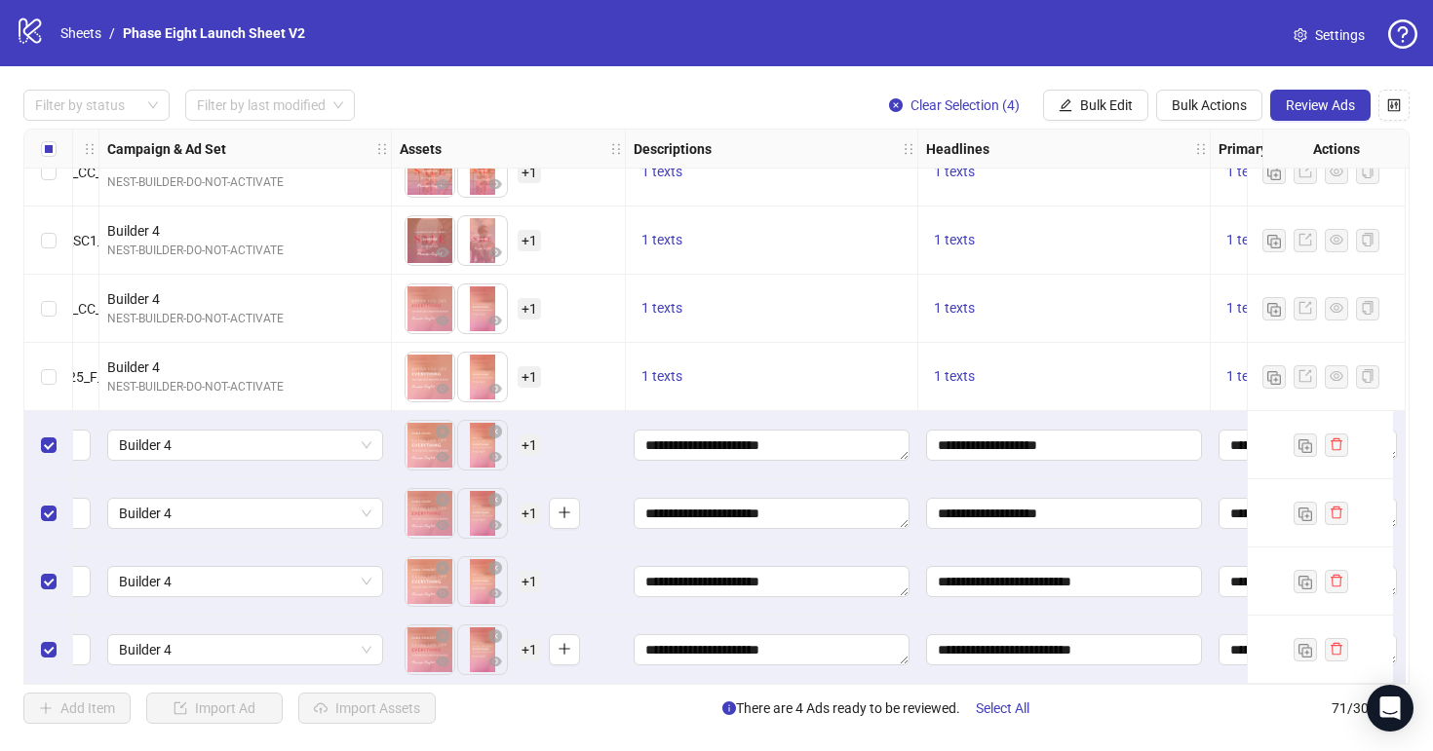
scroll to position [4336, 0]
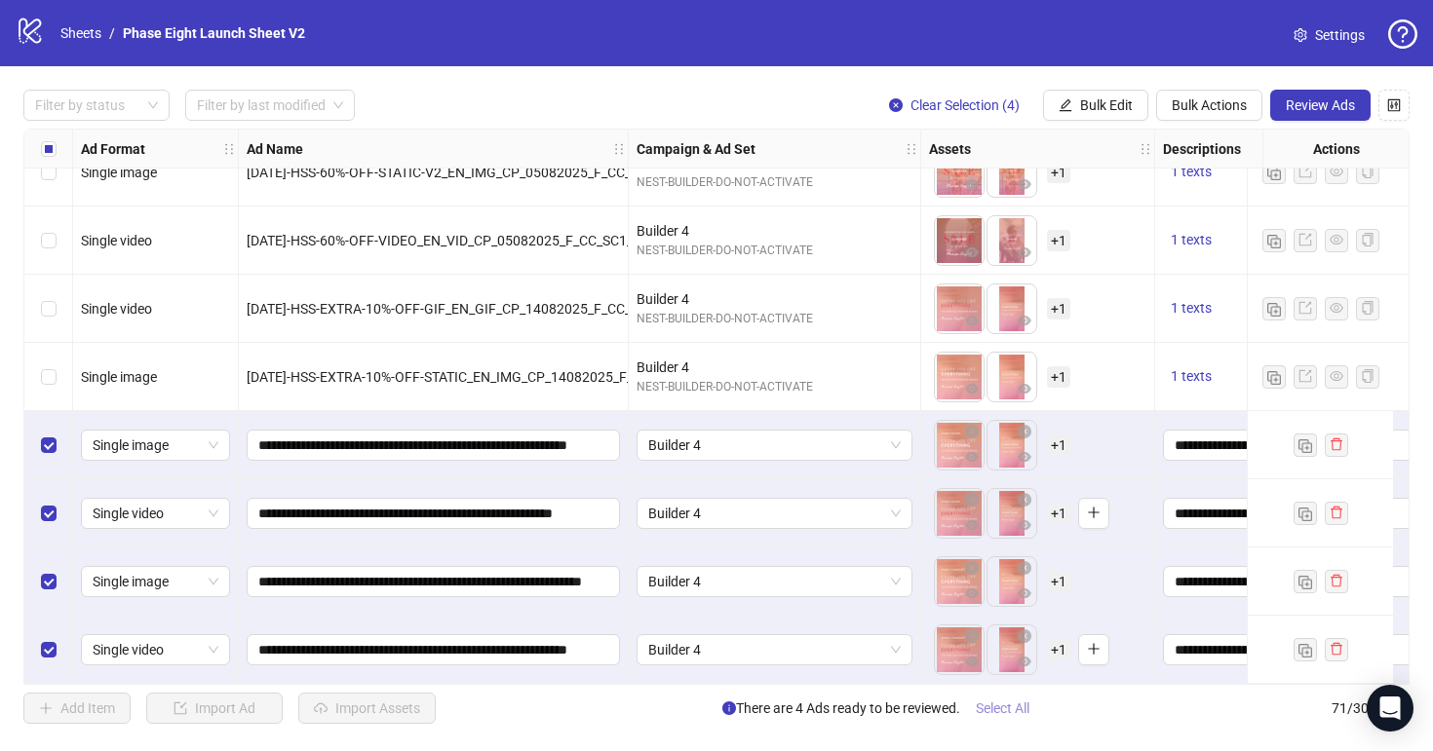
click at [1024, 714] on span "Select All" at bounding box center [1003, 709] width 54 height 16
click at [1341, 107] on span "Review Ads" at bounding box center [1319, 105] width 69 height 16
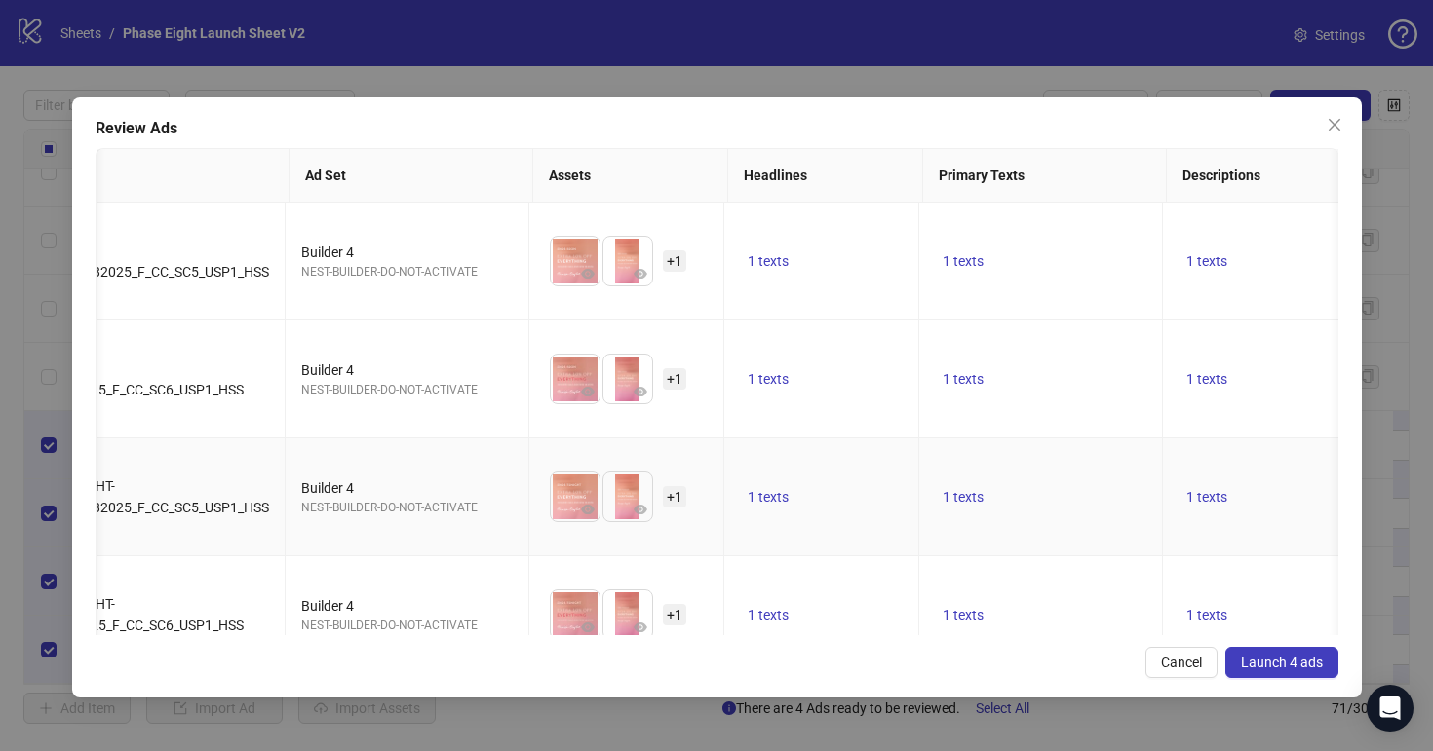
scroll to position [0, 0]
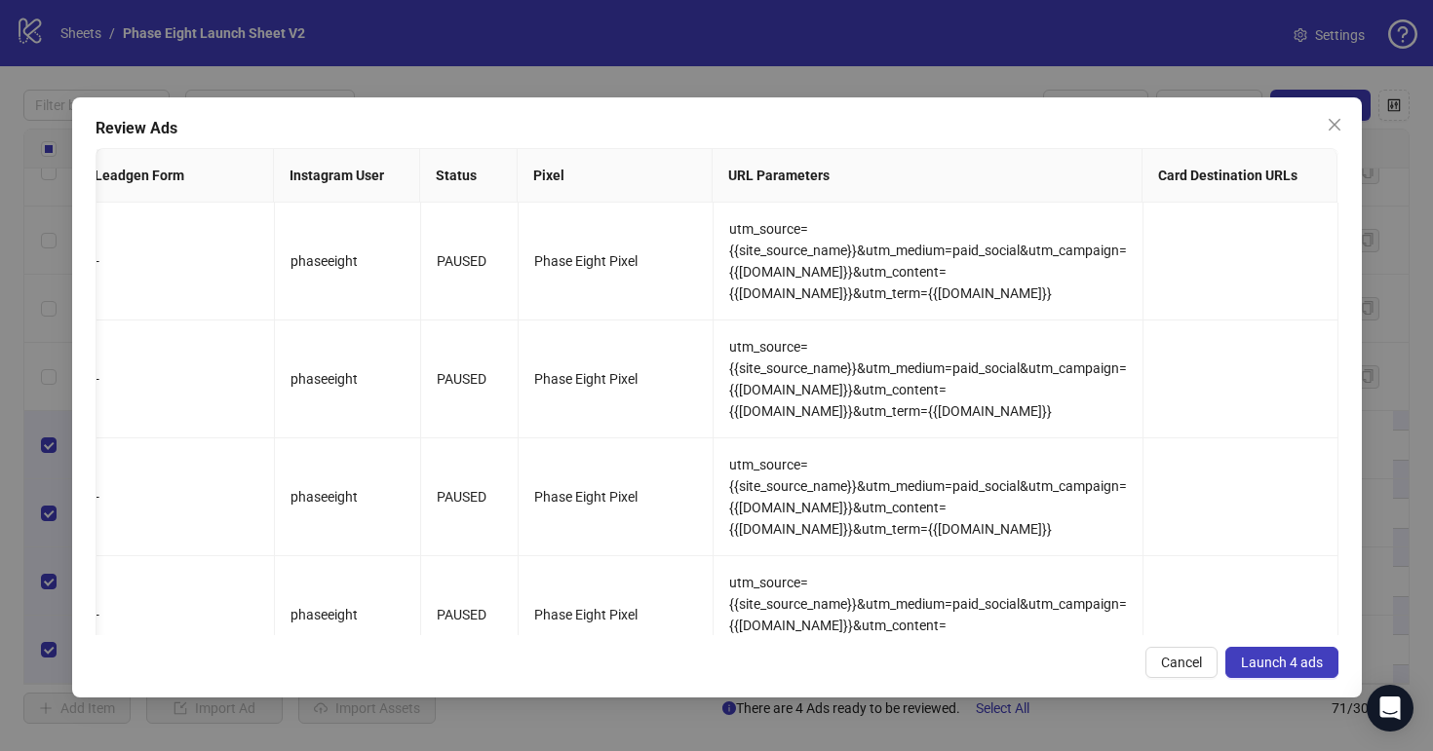
click at [1300, 670] on span "Launch 4 ads" at bounding box center [1282, 663] width 82 height 16
